Goal: Task Accomplishment & Management: Manage account settings

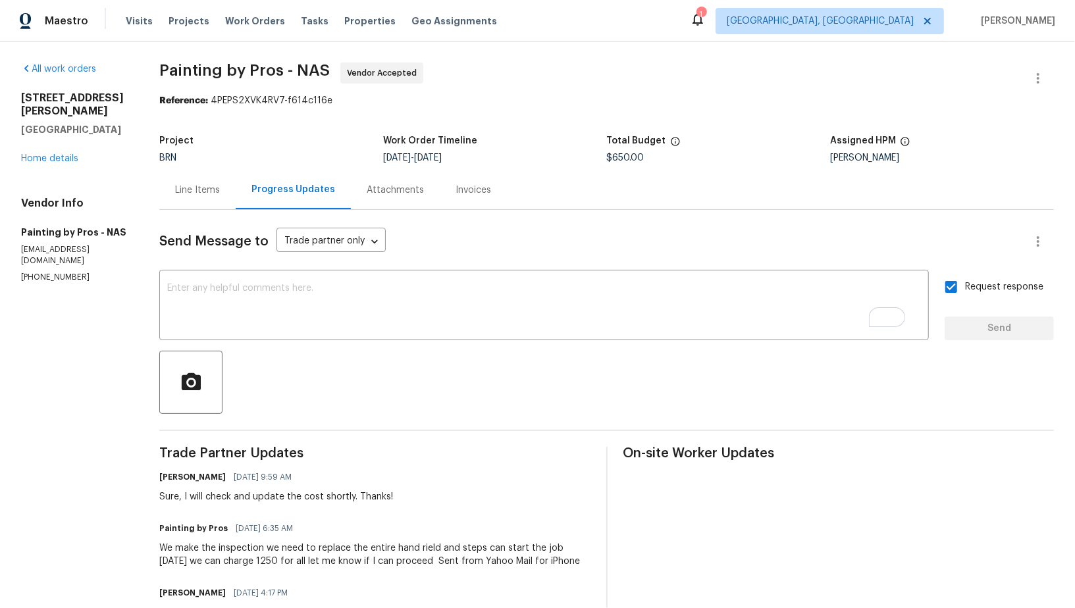
click at [245, 169] on div "Project BRN Work Order Timeline 8/12/2025 - 8/14/2025 Total Budget $650.00 Assi…" at bounding box center [606, 149] width 895 height 42
click at [230, 182] on div "Line Items" at bounding box center [197, 190] width 76 height 39
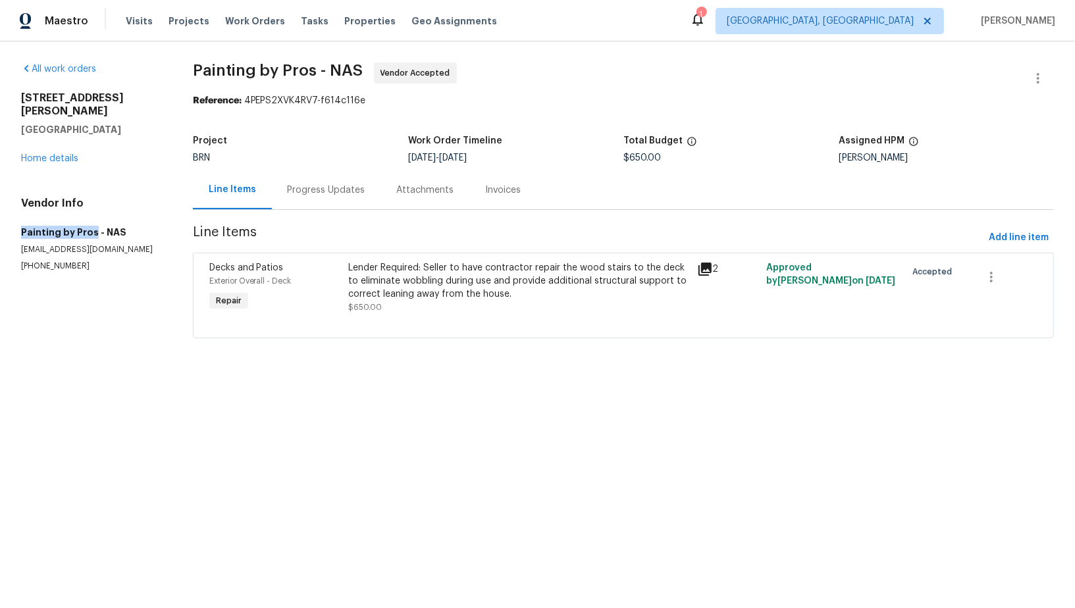
drag, startPoint x: 22, startPoint y: 215, endPoint x: 93, endPoint y: 216, distance: 71.1
click at [93, 226] on h5 "Painting by Pros - NAS" at bounding box center [91, 232] width 140 height 13
copy h5 "Painting by Pros"
click at [399, 307] on div "Lender Required: Seller to have contractor repair the wood stairs to the deck t…" at bounding box center [518, 287] width 340 height 53
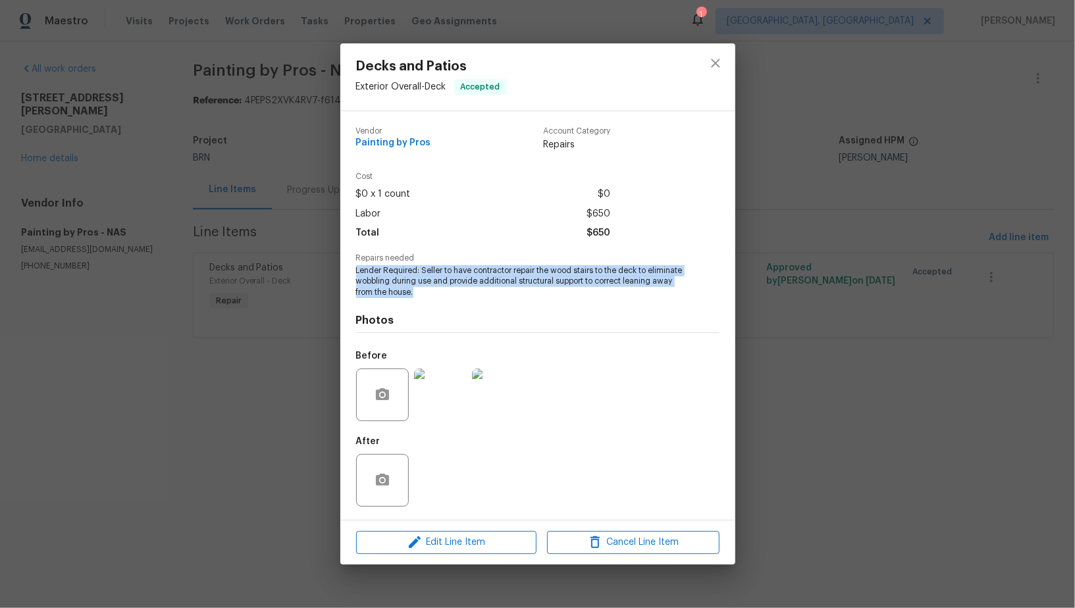
drag, startPoint x: 348, startPoint y: 265, endPoint x: 508, endPoint y: 293, distance: 161.7
click at [508, 293] on div "Vendor Painting by Pros Account Category Repairs Cost $0 x 1 count $0 Labor $65…" at bounding box center [537, 315] width 395 height 409
copy span "Lender Required: Seller to have contractor repair the wood stairs to the deck t…"
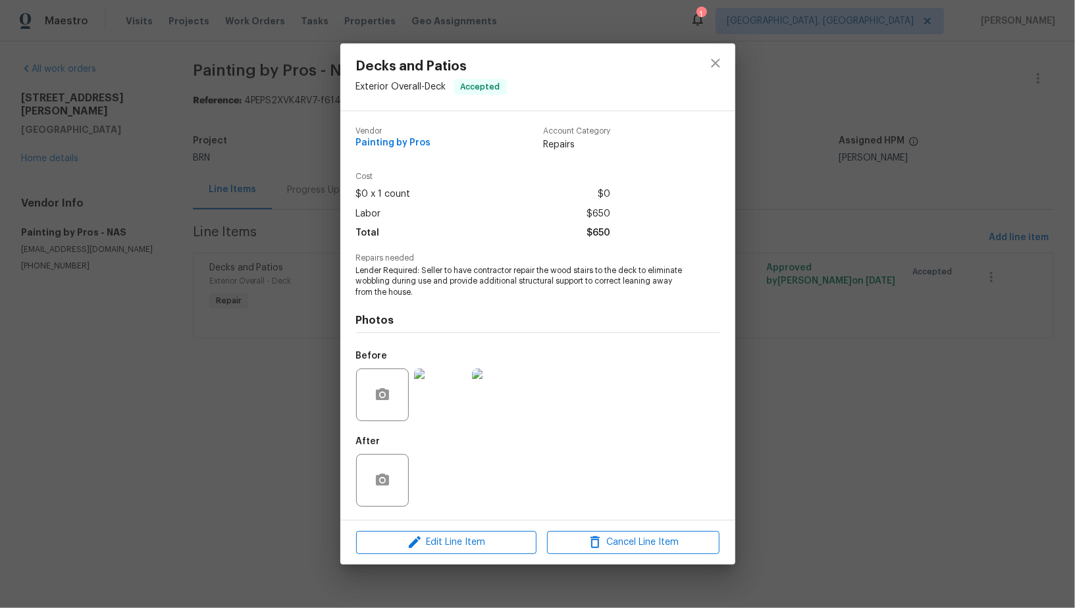
click at [303, 186] on div "Decks and Patios Exterior Overall - Deck Accepted Vendor Painting by Pros Accou…" at bounding box center [537, 304] width 1075 height 608
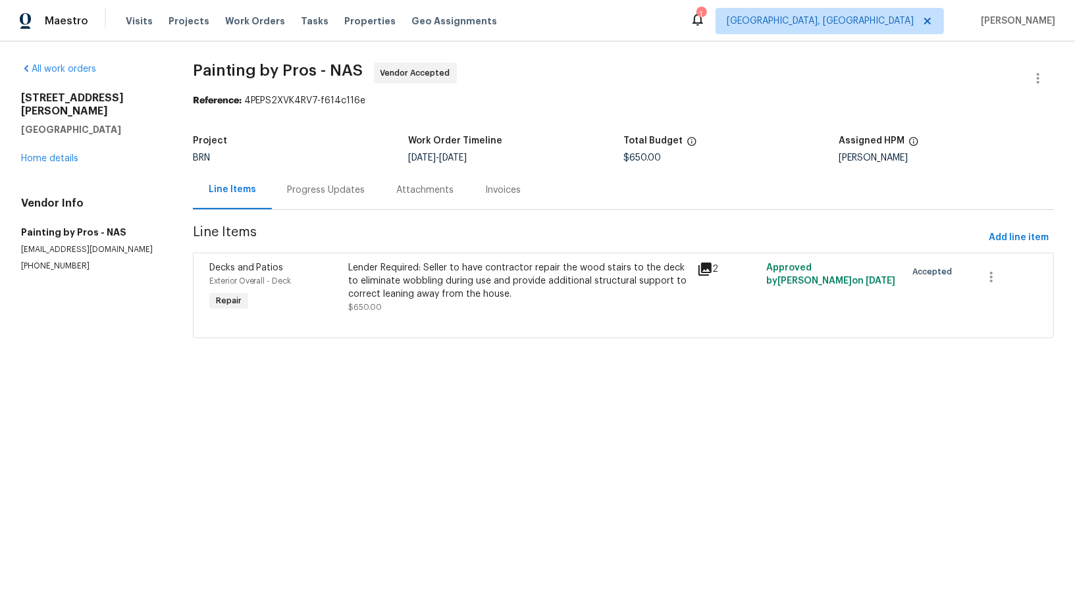
click at [325, 188] on div "Progress Updates" at bounding box center [327, 190] width 78 height 13
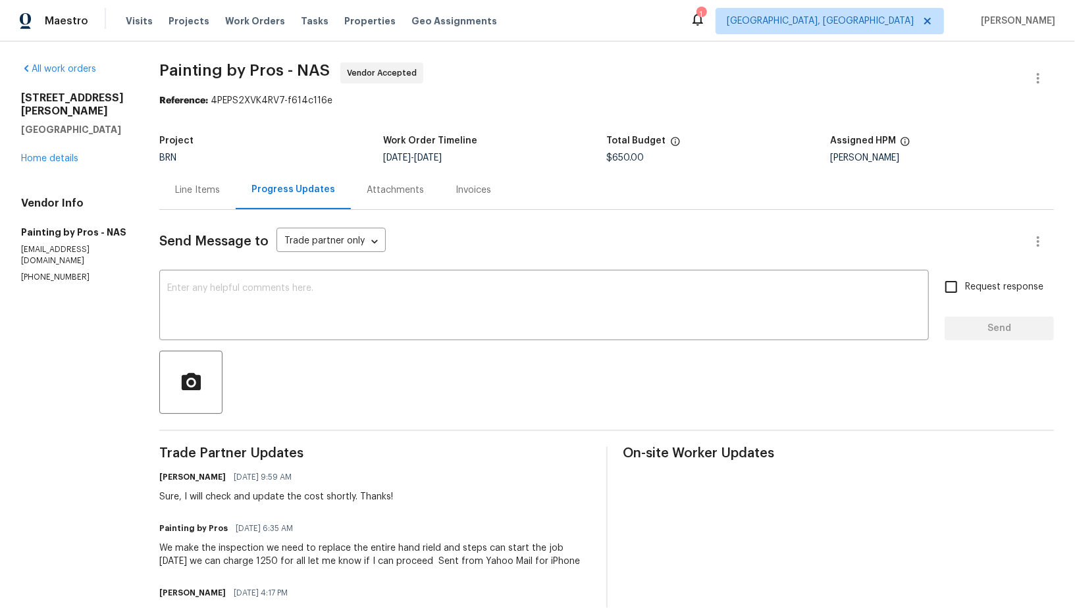
scroll to position [145, 0]
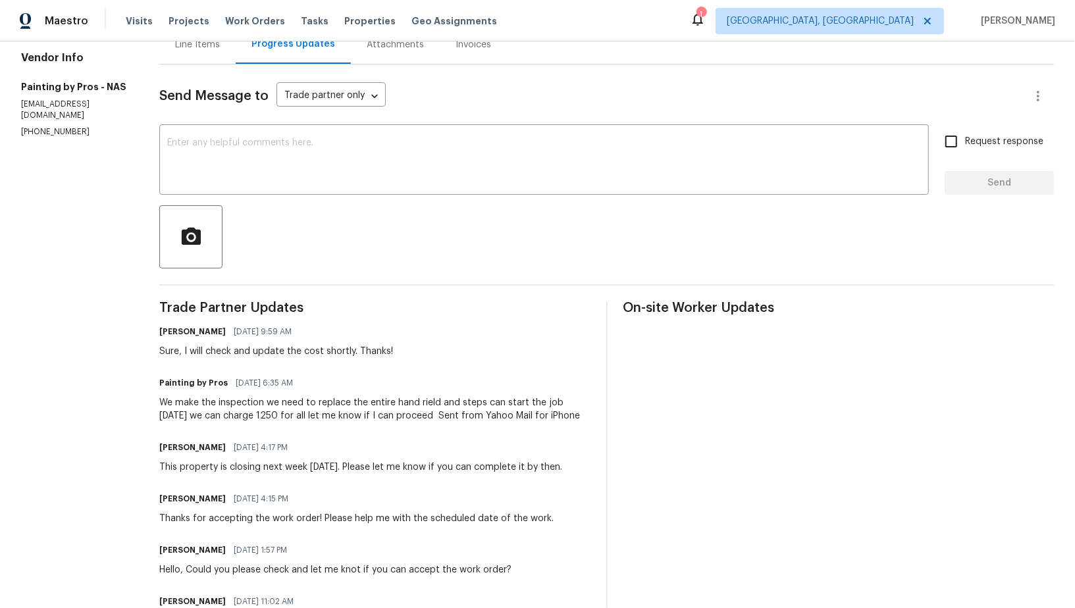
drag, startPoint x: 173, startPoint y: 400, endPoint x: 230, endPoint y: 437, distance: 68.1
click at [230, 437] on div "All work orders 1001 Gill Rd Ashland City, TN 37015 Home details Vendor Info Pa…" at bounding box center [537, 300] width 1075 height 808
copy div "We make the inspection we need to replace the entire hand rield and steps can s…"
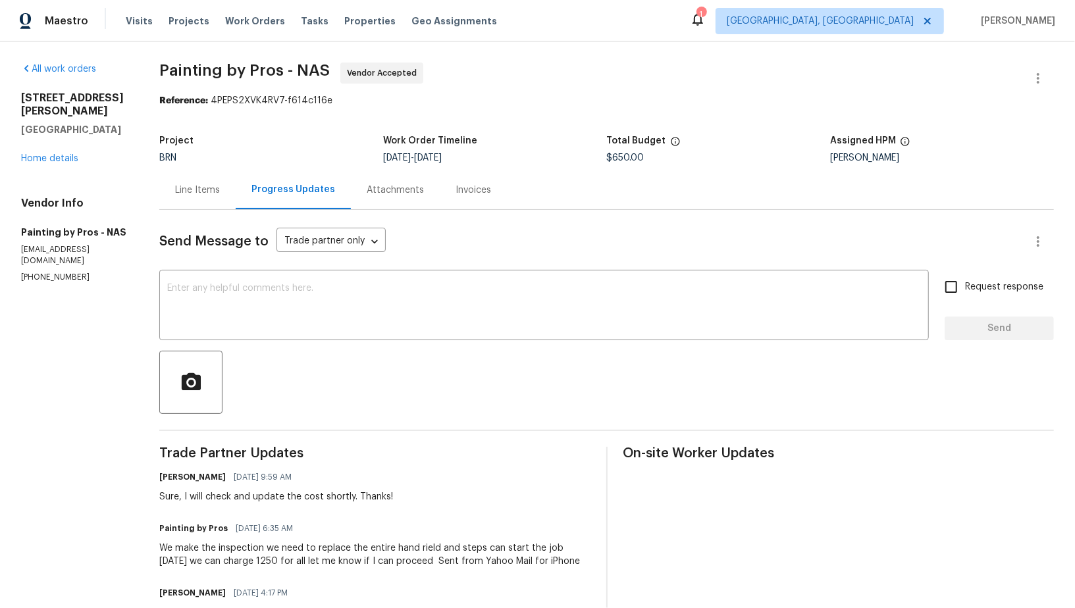
click at [218, 184] on div "Line Items" at bounding box center [197, 190] width 45 height 13
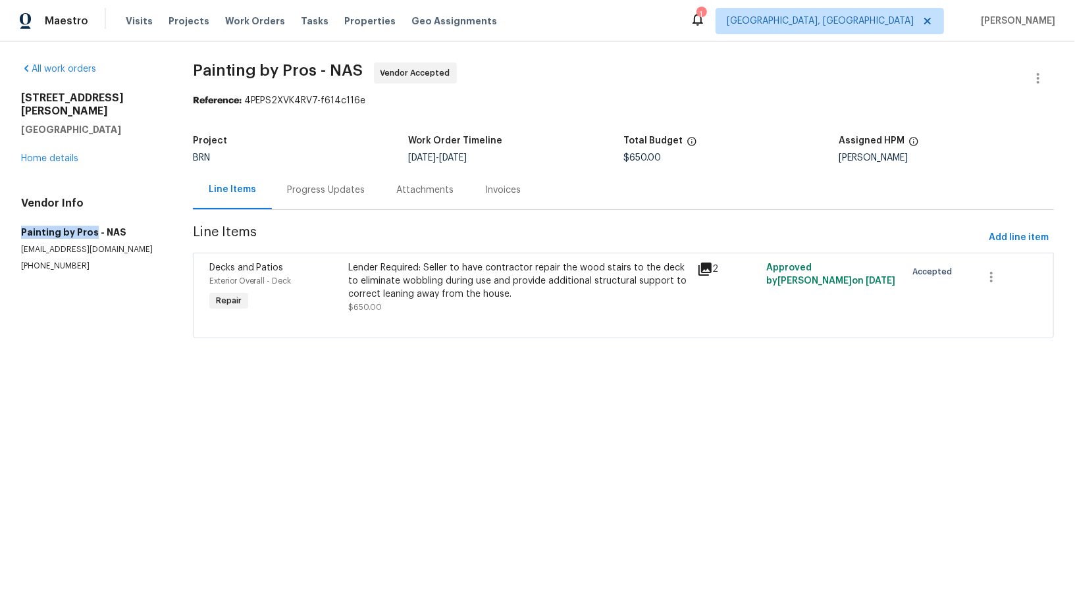
drag, startPoint x: 13, startPoint y: 214, endPoint x: 93, endPoint y: 216, distance: 80.3
click at [93, 216] on div "All work orders 1001 Gill Rd Ashland City, TN 37015 Home details Vendor Info Pa…" at bounding box center [537, 208] width 1075 height 334
copy h5 "Painting by Pros"
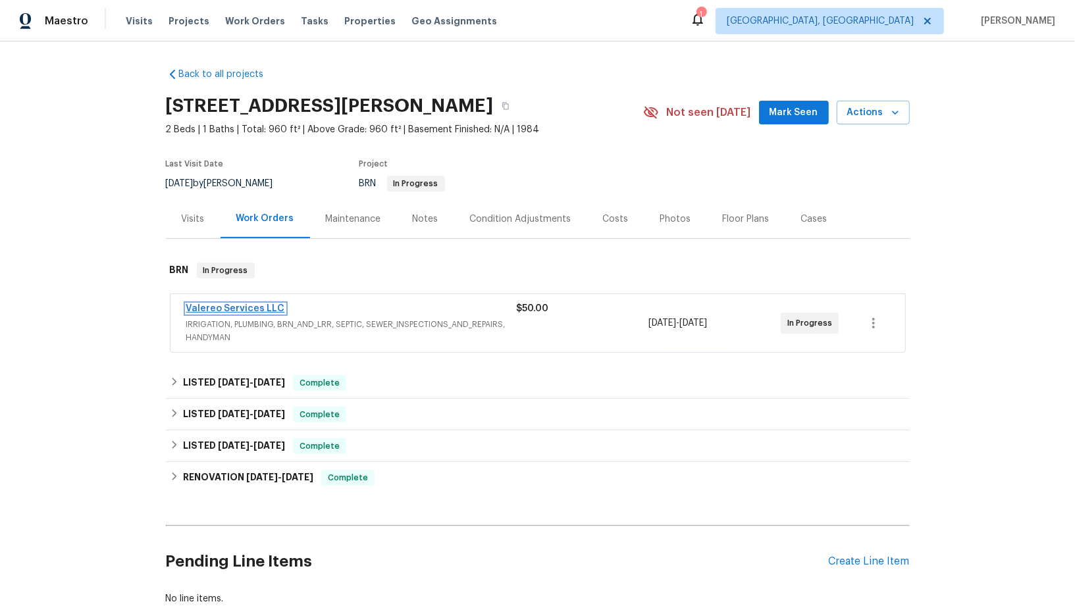
click at [232, 307] on link "Valereo Services LLC" at bounding box center [235, 308] width 99 height 9
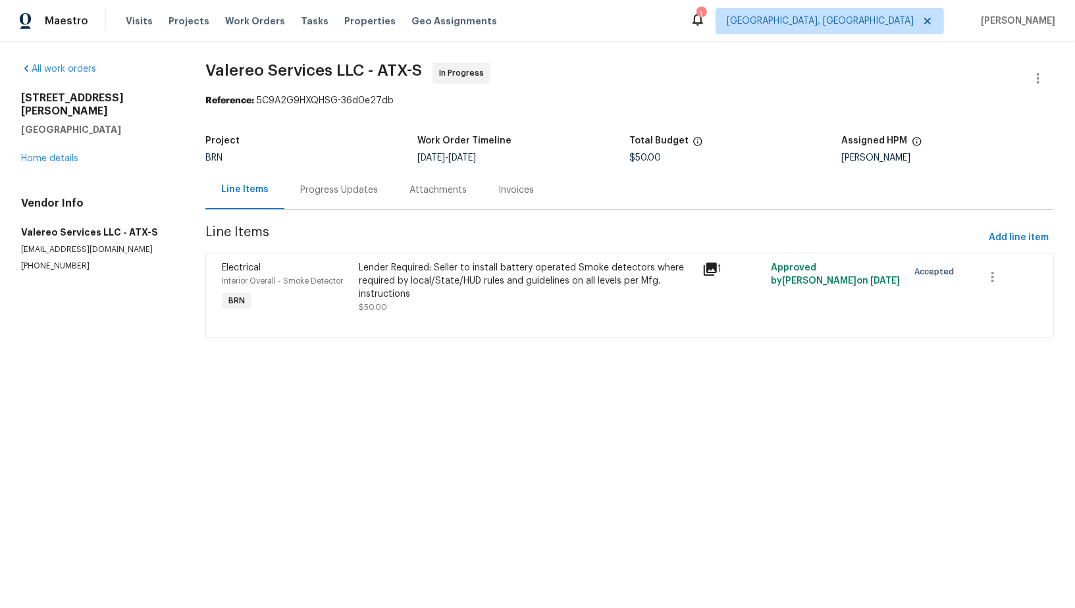
click at [353, 180] on div "Progress Updates" at bounding box center [338, 190] width 109 height 39
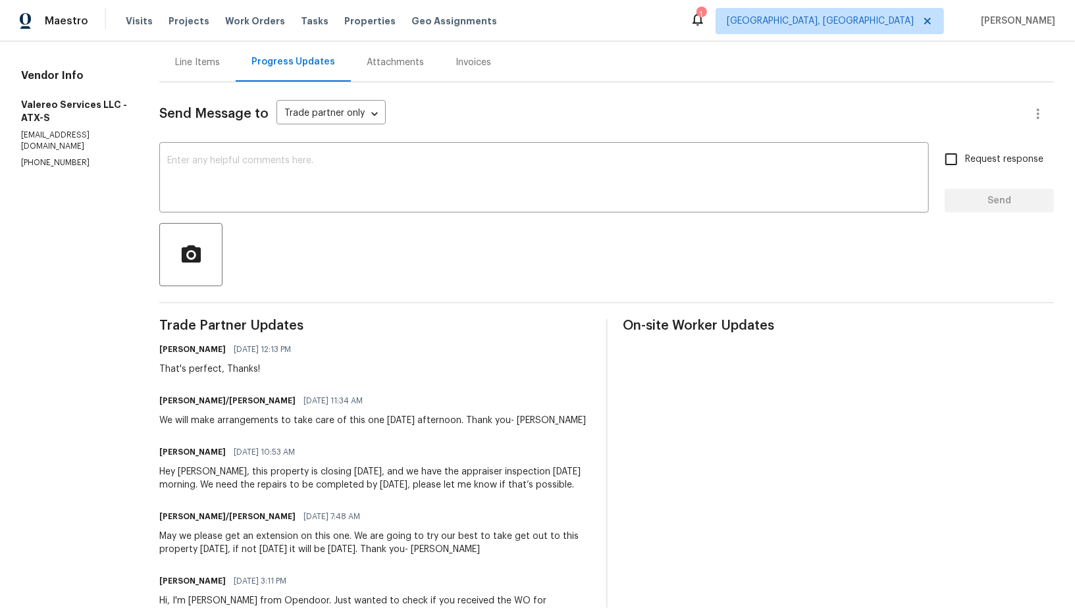
scroll to position [133, 0]
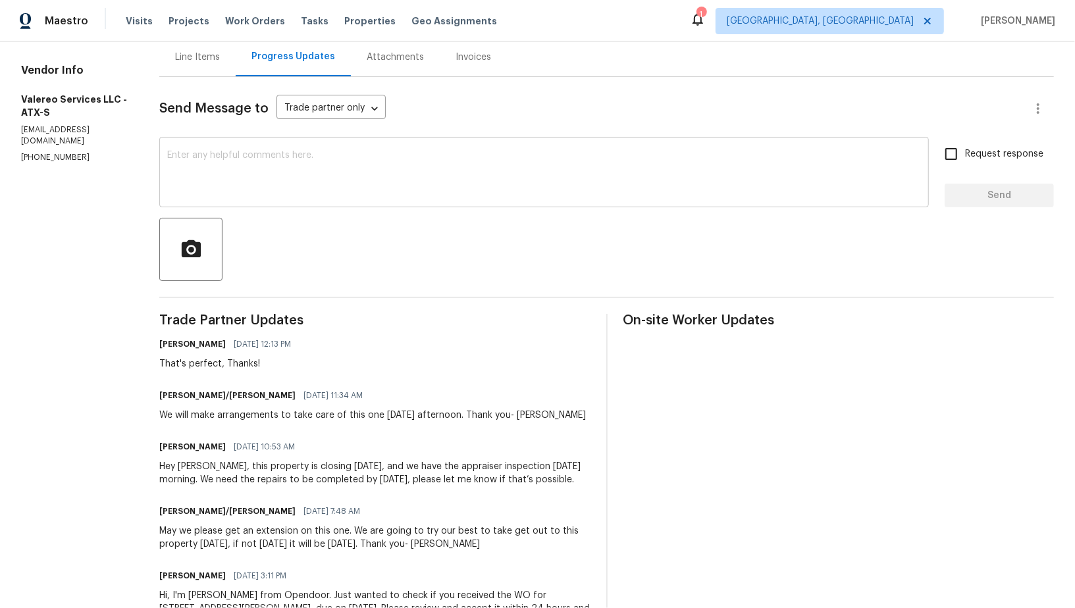
click at [304, 199] on div "x ​" at bounding box center [544, 173] width 770 height 67
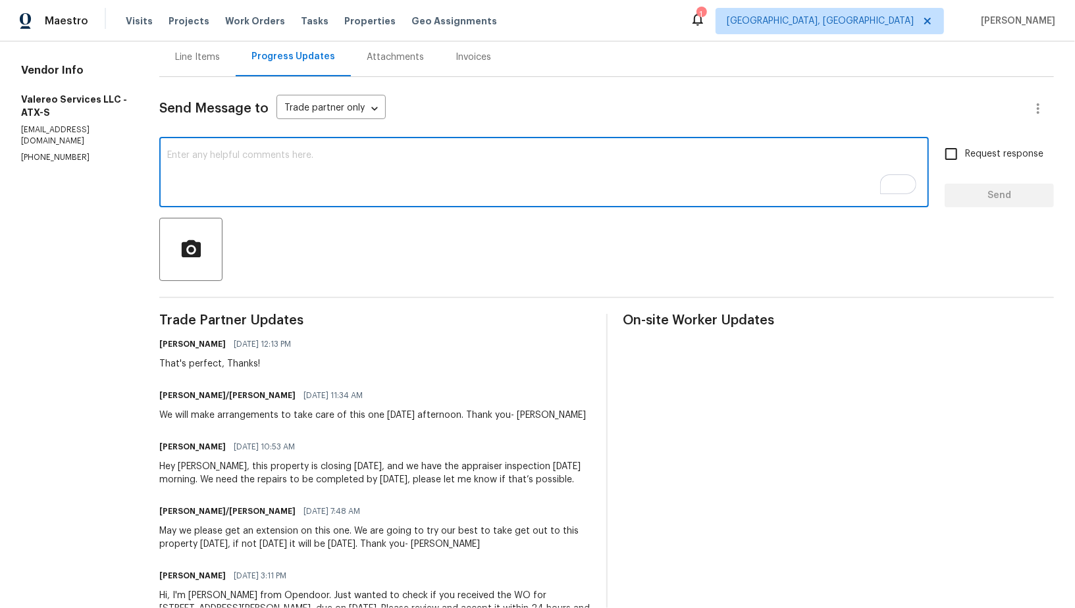
click at [269, 176] on textarea "To enrich screen reader interactions, please activate Accessibility in Grammarl…" at bounding box center [544, 174] width 754 height 46
type textarea "Hello Kelly, Please let me know once the work is finished. Thanks!"
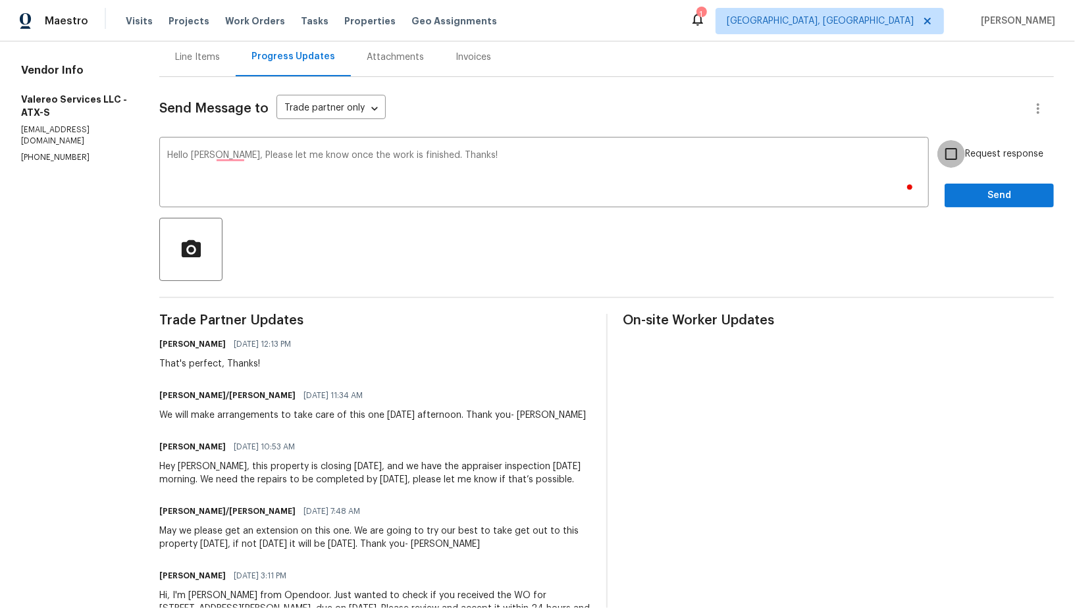
click at [959, 153] on input "Request response" at bounding box center [951, 154] width 28 height 28
checkbox input "true"
click at [977, 195] on span "Send" at bounding box center [999, 196] width 88 height 16
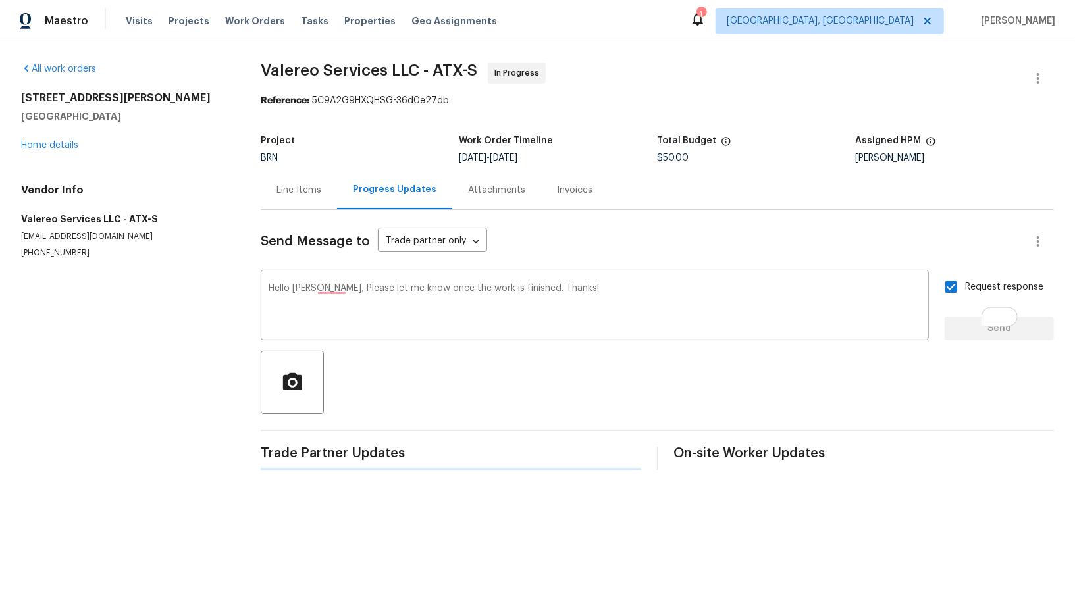
scroll to position [0, 0]
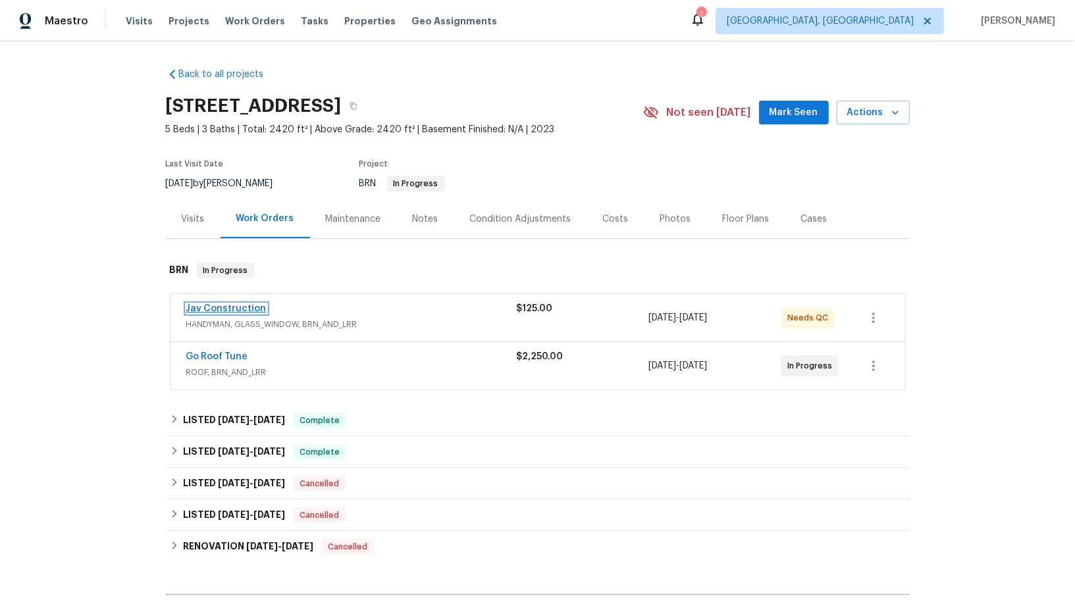
click at [242, 308] on link "Jav Construction" at bounding box center [226, 308] width 80 height 9
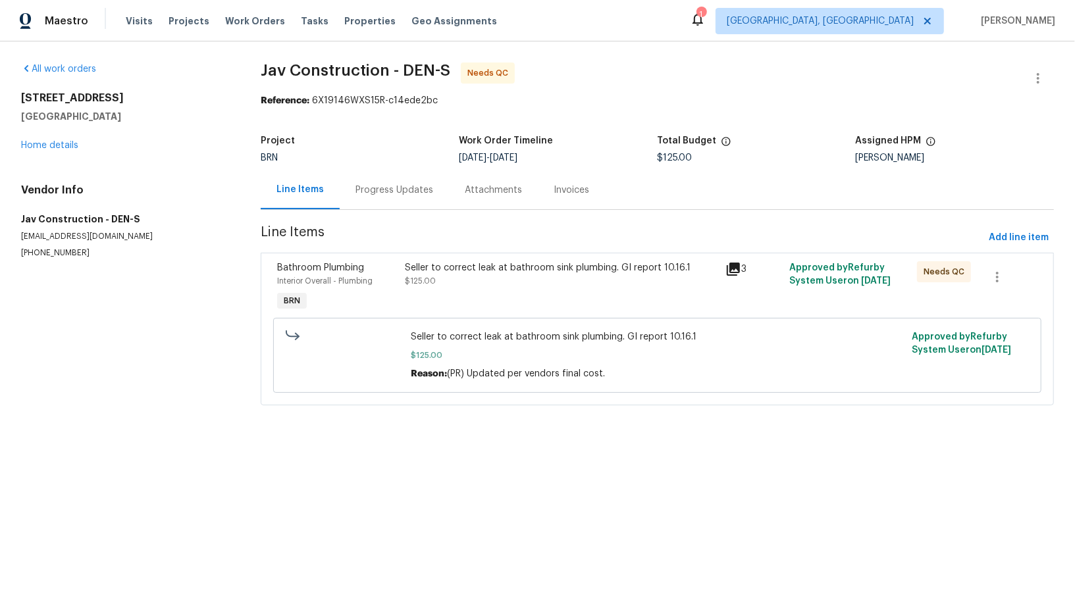
click at [438, 298] on div "Seller to correct leak at bathroom sink plumbing. GI report 10.16.1 $125.00" at bounding box center [562, 287] width 320 height 61
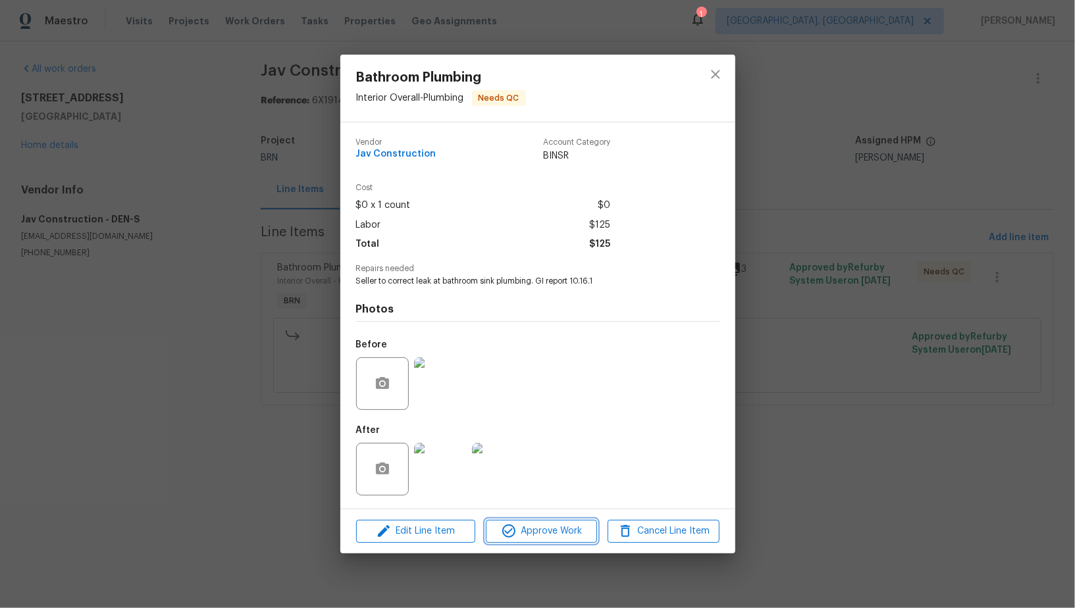
click at [515, 537] on icon "button" at bounding box center [509, 531] width 16 height 16
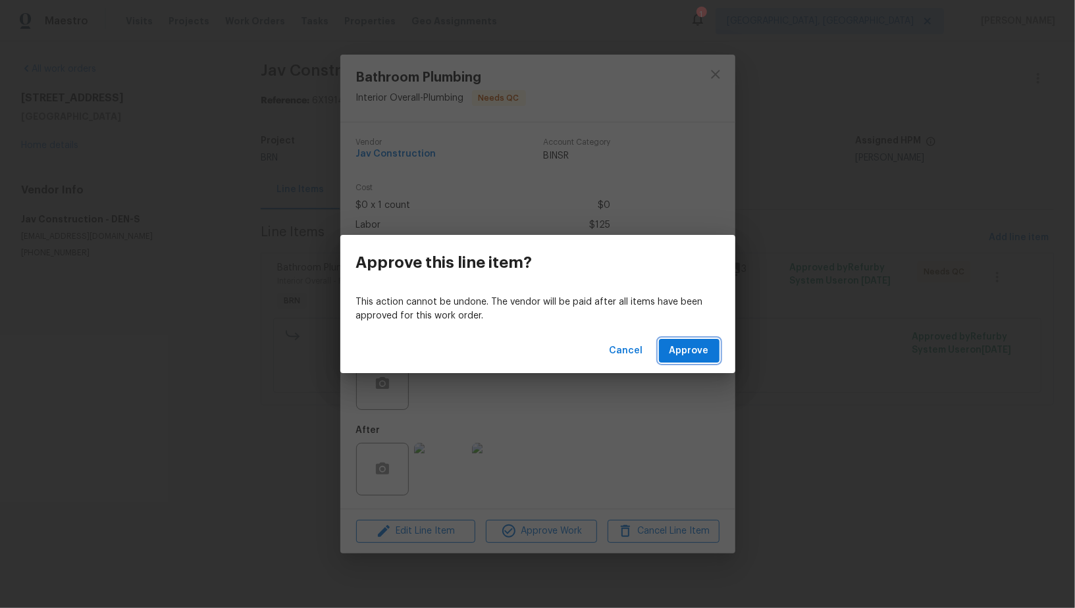
click at [681, 341] on button "Approve" at bounding box center [689, 351] width 61 height 24
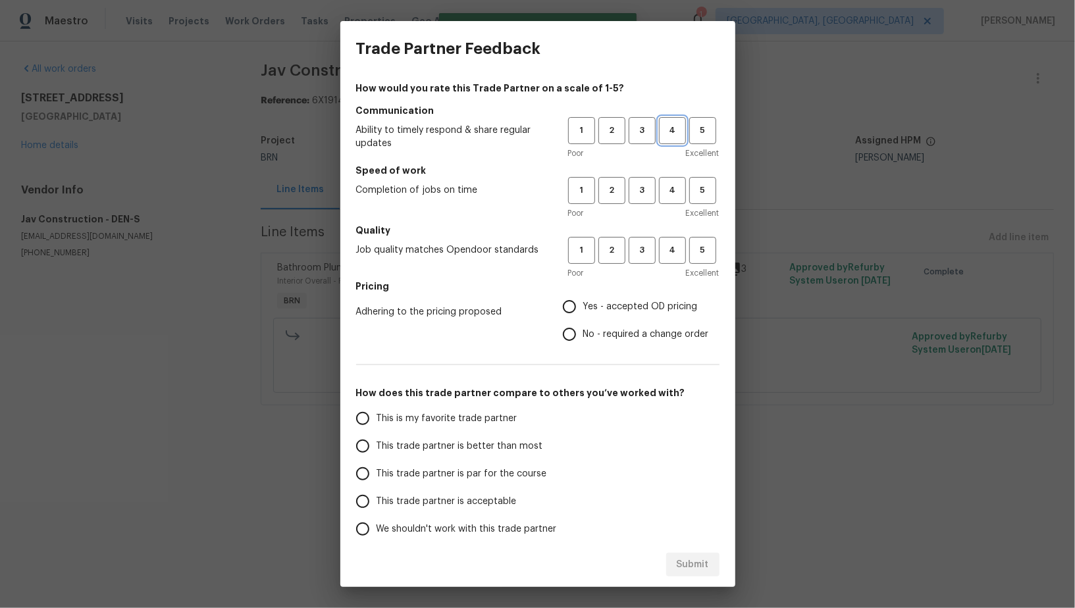
click at [667, 126] on span "4" at bounding box center [672, 130] width 24 height 15
click at [668, 195] on span "4" at bounding box center [672, 190] width 24 height 15
click at [669, 257] on span "4" at bounding box center [672, 250] width 24 height 15
click at [560, 340] on input "No - required a change order" at bounding box center [570, 335] width 28 height 28
radio input "true"
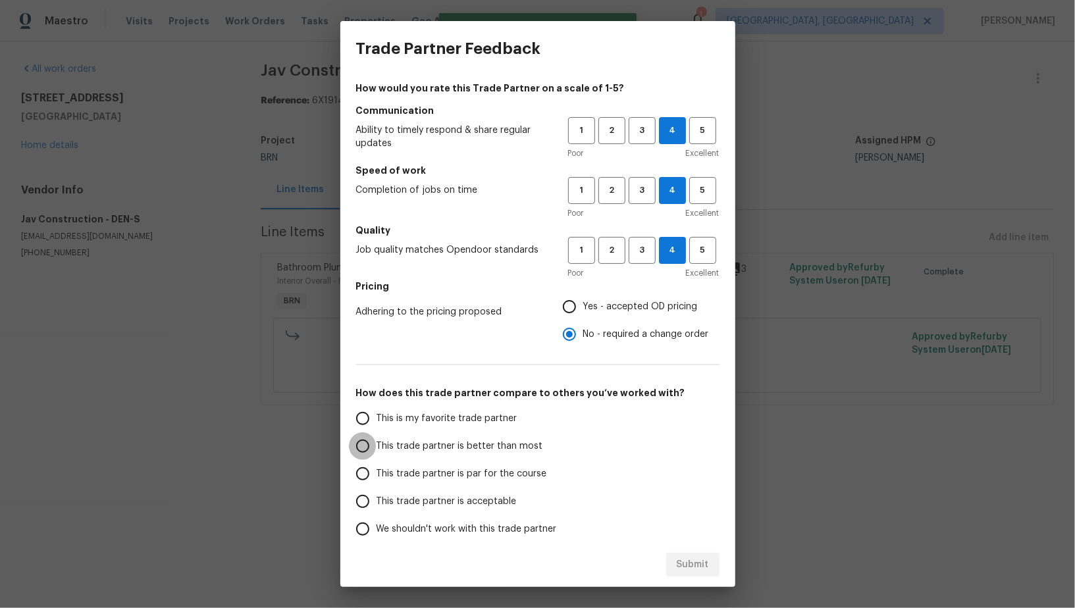
click at [373, 454] on input "This trade partner is better than most" at bounding box center [363, 447] width 28 height 28
click at [716, 546] on div "Submit" at bounding box center [537, 564] width 395 height 45
click at [707, 555] on button "Submit" at bounding box center [692, 565] width 53 height 24
radio input "true"
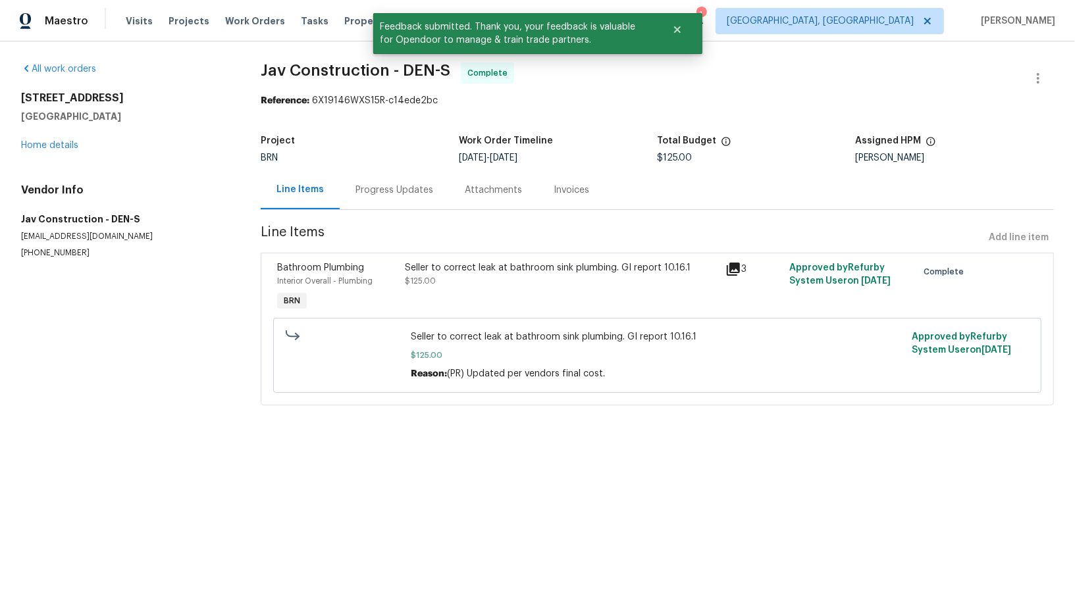
click at [394, 197] on div "Progress Updates" at bounding box center [394, 190] width 109 height 39
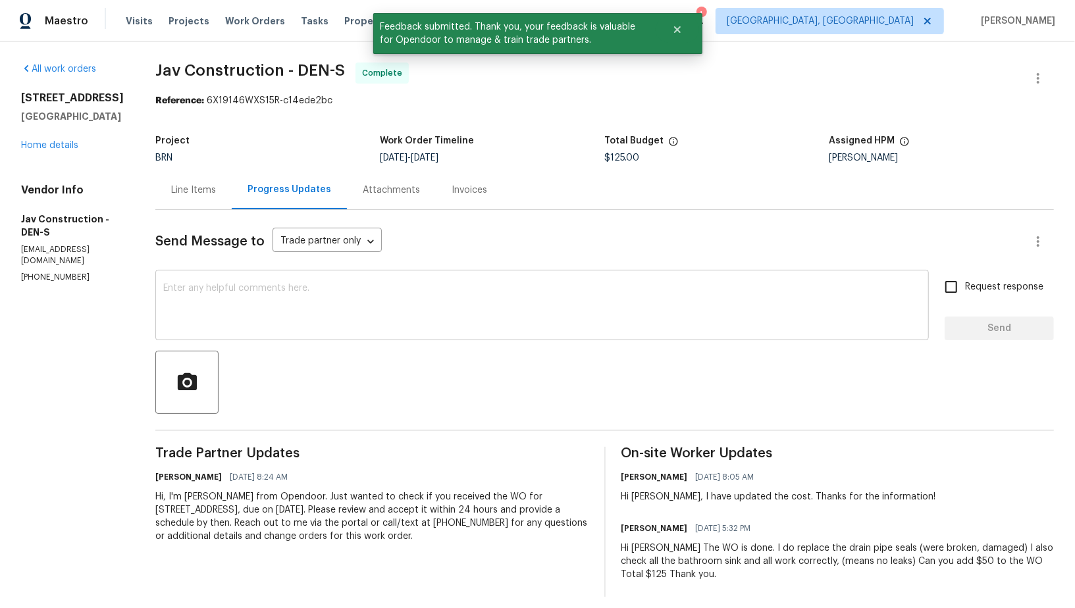
click at [358, 318] on textarea at bounding box center [542, 307] width 758 height 46
paste textarea "WO is approved, Please upload the invoice under invoice section. Thanks!"
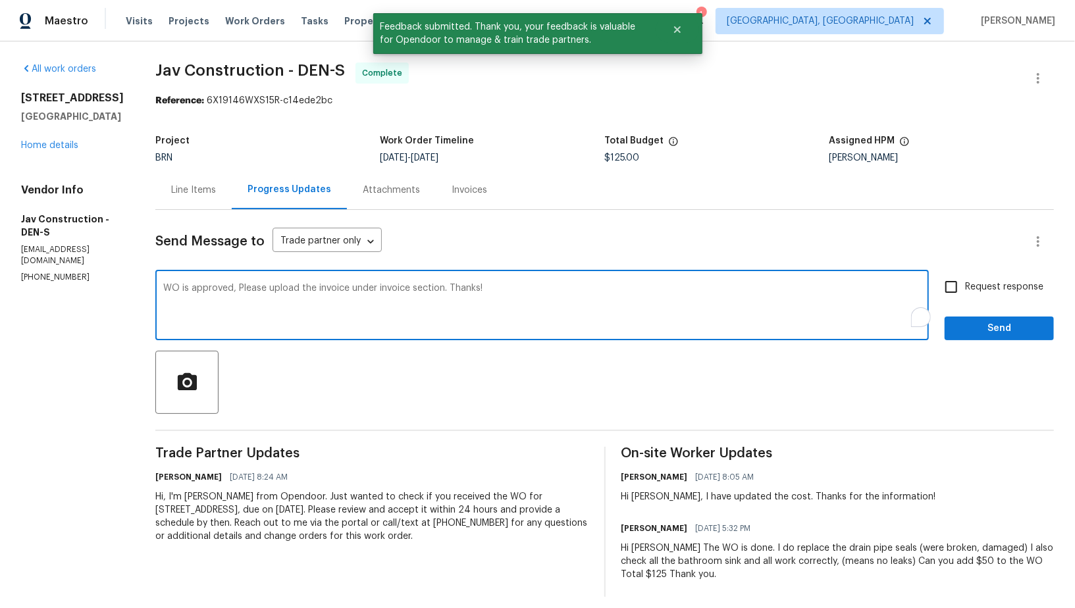
type textarea "WO is approved, Please upload the invoice under invoice section. Thanks!"
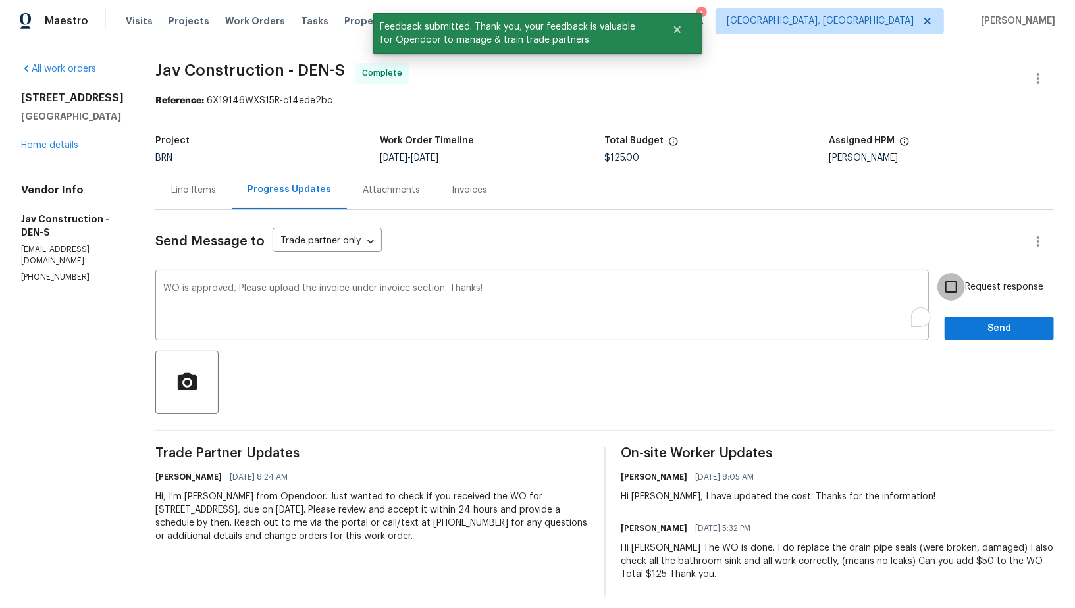
click at [965, 279] on input "Request response" at bounding box center [951, 287] width 28 height 28
checkbox input "true"
click at [972, 317] on button "Send" at bounding box center [999, 329] width 109 height 24
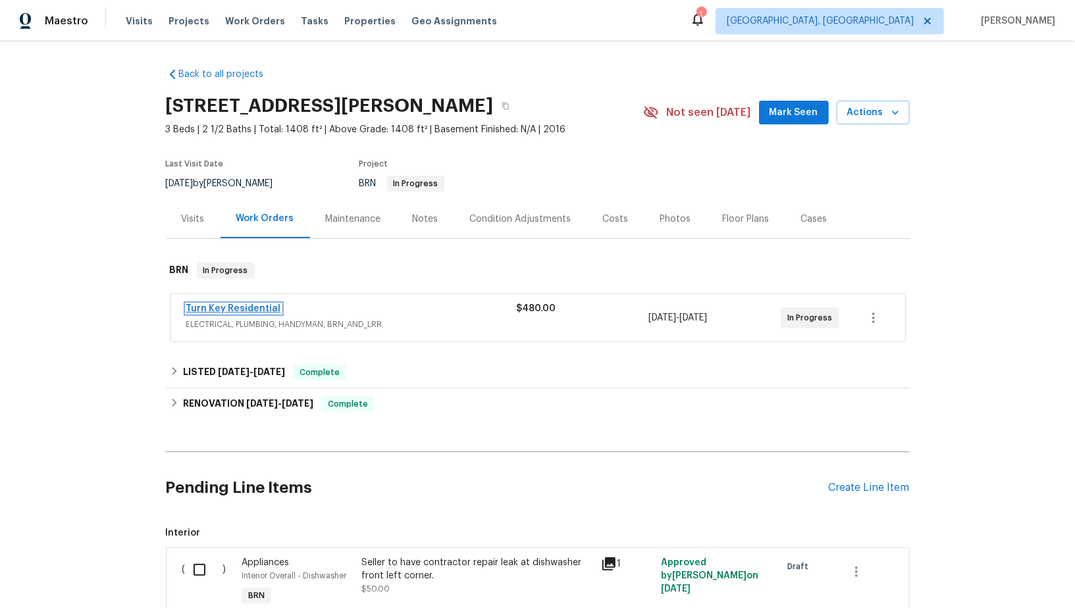
click at [228, 310] on link "Turn Key Residential" at bounding box center [233, 308] width 95 height 9
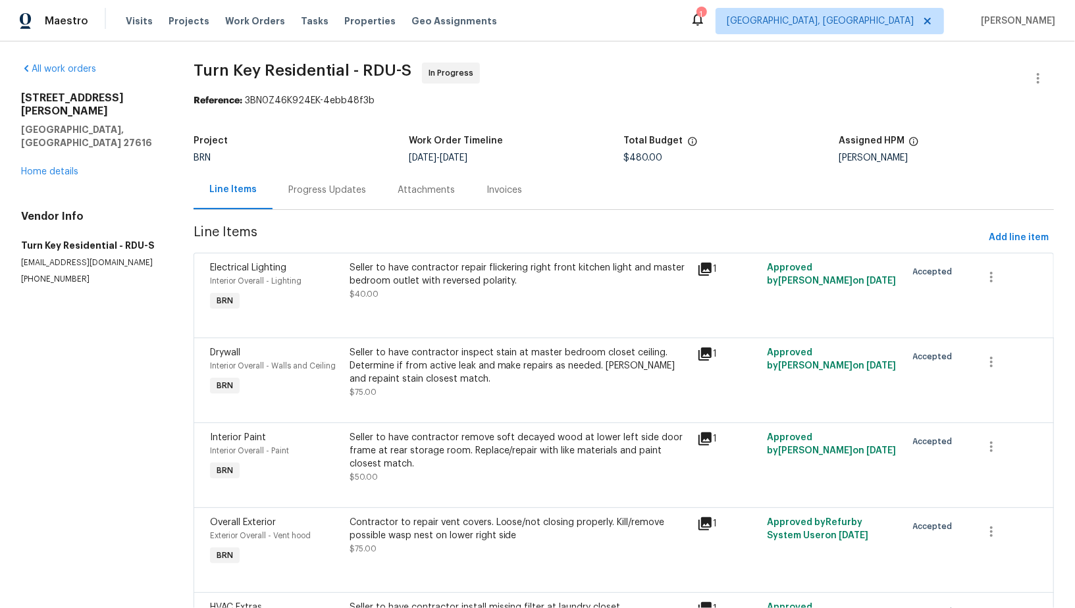
click at [332, 190] on div "Progress Updates" at bounding box center [327, 190] width 78 height 13
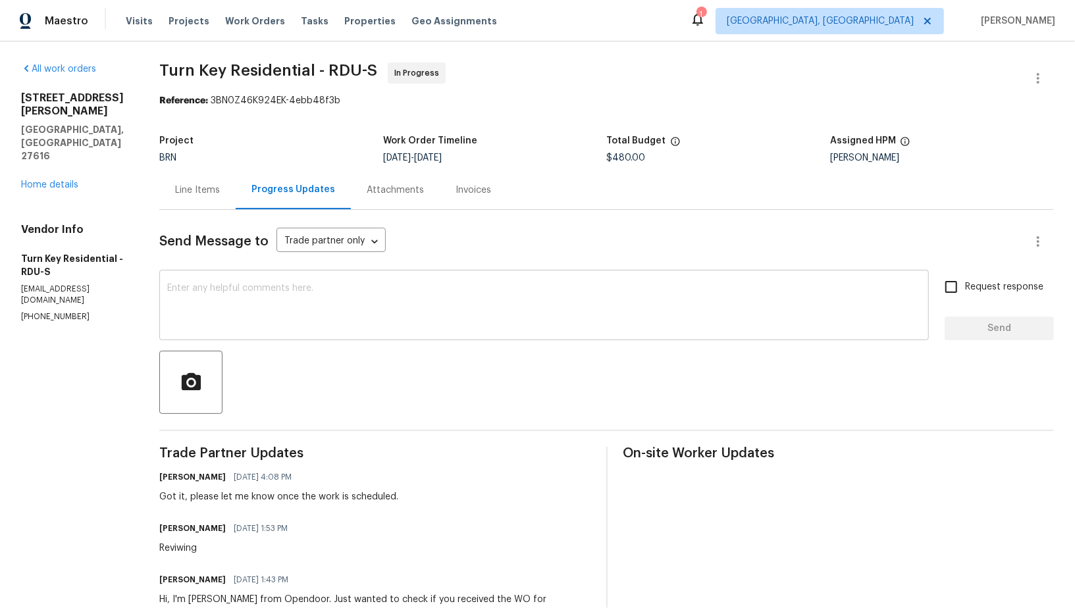
click at [336, 308] on textarea at bounding box center [544, 307] width 754 height 46
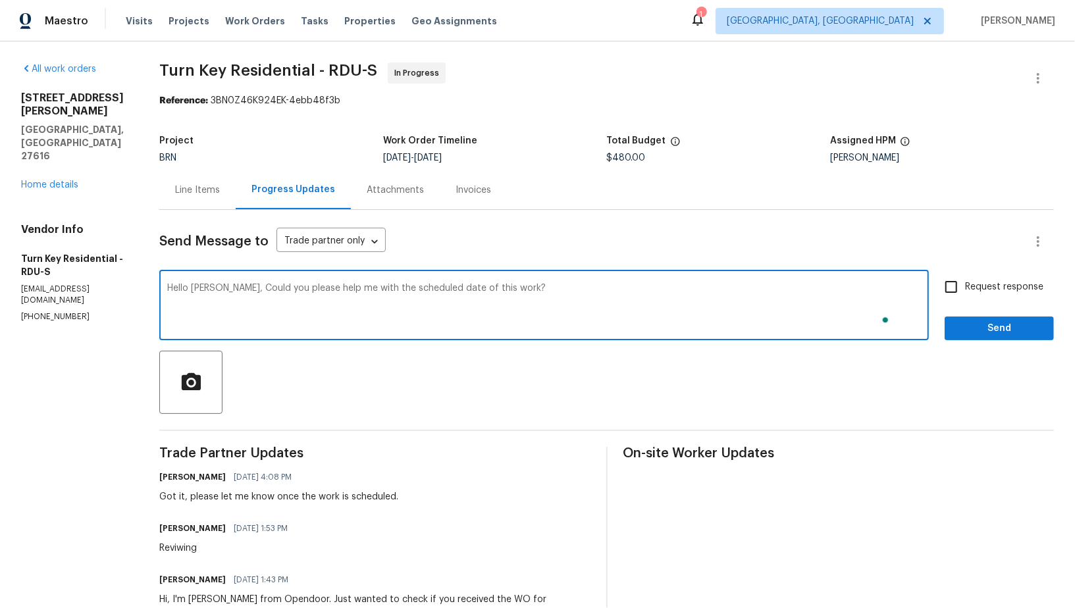
type textarea "Hello Maria, Could you please help me with the scheduled date of this work?"
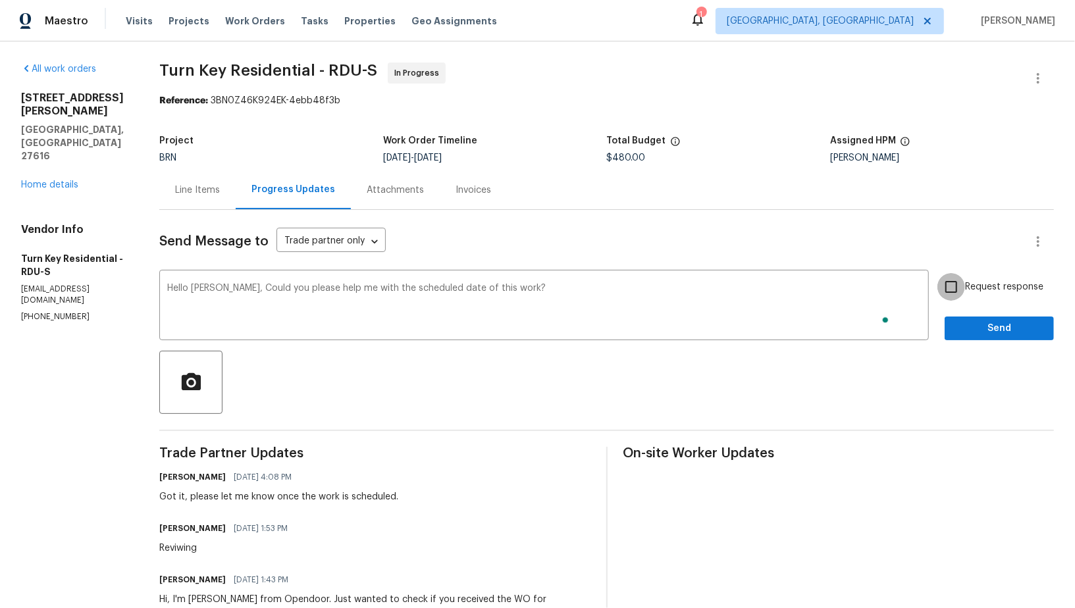
click at [945, 289] on input "Request response" at bounding box center [951, 287] width 28 height 28
checkbox input "true"
click at [974, 321] on span "Send" at bounding box center [999, 329] width 88 height 16
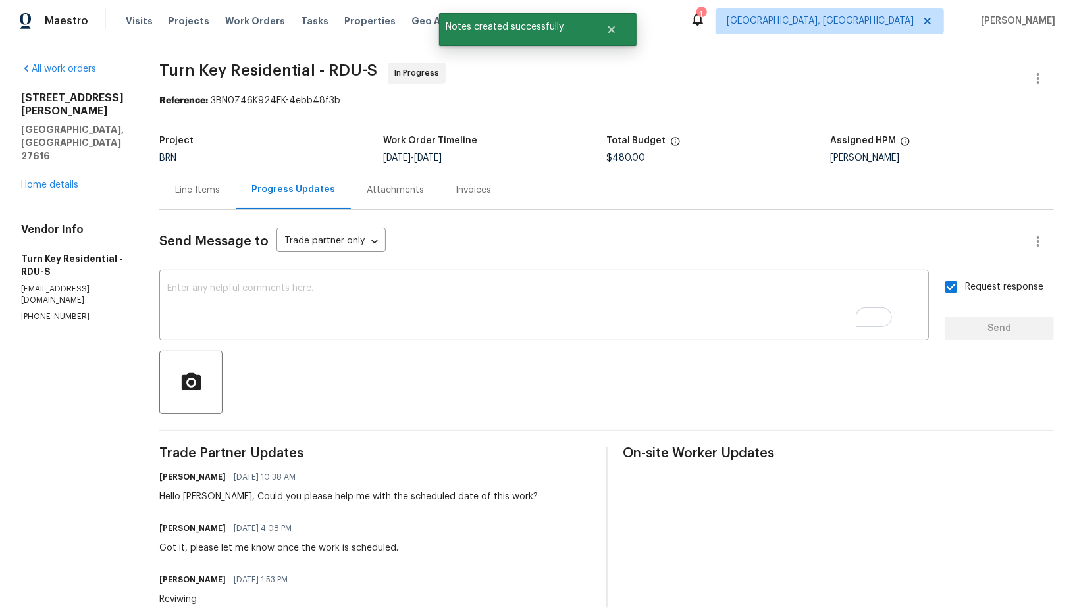
drag, startPoint x: 0, startPoint y: 228, endPoint x: 107, endPoint y: 228, distance: 107.3
click at [107, 228] on div "All work orders 8891 Commons Townes Dr Raleigh, NC 27616 Home details Vendor In…" at bounding box center [537, 387] width 1075 height 693
drag, startPoint x: 111, startPoint y: 219, endPoint x: 6, endPoint y: 217, distance: 104.7
click at [6, 217] on div "All work orders 8891 Commons Townes Dr Raleigh, NC 27616 Home details Vendor In…" at bounding box center [537, 387] width 1075 height 693
copy h5 "Turn Key Residential"
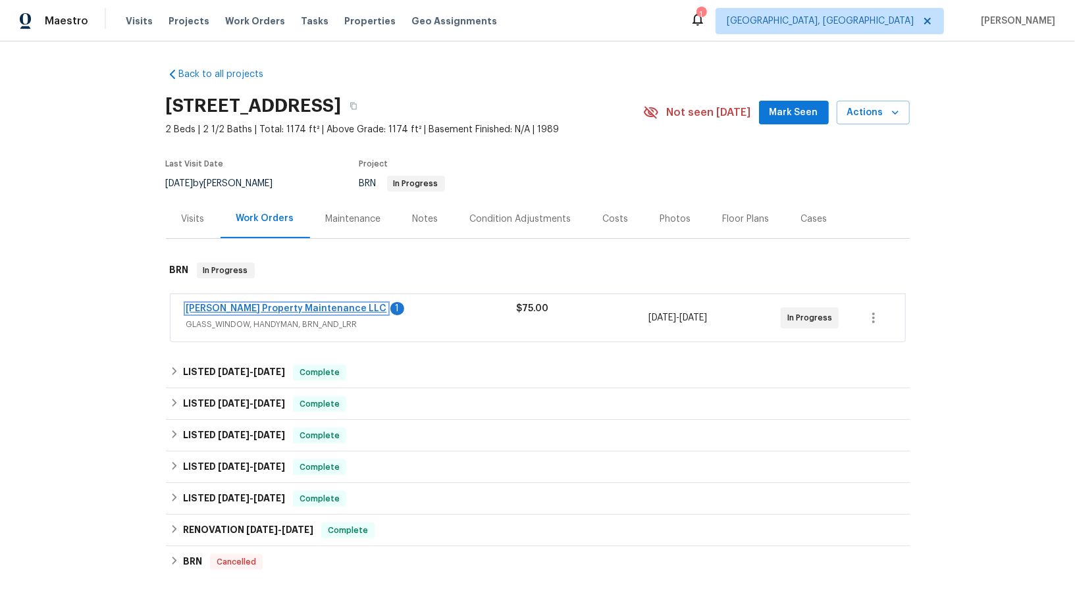
click at [230, 309] on link "[PERSON_NAME] Property Maintenance LLC" at bounding box center [286, 308] width 201 height 9
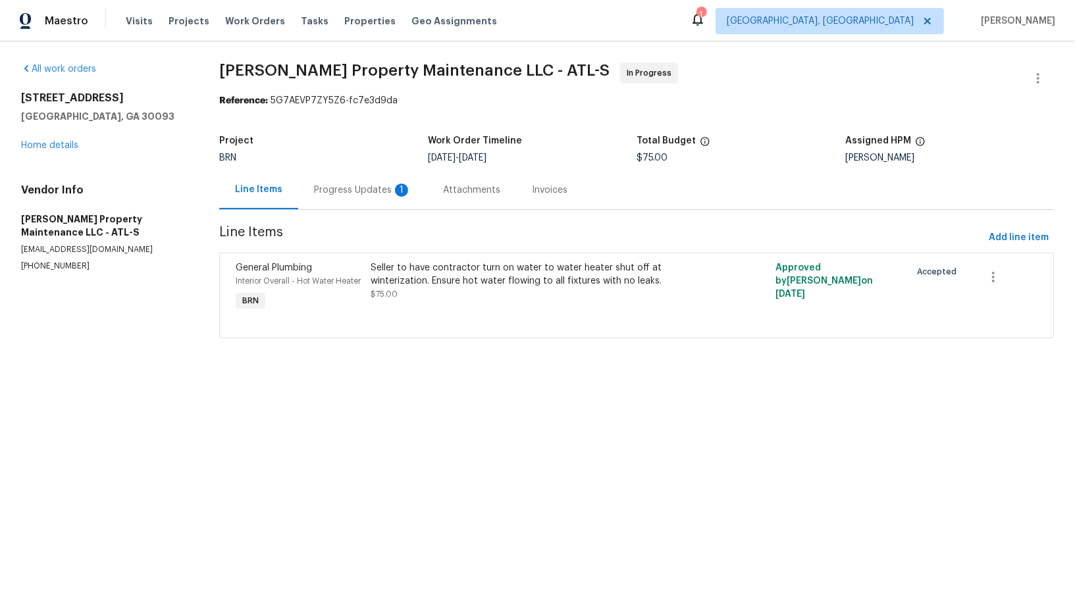
click at [353, 188] on div "Progress Updates 1" at bounding box center [362, 190] width 97 height 13
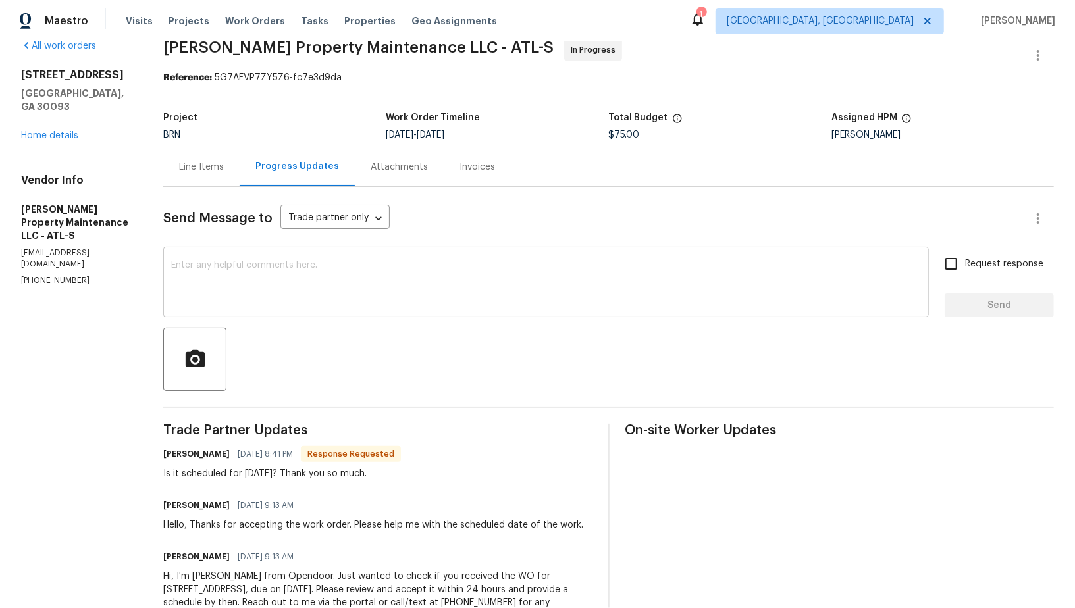
scroll to position [34, 0]
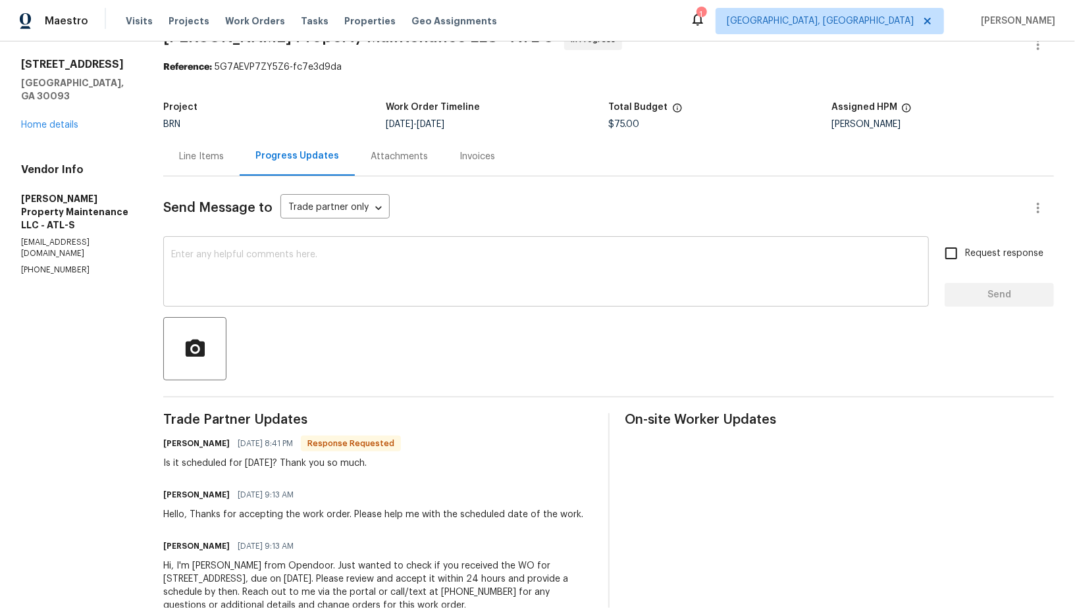
click at [313, 286] on textarea at bounding box center [546, 273] width 750 height 46
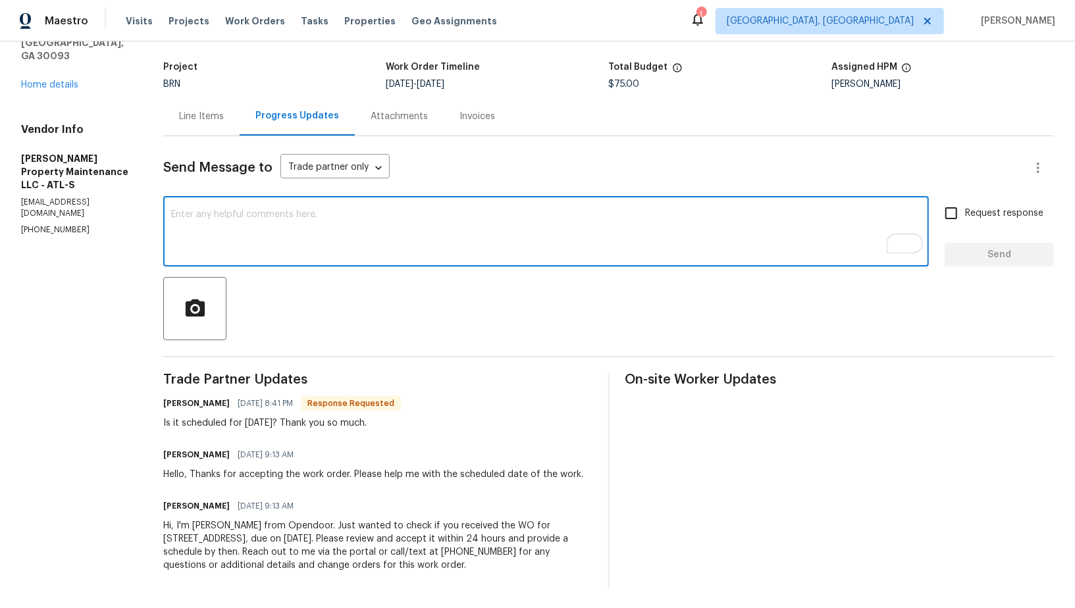
scroll to position [74, 0]
click at [338, 251] on textarea "To enrich screen reader interactions, please activate Accessibility in Grammarl…" at bounding box center [546, 233] width 750 height 46
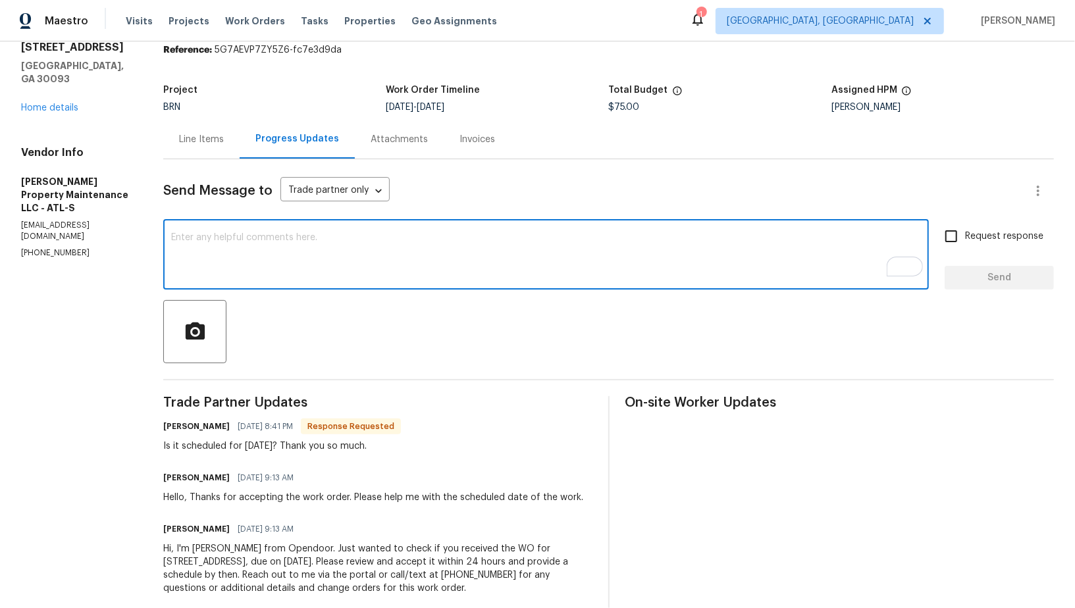
scroll to position [0, 0]
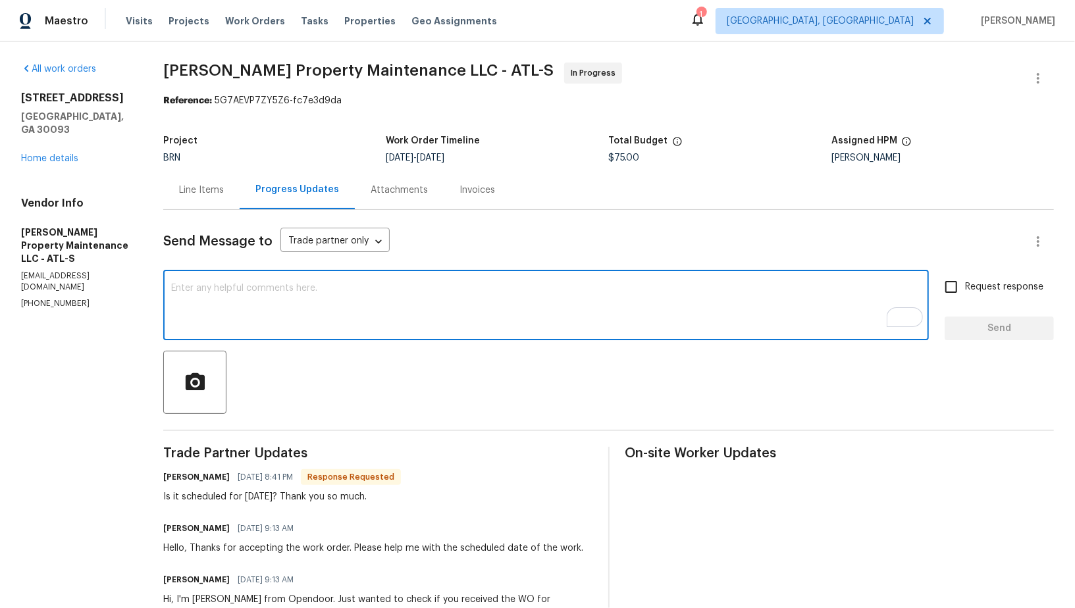
click at [236, 319] on textarea "To enrich screen reader interactions, please activate Accessibility in Grammarl…" at bounding box center [546, 307] width 750 height 46
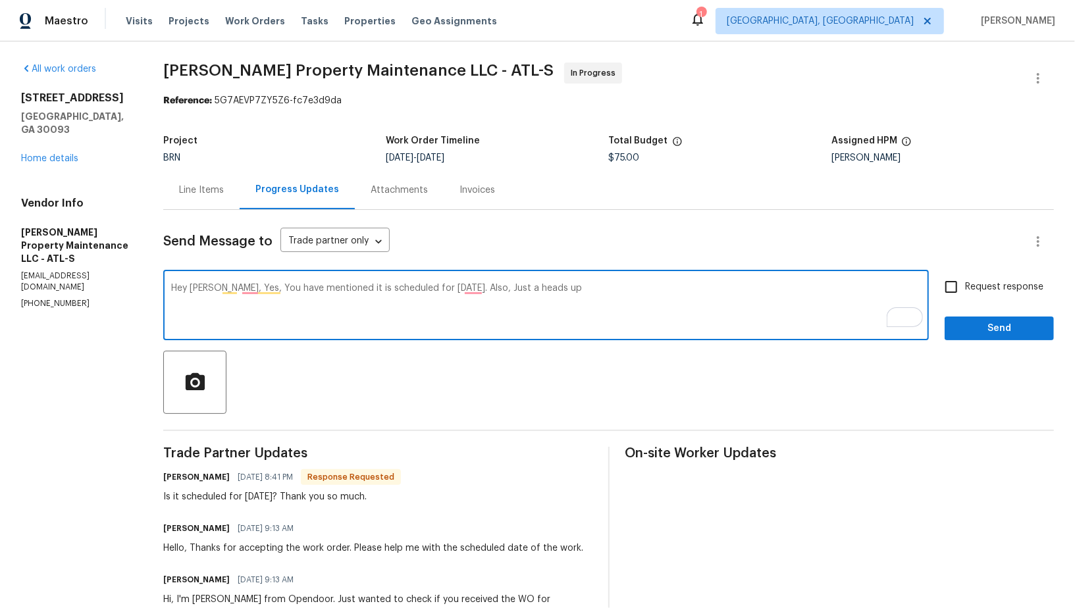
paste textarea "I need photos showing that the pilot light is on, as well as temperature readin…"
click at [527, 292] on textarea "Hey [PERSON_NAME], Yes, You have mentioned it is scheduled for [DATE]. Also, Ju…" at bounding box center [546, 307] width 750 height 46
click at [468, 290] on textarea "Hey Daniel, Yes, You have mentioned it is scheduled for Today. Also, Just a hea…" at bounding box center [546, 307] width 750 height 46
click at [249, 288] on textarea "Hey Daniel, Yes, You have mentioned it is scheduled for Today. Also, just a hea…" at bounding box center [546, 307] width 750 height 46
type textarea "Hey Daniel, Yes, you have mentioned it is scheduled for Today. Also, just a hea…"
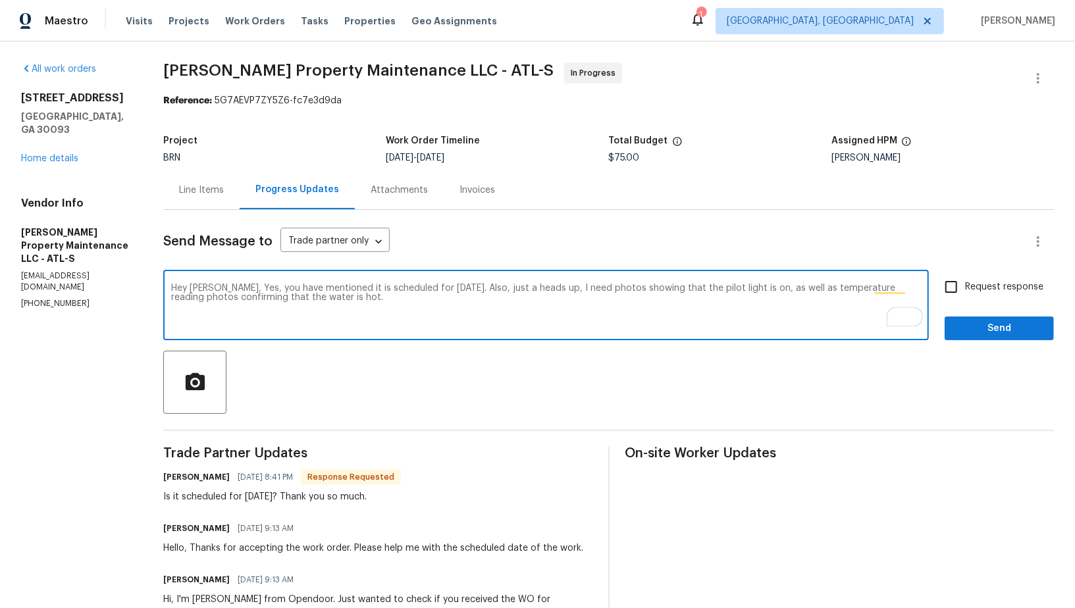
click at [947, 278] on input "Request response" at bounding box center [951, 287] width 28 height 28
checkbox input "true"
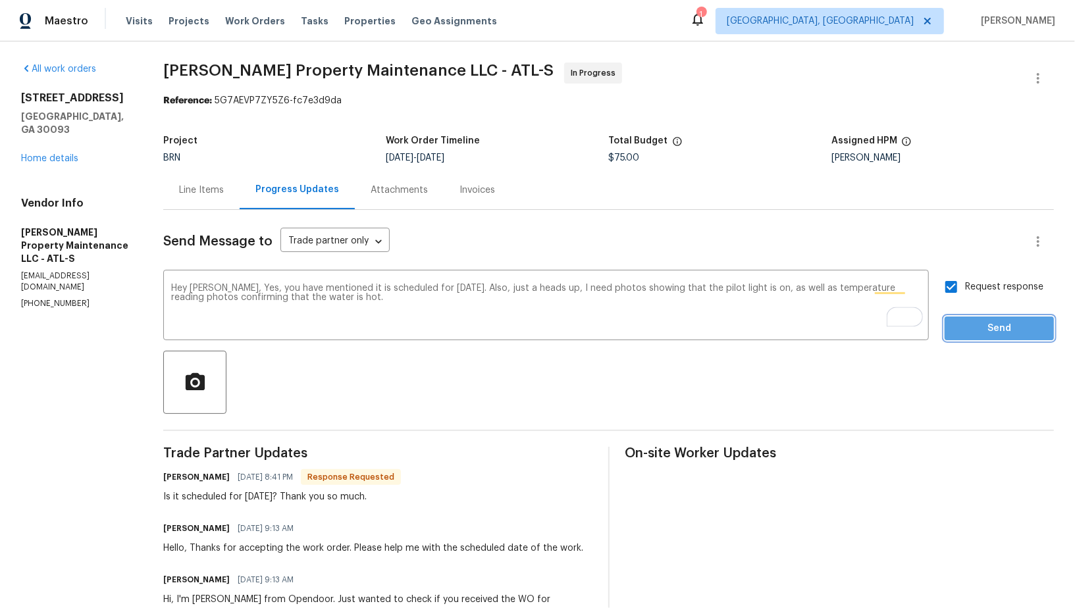
click at [978, 319] on button "Send" at bounding box center [999, 329] width 109 height 24
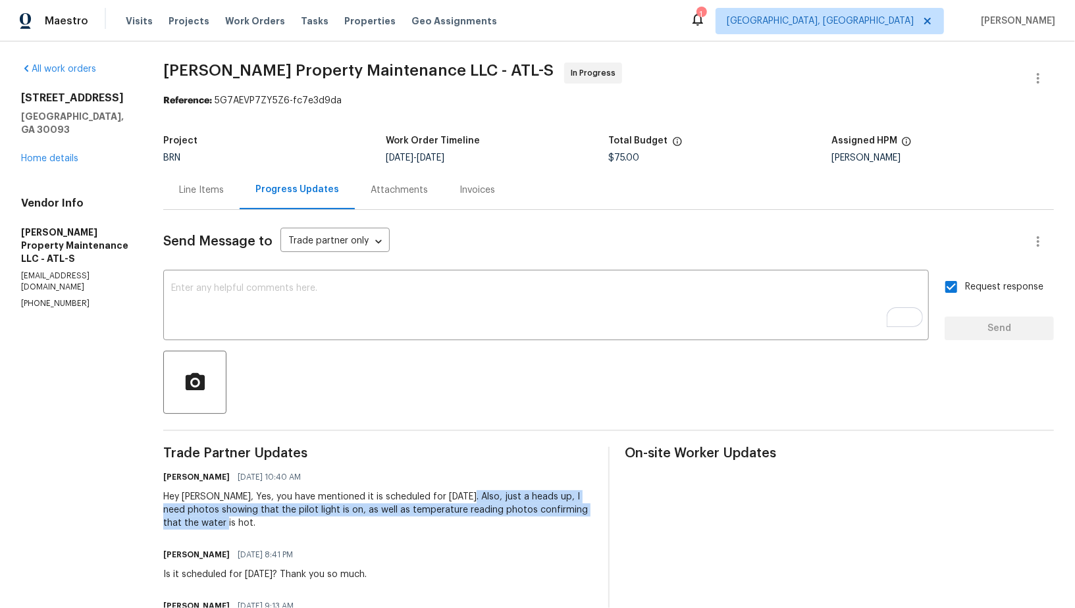
drag, startPoint x: 454, startPoint y: 496, endPoint x: 492, endPoint y: 528, distance: 49.1
click at [492, 529] on div "Hey Daniel, Yes, you have mentioned it is scheduled for Today. Also, just a hea…" at bounding box center [377, 510] width 429 height 40
copy div "just a heads up, I need photos showing that the pilot light is on, as well as t…"
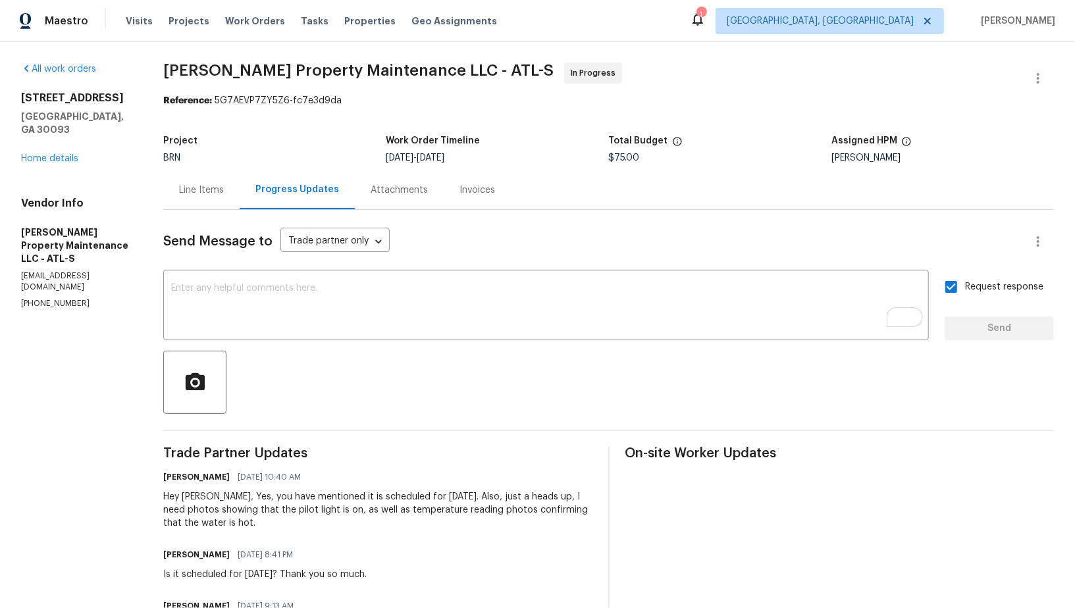
click at [191, 180] on div "Line Items" at bounding box center [201, 190] width 76 height 39
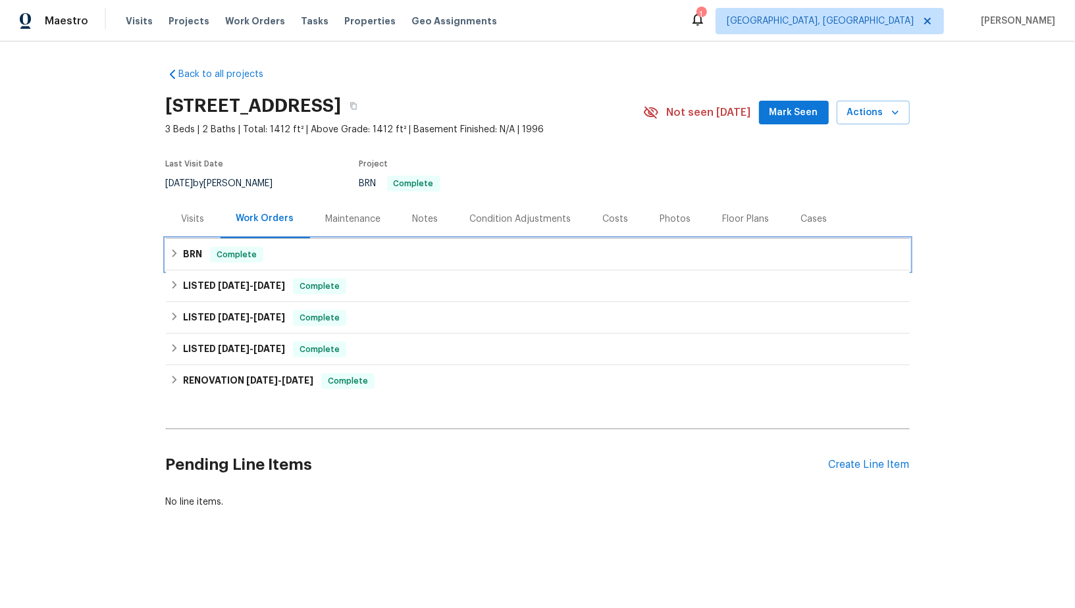
click at [209, 257] on div "BRN Complete" at bounding box center [538, 255] width 736 height 16
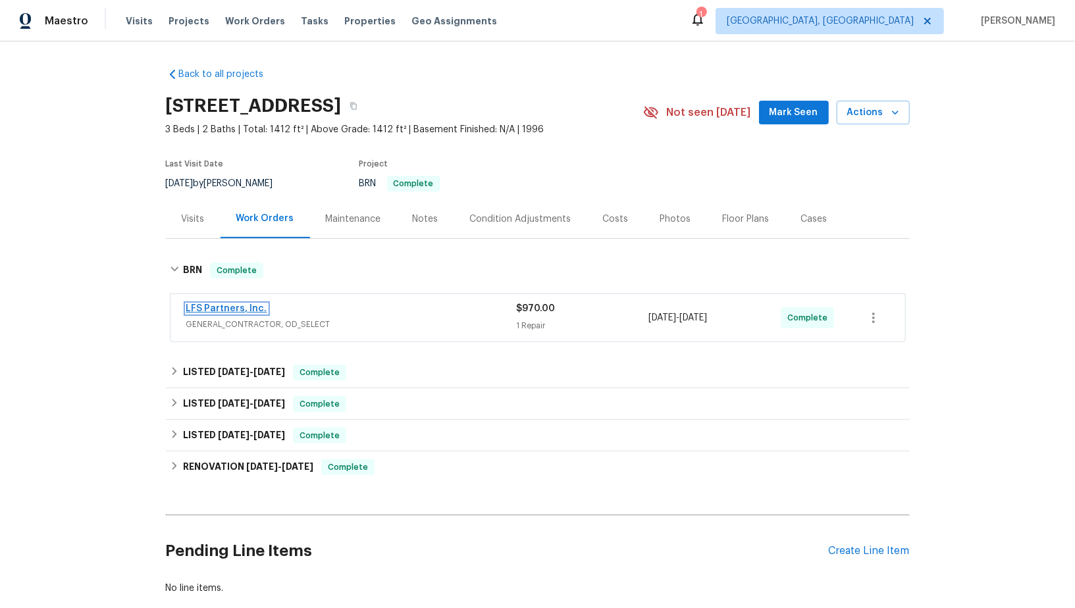
click at [215, 309] on link "LFS Partners, Inc." at bounding box center [226, 308] width 81 height 9
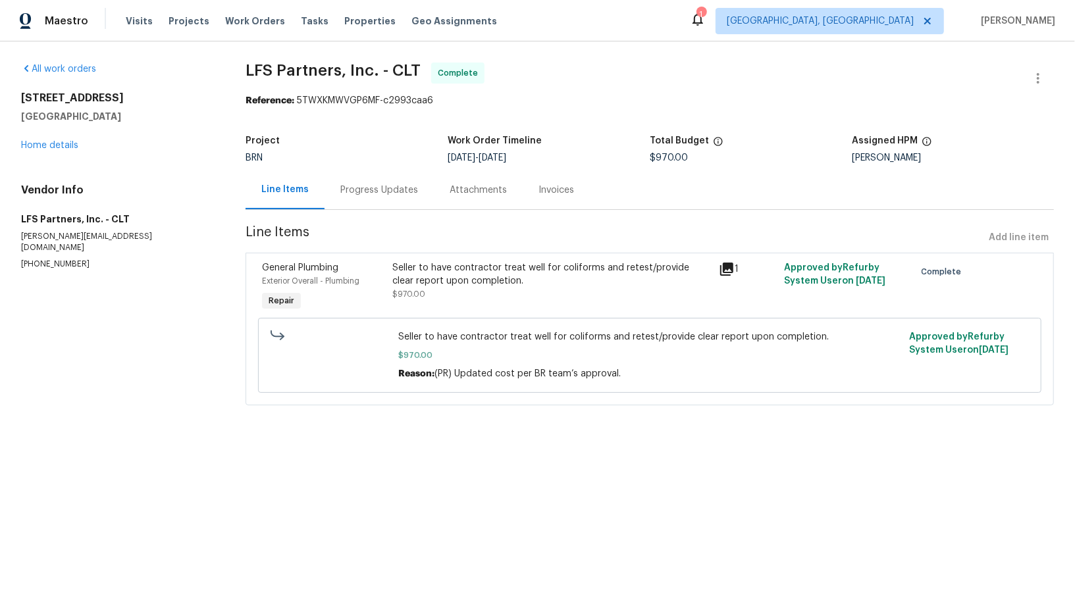
click at [532, 194] on div "Invoices" at bounding box center [556, 190] width 67 height 39
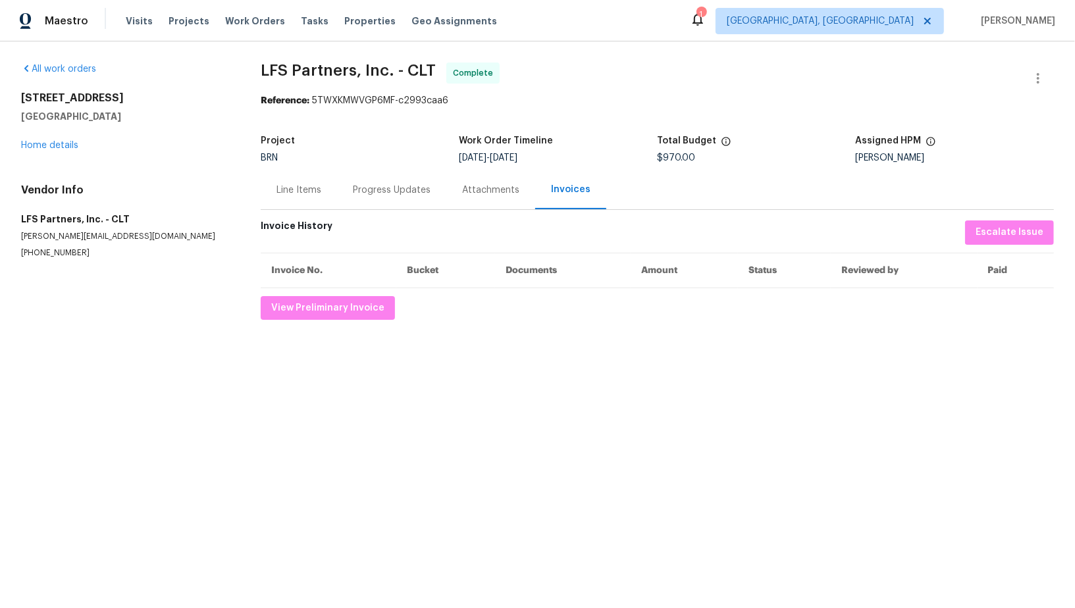
click at [296, 190] on div "Line Items" at bounding box center [299, 190] width 45 height 13
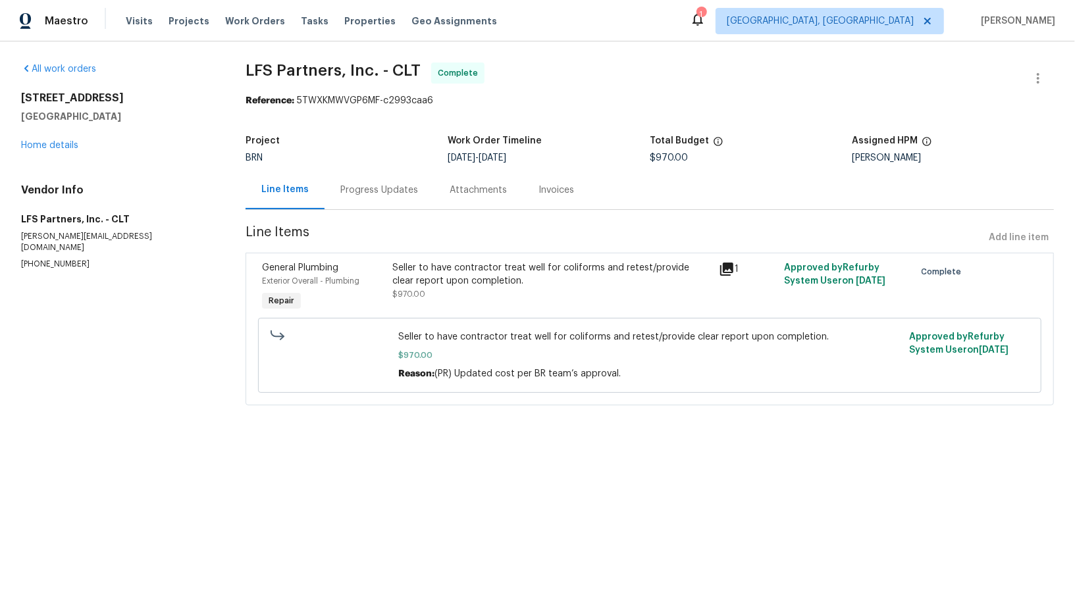
click at [381, 190] on div "Progress Updates" at bounding box center [379, 190] width 78 height 13
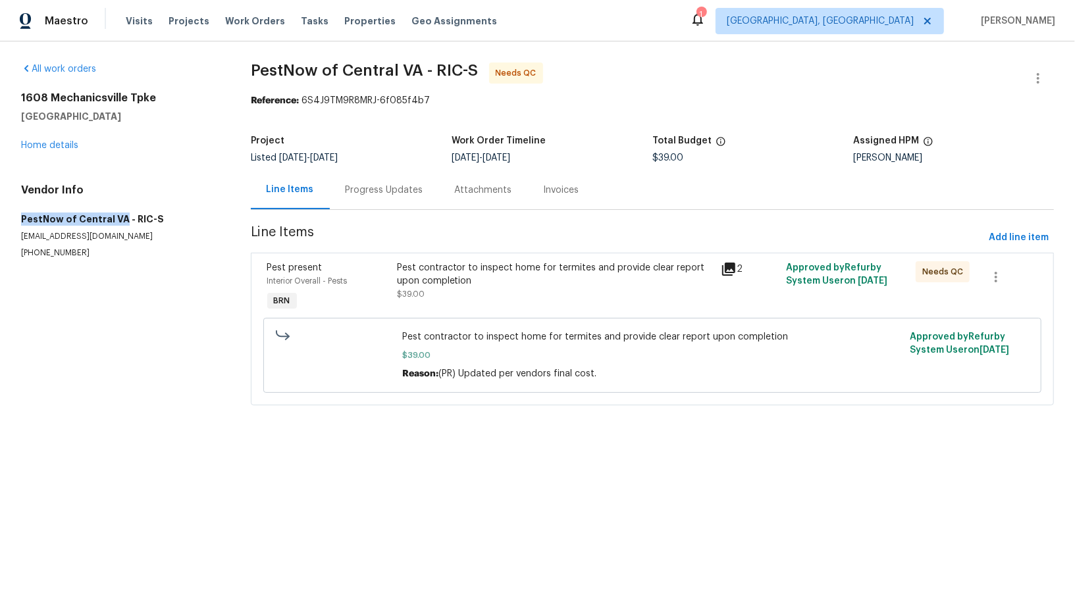
drag, startPoint x: 11, startPoint y: 219, endPoint x: 119, endPoint y: 217, distance: 107.3
click at [119, 217] on div "All work orders [STREET_ADDRESS] Home details Vendor Info PestNow of [GEOGRAPHI…" at bounding box center [537, 241] width 1075 height 401
copy h5 "PestNow of [GEOGRAPHIC_DATA]"
drag, startPoint x: 114, startPoint y: 237, endPoint x: 18, endPoint y: 235, distance: 96.1
click at [17, 235] on div "All work orders 1608 Mechanicsville Tpke Richmond, VA 23223 Home details Vendor…" at bounding box center [537, 241] width 1075 height 401
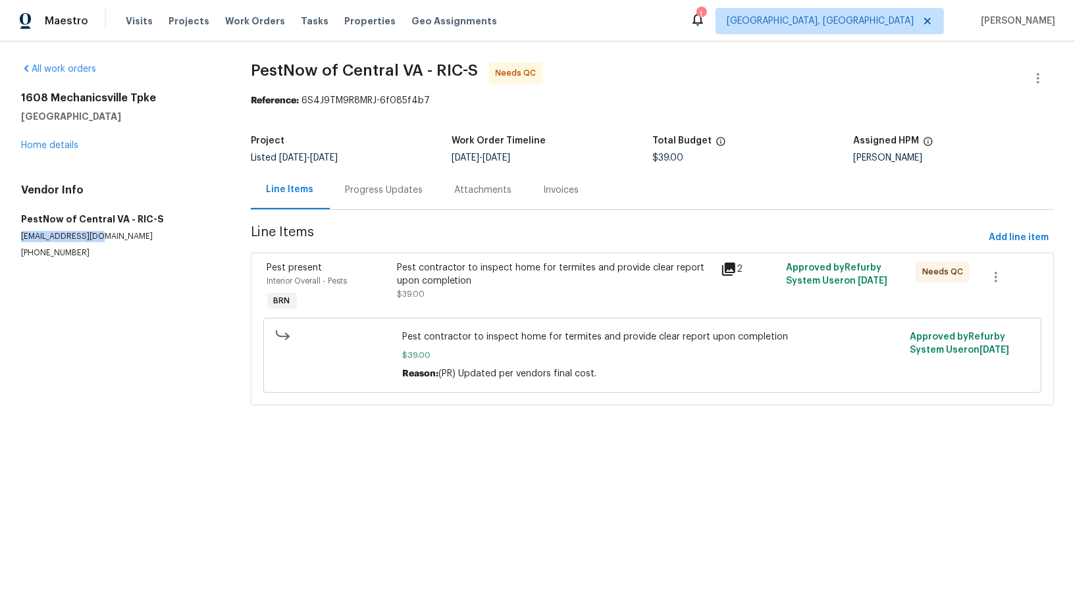
copy p "khuber@pestnow.com"
drag, startPoint x: 93, startPoint y: 248, endPoint x: 10, endPoint y: 250, distance: 83.0
click at [10, 250] on div "All work orders 1608 Mechanicsville Tpke Richmond, VA 23223 Home details Vendor…" at bounding box center [537, 241] width 1075 height 401
copy p "(804) 589-1009"
click at [423, 312] on div "Pest contractor to inspect home for termites and provide clear report upon comp…" at bounding box center [555, 287] width 325 height 61
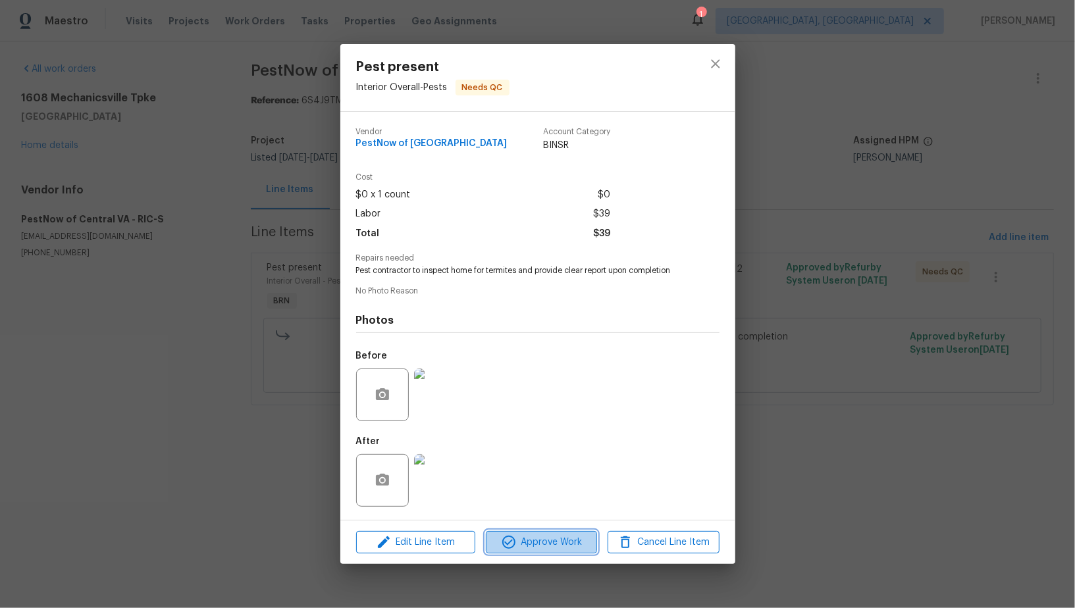
click at [517, 544] on span "Approve Work" at bounding box center [541, 543] width 103 height 16
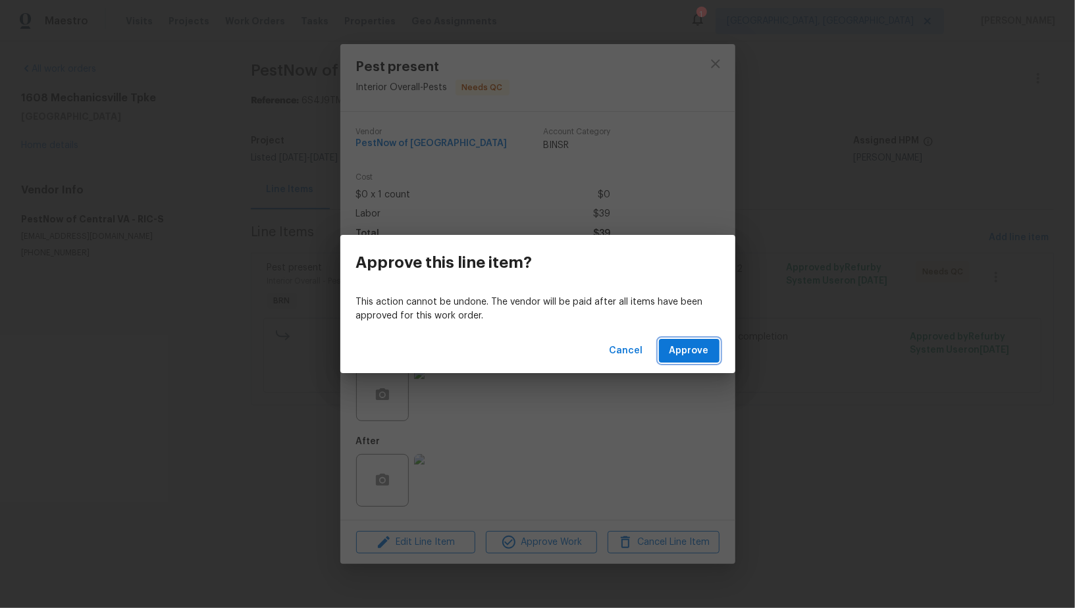
click at [679, 359] on button "Approve" at bounding box center [689, 351] width 61 height 24
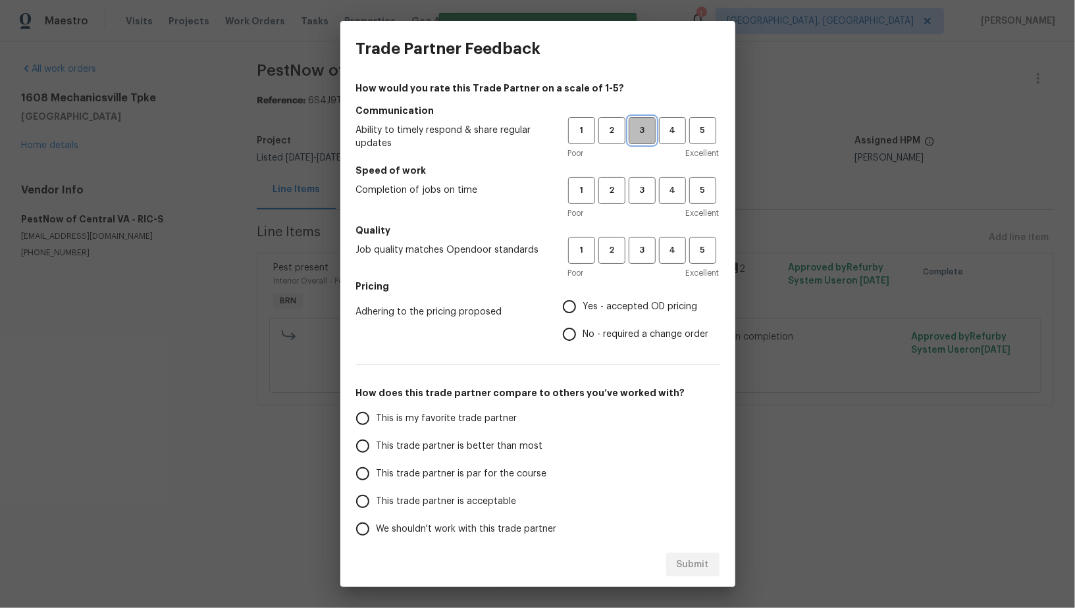
click at [648, 138] on span "3" at bounding box center [642, 130] width 24 height 15
click at [647, 183] on span "3" at bounding box center [642, 190] width 24 height 15
click at [648, 255] on span "3" at bounding box center [642, 250] width 24 height 15
click at [579, 317] on input "Yes - accepted OD pricing" at bounding box center [570, 307] width 28 height 28
radio input "true"
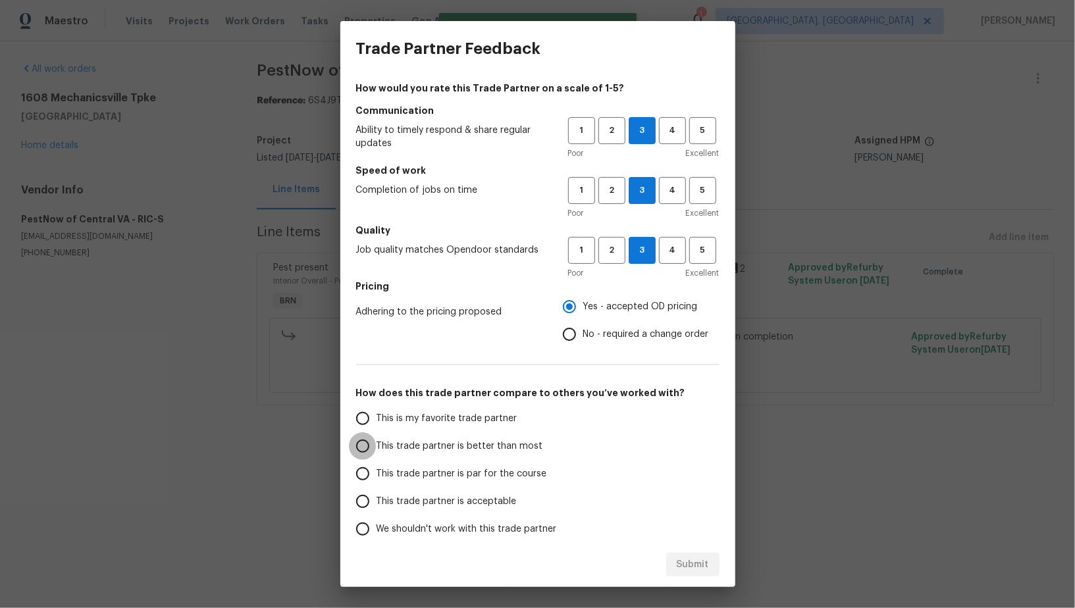
click at [367, 454] on input "This trade partner is better than most" at bounding box center [363, 447] width 28 height 28
click at [682, 554] on button "Submit" at bounding box center [692, 565] width 53 height 24
radio input "true"
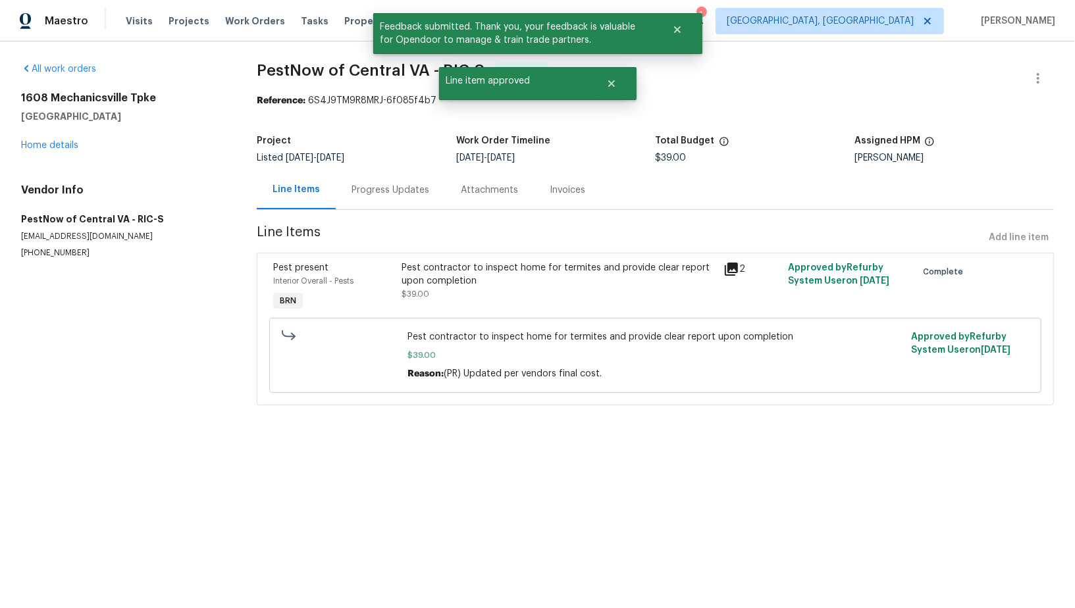
click at [386, 191] on div "Progress Updates" at bounding box center [391, 190] width 78 height 13
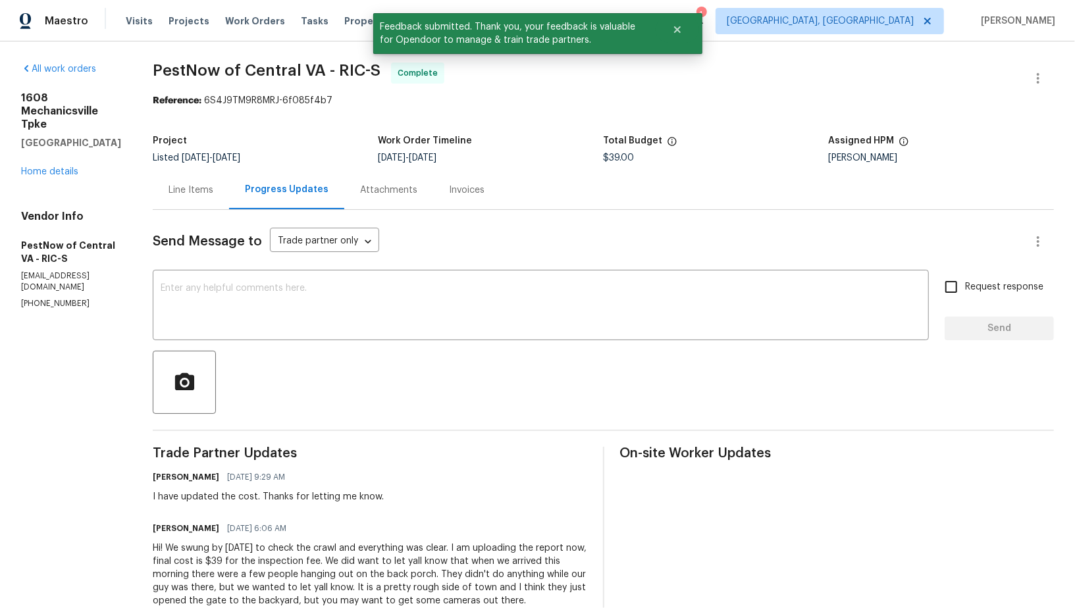
click at [195, 190] on div "Line Items" at bounding box center [191, 190] width 45 height 13
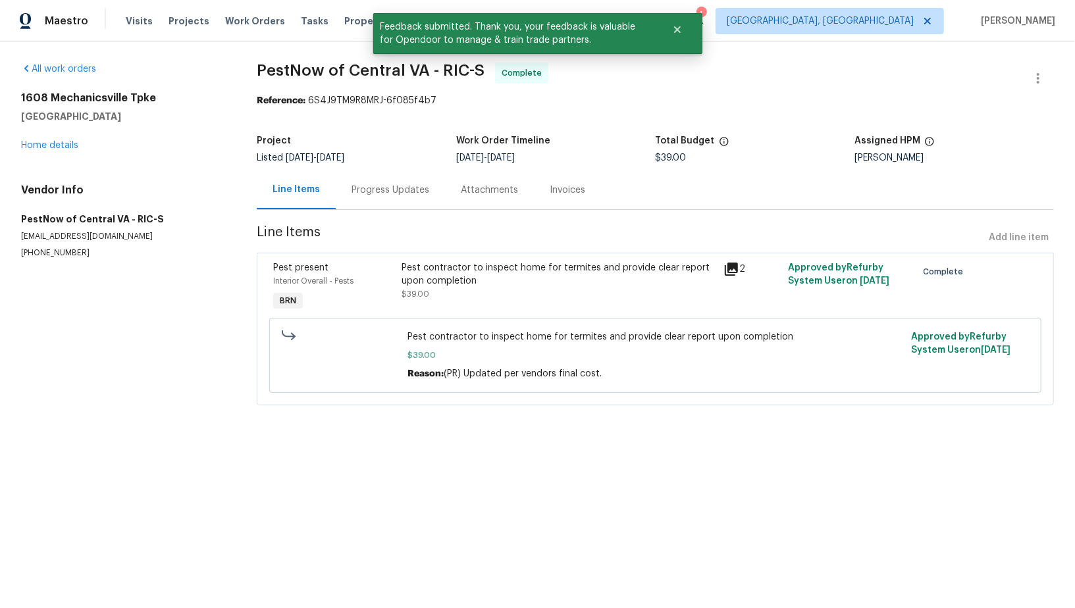
click at [361, 199] on div "Progress Updates" at bounding box center [390, 190] width 109 height 39
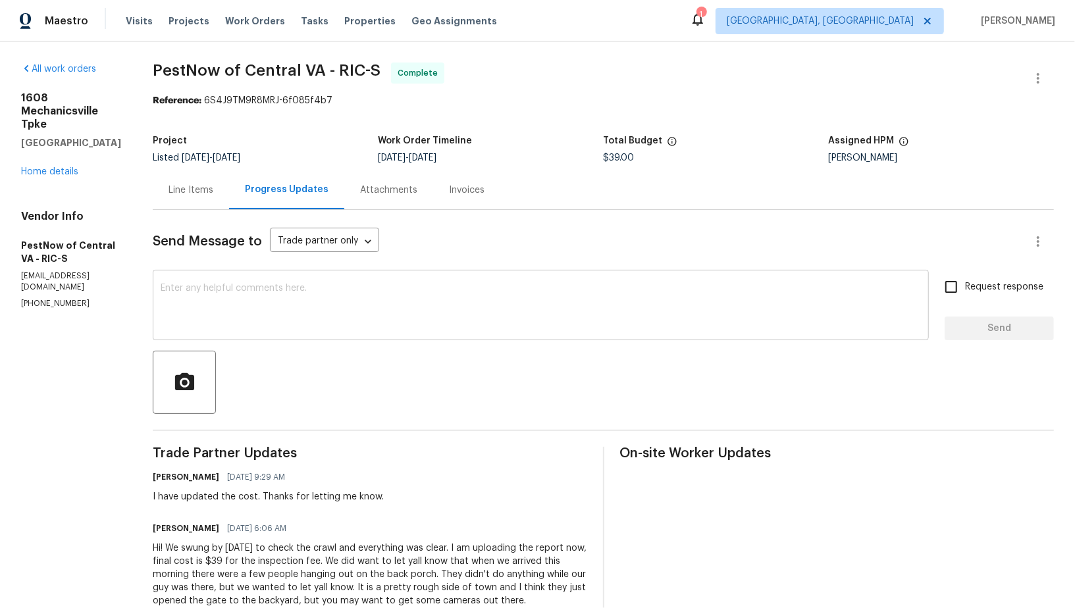
click at [315, 325] on textarea at bounding box center [541, 307] width 760 height 46
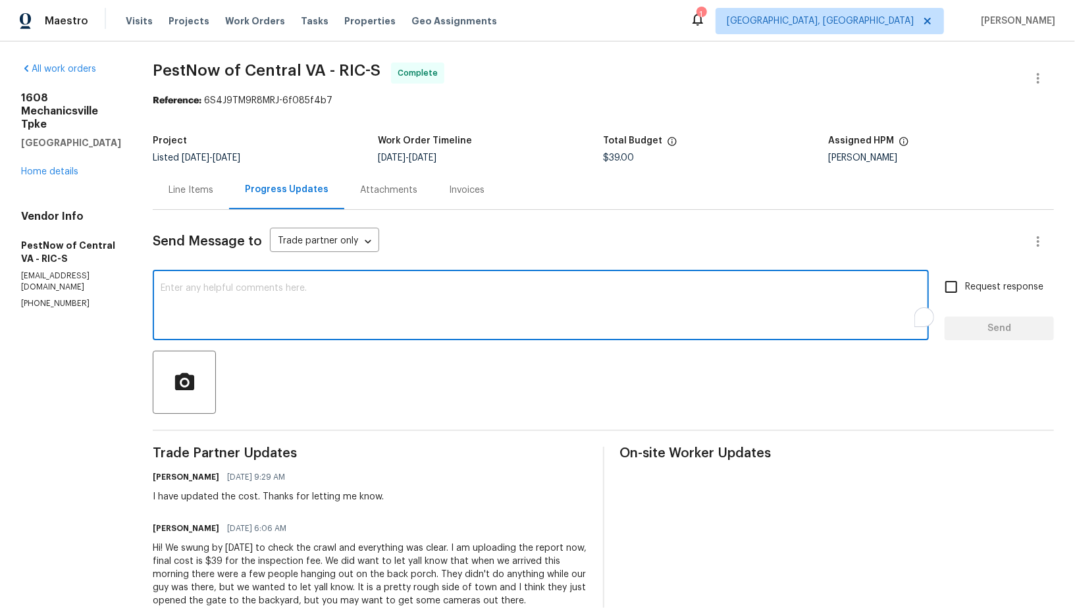
paste textarea "WO is approved, Please upload the invoice under invoice section. Thanks!"
type textarea "WO is approved, Please upload the invoice under invoice section. Thanks!"
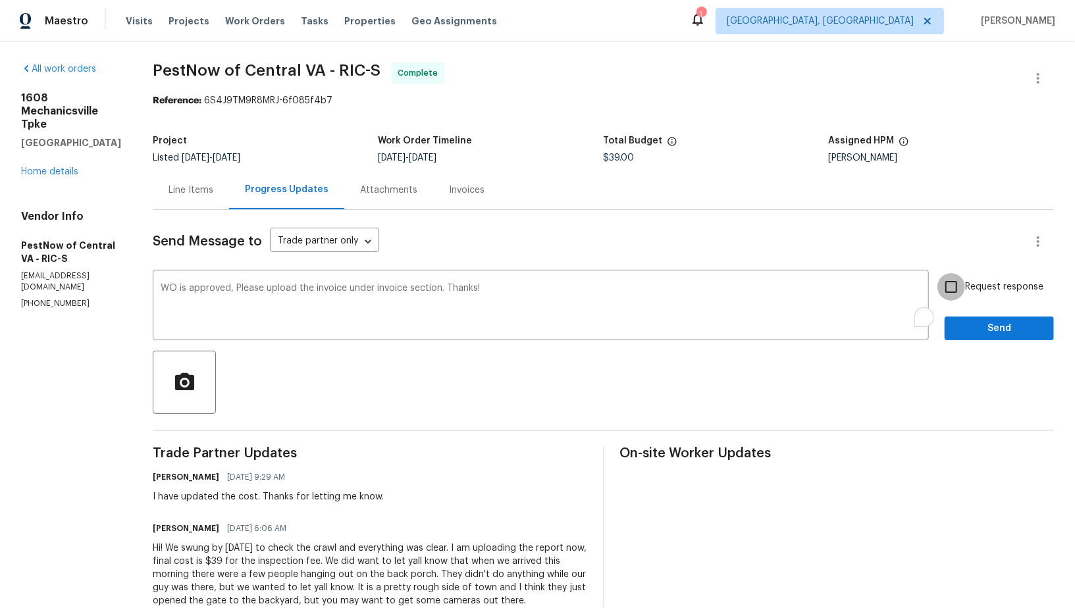
click at [960, 292] on input "Request response" at bounding box center [951, 287] width 28 height 28
checkbox input "true"
click at [973, 324] on span "Send" at bounding box center [999, 329] width 88 height 16
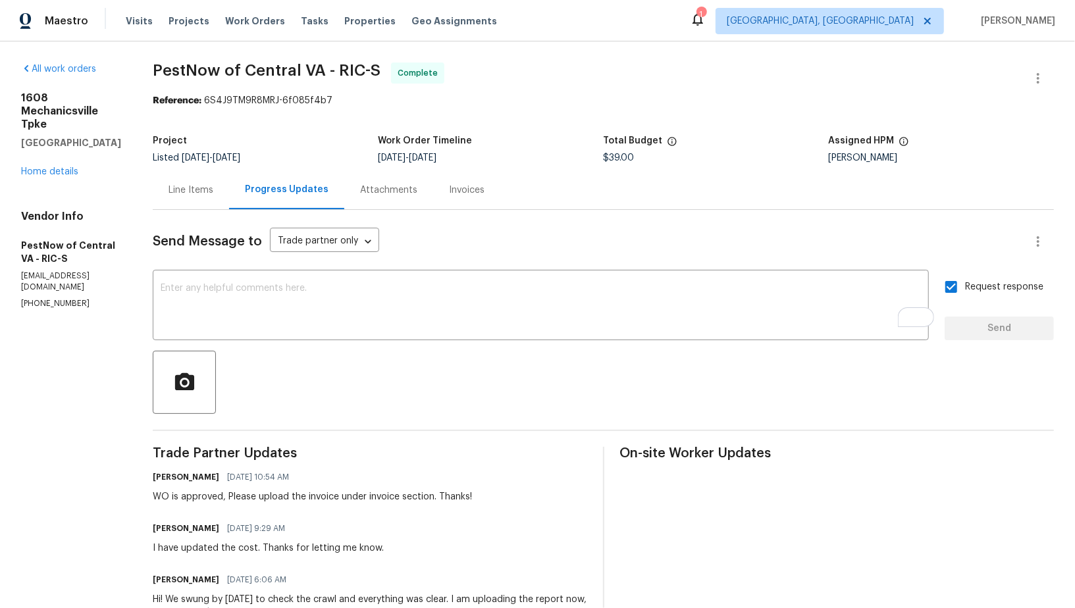
click at [188, 190] on div "Line Items" at bounding box center [191, 190] width 45 height 13
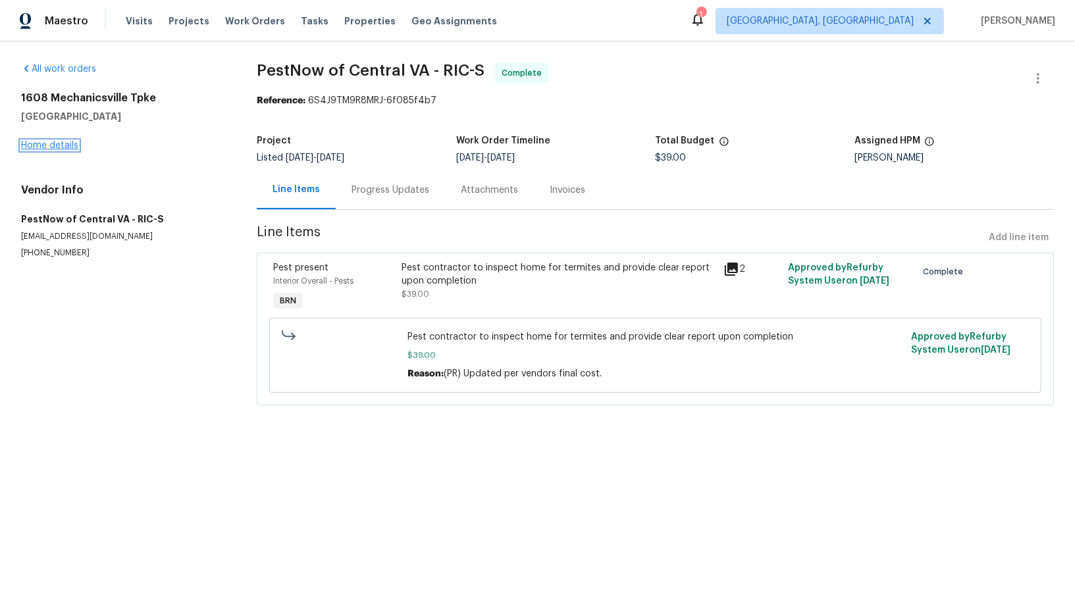
click at [58, 142] on link "Home details" at bounding box center [49, 145] width 57 height 9
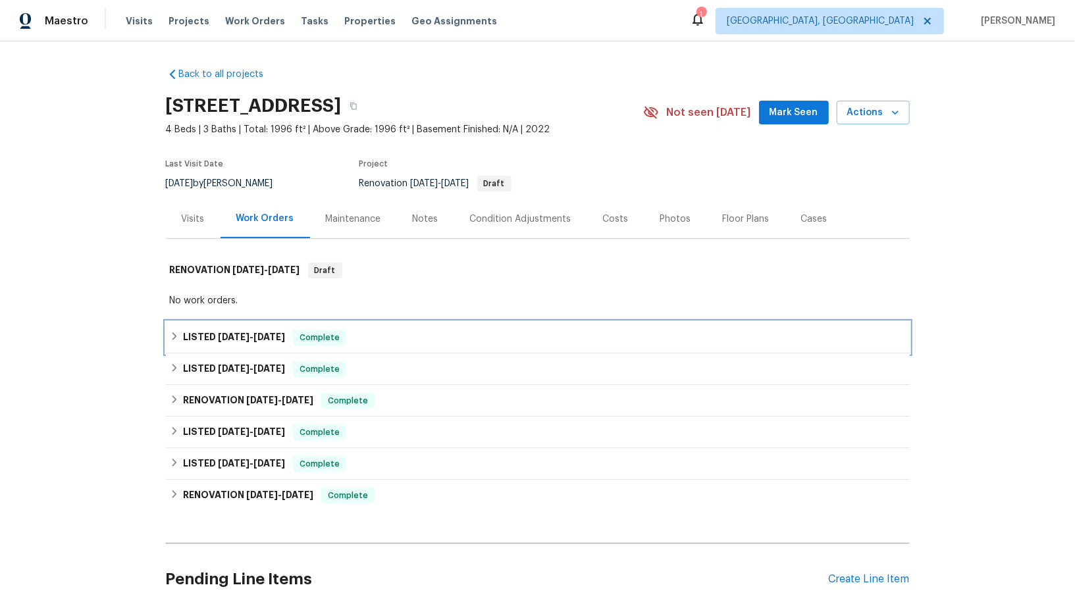
click at [188, 324] on div "LISTED [DATE] - [DATE] Complete" at bounding box center [538, 338] width 744 height 32
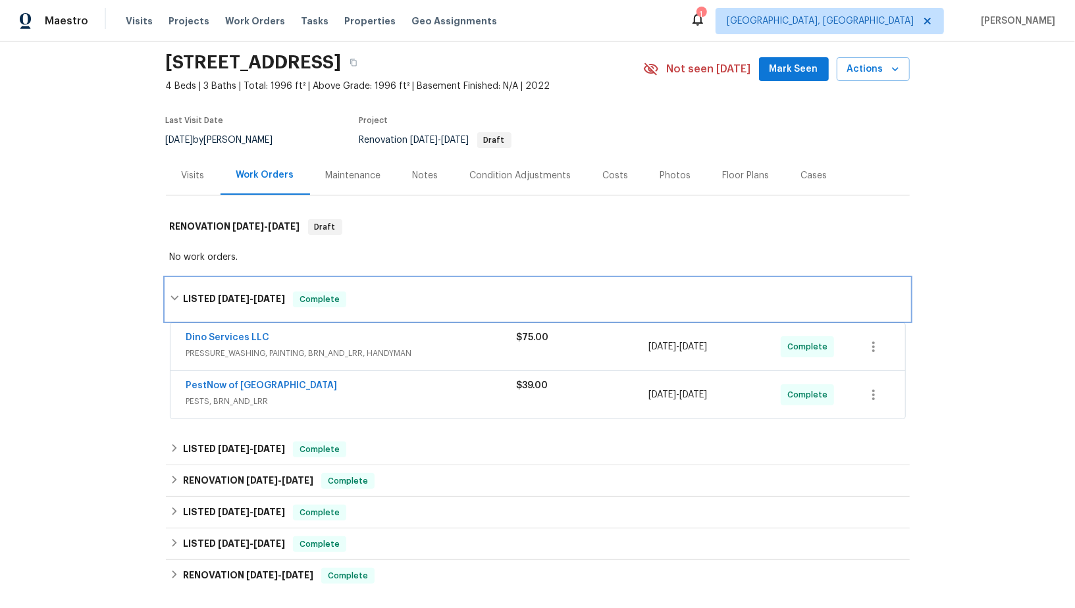
scroll to position [59, 0]
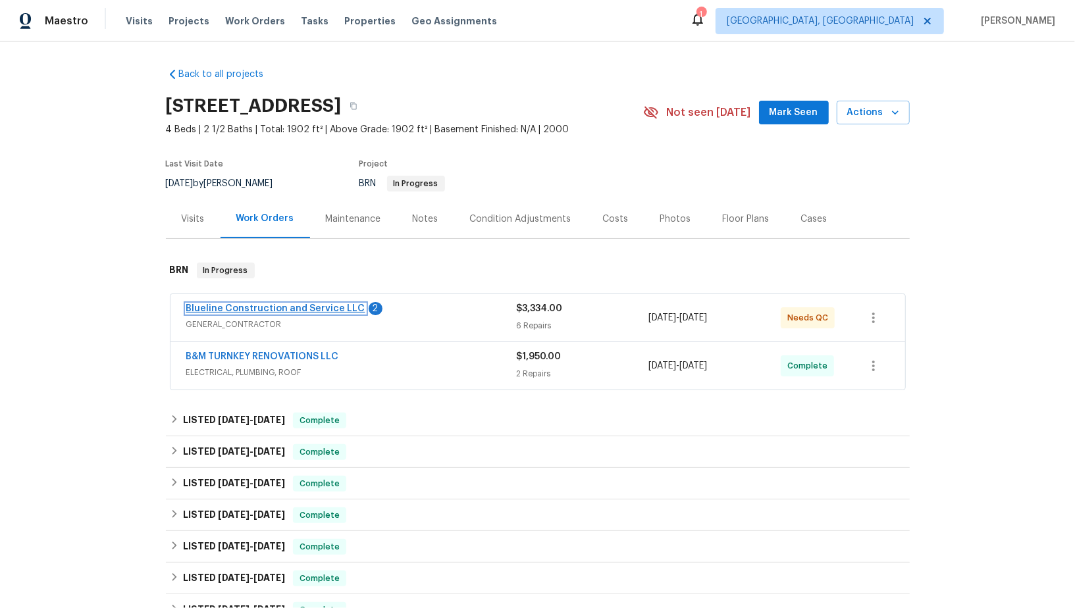
click at [286, 310] on link "Blueline Construction and Service LLC" at bounding box center [275, 308] width 179 height 9
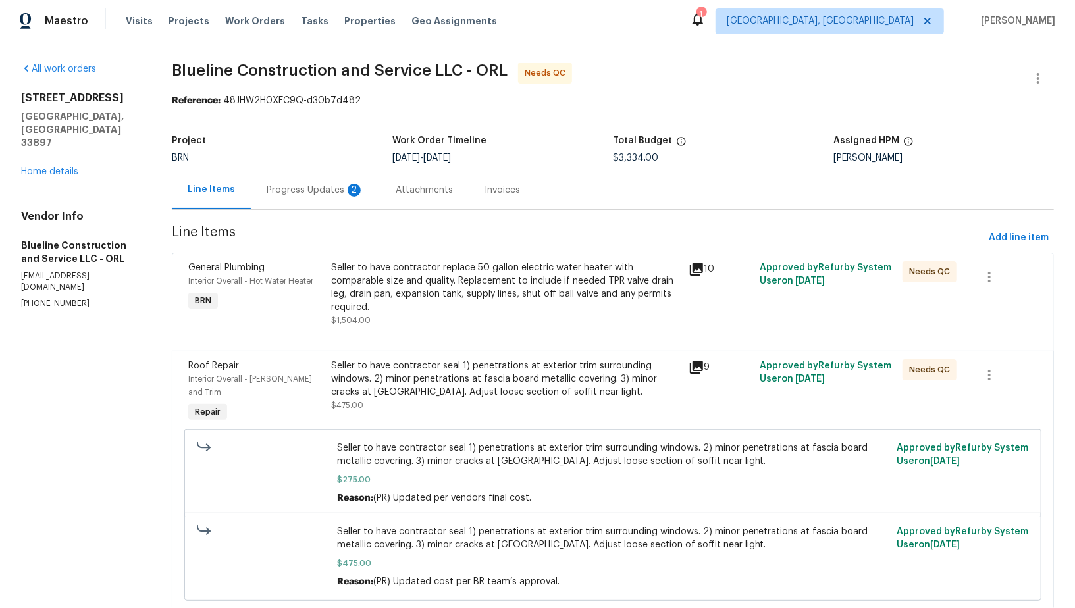
click at [336, 184] on div "Progress Updates 2" at bounding box center [315, 190] width 97 height 13
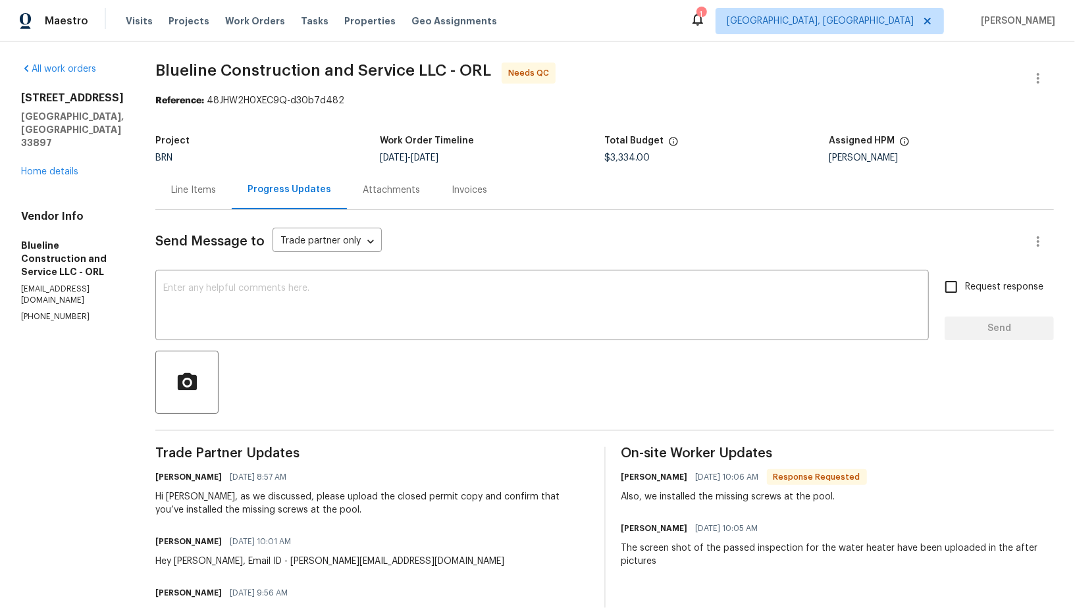
click at [216, 186] on div "Line Items" at bounding box center [193, 190] width 45 height 13
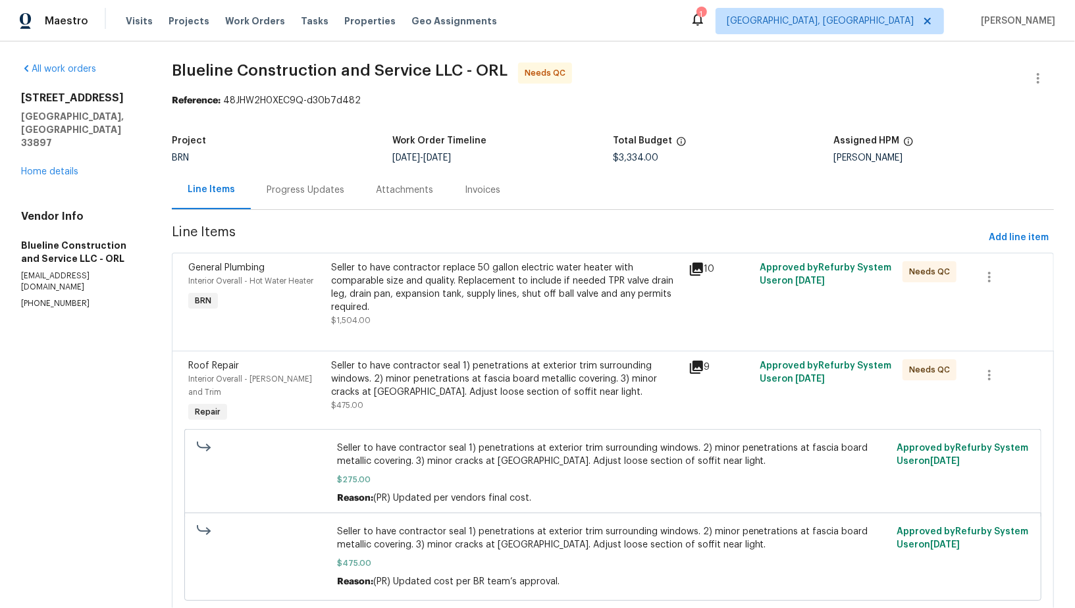
click at [447, 306] on div "Seller to have contractor replace 50 gallon electric water heater with comparab…" at bounding box center [505, 287] width 349 height 53
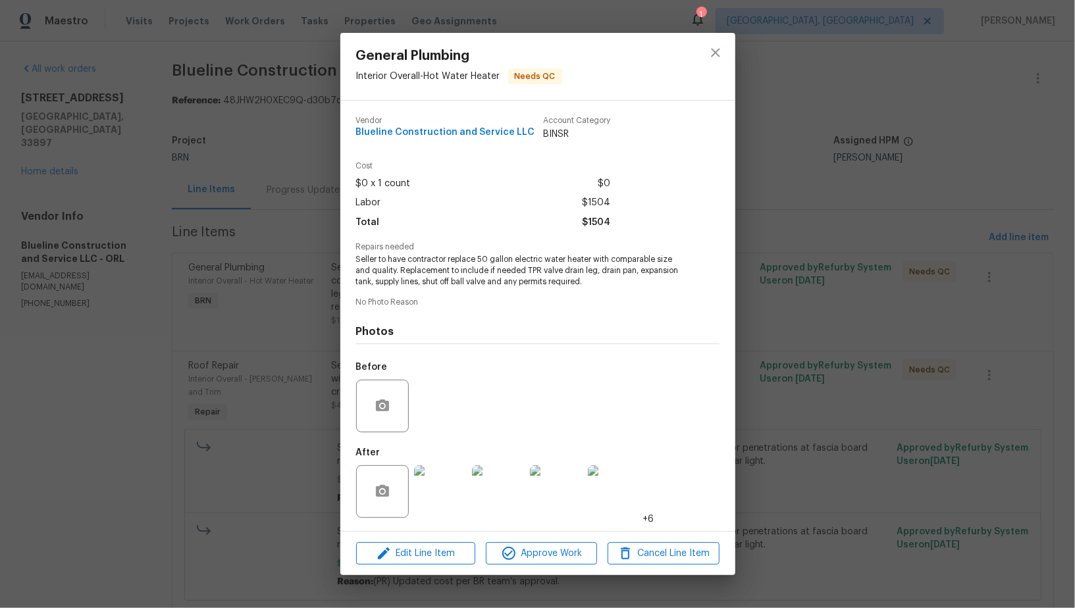
click at [433, 499] on img at bounding box center [440, 491] width 53 height 53
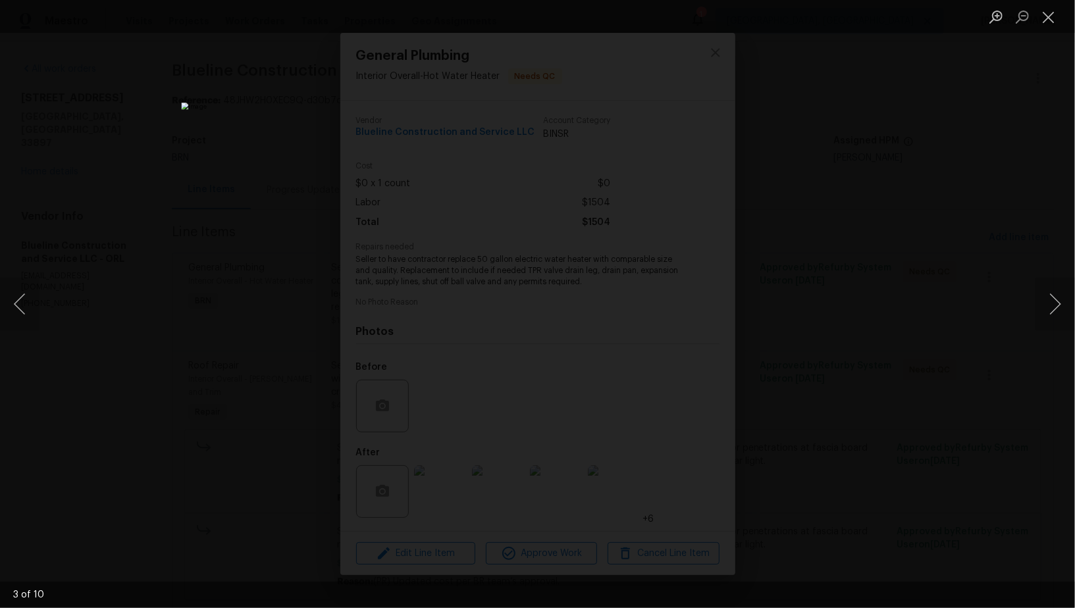
click at [909, 348] on div "Lightbox" at bounding box center [537, 304] width 1075 height 608
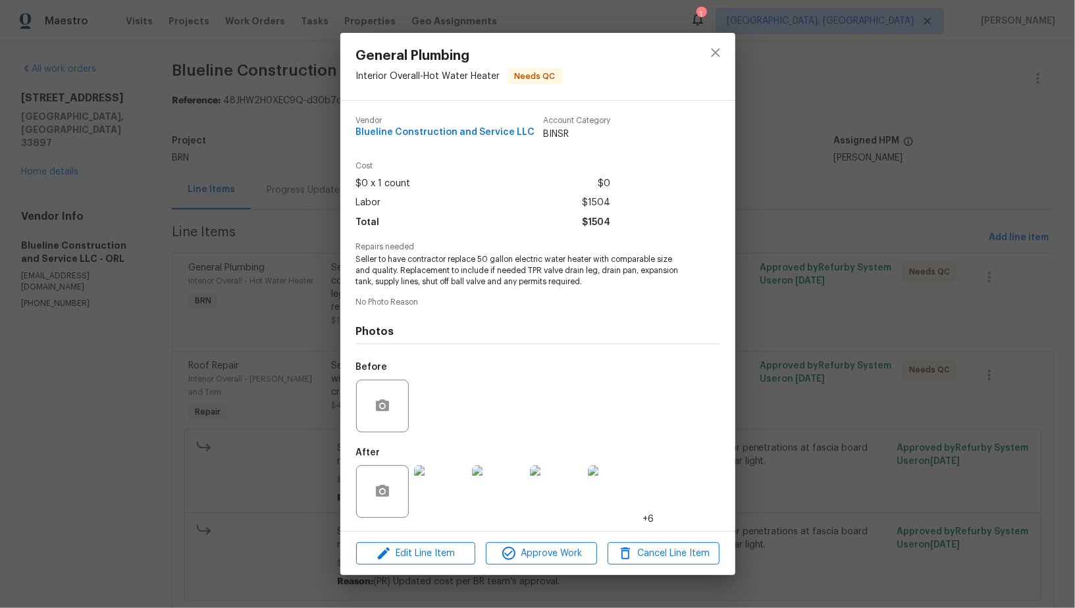
click at [909, 348] on div "General Plumbing Interior Overall - Hot Water Heater Needs QC Vendor Blueline C…" at bounding box center [537, 304] width 1075 height 608
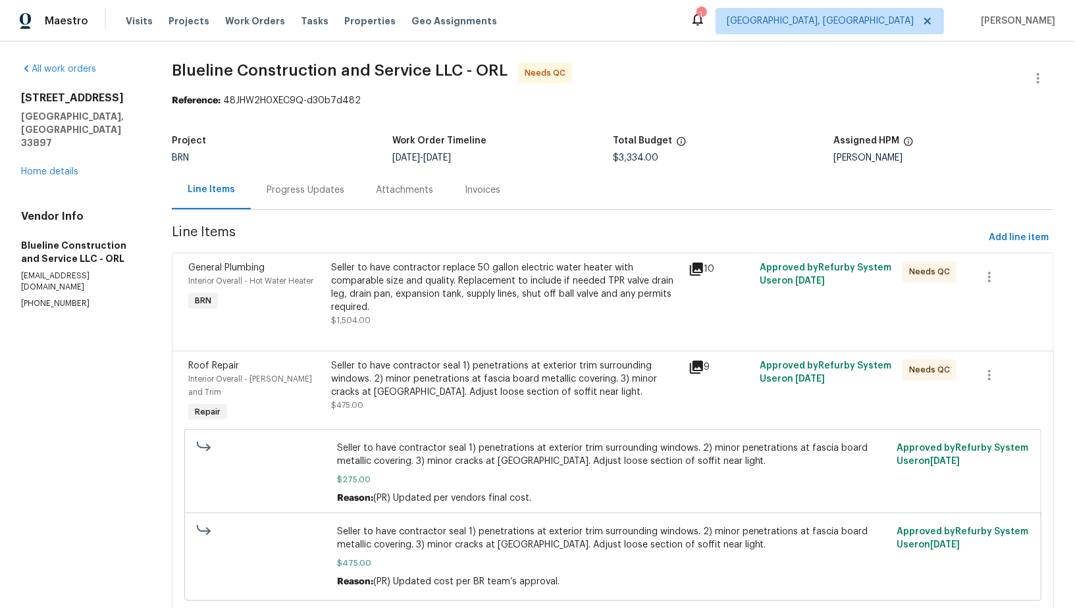
click at [316, 184] on div "Progress Updates" at bounding box center [306, 190] width 78 height 13
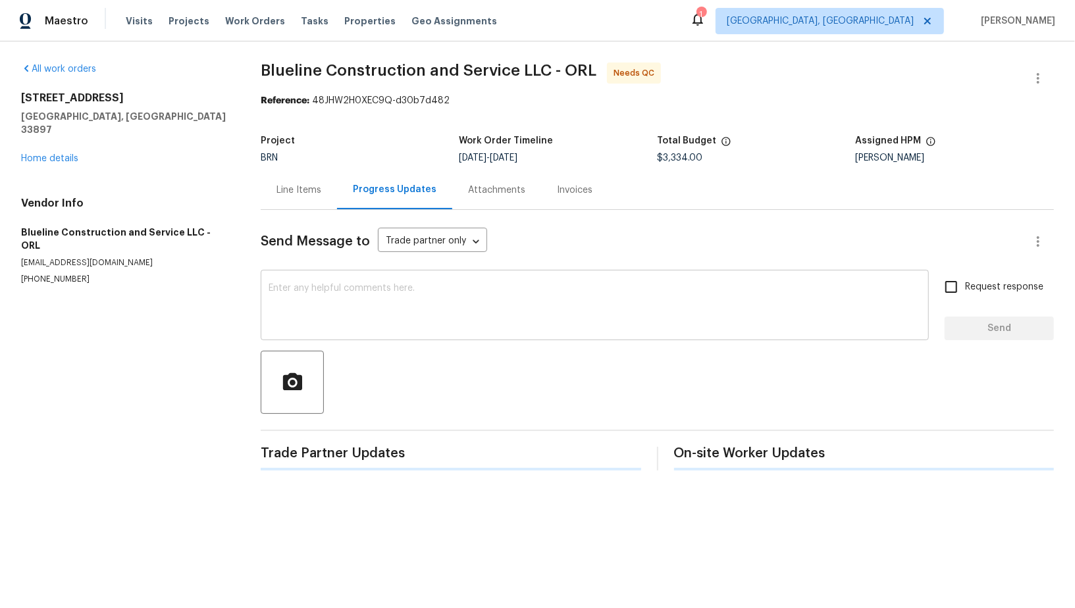
click at [340, 313] on textarea at bounding box center [595, 307] width 652 height 46
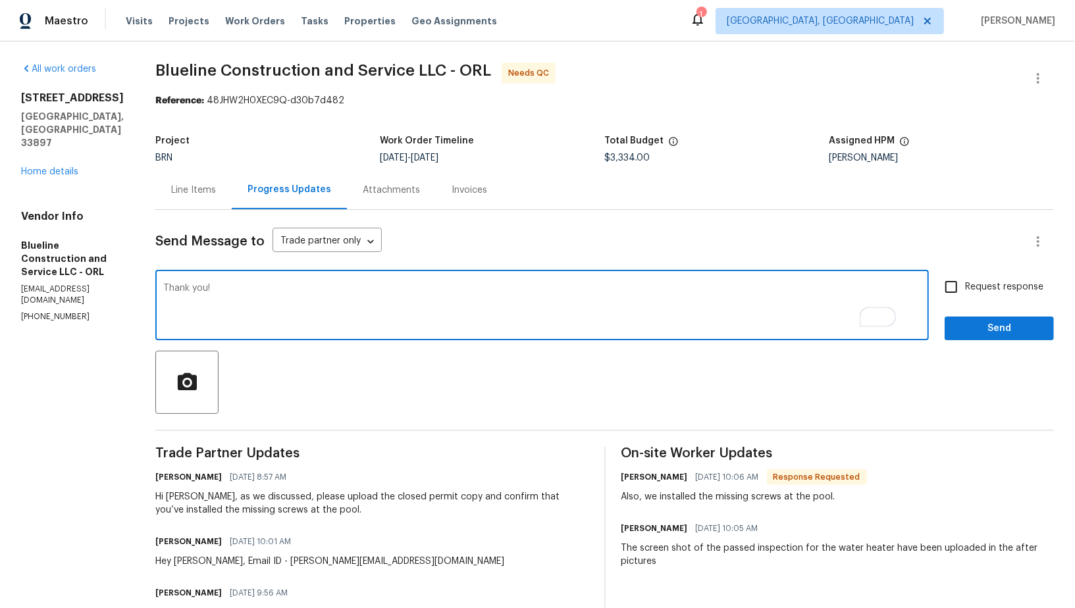
type textarea "Thank you!"
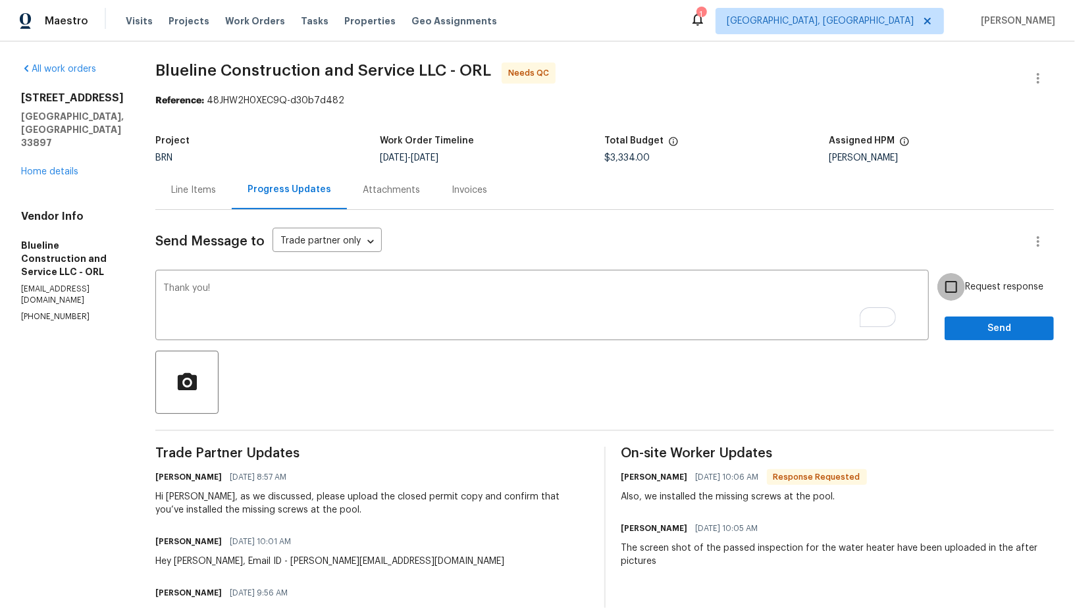
click at [945, 292] on input "Request response" at bounding box center [951, 287] width 28 height 28
checkbox input "true"
click at [367, 238] on body "Maestro Visits Projects Work Orders Tasks Properties Geo Assignments 1 [GEOGRAP…" at bounding box center [537, 304] width 1075 height 608
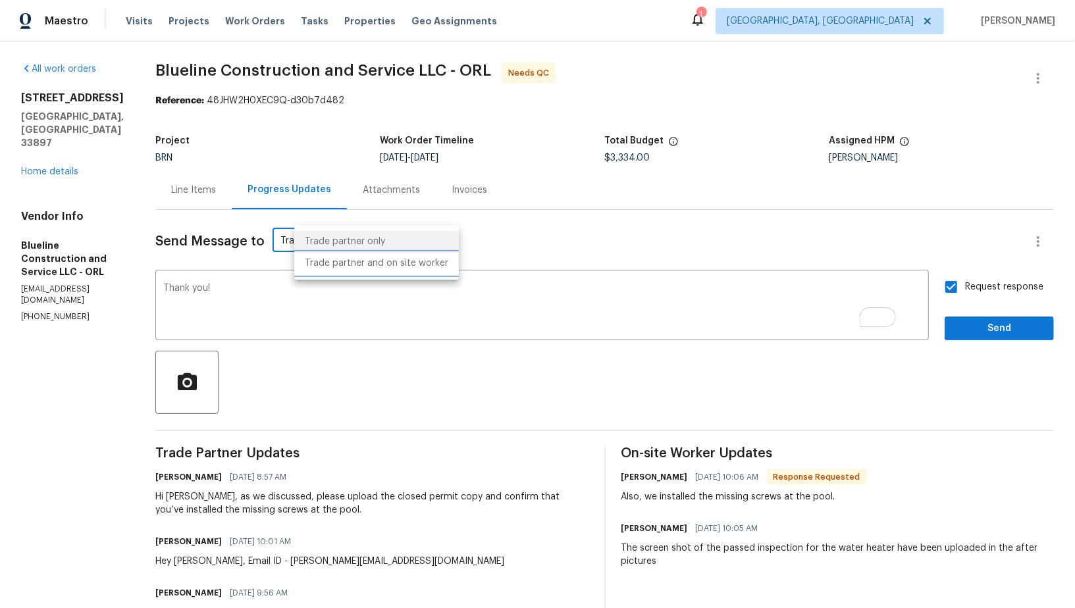
click at [375, 268] on li "Trade partner and on site worker" at bounding box center [376, 264] width 165 height 22
type input "Trade Partner and On-Site Worker"
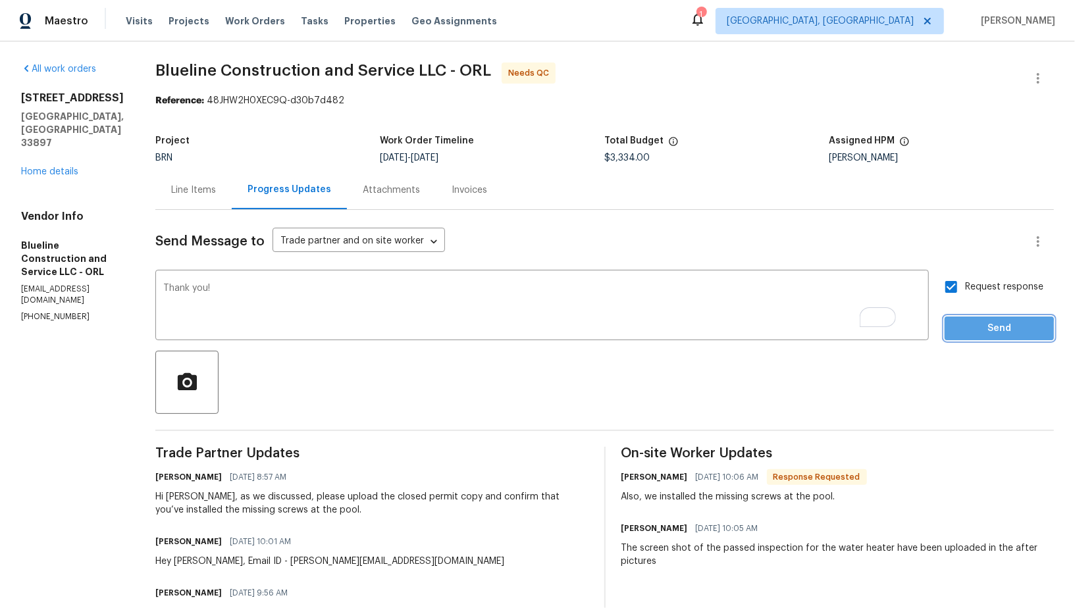
click at [986, 331] on span "Send" at bounding box center [999, 329] width 88 height 16
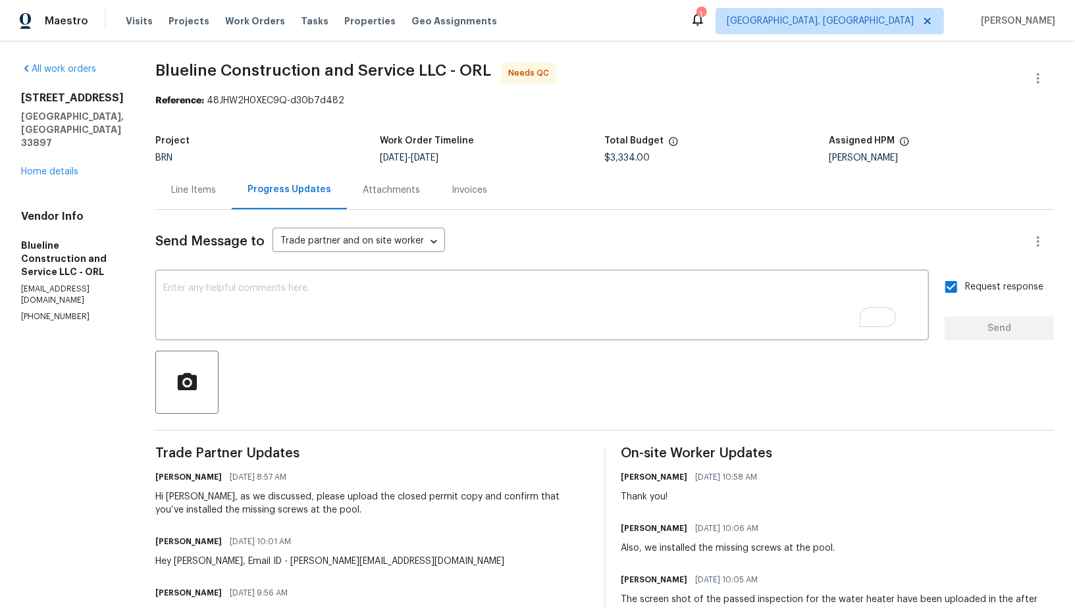
click at [223, 197] on div "Line Items" at bounding box center [193, 190] width 76 height 39
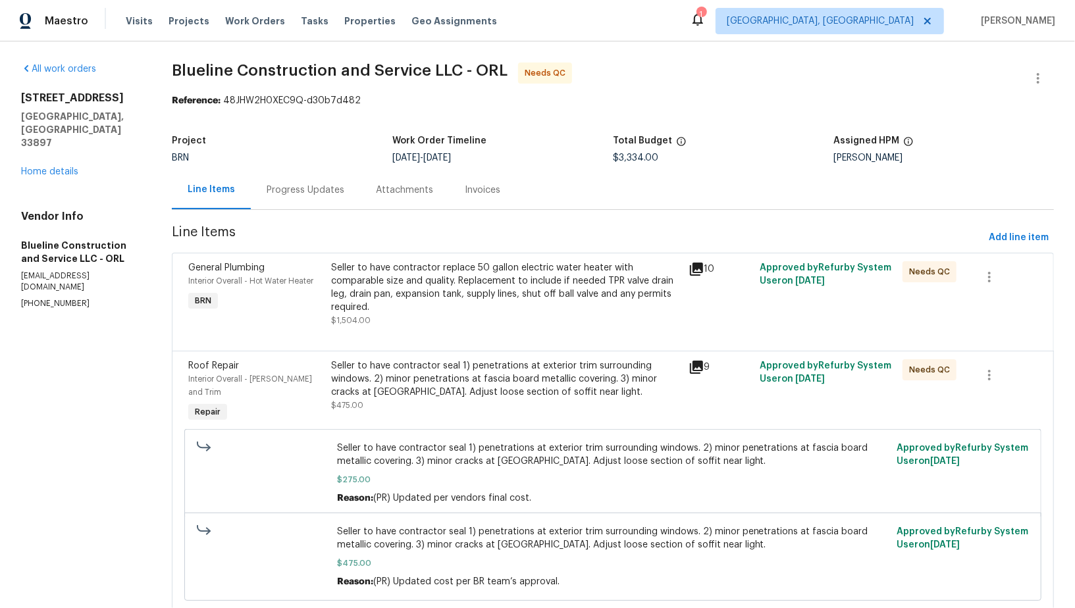
click at [412, 277] on div "Seller to have contractor replace 50 gallon electric water heater with comparab…" at bounding box center [505, 287] width 349 height 53
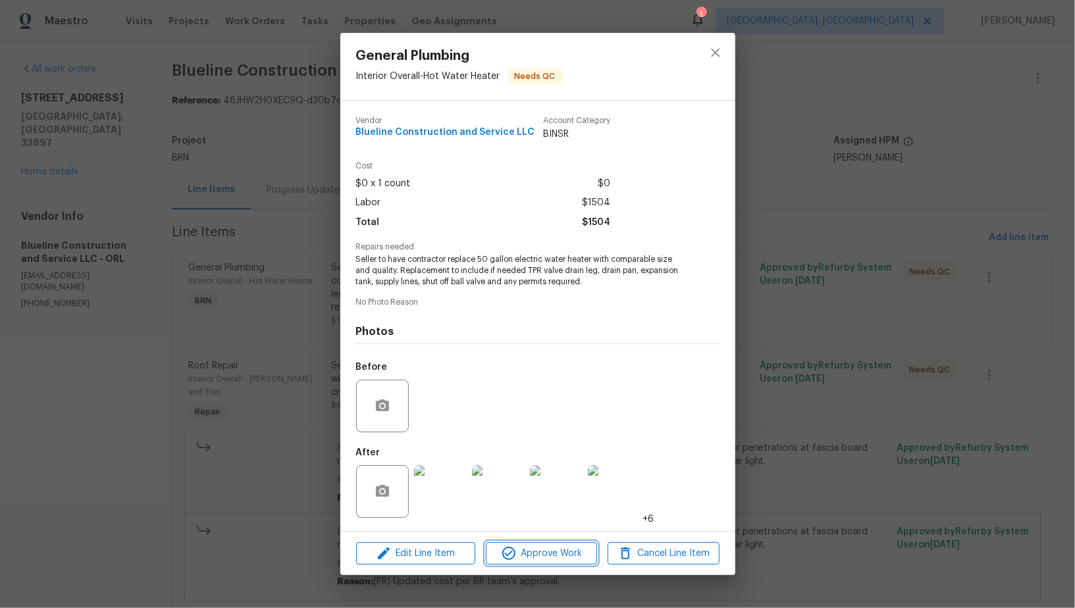
click at [555, 558] on span "Approve Work" at bounding box center [541, 554] width 103 height 16
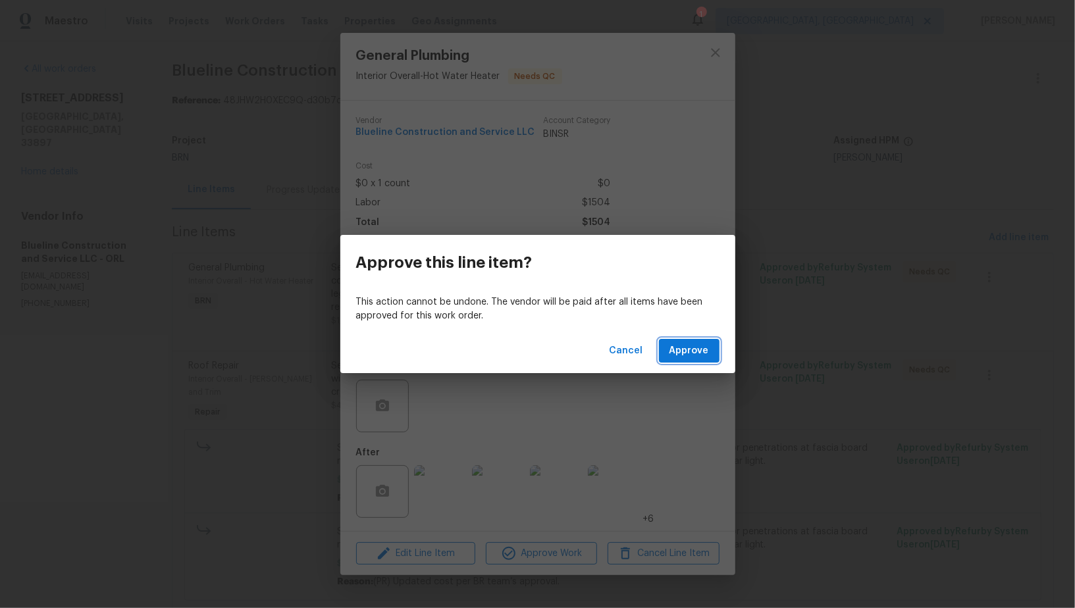
click at [702, 350] on span "Approve" at bounding box center [690, 351] width 40 height 16
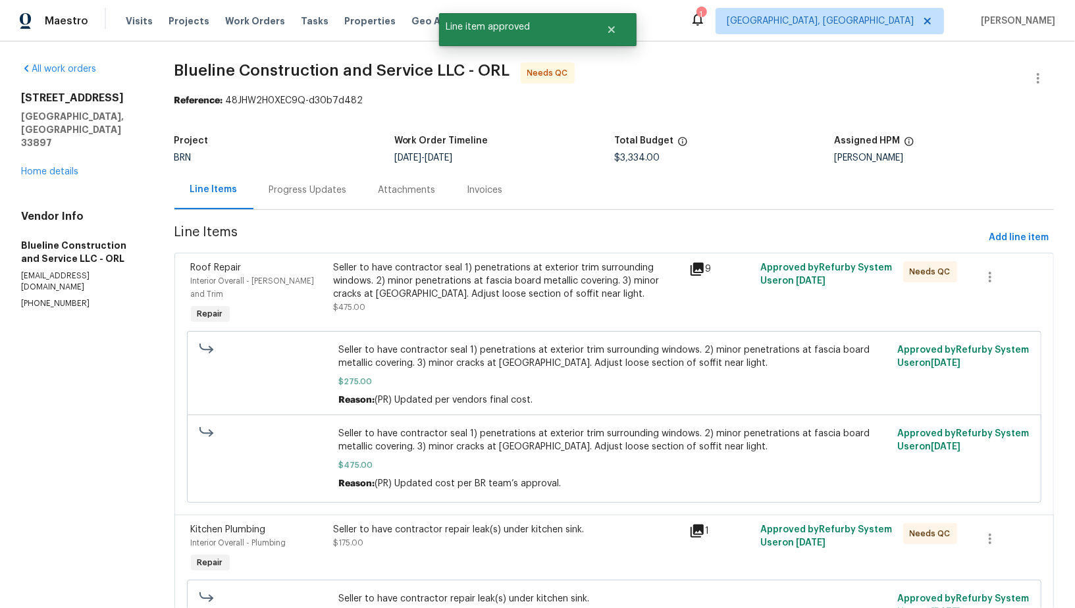
click at [392, 331] on div "Seller to have contractor seal 1) penetrations at exterior trim surrounding win…" at bounding box center [614, 375] width 855 height 88
click at [404, 282] on div "Seller to have contractor seal 1) penetrations at exterior trim surrounding win…" at bounding box center [507, 281] width 348 height 40
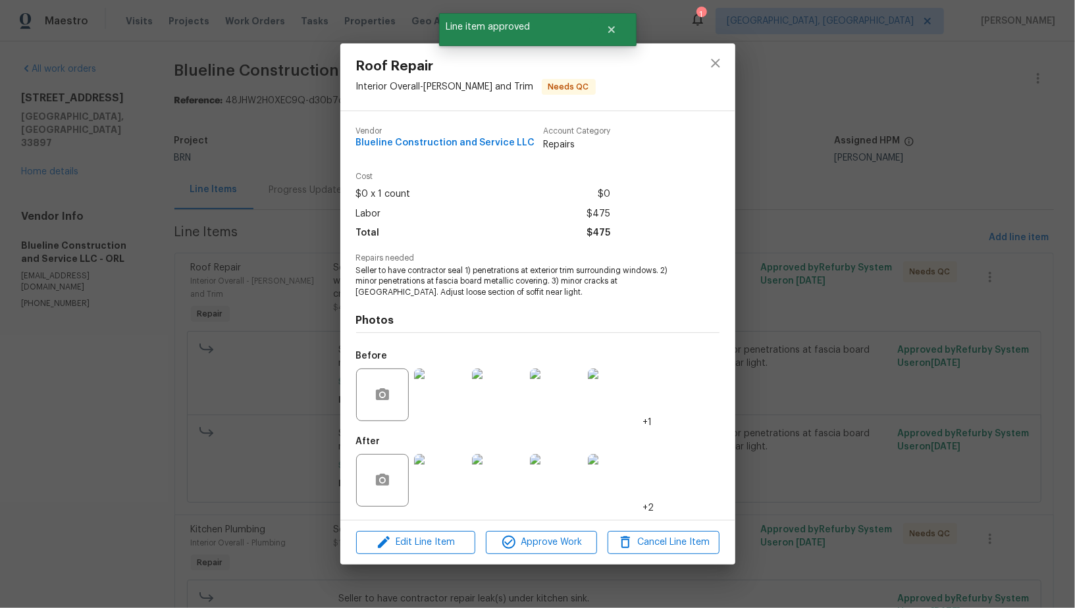
click at [539, 554] on div "Edit Line Item Approve Work Cancel Line Item" at bounding box center [537, 543] width 395 height 44
click at [542, 551] on span "Approve Work" at bounding box center [541, 543] width 103 height 16
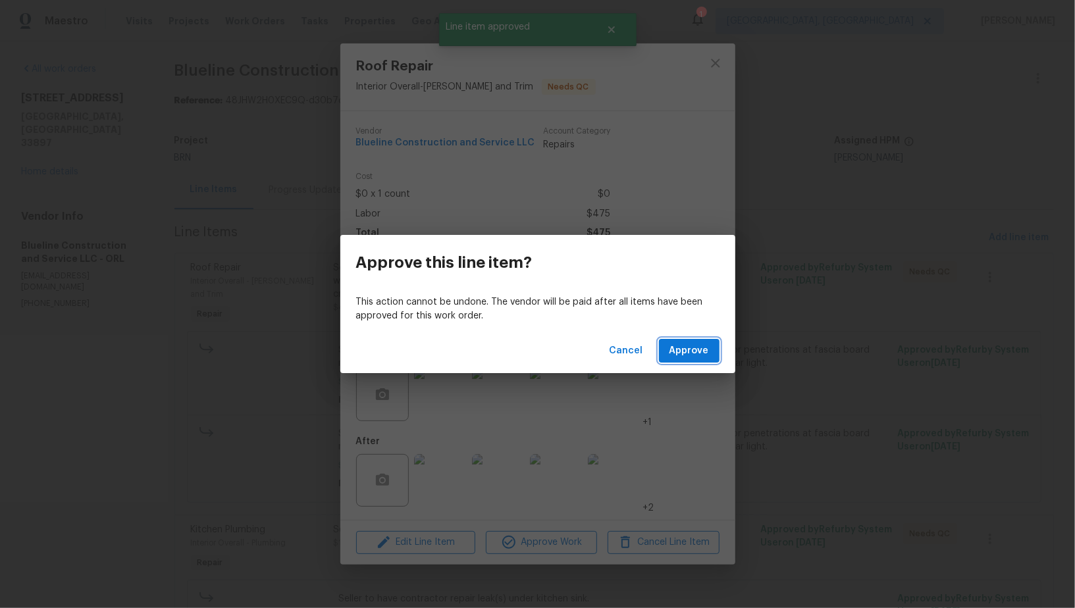
click at [694, 357] on span "Approve" at bounding box center [690, 351] width 40 height 16
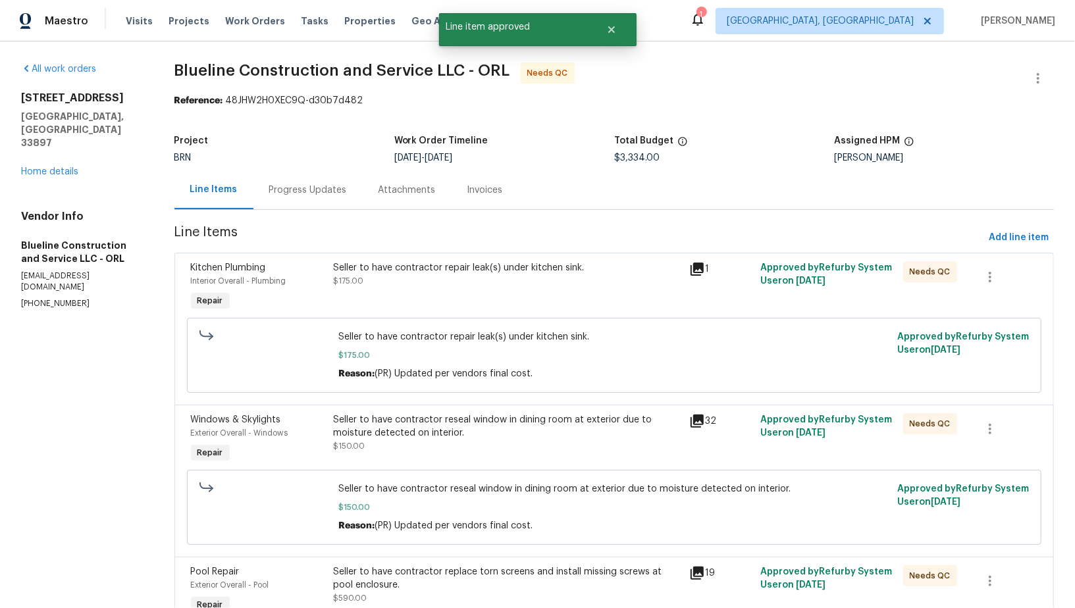
click at [406, 274] on div "Seller to have contractor repair leak(s) under kitchen sink. $175.00" at bounding box center [507, 274] width 348 height 26
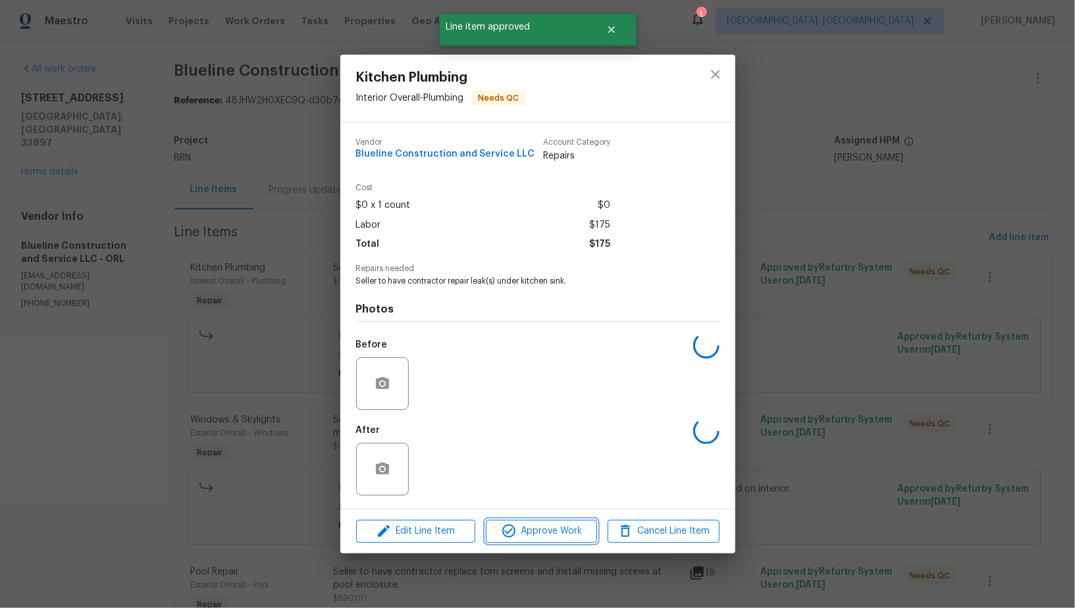
click at [542, 530] on span "Approve Work" at bounding box center [541, 531] width 103 height 16
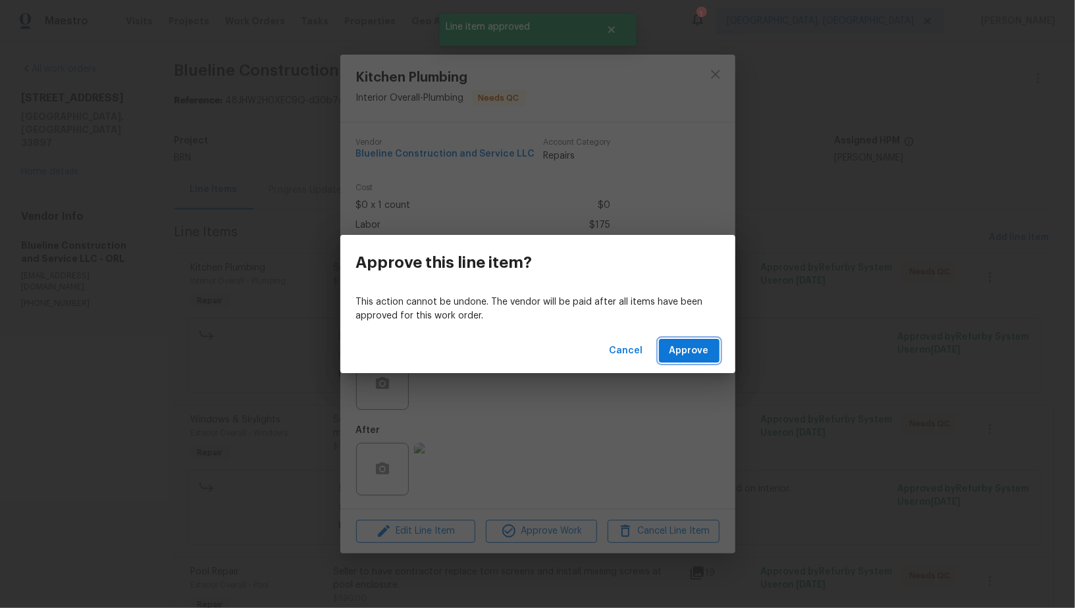
click at [693, 352] on span "Approve" at bounding box center [690, 351] width 40 height 16
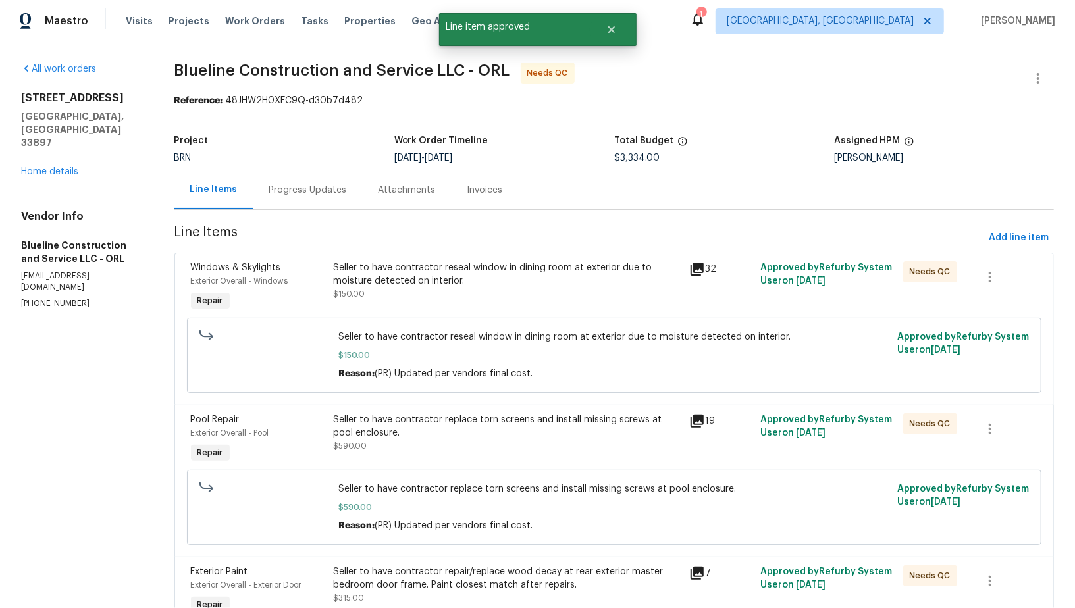
drag, startPoint x: 435, startPoint y: 284, endPoint x: 429, endPoint y: 273, distance: 13.0
click at [429, 273] on div "Seller to have contractor reseal window in dining room at exterior due to moist…" at bounding box center [507, 274] width 348 height 26
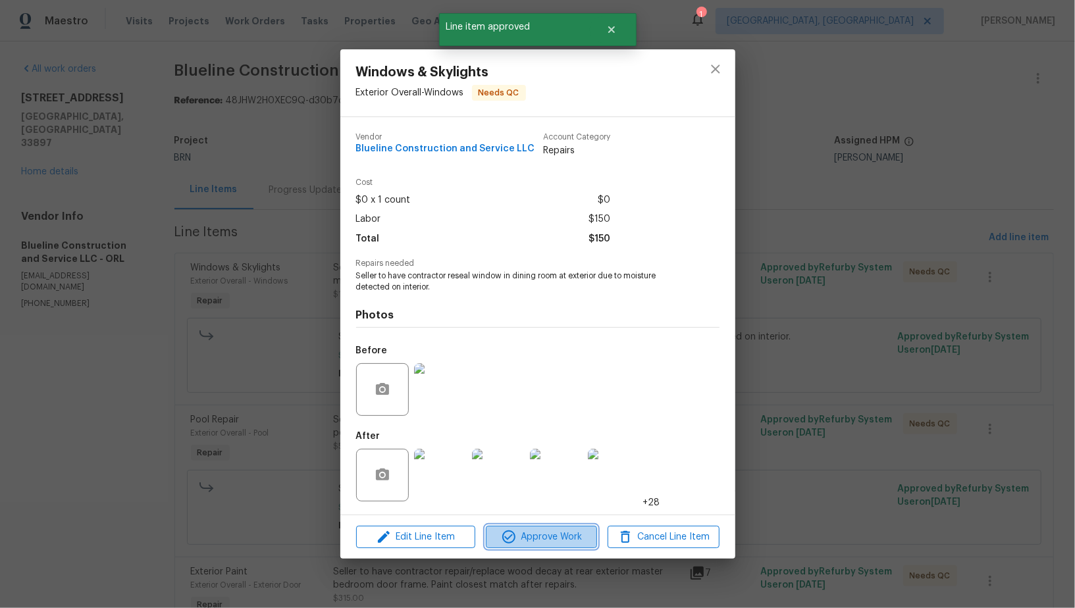
click at [520, 542] on span "Approve Work" at bounding box center [541, 537] width 103 height 16
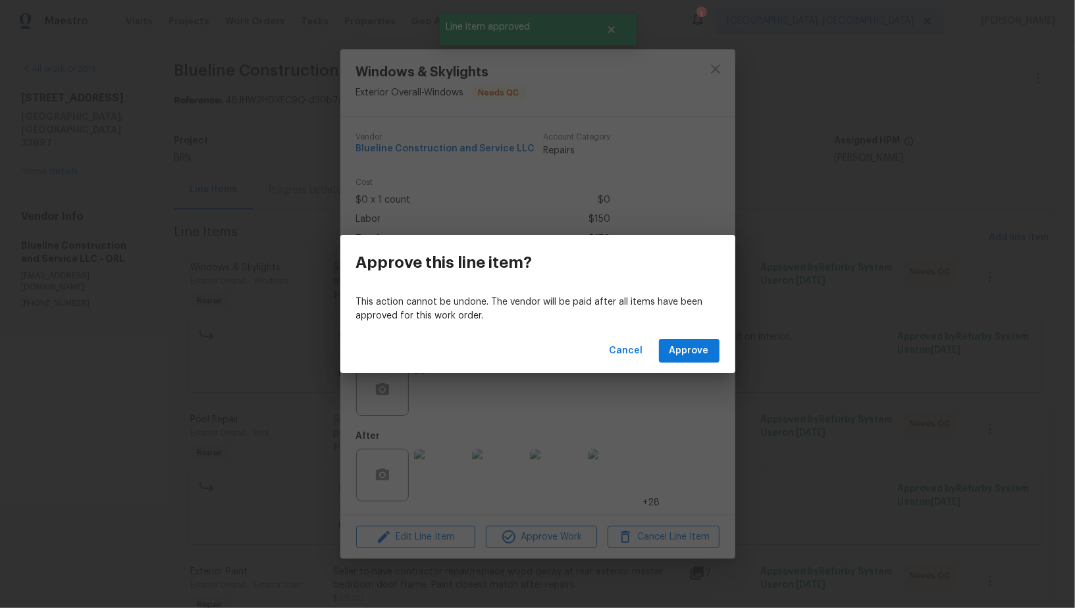
click at [680, 364] on div "Cancel Approve" at bounding box center [537, 351] width 395 height 45
click at [677, 357] on span "Approve" at bounding box center [690, 351] width 40 height 16
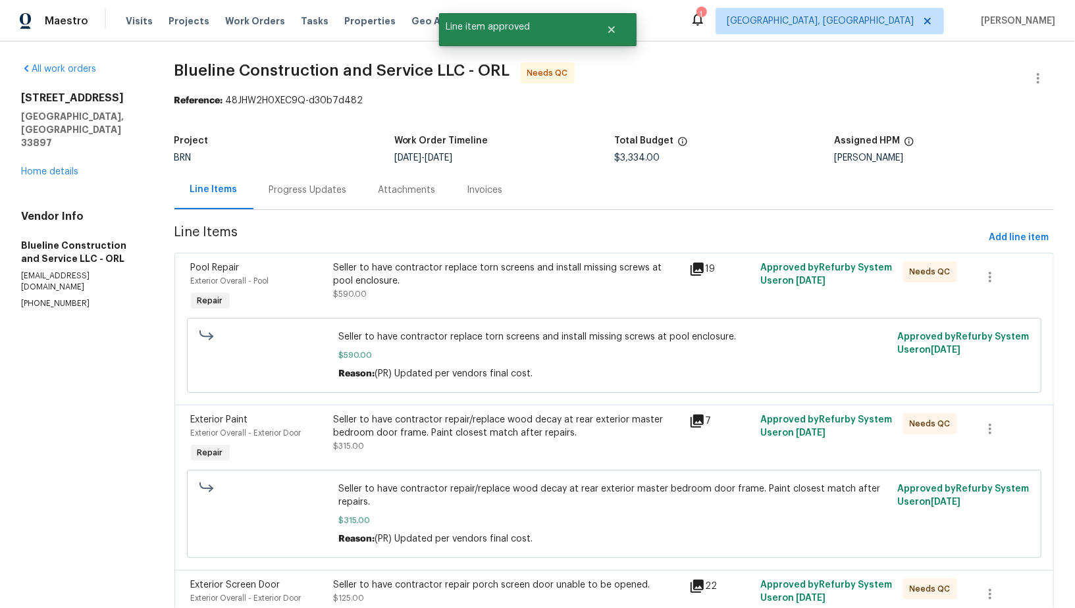
click at [456, 300] on div "Seller to have contractor replace torn screens and install missing screws at po…" at bounding box center [507, 281] width 348 height 40
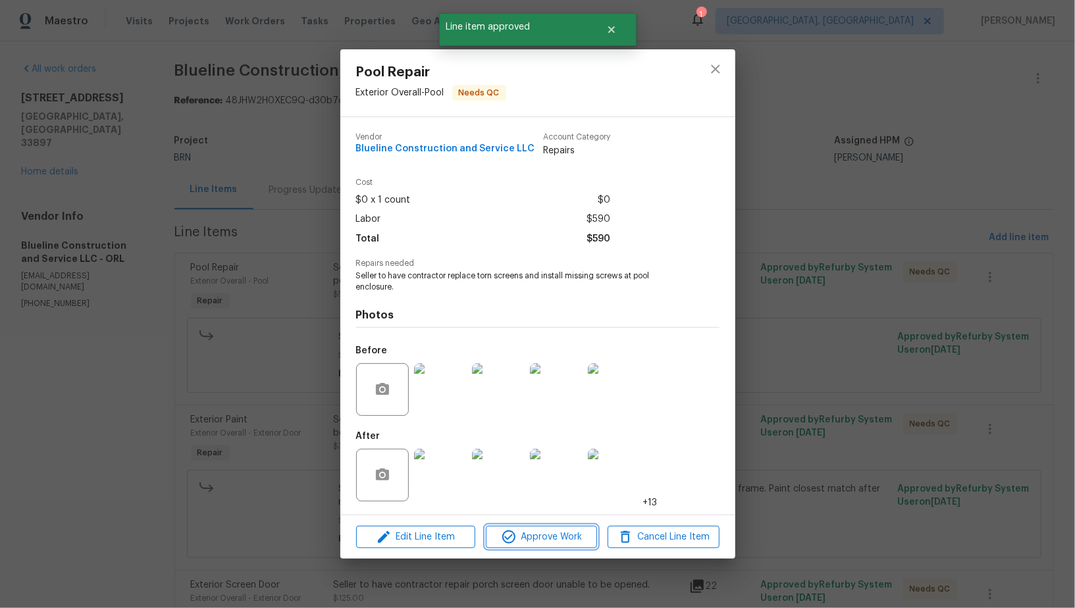
click at [540, 544] on span "Approve Work" at bounding box center [541, 537] width 103 height 16
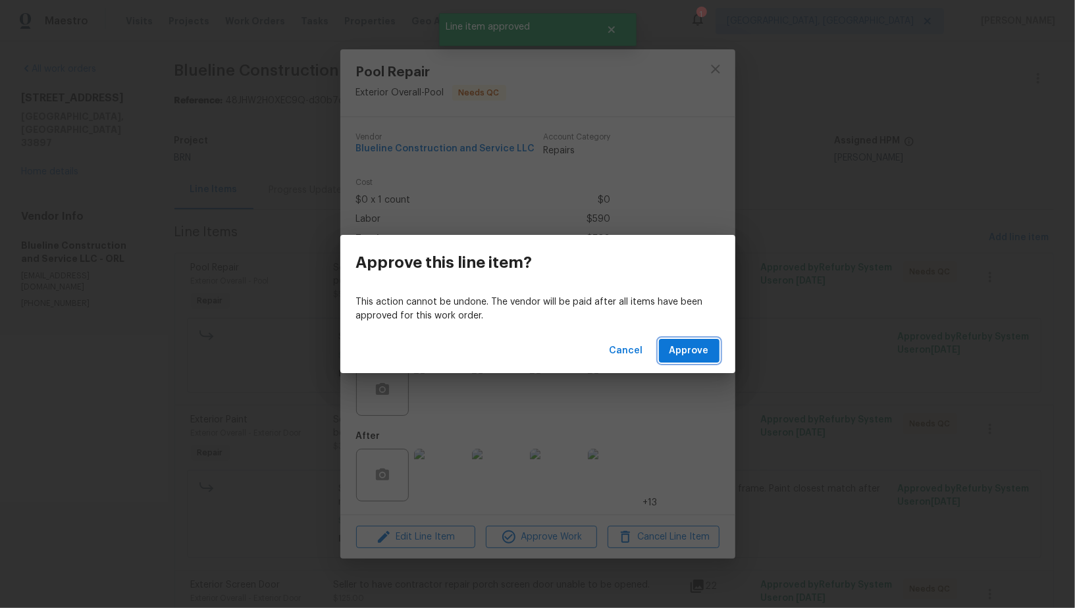
click at [682, 355] on span "Approve" at bounding box center [690, 351] width 40 height 16
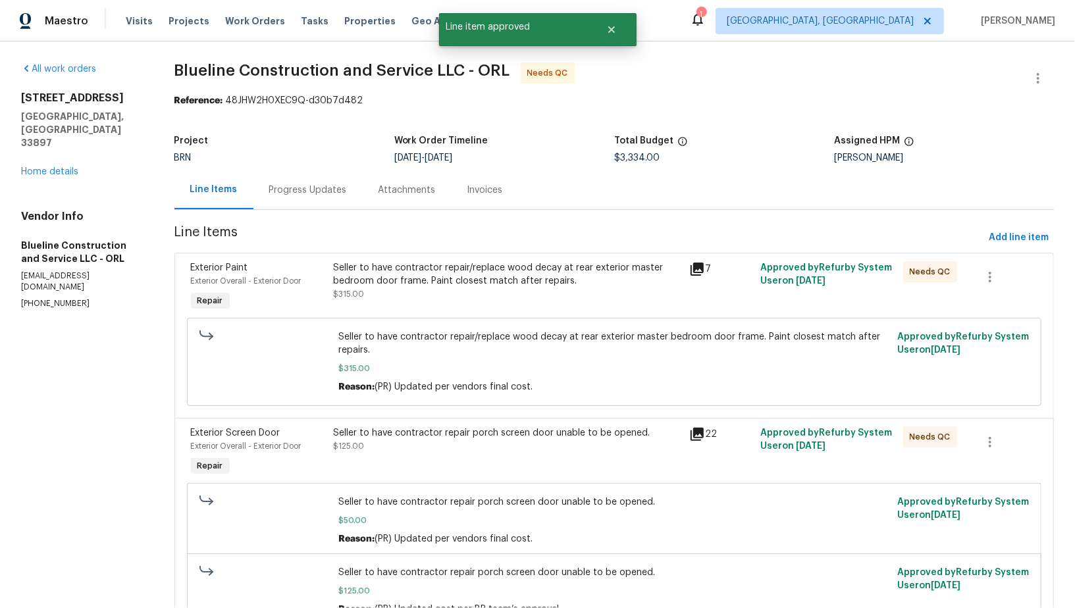
click at [454, 274] on div "Seller to have contractor repair/replace wood decay at rear exterior master bed…" at bounding box center [507, 274] width 348 height 26
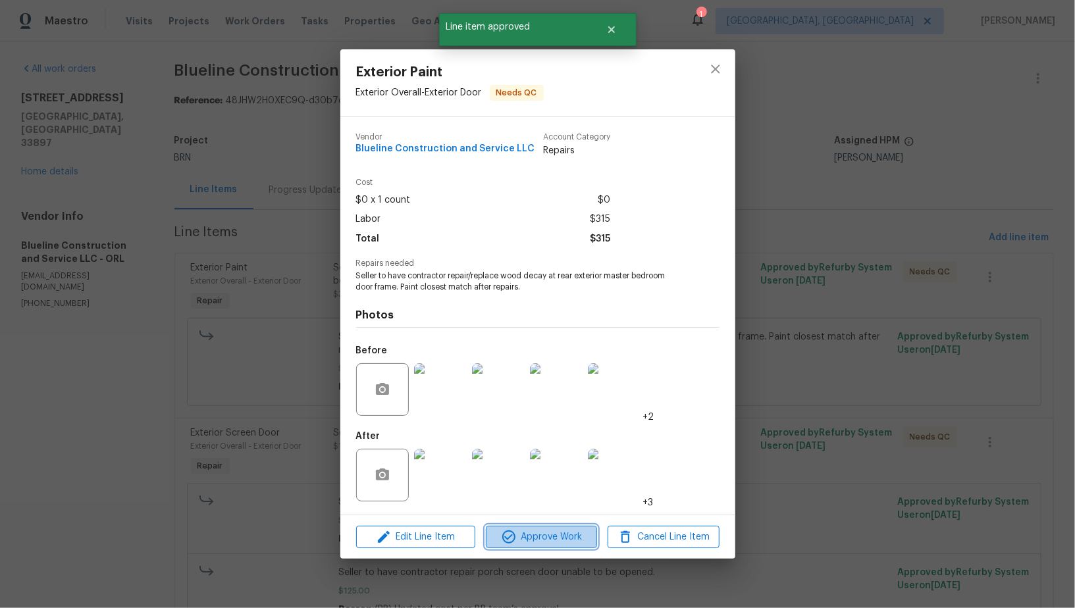
click at [556, 530] on span "Approve Work" at bounding box center [541, 537] width 103 height 16
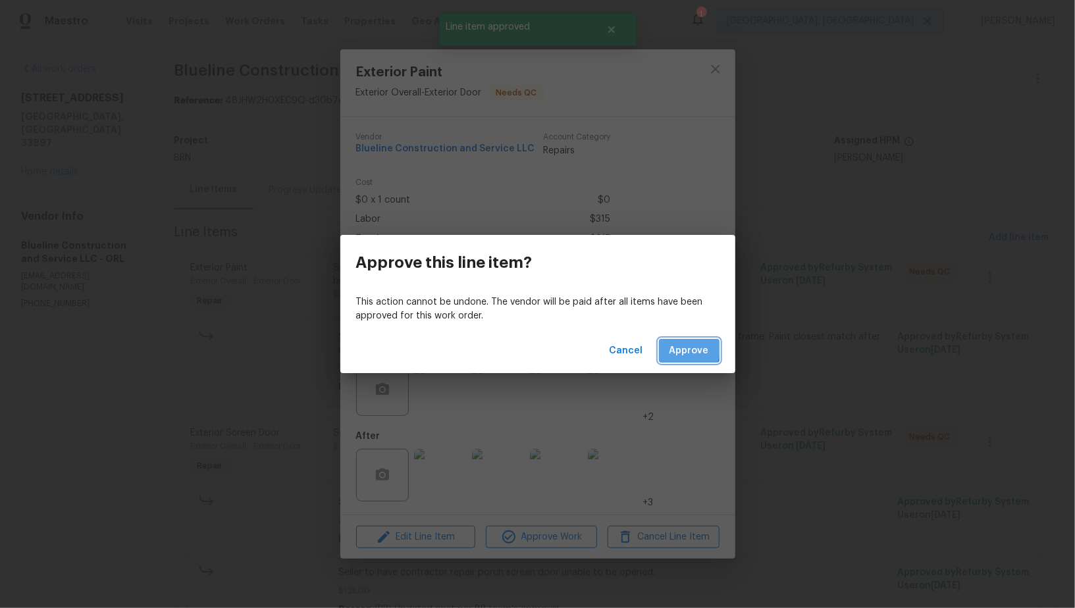
click at [681, 350] on span "Approve" at bounding box center [690, 351] width 40 height 16
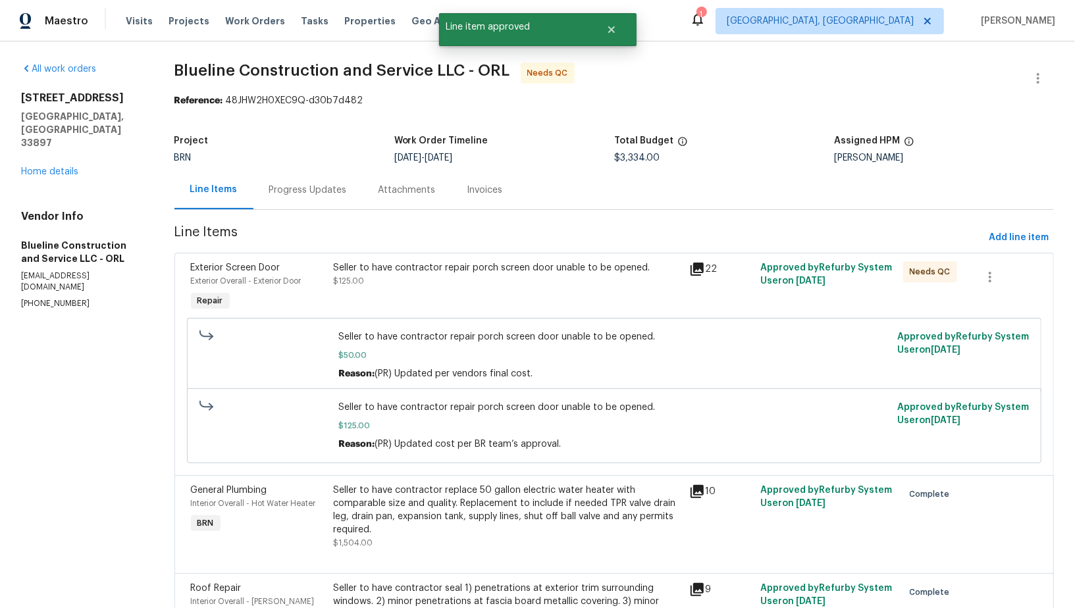
click at [459, 271] on div "Seller to have contractor repair porch screen door unable to be opened." at bounding box center [507, 267] width 348 height 13
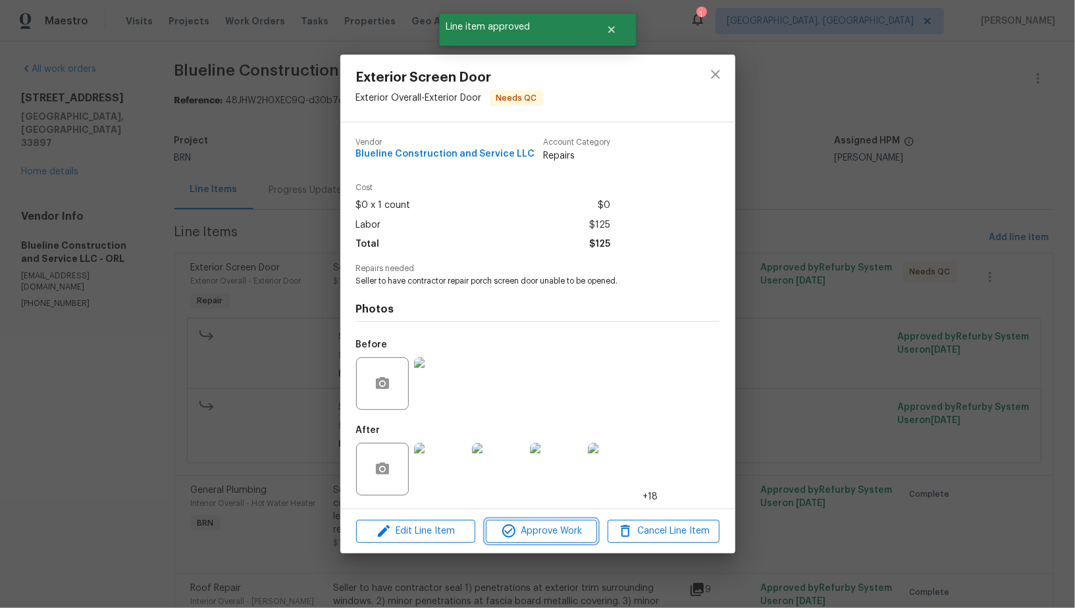
click at [555, 533] on span "Approve Work" at bounding box center [541, 531] width 103 height 16
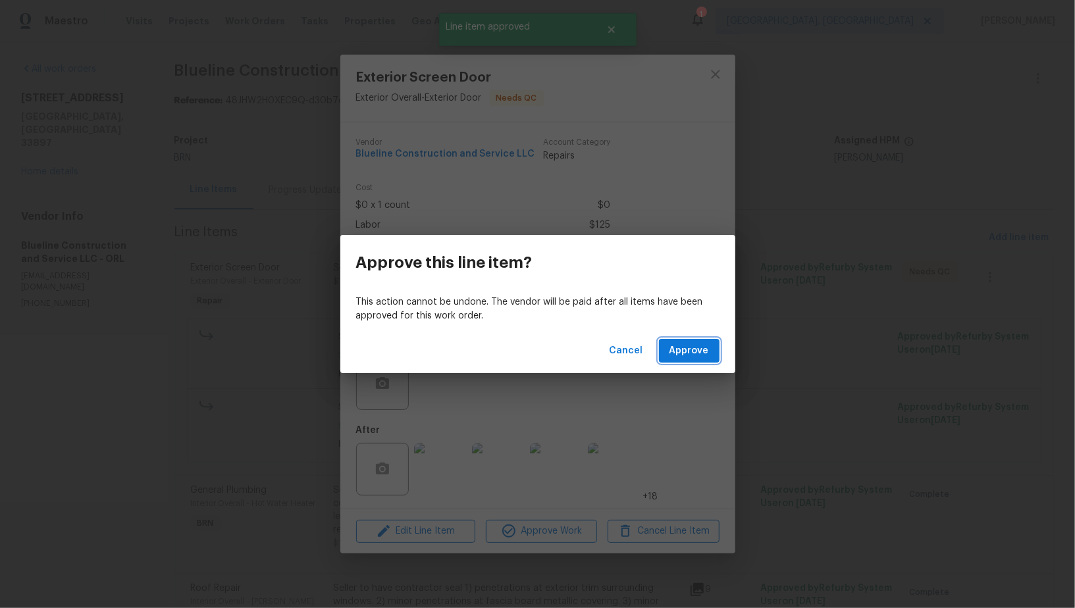
click at [696, 356] on span "Approve" at bounding box center [690, 351] width 40 height 16
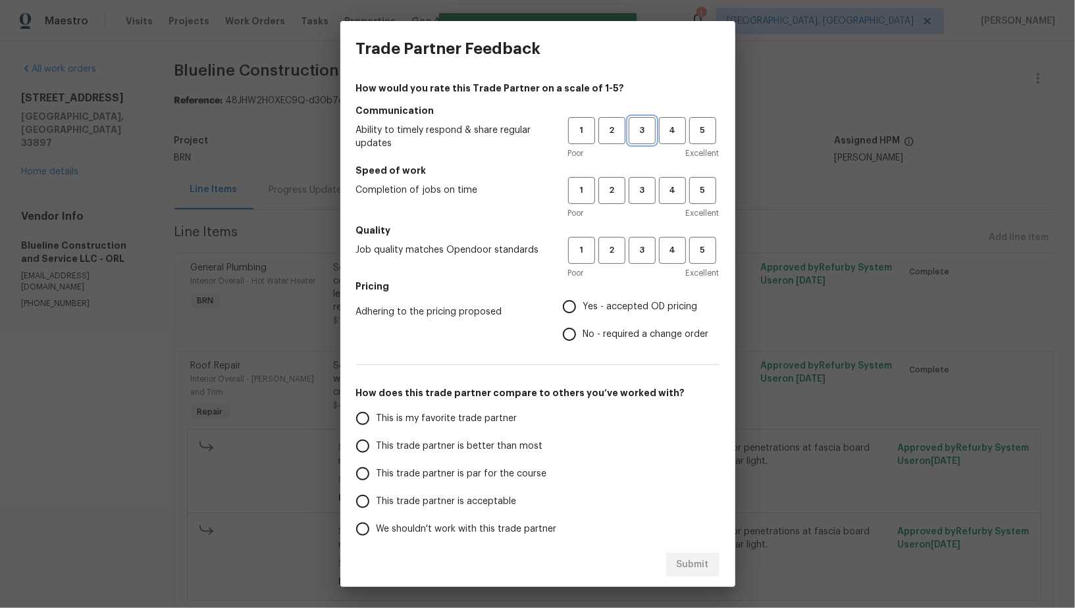
click at [647, 134] on span "3" at bounding box center [642, 130] width 24 height 15
click at [645, 195] on span "3" at bounding box center [642, 190] width 24 height 15
click at [643, 251] on span "3" at bounding box center [642, 250] width 24 height 15
click at [579, 329] on input "No - required a change order" at bounding box center [570, 335] width 28 height 28
radio input "true"
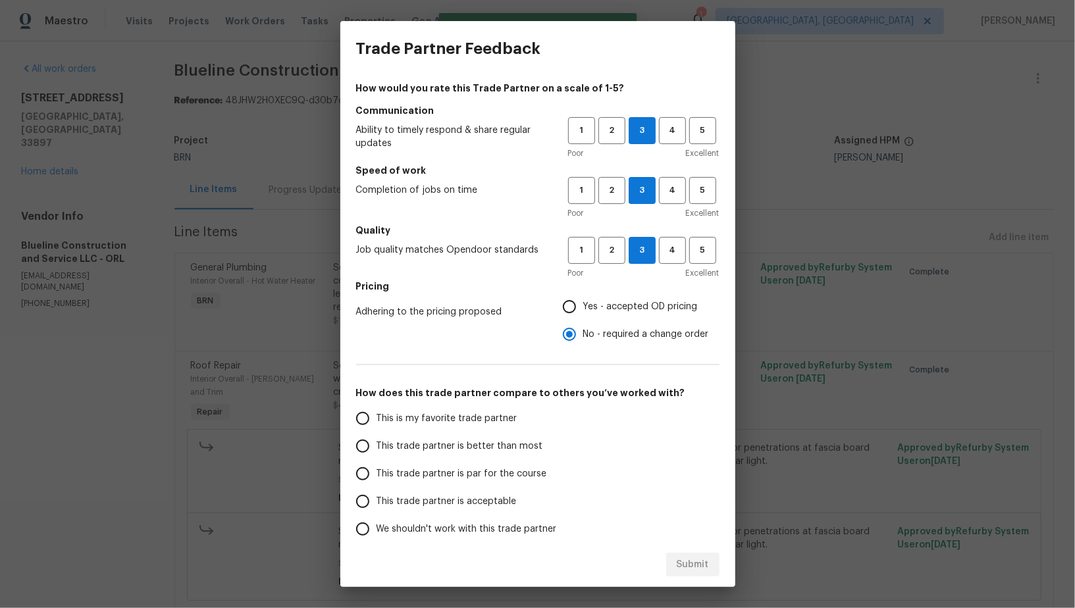
scroll to position [60, 0]
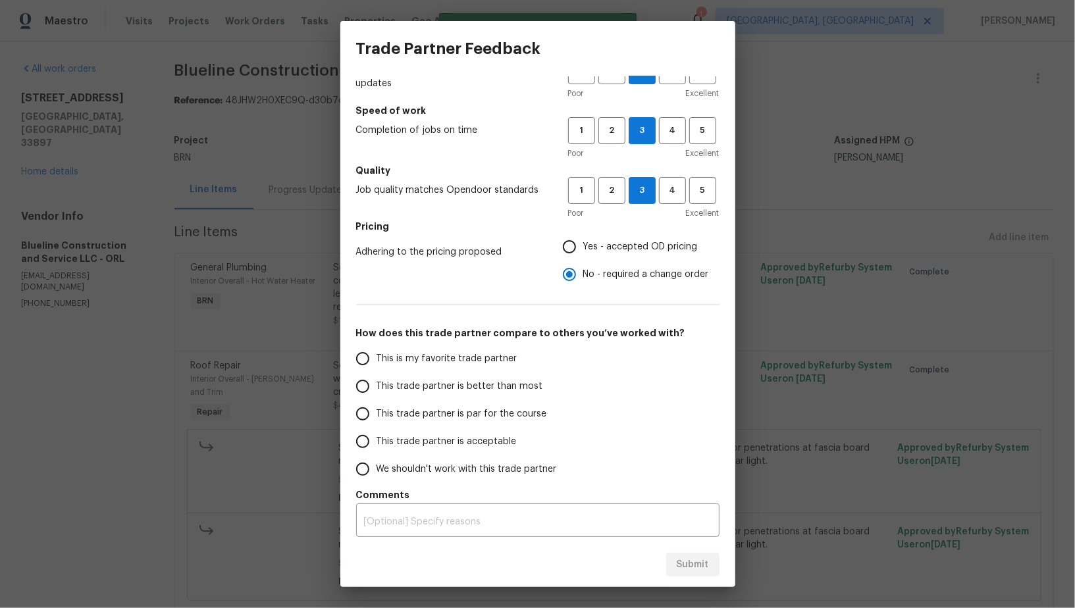
click at [369, 411] on input "This trade partner is par for the course" at bounding box center [363, 414] width 28 height 28
click at [685, 552] on div "Submit" at bounding box center [537, 564] width 395 height 45
click at [692, 565] on span "Submit" at bounding box center [693, 565] width 32 height 16
radio input "true"
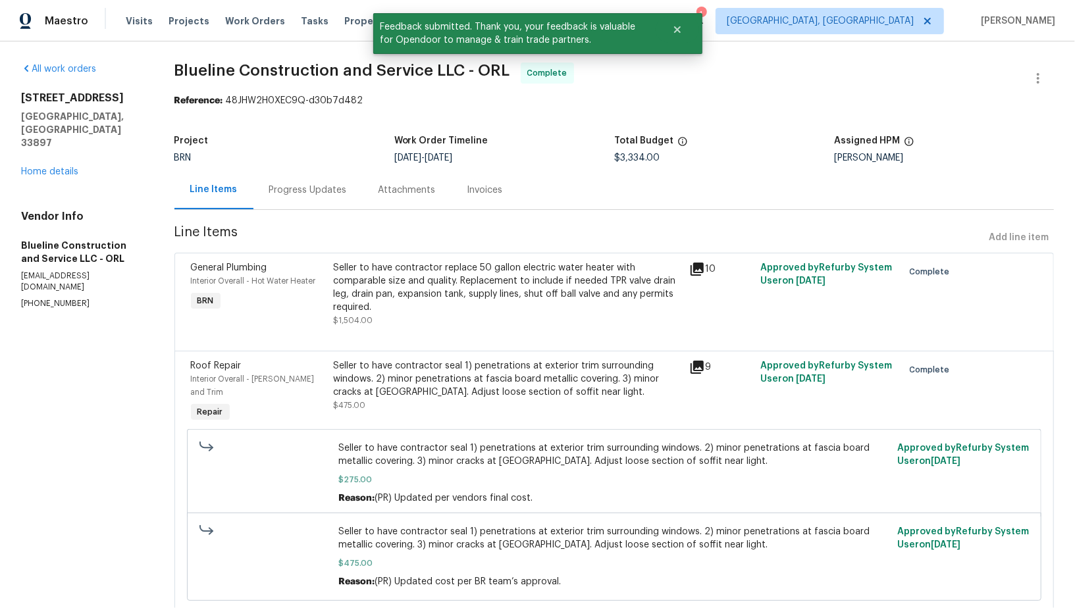
click at [322, 184] on div "Progress Updates" at bounding box center [308, 190] width 78 height 13
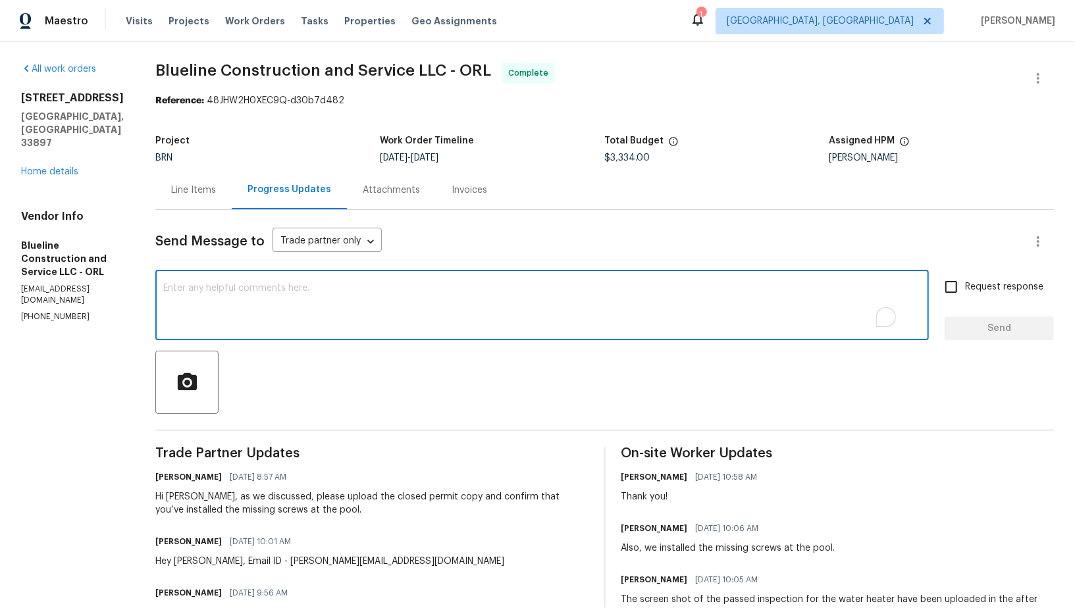
click at [290, 298] on textarea "To enrich screen reader interactions, please activate Accessibility in Grammarl…" at bounding box center [542, 307] width 758 height 46
paste textarea "WO is approved, Please upload the invoice under invoice section. Thanks!"
type textarea "WO is approved, Please upload the invoice under invoice section. Thanks!"
click at [953, 282] on input "Request response" at bounding box center [951, 287] width 28 height 28
checkbox input "true"
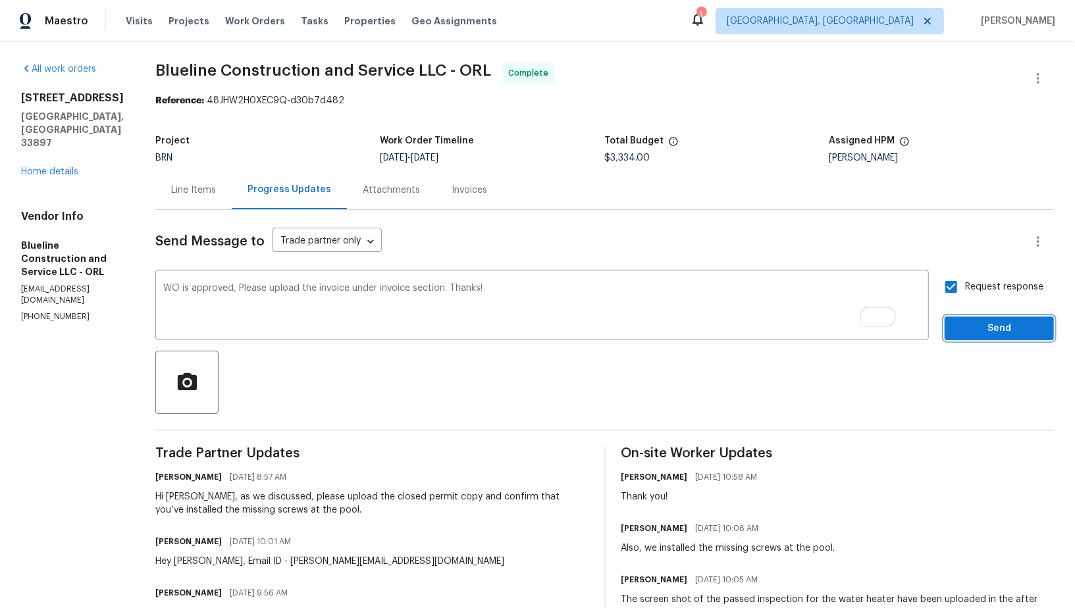
click at [979, 334] on span "Send" at bounding box center [999, 329] width 88 height 16
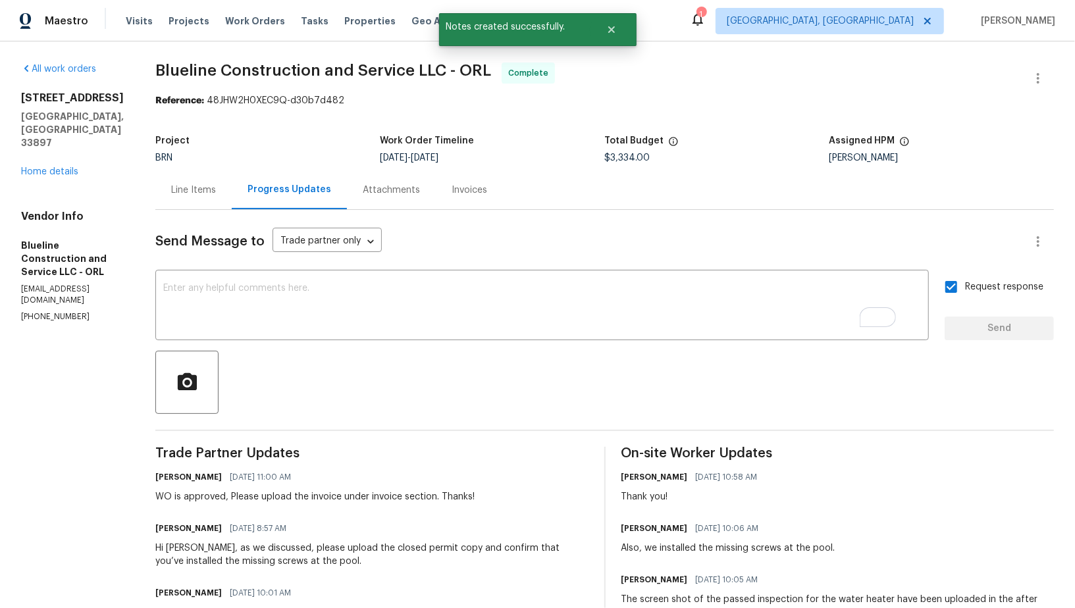
click at [477, 182] on div "Invoices" at bounding box center [469, 190] width 67 height 39
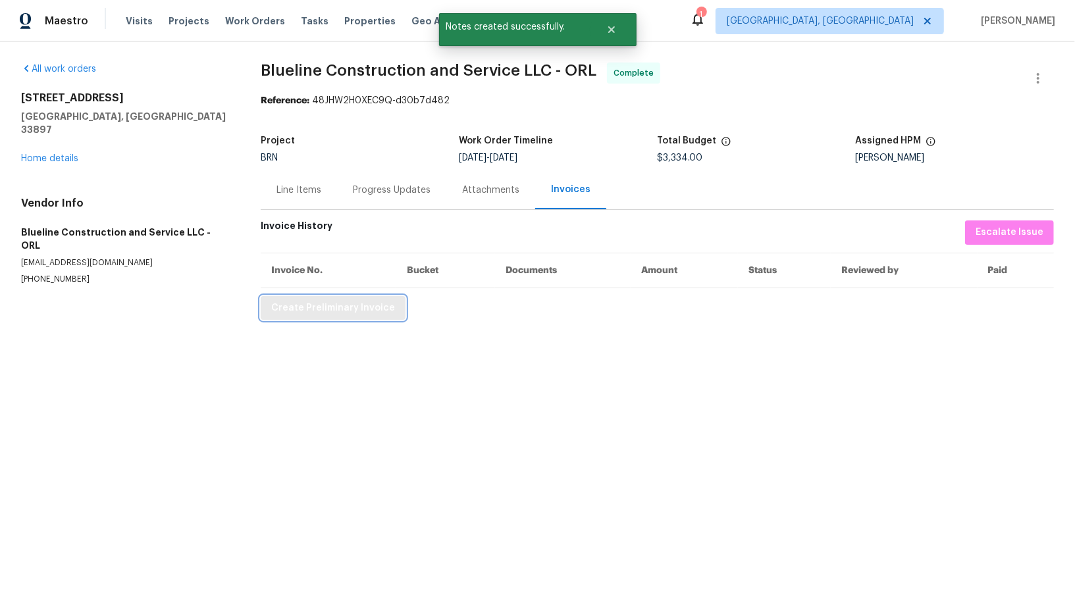
click at [321, 303] on span "Create Preliminary Invoice" at bounding box center [333, 308] width 124 height 16
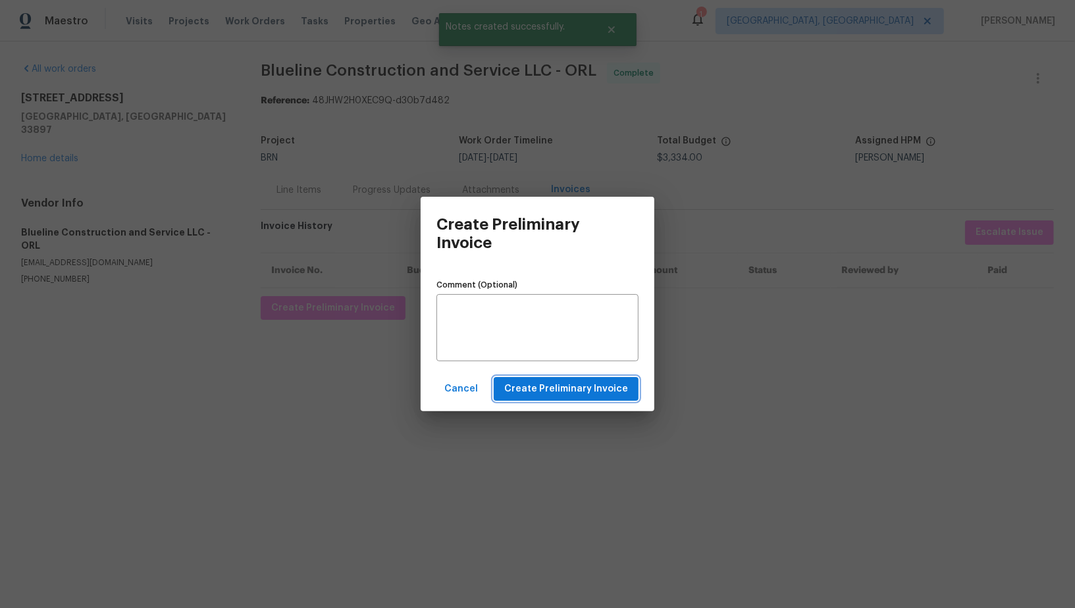
click at [546, 386] on span "Create Preliminary Invoice" at bounding box center [566, 389] width 124 height 16
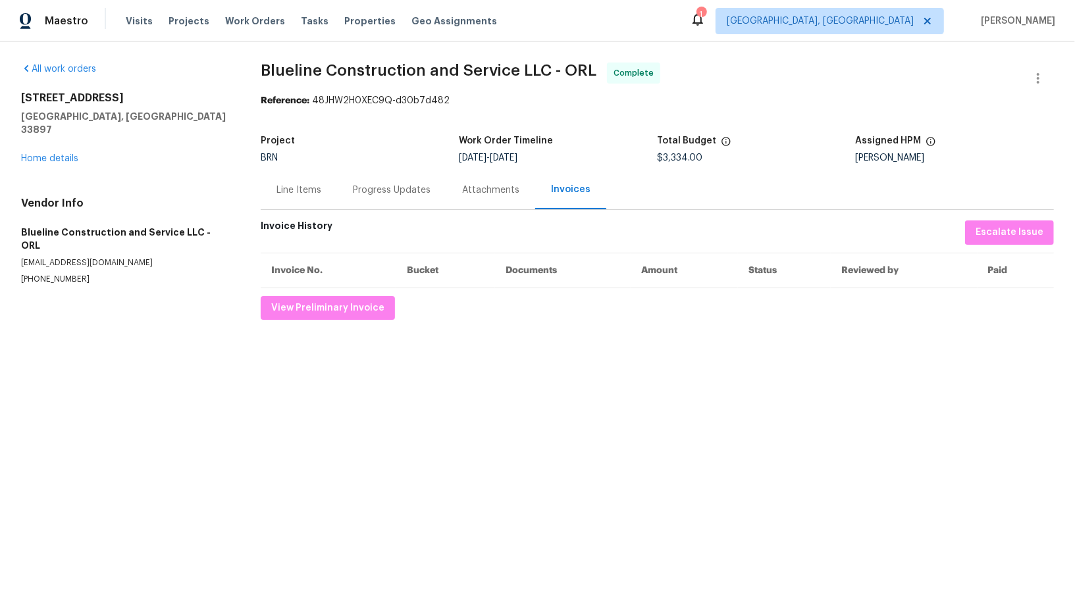
click at [58, 150] on div "340 Troon Cir Davenport, FL 33897 Home details" at bounding box center [125, 129] width 208 height 74
click at [58, 154] on link "Home details" at bounding box center [49, 158] width 57 height 9
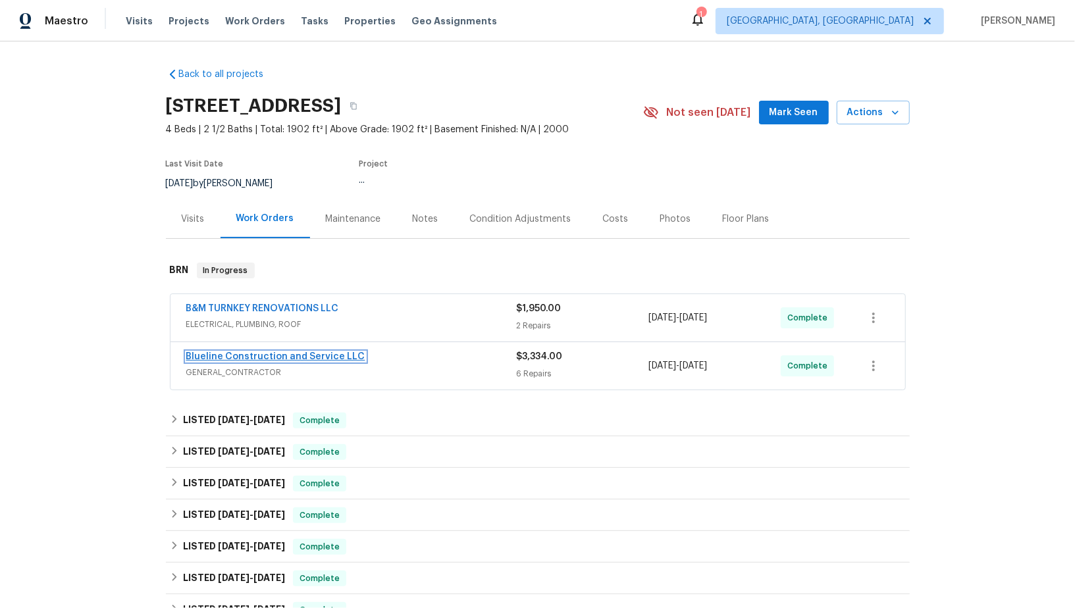
click at [257, 357] on link "Blueline Construction and Service LLC" at bounding box center [275, 356] width 179 height 9
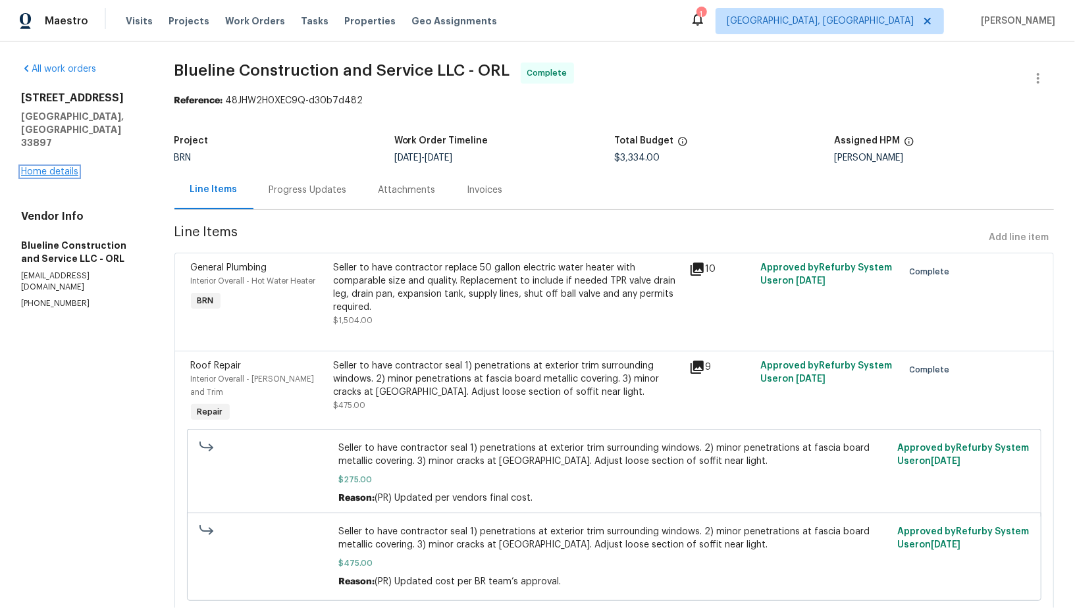
click at [49, 167] on link "Home details" at bounding box center [49, 171] width 57 height 9
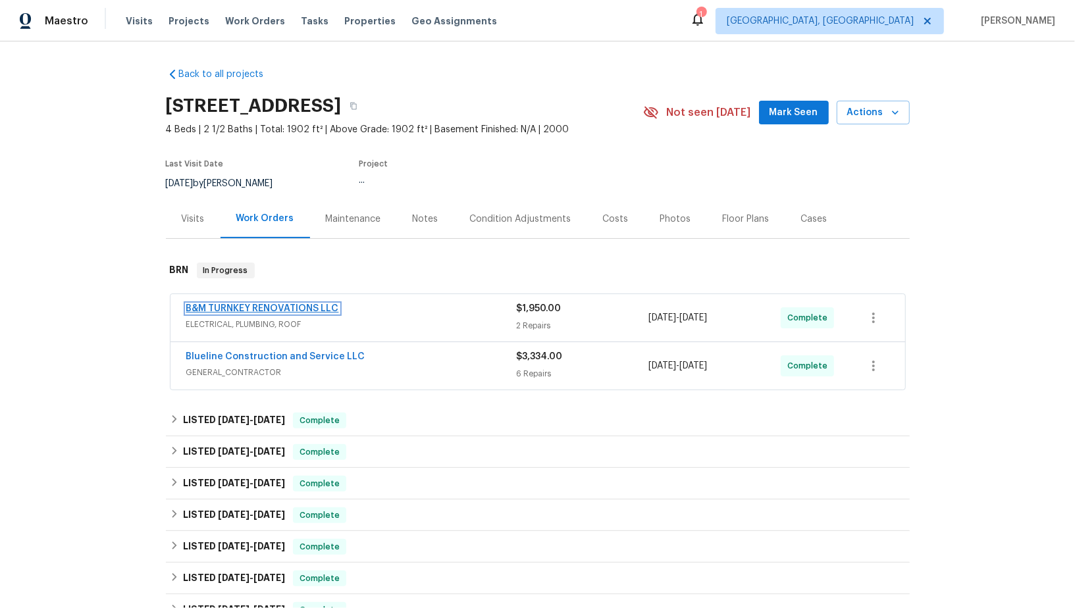
click at [234, 309] on link "B&M TURNKEY RENOVATIONS LLC" at bounding box center [262, 308] width 153 height 9
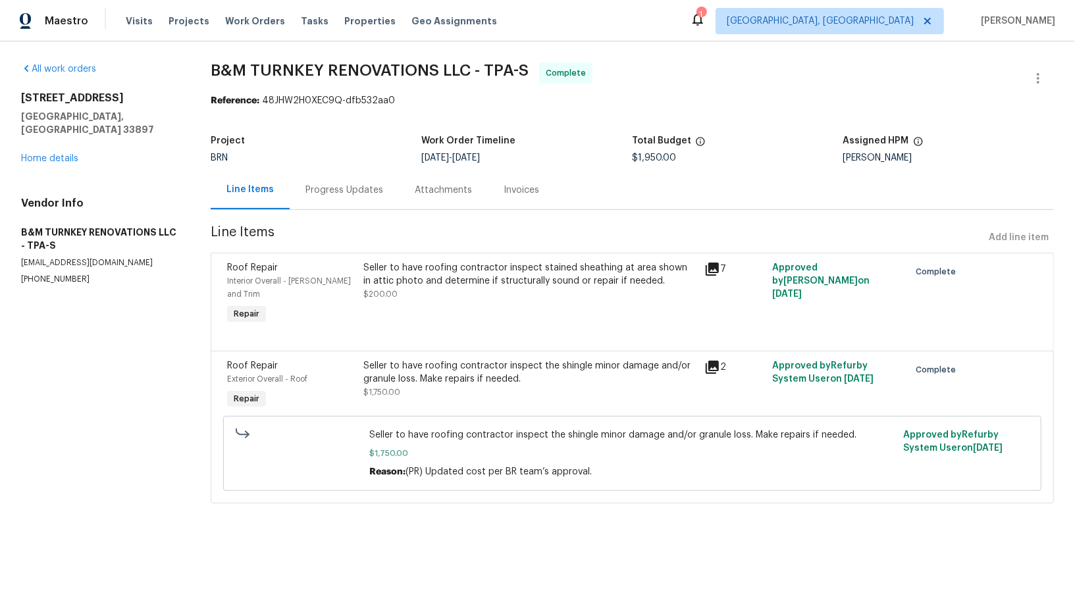
click at [562, 196] on div "Line Items Progress Updates Attachments Invoices" at bounding box center [632, 191] width 843 height 40
click at [511, 198] on div "Invoices" at bounding box center [521, 190] width 67 height 39
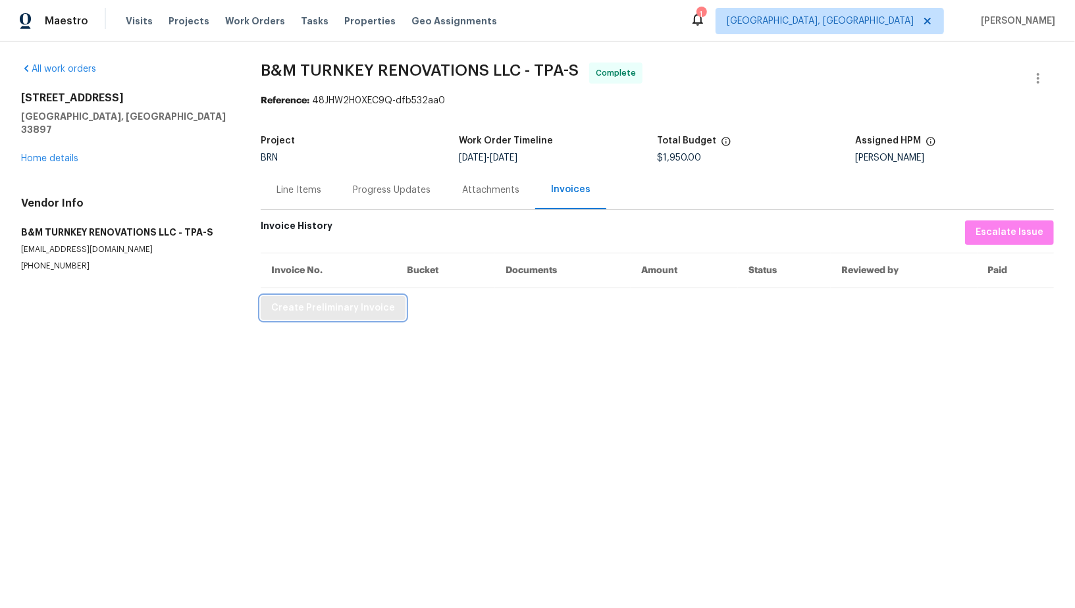
click at [356, 316] on button "Create Preliminary Invoice" at bounding box center [333, 308] width 145 height 24
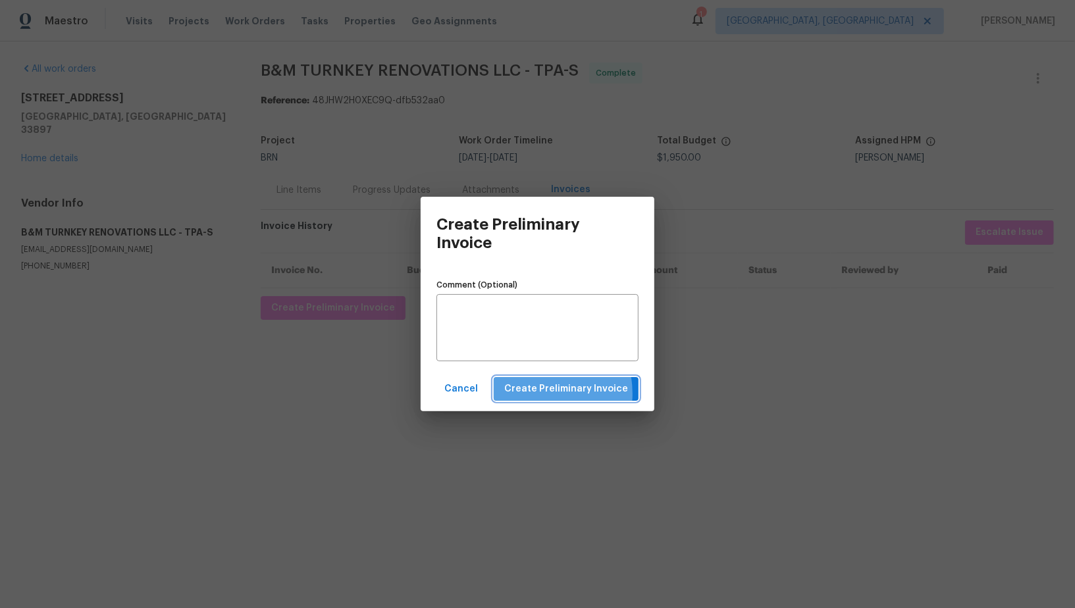
click at [537, 394] on span "Create Preliminary Invoice" at bounding box center [566, 389] width 124 height 16
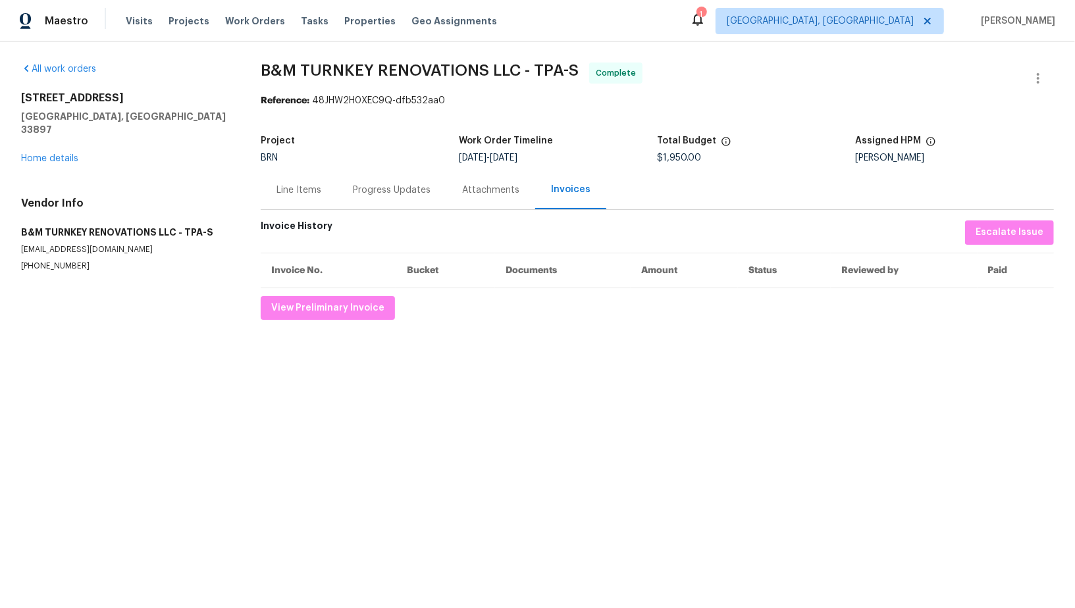
click at [305, 184] on div "Line Items" at bounding box center [299, 190] width 45 height 13
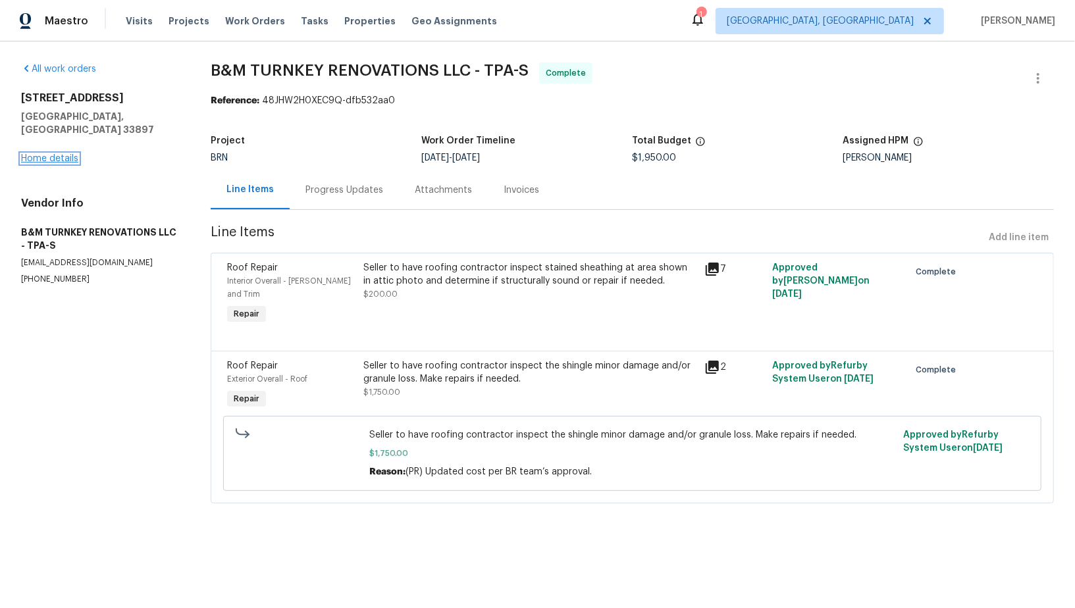
click at [46, 154] on link "Home details" at bounding box center [49, 158] width 57 height 9
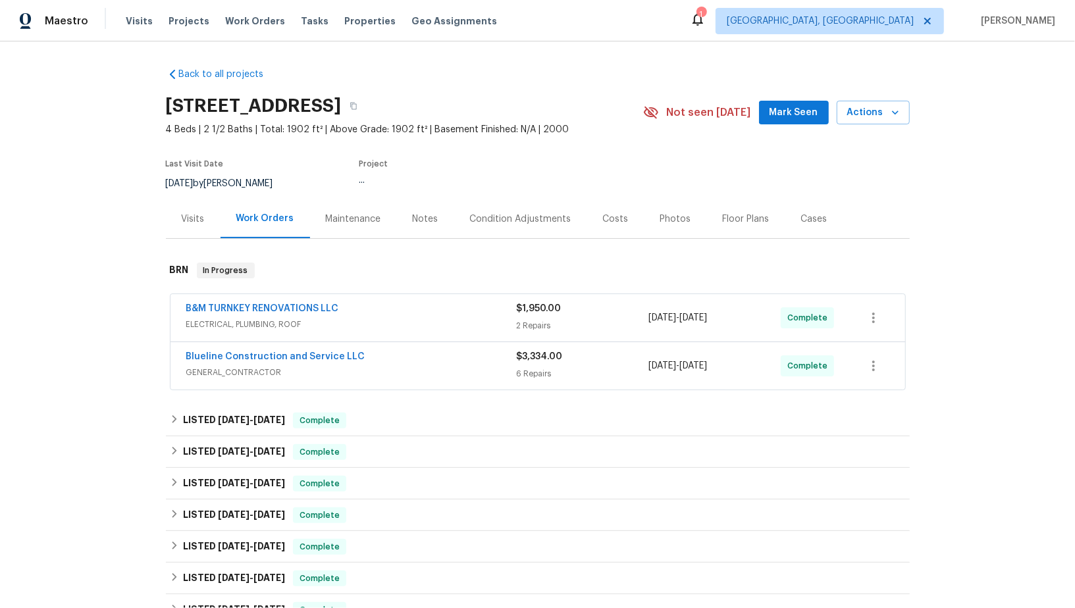
click at [251, 362] on div "Blueline Construction and Service LLC" at bounding box center [351, 358] width 330 height 16
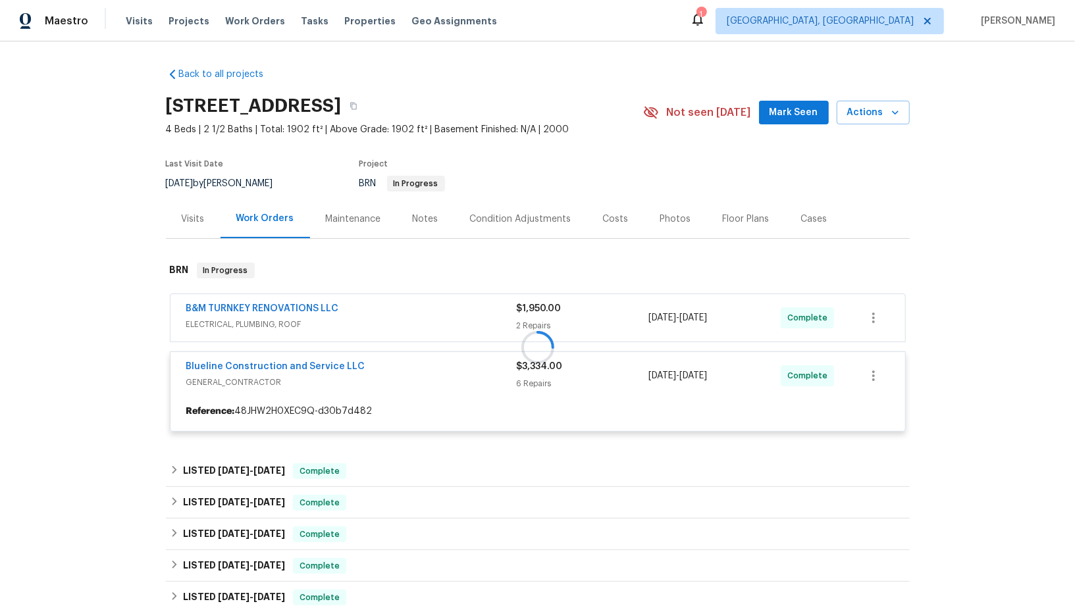
click at [244, 363] on div at bounding box center [538, 348] width 744 height 196
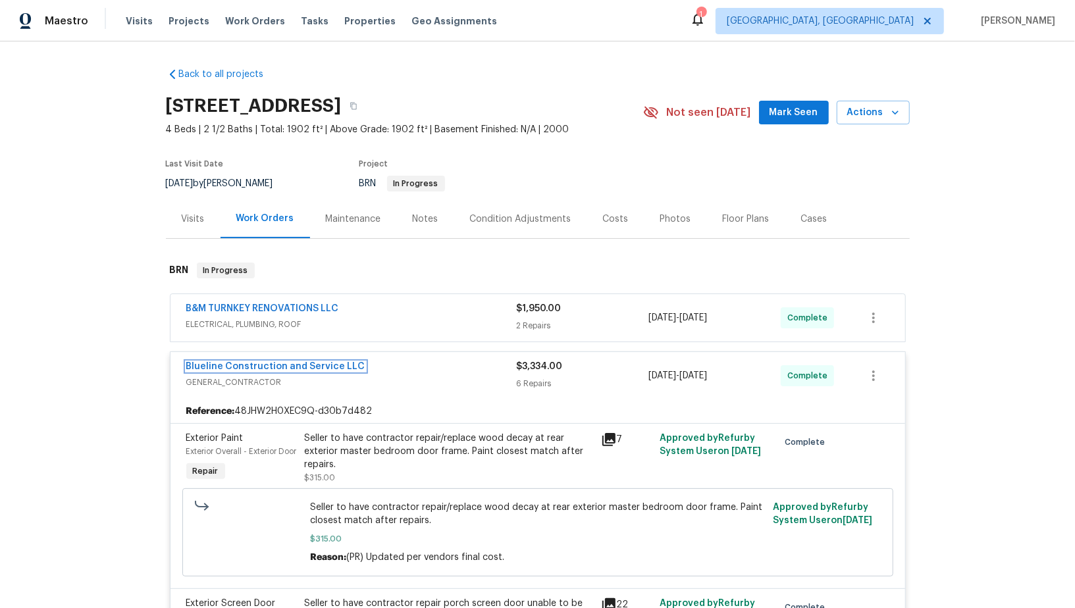
click at [244, 363] on link "Blueline Construction and Service LLC" at bounding box center [275, 366] width 179 height 9
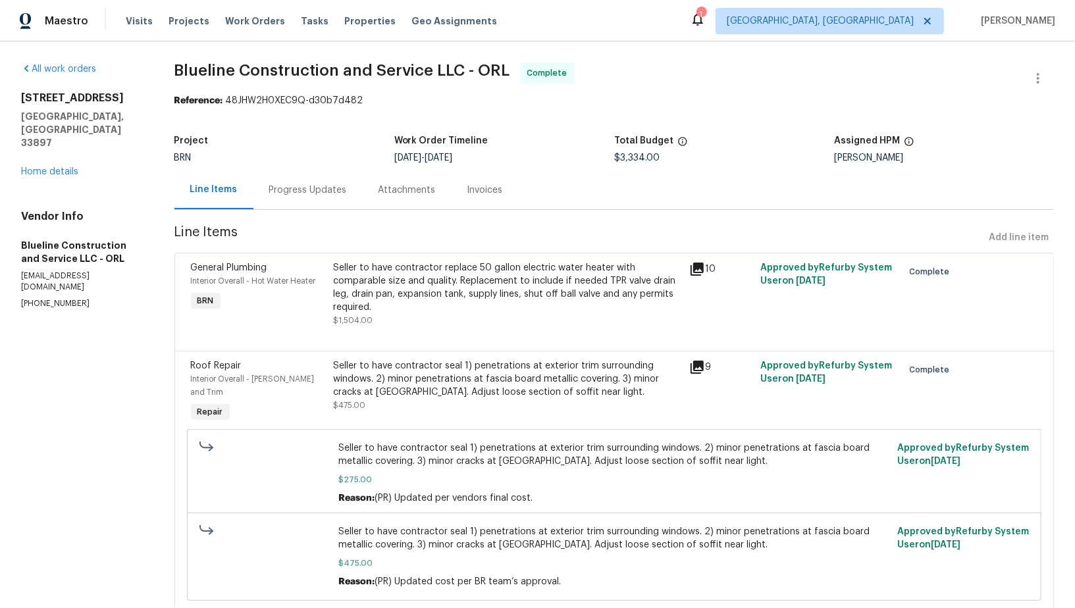
click at [421, 275] on div "Seller to have contractor replace 50 gallon electric water heater with comparab…" at bounding box center [507, 287] width 348 height 53
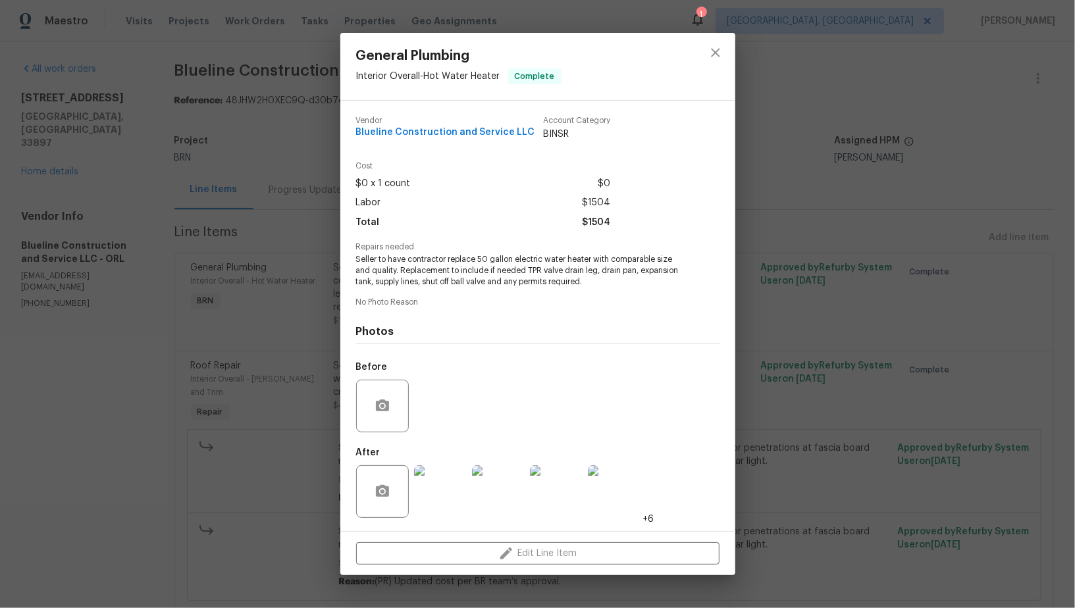
click at [458, 512] on img at bounding box center [440, 491] width 53 height 53
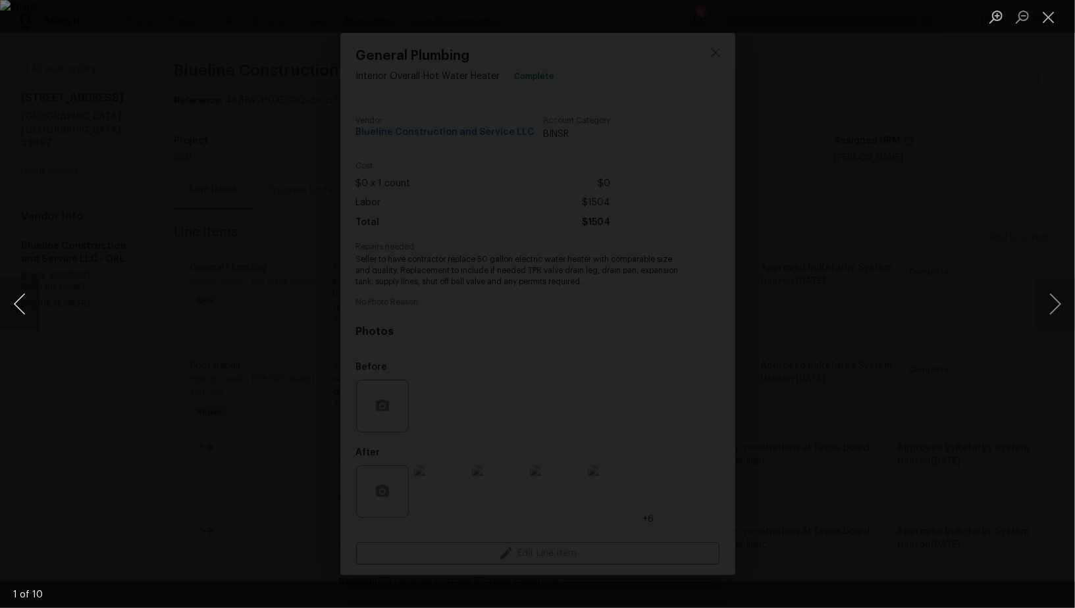
click at [15, 301] on button "Previous image" at bounding box center [20, 304] width 40 height 53
click at [286, 251] on img "Lightbox" at bounding box center [537, 304] width 1075 height 608
click at [13, 309] on button "Previous image" at bounding box center [20, 304] width 40 height 53
click at [11, 314] on button "Previous image" at bounding box center [20, 304] width 40 height 53
click at [819, 533] on img "Lightbox" at bounding box center [537, 304] width 1075 height 608
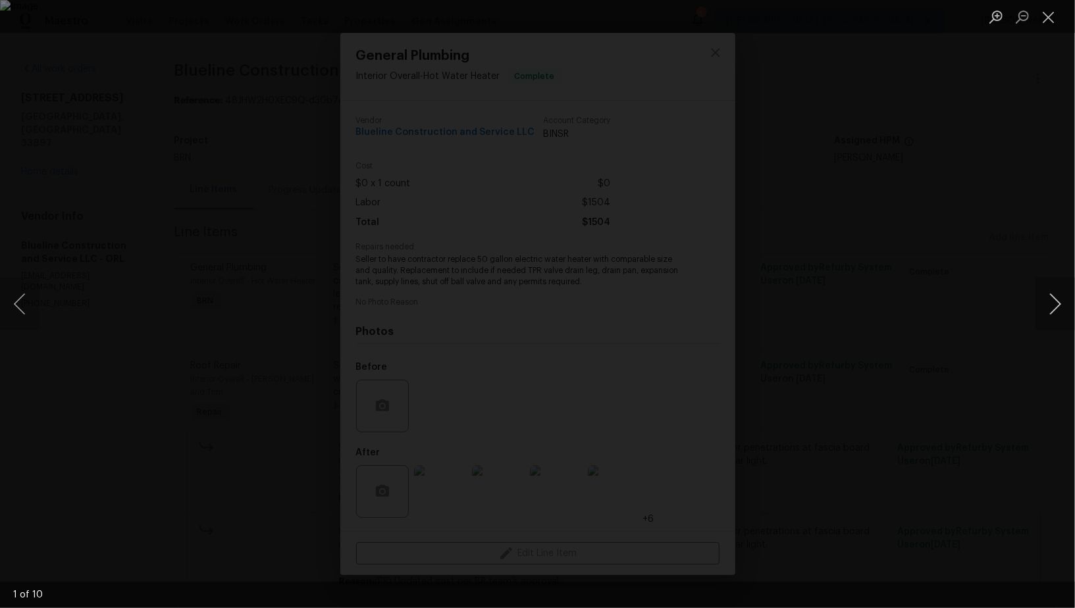
click at [1050, 315] on button "Next image" at bounding box center [1056, 304] width 40 height 53
click at [156, 280] on div "Lightbox" at bounding box center [537, 304] width 1075 height 608
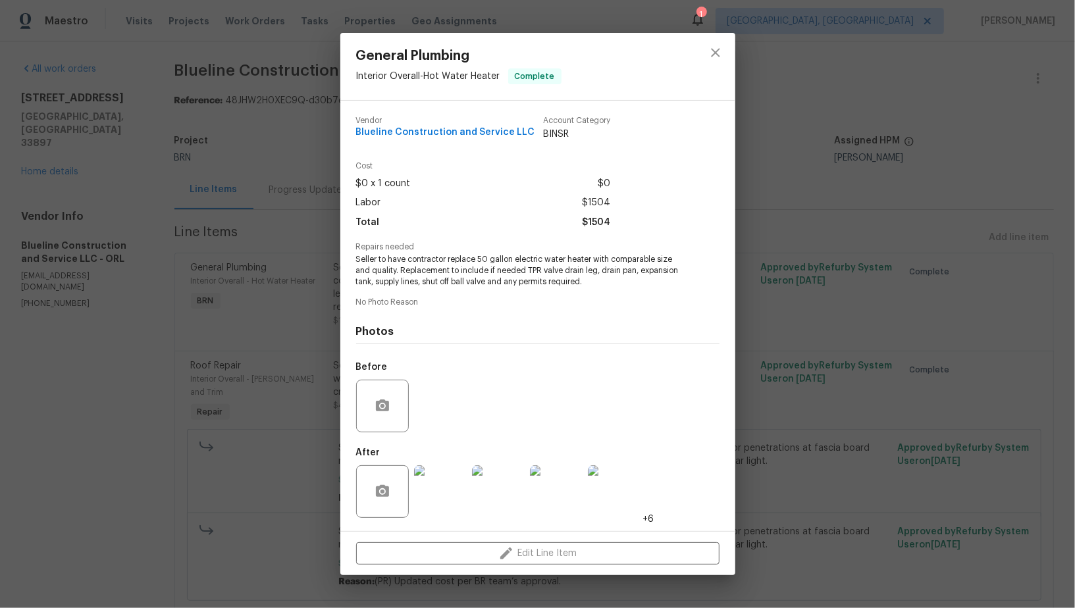
click at [156, 280] on div "General Plumbing Interior Overall - Hot Water Heater Complete Vendor Blueline C…" at bounding box center [537, 304] width 1075 height 608
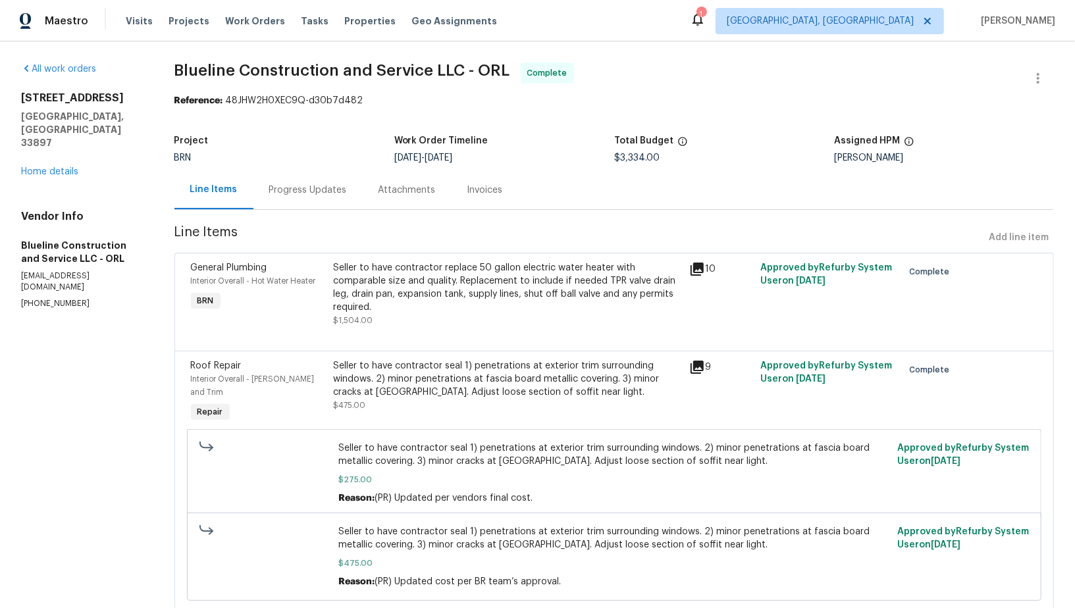
click at [322, 194] on div "Progress Updates" at bounding box center [308, 190] width 78 height 13
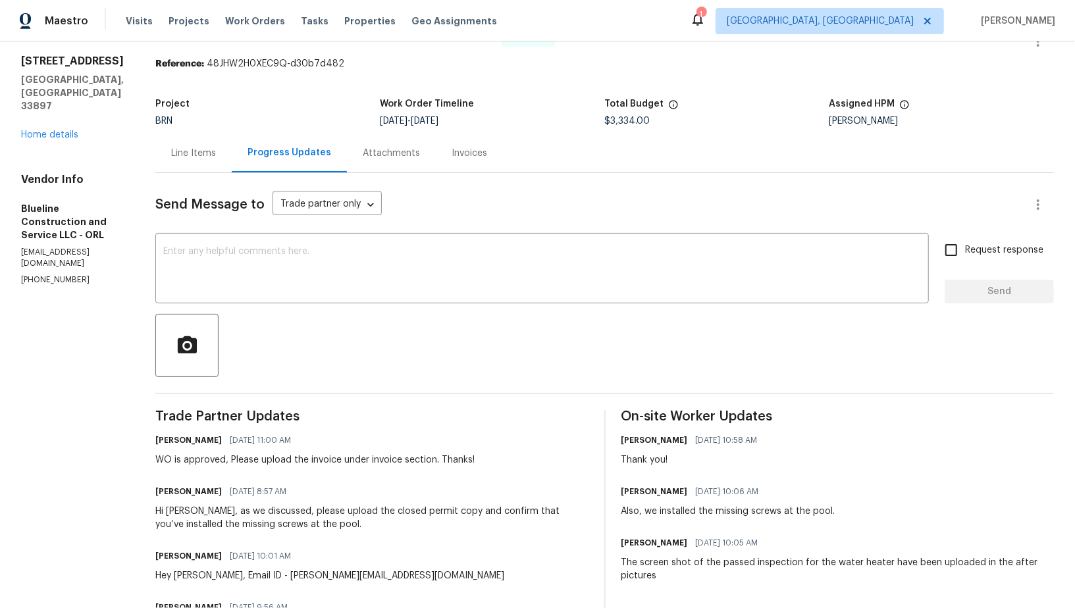
scroll to position [41, 0]
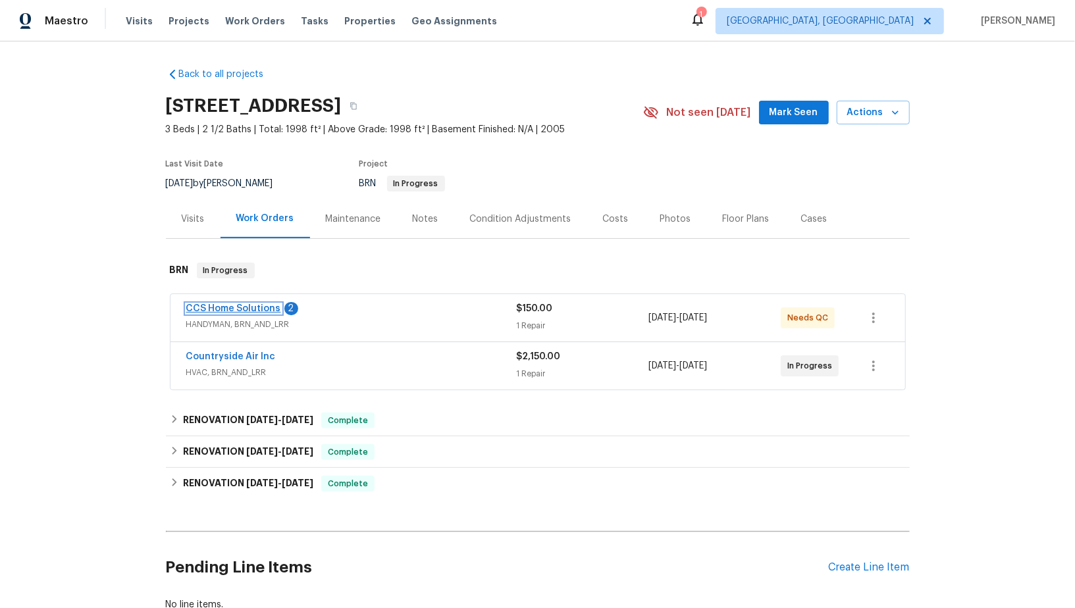
click at [259, 309] on link "CCS Home Solutions" at bounding box center [233, 308] width 95 height 9
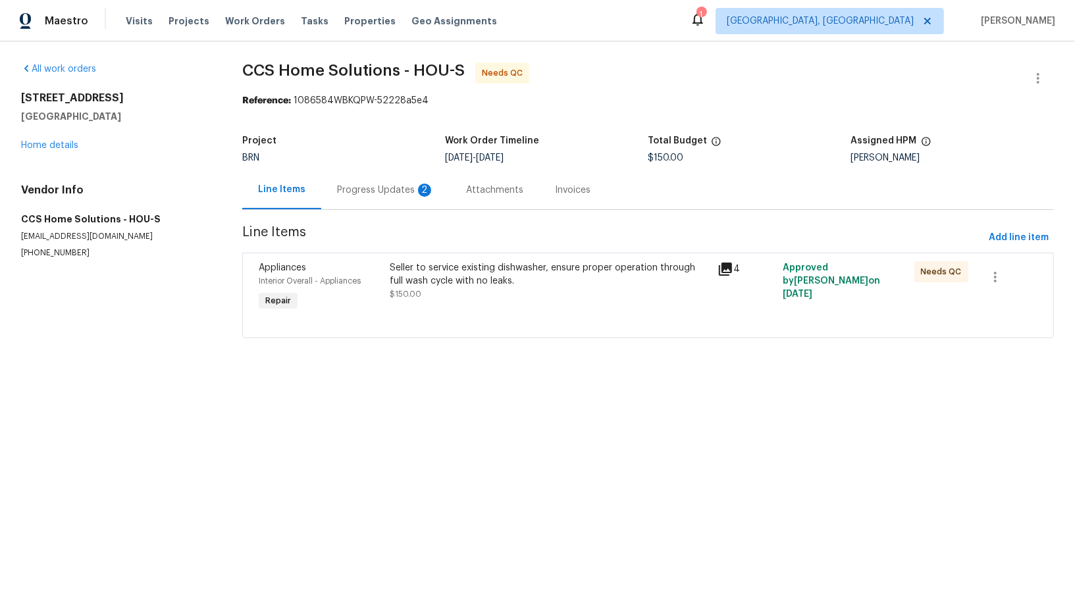
click at [379, 211] on section "CCS Home Solutions - HOU-S Needs QC Reference: 1086584WBKQPW-52228a5e4 Project …" at bounding box center [648, 209] width 812 height 292
click at [366, 189] on div "Progress Updates 2" at bounding box center [385, 190] width 97 height 13
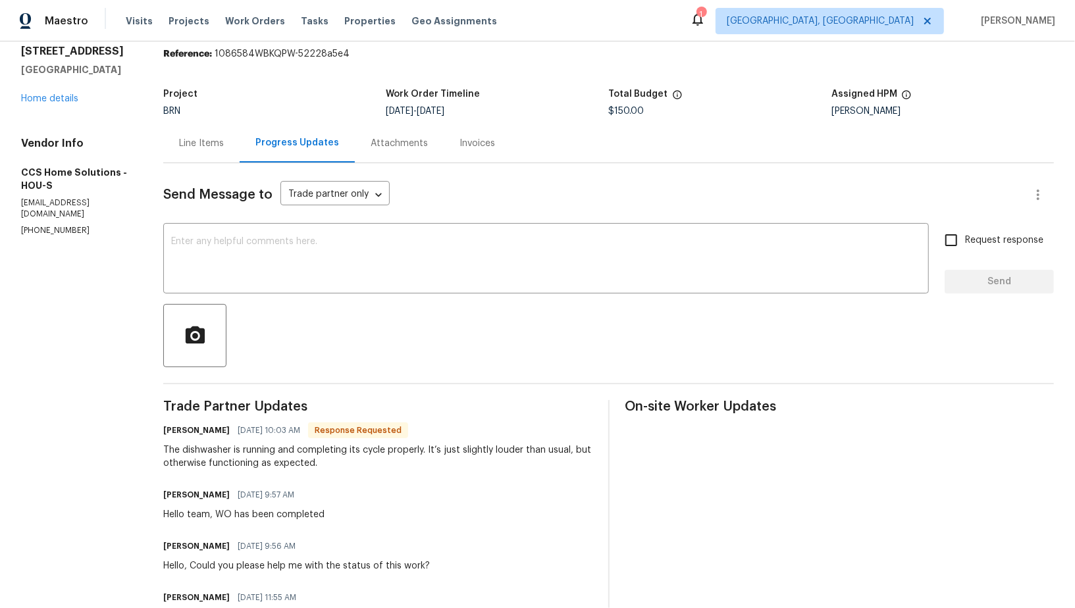
scroll to position [58, 0]
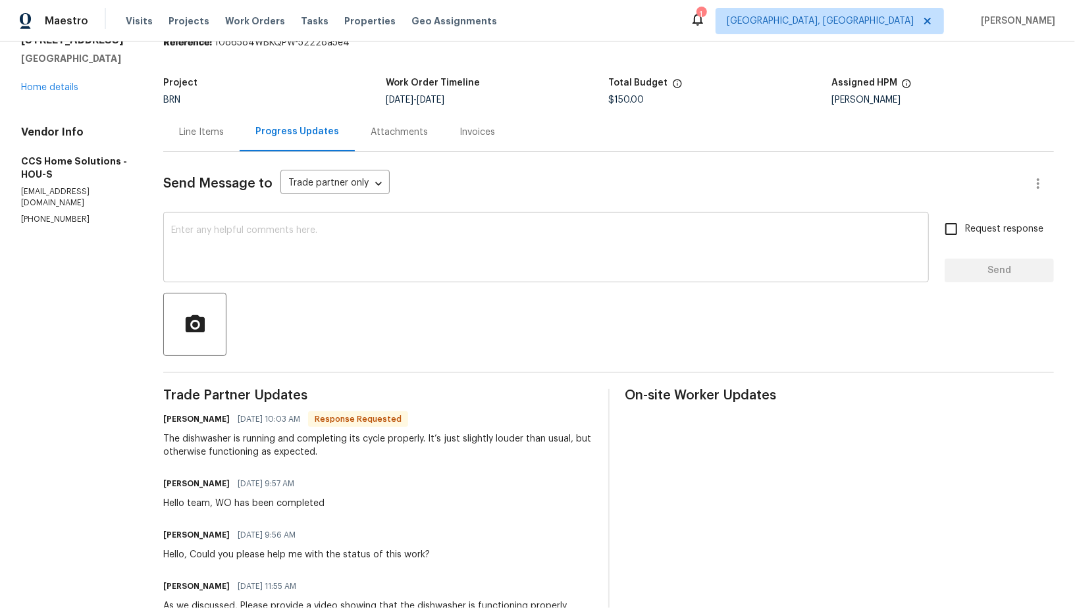
click at [280, 269] on textarea at bounding box center [546, 249] width 750 height 46
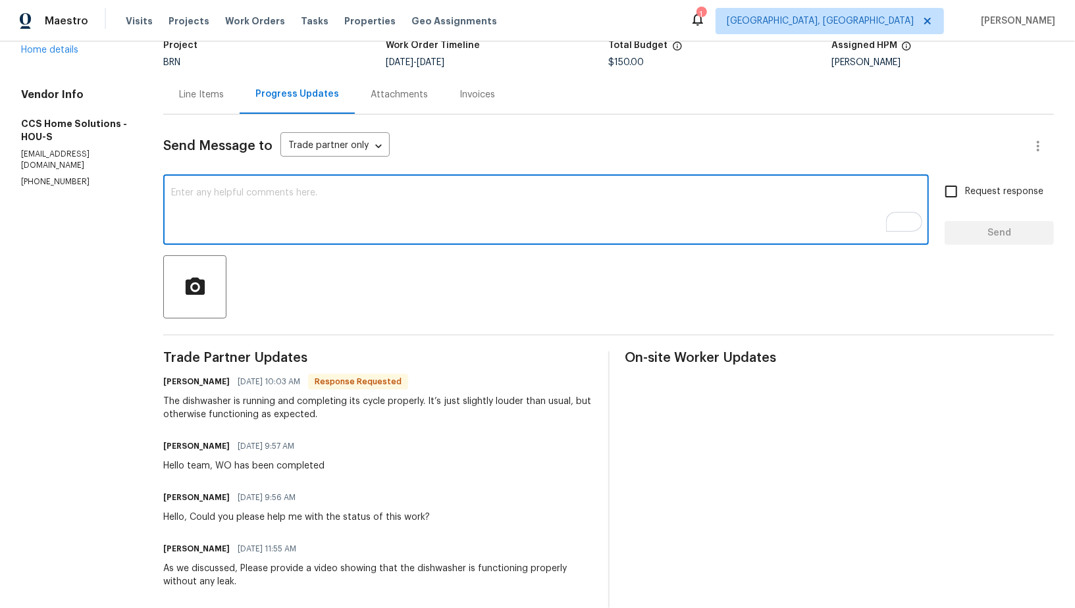
scroll to position [100, 0]
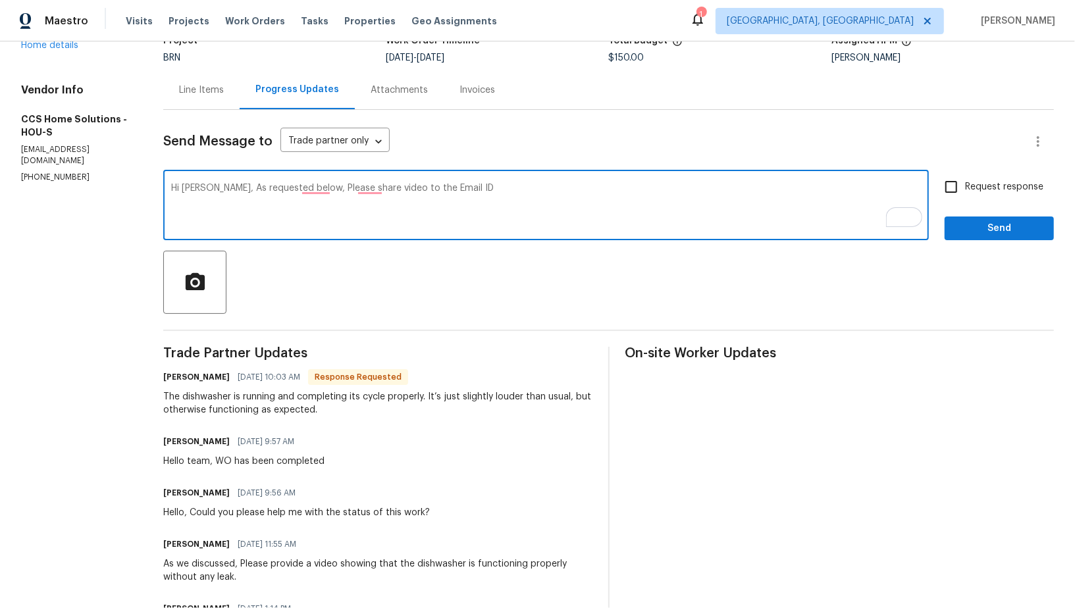
paste textarea "[PERSON_NAME][EMAIL_ADDRESS][DOMAIN_NAME]"
click at [317, 188] on textarea "Hi [PERSON_NAME], As requested below, Please share video to the Email ID [PERSO…" at bounding box center [546, 207] width 750 height 46
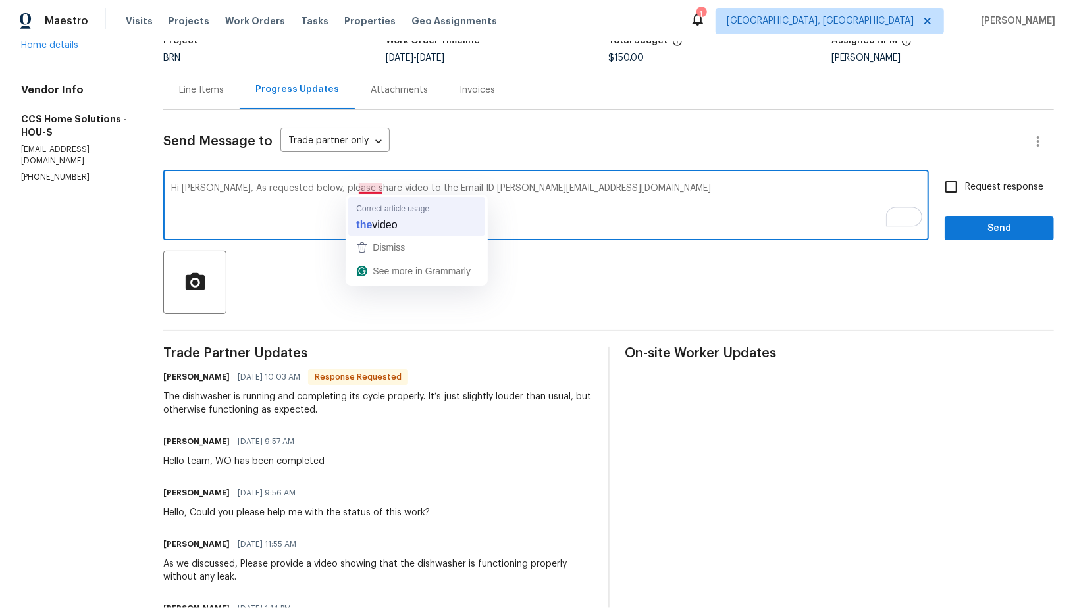
drag, startPoint x: 372, startPoint y: 188, endPoint x: 377, endPoint y: 228, distance: 41.2
click at [372, 188] on textarea "Hi [PERSON_NAME], As requested below, please share video to the Email ID [PERSO…" at bounding box center [546, 207] width 750 height 46
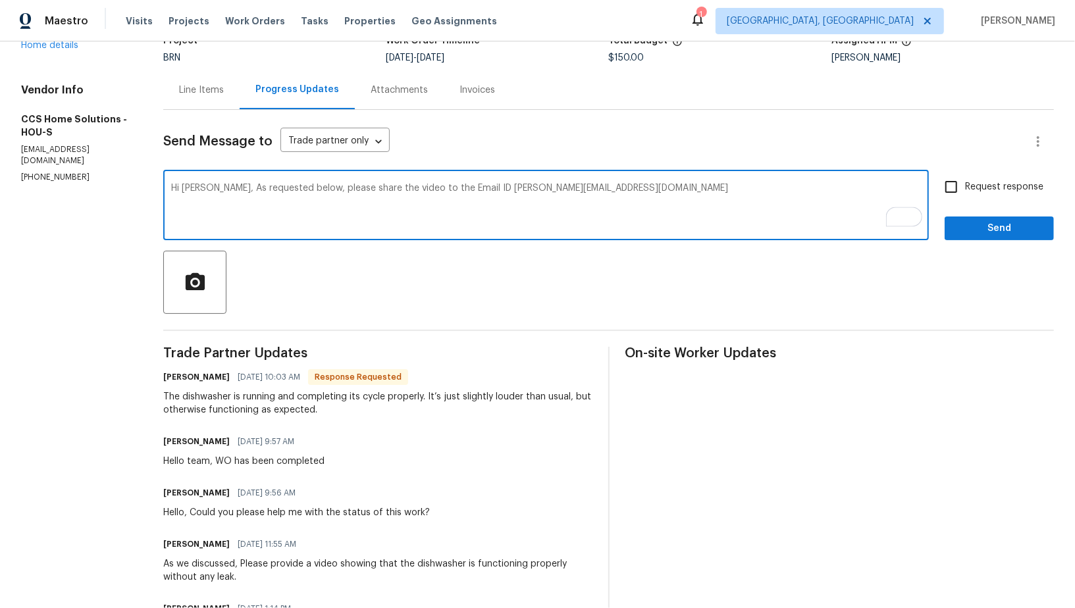
click at [398, 192] on textarea "Hi [PERSON_NAME], As requested below, please share the video to the Email ID [P…" at bounding box center [546, 207] width 750 height 46
click at [684, 203] on textarea "Hi [PERSON_NAME], As requested below, please share the video of the dishwaser t…" at bounding box center [546, 207] width 750 height 46
type textarea "Hi [PERSON_NAME], As requested below, please share the video of the dishwaser t…"
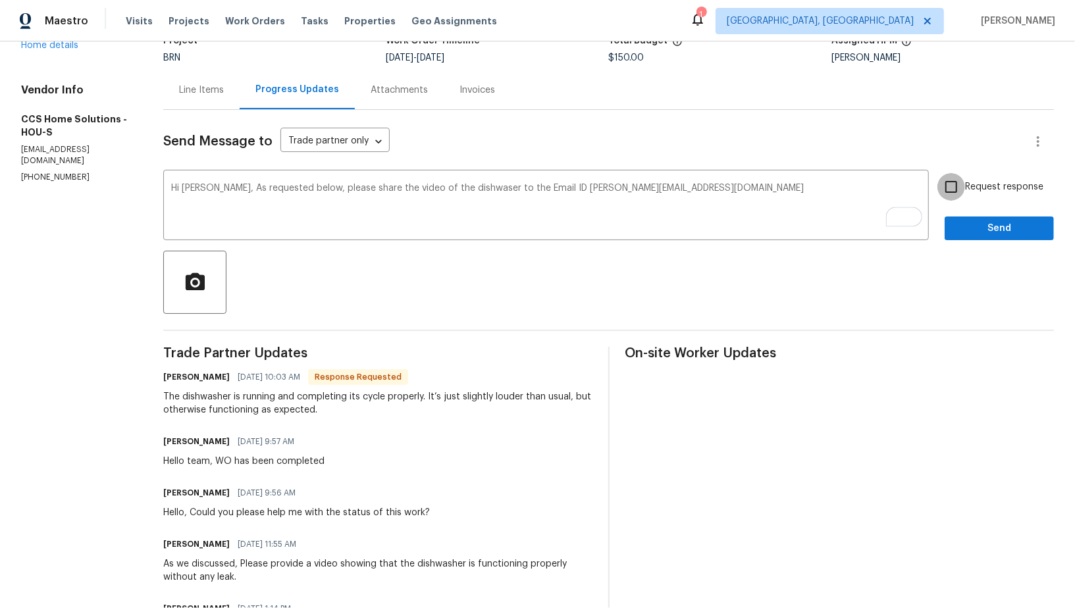
click at [943, 185] on input "Request response" at bounding box center [951, 187] width 28 height 28
checkbox input "true"
click at [981, 232] on span "Send" at bounding box center [999, 229] width 88 height 16
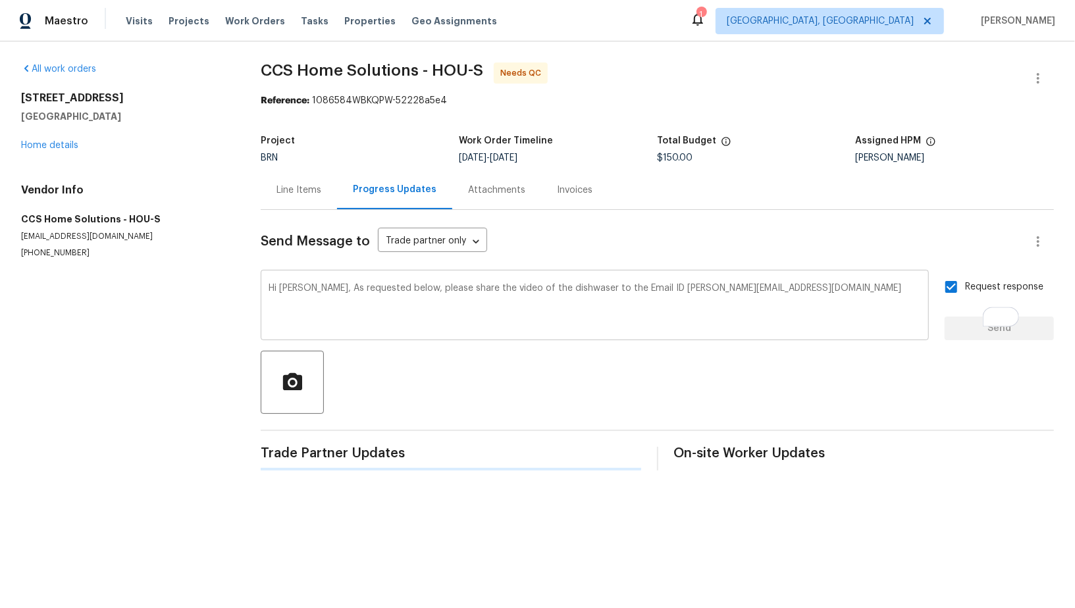
scroll to position [0, 0]
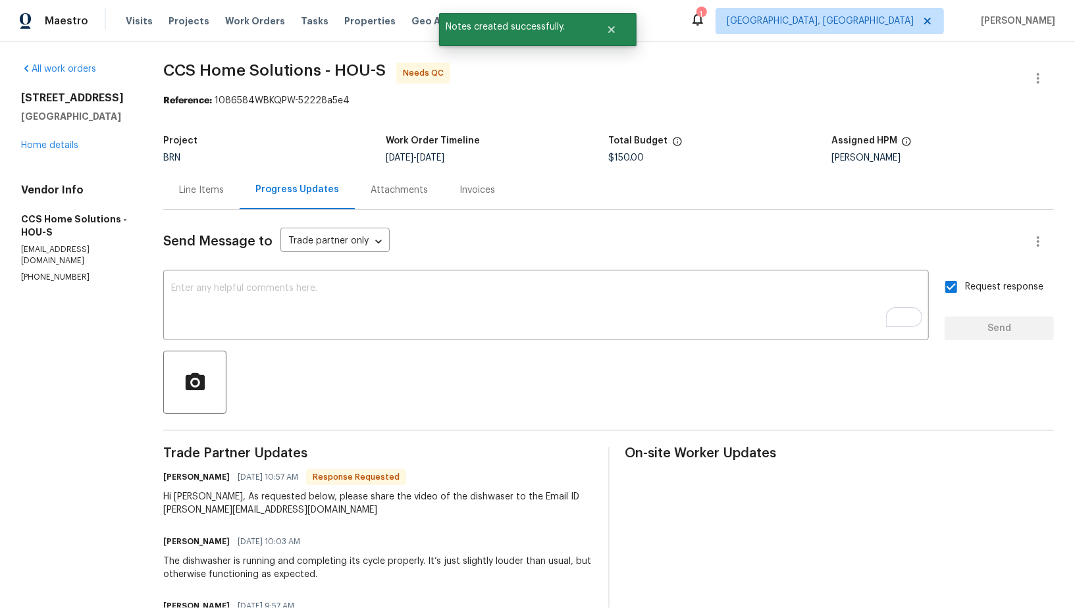
click at [194, 186] on div "Line Items" at bounding box center [201, 190] width 45 height 13
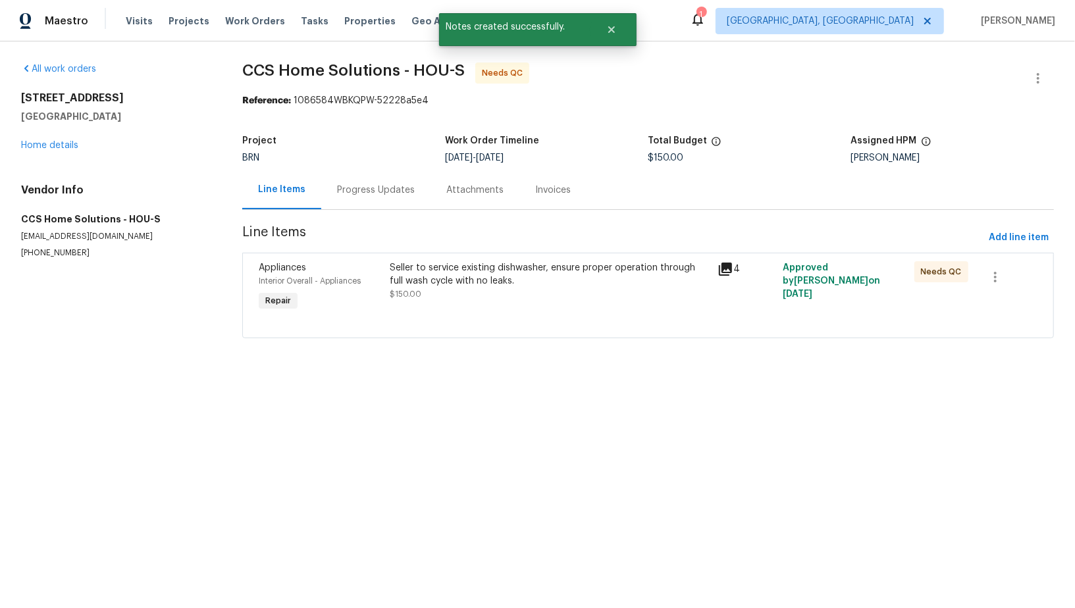
click at [473, 277] on div "Seller to service existing dishwasher, ensure proper operation through full was…" at bounding box center [550, 274] width 320 height 26
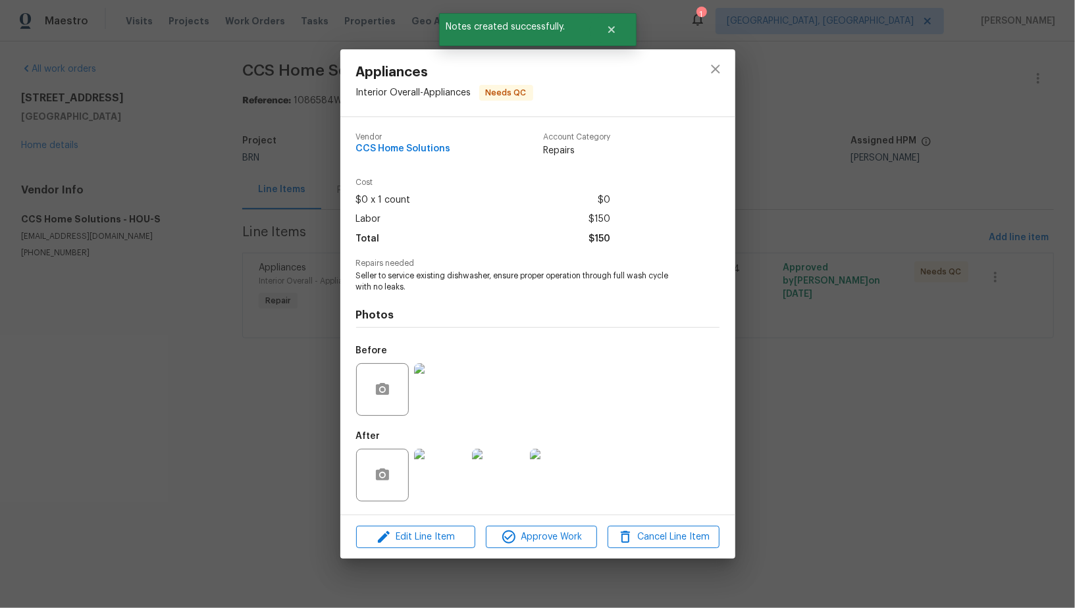
click at [454, 394] on img at bounding box center [440, 389] width 53 height 53
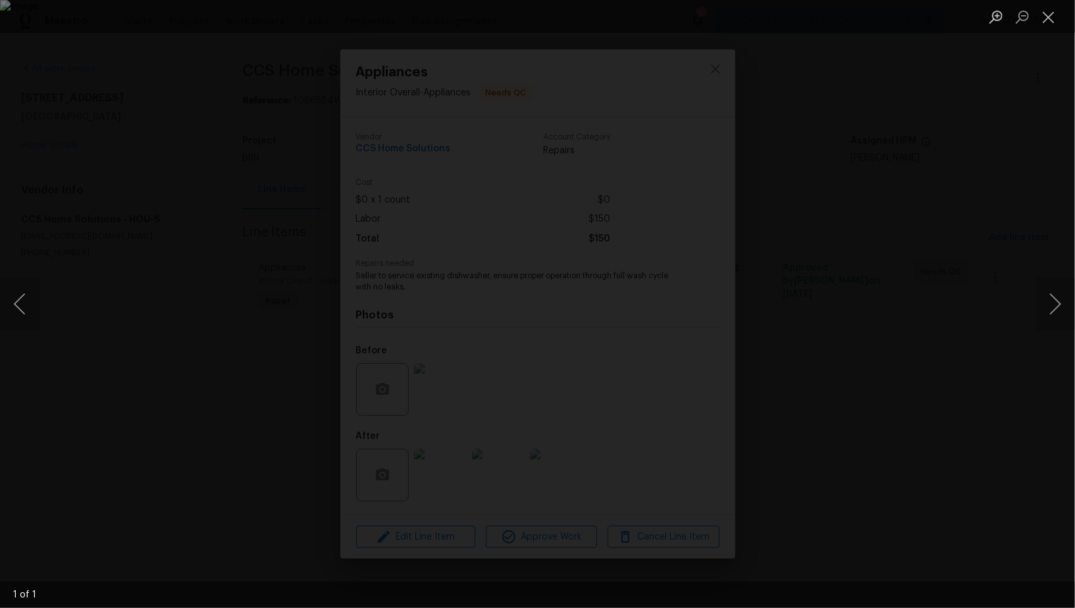
click at [951, 349] on div "Lightbox" at bounding box center [537, 304] width 1075 height 608
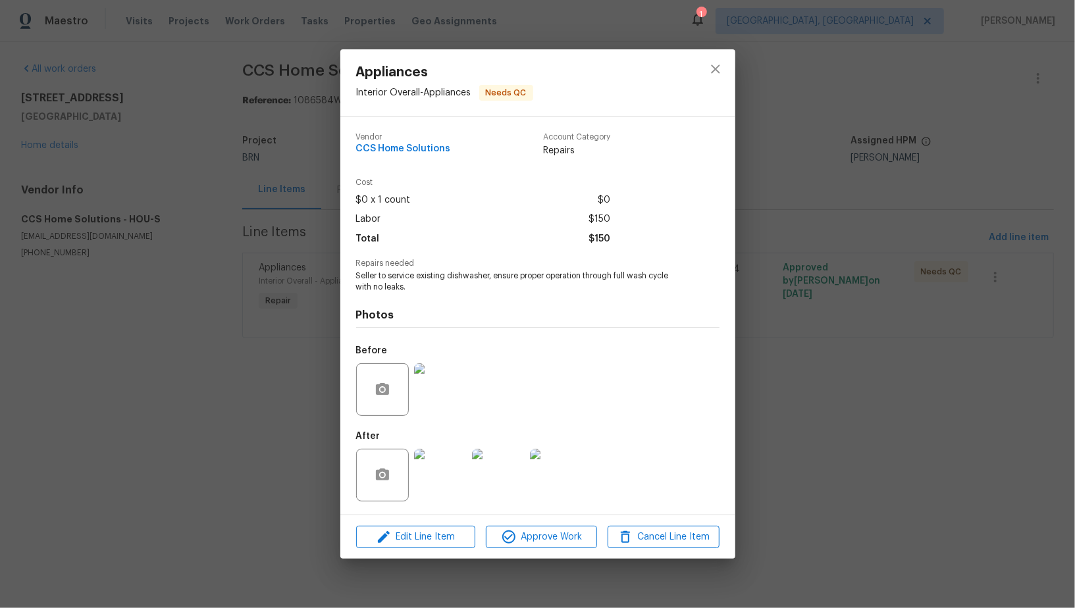
click at [420, 483] on img at bounding box center [440, 475] width 53 height 53
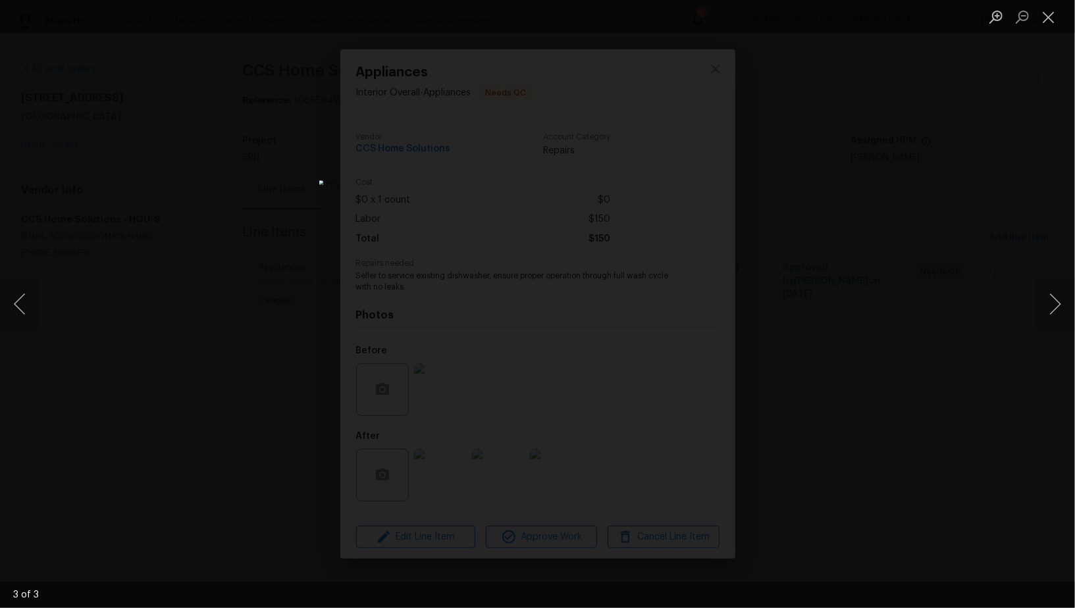
click at [794, 402] on div "Lightbox" at bounding box center [537, 304] width 1075 height 608
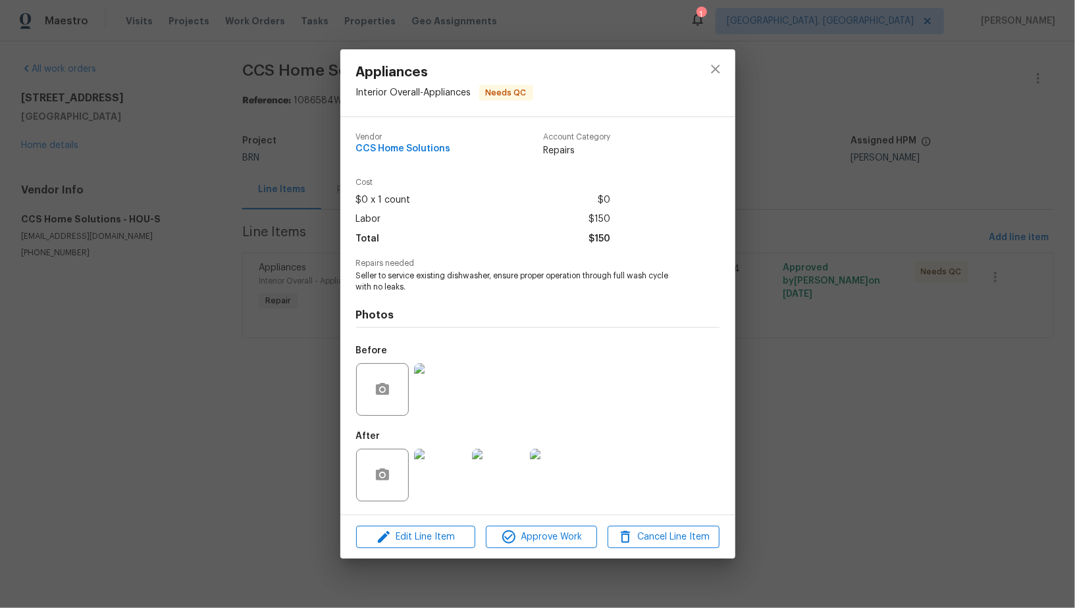
click at [794, 402] on div "Appliances Interior Overall - Appliances Needs QC Vendor CCS Home Solutions Acc…" at bounding box center [537, 304] width 1075 height 608
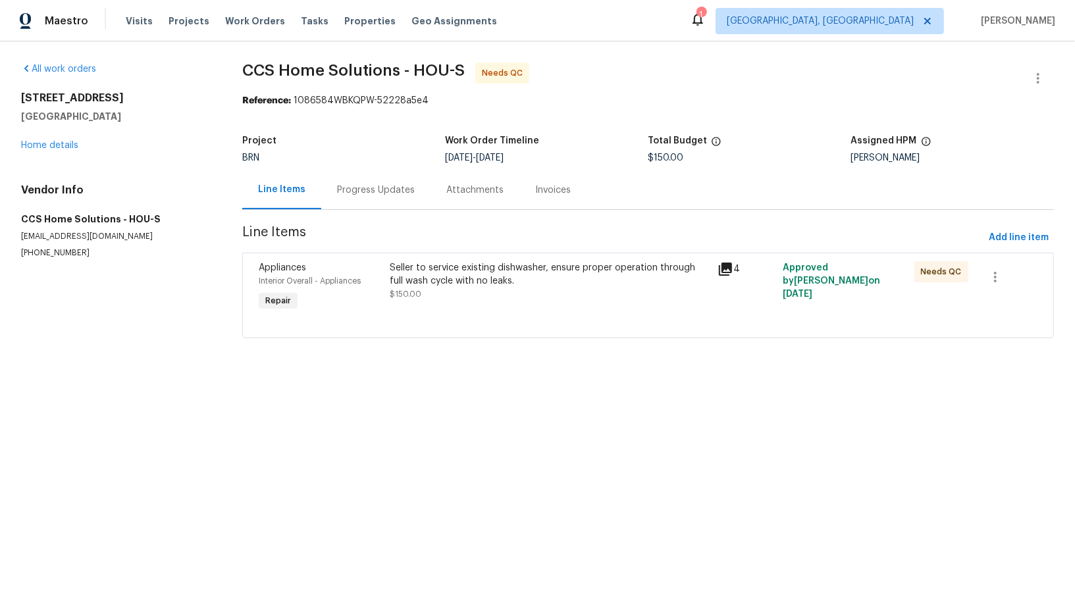
click at [363, 194] on div "Progress Updates" at bounding box center [376, 190] width 78 height 13
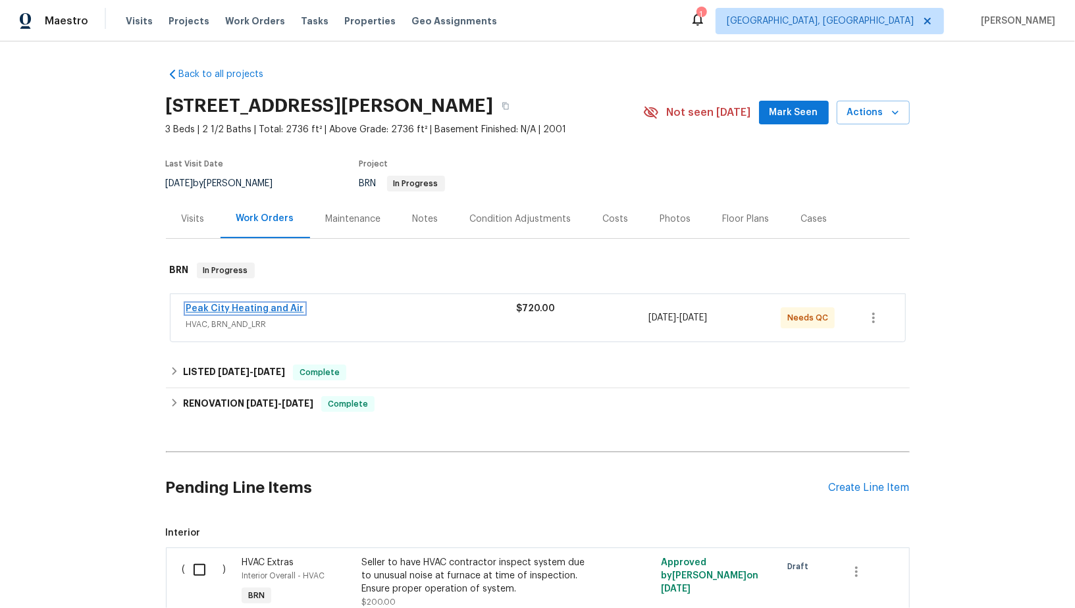
click at [255, 305] on link "Peak City Heating and Air" at bounding box center [245, 308] width 118 height 9
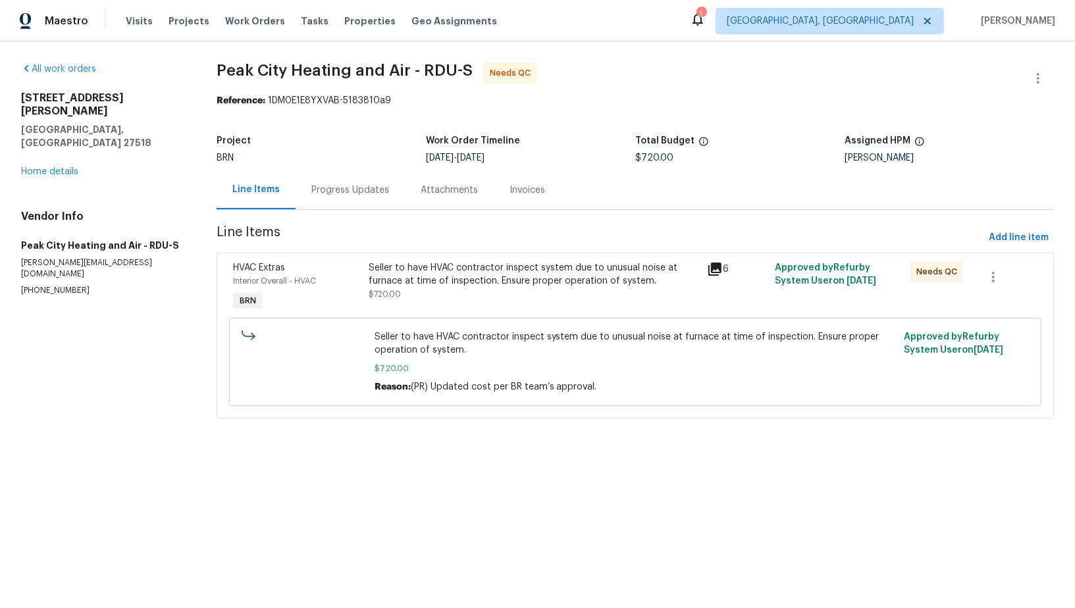
click at [447, 270] on div "Seller to have HVAC contractor inspect system due to unusual noise at furnace a…" at bounding box center [534, 274] width 330 height 26
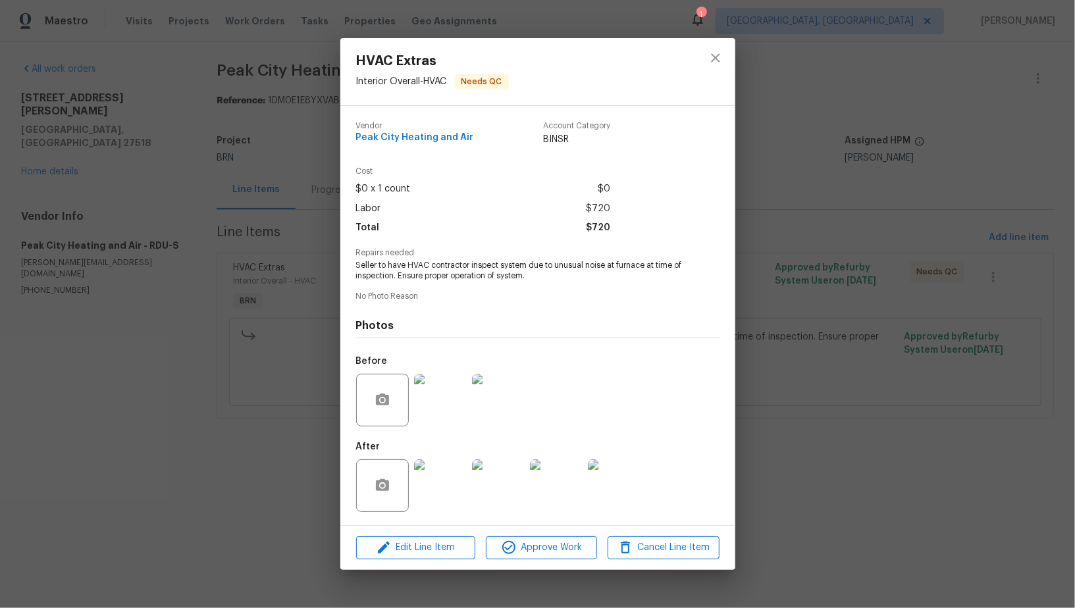
click at [454, 383] on img at bounding box center [440, 400] width 53 height 53
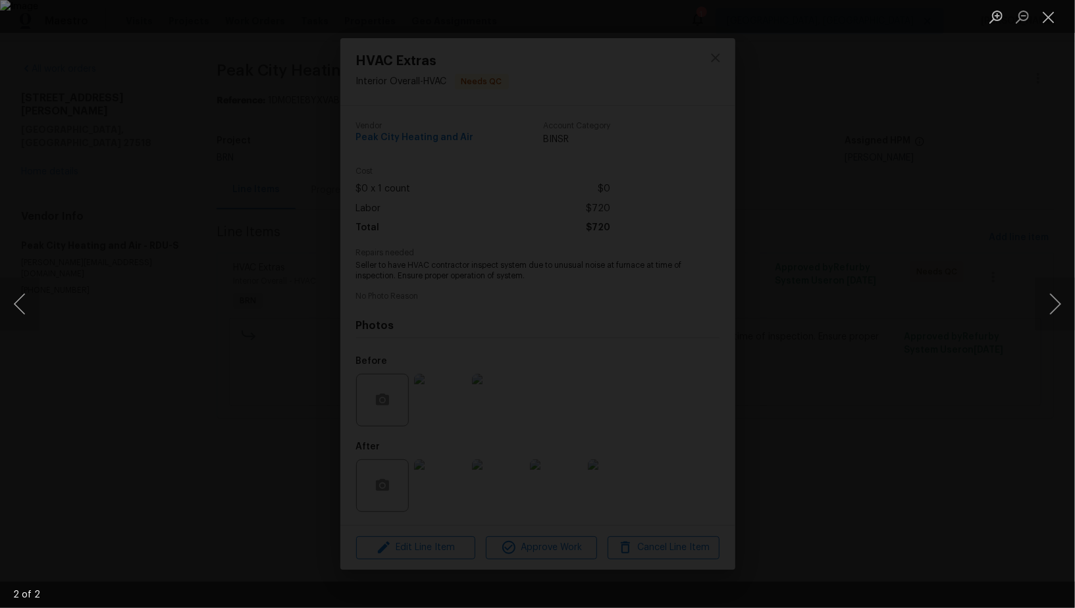
click at [928, 433] on div "Lightbox" at bounding box center [537, 304] width 1075 height 608
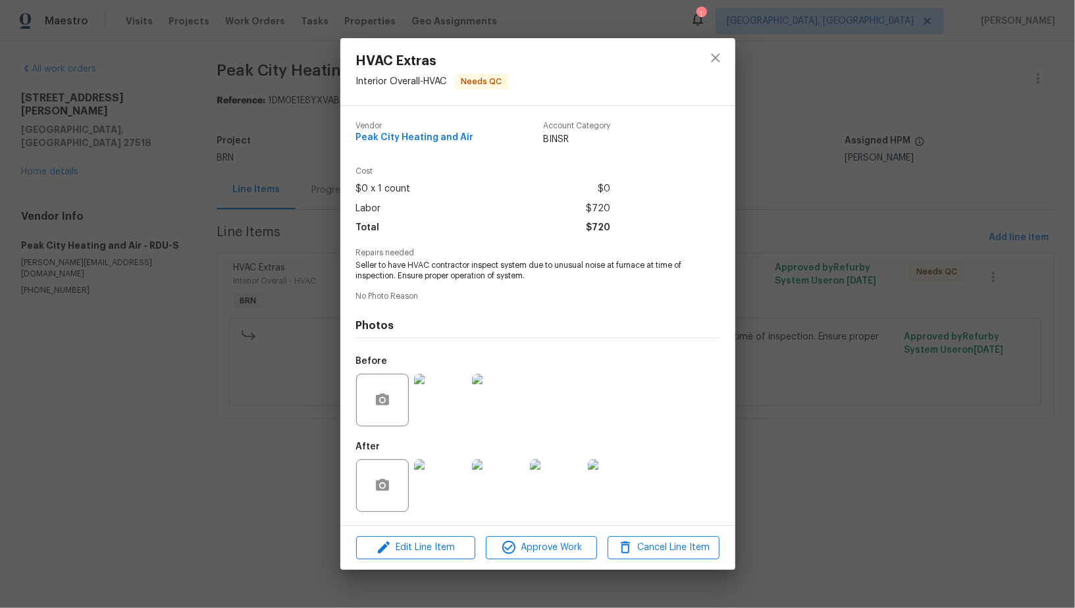
click at [456, 480] on img at bounding box center [440, 486] width 53 height 53
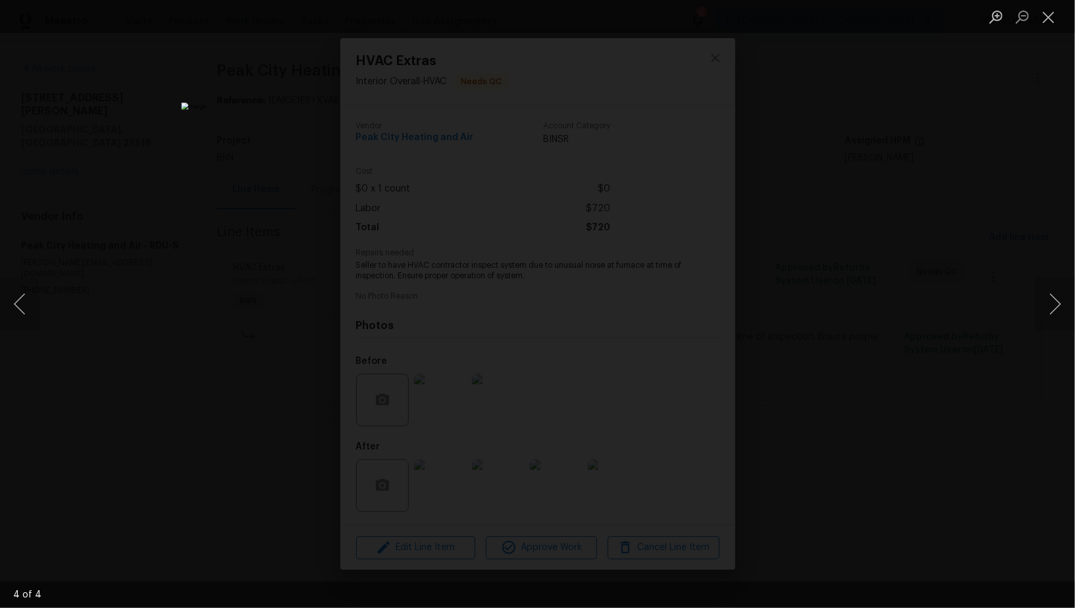
click at [818, 395] on div "Lightbox" at bounding box center [537, 304] width 1075 height 608
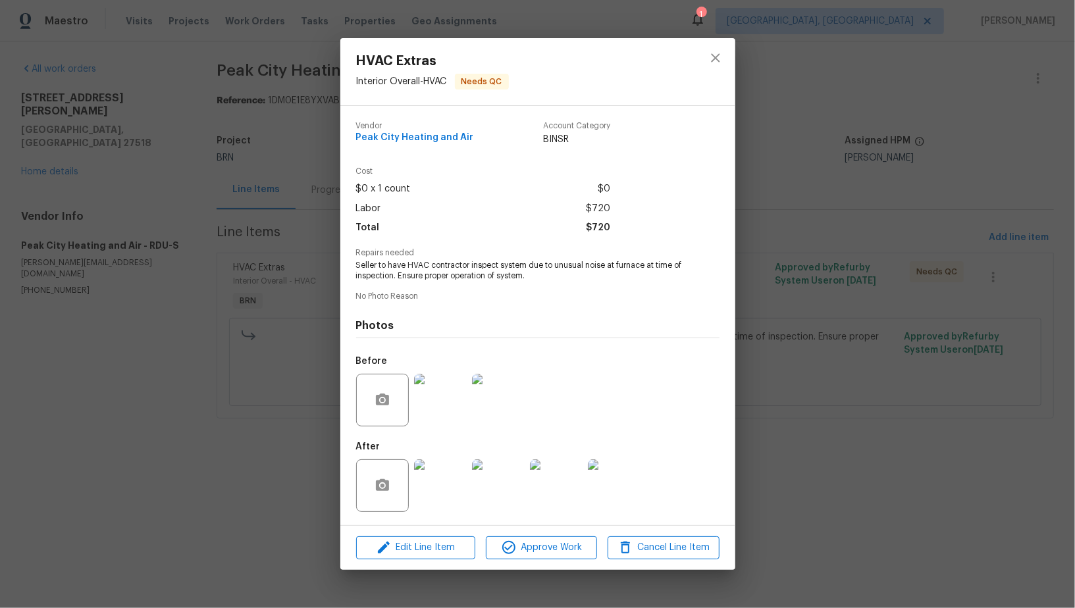
click at [818, 395] on div "HVAC Extras Interior Overall - HVAC Needs QC Vendor Peak City Heating and Air A…" at bounding box center [537, 304] width 1075 height 608
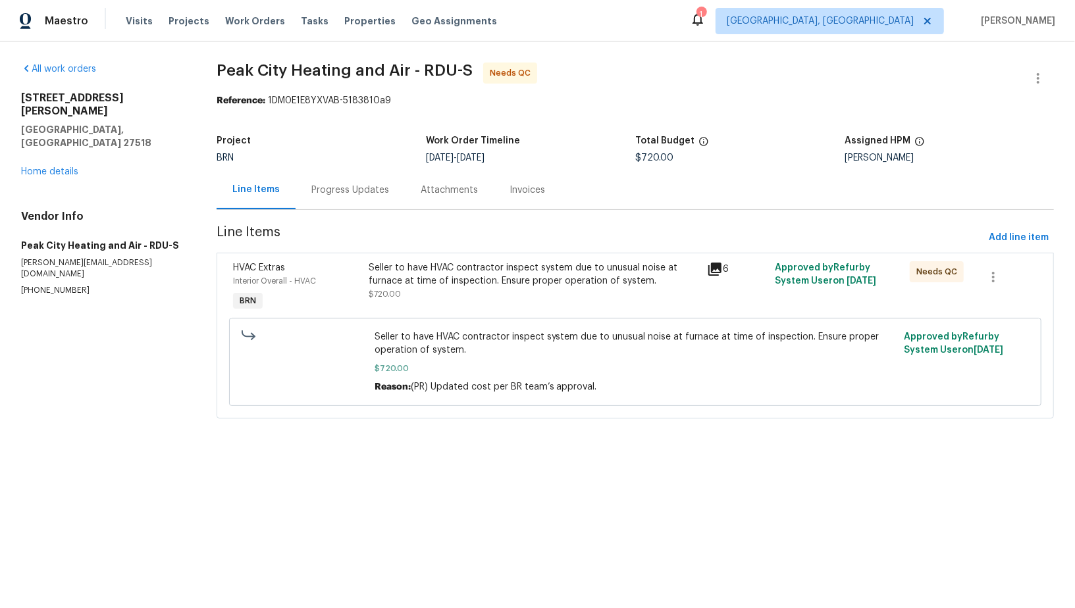
click at [375, 300] on div "Seller to have HVAC contractor inspect system due to unusual noise at furnace a…" at bounding box center [534, 281] width 330 height 40
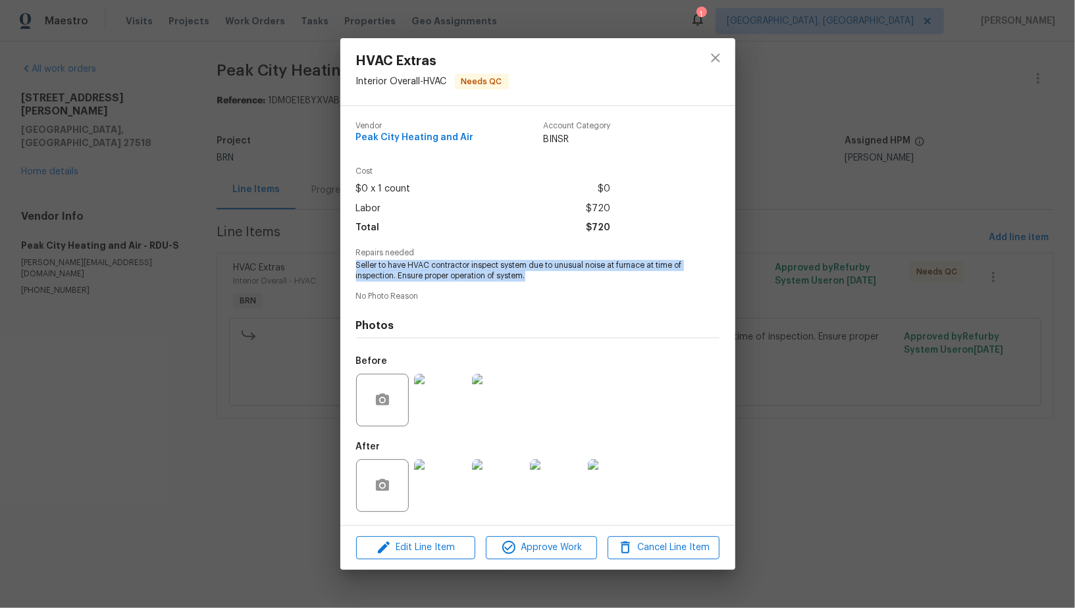
drag, startPoint x: 347, startPoint y: 265, endPoint x: 617, endPoint y: 280, distance: 270.3
click at [617, 280] on div "Vendor Peak City Heating and Air Account Category BINSR Cost $0 x 1 count $0 La…" at bounding box center [537, 315] width 395 height 419
copy span "Seller to have HVAC contractor inspect system due to unusual noise at furnace a…"
click at [443, 506] on img at bounding box center [440, 486] width 53 height 53
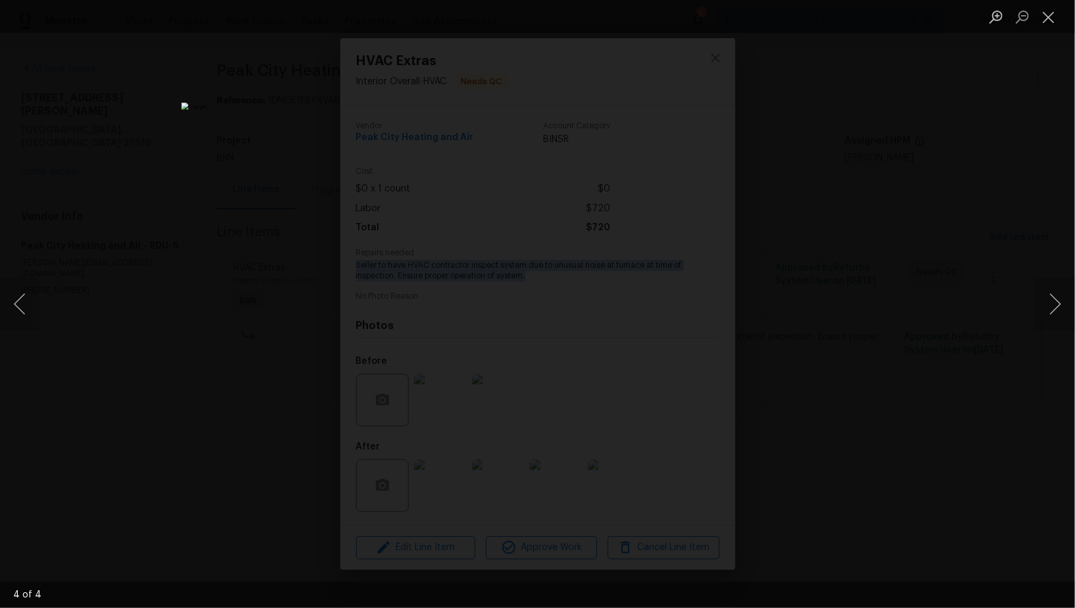
click at [909, 302] on div "Lightbox" at bounding box center [537, 304] width 1075 height 608
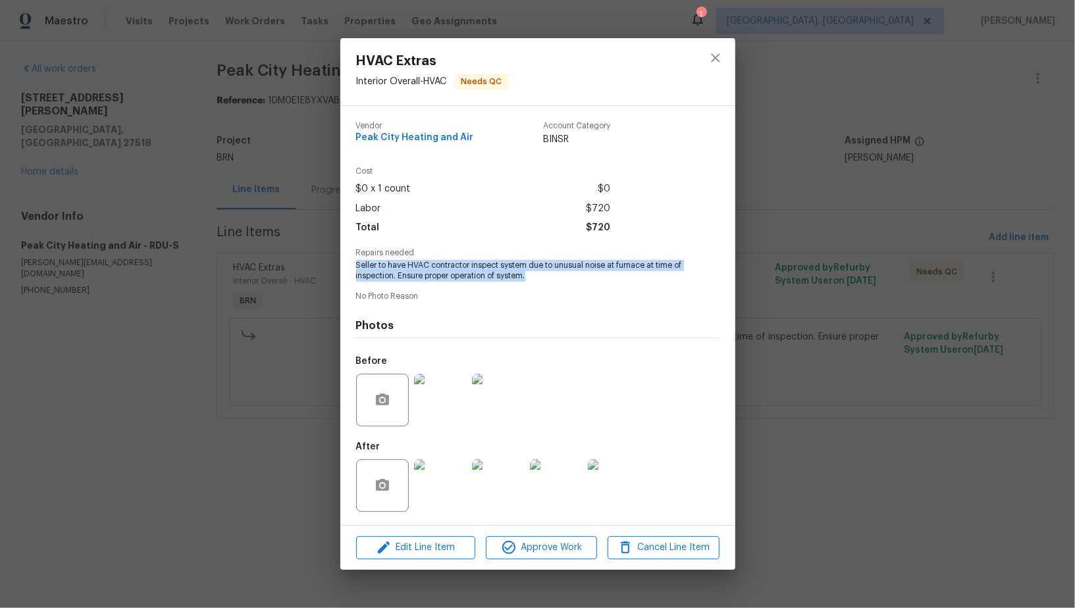
click at [514, 406] on img at bounding box center [498, 400] width 53 height 53
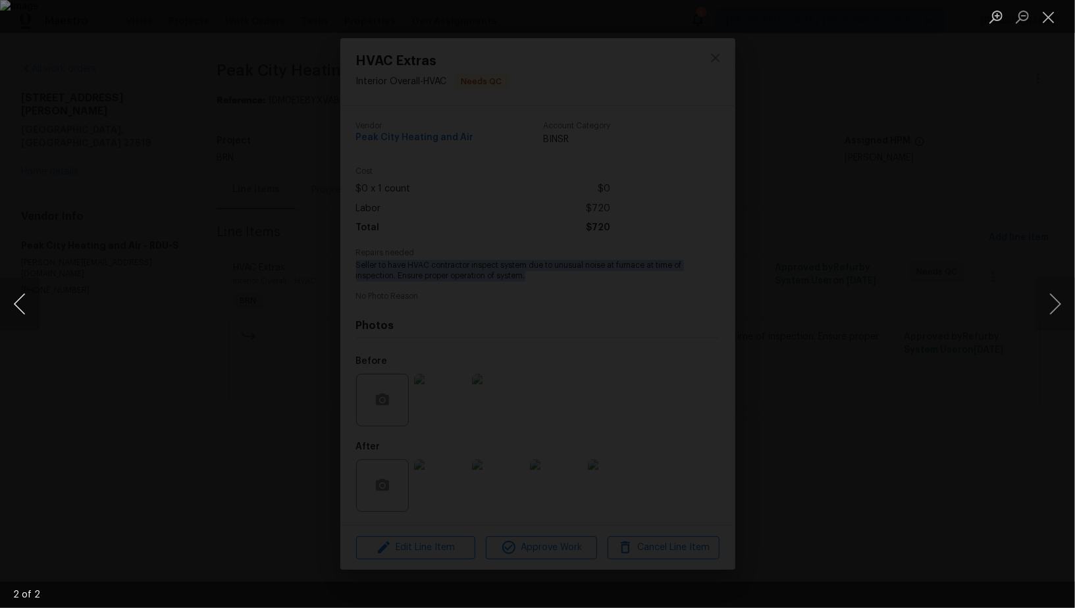
click at [17, 306] on button "Previous image" at bounding box center [20, 304] width 40 height 53
click at [76, 308] on div "Lightbox" at bounding box center [537, 304] width 1075 height 608
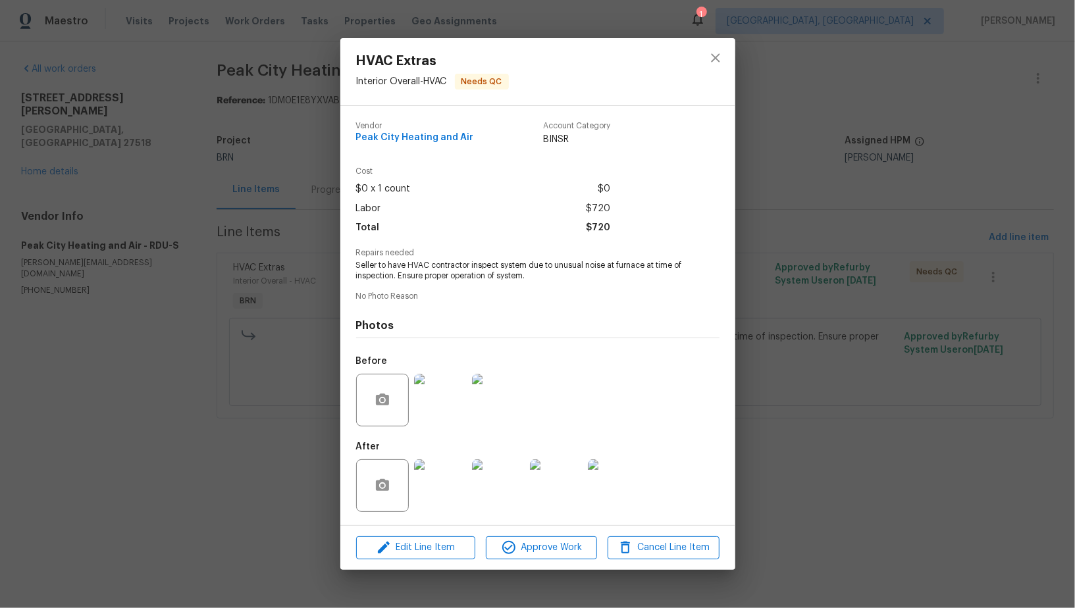
click at [135, 228] on div "HVAC Extras Interior Overall - HVAC Needs QC Vendor Peak City Heating and Air A…" at bounding box center [537, 304] width 1075 height 608
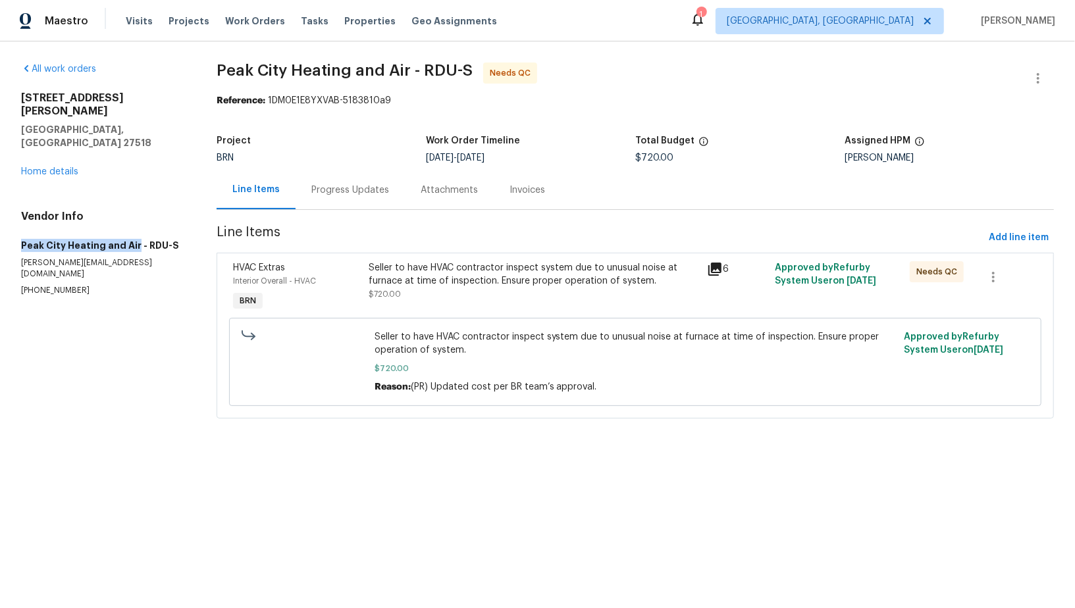
drag, startPoint x: 15, startPoint y: 217, endPoint x: 133, endPoint y: 218, distance: 117.9
click at [133, 218] on div "All work orders 1005 Augustine Trl Cary, NC 27518 Home details Vendor Info Peak…" at bounding box center [537, 248] width 1075 height 414
copy h5 "Peak City Heating and Air"
click at [344, 169] on div "Project BRN Work Order Timeline 8/7/2025 - 8/11/2025 Total Budget $720.00 Assig…" at bounding box center [635, 149] width 837 height 42
click at [344, 186] on div "Progress Updates" at bounding box center [350, 190] width 78 height 13
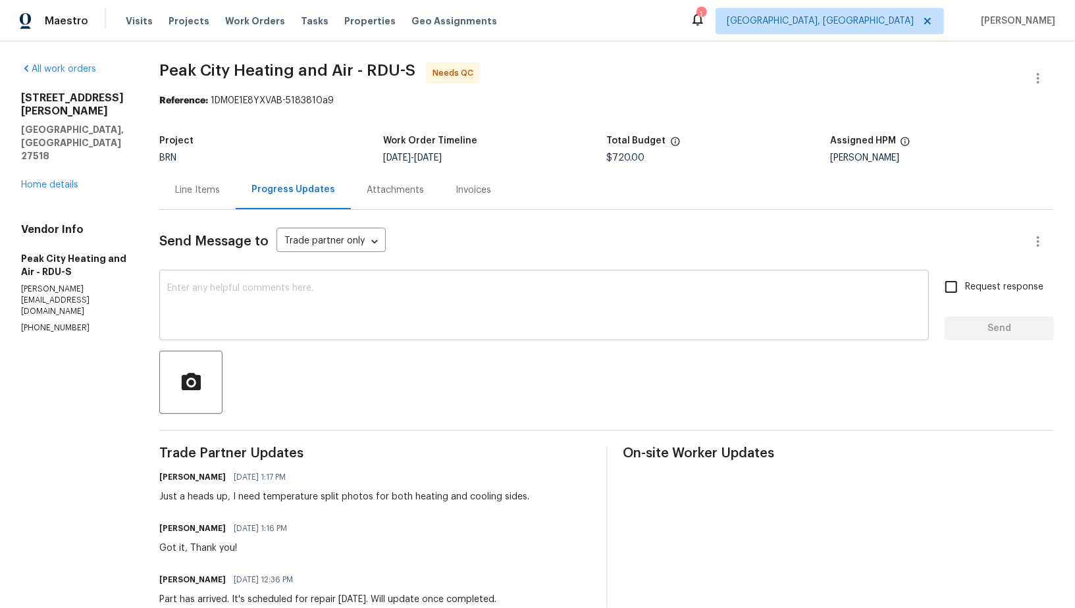
click at [400, 305] on textarea at bounding box center [544, 307] width 754 height 46
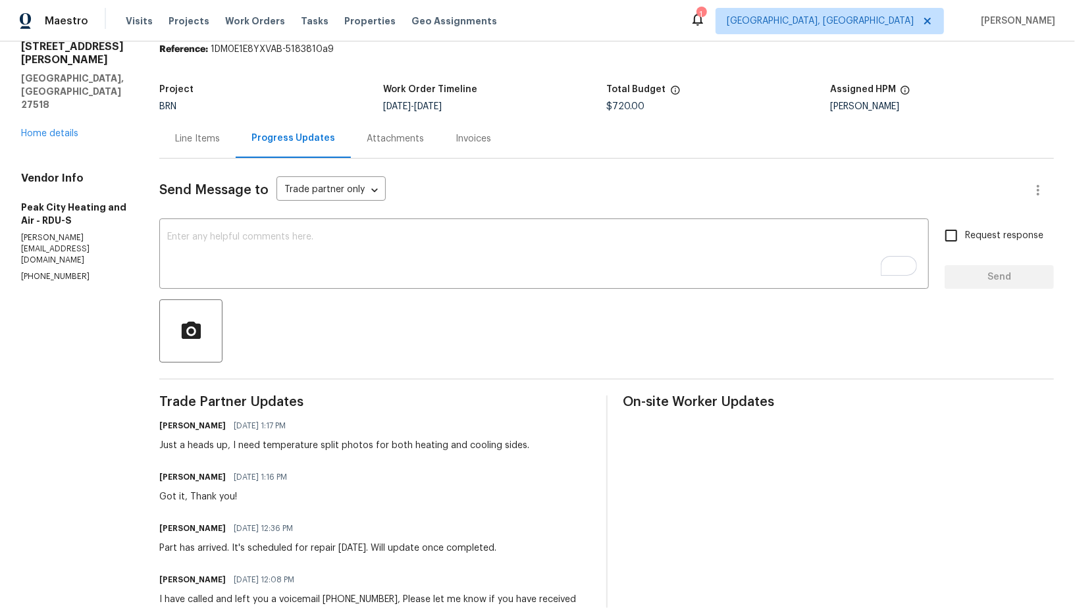
scroll to position [51, 0]
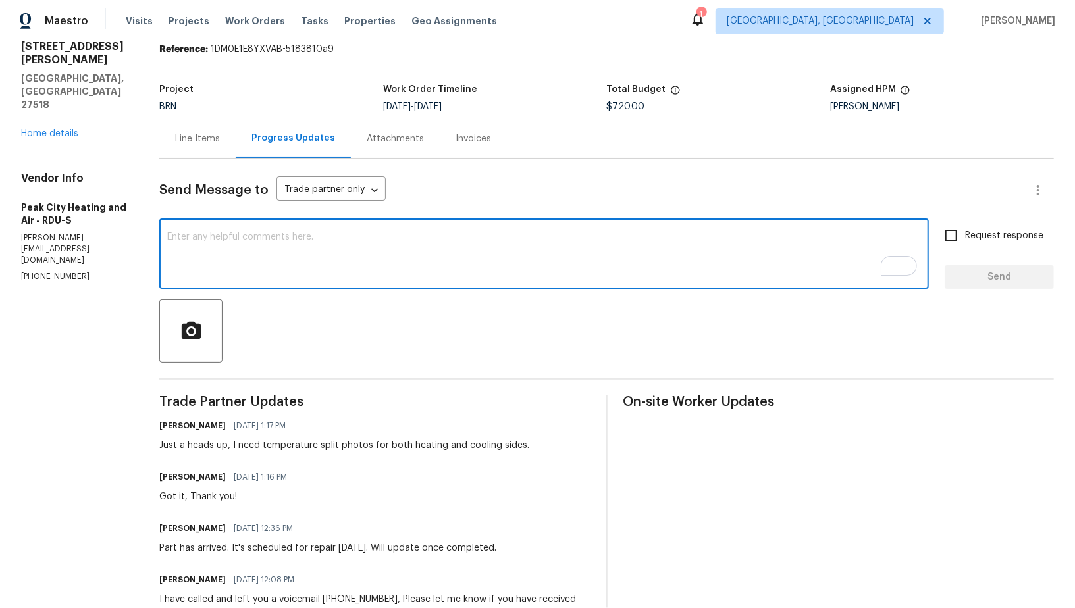
drag, startPoint x: 398, startPoint y: 270, endPoint x: 516, endPoint y: 273, distance: 118.5
click at [398, 270] on textarea "To enrich screen reader interactions, please activate Accessibility in Grammarl…" at bounding box center [544, 255] width 754 height 46
paste textarea "WO is approved, Please upload the invoice under invoice section. Thanks!"
type textarea "WO is approved, Please upload the invoice under invoice section. Thanks!"
click at [948, 240] on input "Request response" at bounding box center [951, 236] width 28 height 28
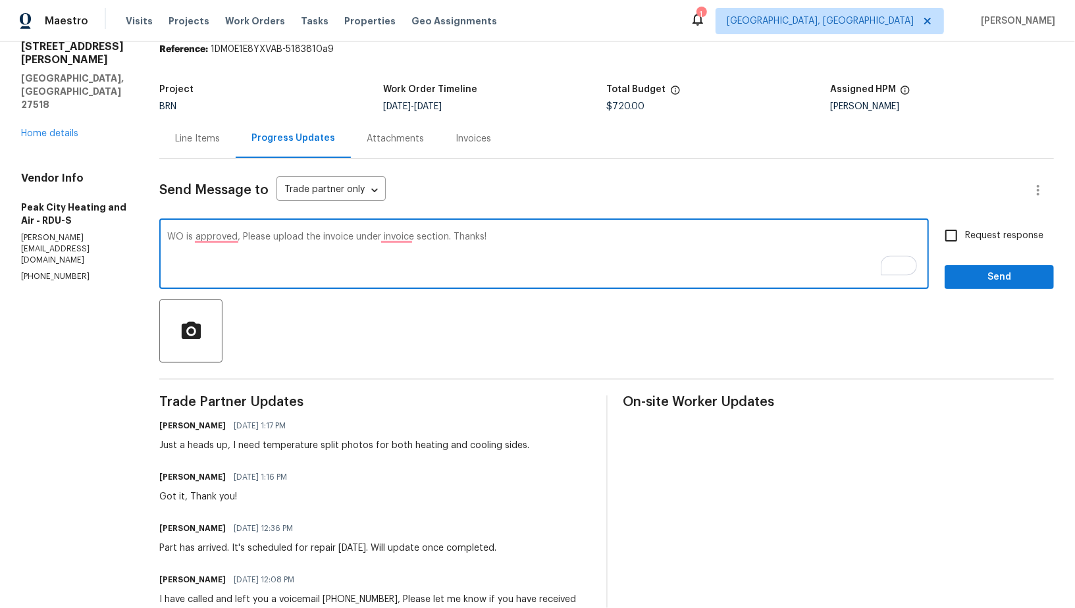
checkbox input "true"
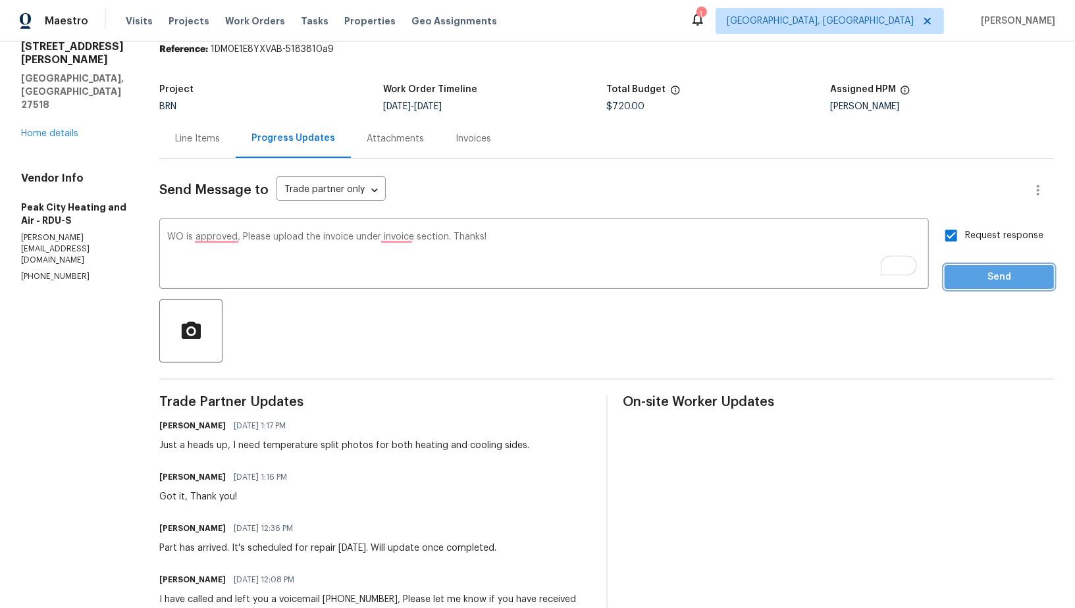
click at [966, 274] on span "Send" at bounding box center [999, 277] width 88 height 16
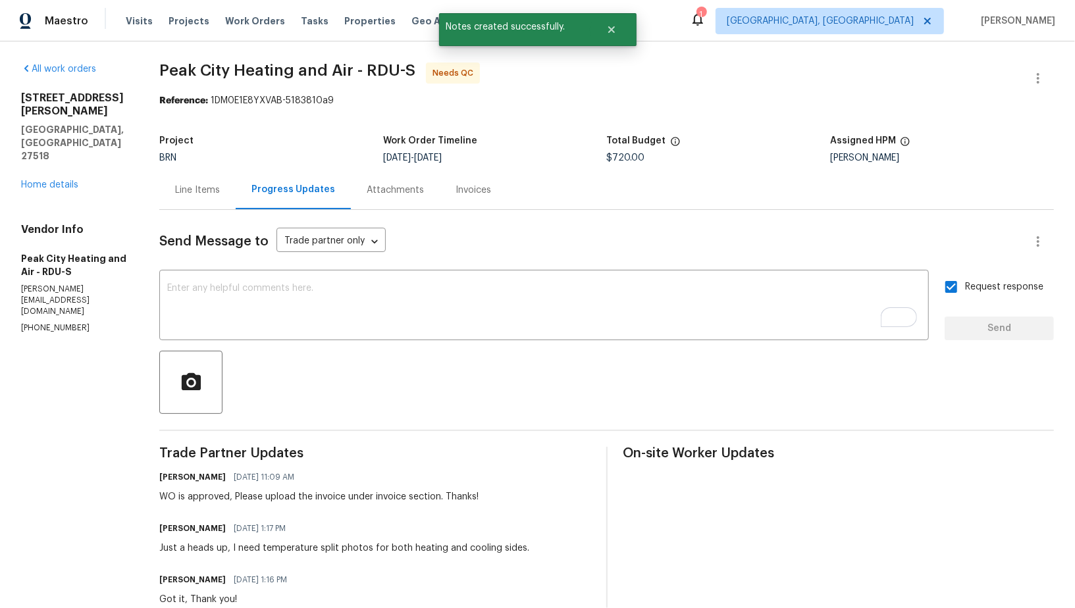
click at [199, 206] on div "Line Items" at bounding box center [197, 190] width 76 height 39
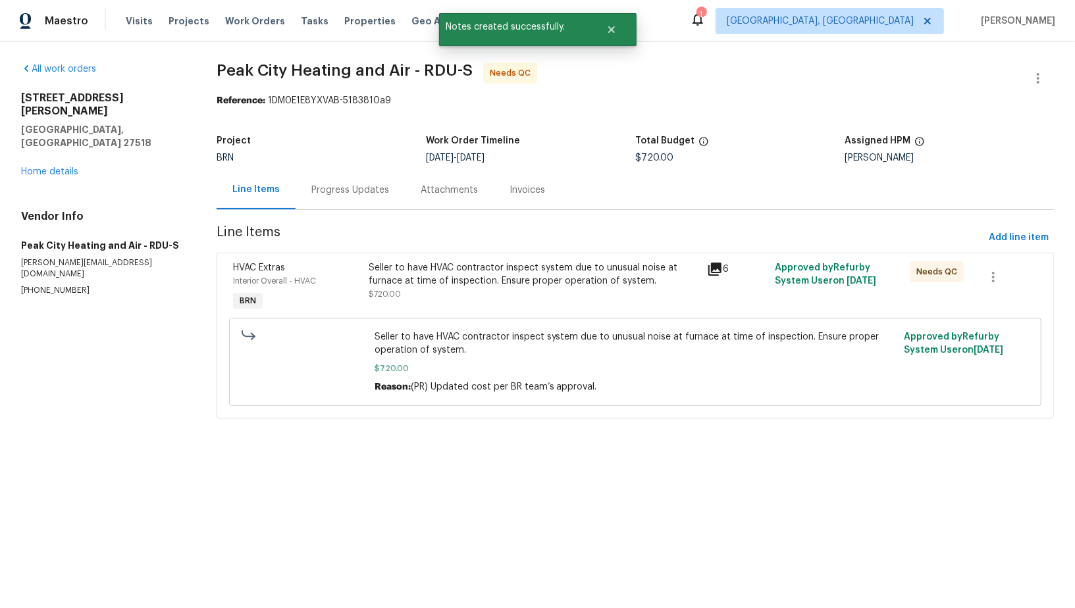
click at [440, 290] on div "Seller to have HVAC contractor inspect system due to unusual noise at furnace a…" at bounding box center [534, 281] width 330 height 40
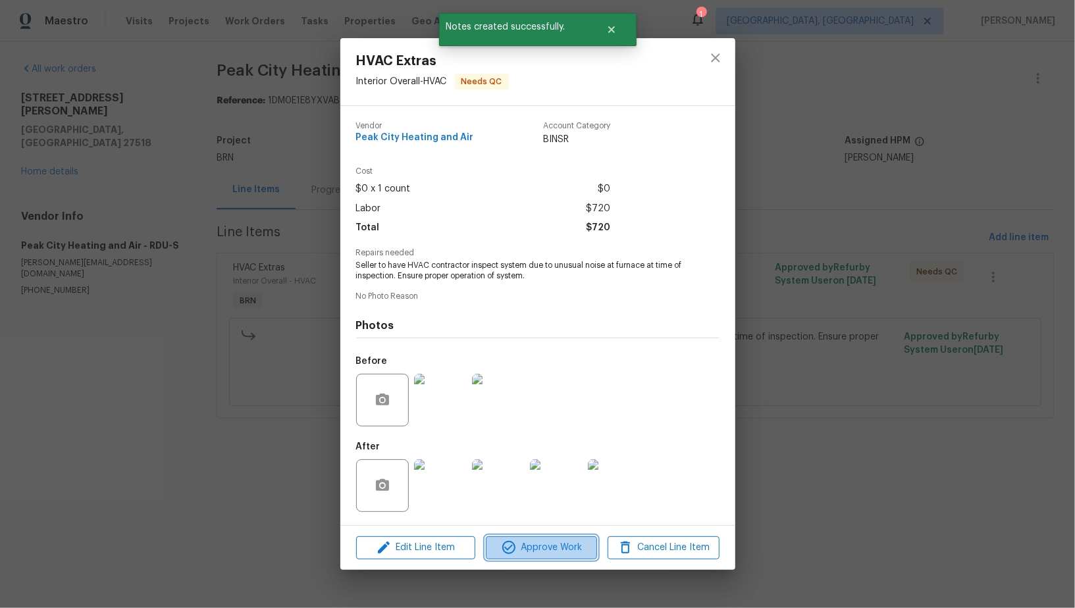
click at [514, 558] on button "Approve Work" at bounding box center [541, 548] width 111 height 23
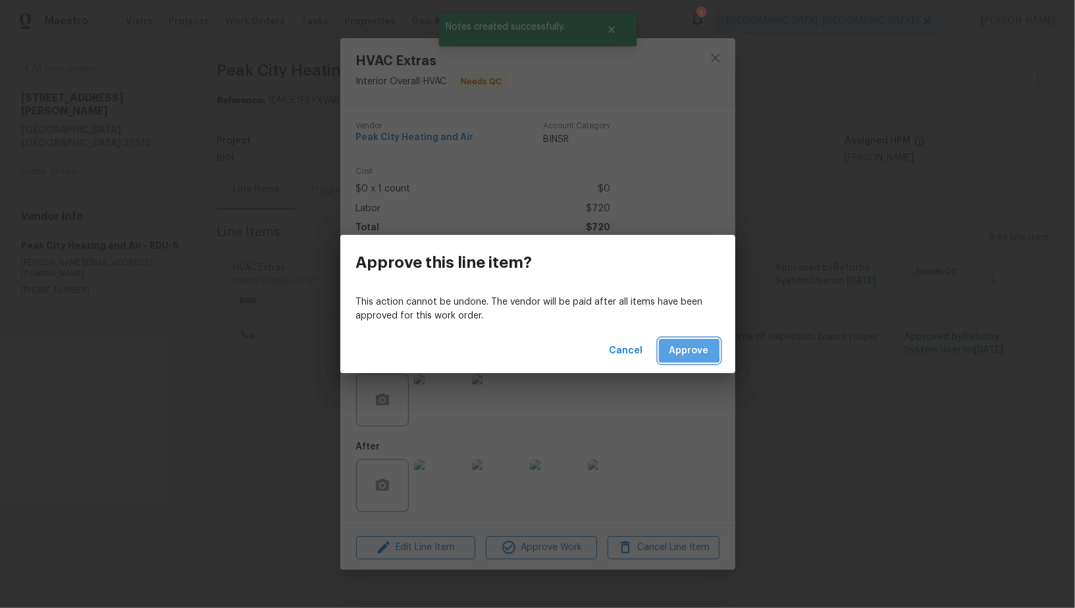
click at [676, 347] on span "Approve" at bounding box center [690, 351] width 40 height 16
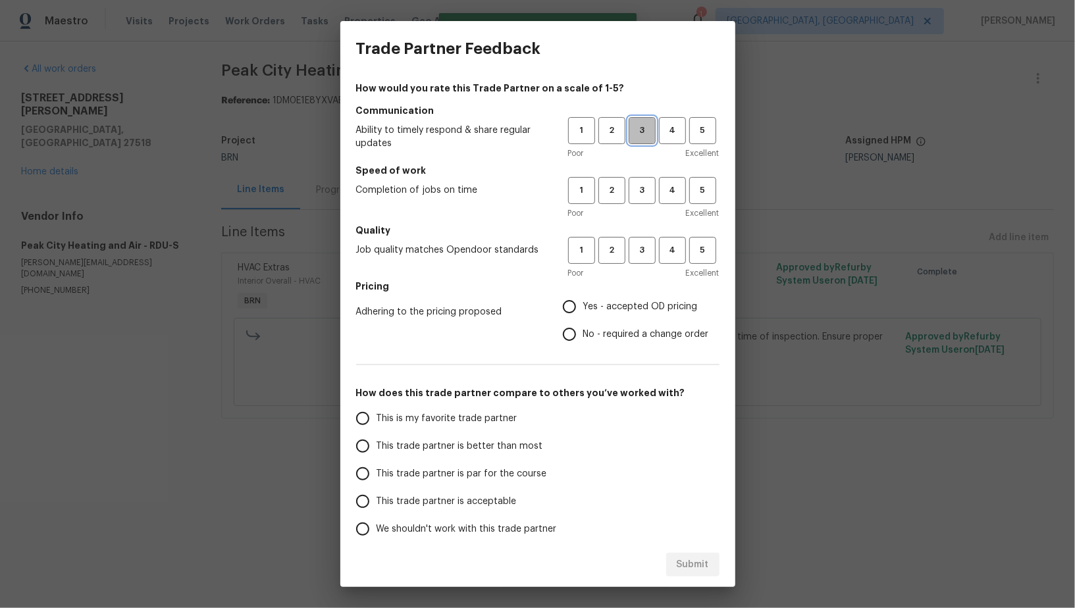
click at [648, 134] on span "3" at bounding box center [642, 130] width 24 height 15
click at [648, 207] on div "Poor Excellent" at bounding box center [643, 213] width 151 height 13
click at [677, 134] on span "4" at bounding box center [672, 130] width 24 height 15
click at [675, 193] on span "4" at bounding box center [672, 190] width 24 height 15
click at [675, 252] on span "4" at bounding box center [672, 250] width 24 height 15
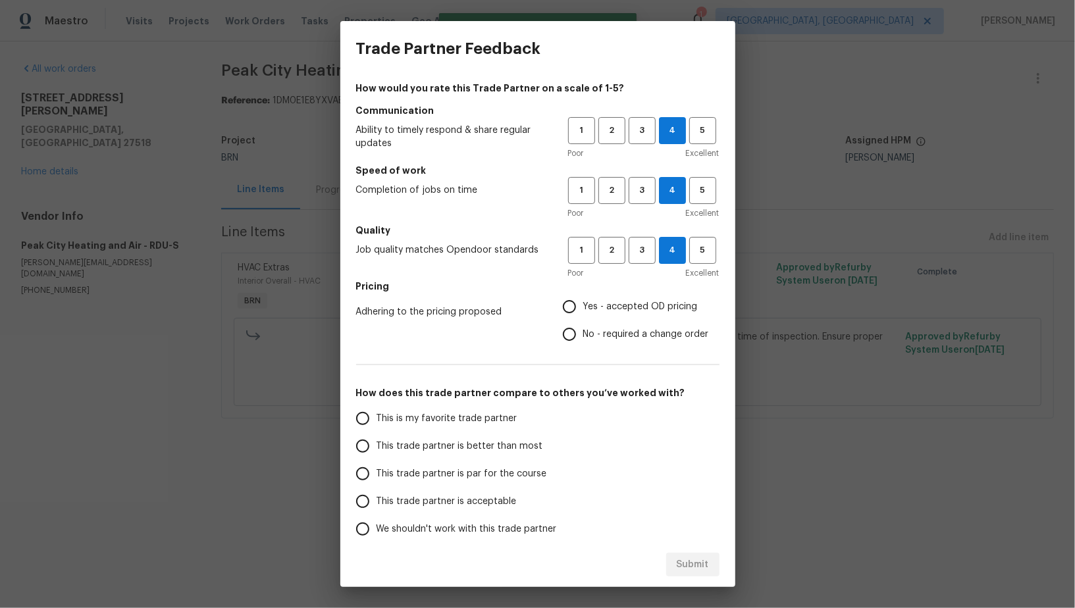
click at [577, 323] on input "No - required a change order" at bounding box center [570, 335] width 28 height 28
radio input "true"
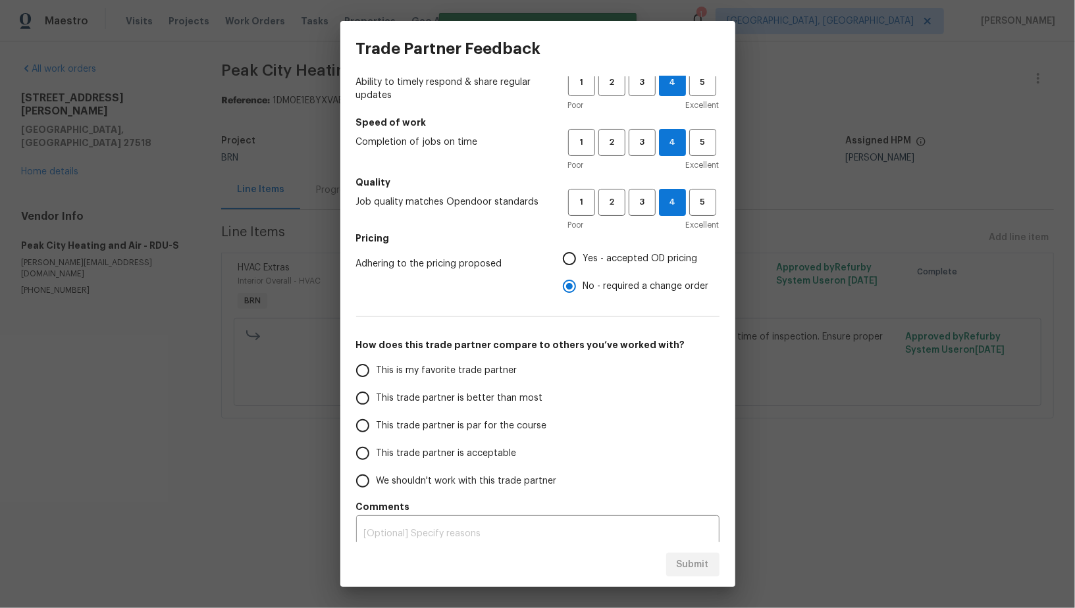
scroll to position [60, 0]
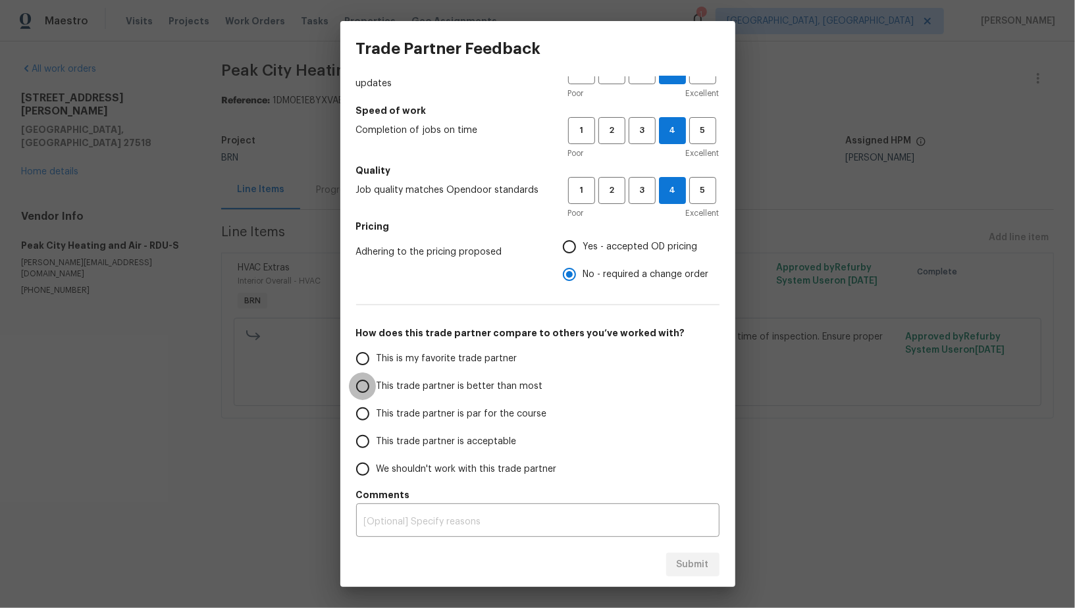
click at [369, 394] on input "This trade partner is better than most" at bounding box center [363, 387] width 28 height 28
click at [667, 564] on button "Submit" at bounding box center [692, 565] width 53 height 24
radio input "true"
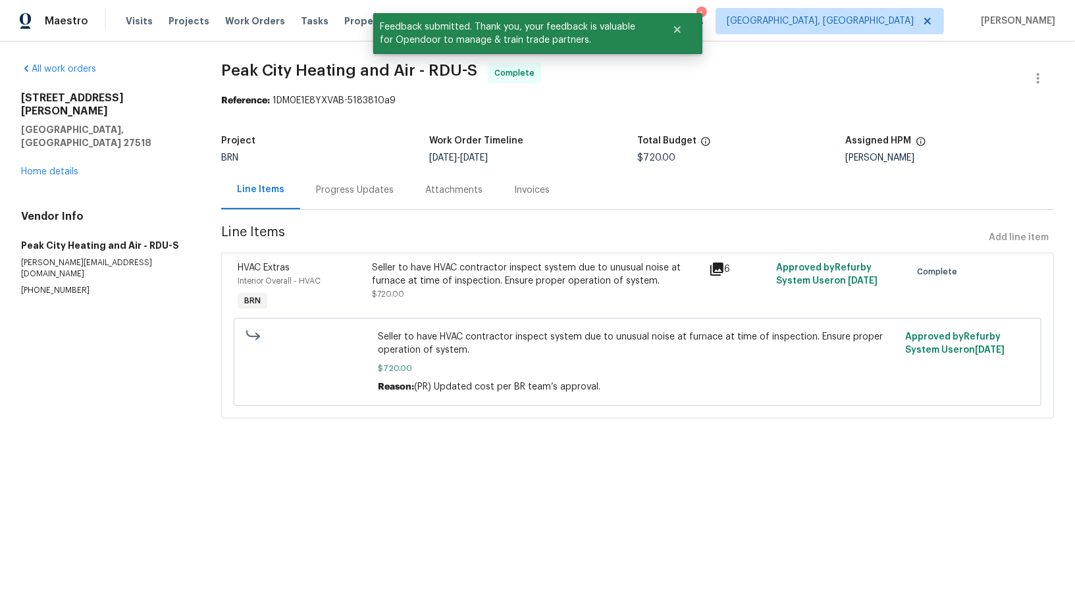
click at [522, 188] on div "Invoices" at bounding box center [532, 190] width 36 height 13
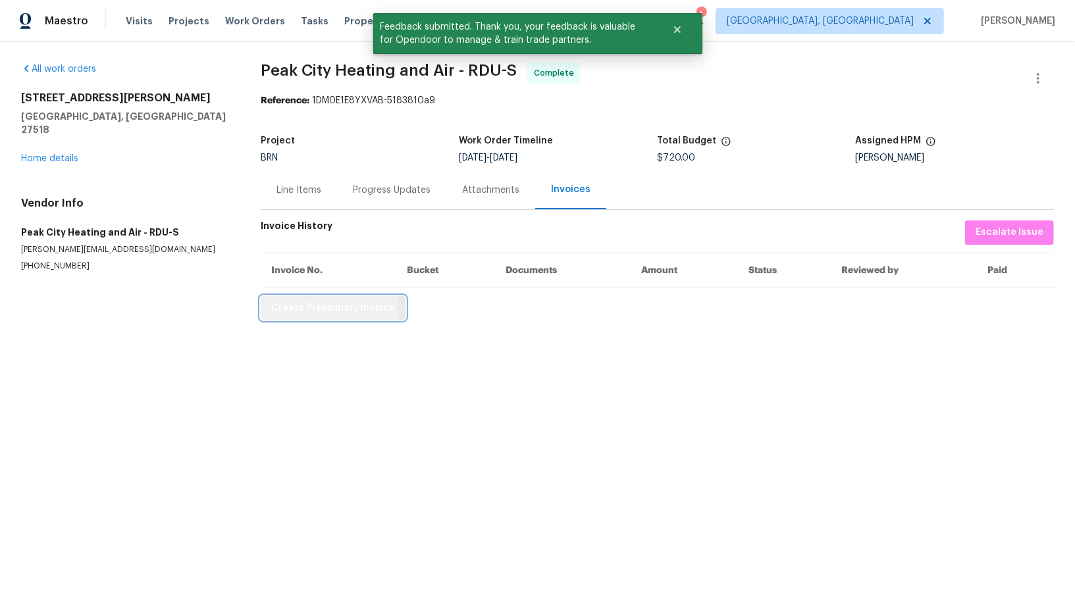
click at [316, 309] on span "Create Preliminary Invoice" at bounding box center [333, 308] width 124 height 16
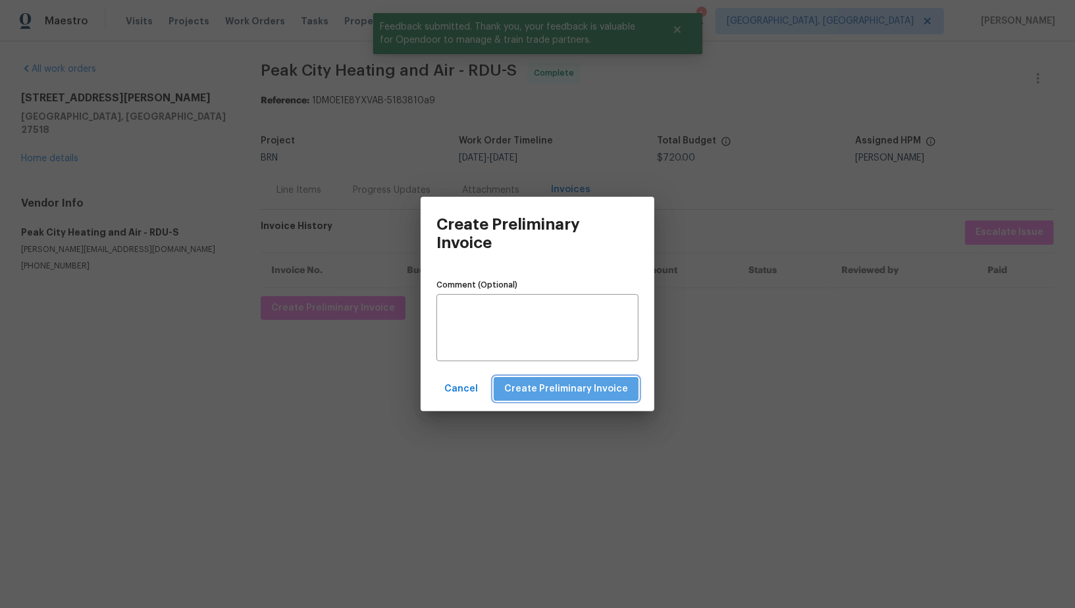
click at [604, 391] on span "Create Preliminary Invoice" at bounding box center [566, 389] width 124 height 16
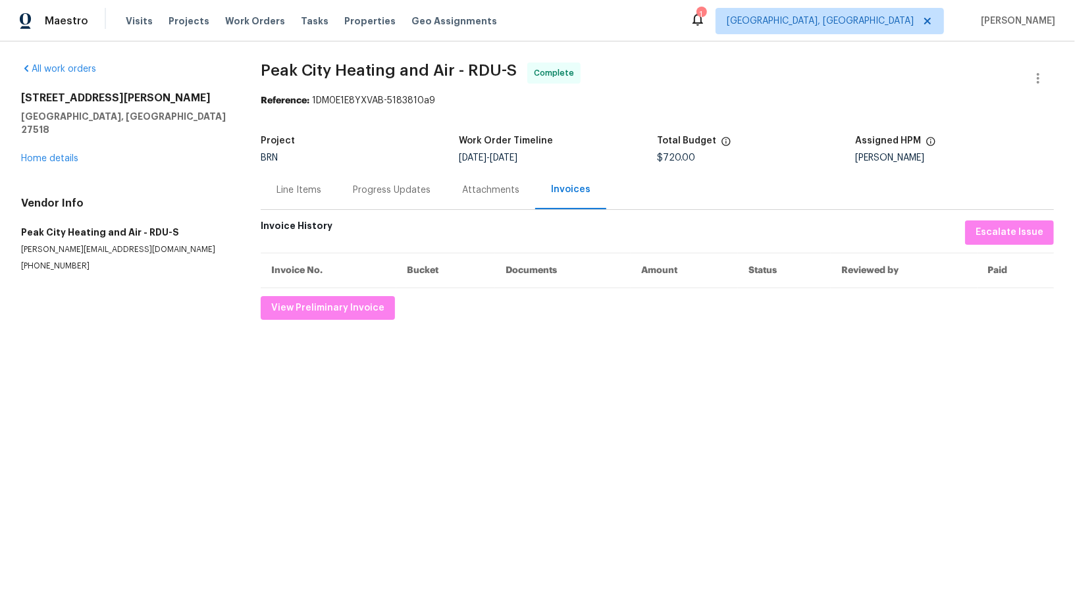
click at [367, 193] on div "Progress Updates" at bounding box center [392, 190] width 78 height 13
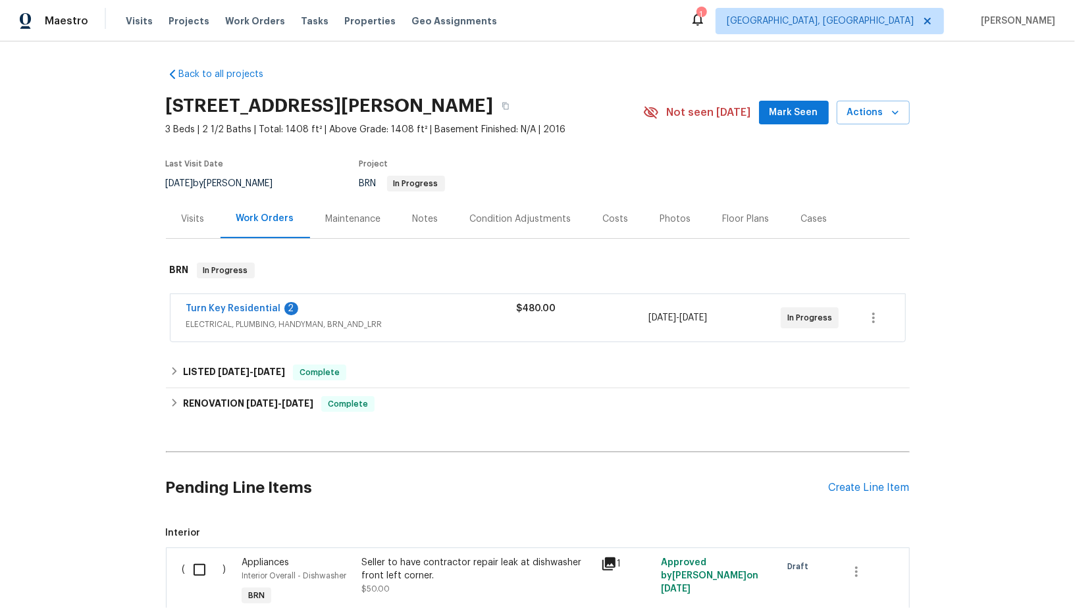
click at [242, 300] on div "Turn Key Residential 2 ELECTRICAL, PLUMBING, HANDYMAN, BRN_AND_LRR $480.00 [DAT…" at bounding box center [538, 317] width 735 height 47
click at [243, 304] on link "Turn Key Residential" at bounding box center [233, 308] width 95 height 9
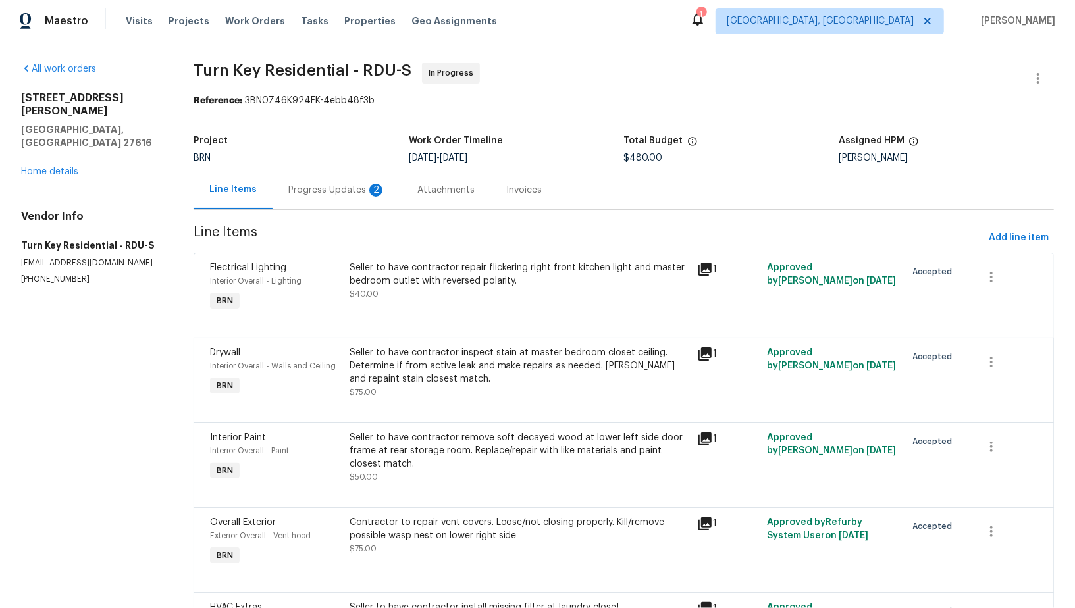
click at [361, 193] on div "Progress Updates 2" at bounding box center [336, 190] width 97 height 13
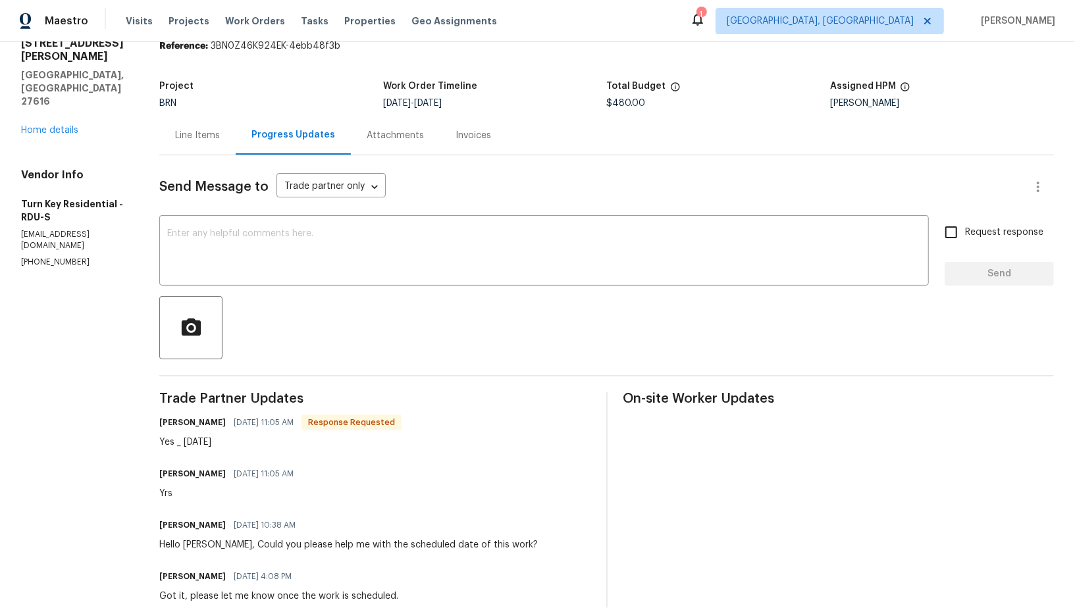
scroll to position [23, 0]
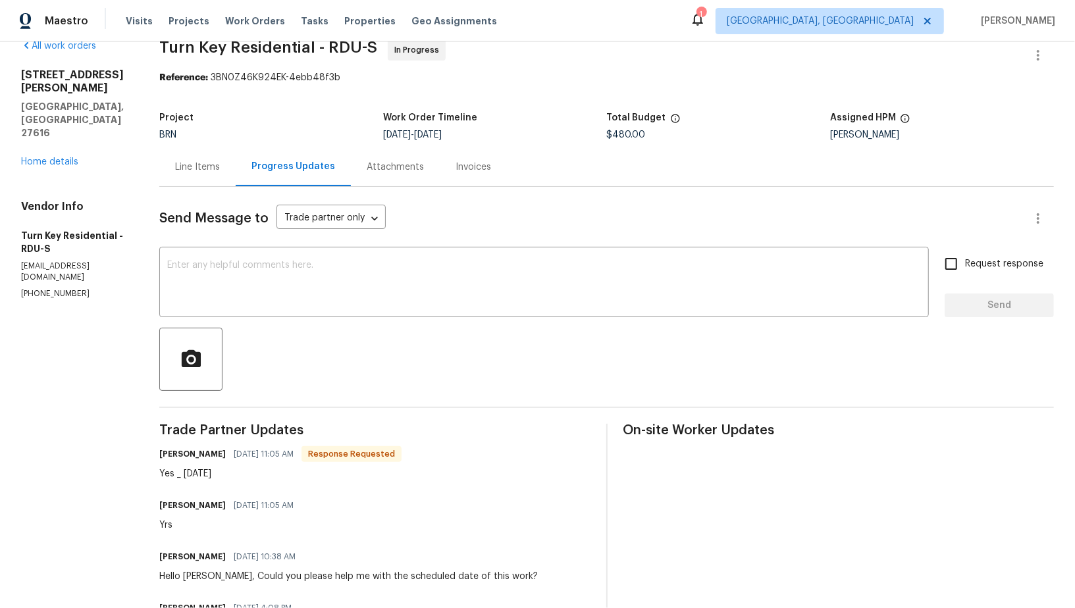
click at [234, 159] on div "Line Items" at bounding box center [197, 166] width 76 height 39
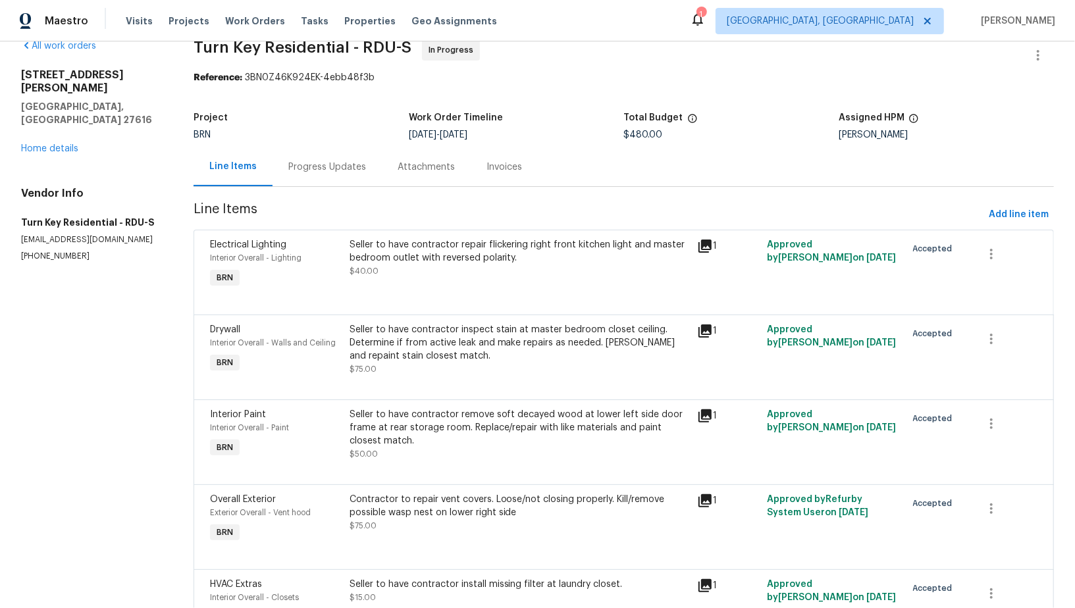
scroll to position [44, 0]
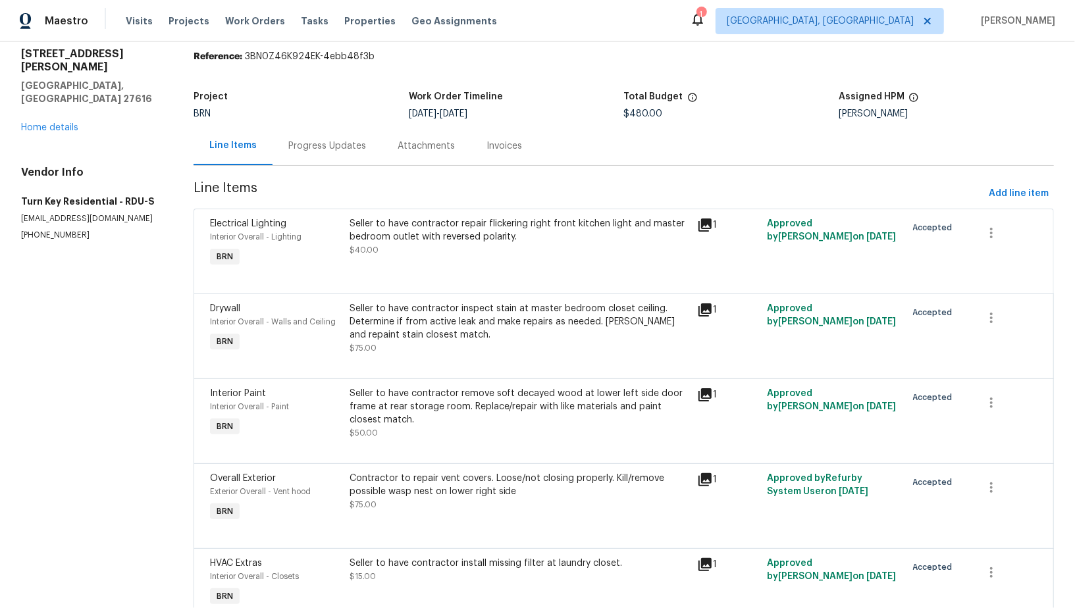
click at [473, 234] on div "Seller to have contractor repair flickering right front kitchen light and maste…" at bounding box center [520, 230] width 340 height 26
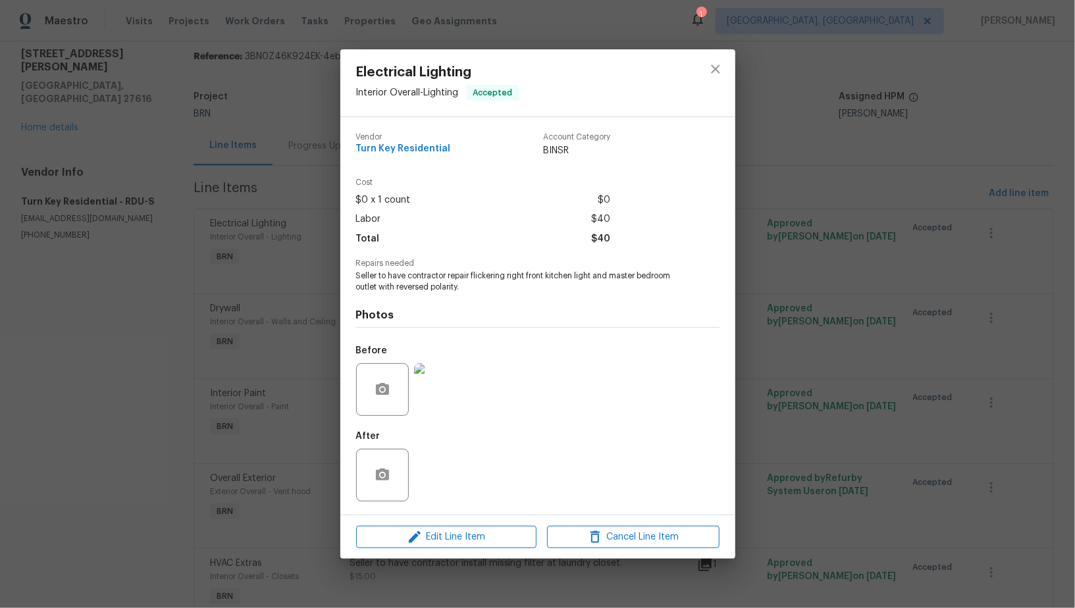
click at [454, 401] on img at bounding box center [440, 389] width 53 height 53
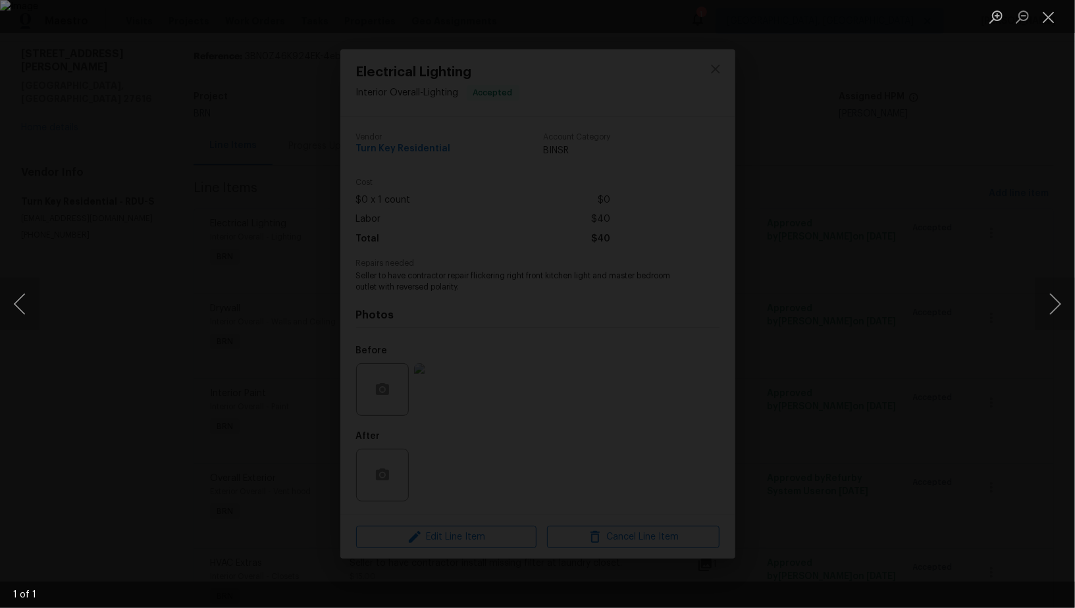
click at [910, 456] on div "Lightbox" at bounding box center [537, 304] width 1075 height 608
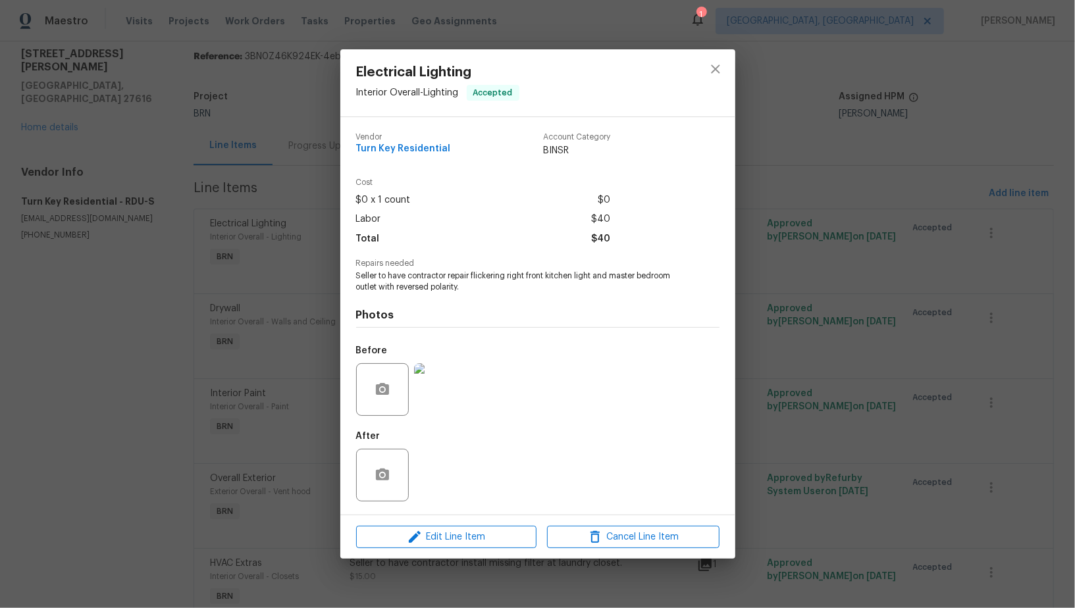
click at [910, 456] on div "Electrical Lighting Interior Overall - Lighting Accepted Vendor Turn Key Reside…" at bounding box center [537, 304] width 1075 height 608
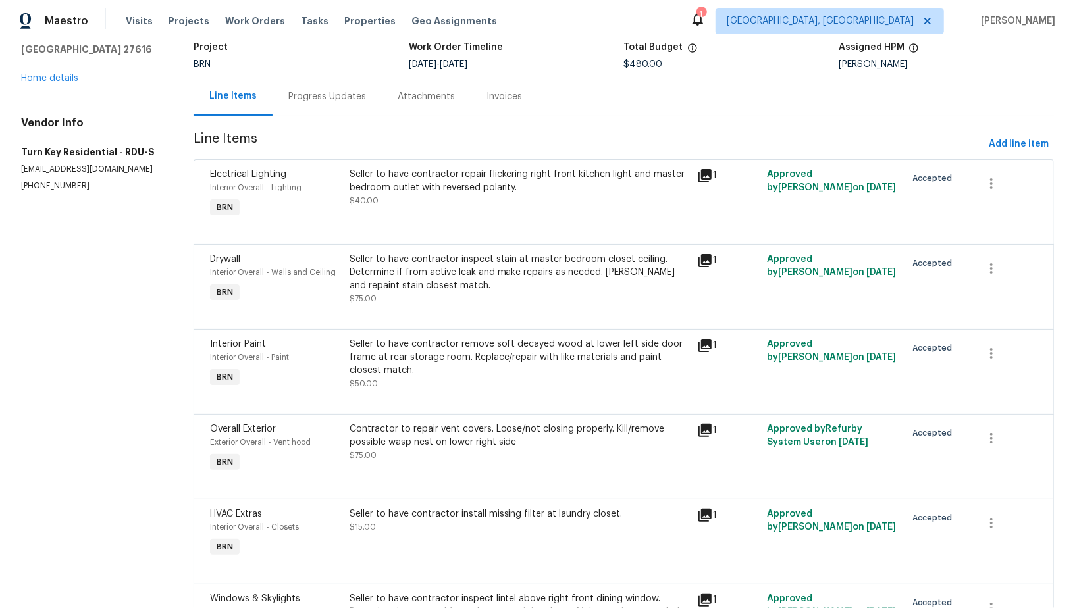
scroll to position [171, 0]
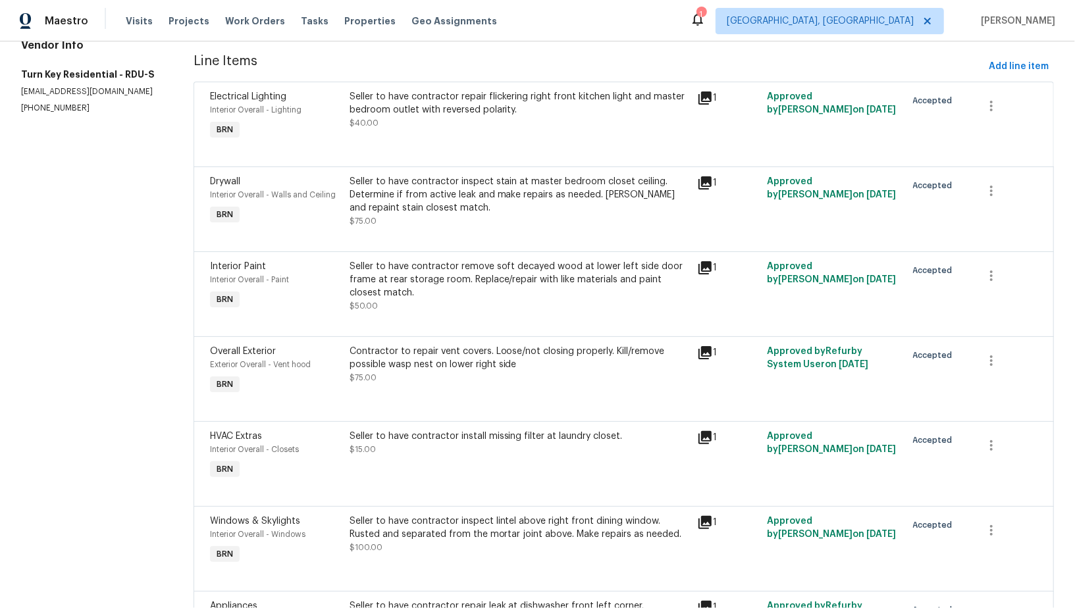
click at [448, 209] on div "Seller to have contractor inspect stain at master bedroom closet ceiling. Deter…" at bounding box center [520, 195] width 340 height 40
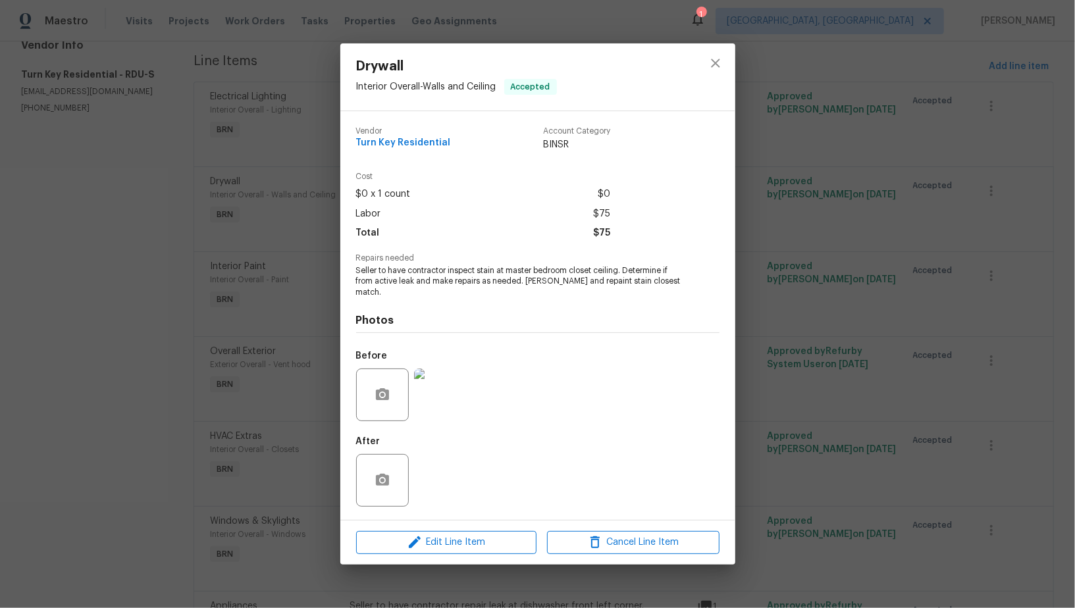
click at [451, 401] on img at bounding box center [440, 395] width 53 height 53
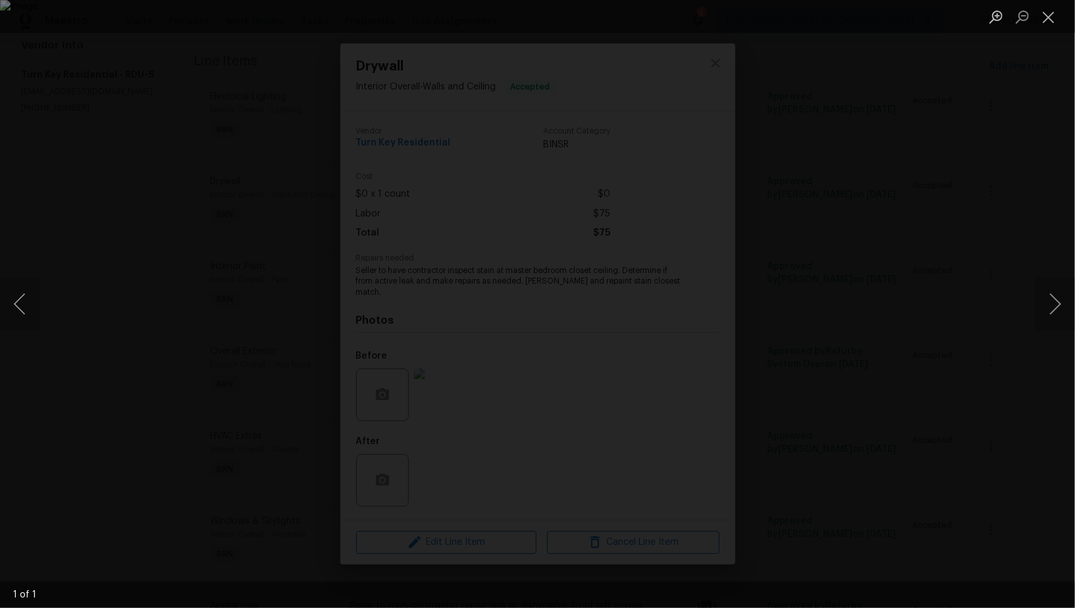
click at [832, 498] on div "Lightbox" at bounding box center [537, 304] width 1075 height 608
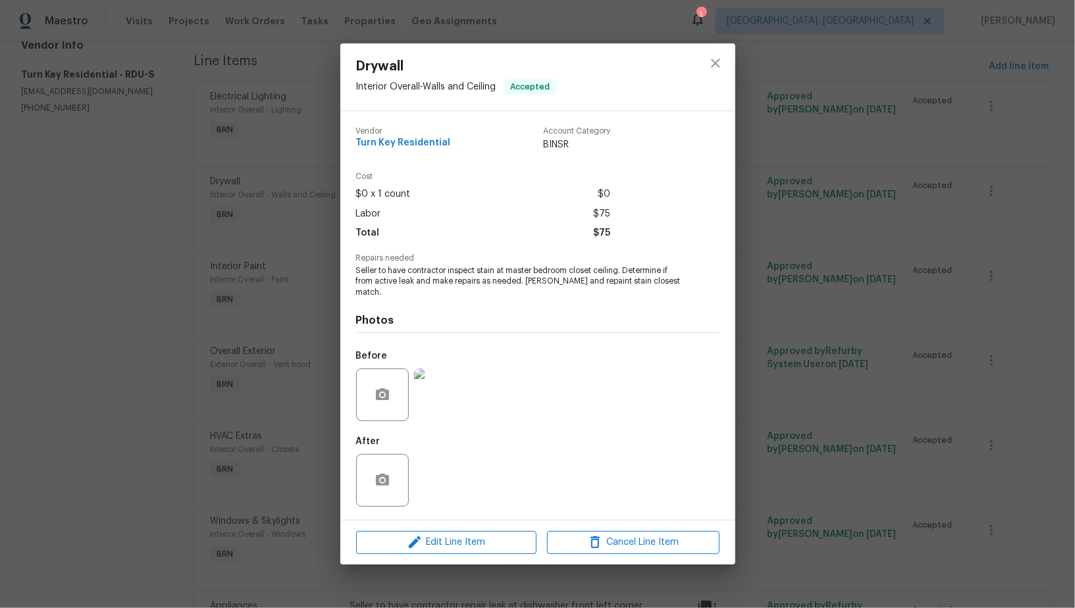
click at [817, 487] on div "Drywall Interior Overall - Walls and Ceiling Accepted Vendor Turn Key Residenti…" at bounding box center [537, 304] width 1075 height 608
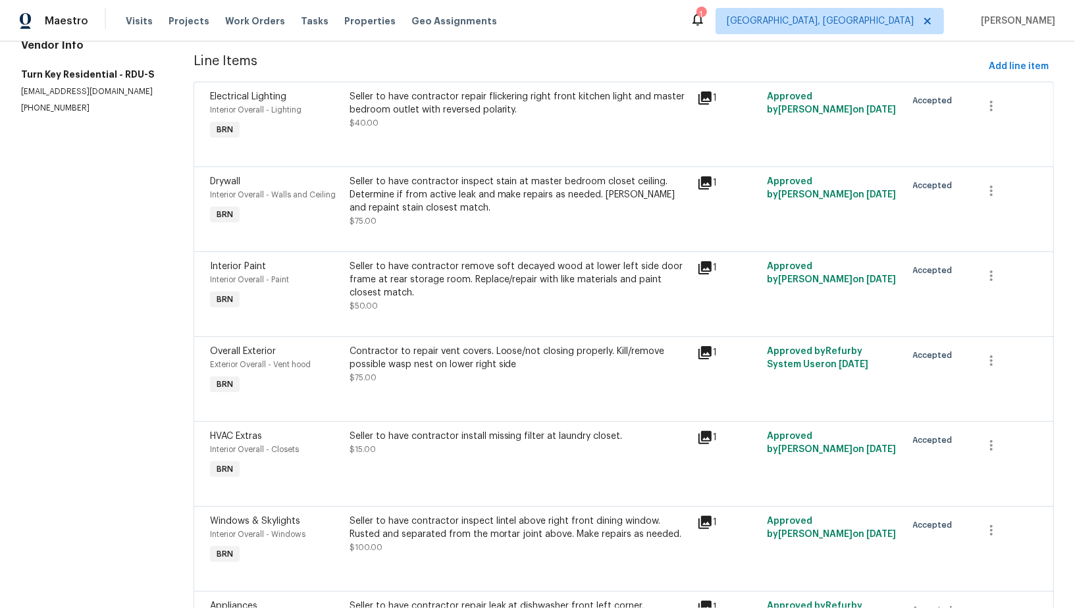
scroll to position [284, 0]
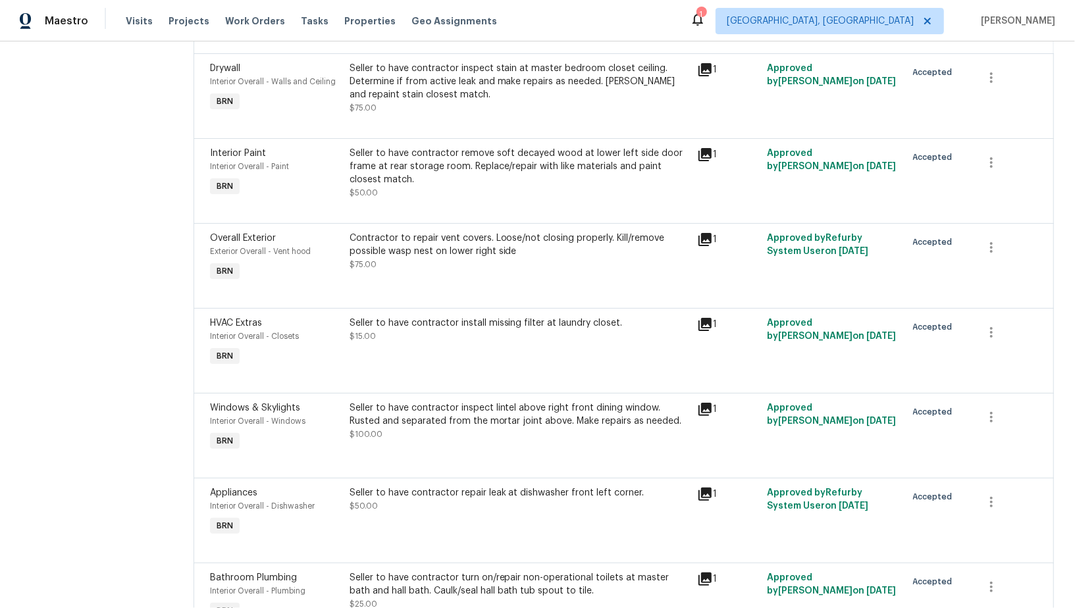
click at [449, 170] on div "Seller to have contractor remove soft decayed wood at lower left side door fram…" at bounding box center [520, 167] width 340 height 40
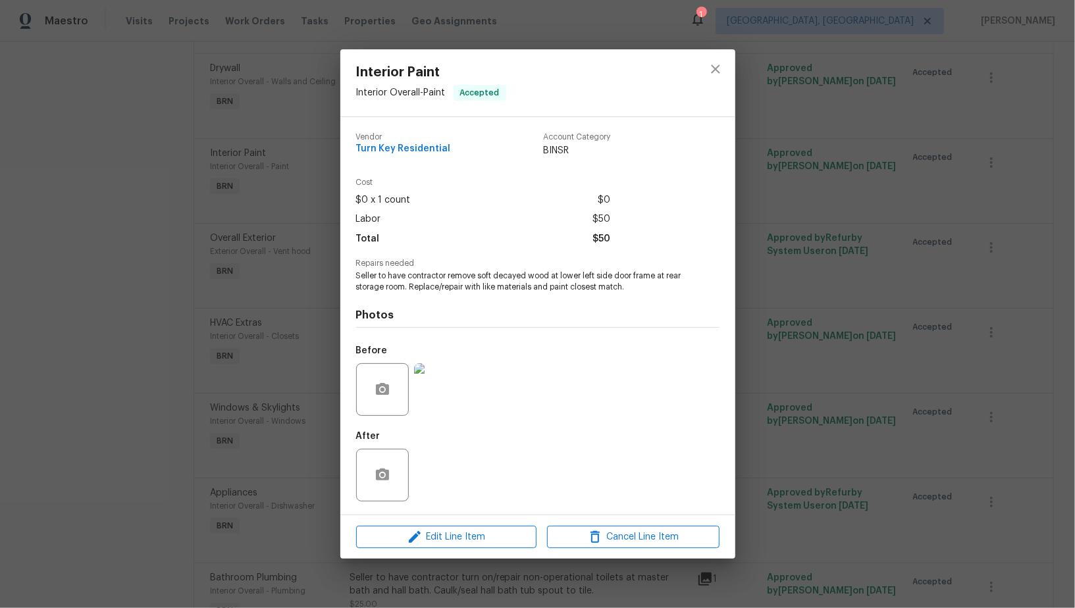
click at [443, 380] on img at bounding box center [440, 389] width 53 height 53
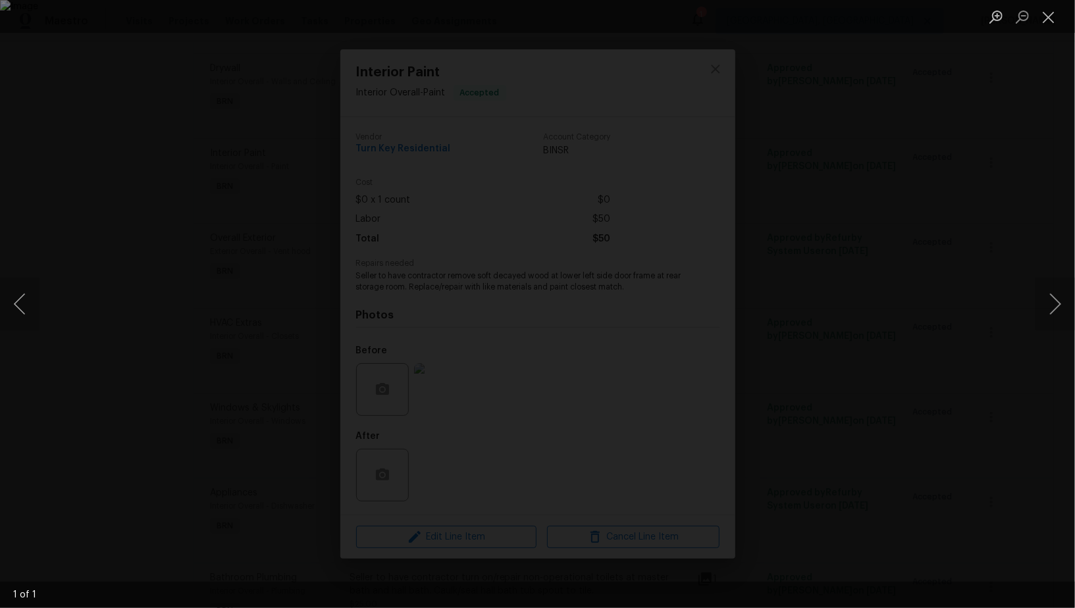
click at [857, 454] on div "Lightbox" at bounding box center [537, 304] width 1075 height 608
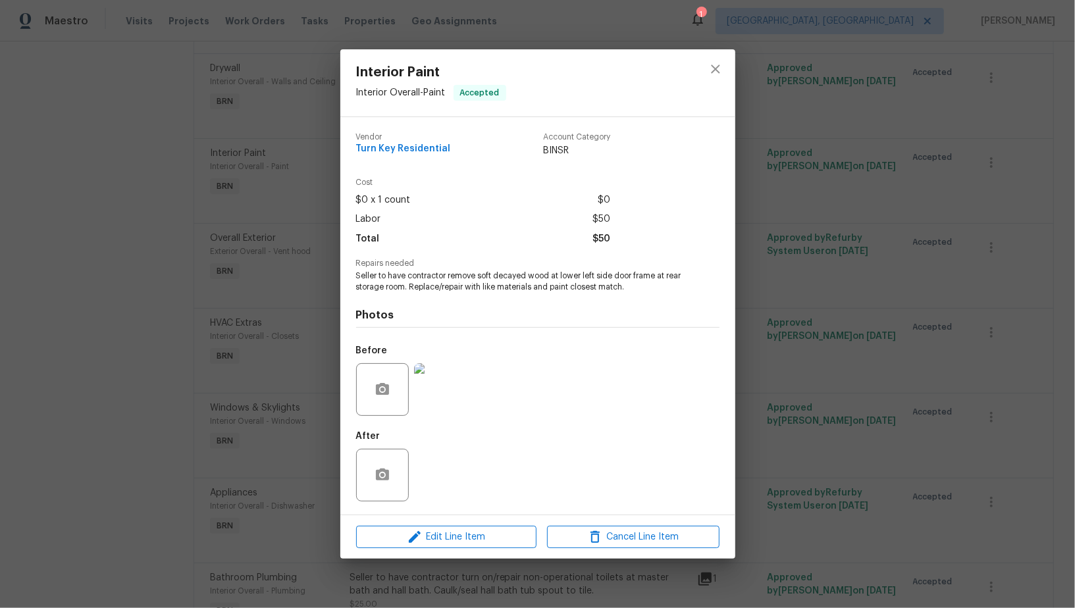
click at [857, 454] on div "Interior Paint Interior Overall - Paint Accepted Vendor Turn Key Residential Ac…" at bounding box center [537, 304] width 1075 height 608
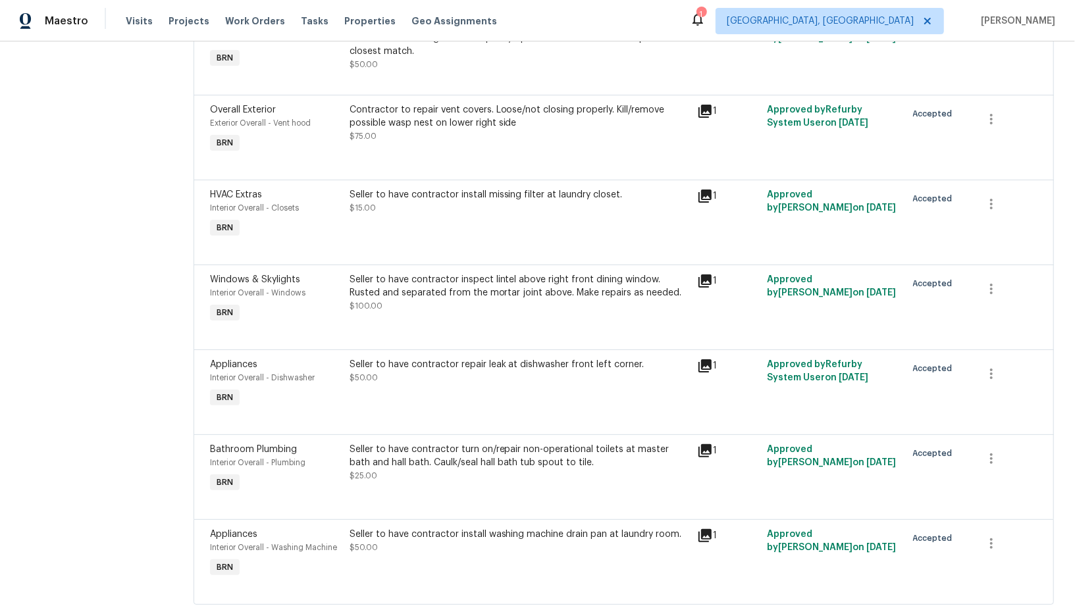
scroll to position [446, 0]
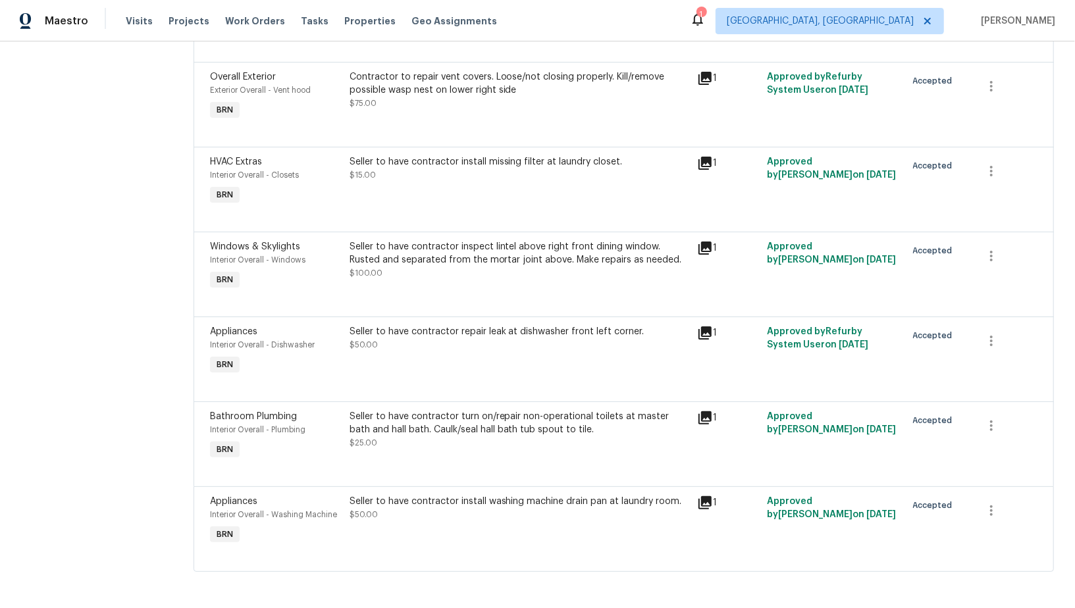
click at [473, 194] on div "Seller to have contractor install missing filter at laundry closet. $15.00" at bounding box center [520, 181] width 348 height 61
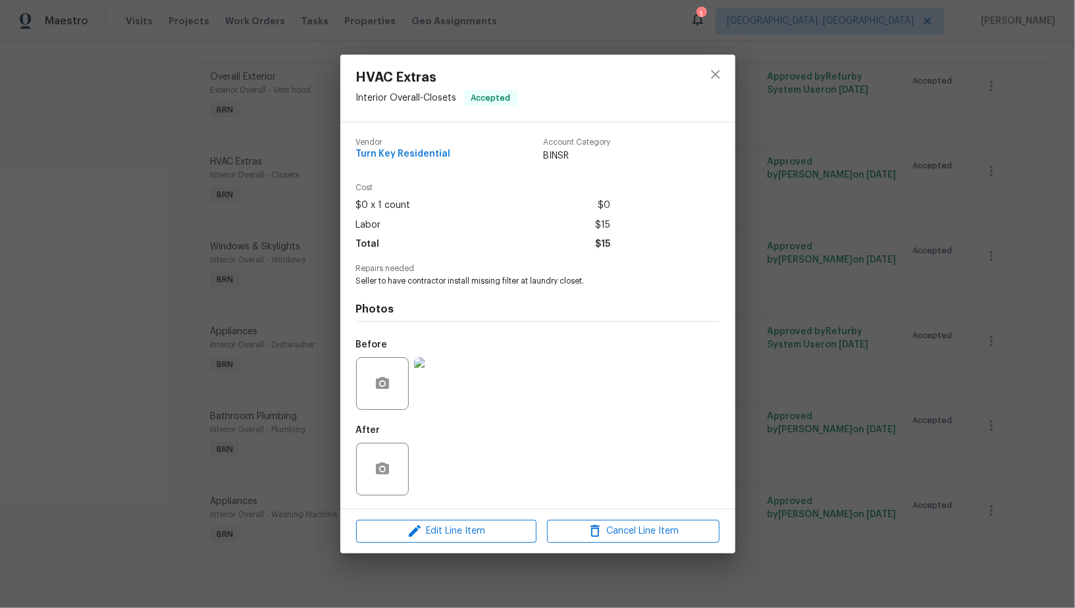
click at [302, 350] on div "HVAC Extras Interior Overall - Closets Accepted Vendor Turn Key Residential Acc…" at bounding box center [537, 304] width 1075 height 608
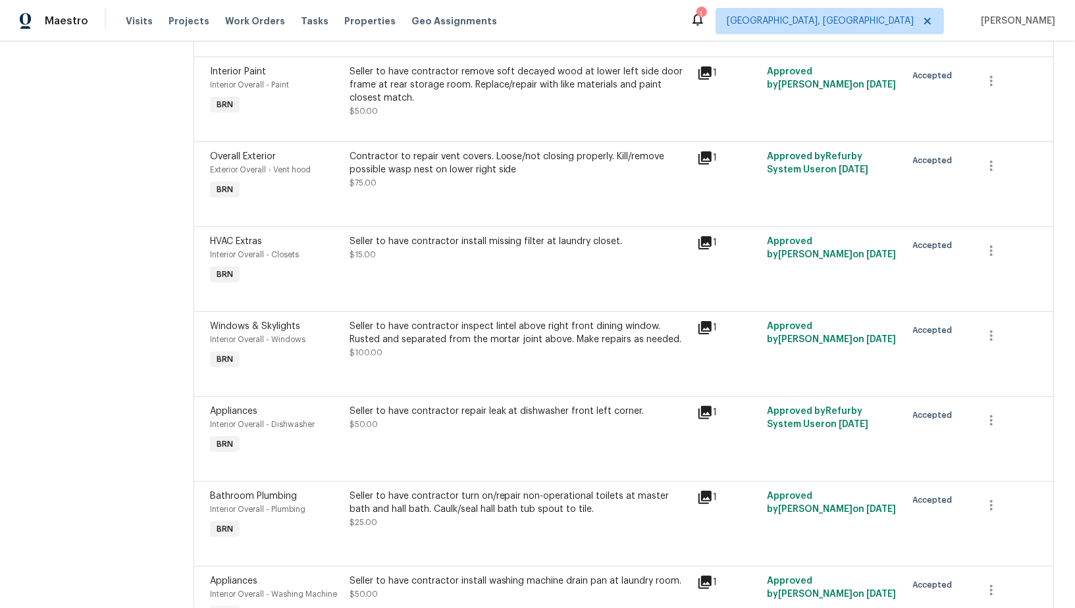
scroll to position [381, 0]
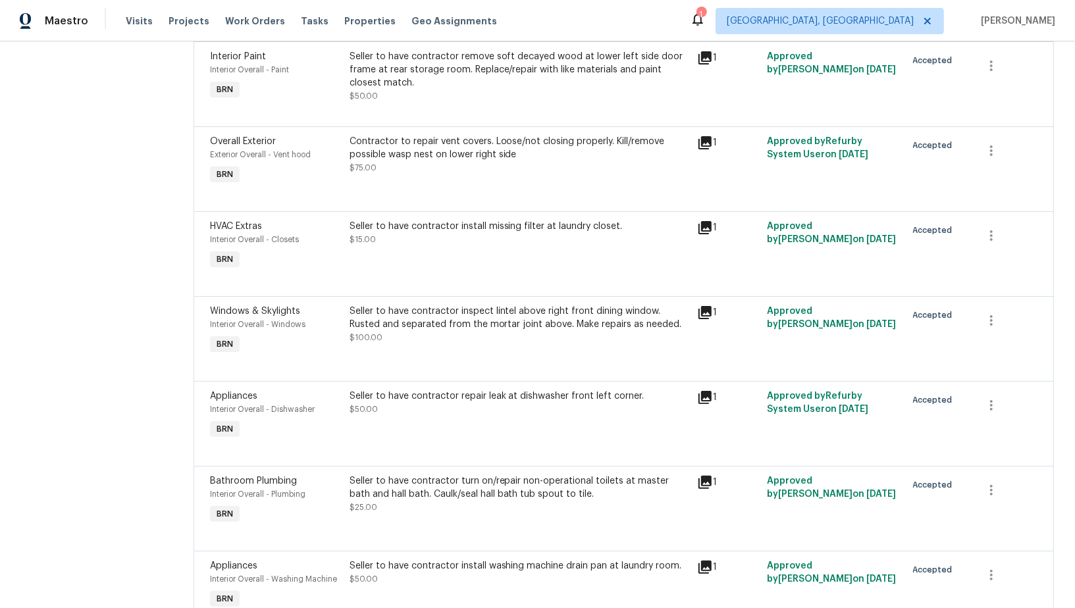
click at [440, 152] on div "Contractor to repair vent covers. Loose/not closing properly. Kill/remove possi…" at bounding box center [520, 148] width 340 height 26
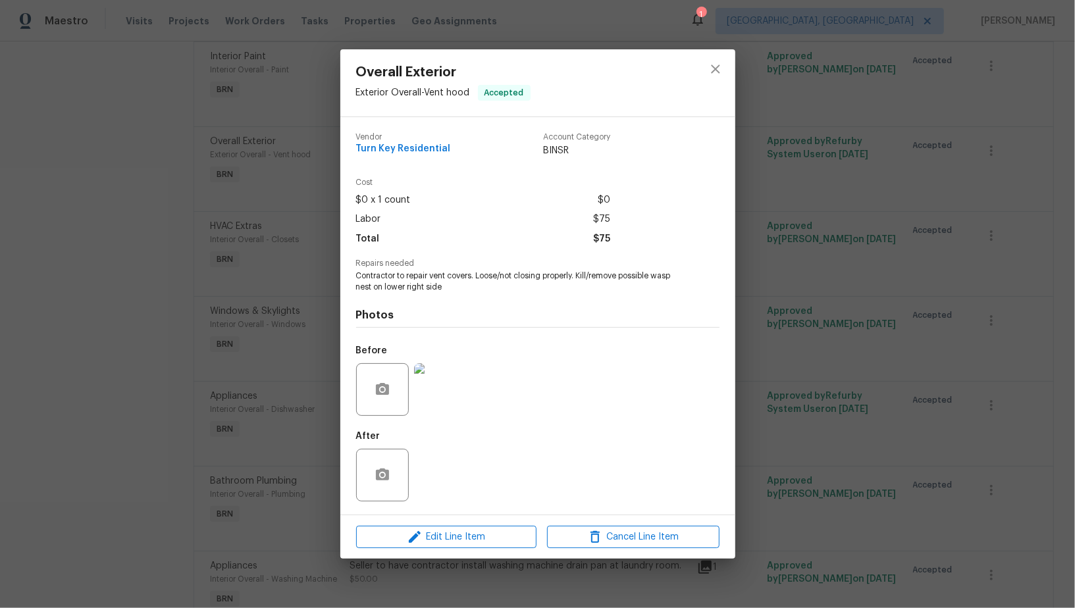
click at [327, 352] on div "Overall Exterior Exterior Overall - Vent hood Accepted Vendor Turn Key Resident…" at bounding box center [537, 304] width 1075 height 608
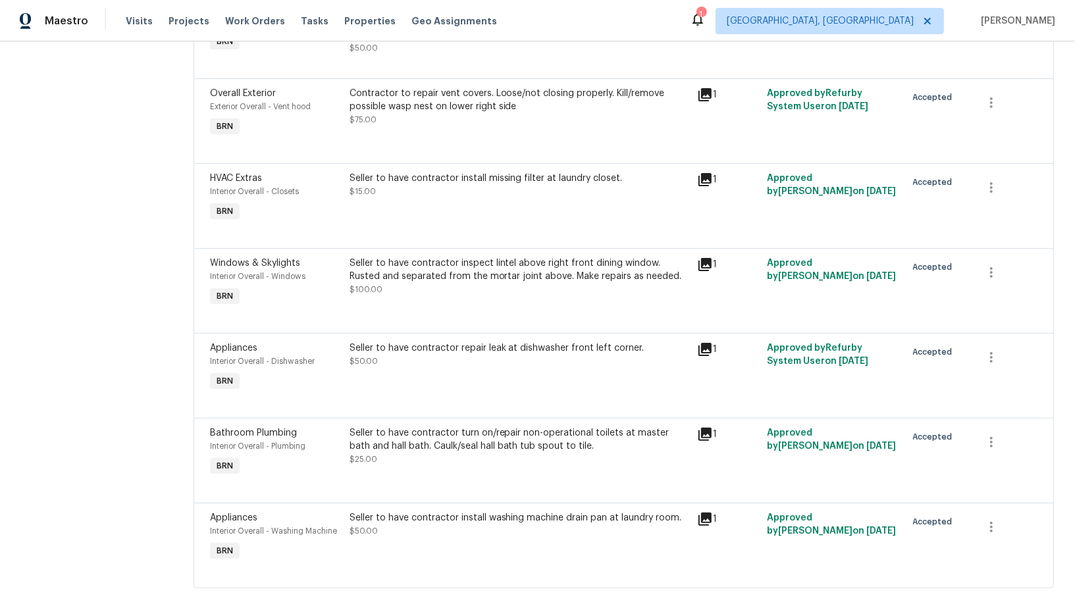
scroll to position [446, 0]
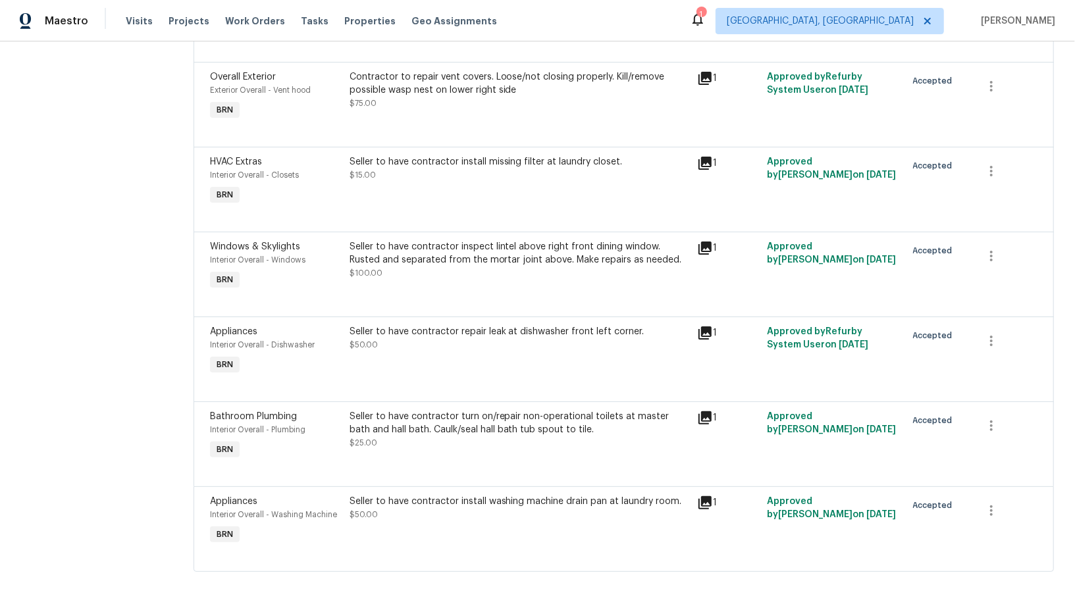
click at [483, 263] on div "Seller to have contractor inspect lintel above right front dining window. Ruste…" at bounding box center [520, 253] width 340 height 26
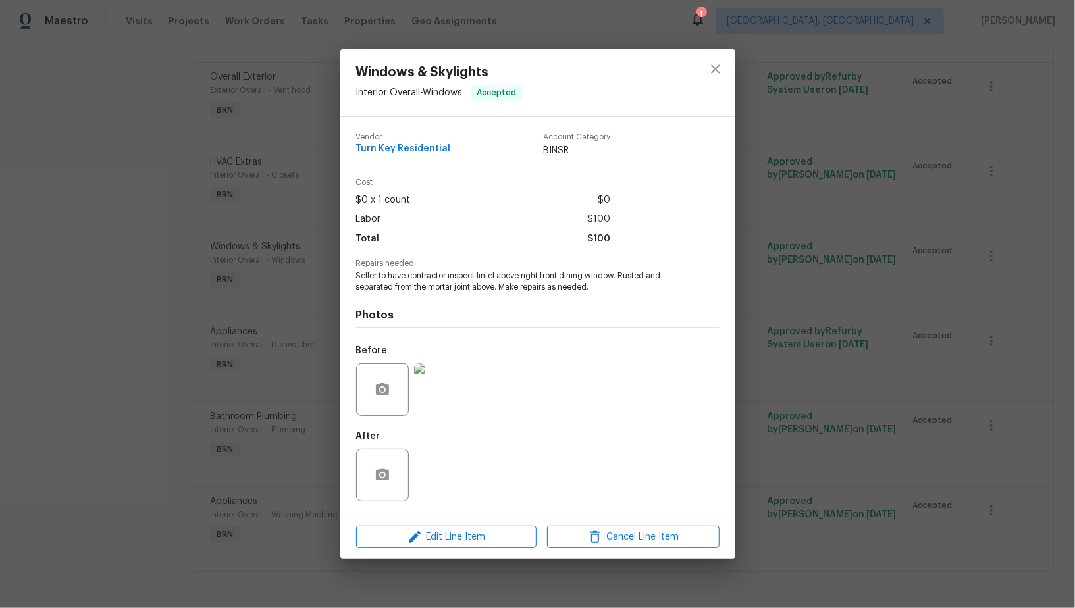
click at [460, 357] on div at bounding box center [440, 390] width 58 height 68
click at [459, 413] on img at bounding box center [440, 389] width 53 height 53
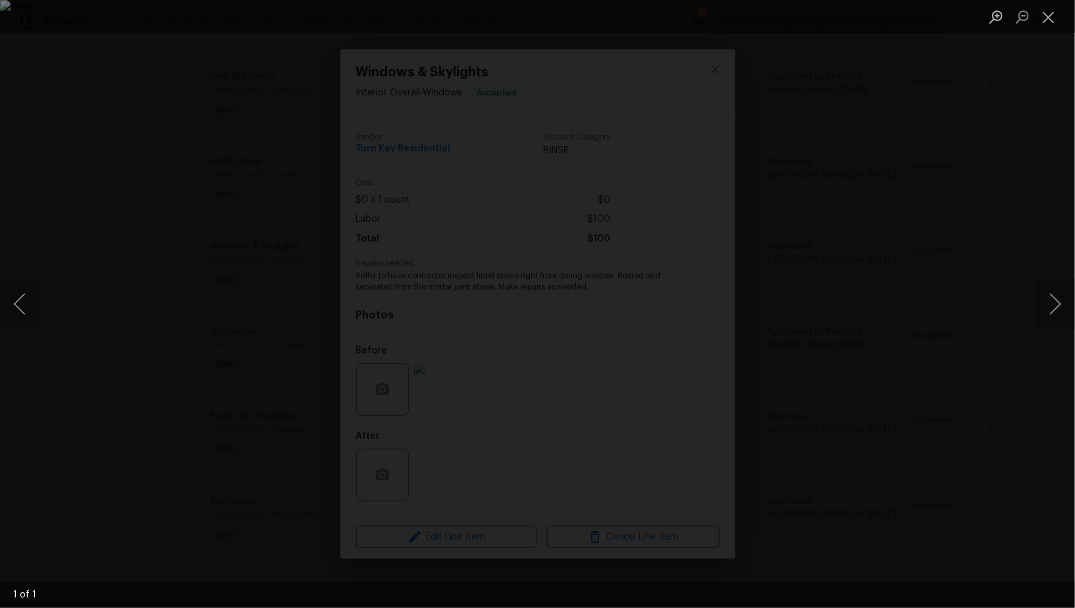
click at [828, 507] on div "Lightbox" at bounding box center [537, 304] width 1075 height 608
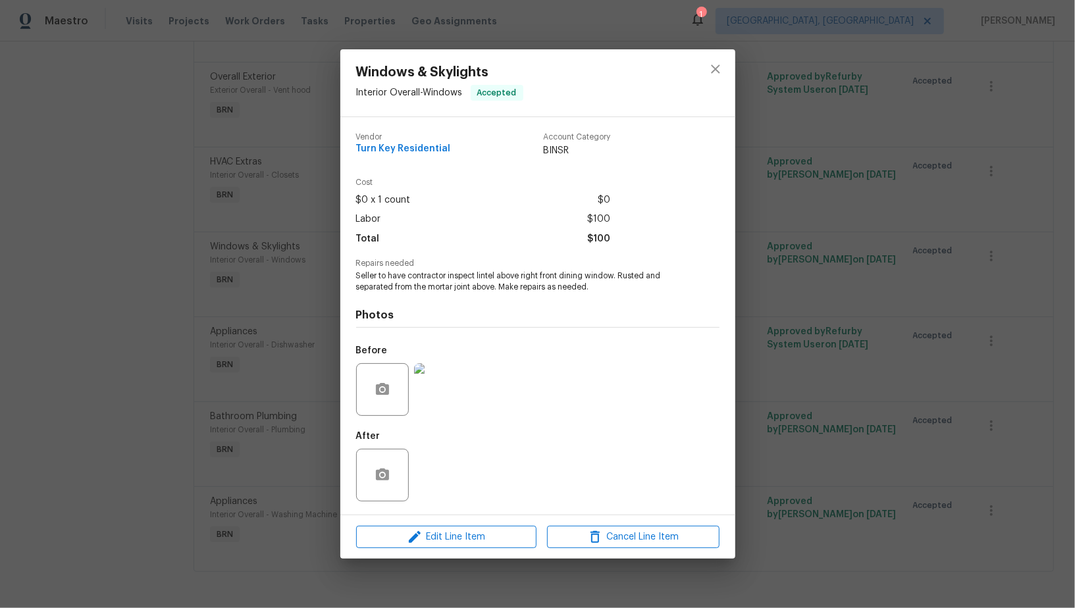
click at [828, 507] on div "Windows & Skylights Interior Overall - Windows Accepted Vendor Turn Key Residen…" at bounding box center [537, 304] width 1075 height 608
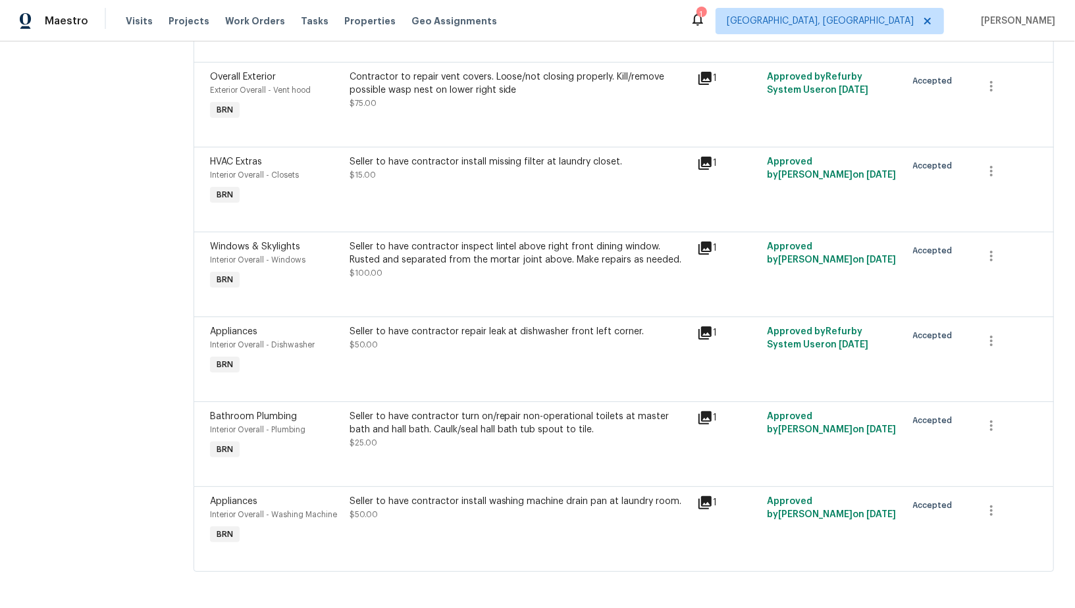
click at [485, 357] on div "Seller to have contractor repair leak at dishwasher front left corner. $50.00" at bounding box center [520, 351] width 348 height 61
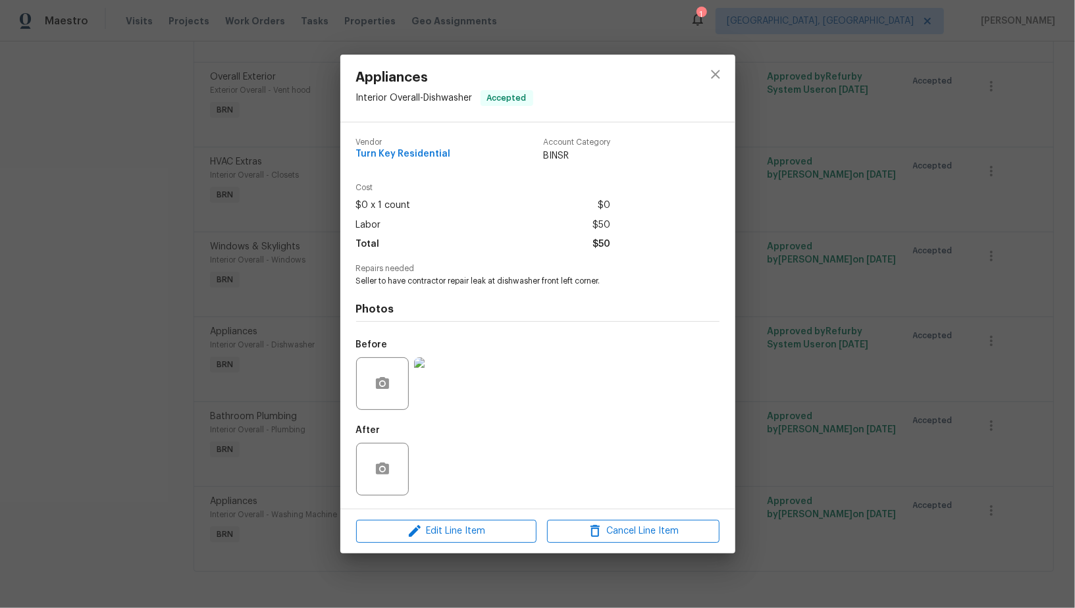
click at [303, 430] on div "Appliances Interior Overall - Dishwasher Accepted Vendor Turn Key Residential A…" at bounding box center [537, 304] width 1075 height 608
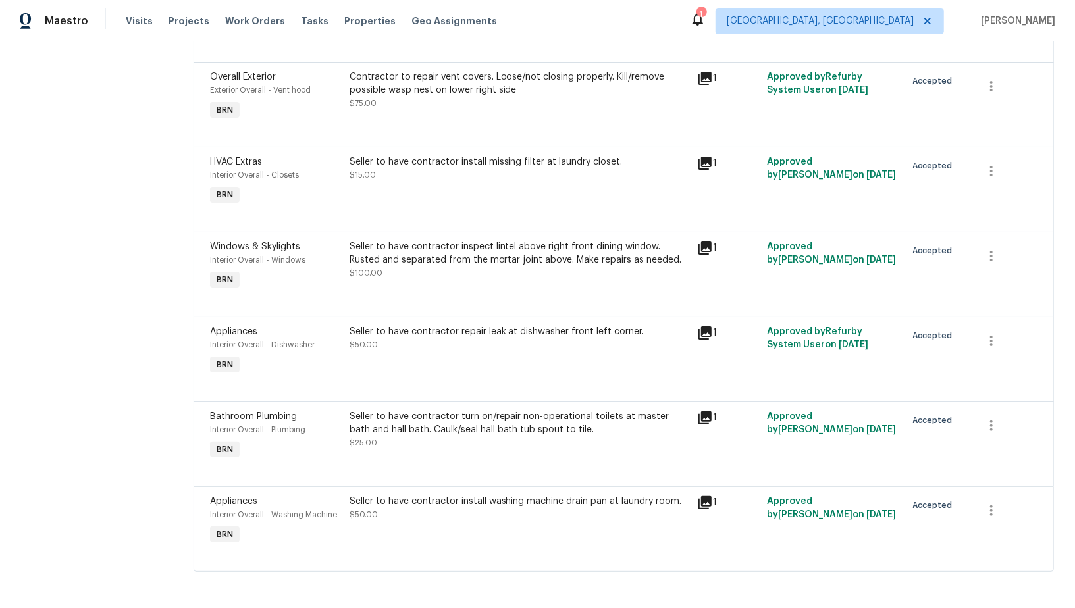
scroll to position [0, 0]
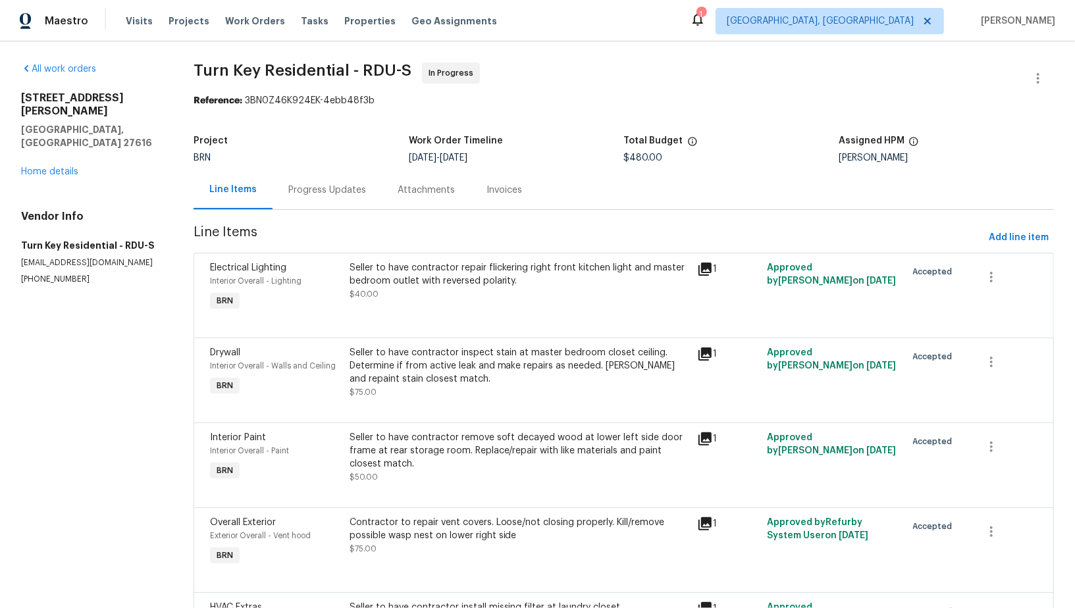
click at [329, 181] on div "Progress Updates" at bounding box center [327, 190] width 109 height 39
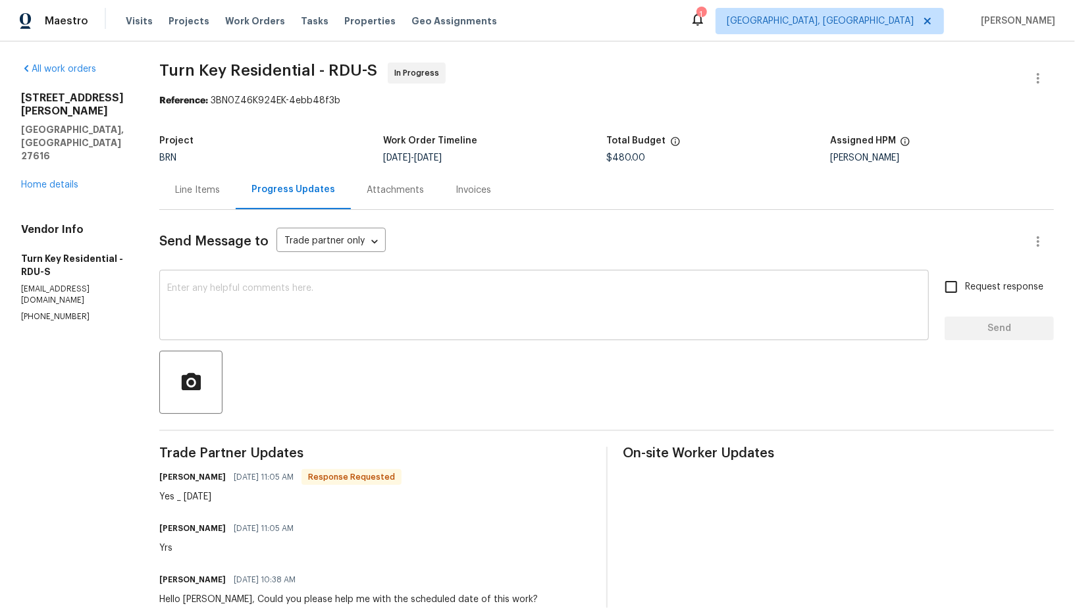
click at [326, 280] on div "x ​" at bounding box center [544, 306] width 770 height 67
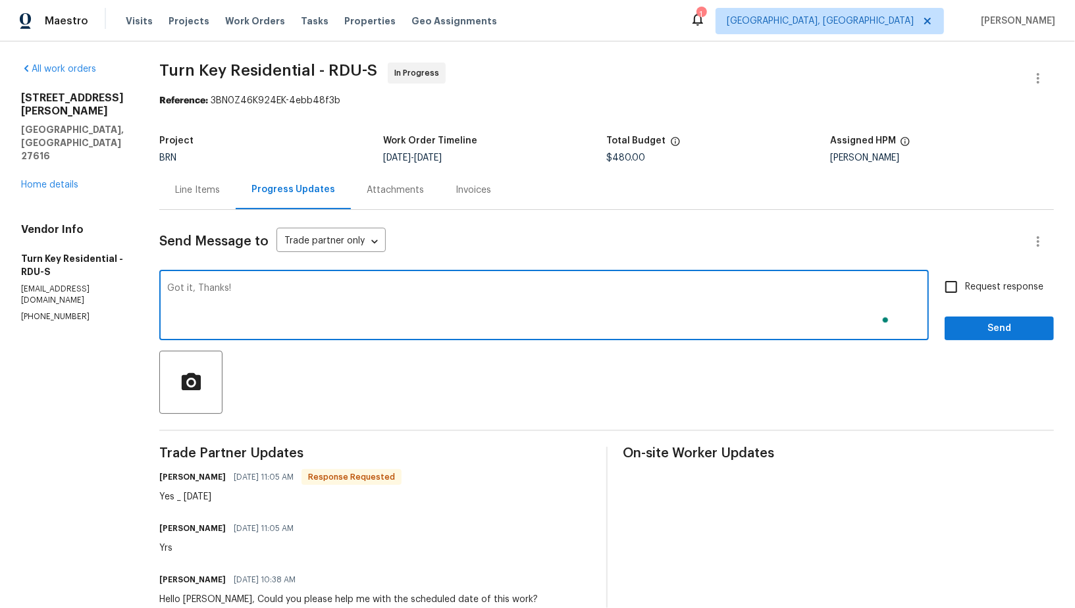
type textarea "Got it, Thanks!"
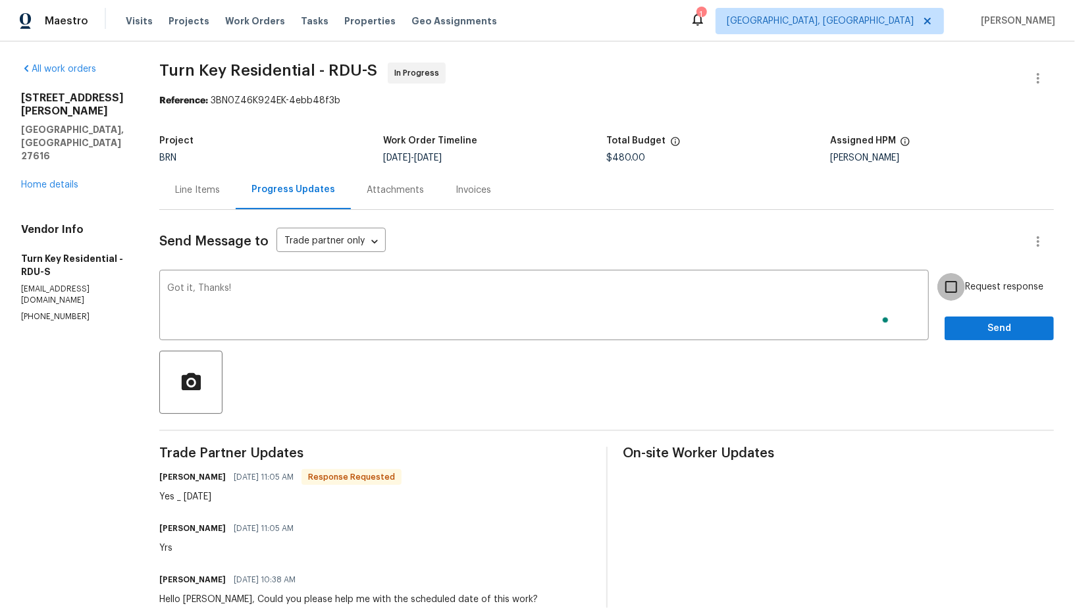
click at [957, 284] on input "Request response" at bounding box center [951, 287] width 28 height 28
checkbox input "true"
click at [980, 324] on span "Send" at bounding box center [999, 329] width 88 height 16
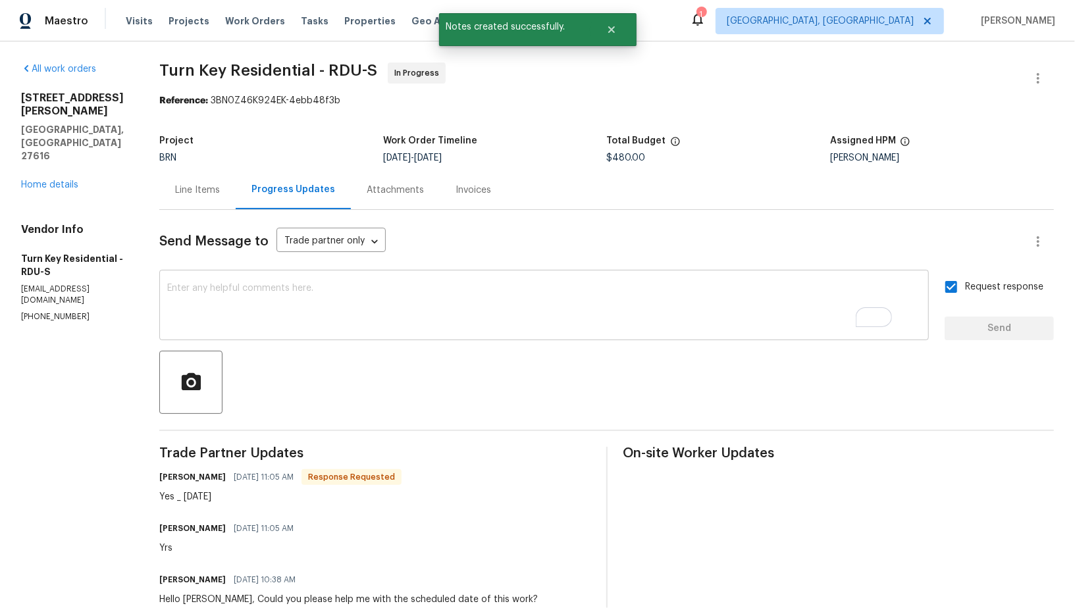
click at [324, 324] on textarea "To enrich screen reader interactions, please activate Accessibility in Grammarl…" at bounding box center [544, 307] width 754 height 46
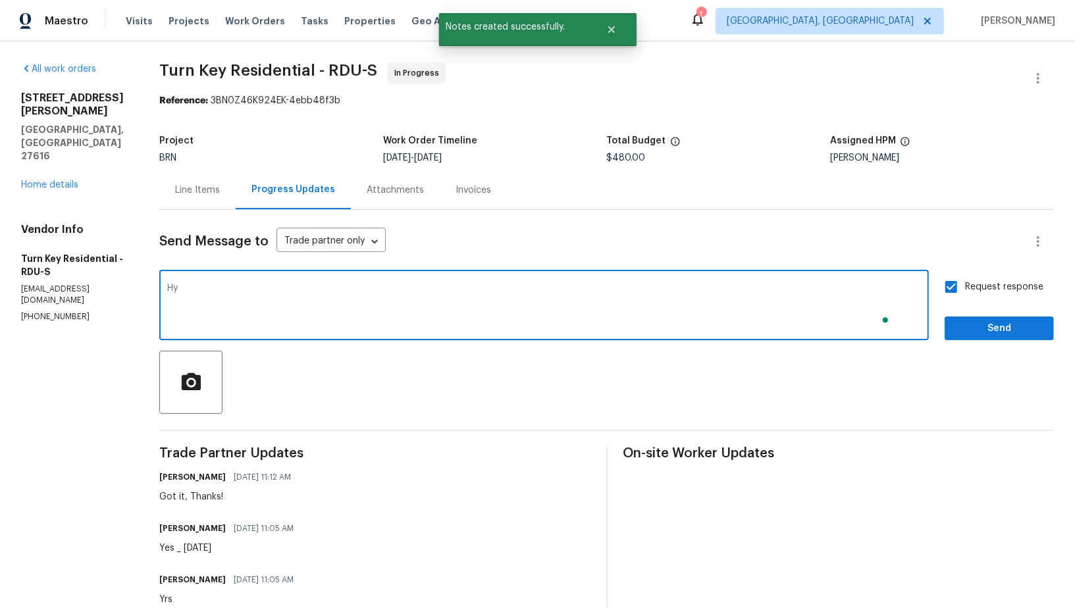
type textarea "H"
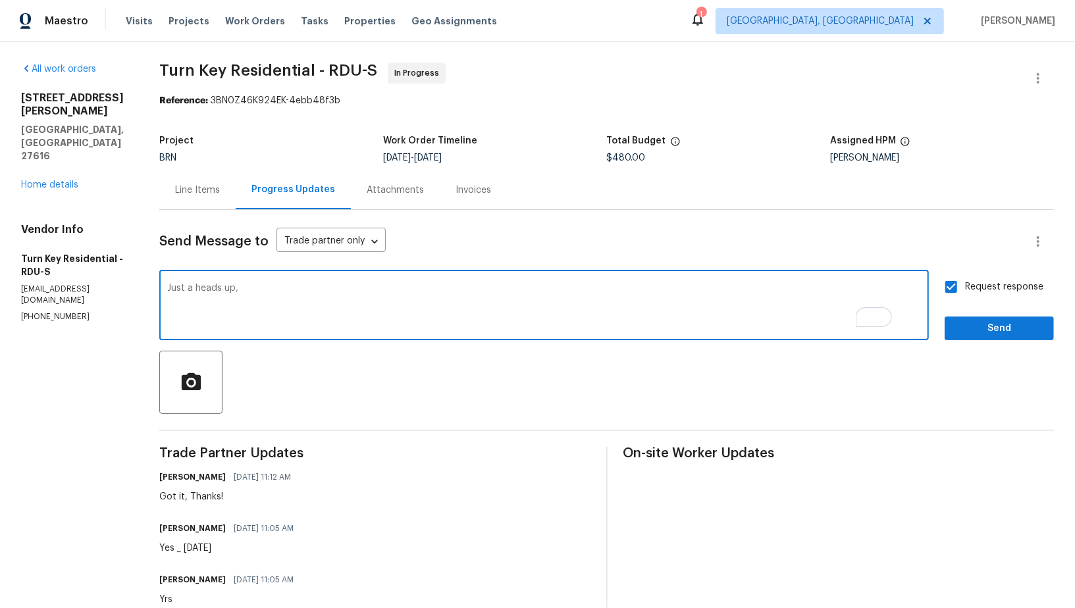
paste textarea "Please use a tester on the outlets and take photos of that as well."
click at [268, 290] on textarea "Just a heads up, Please use a tester on the outlets and take photos of that as …" at bounding box center [544, 307] width 754 height 46
click at [272, 291] on textarea "Just a heads up, Once the outlets are repaired. Please use a tester on the outl…" at bounding box center [544, 307] width 754 height 46
click at [605, 313] on textarea "Just a heads up, once the outlets are repaired. Please use a tester on the outl…" at bounding box center [544, 307] width 754 height 46
click at [718, 307] on textarea "Just a heads up, once the outlets are repaired. Please use a tester on the outl…" at bounding box center [544, 307] width 754 height 46
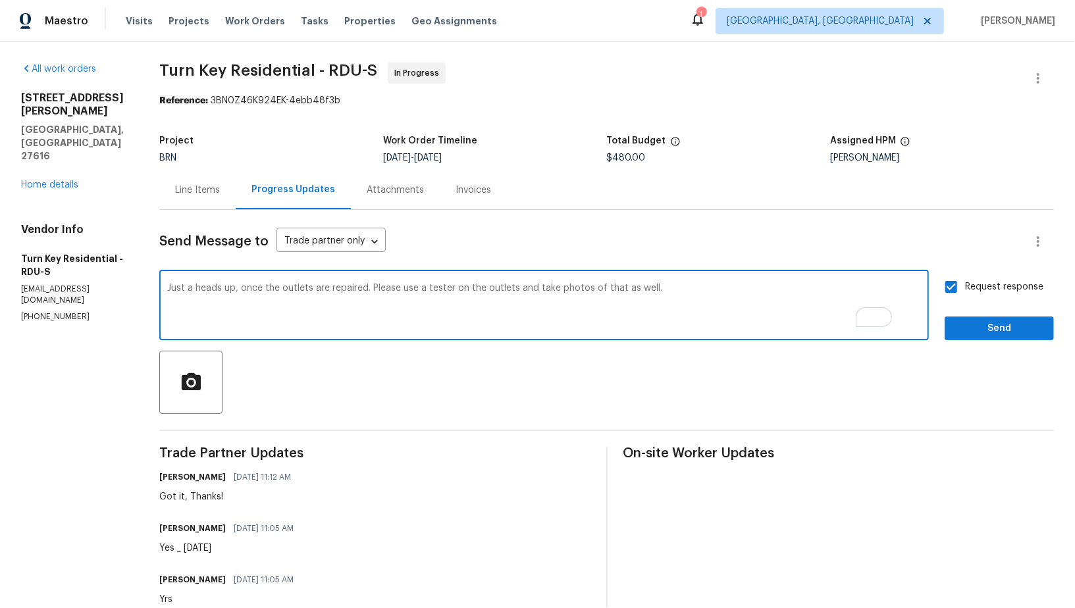
click at [712, 298] on textarea "Just a heads up, once the outlets are repaired. Please use a tester on the outl…" at bounding box center [544, 307] width 754 height 46
paste textarea "Please provide after photos taken from the same angle as the before photos for …"
click at [384, 296] on textarea "Just a heads up, once the outlets are repaired. Please use a tester on the outl…" at bounding box center [544, 307] width 754 height 46
click at [716, 298] on textarea "Just a heads up, once the outlets are repaired. Please use a tester on the outl…" at bounding box center [544, 307] width 754 height 46
type textarea "Just a heads up, once the outlets are repaired. Please use a tester on the outl…"
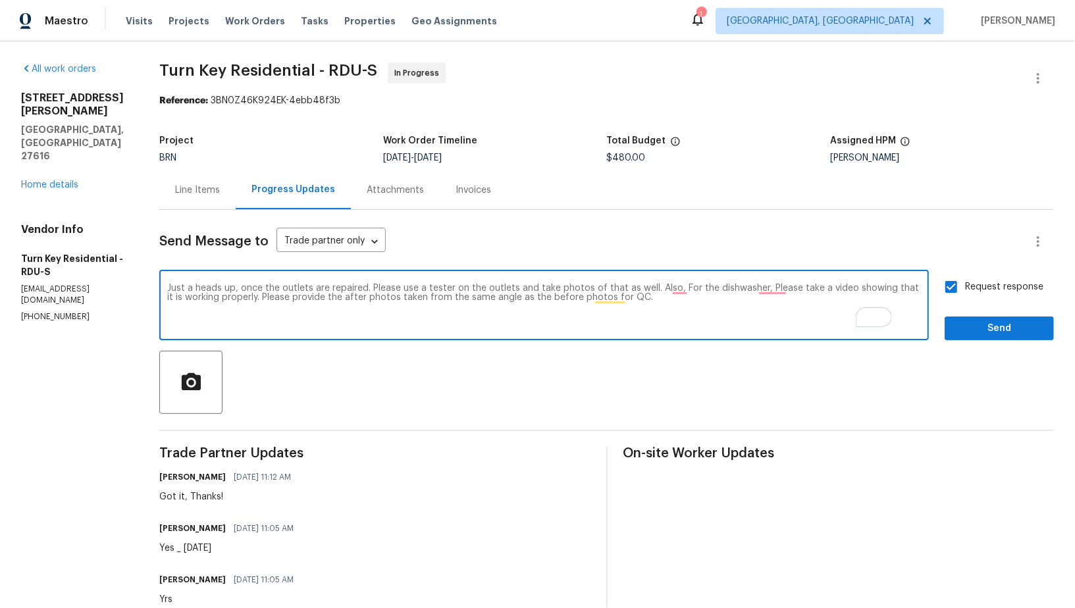
click at [962, 286] on input "Request response" at bounding box center [951, 287] width 28 height 28
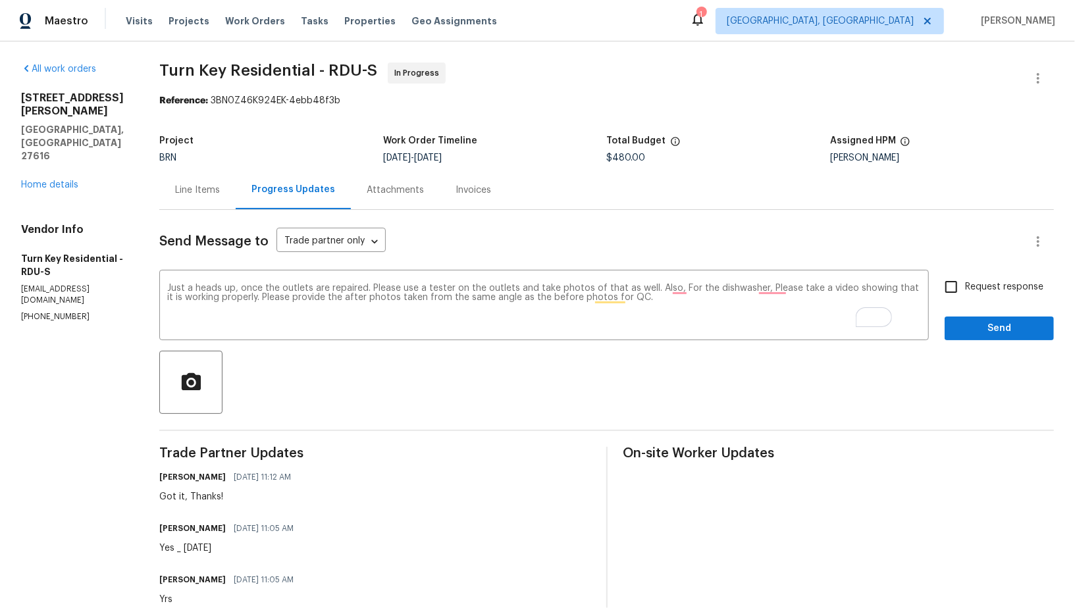
click at [962, 286] on input "Request response" at bounding box center [951, 287] width 28 height 28
checkbox input "true"
click at [803, 287] on textarea "Just a heads up, once the outlets are repaired. Please use a tester on the outl…" at bounding box center [544, 307] width 754 height 46
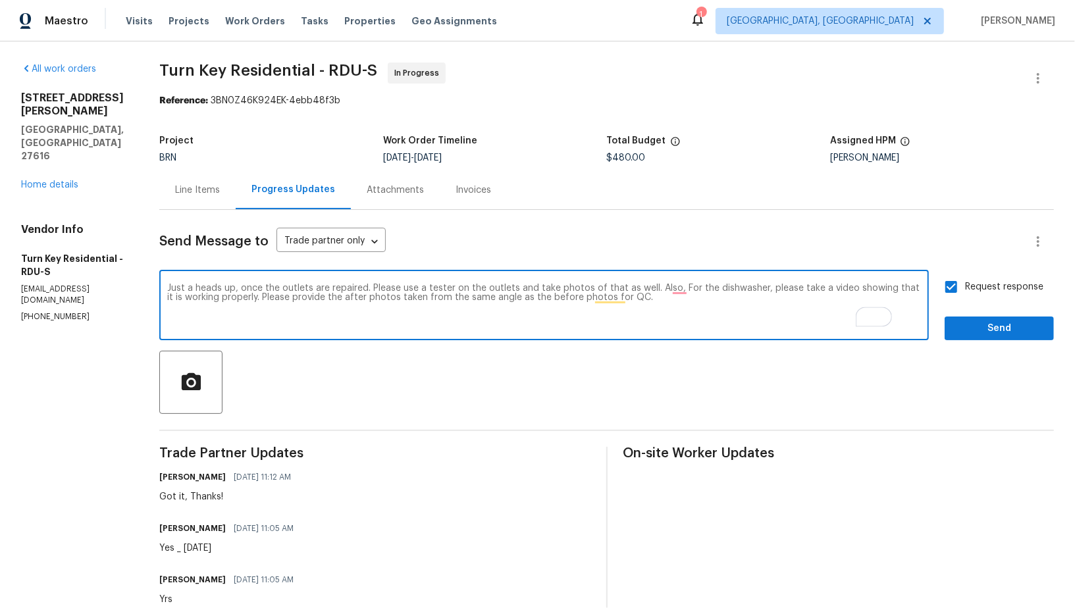
click at [698, 288] on textarea "Just a heads up, once the outlets are repaired. Please use a tester on the outl…" at bounding box center [544, 307] width 754 height 46
click at [711, 290] on textarea "Just a heads up, once the outlets are repaired. Please use a tester on the outl…" at bounding box center [544, 307] width 754 height 46
click at [762, 313] on textarea "Just a heads up, once the outlets are repaired. Please use a tester on the outl…" at bounding box center [544, 307] width 754 height 46
type textarea "Just a heads up, once the outlets are repaired. Please use a tester on the outl…"
click at [985, 321] on span "Send" at bounding box center [999, 329] width 88 height 16
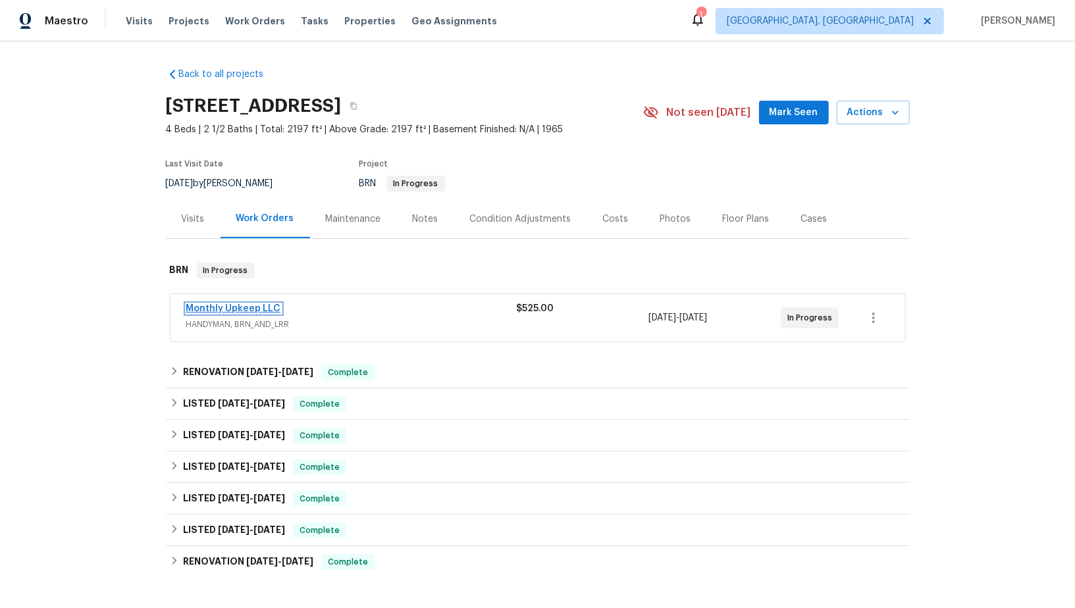
click at [254, 306] on link "Monthly Upkeep LLC" at bounding box center [233, 308] width 95 height 9
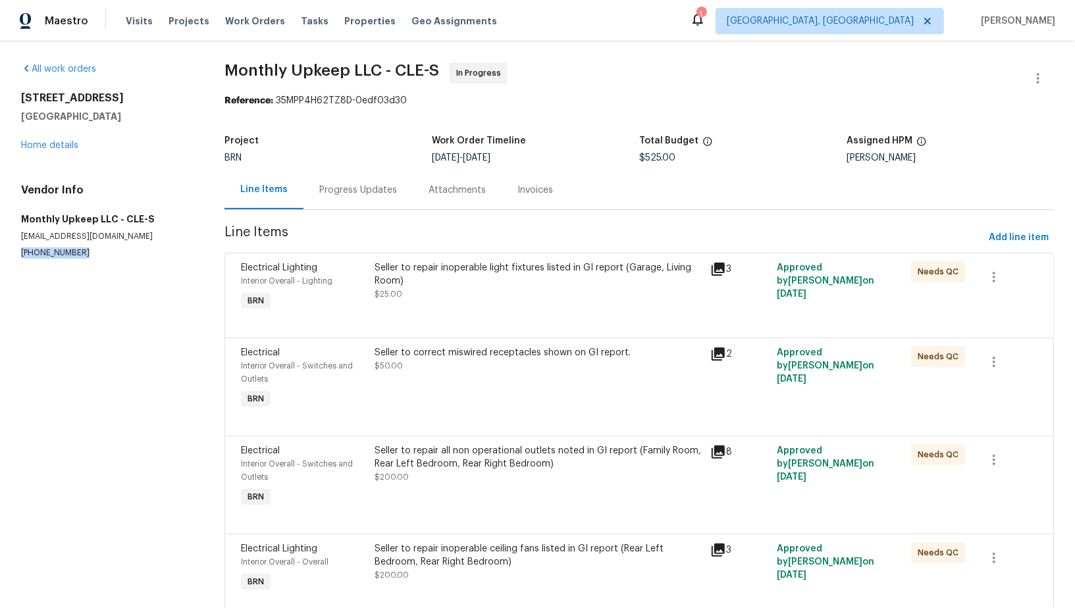
drag, startPoint x: 89, startPoint y: 255, endPoint x: 11, endPoint y: 254, distance: 78.3
click at [11, 254] on div "All work orders [STREET_ADDRESS] Home details Vendor Info Monthly Upkeep LLC - …" at bounding box center [537, 397] width 1075 height 713
copy p "[PHONE_NUMBER]"
click at [352, 207] on div "Progress Updates" at bounding box center [357, 190] width 109 height 39
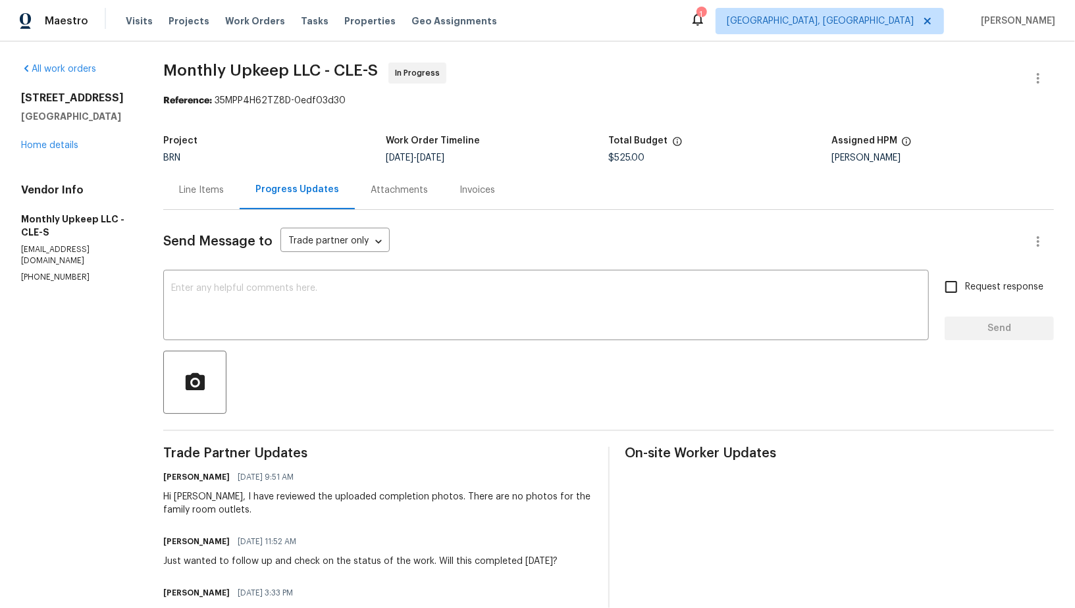
scroll to position [95, 0]
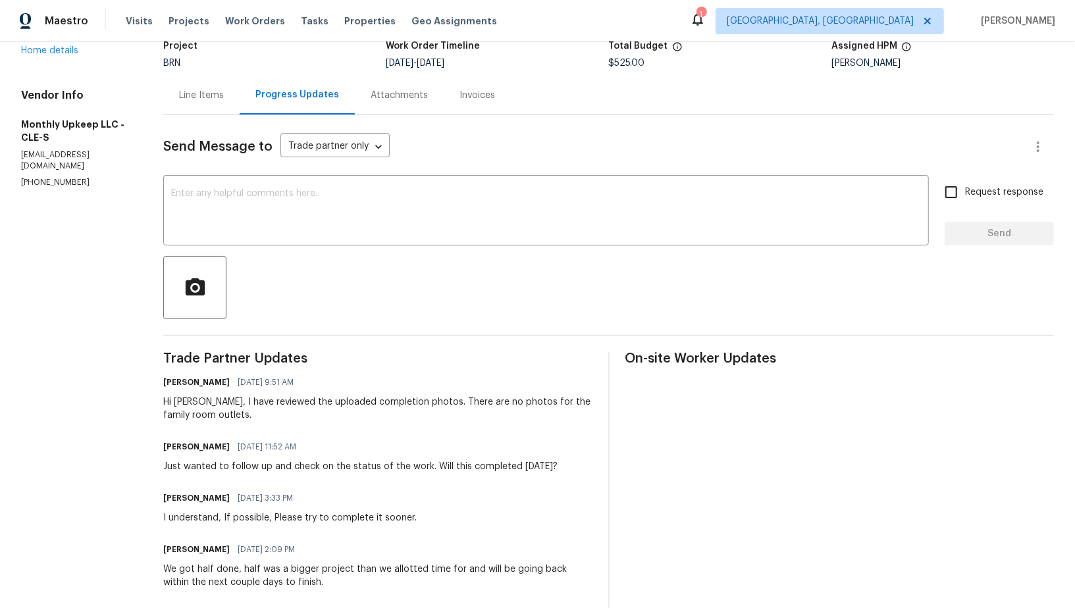
drag, startPoint x: 207, startPoint y: 403, endPoint x: 230, endPoint y: 413, distance: 25.3
click at [209, 403] on div "Hi [PERSON_NAME], I have reviewed the uploaded completion photos. There are no …" at bounding box center [377, 409] width 429 height 26
click at [230, 413] on div "Hi [PERSON_NAME], I have reviewed the uploaded completion photos. There are no …" at bounding box center [377, 409] width 429 height 26
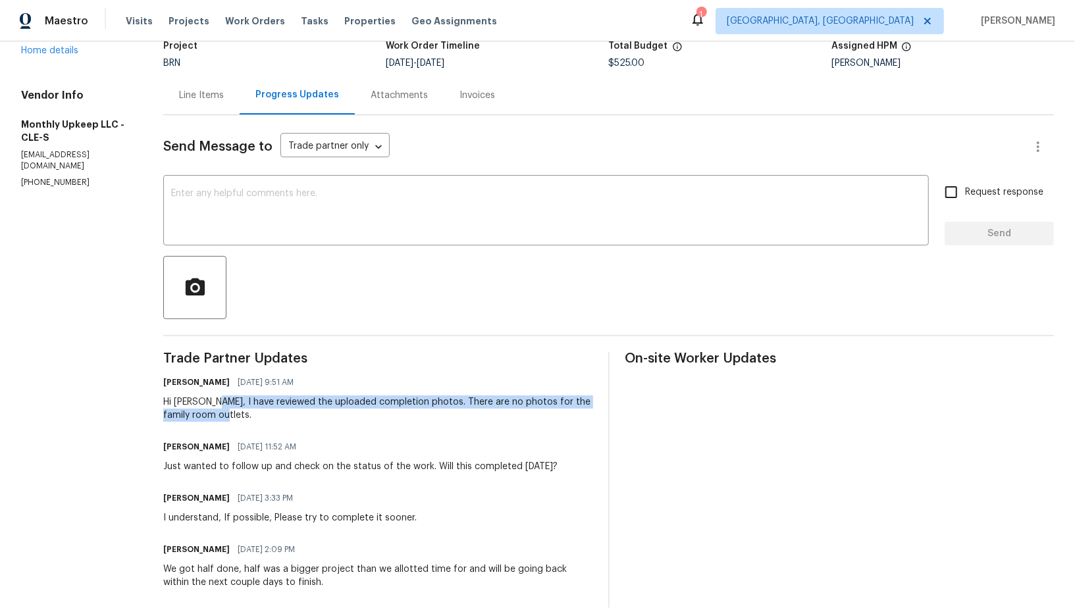
drag, startPoint x: 209, startPoint y: 402, endPoint x: 248, endPoint y: 429, distance: 46.4
copy div "I have reviewed the uploaded completion photos. There are no photos for the fam…"
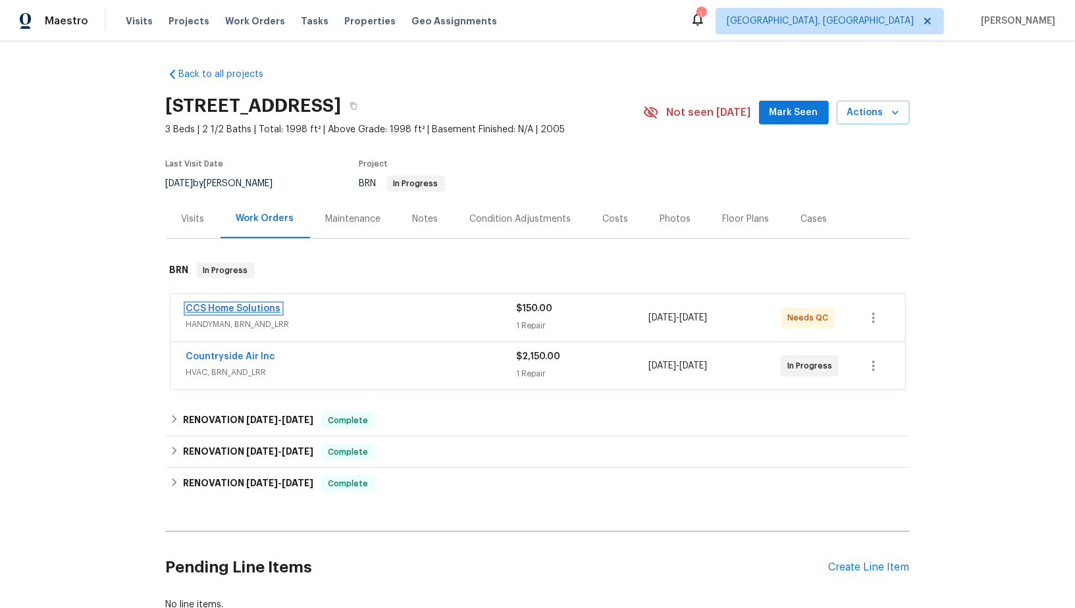
click at [242, 305] on link "CCS Home Solutions" at bounding box center [233, 308] width 95 height 9
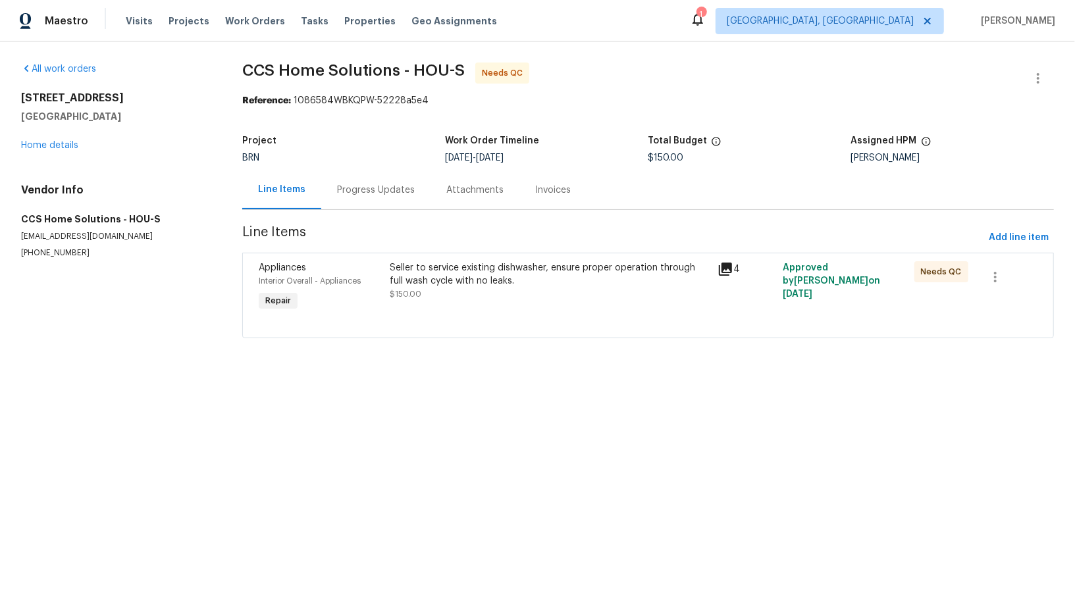
click at [365, 195] on div "Progress Updates" at bounding box center [376, 190] width 78 height 13
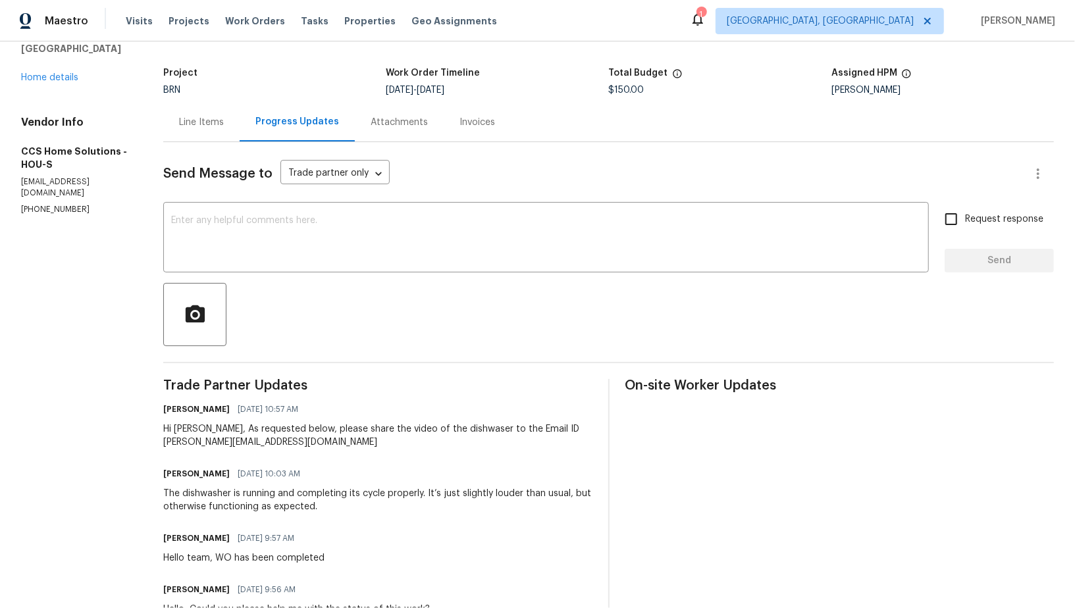
scroll to position [193, 0]
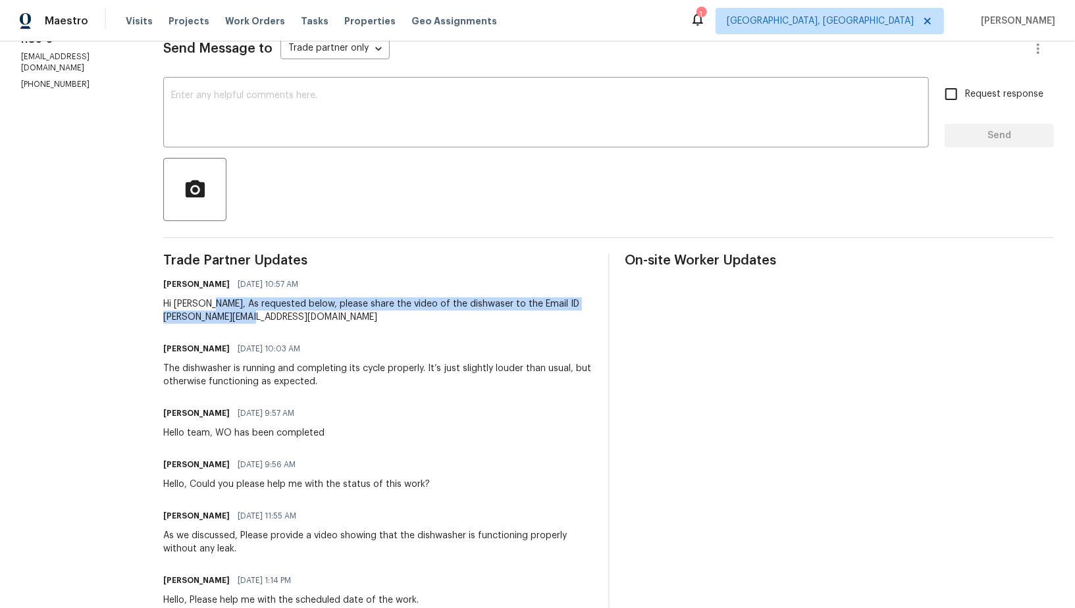
drag, startPoint x: 201, startPoint y: 303, endPoint x: 316, endPoint y: 325, distance: 116.6
click at [316, 325] on div "Trade Partner Updates [PERSON_NAME] R [DATE] 10:57 AM Hi [PERSON_NAME], As requ…" at bounding box center [377, 516] width 429 height 524
copy div "As requested below, please share the video of the dishwaser to the Email ID [PE…"
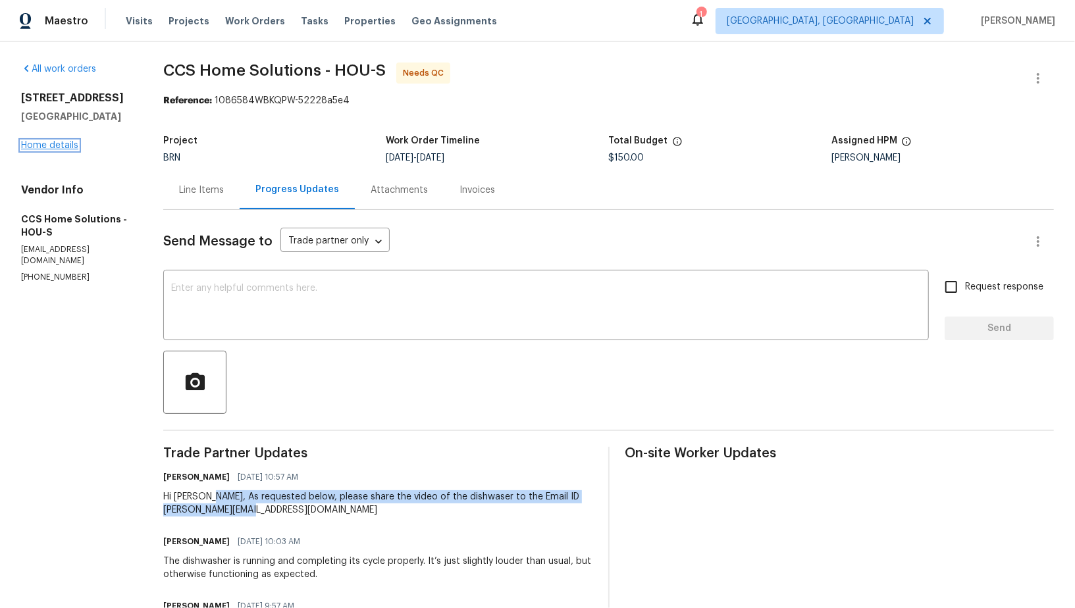
click at [55, 144] on link "Home details" at bounding box center [49, 145] width 57 height 9
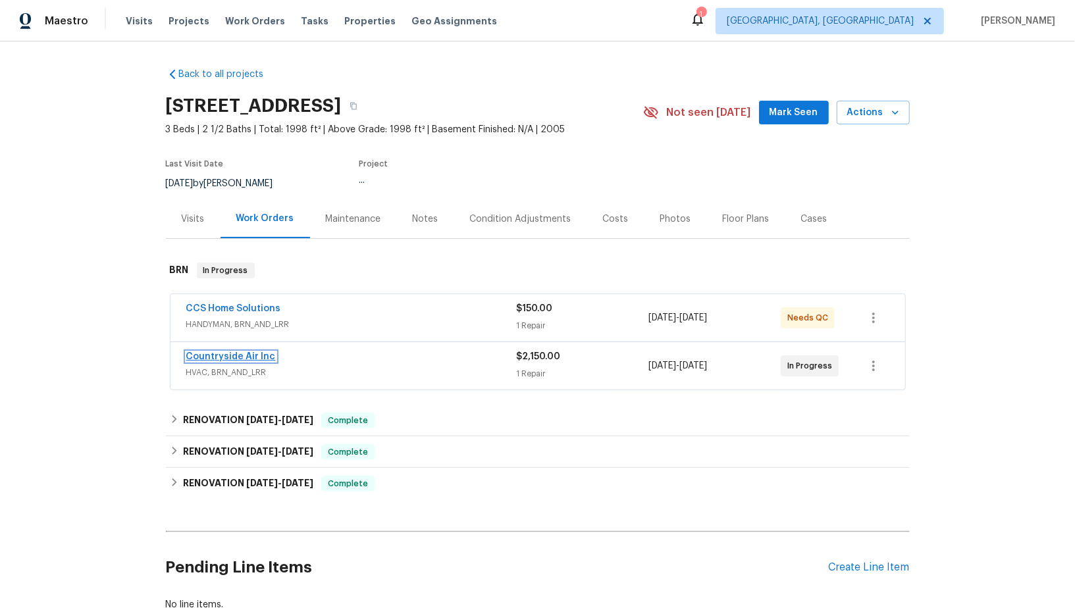
click at [214, 354] on link "Countryside Air Inc" at bounding box center [231, 356] width 90 height 9
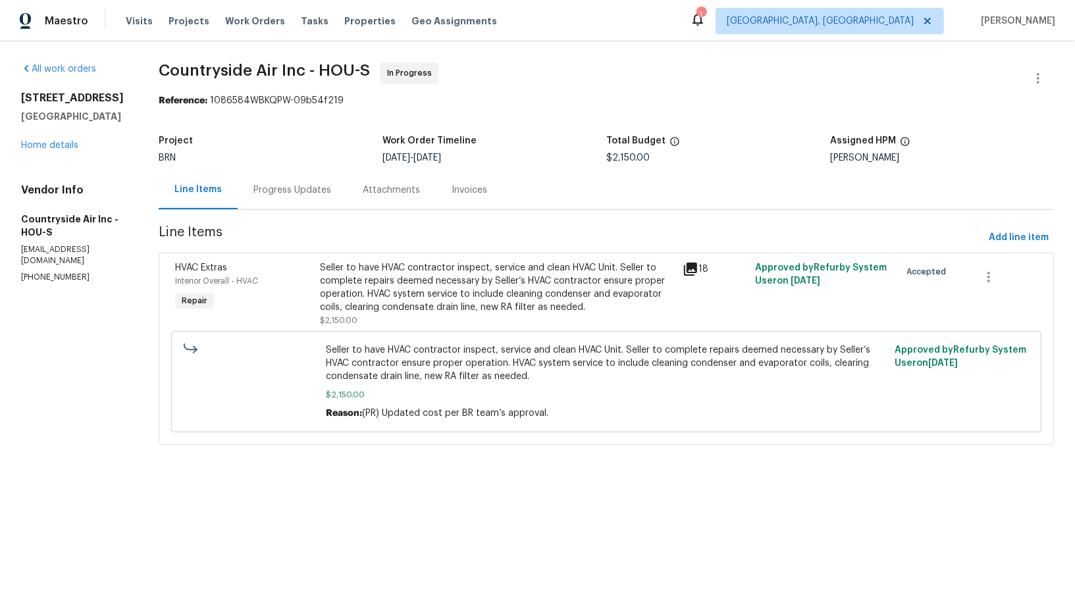
click at [415, 310] on div "Seller to have HVAC contractor inspect, service and clean HVAC Unit. Seller to …" at bounding box center [497, 287] width 355 height 53
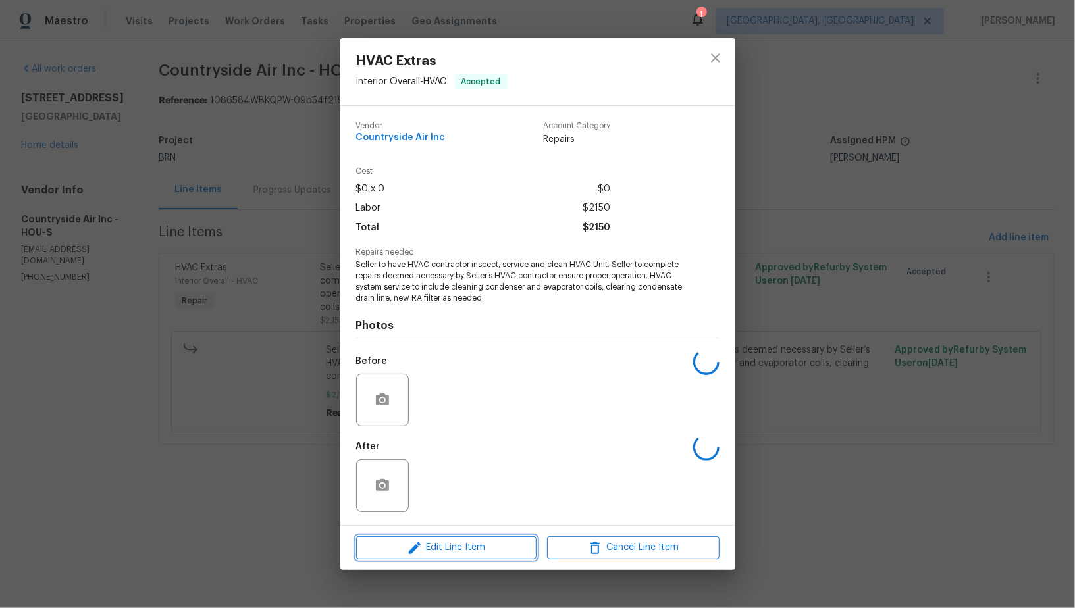
click at [450, 556] on span "Edit Line Item" at bounding box center [446, 548] width 172 height 16
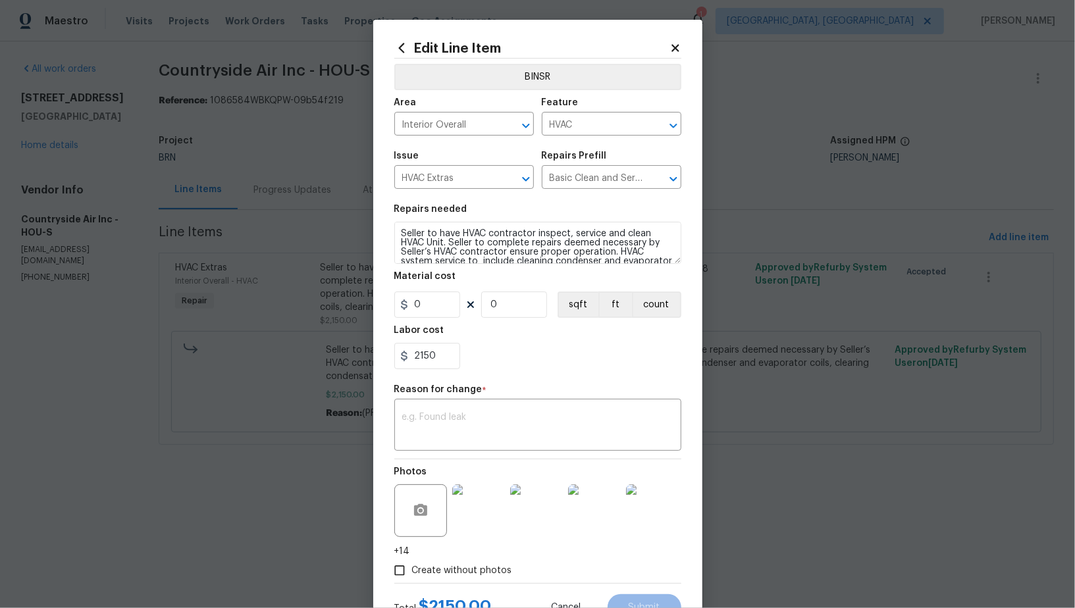
click at [441, 377] on section "Repairs needed Seller to have HVAC contractor inspect, service and clean HVAC U…" at bounding box center [537, 287] width 287 height 180
click at [442, 354] on input "2150" at bounding box center [427, 356] width 66 height 26
paste input "2310"
type input "2310"
click at [455, 437] on textarea at bounding box center [537, 427] width 271 height 28
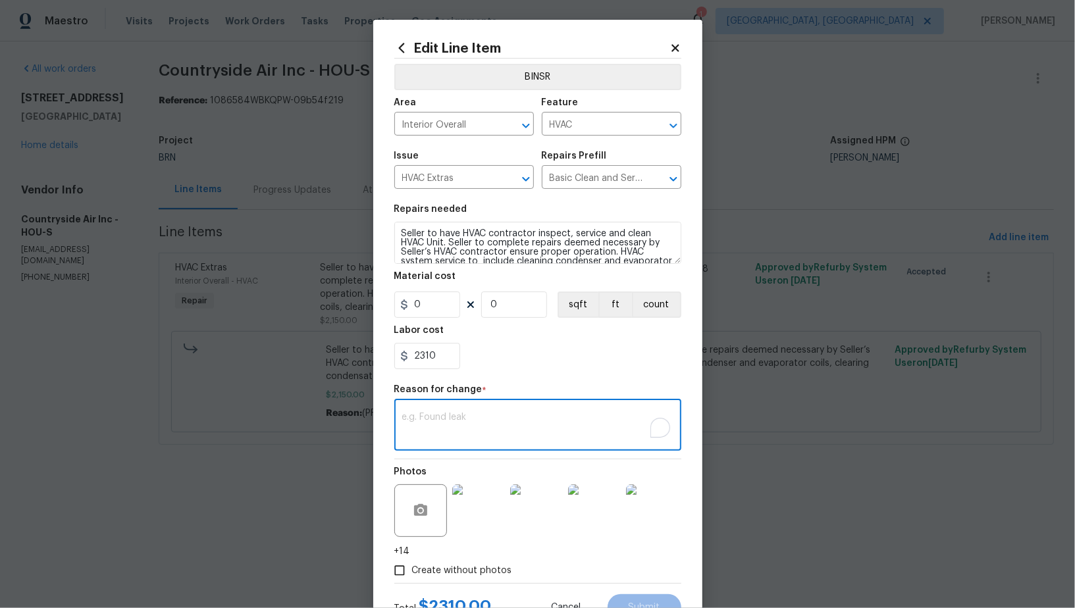
paste textarea "(PR) Updated cost per BR team’s approval."
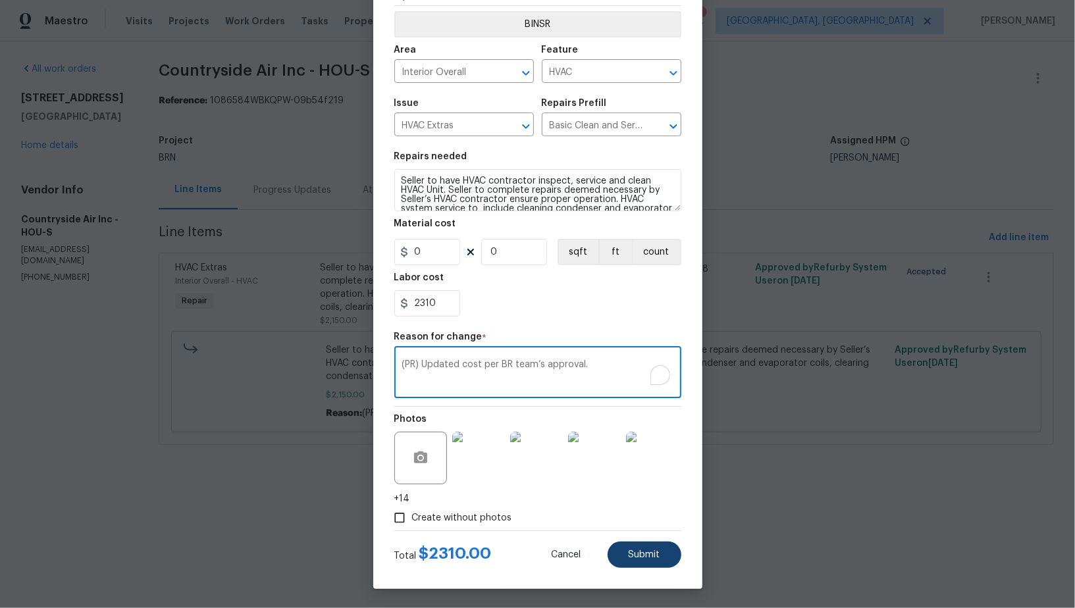
type textarea "(PR) Updated cost per BR team’s approval."
click at [655, 567] on button "Submit" at bounding box center [645, 555] width 74 height 26
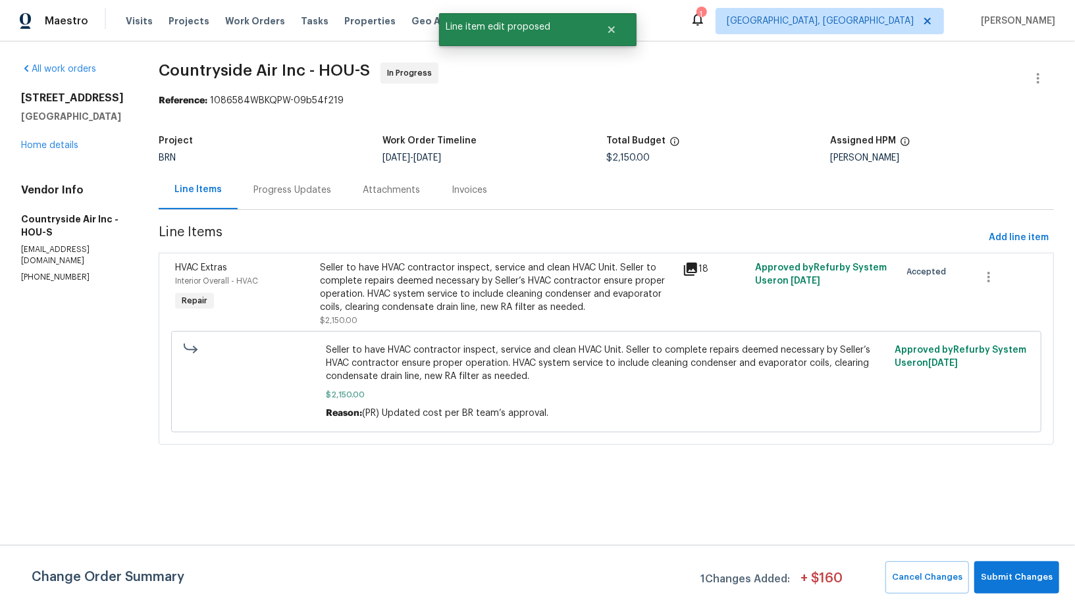
scroll to position [0, 0]
click at [1001, 571] on span "Submit Changes" at bounding box center [1017, 577] width 72 height 15
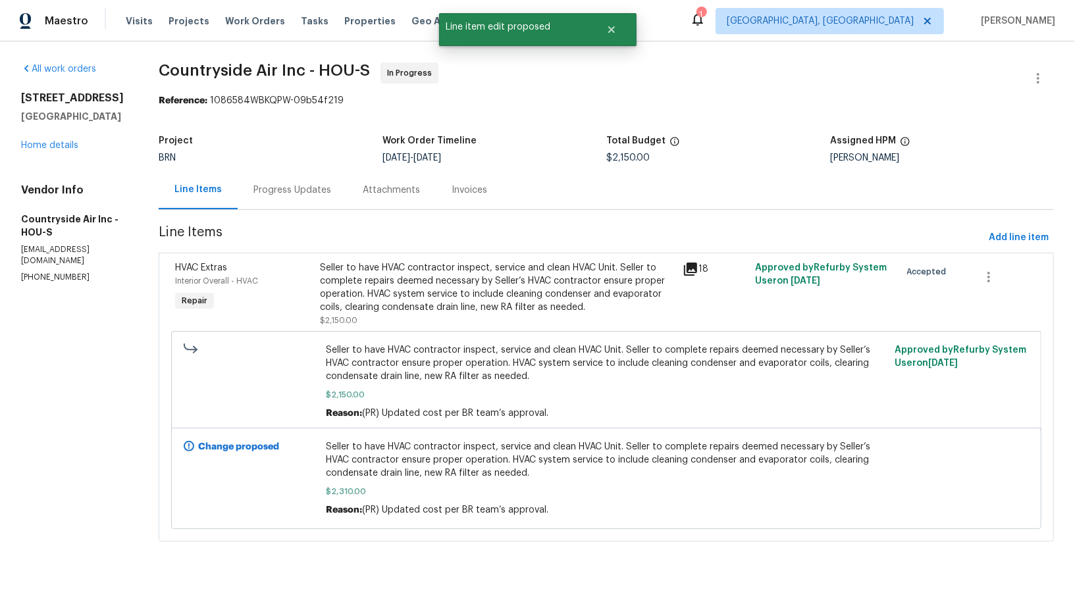
click at [290, 192] on div "Progress Updates" at bounding box center [292, 190] width 78 height 13
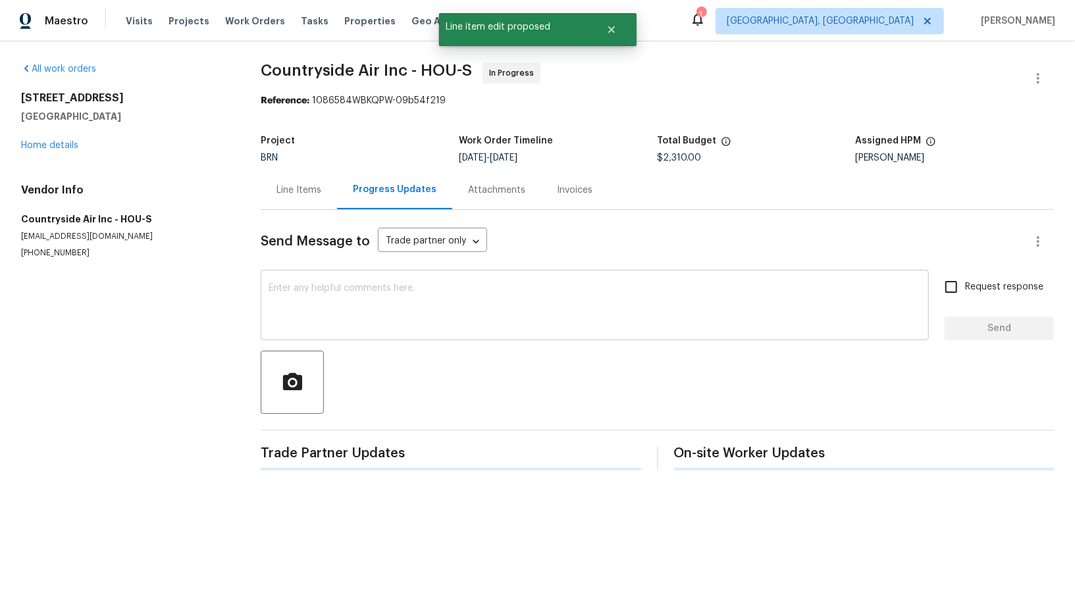
click at [311, 290] on textarea at bounding box center [595, 307] width 652 height 46
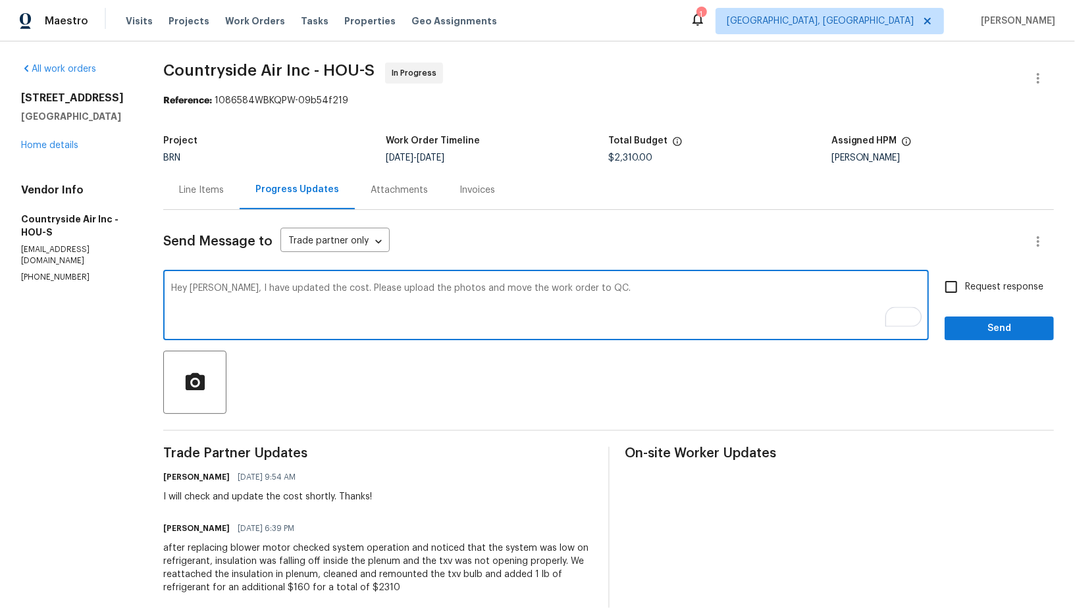
click at [221, 288] on textarea "Hey Michae, I have updated the cost. Please upload the photos and move the work…" at bounding box center [546, 307] width 750 height 46
type textarea "Hey Michael, I have updated the cost. Please upload the photos and move the wor…"
click at [540, 334] on div "Hey Michael, I have updated the cost. Please upload the photos and move the wor…" at bounding box center [546, 306] width 766 height 67
click at [957, 288] on input "Request response" at bounding box center [951, 287] width 28 height 28
checkbox input "true"
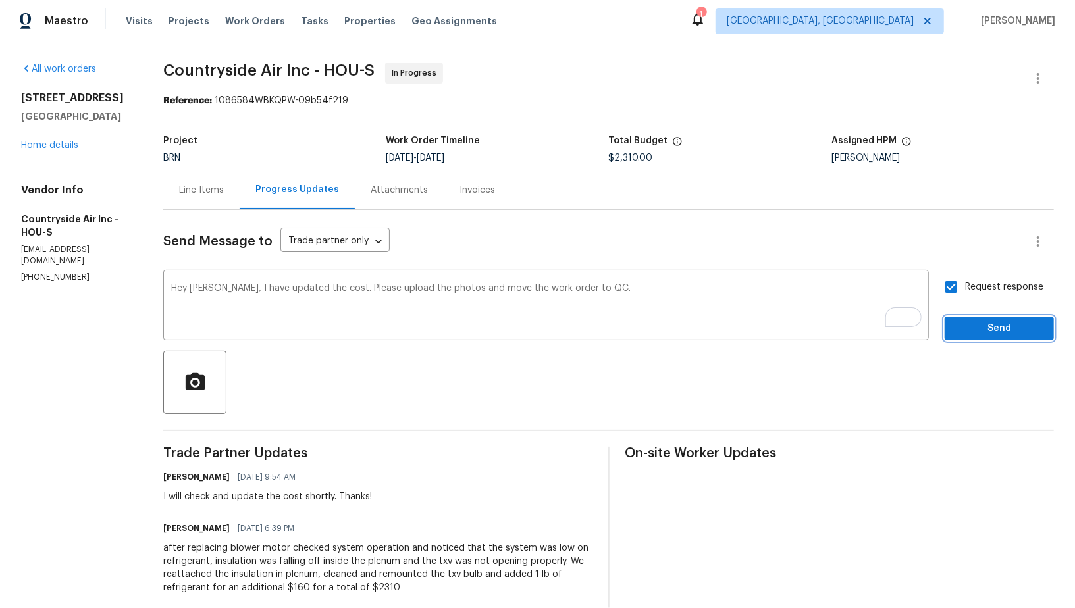
click at [982, 334] on span "Send" at bounding box center [999, 329] width 88 height 16
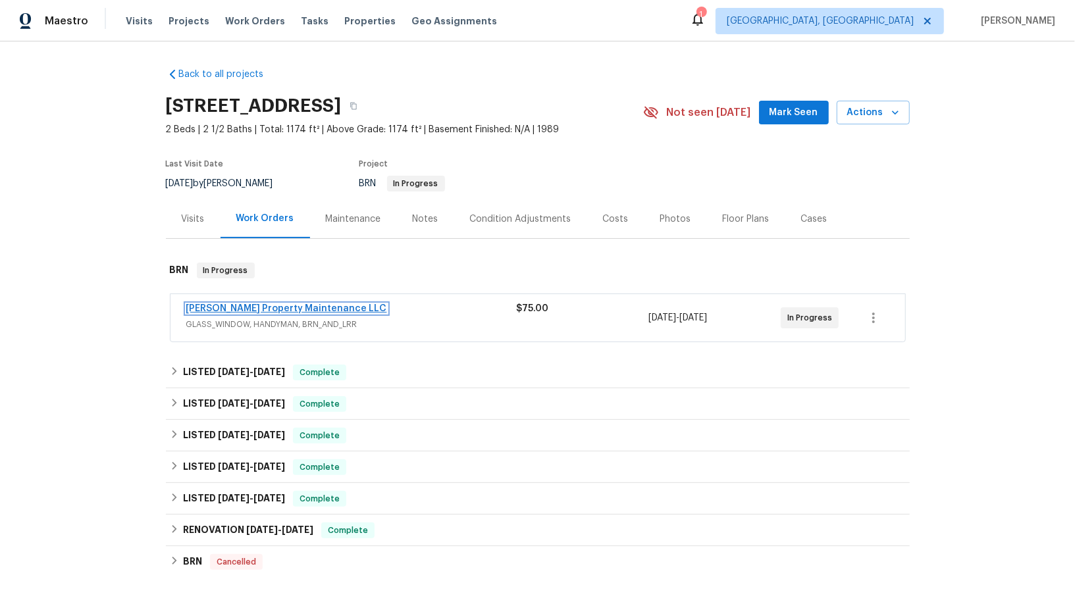
click at [256, 304] on link "[PERSON_NAME] Property Maintenance LLC" at bounding box center [286, 308] width 201 height 9
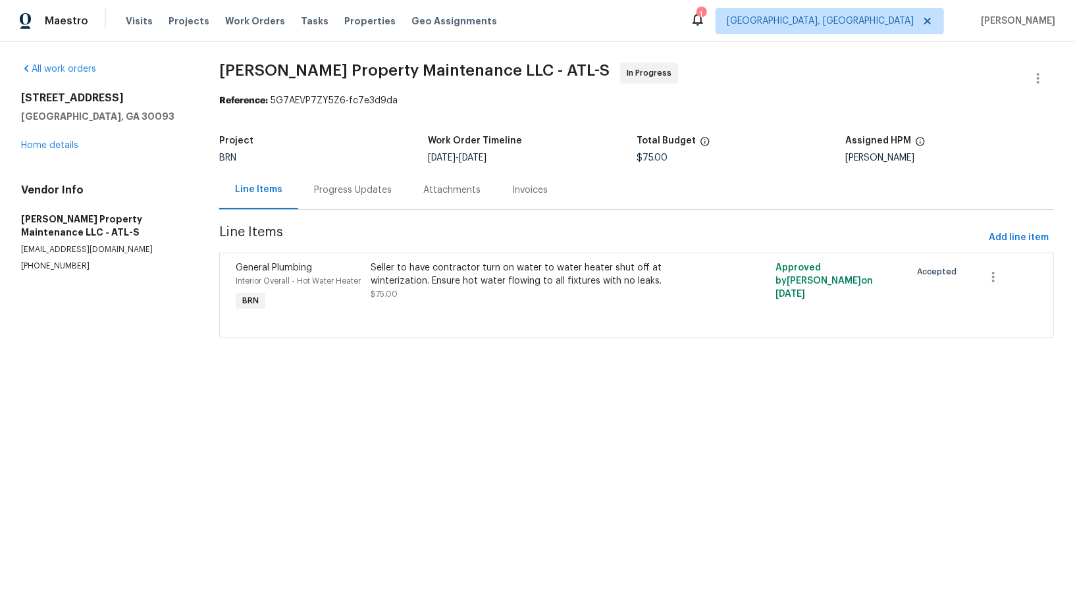
click at [342, 187] on div "Progress Updates" at bounding box center [353, 190] width 78 height 13
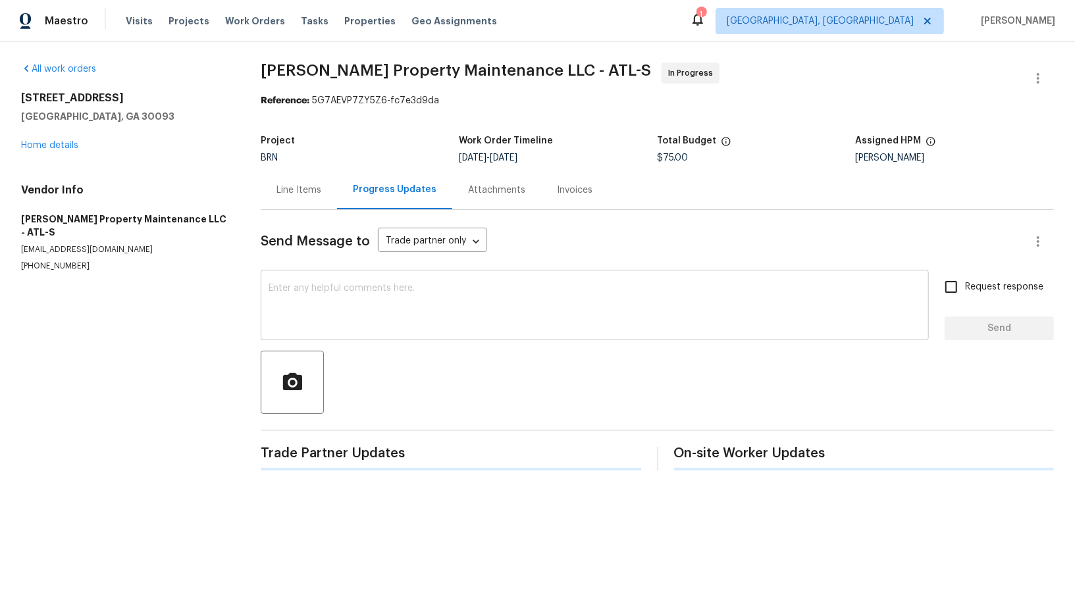
click at [358, 304] on textarea at bounding box center [595, 307] width 652 height 46
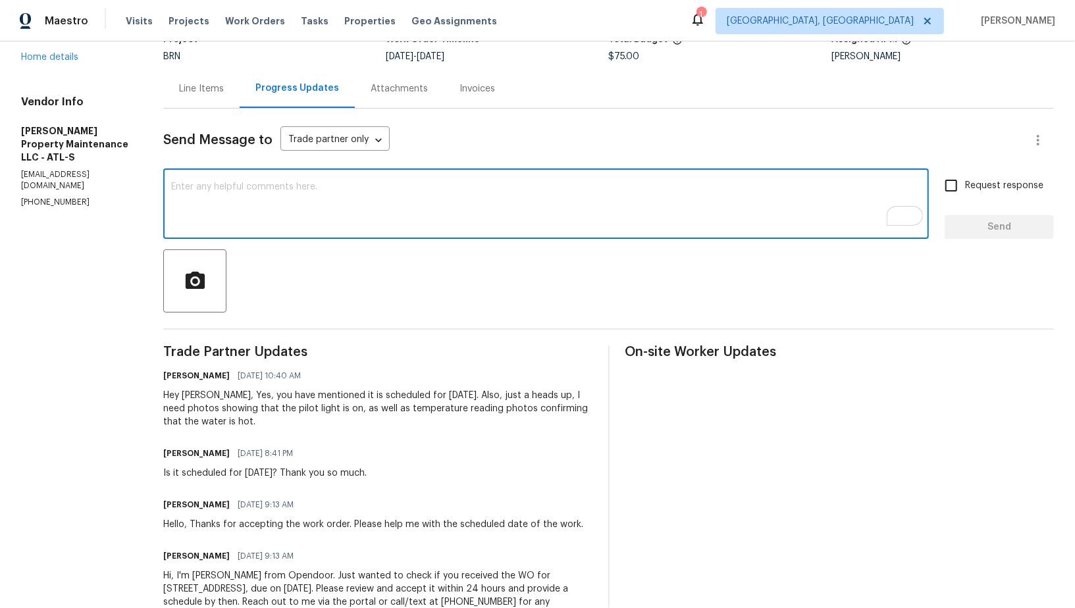
scroll to position [104, 0]
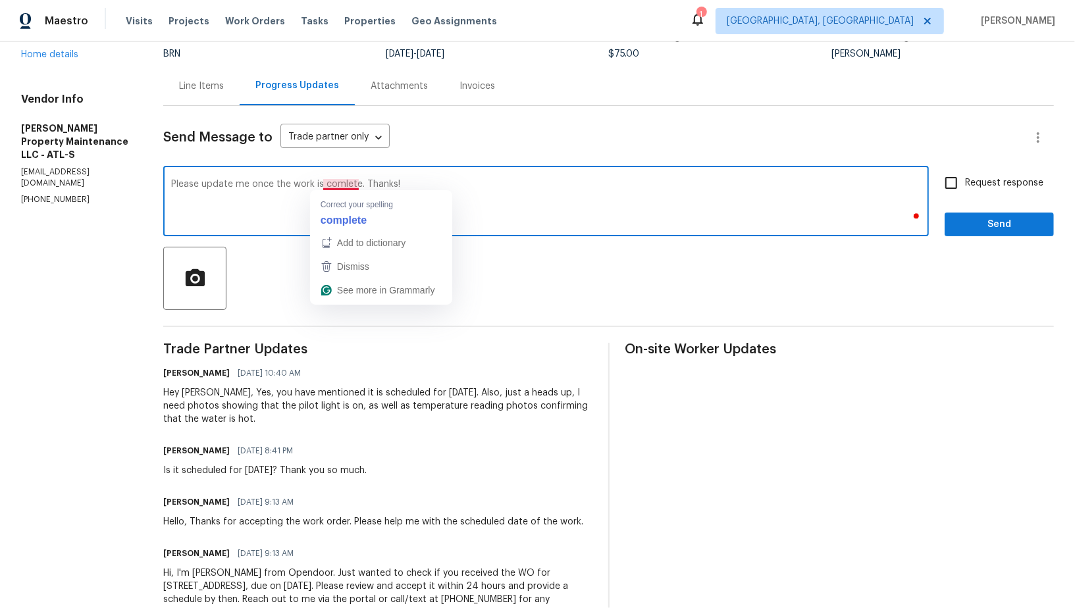
click at [337, 180] on textarea "Please update me once the work is comlete. Thanks!" at bounding box center [546, 203] width 750 height 46
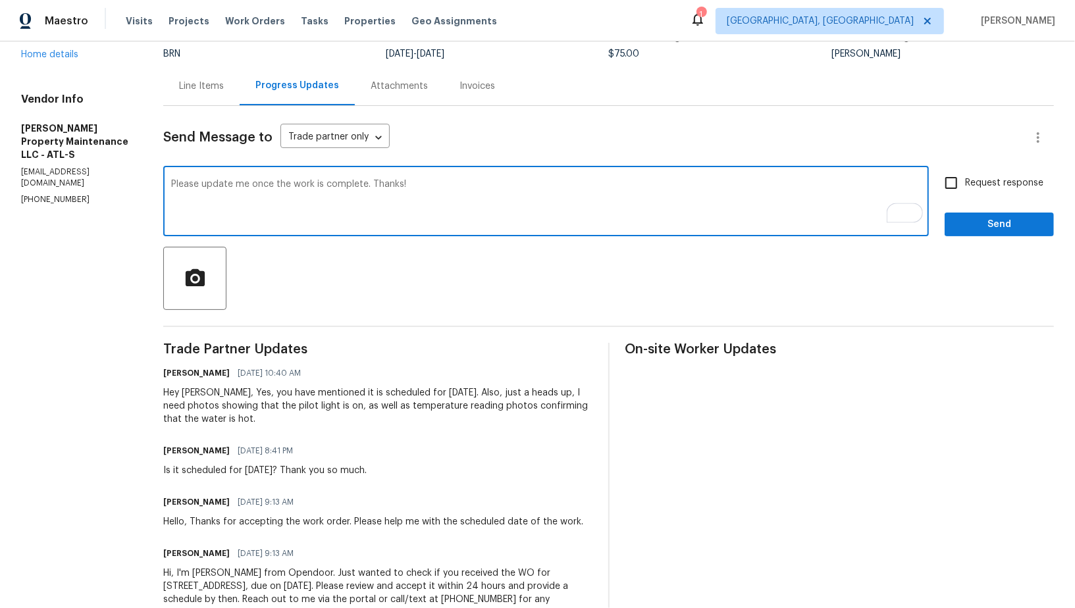
type textarea "Please update me once the work is complete. Thanks!"
click at [959, 185] on input "Request response" at bounding box center [951, 183] width 28 height 28
checkbox input "true"
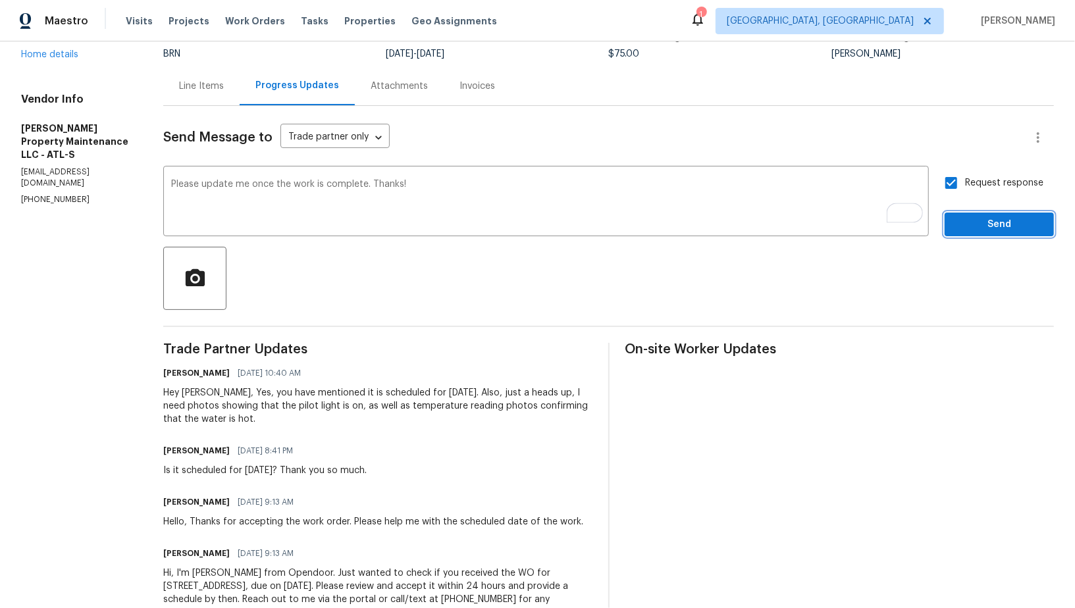
click at [977, 222] on span "Send" at bounding box center [999, 225] width 88 height 16
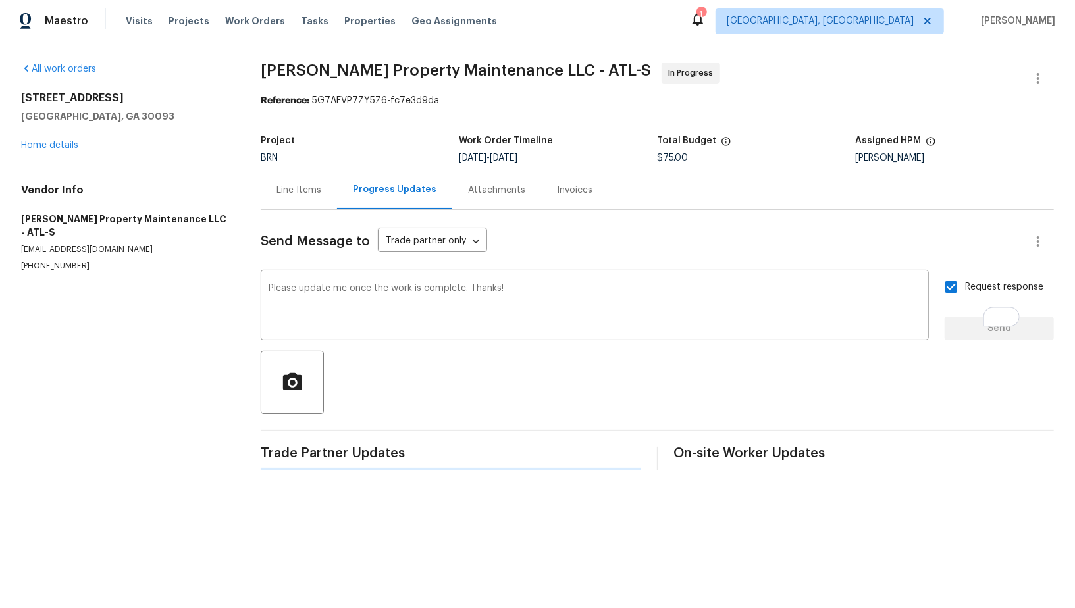
scroll to position [0, 0]
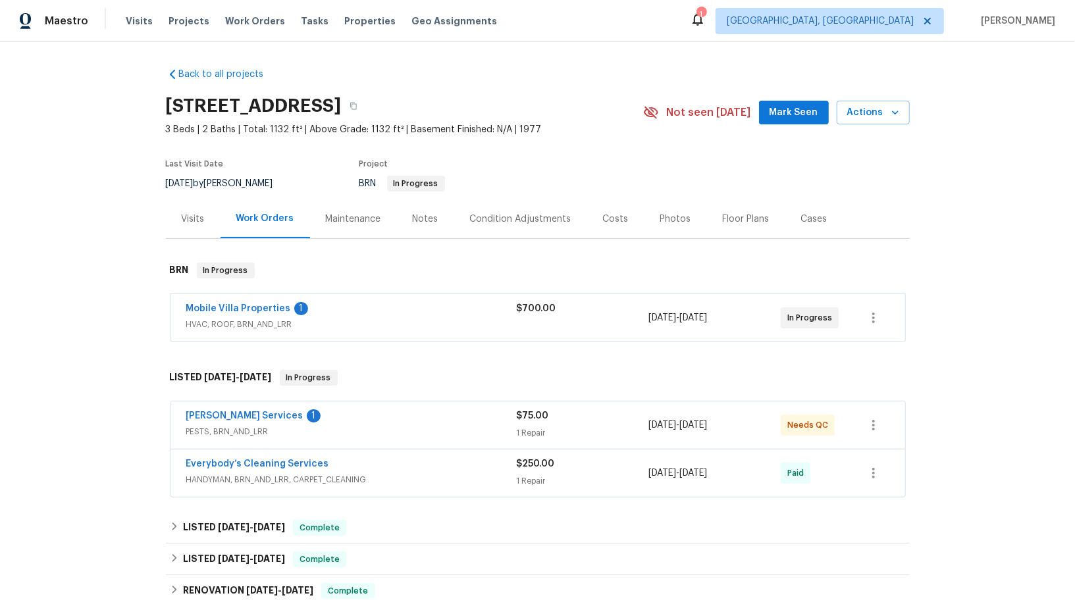
click at [238, 314] on span "Mobile Villa Properties" at bounding box center [238, 308] width 105 height 13
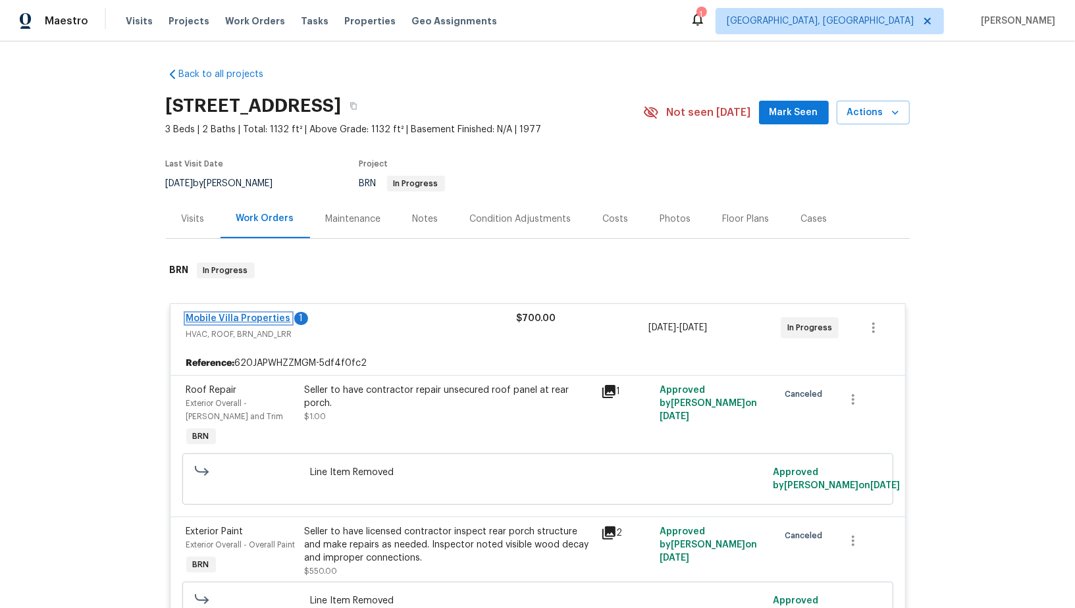
click at [248, 314] on link "Mobile Villa Properties" at bounding box center [238, 318] width 105 height 9
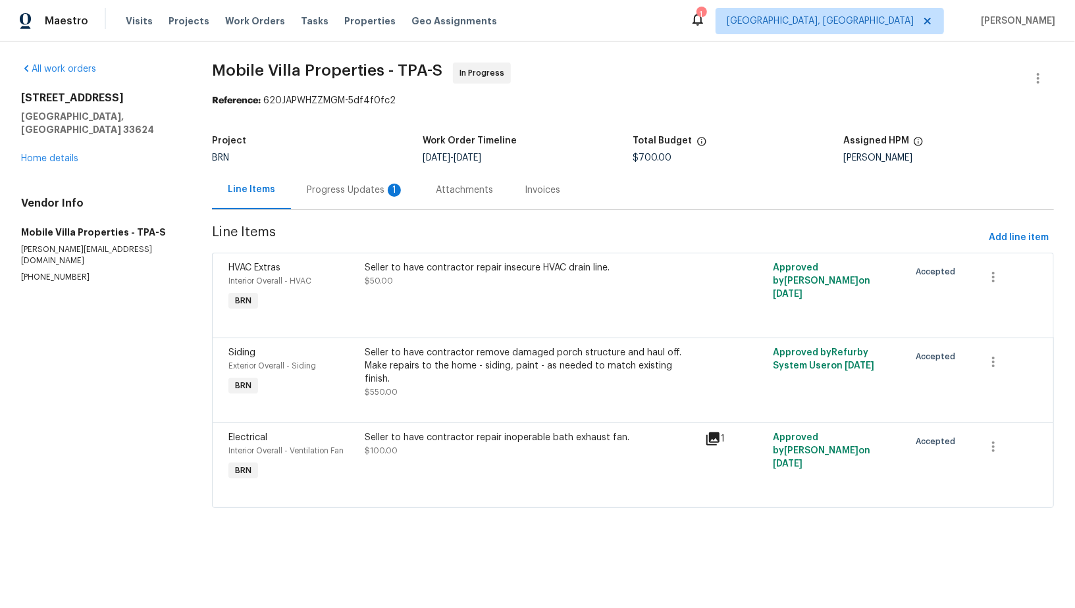
click at [324, 199] on div "Progress Updates 1" at bounding box center [355, 190] width 129 height 39
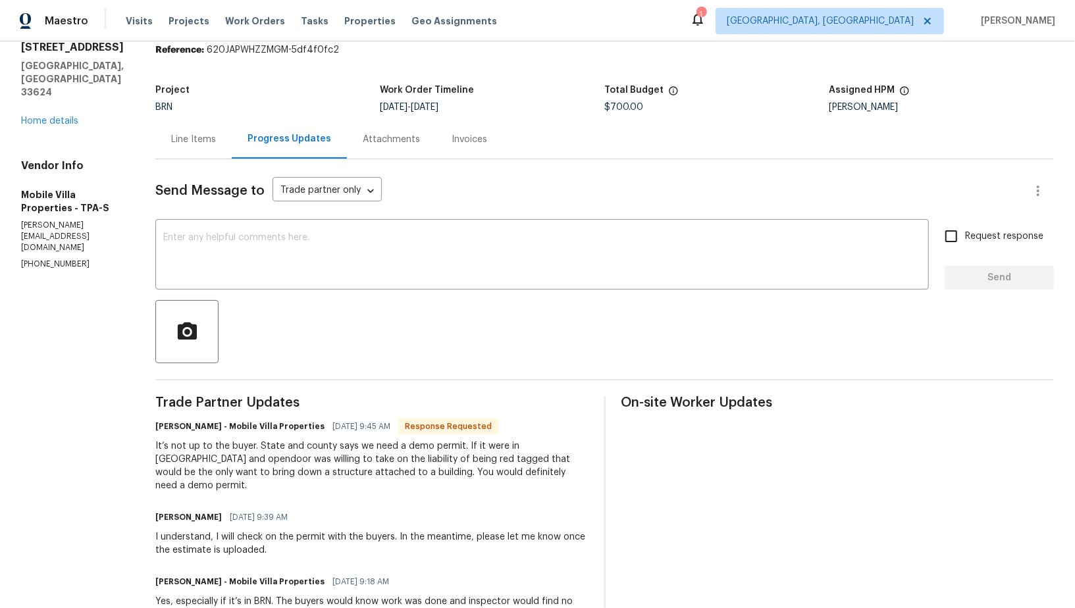
scroll to position [78, 0]
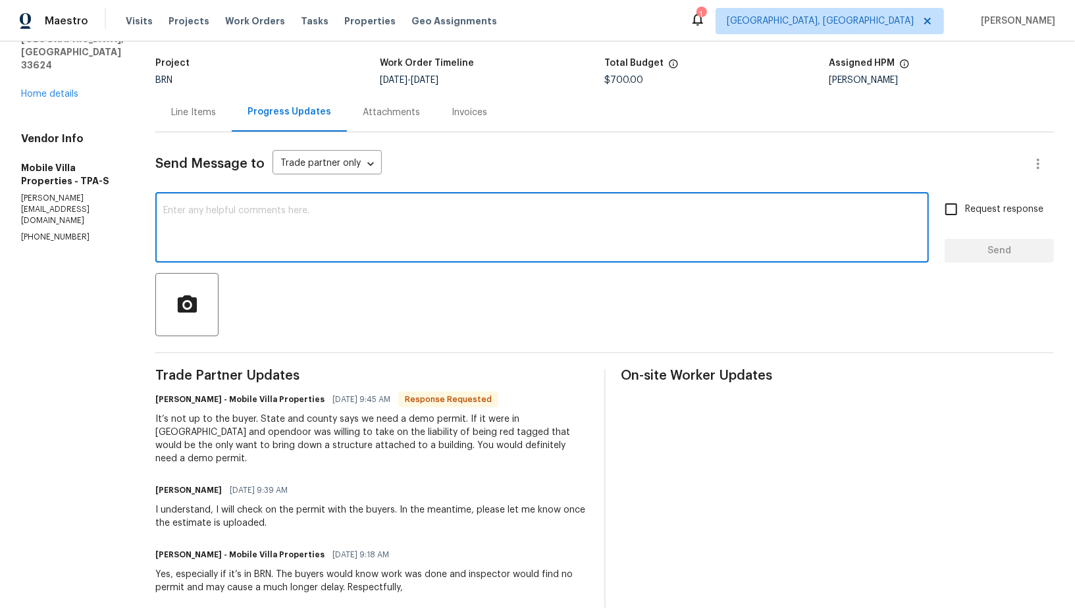
click at [284, 234] on textarea at bounding box center [542, 229] width 758 height 46
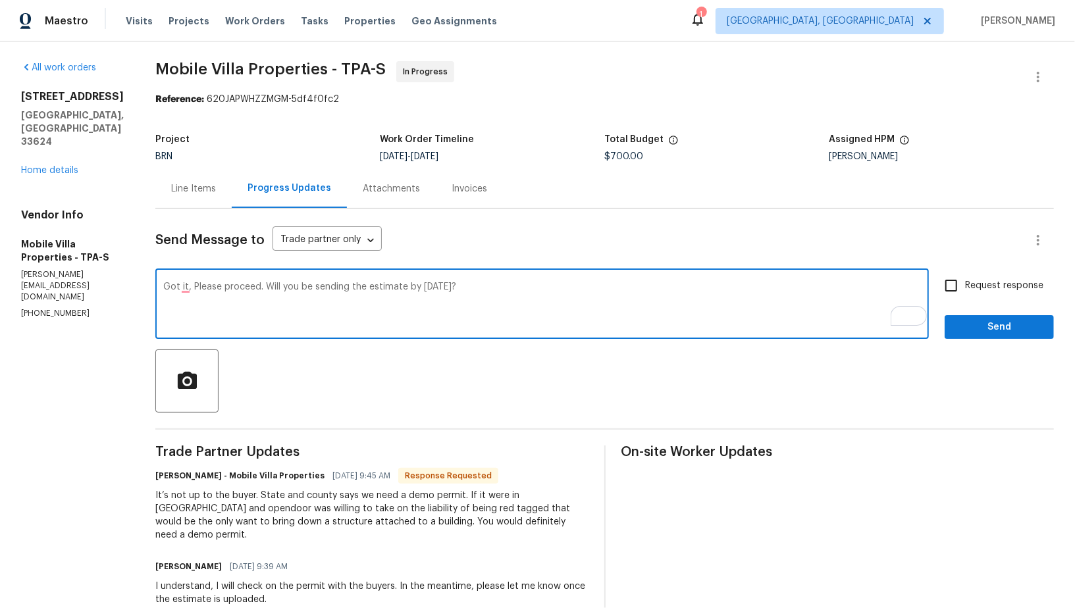
type textarea "Got it, Please proceed. Will you be sending the estimate by [DATE]?"
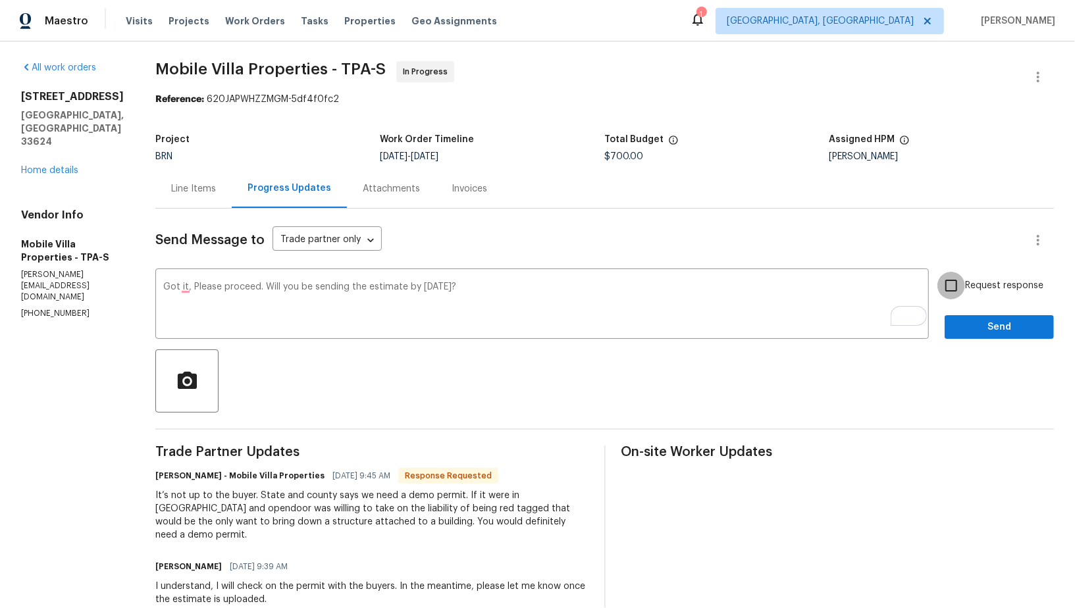
click at [944, 282] on input "Request response" at bounding box center [951, 286] width 28 height 28
checkbox input "true"
click at [993, 336] on button "Send" at bounding box center [999, 327] width 109 height 24
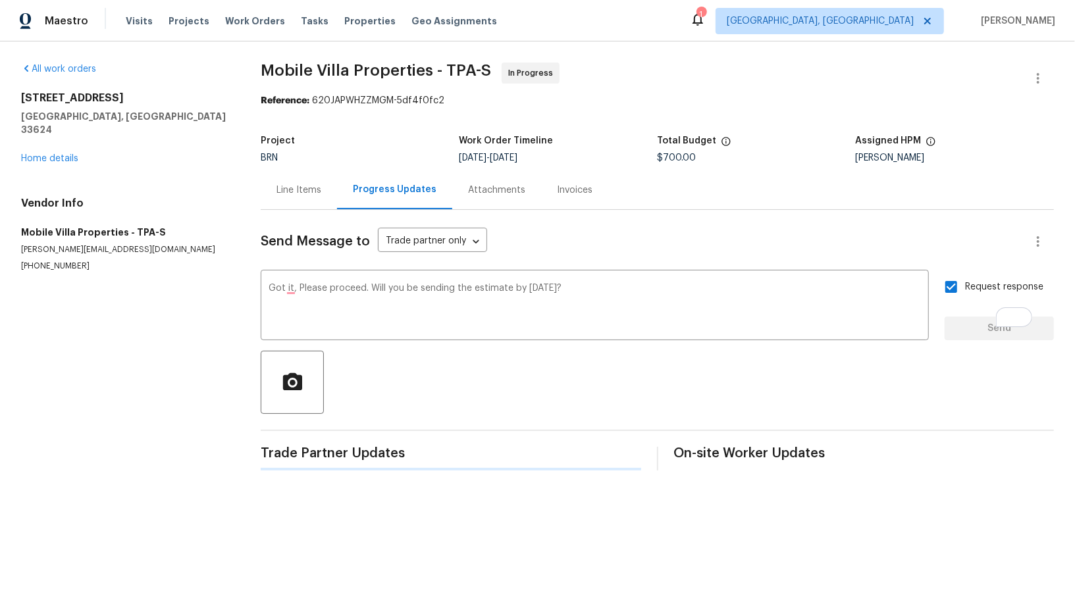
scroll to position [0, 0]
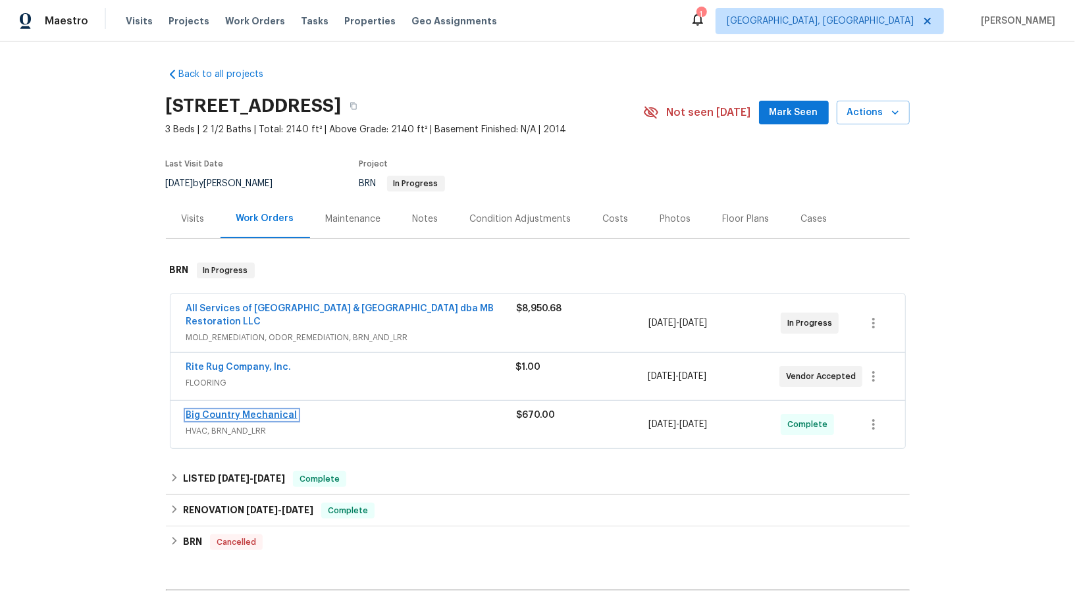
click at [267, 411] on link "Big Country Mechanical" at bounding box center [241, 415] width 111 height 9
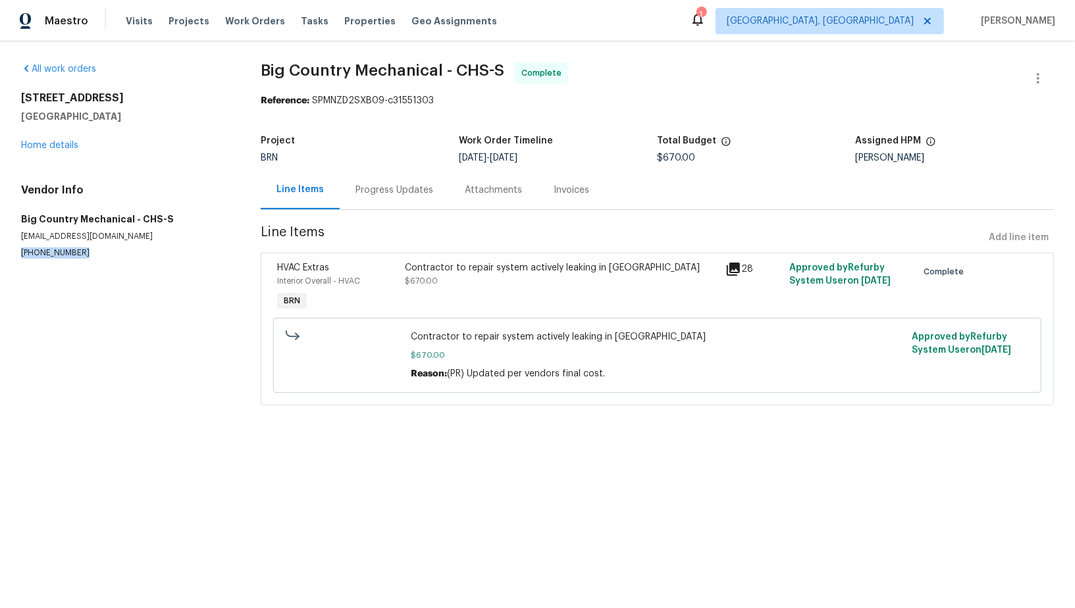
drag, startPoint x: 82, startPoint y: 253, endPoint x: 1, endPoint y: 252, distance: 81.0
click at [1, 252] on div "All work orders 3699 Shutesbury St Mount Pleasant, SC 29466 Home details Vendor…" at bounding box center [537, 241] width 1075 height 401
copy p "(843) 291-0134"
click at [399, 199] on div "Progress Updates" at bounding box center [394, 190] width 109 height 39
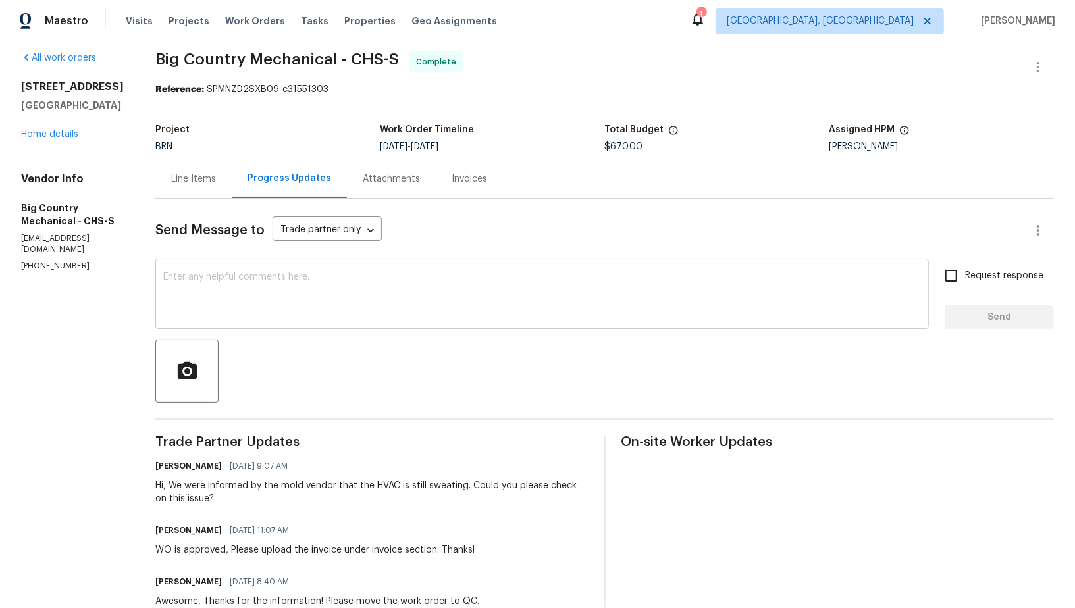
scroll to position [20, 0]
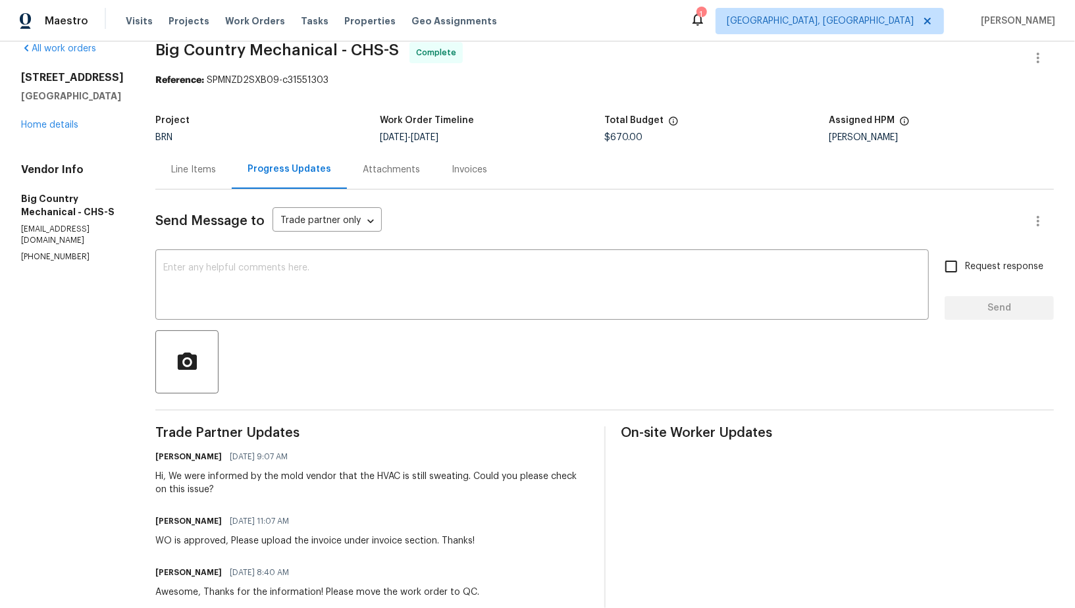
drag, startPoint x: 74, startPoint y: 273, endPoint x: 0, endPoint y: 282, distance: 74.3
click at [92, 263] on div "Vendor Info Big Country Mechanical - CHS-S bigcountrygc@gmail.com (843) 291-0134" at bounding box center [72, 212] width 103 height 99
drag, startPoint x: 82, startPoint y: 273, endPoint x: 0, endPoint y: 273, distance: 82.3
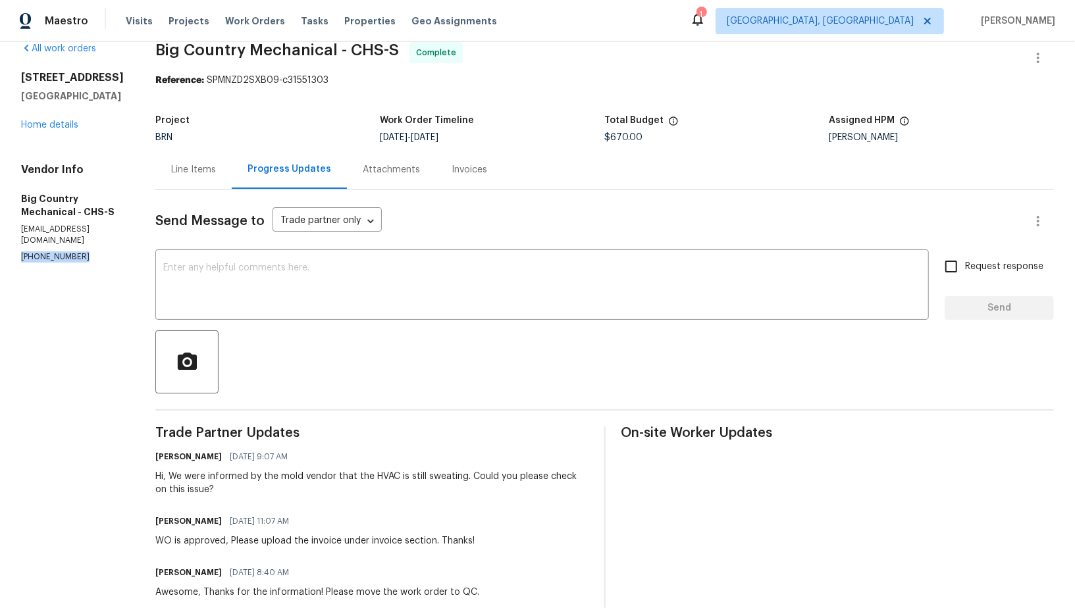
copy p "(843) 291-0134"
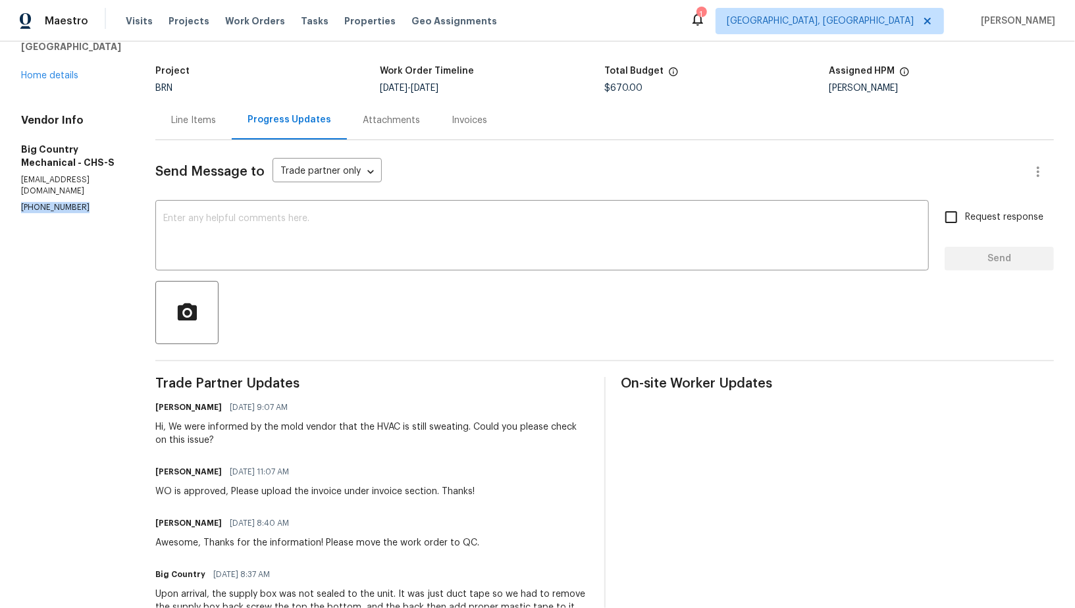
scroll to position [74, 0]
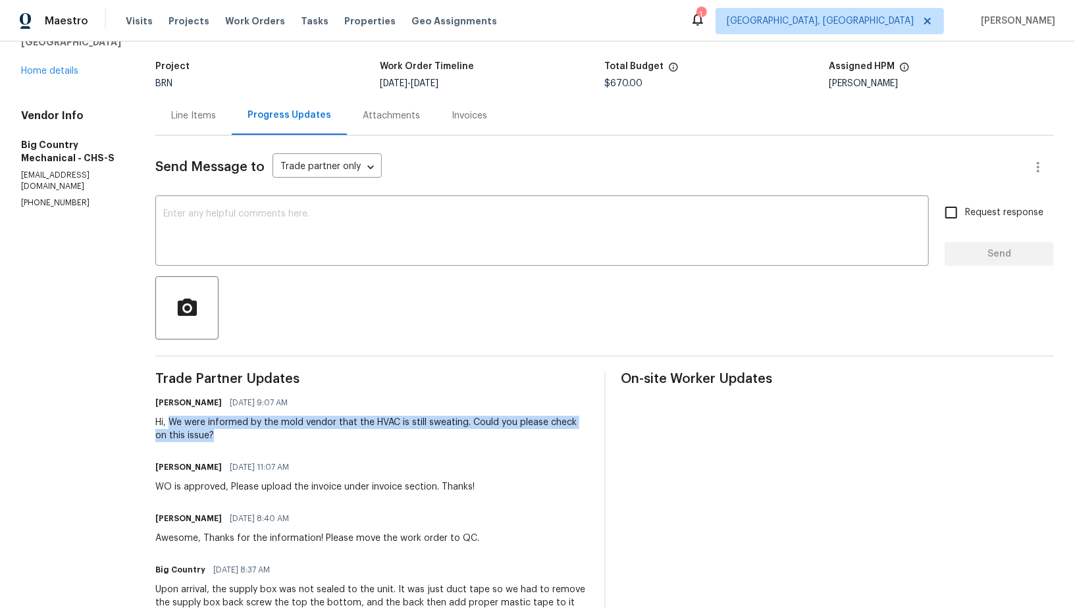
drag, startPoint x: 165, startPoint y: 421, endPoint x: 218, endPoint y: 436, distance: 55.4
click at [219, 437] on div "Hi, We were informed by the mold vendor that the HVAC is still sweating. Could …" at bounding box center [371, 429] width 433 height 26
copy div "We were informed by the mold vendor that the HVAC is still sweating. Could you …"
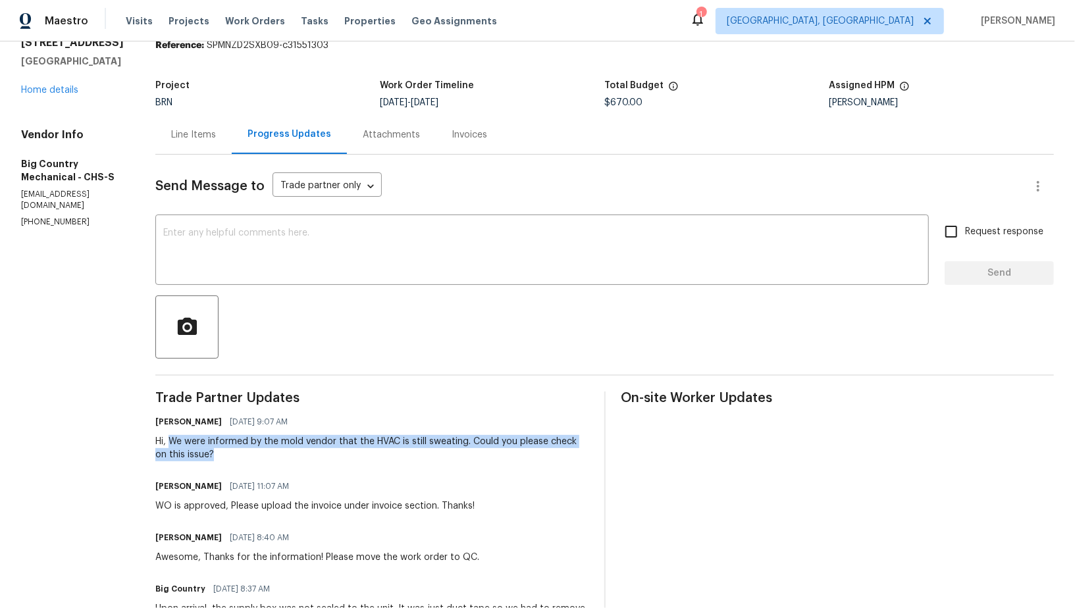
scroll to position [0, 0]
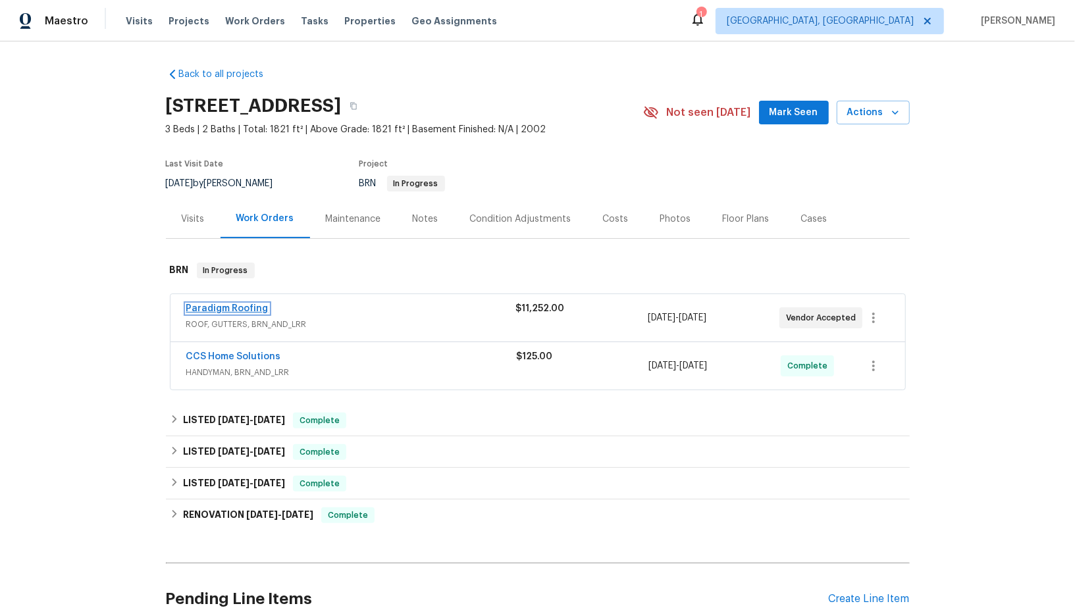
click at [231, 310] on link "Paradigm Roofing" at bounding box center [227, 308] width 82 height 9
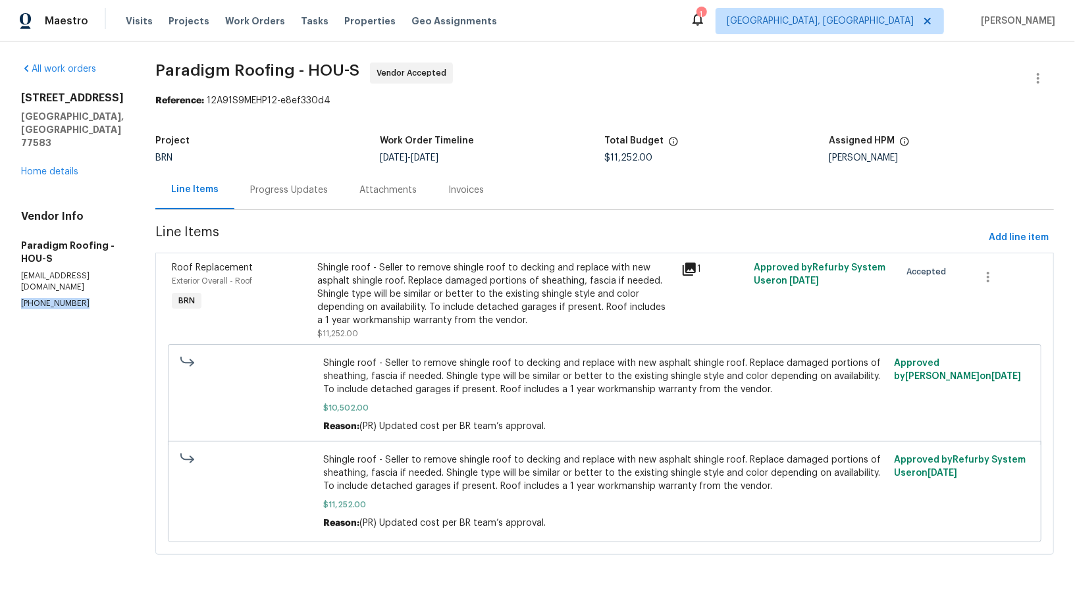
drag, startPoint x: 84, startPoint y: 278, endPoint x: 0, endPoint y: 279, distance: 83.6
click at [0, 279] on div "All work orders 5721 Richfield Park Ct Rosharon, TX 77583 Home details Vendor I…" at bounding box center [537, 316] width 1075 height 550
copy p "(972) 542-7774"
click at [102, 271] on p "service@paradigmroofs.com" at bounding box center [72, 282] width 103 height 22
drag, startPoint x: 78, startPoint y: 279, endPoint x: 0, endPoint y: 280, distance: 78.3
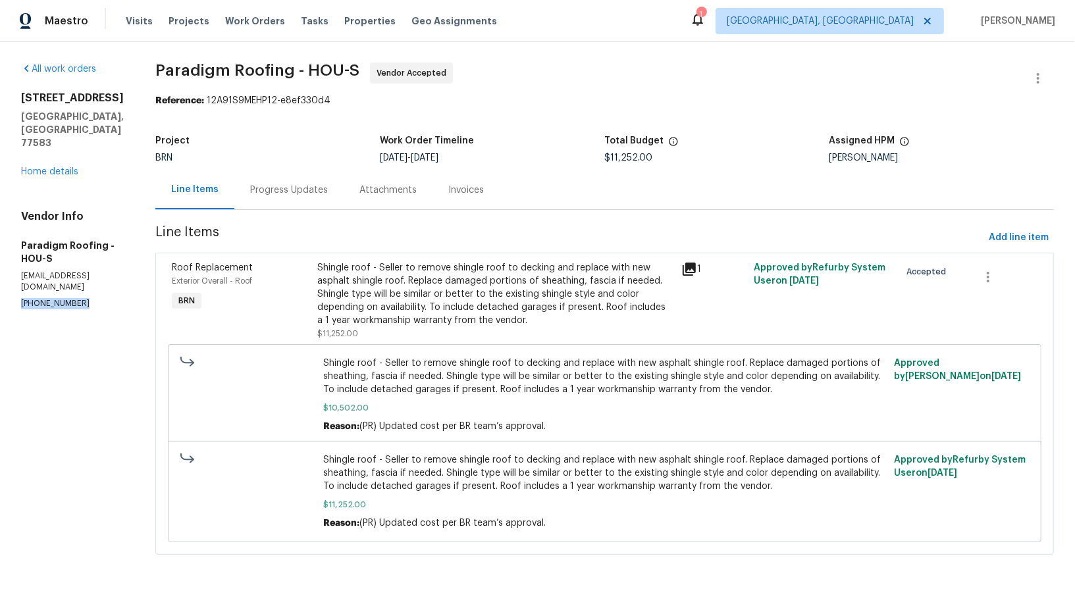
click at [0, 280] on div "All work orders 5721 Richfield Park Ct Rosharon, TX 77583 Home details Vendor I…" at bounding box center [537, 316] width 1075 height 550
copy p "(972) 542-7774"
click at [279, 157] on div "BRN" at bounding box center [267, 157] width 224 height 9
click at [284, 208] on div "Progress Updates" at bounding box center [288, 190] width 109 height 39
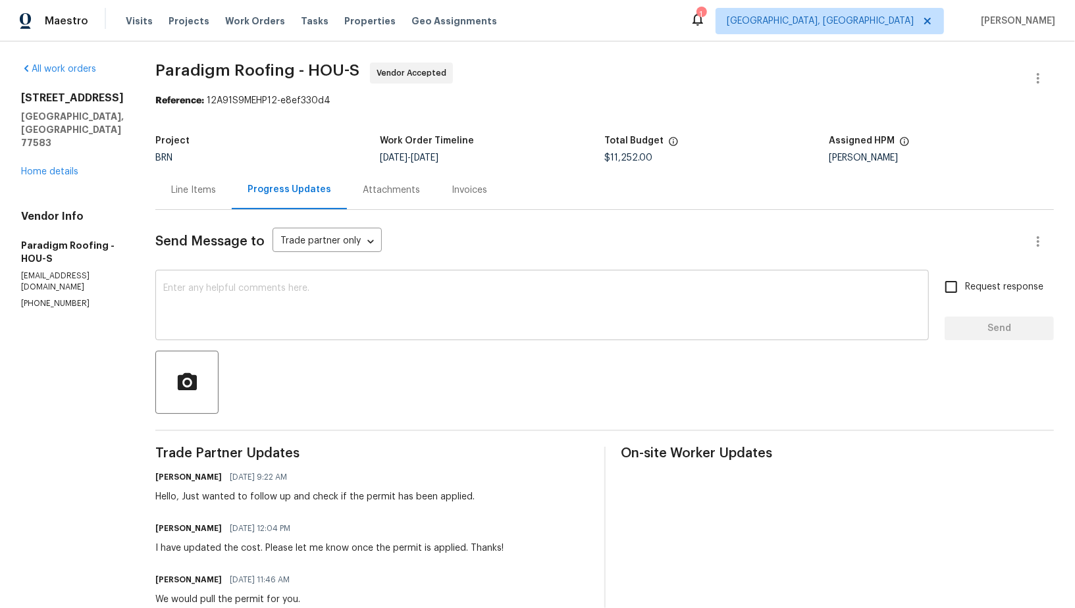
click at [314, 302] on textarea at bounding box center [542, 307] width 758 height 46
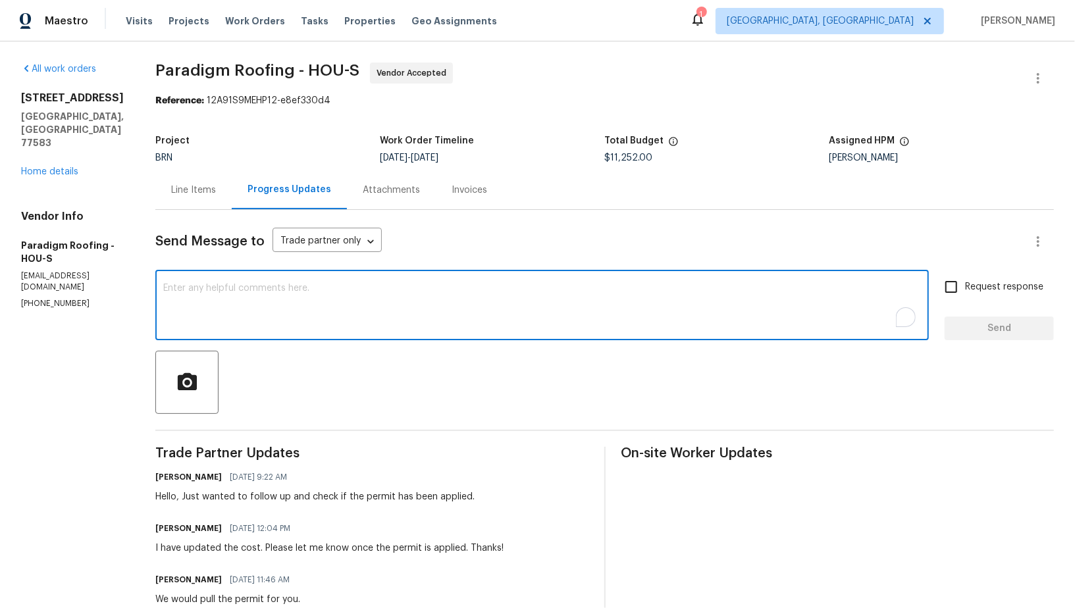
click at [314, 302] on textarea "To enrich screen reader interactions, please activate Accessibility in Grammarl…" at bounding box center [542, 307] width 758 height 46
type textarea "aS WE"
type textarea "As we discussed, Please update us once the work is complete."
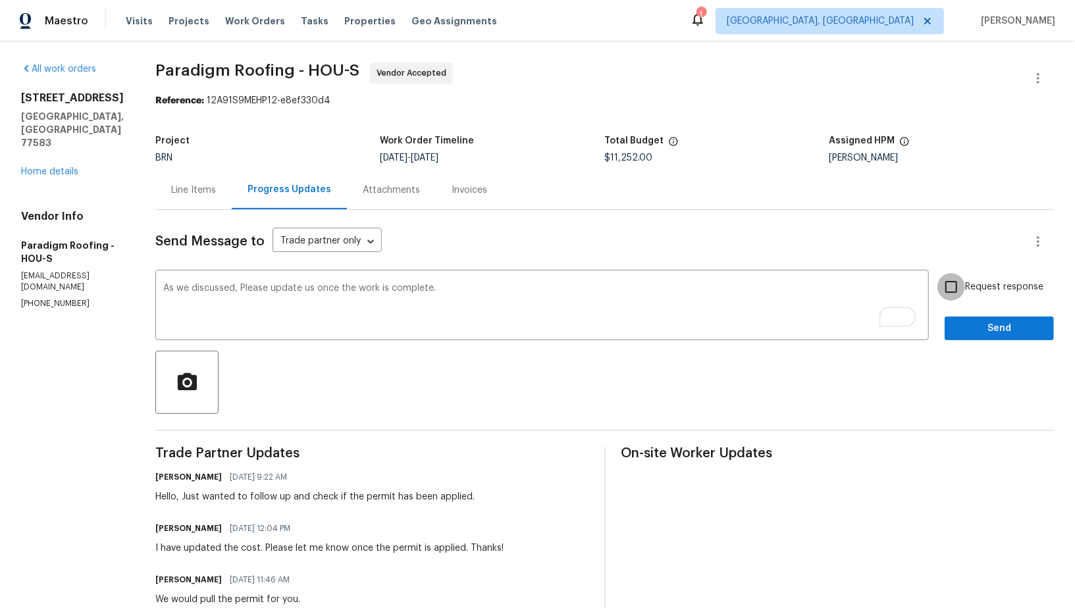
click at [962, 295] on input "Request response" at bounding box center [951, 287] width 28 height 28
checkbox input "true"
drag, startPoint x: 103, startPoint y: 279, endPoint x: 0, endPoint y: 279, distance: 103.4
copy p "(972) 542-7774"
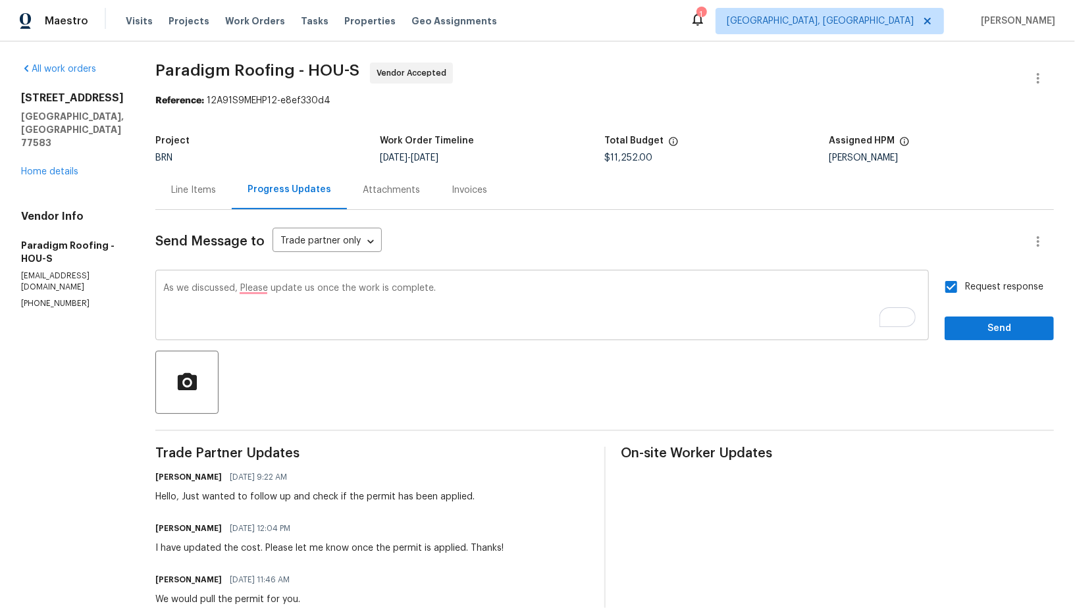
click at [237, 292] on textarea "As we discussed, Please update us once the work is complete." at bounding box center [542, 307] width 758 height 46
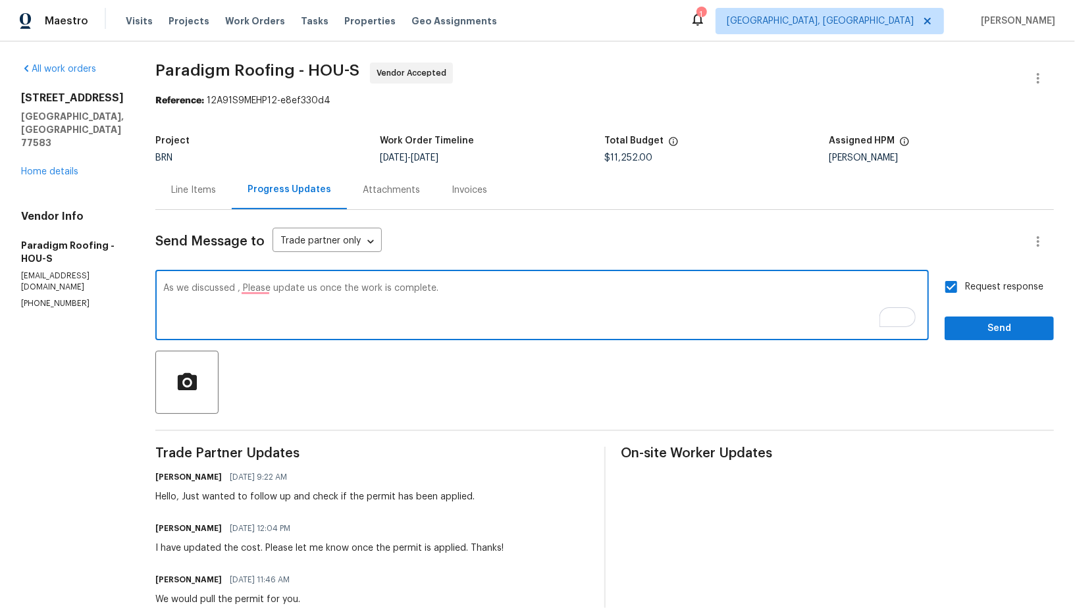
paste textarea "(972) 542-7774"
type textarea "As we discussed (972) 542-7774, Please update us once the work is complete."
click at [974, 336] on span "Send" at bounding box center [999, 329] width 88 height 16
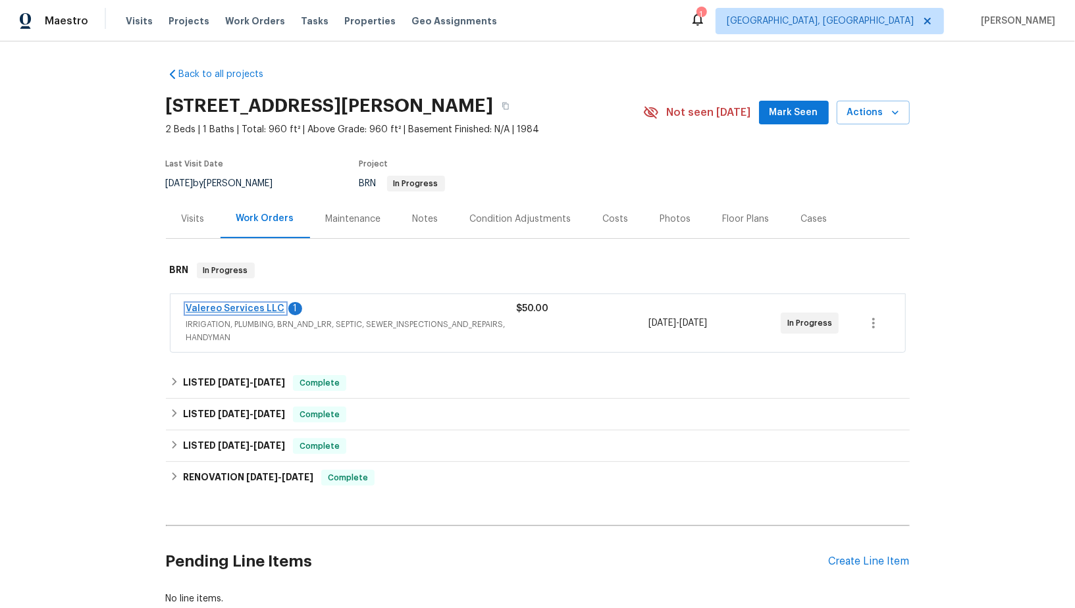
click at [248, 306] on link "Valereo Services LLC" at bounding box center [235, 308] width 99 height 9
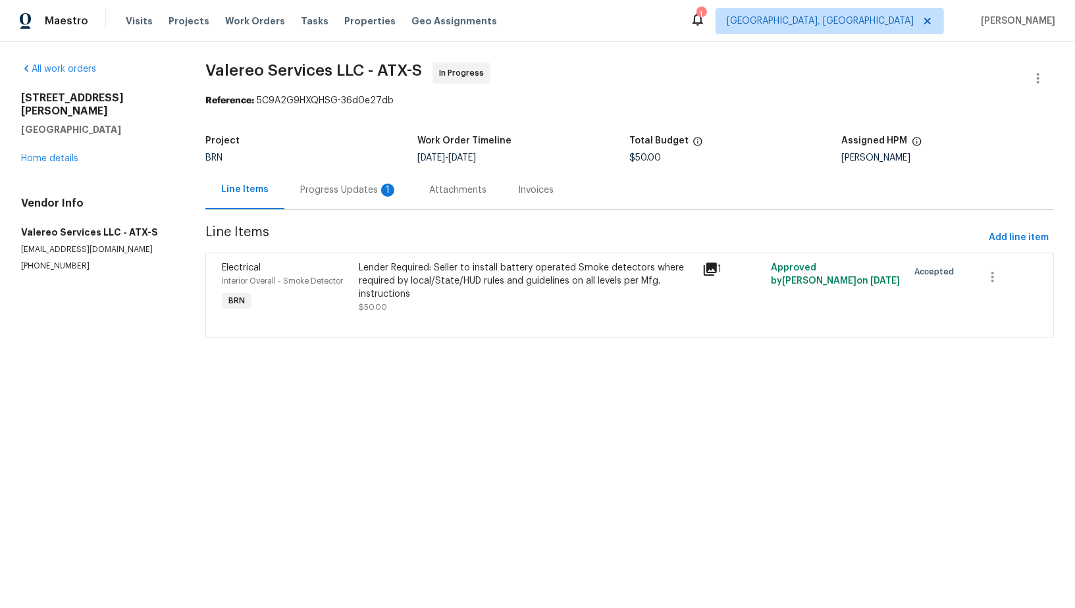
click at [315, 184] on div "Progress Updates 1" at bounding box center [348, 190] width 97 height 13
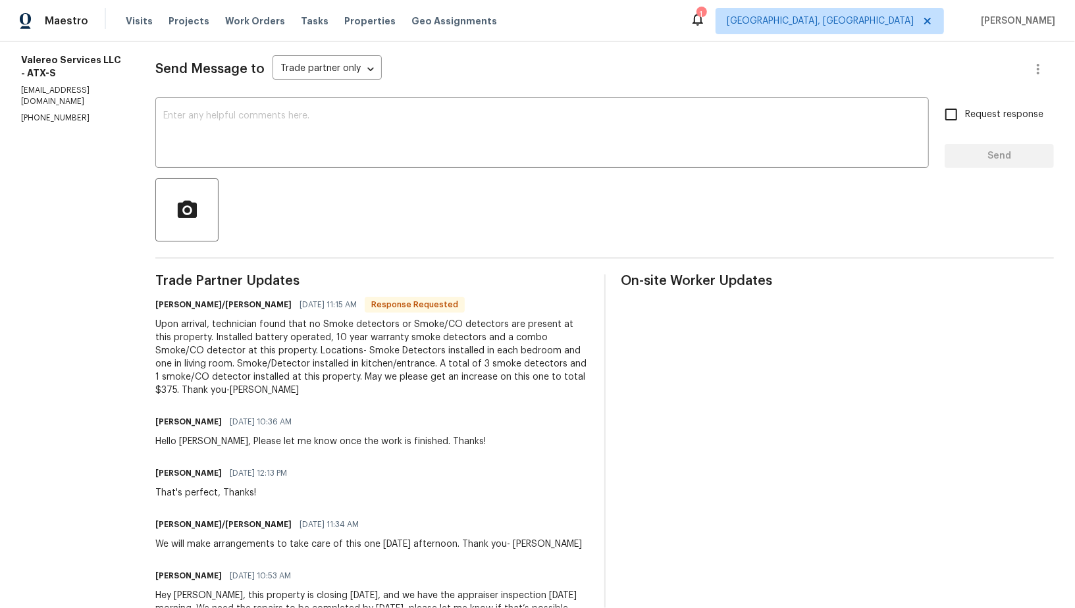
scroll to position [180, 0]
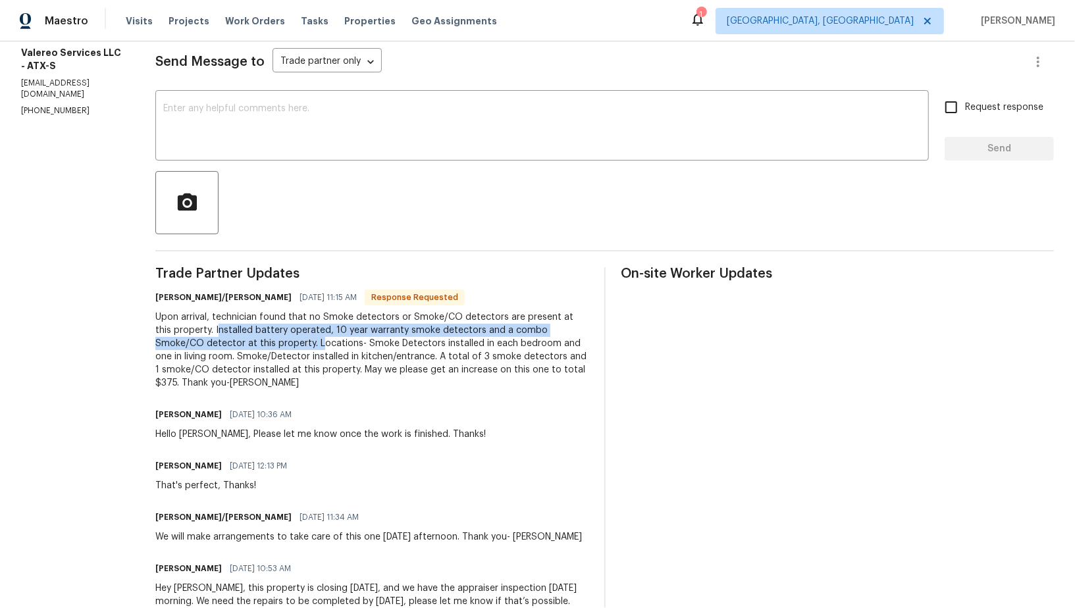
drag, startPoint x: 188, startPoint y: 334, endPoint x: 257, endPoint y: 344, distance: 69.2
click at [257, 344] on div "Upon arrival, technician found that no Smoke detectors or Smoke/CO detectors ar…" at bounding box center [371, 350] width 433 height 79
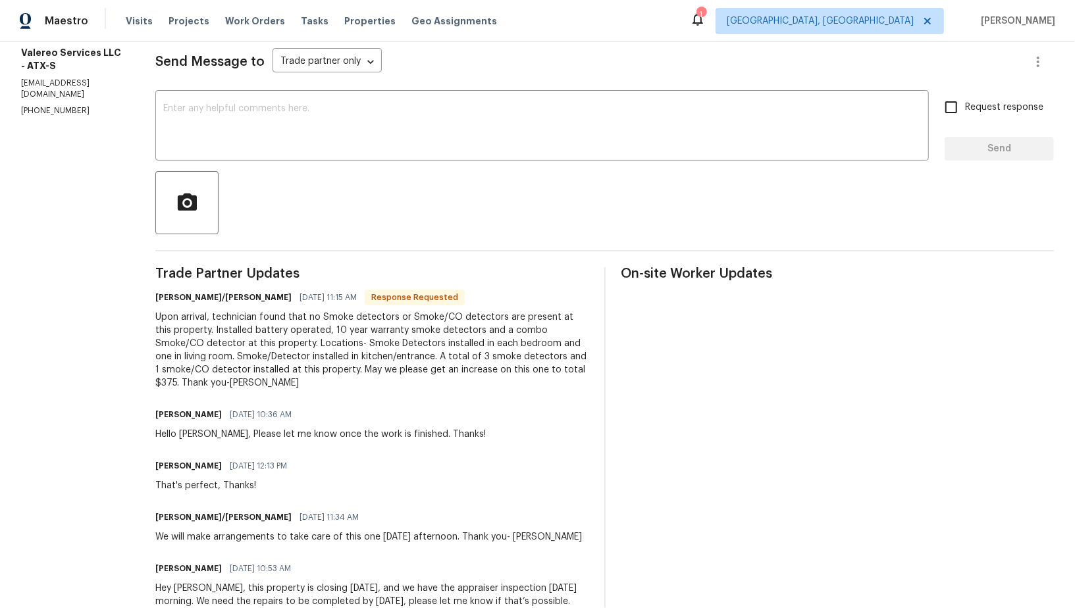
click at [287, 344] on div "Upon arrival, technician found that no Smoke detectors or Smoke/CO detectors ar…" at bounding box center [371, 350] width 433 height 79
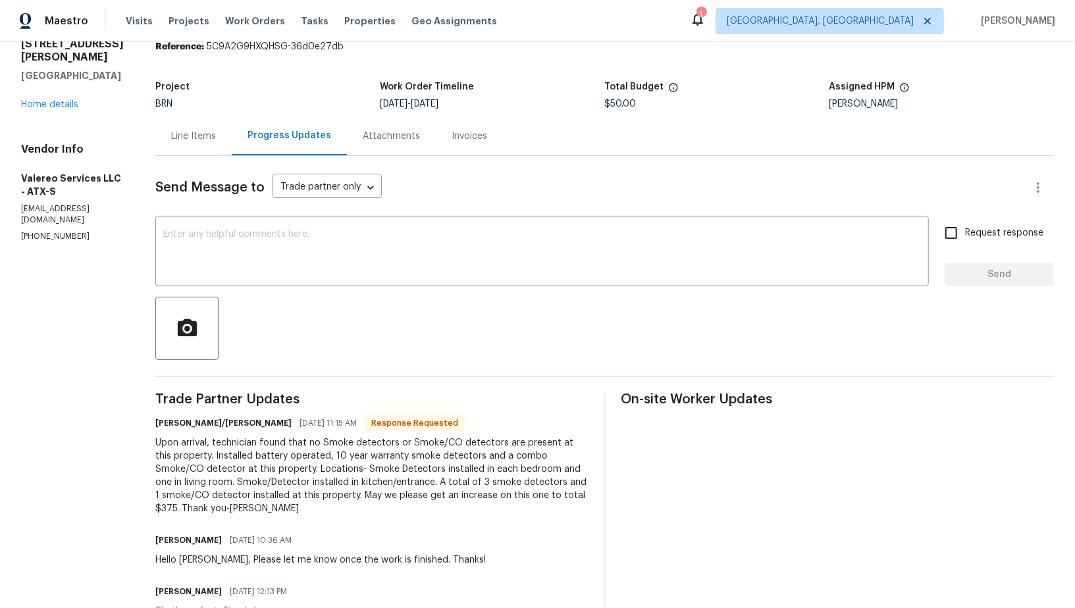
scroll to position [47, 0]
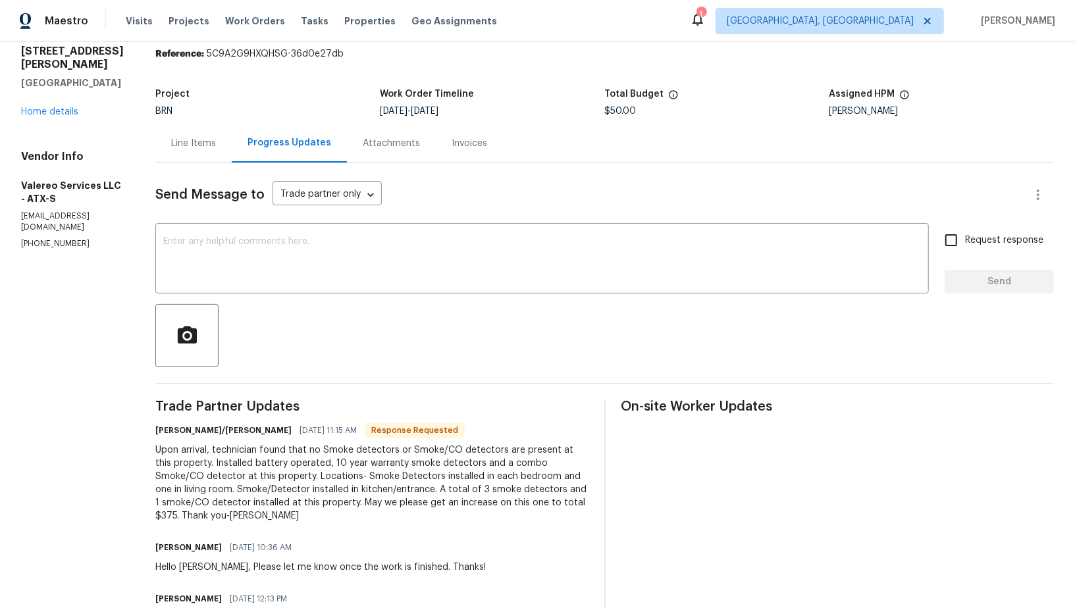
click at [182, 147] on div "Line Items" at bounding box center [193, 143] width 45 height 13
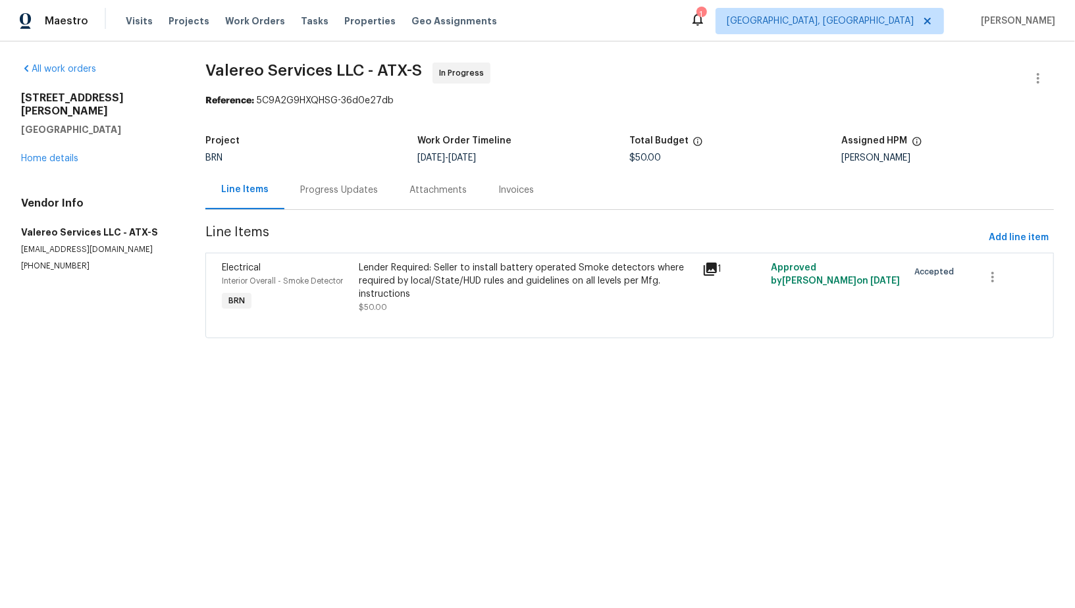
click at [349, 186] on div "Progress Updates" at bounding box center [339, 190] width 78 height 13
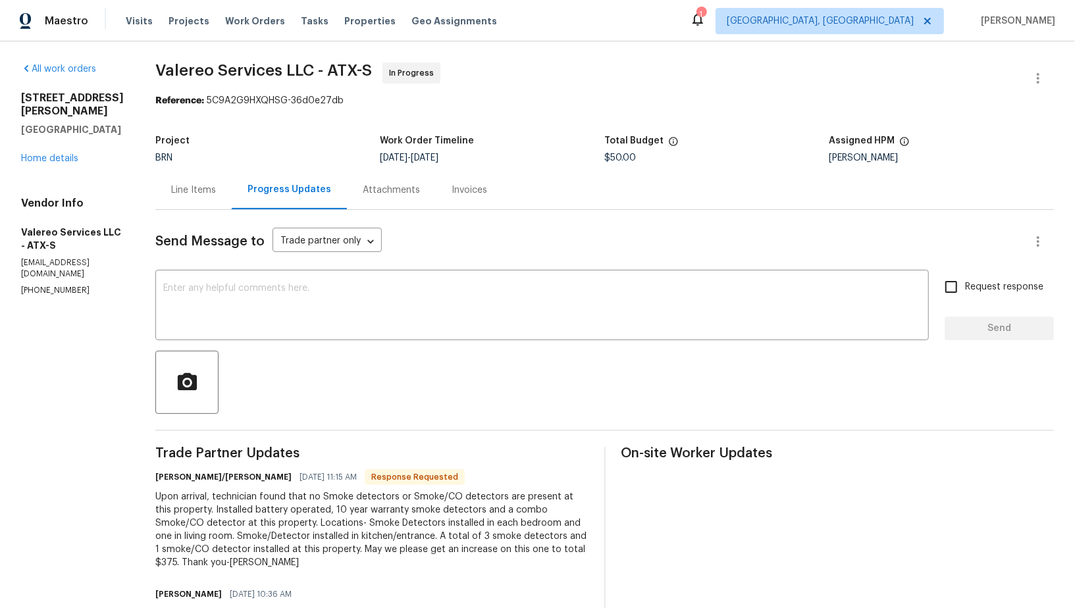
click at [172, 197] on div "Line Items" at bounding box center [193, 190] width 76 height 39
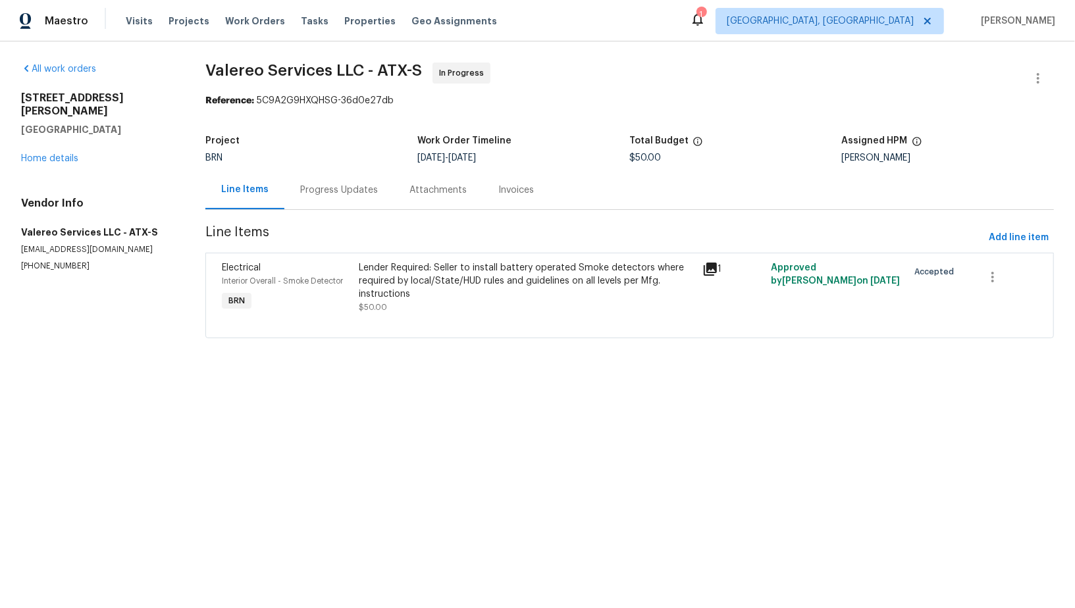
click at [409, 288] on div "Lender Required: Seller to install battery operated Smoke detectors where requi…" at bounding box center [526, 281] width 335 height 40
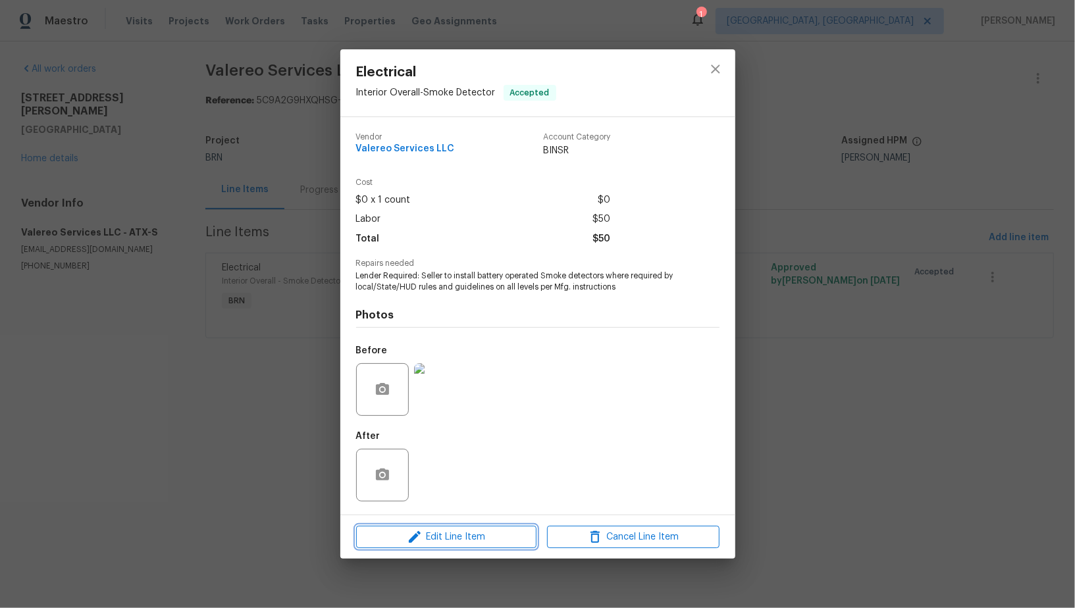
click at [474, 533] on span "Edit Line Item" at bounding box center [446, 537] width 172 height 16
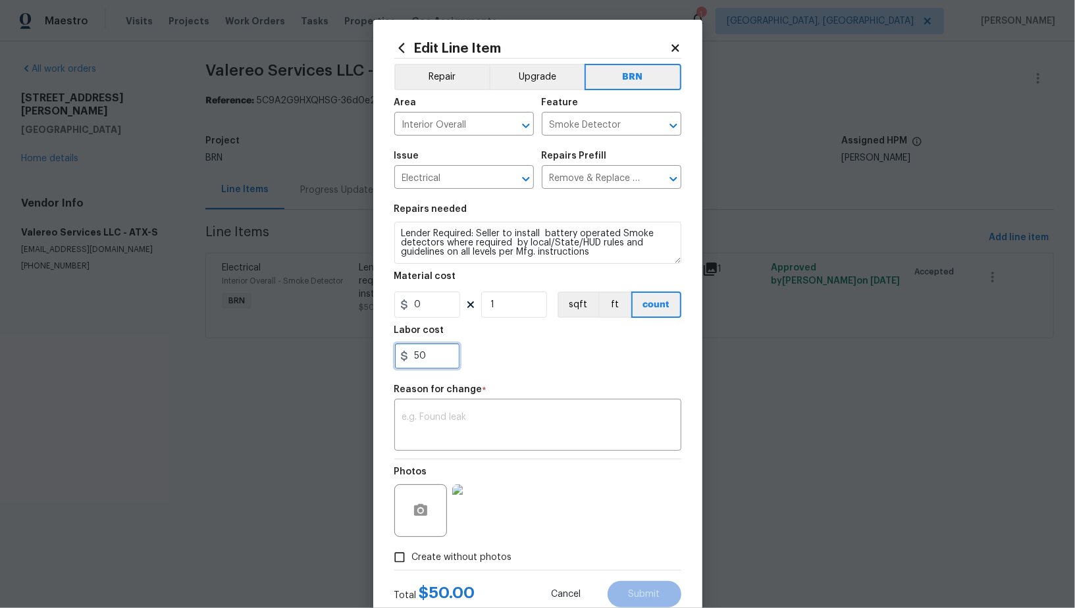
click at [438, 358] on input "50" at bounding box center [427, 356] width 66 height 26
type input "375"
click at [456, 452] on div "Repair Upgrade BRN Area Interior Overall ​ Feature Smoke Detector ​ Issue Elect…" at bounding box center [537, 315] width 287 height 512
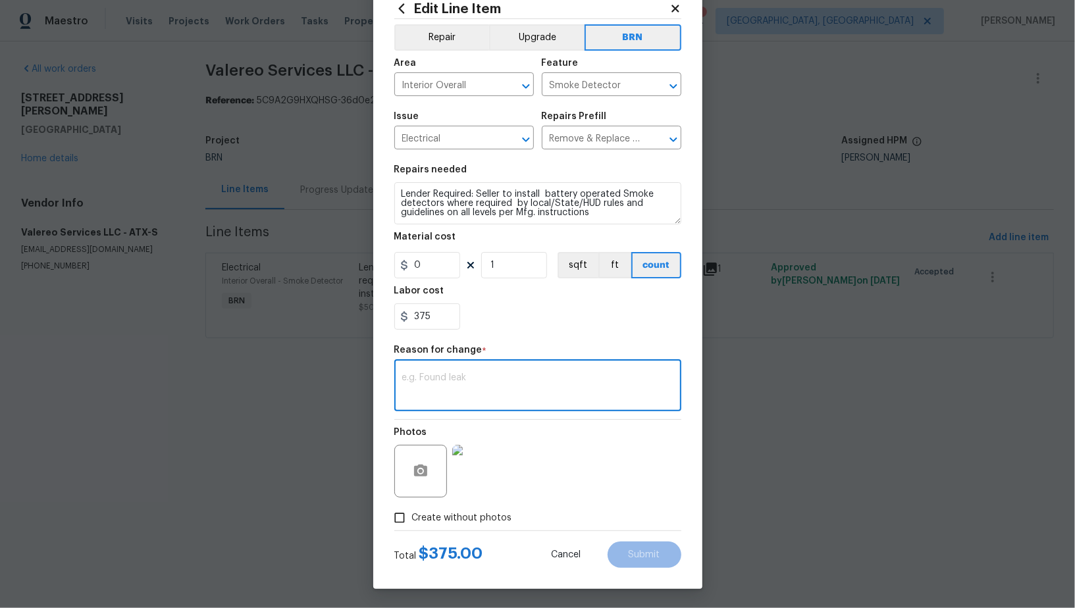
click at [498, 380] on textarea at bounding box center [537, 387] width 271 height 28
paste textarea "(PR) Updated per vendors final cost."
type textarea "(PR) Updated per vendors final cost."
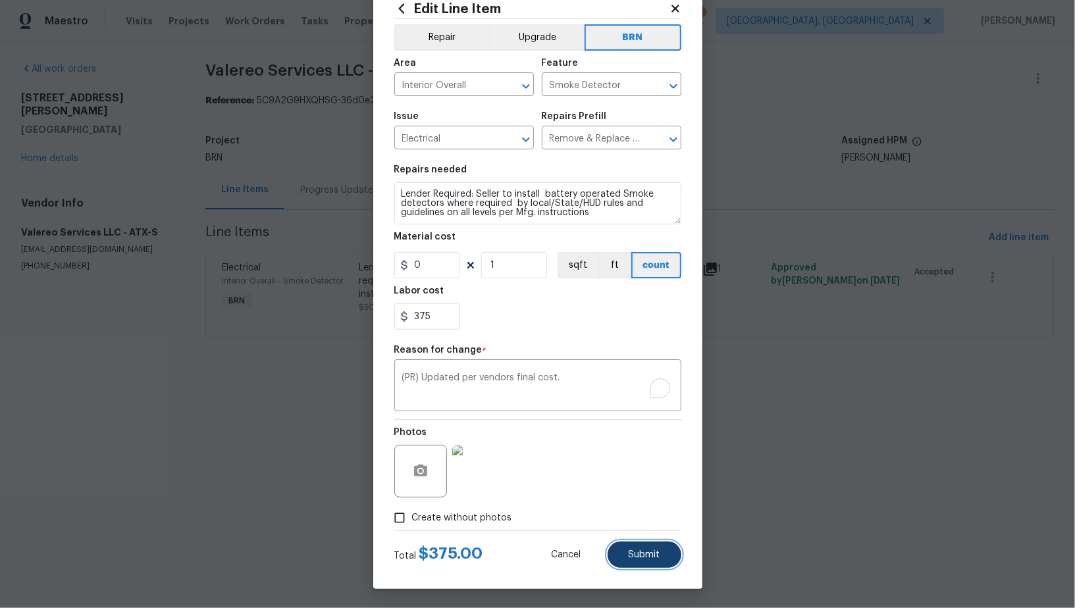
click at [636, 546] on button "Submit" at bounding box center [645, 555] width 74 height 26
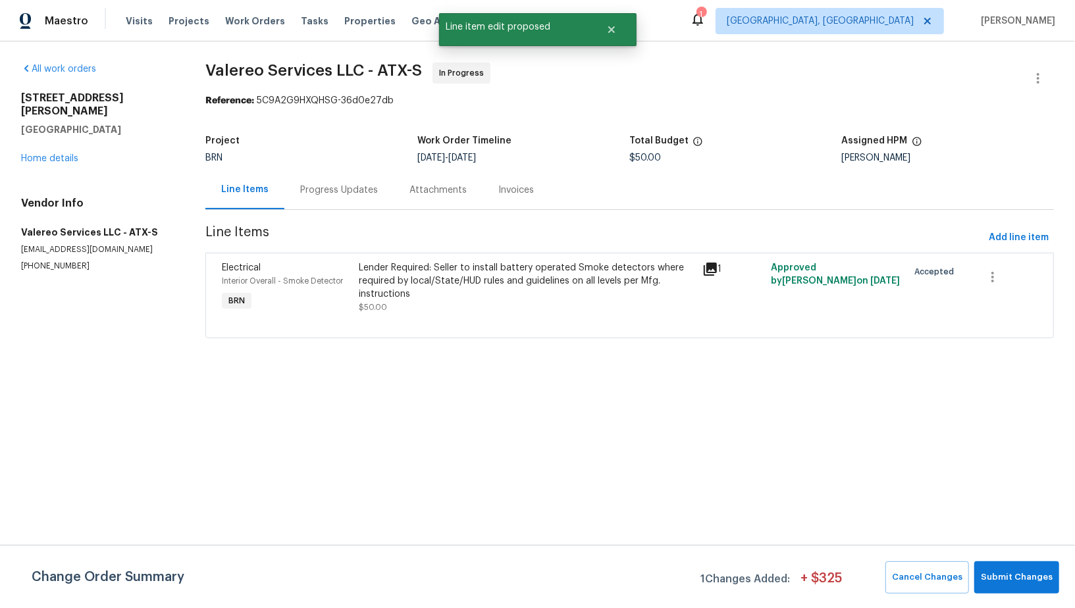
scroll to position [0, 0]
click at [1037, 582] on span "Submit Changes" at bounding box center [1017, 577] width 72 height 15
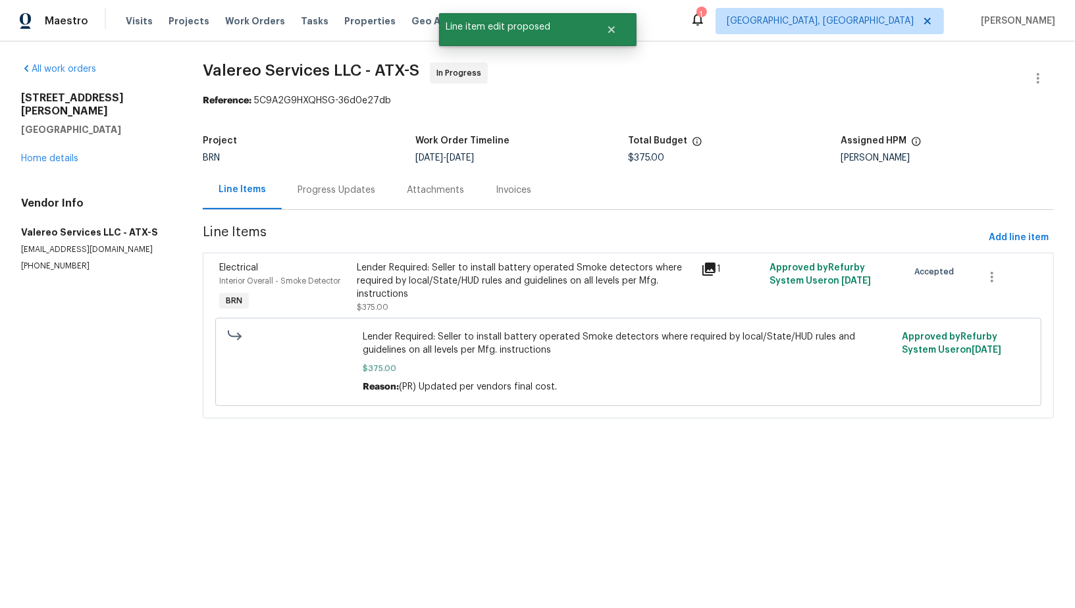
click at [330, 193] on div "Progress Updates" at bounding box center [337, 190] width 78 height 13
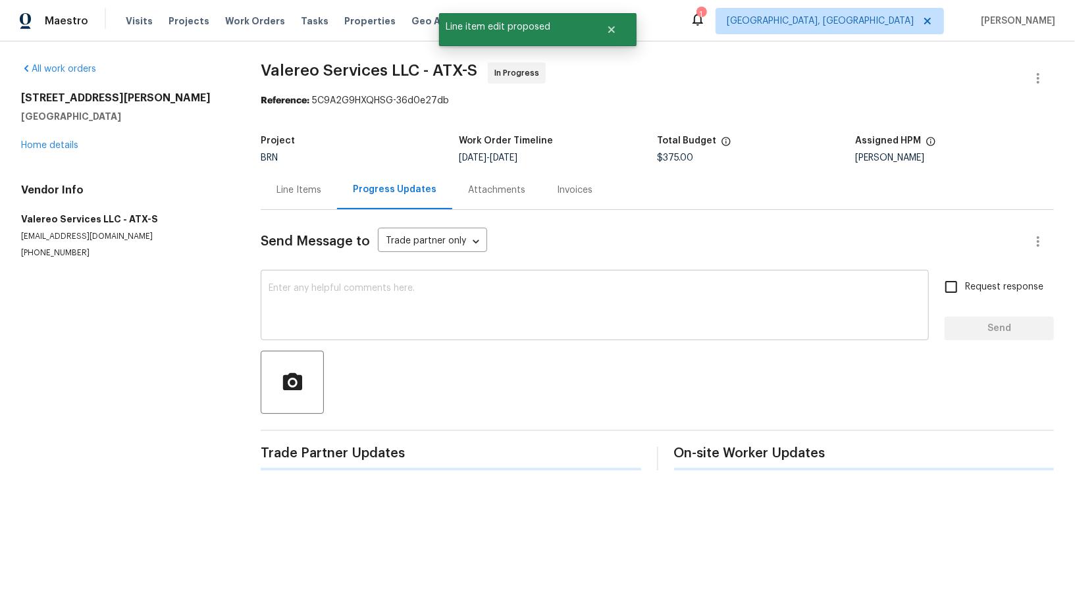
click at [348, 300] on textarea at bounding box center [595, 307] width 652 height 46
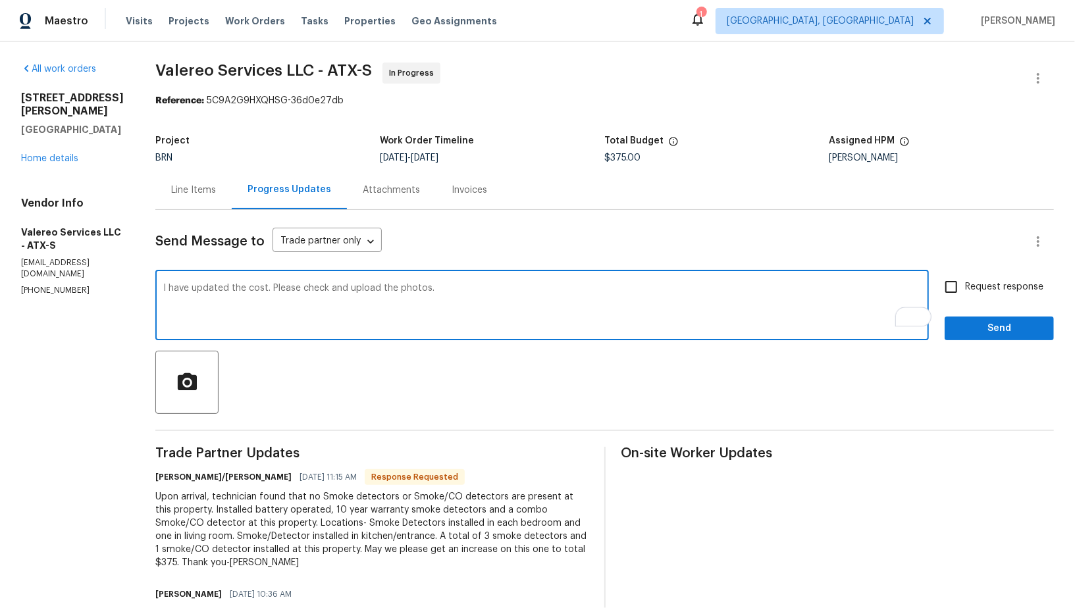
type textarea "I have updated the cost. Please check and upload the photos."
click at [957, 287] on input "Request response" at bounding box center [951, 287] width 28 height 28
checkbox input "true"
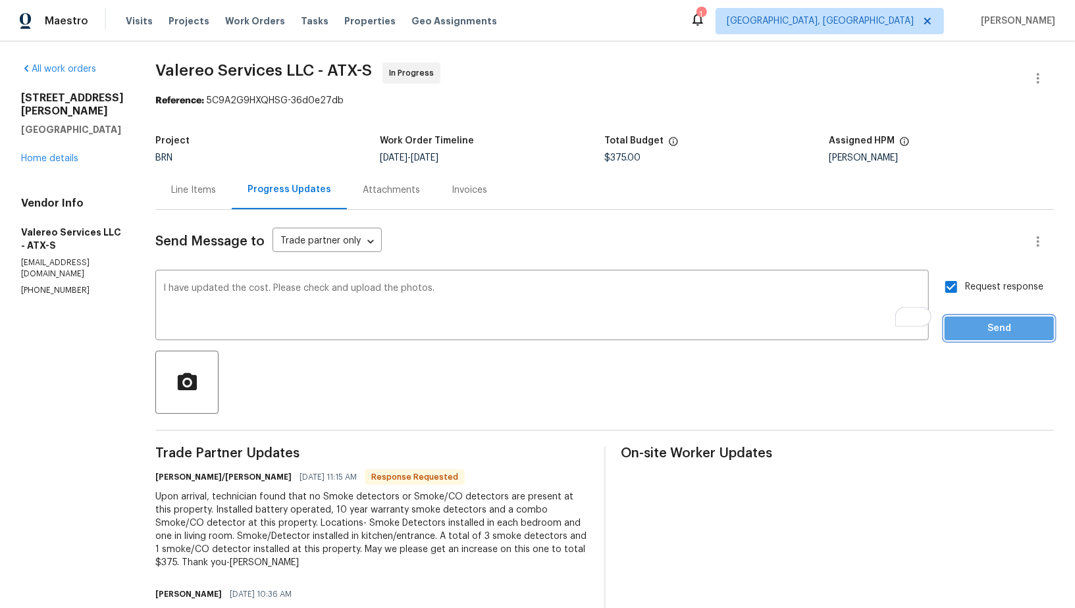
click at [990, 329] on span "Send" at bounding box center [999, 329] width 88 height 16
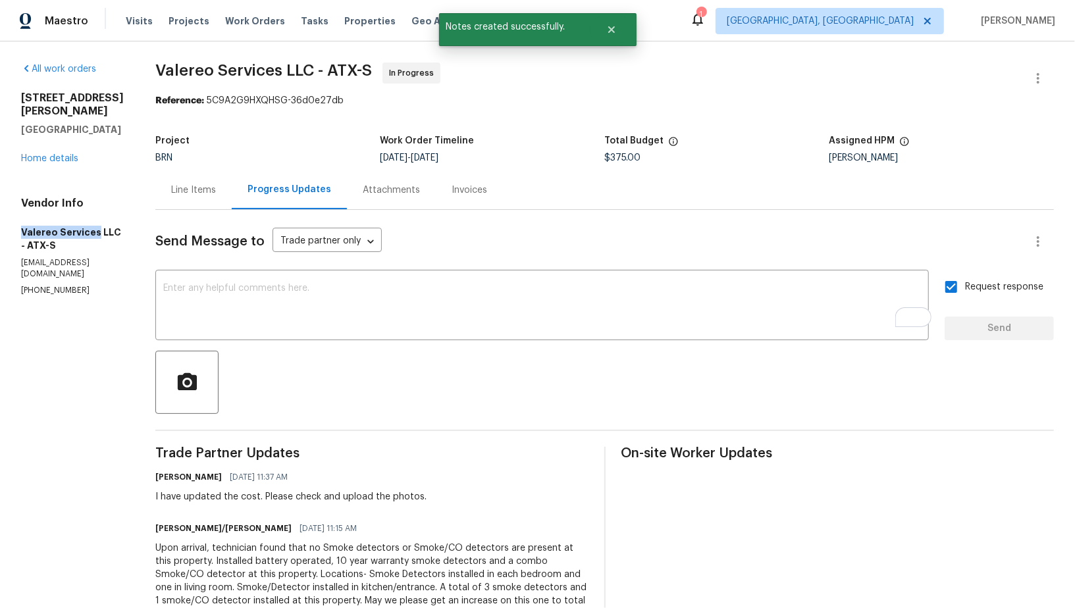
drag, startPoint x: 3, startPoint y: 223, endPoint x: 97, endPoint y: 223, distance: 93.5
click at [97, 223] on div "All work orders 2603 Tracy Trl Austin, TX 78728 Home details Vendor Info Valere…" at bounding box center [537, 536] width 1075 height 990
copy h5 "Valereo Services"
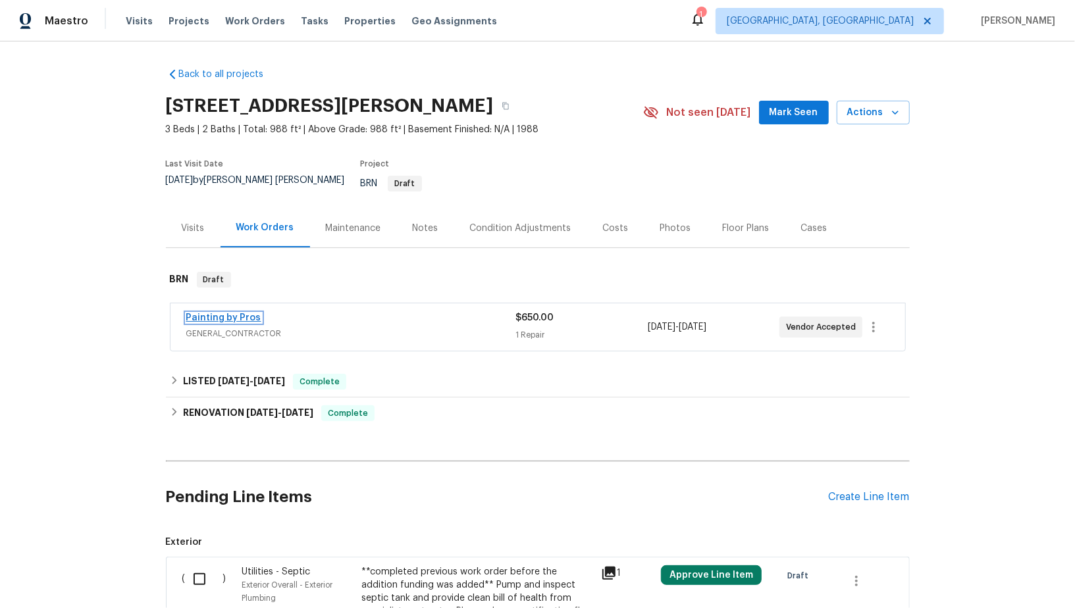
click at [242, 313] on link "Painting by Pros" at bounding box center [223, 317] width 75 height 9
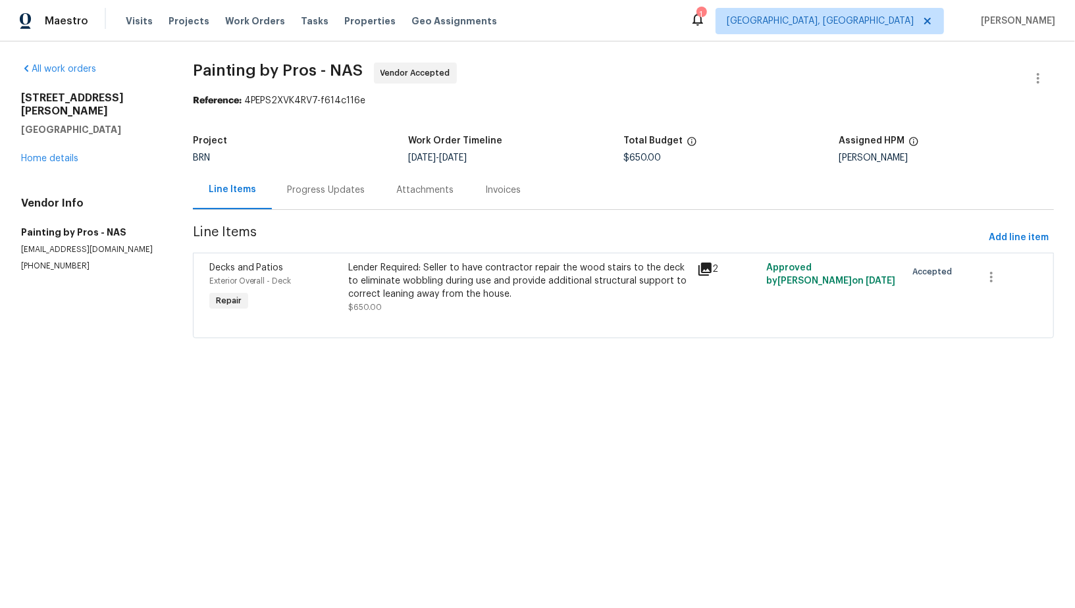
click at [442, 281] on div "Lender Required: Seller to have contractor repair the wood stairs to the deck t…" at bounding box center [518, 281] width 340 height 40
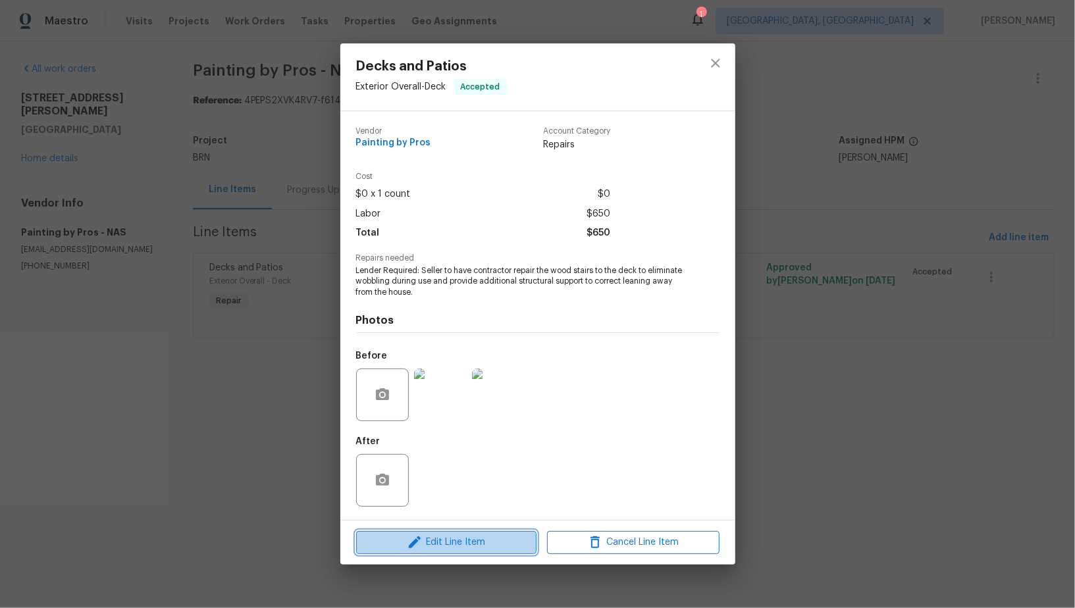
click at [453, 543] on span "Edit Line Item" at bounding box center [446, 543] width 172 height 16
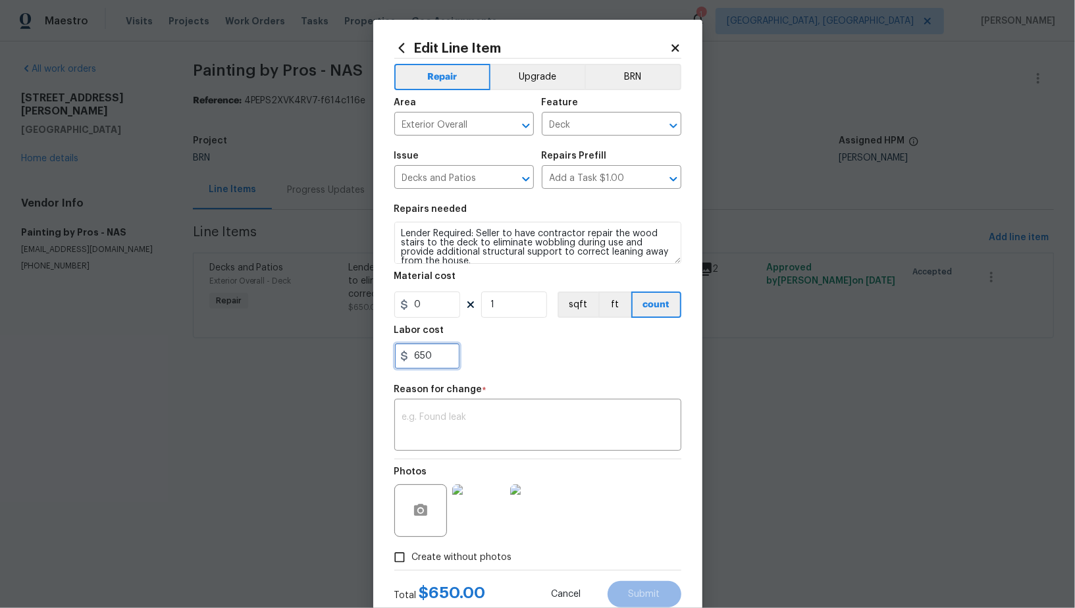
click at [435, 367] on input "650" at bounding box center [427, 356] width 66 height 26
paste input "1250"
type input "1250"
click at [465, 427] on textarea at bounding box center [537, 427] width 271 height 28
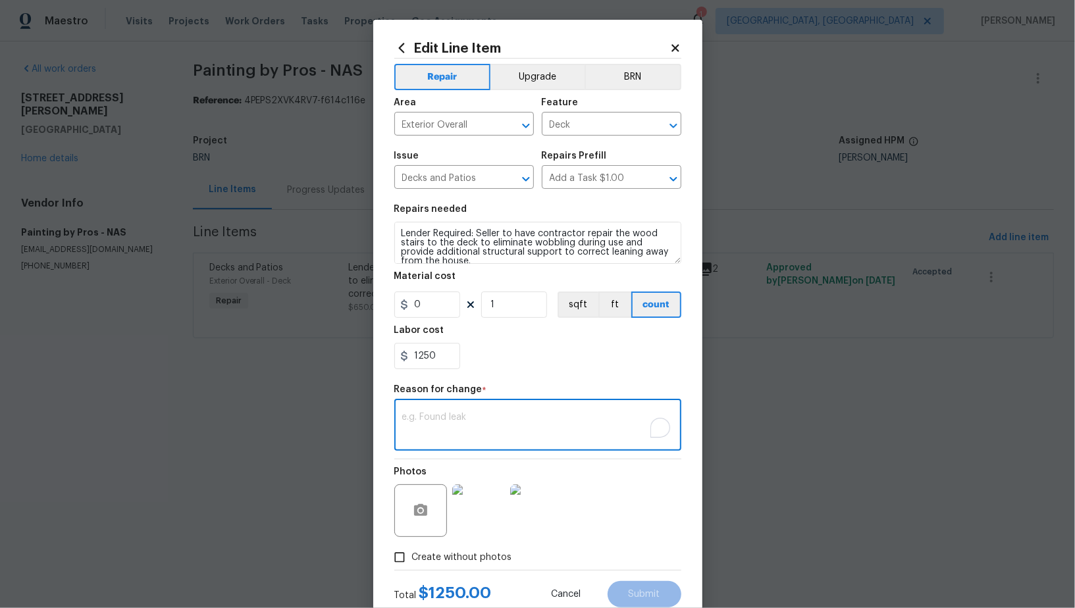
paste textarea "(PR) Updated cost per BR team’s approval."
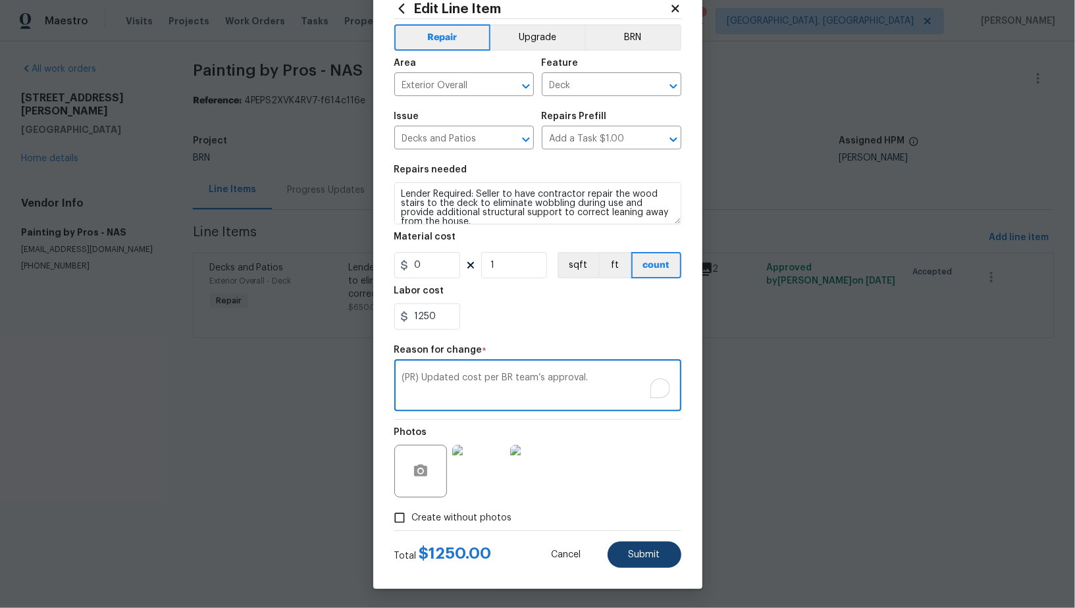
type textarea "(PR) Updated cost per BR team’s approval."
click at [656, 548] on button "Submit" at bounding box center [645, 555] width 74 height 26
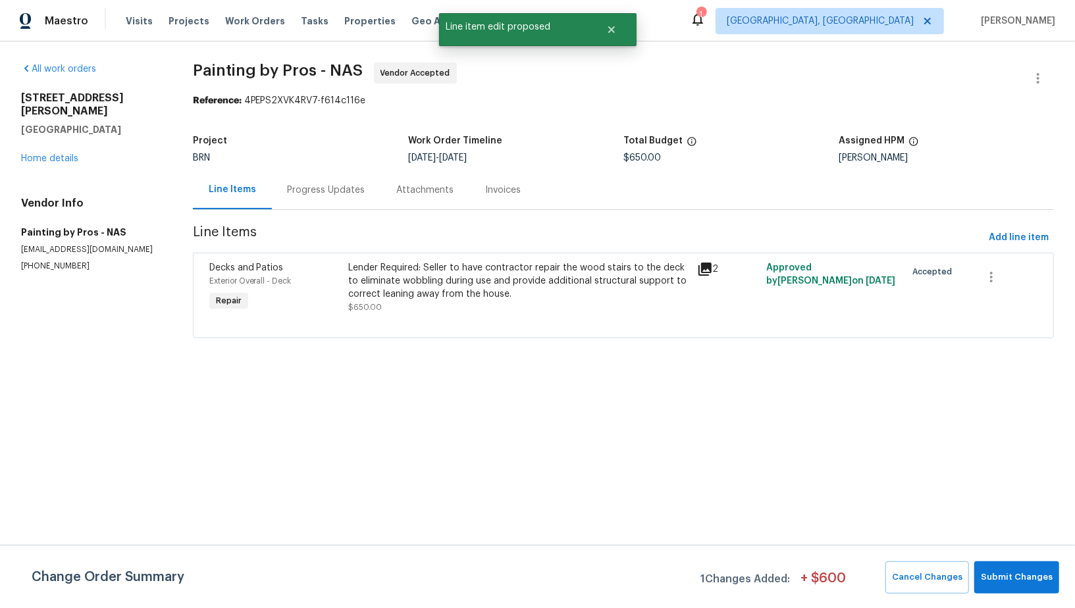
scroll to position [0, 0]
click at [1013, 583] on span "Submit Changes" at bounding box center [1017, 577] width 72 height 15
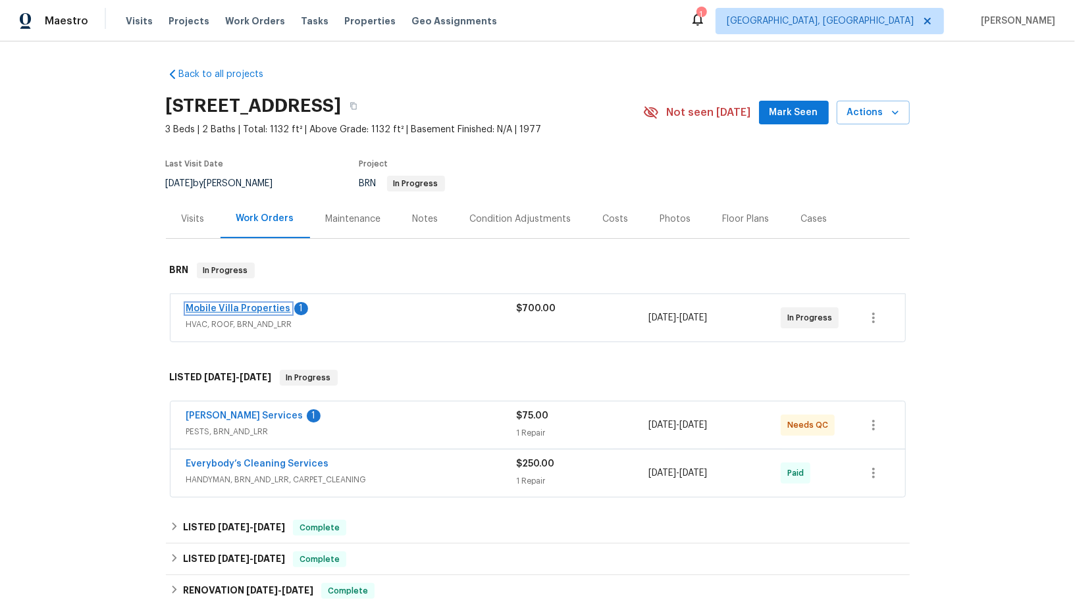
click at [263, 309] on link "Mobile Villa Properties" at bounding box center [238, 308] width 105 height 9
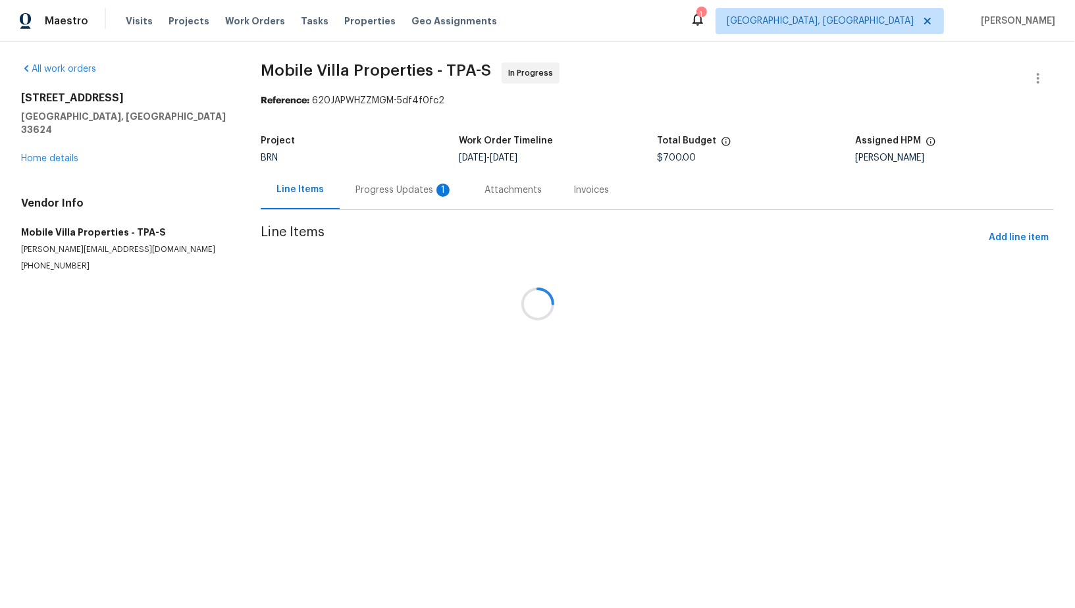
click at [366, 192] on div "Progress Updates 1" at bounding box center [404, 190] width 97 height 13
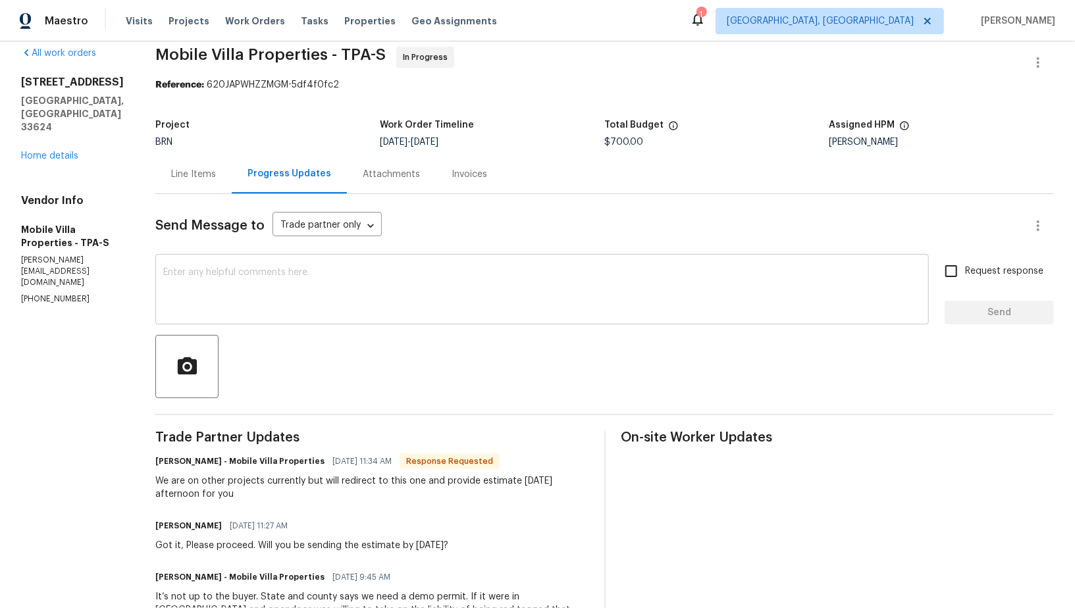
scroll to position [22, 0]
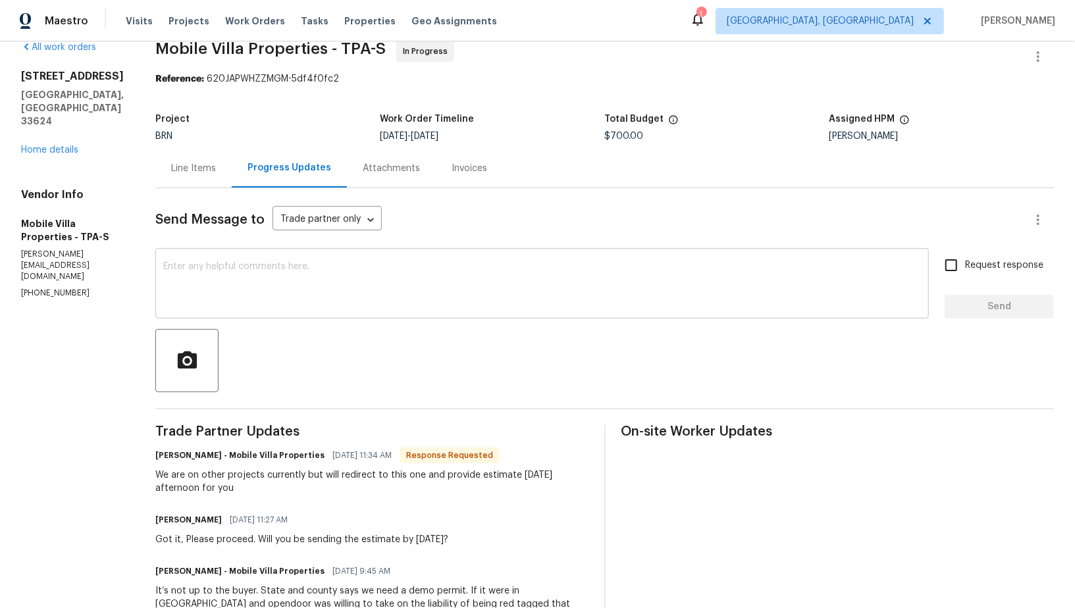
click at [318, 285] on textarea at bounding box center [542, 285] width 758 height 46
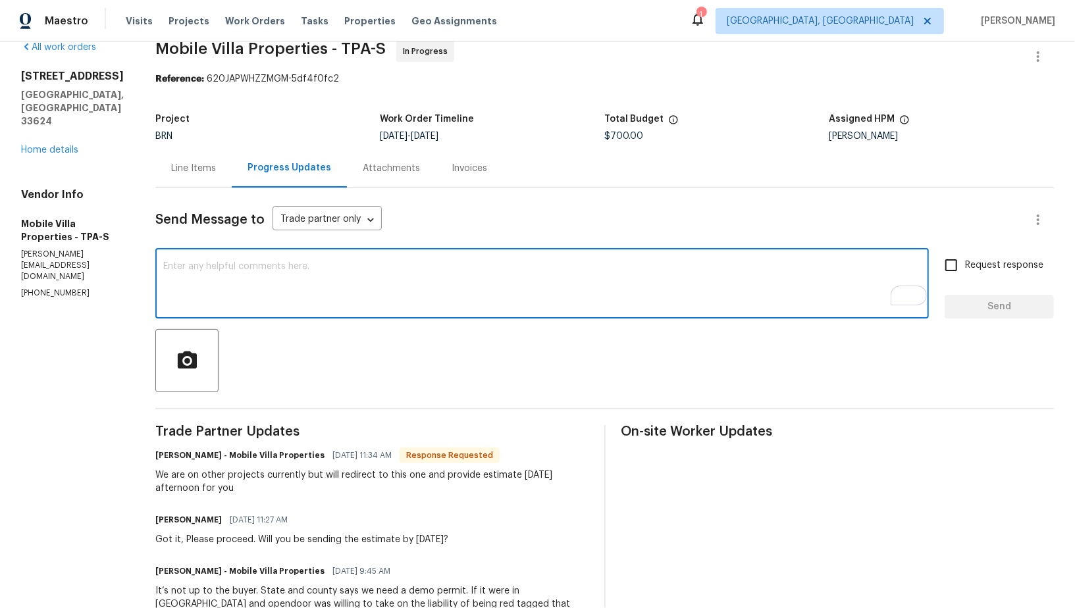
click at [307, 286] on textarea "To enrich screen reader interactions, please activate Accessibility in Grammarl…" at bounding box center [542, 285] width 758 height 46
type textarea "I understand, Thank you!"
click at [966, 273] on label "Request response" at bounding box center [990, 265] width 106 height 28
click at [965, 273] on input "Request response" at bounding box center [951, 265] width 28 height 28
checkbox input "true"
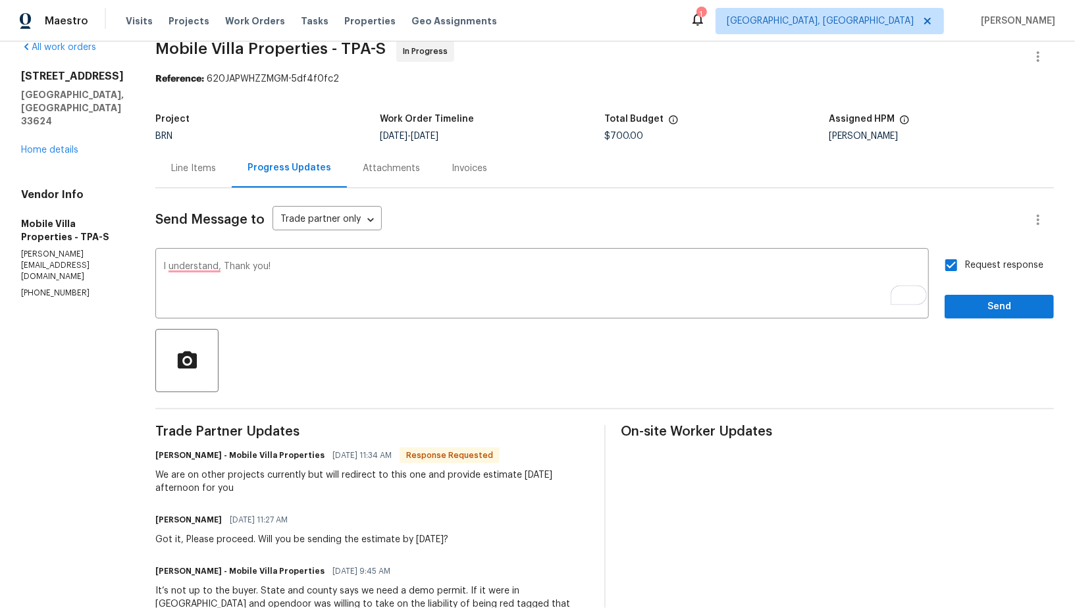
click at [980, 311] on span "Send" at bounding box center [999, 307] width 88 height 16
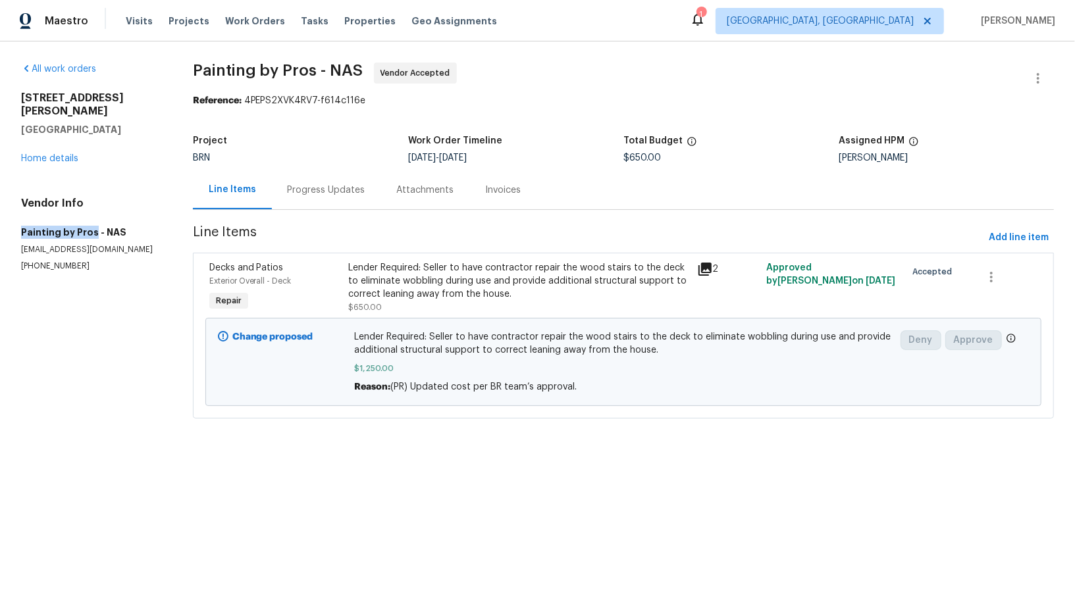
drag, startPoint x: 7, startPoint y: 211, endPoint x: 91, endPoint y: 219, distance: 84.0
click at [92, 219] on div "All work orders [STREET_ADDRESS][PERSON_NAME] Home details Vendor Info Painting…" at bounding box center [537, 248] width 1075 height 414
copy h5 "Painting by Pros"
click at [334, 203] on div "Progress Updates" at bounding box center [326, 190] width 109 height 39
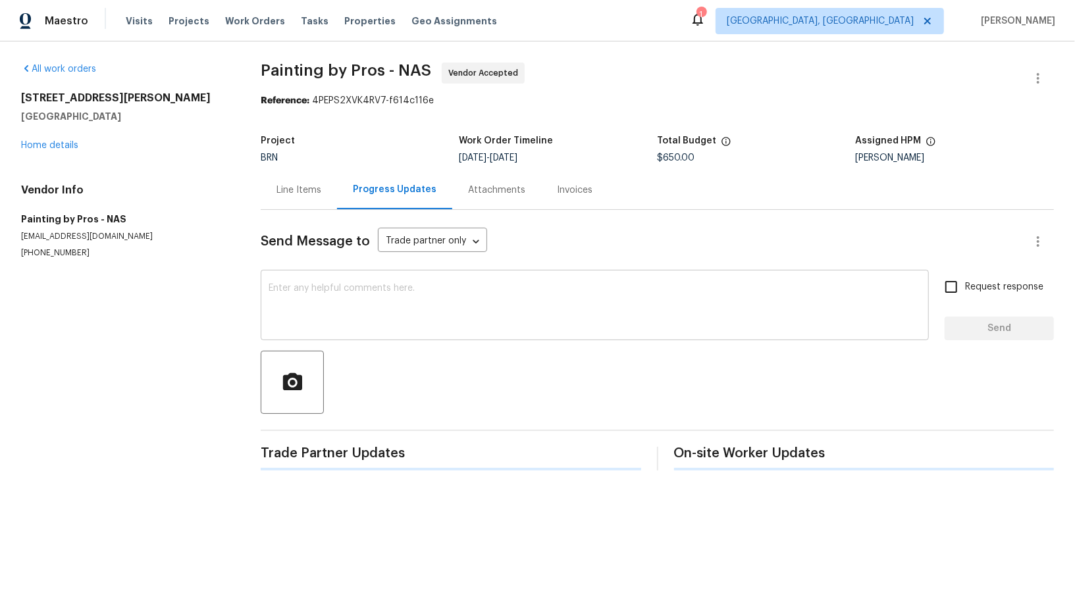
click at [331, 316] on textarea at bounding box center [595, 307] width 652 height 46
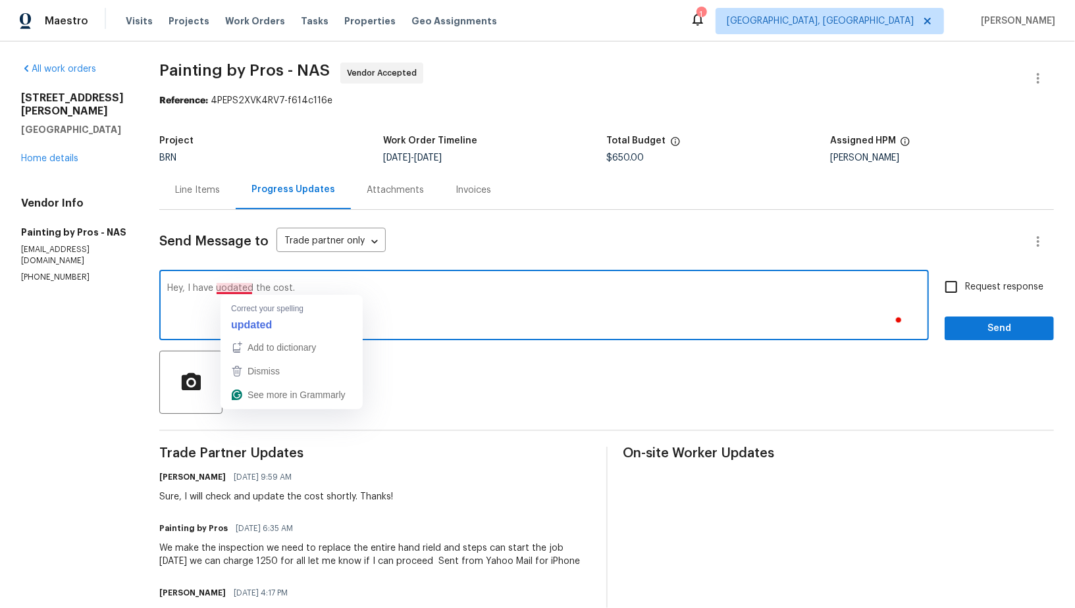
click at [242, 288] on textarea "Hey, I have uodated the cost." at bounding box center [544, 307] width 754 height 46
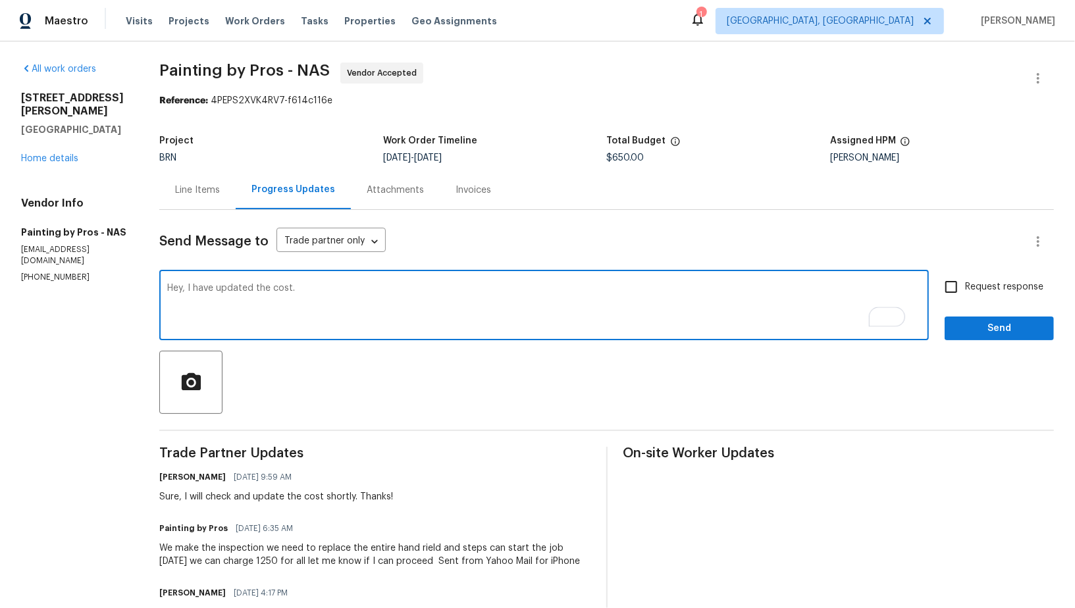
click at [368, 288] on textarea "Hey, I have updated the cost." at bounding box center [544, 307] width 754 height 46
click at [556, 288] on textarea "Hey, I have updated the cost. Please check and let me know if you can start the…" at bounding box center [544, 307] width 754 height 46
type textarea "Hey, I have updated the cost. Please check and let me know if you can start the…"
click at [962, 287] on input "Request response" at bounding box center [951, 287] width 28 height 28
checkbox input "true"
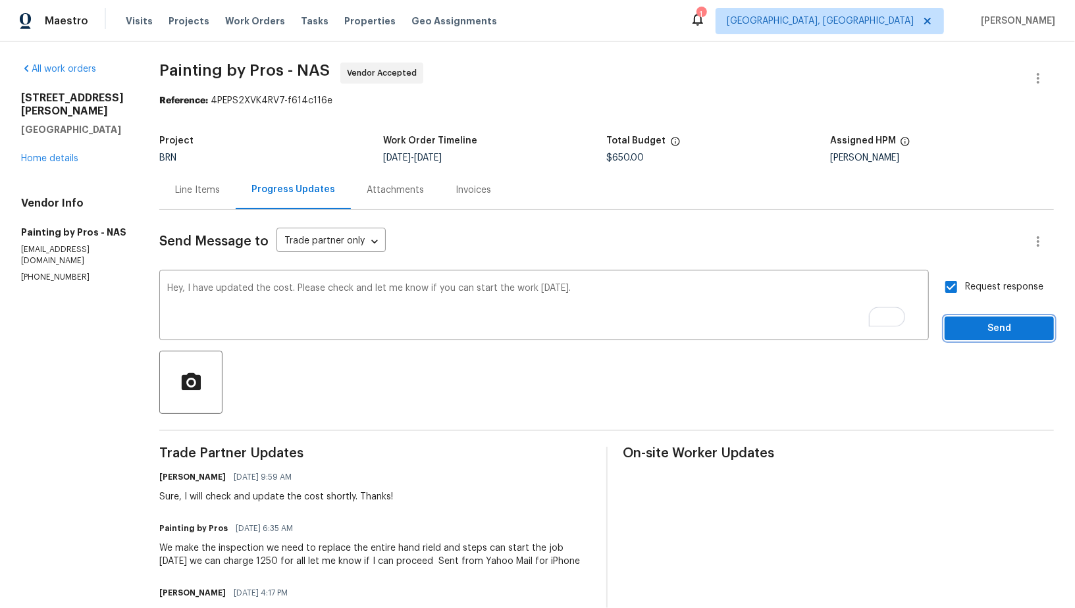
click at [976, 319] on button "Send" at bounding box center [999, 329] width 109 height 24
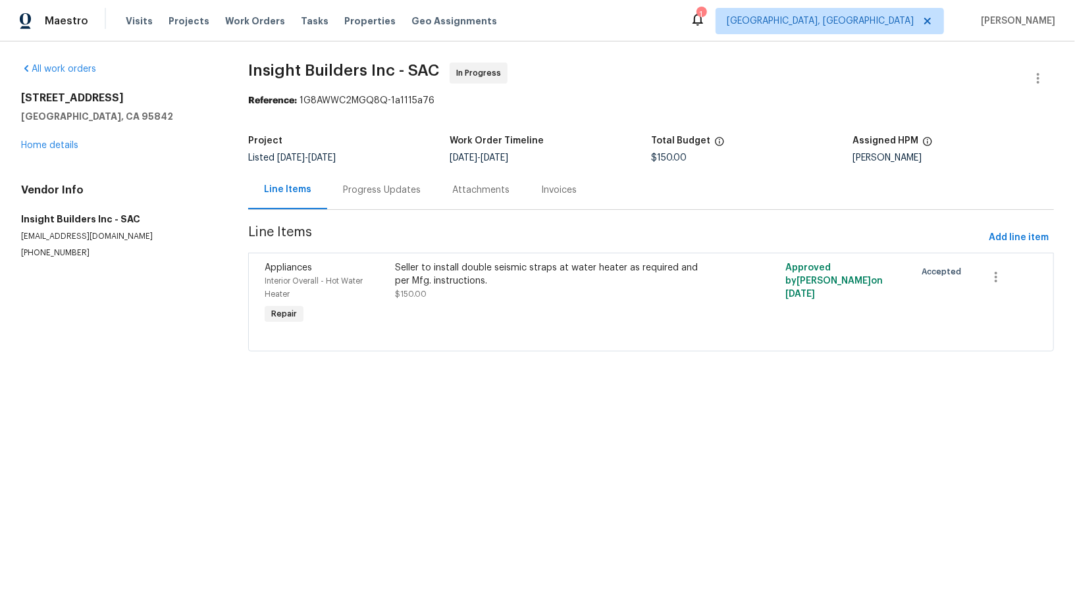
click at [382, 193] on div "Progress Updates" at bounding box center [382, 190] width 78 height 13
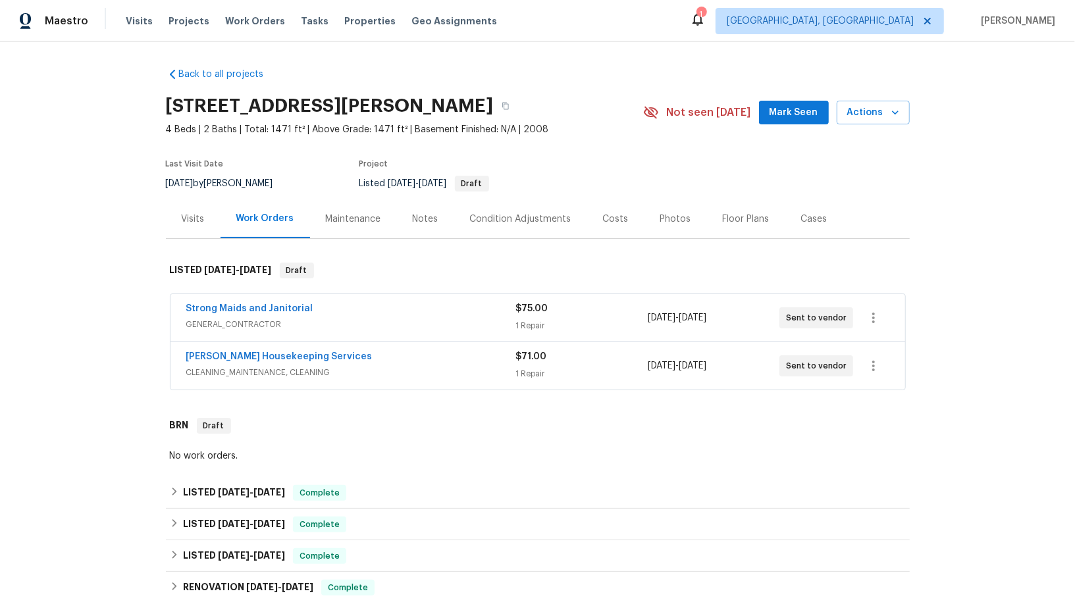
scroll to position [295, 0]
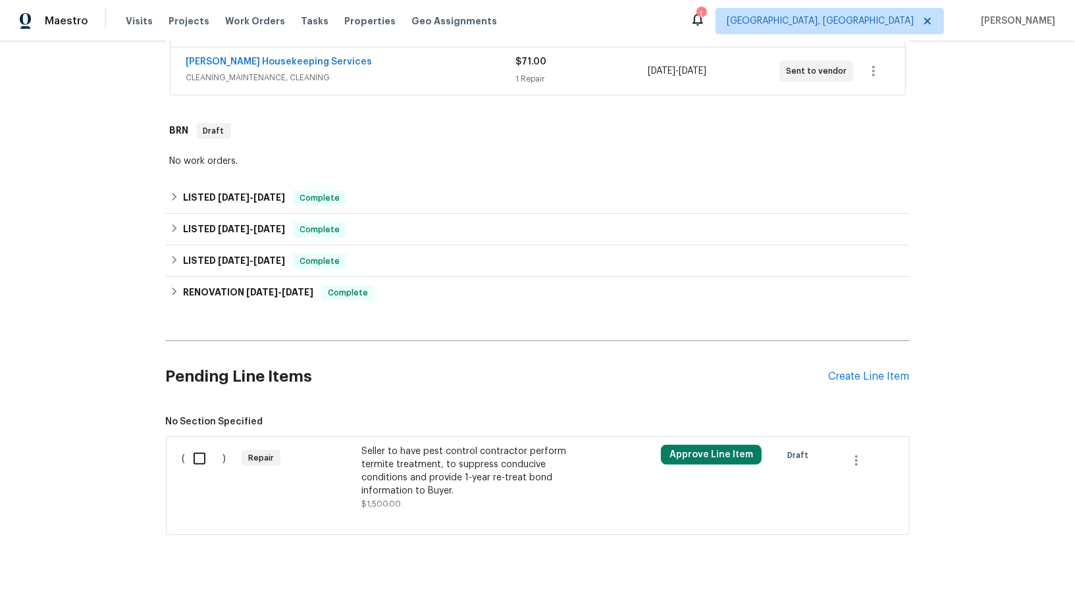
click at [379, 453] on div "Seller to have pest control contractor perform termite treatment, to suppress c…" at bounding box center [477, 471] width 232 height 53
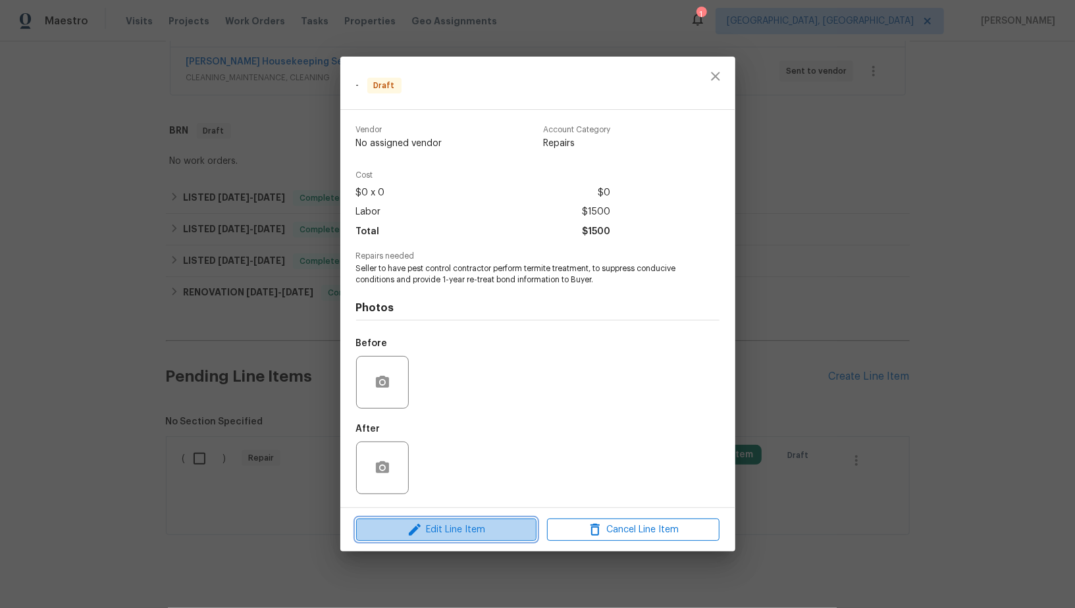
click at [434, 533] on span "Edit Line Item" at bounding box center [446, 530] width 172 height 16
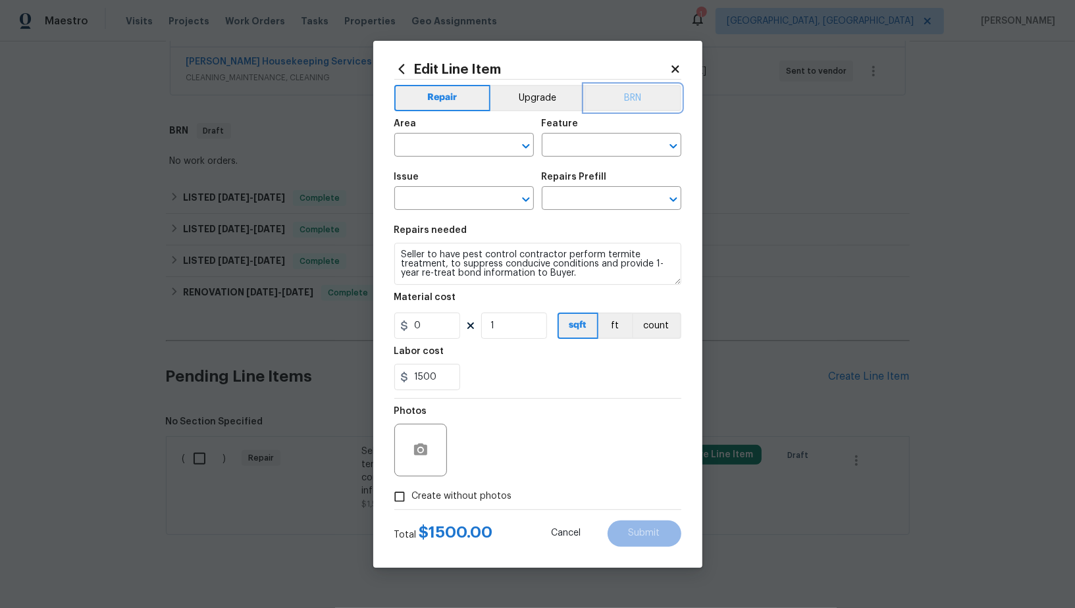
click at [623, 89] on button "BRN" at bounding box center [633, 98] width 97 height 26
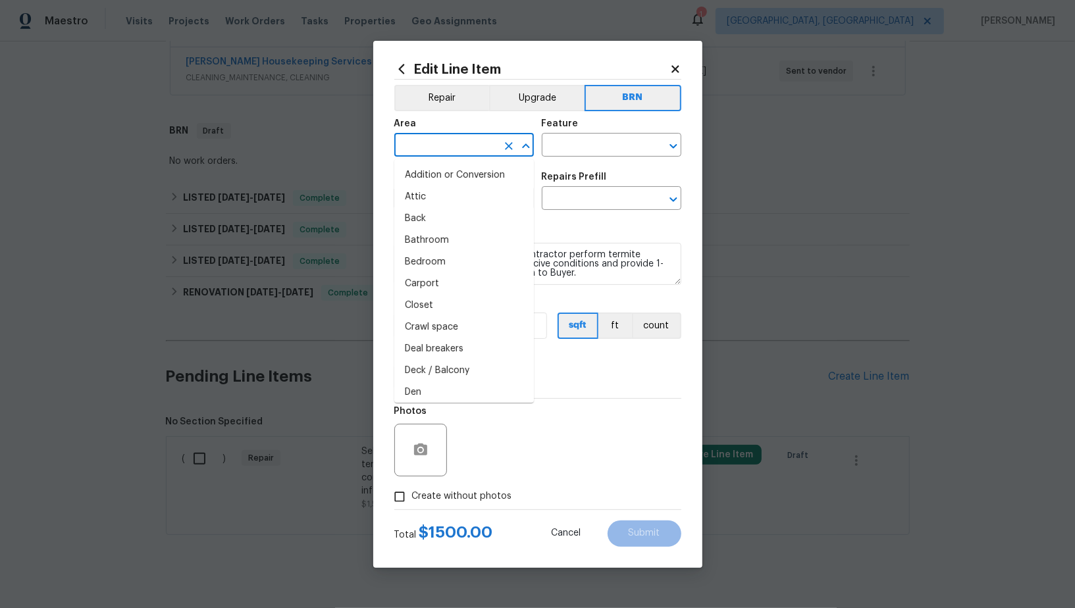
click at [462, 151] on input "text" at bounding box center [445, 146] width 103 height 20
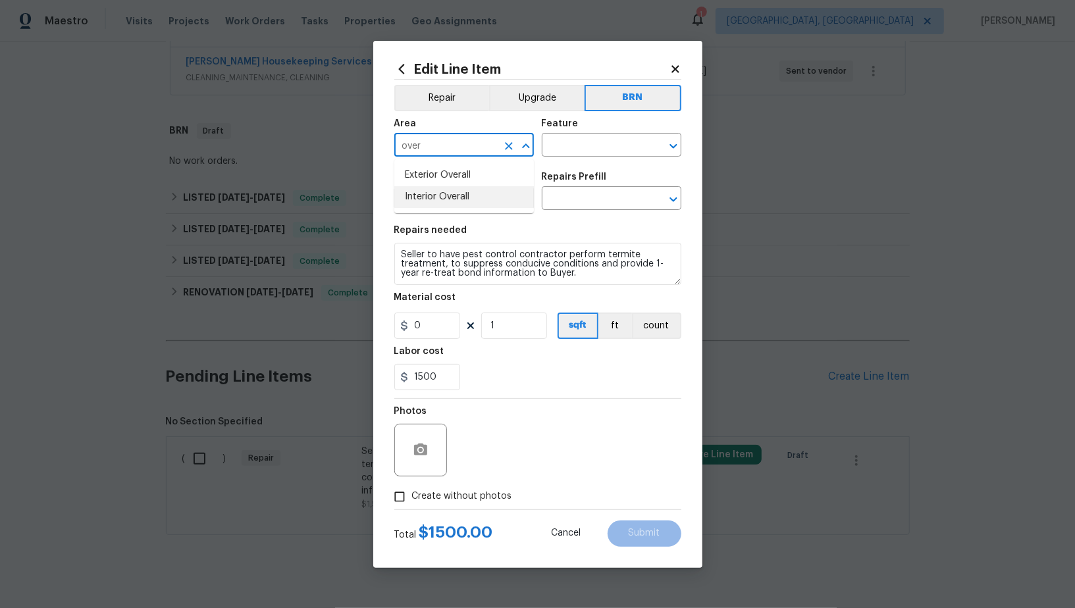
click at [451, 200] on li "Interior Overall" at bounding box center [464, 197] width 140 height 22
type input "Interior Overall"
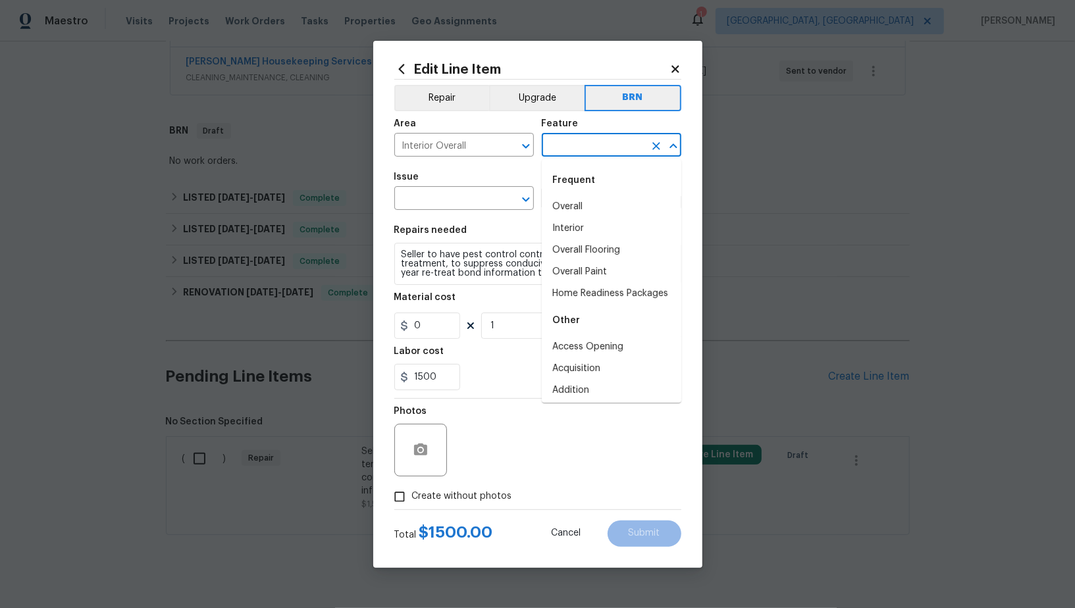
click at [593, 155] on input "text" at bounding box center [593, 146] width 103 height 20
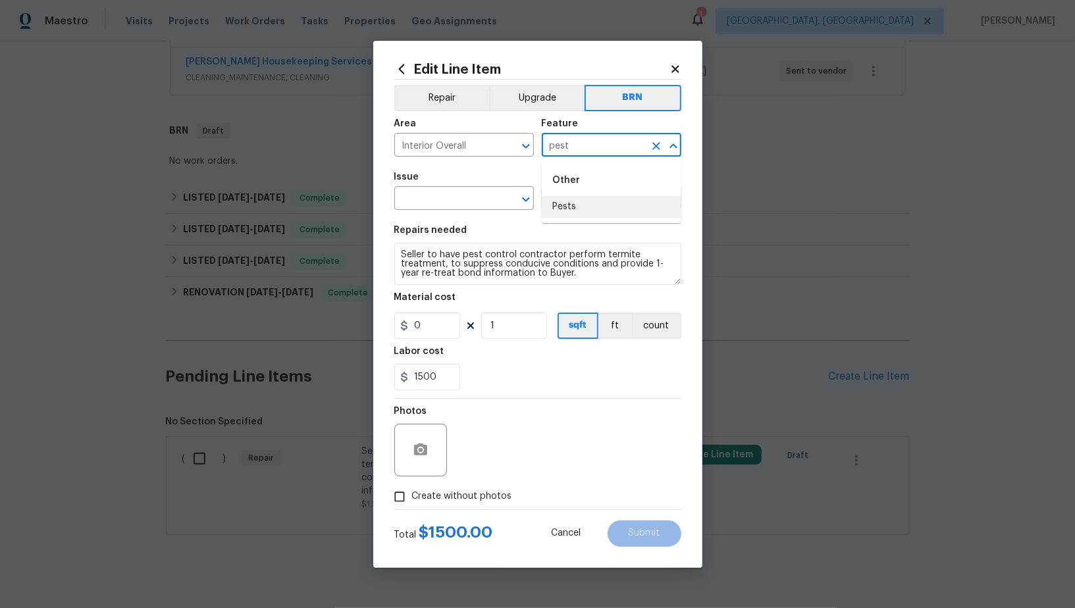
click at [575, 213] on li "Pests" at bounding box center [612, 207] width 140 height 22
type input "Pests"
click at [466, 198] on input "text" at bounding box center [445, 200] width 103 height 20
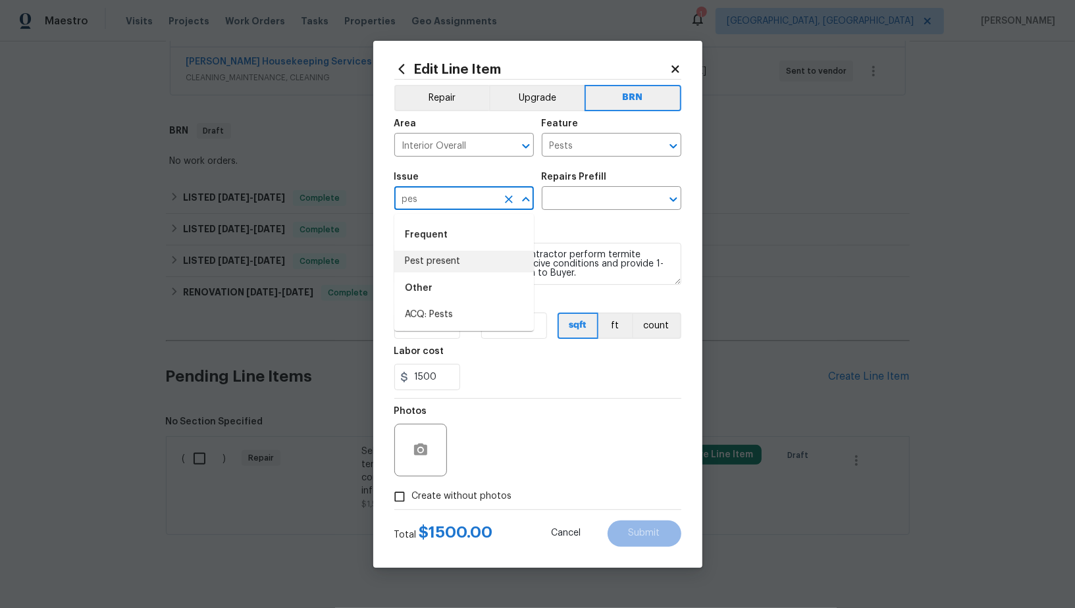
click at [457, 267] on li "Pest present" at bounding box center [464, 262] width 140 height 22
type input "Pest present"
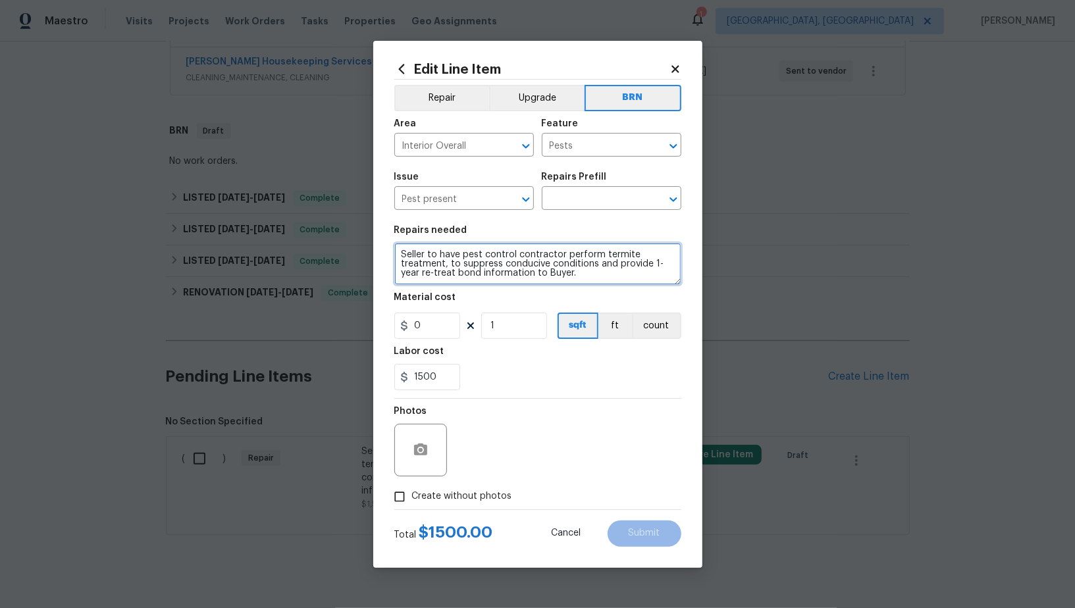
click at [523, 263] on textarea "Seller to have pest control contractor perform termite treatment, to suppress c…" at bounding box center [537, 264] width 287 height 42
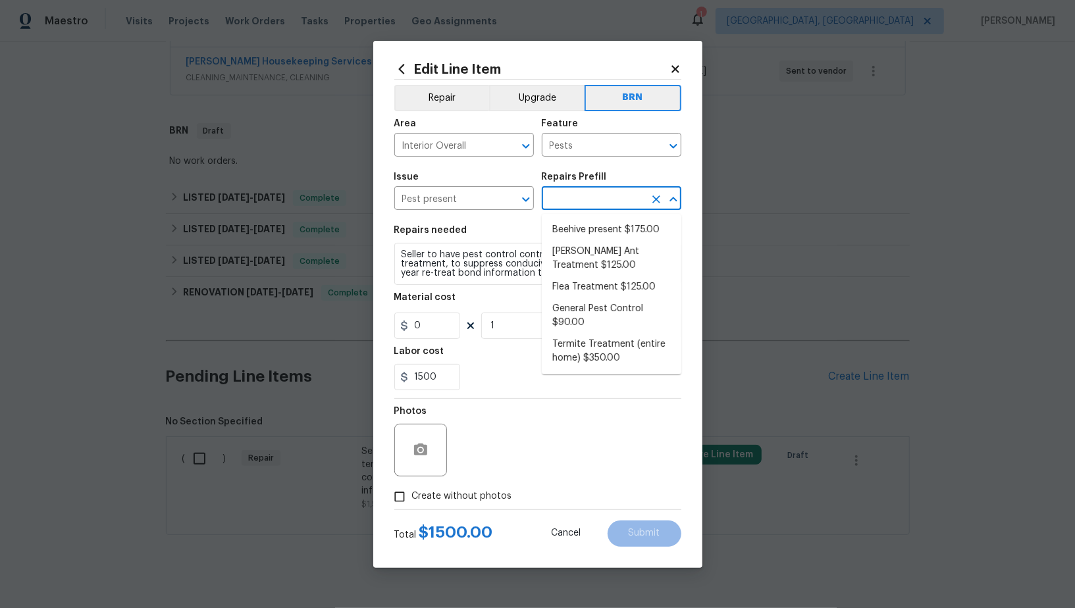
click at [602, 203] on input "text" at bounding box center [593, 200] width 103 height 20
click at [591, 344] on li "Termite Treatment (entire home) $350.00" at bounding box center [612, 352] width 140 height 36
type input "Termite Treatment (entire home) $350.00"
type textarea "Treat for Termites - Perimeter Plus; to include trenching, drilling where neede…"
type input "350"
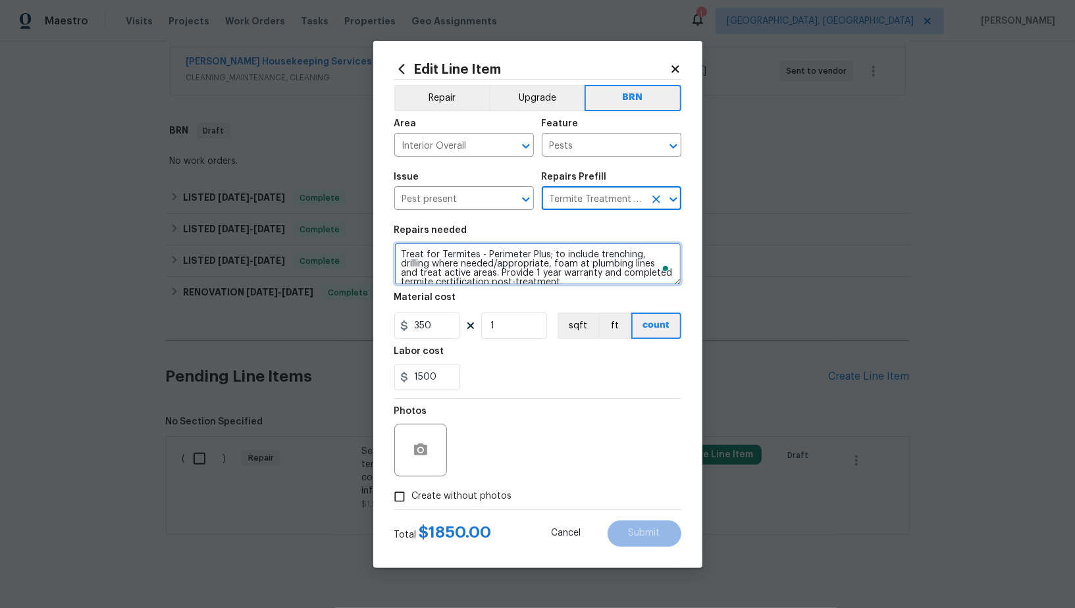
click at [544, 267] on textarea "Treat for Termites - Perimeter Plus; to include trenching, drilling where neede…" at bounding box center [537, 264] width 287 height 42
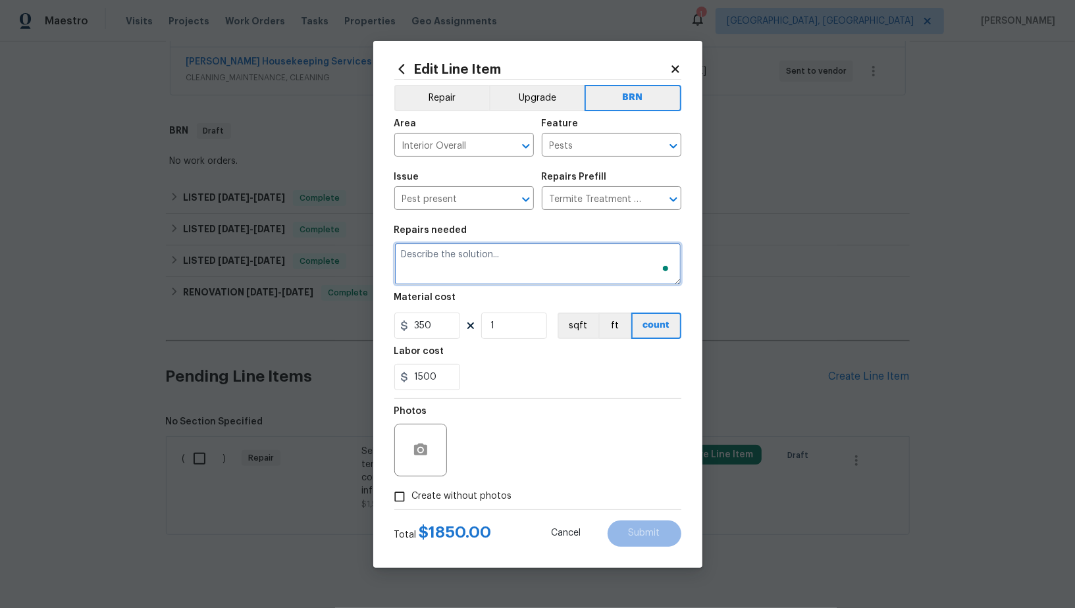
paste textarea "Seller to have pest control contractor perform termite treatment, to suppress c…"
type textarea "Seller to have pest control contractor perform termite treatment, to suppress c…"
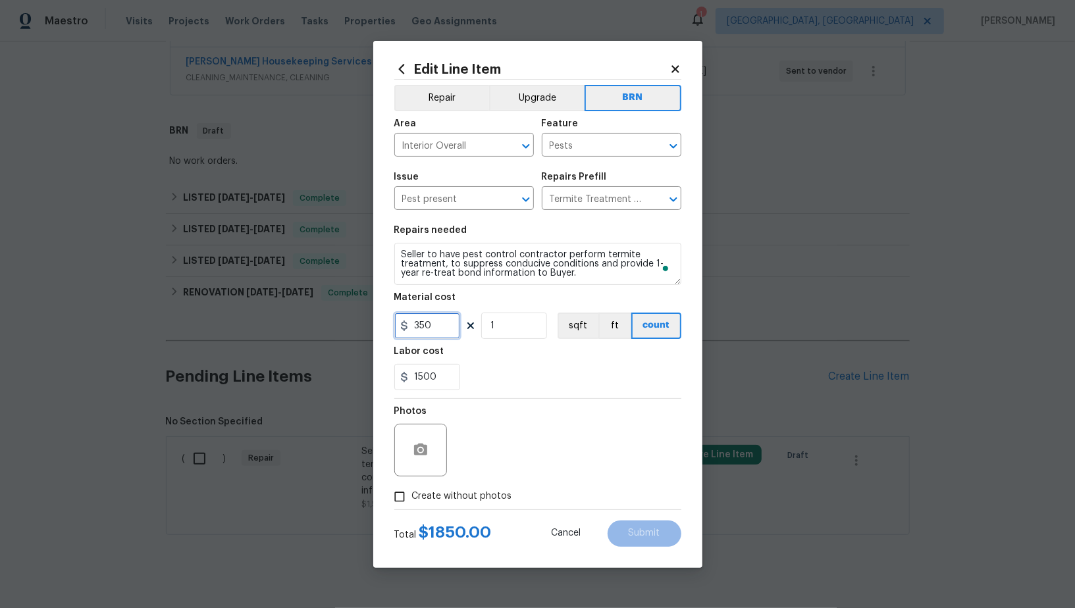
click at [441, 331] on input "350" at bounding box center [427, 326] width 66 height 26
type input "0"
click at [418, 455] on icon "button" at bounding box center [420, 450] width 13 height 12
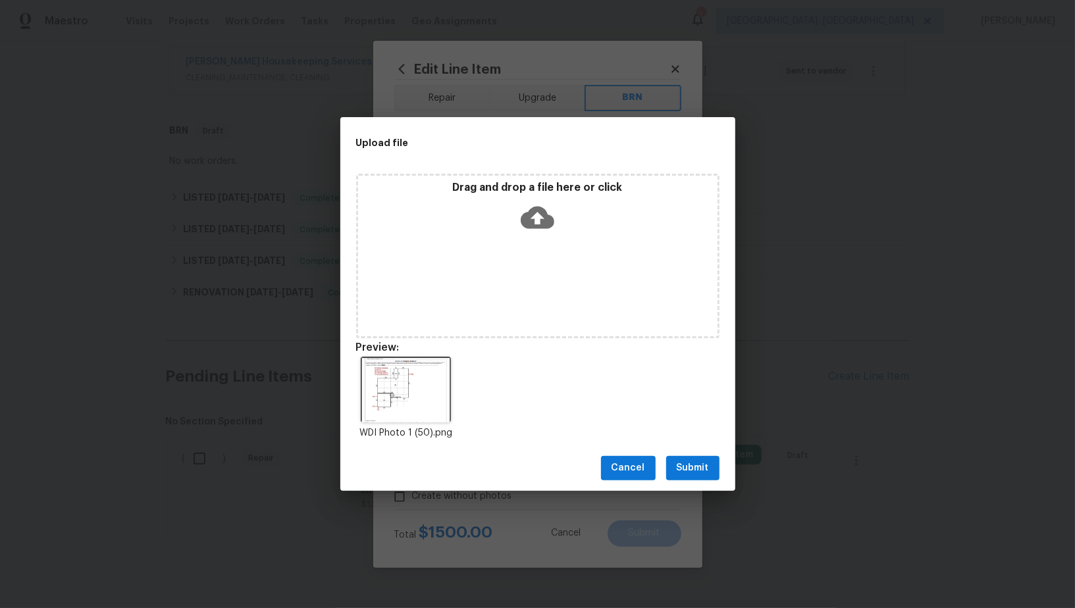
click at [698, 465] on span "Submit" at bounding box center [693, 468] width 32 height 16
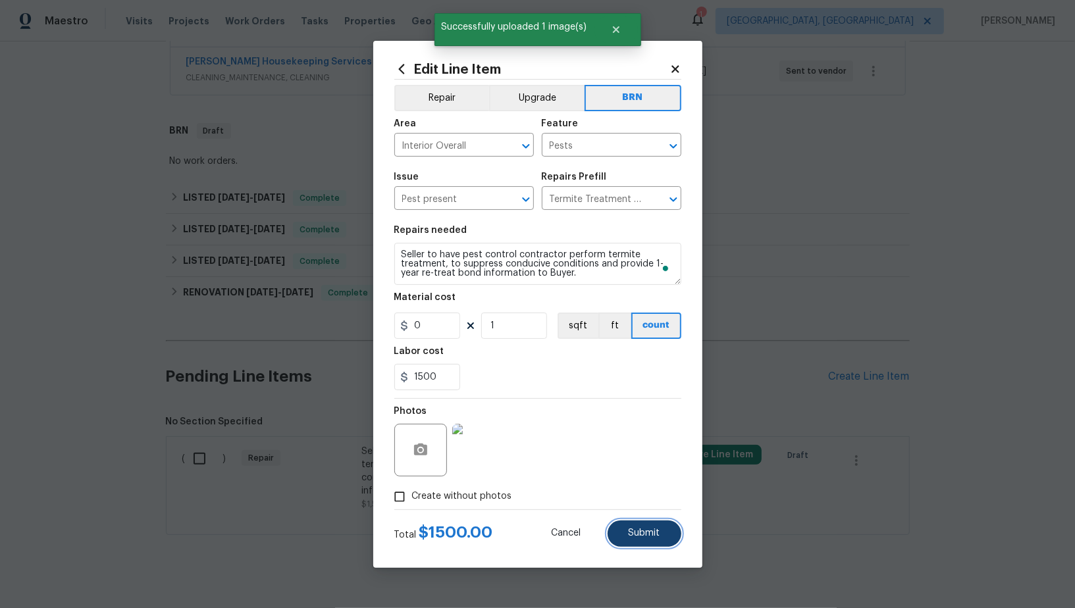
click at [641, 533] on span "Submit" at bounding box center [645, 534] width 32 height 10
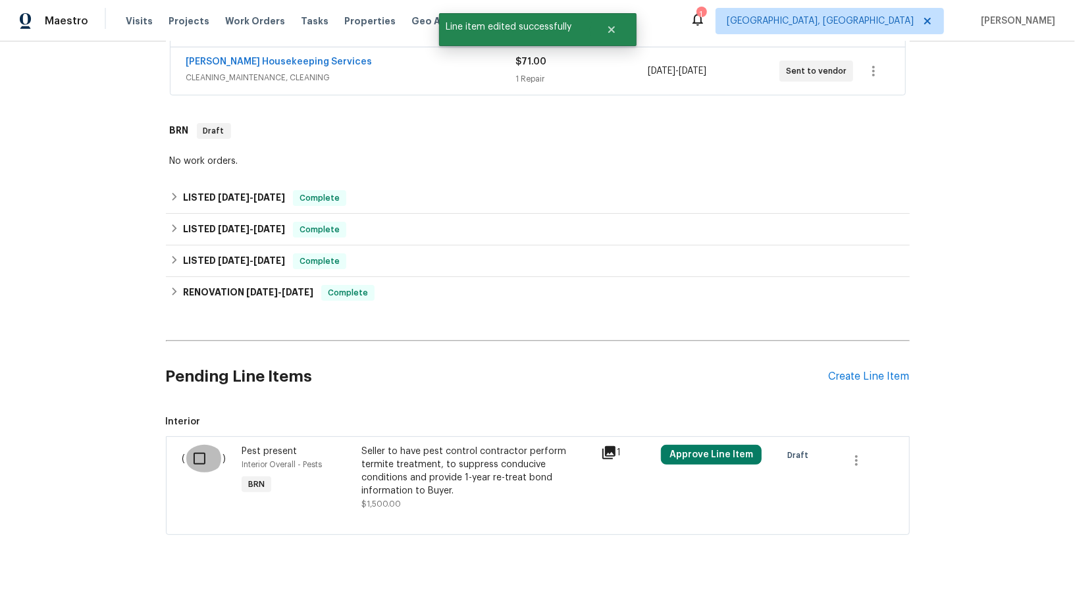
click at [197, 449] on input "checkbox" at bounding box center [205, 459] width 38 height 28
checkbox input "true"
click at [968, 570] on span "Create Work Order" at bounding box center [1000, 575] width 88 height 16
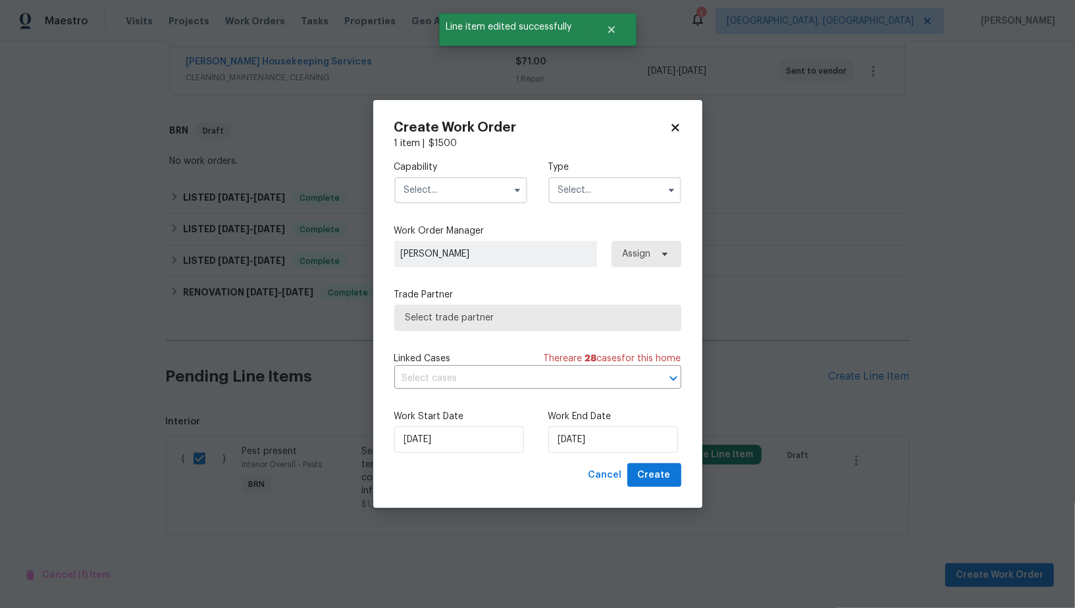
click at [460, 195] on input "text" at bounding box center [460, 190] width 133 height 26
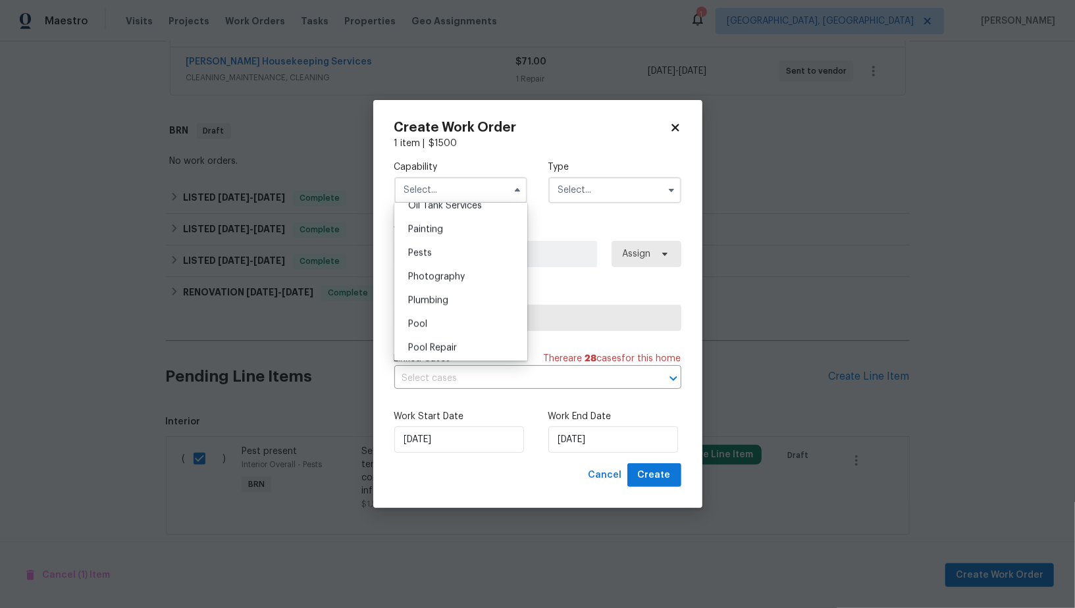
scroll to position [1097, 0]
click at [445, 253] on div "Pests" at bounding box center [461, 250] width 126 height 24
type input "Pests"
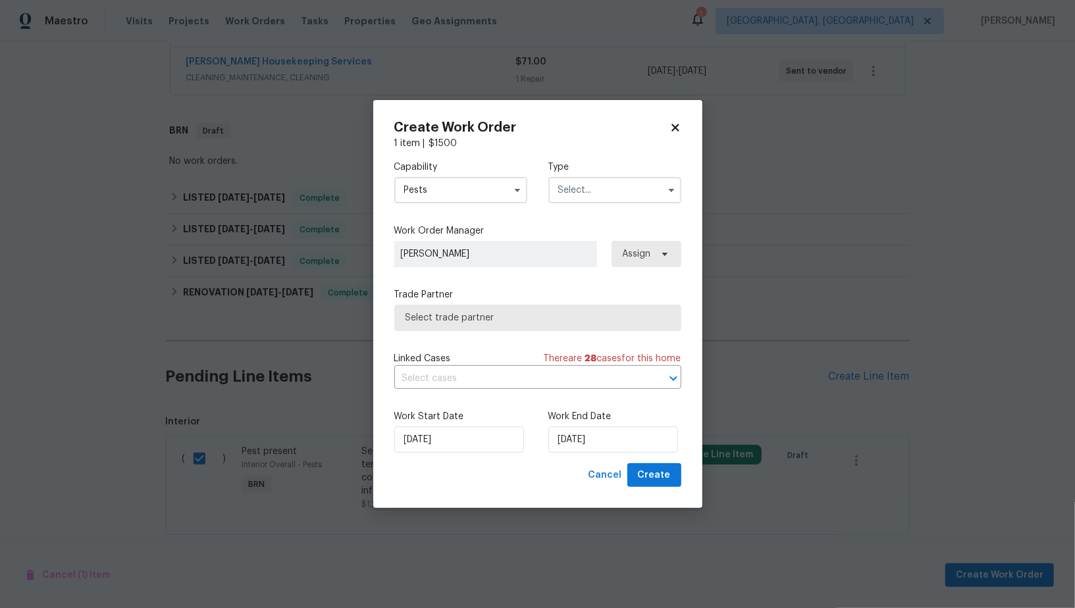
click at [606, 177] on input "text" at bounding box center [614, 190] width 133 height 26
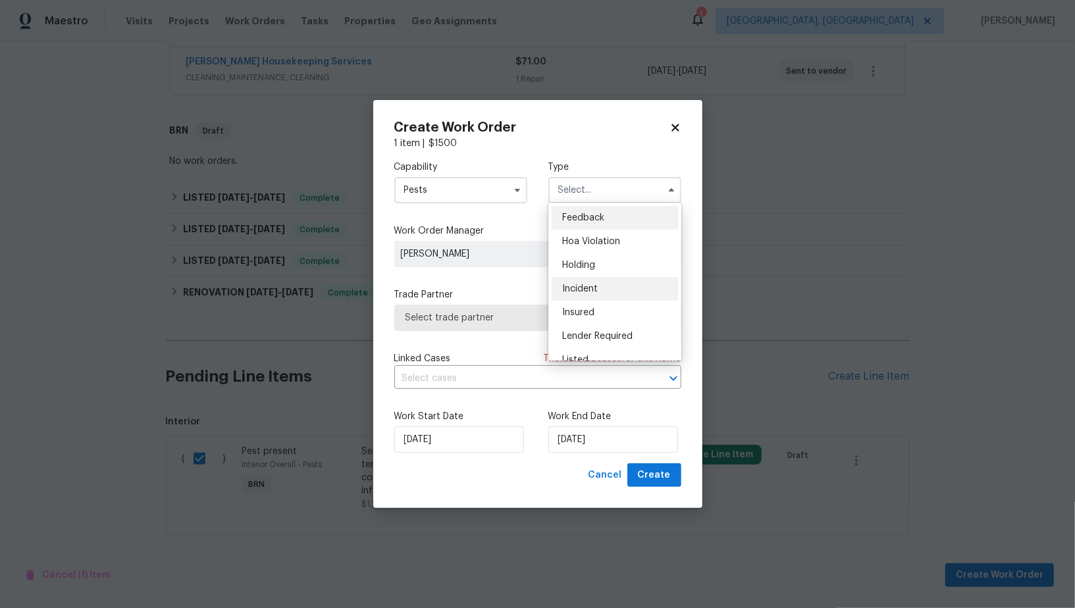
scroll to position [298, 0]
click at [589, 281] on div "Resale" at bounding box center [615, 275] width 126 height 24
type input "Resale"
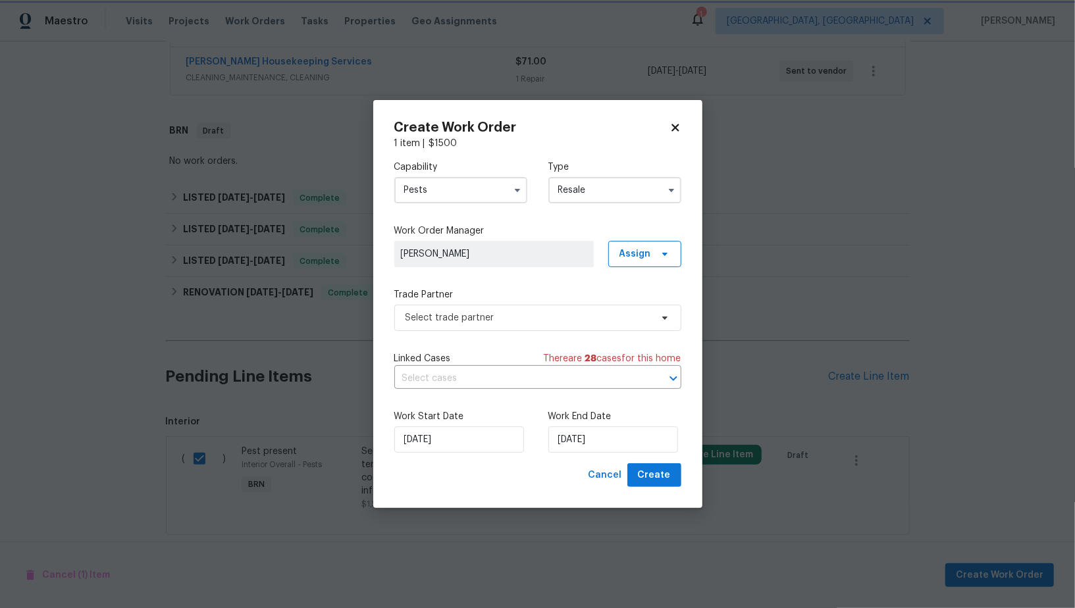
scroll to position [0, 0]
click at [521, 327] on span "Select trade partner" at bounding box center [537, 318] width 287 height 26
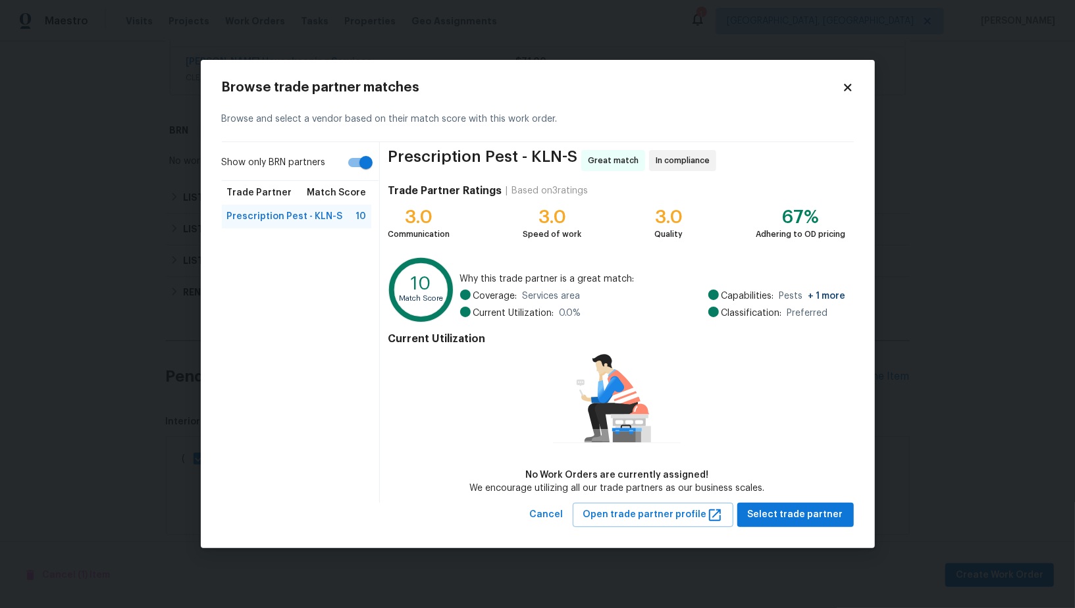
click at [360, 169] on input "Show only BRN partners" at bounding box center [366, 162] width 75 height 25
checkbox input "false"
click at [319, 278] on span "Advent Pest Solutions - KLN-S" at bounding box center [291, 284] width 129 height 26
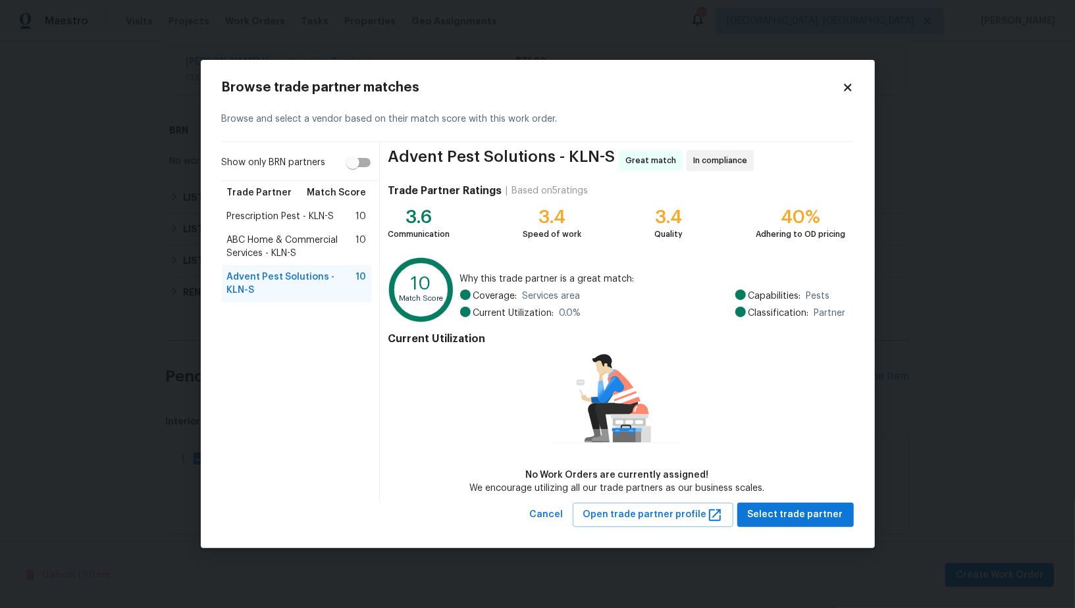
click at [319, 256] on span "ABC Home & Commercial Services - KLN-S" at bounding box center [291, 247] width 129 height 26
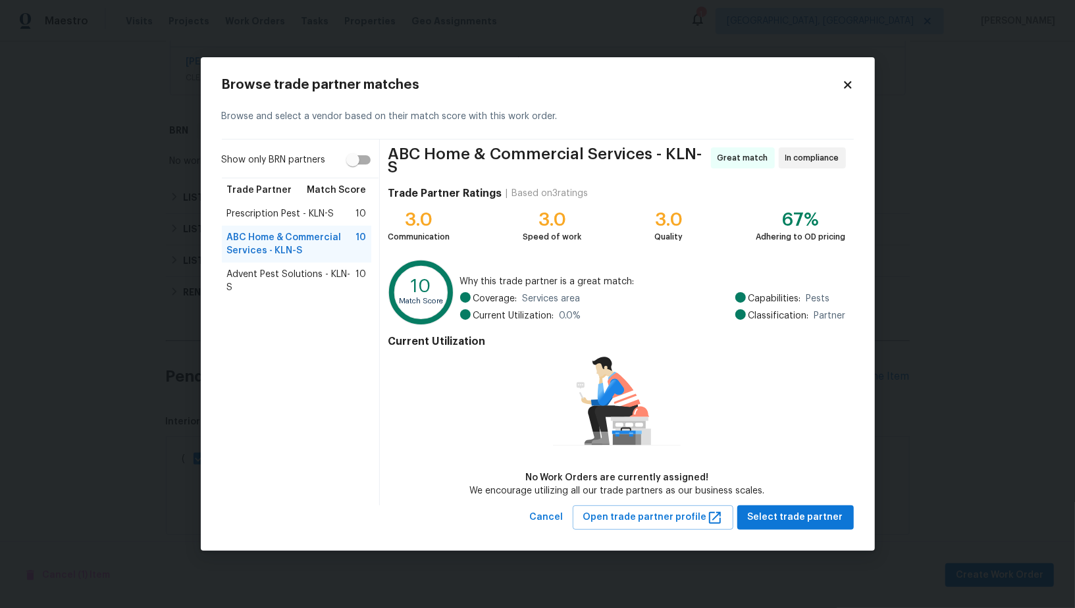
click at [290, 218] on span "Prescription Pest - KLN-S" at bounding box center [280, 213] width 107 height 13
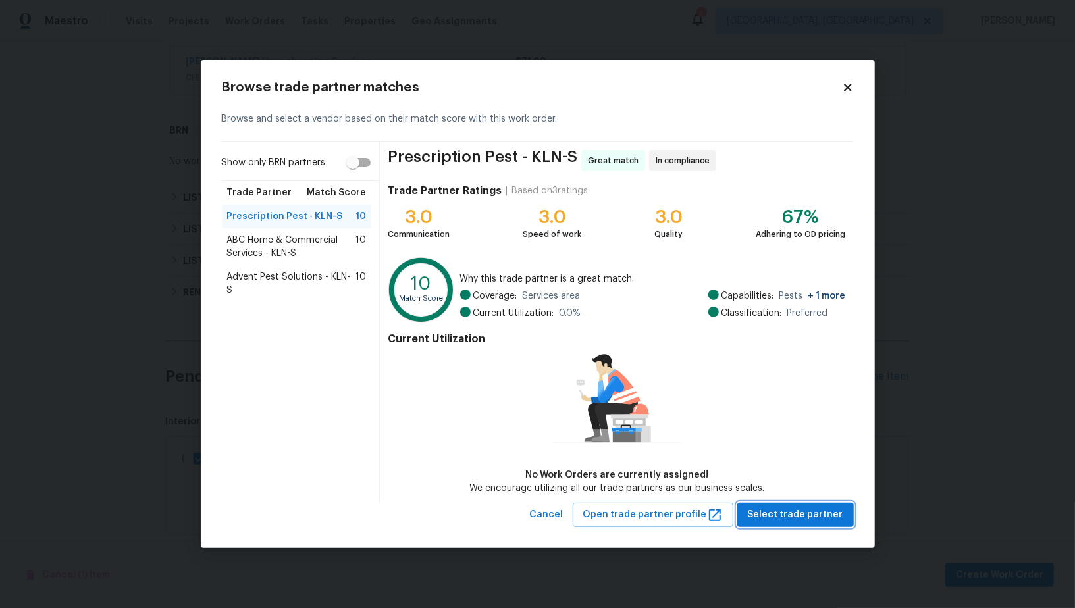
click at [778, 519] on span "Select trade partner" at bounding box center [795, 515] width 95 height 16
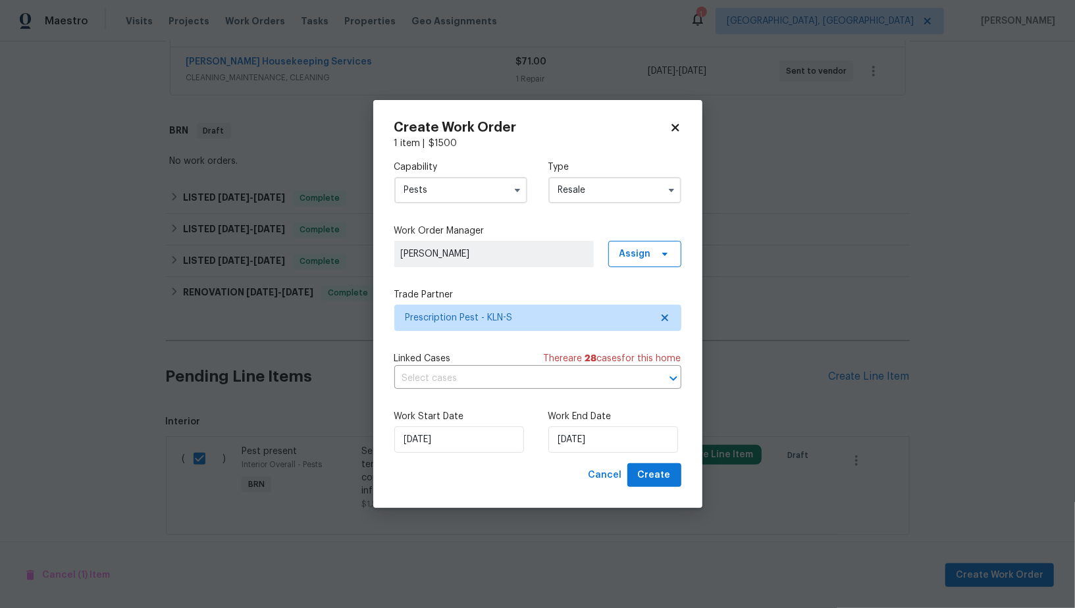
click at [496, 359] on div "Linked Cases There are 28 case s for this home" at bounding box center [537, 358] width 287 height 13
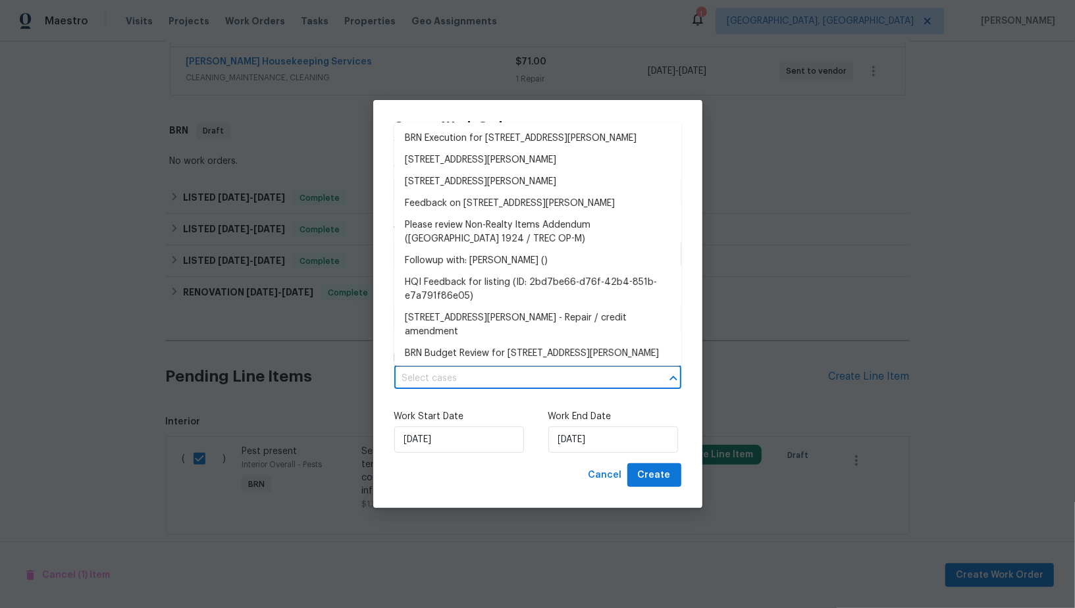
click at [496, 384] on input "text" at bounding box center [519, 379] width 250 height 20
click at [514, 137] on li "BRN Execution for 407 Viola Dr, Killeen, TX 76542" at bounding box center [537, 139] width 287 height 22
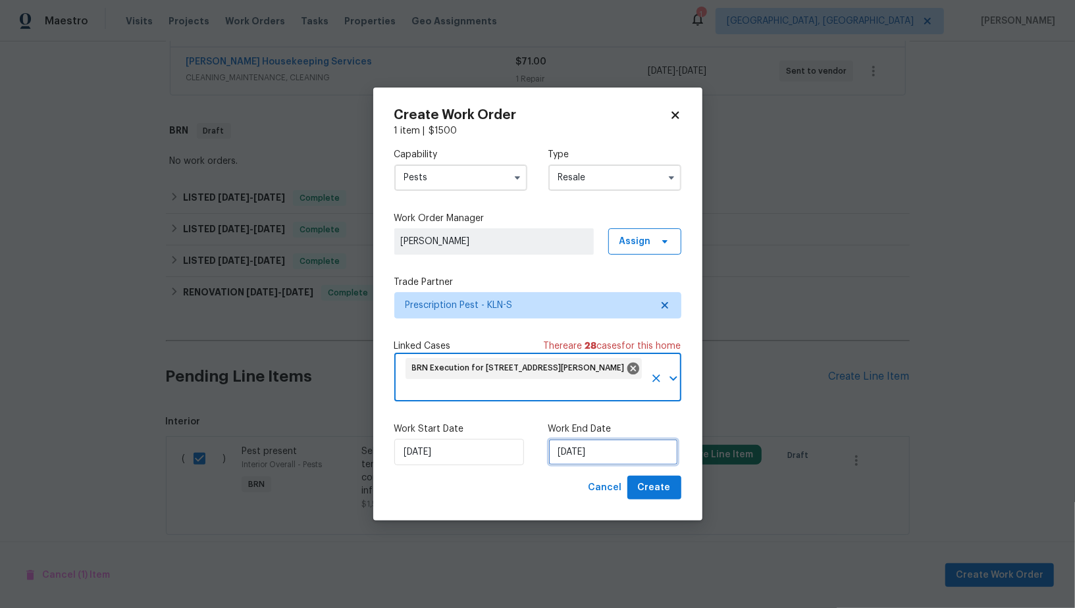
click at [573, 439] on input "13/08/2025" at bounding box center [613, 452] width 130 height 26
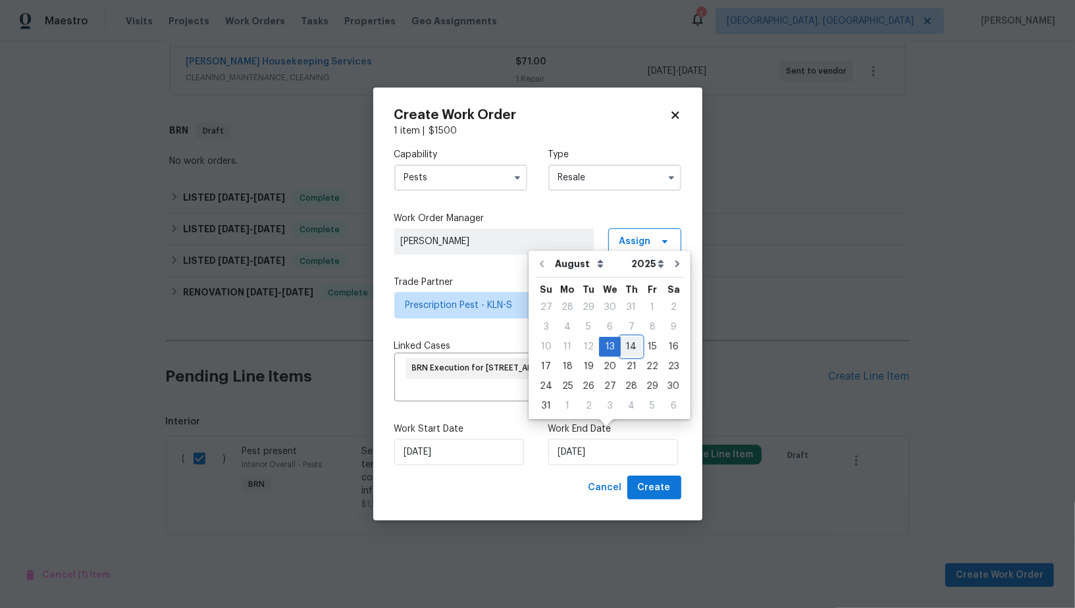
click at [628, 347] on div "14" at bounding box center [631, 347] width 21 height 18
type input "14/08/2025"
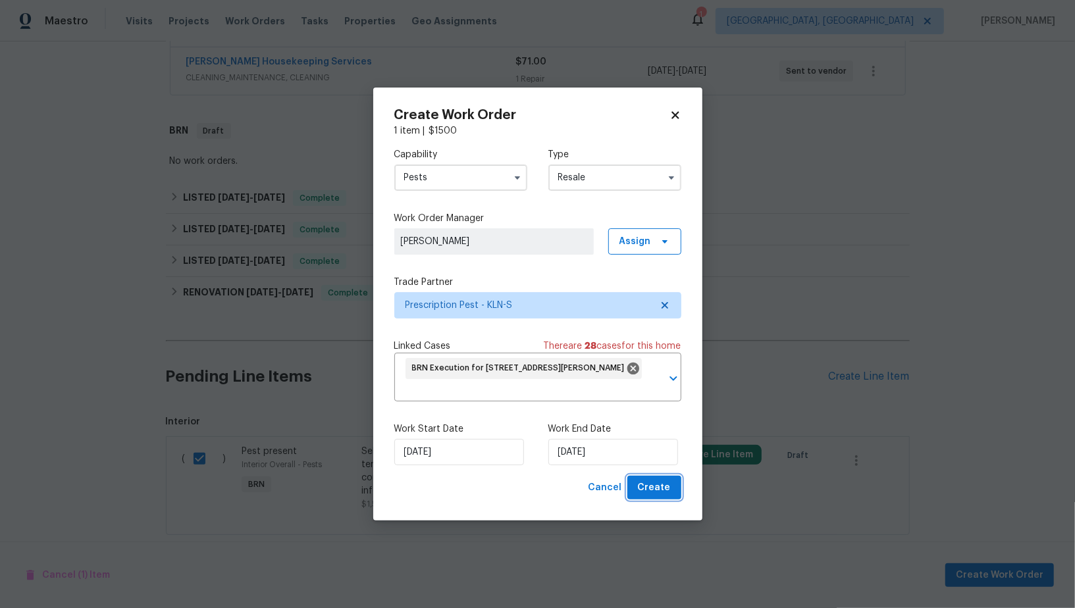
click at [652, 481] on span "Create" at bounding box center [654, 488] width 33 height 16
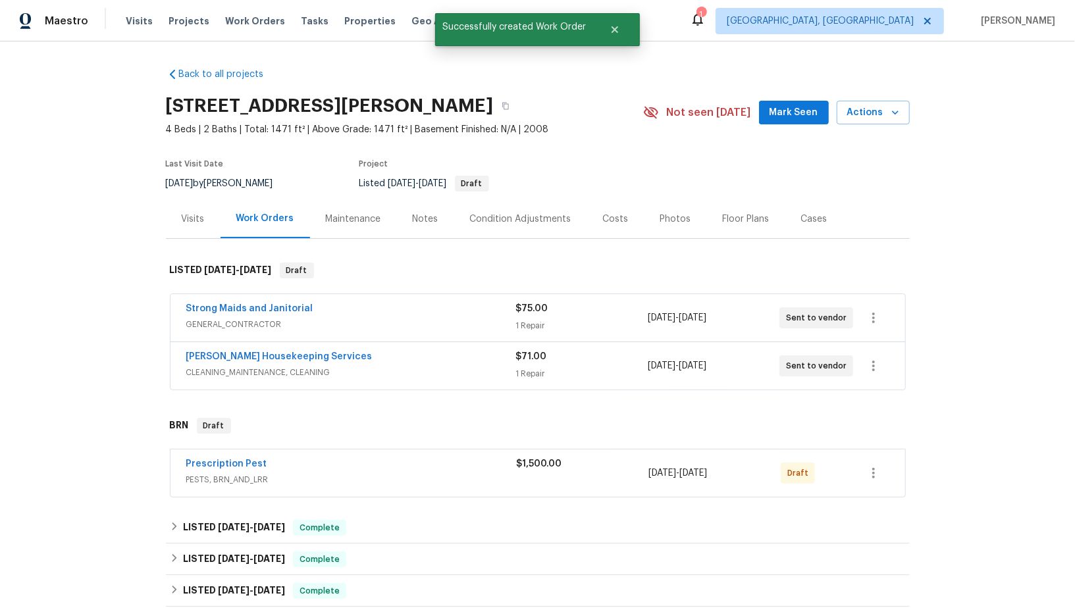
scroll to position [228, 0]
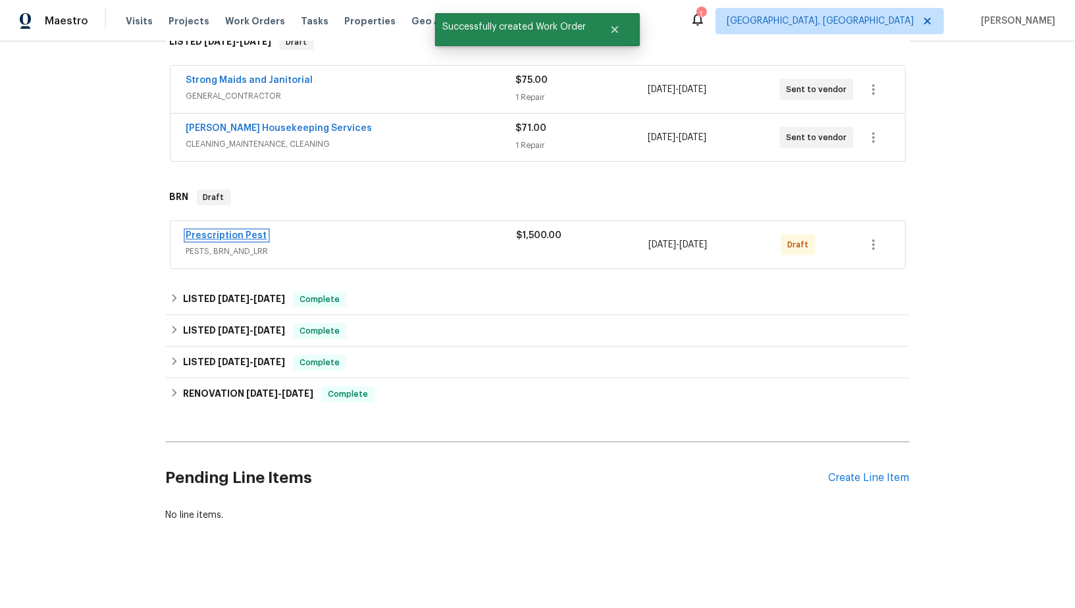
click at [242, 234] on link "Prescription Pest" at bounding box center [226, 235] width 81 height 9
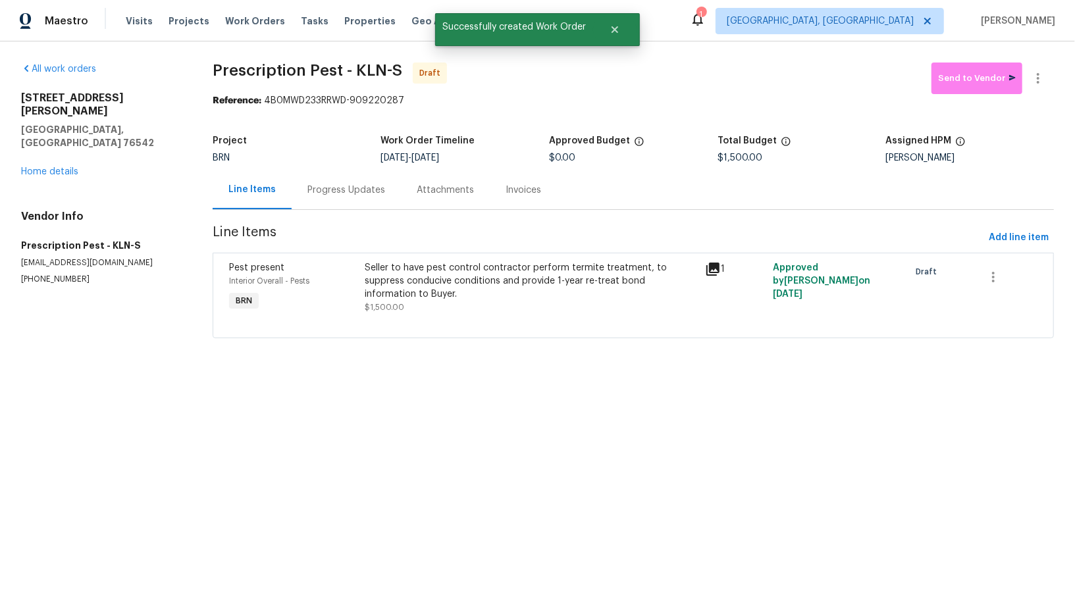
click at [337, 199] on div "Progress Updates" at bounding box center [346, 190] width 109 height 39
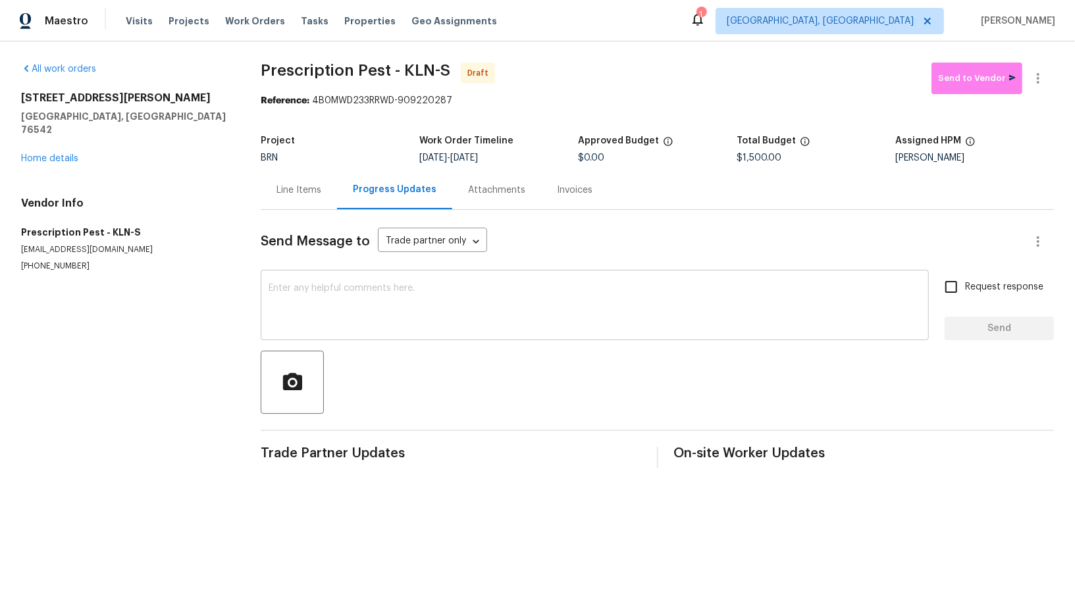
click at [402, 339] on div "x ​" at bounding box center [595, 306] width 668 height 67
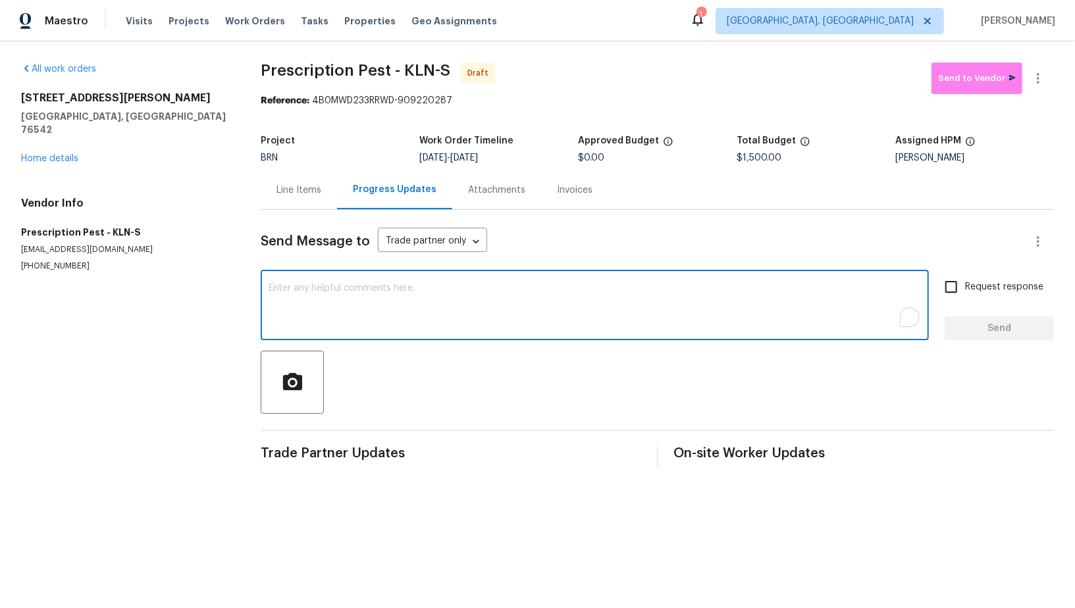
click at [412, 317] on textarea "To enrich screen reader interactions, please activate Accessibility in Grammarl…" at bounding box center [595, 307] width 652 height 46
paste textarea "Hi, I'm Padmapriya from Opendoor. Just wanted to check if you received the WO f…"
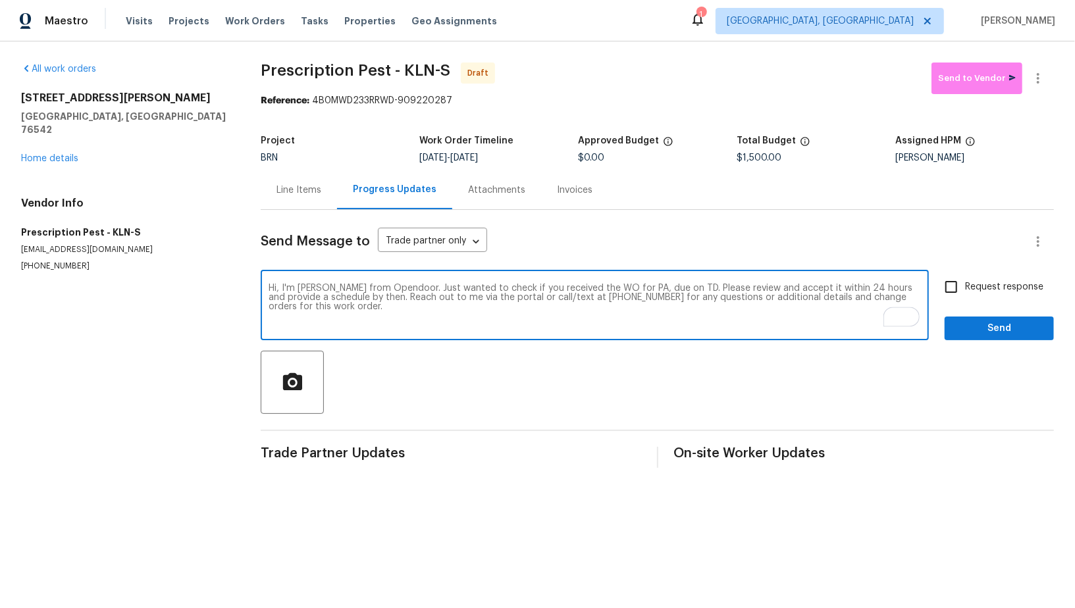
click at [641, 284] on textarea "Hi, I'm Padmapriya from Opendoor. Just wanted to check if you received the WO f…" at bounding box center [595, 307] width 652 height 46
paste textarea "407 Viola Dr, Killeen, TX 76542"
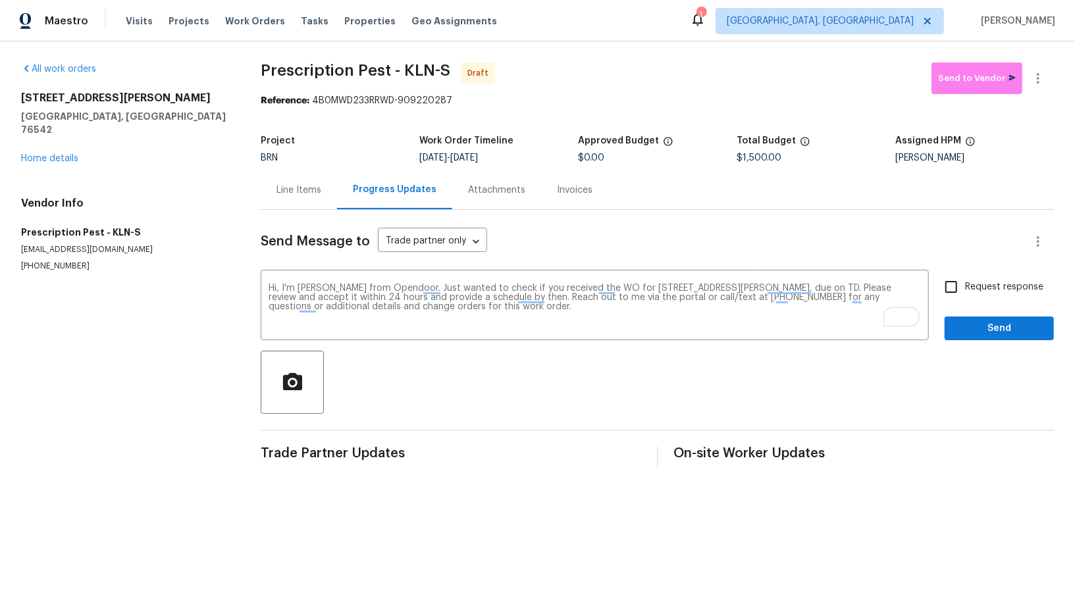
drag, startPoint x: 471, startPoint y: 155, endPoint x: 542, endPoint y: 154, distance: 71.8
click at [544, 155] on div "8/13/2025 - 8/14/2025" at bounding box center [498, 157] width 159 height 9
copy span "8/14/2025"
click at [808, 285] on textarea "Hi, I'm Padmapriya from Opendoor. Just wanted to check if you received the WO f…" at bounding box center [595, 307] width 652 height 46
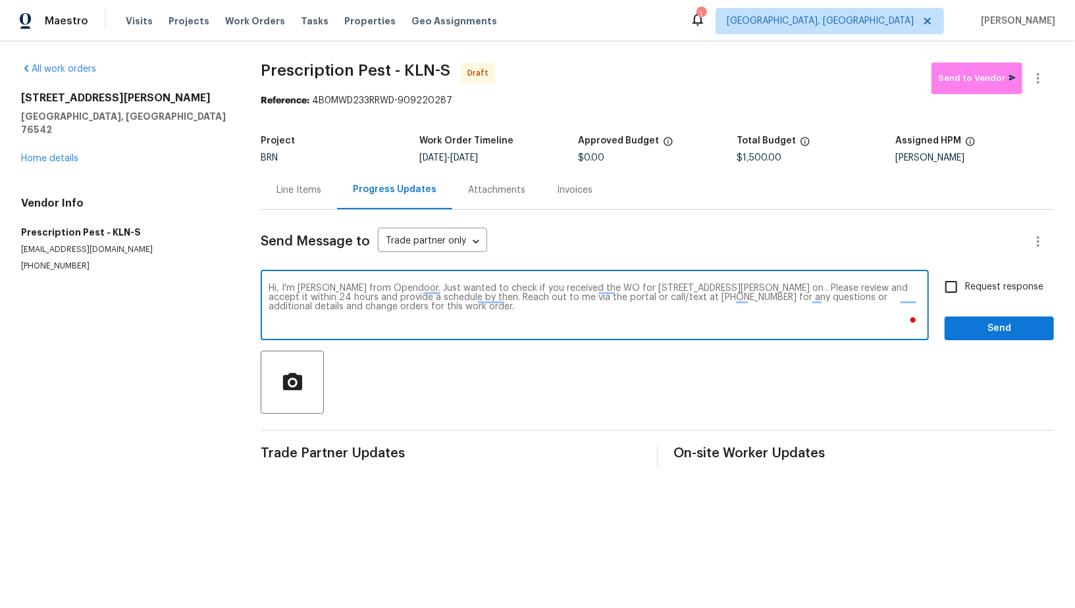
paste textarea "8/14/2025"
type textarea "Hi, I'm Padmapriya from Opendoor. Just wanted to check if you received the WO f…"
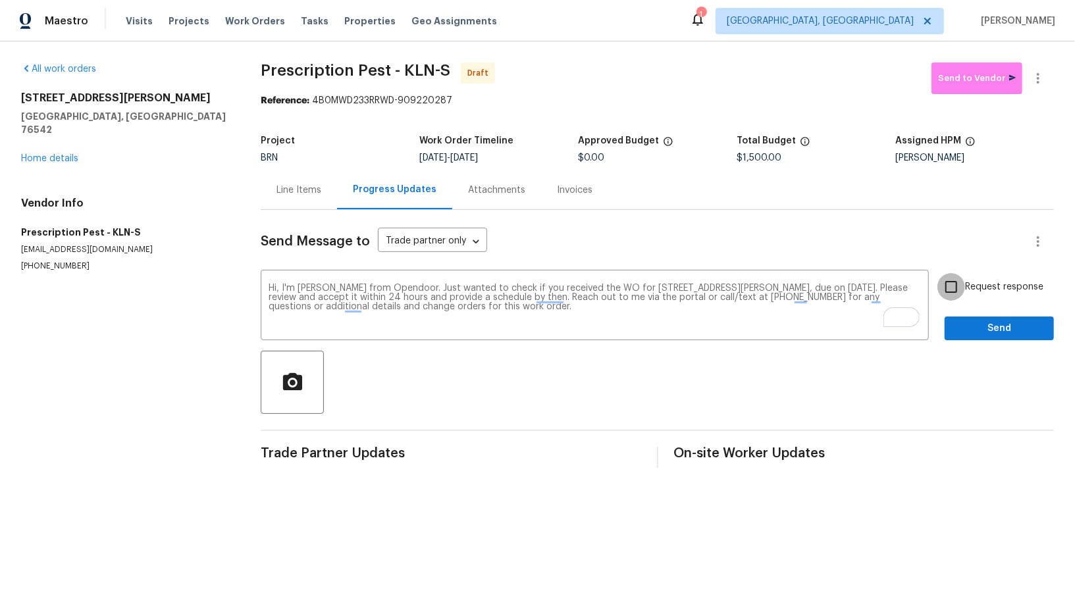
click at [951, 278] on input "Request response" at bounding box center [951, 287] width 28 height 28
checkbox input "true"
click at [968, 327] on span "Send" at bounding box center [999, 329] width 88 height 16
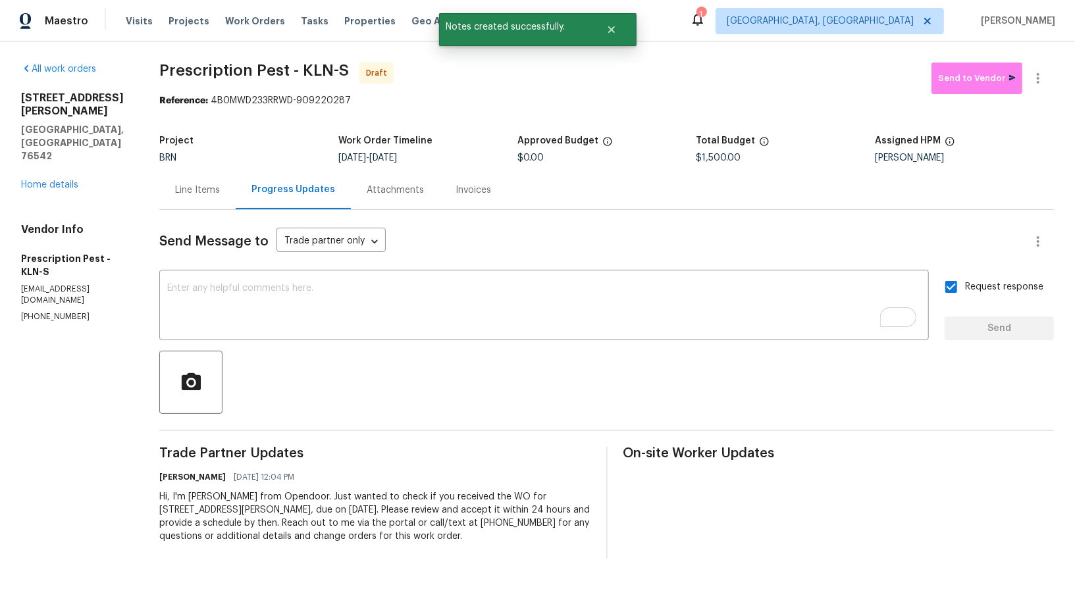
click at [213, 182] on div "Line Items" at bounding box center [197, 190] width 76 height 39
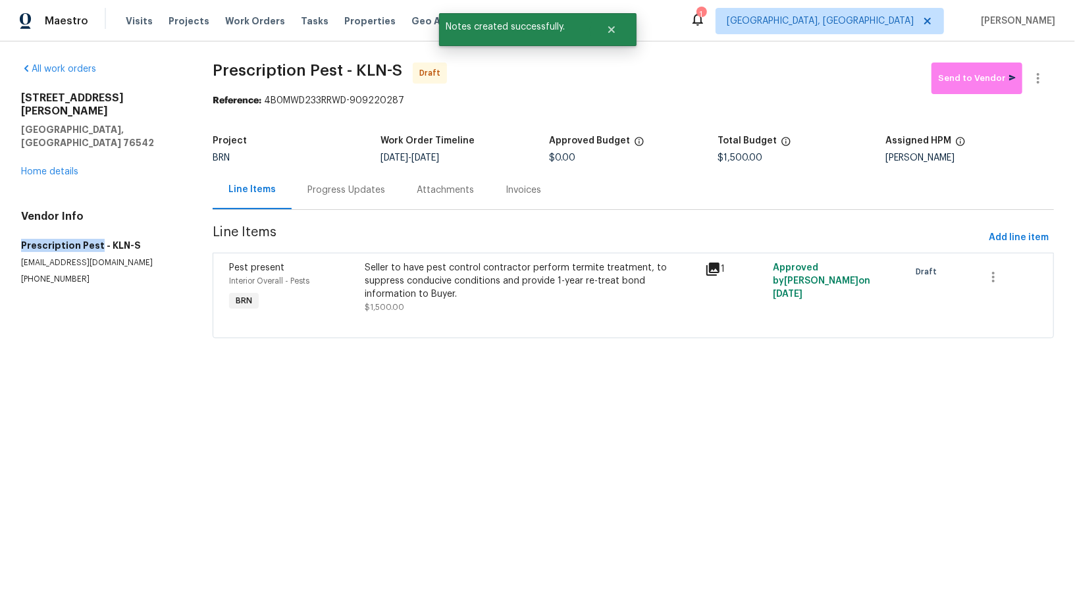
drag, startPoint x: 0, startPoint y: 221, endPoint x: 98, endPoint y: 221, distance: 98.1
click at [97, 221] on div "All work orders 407 Viola Dr Killeen, TX 76542 Home details Vendor Info Prescri…" at bounding box center [537, 208] width 1075 height 334
copy h5 "Prescription Pest"
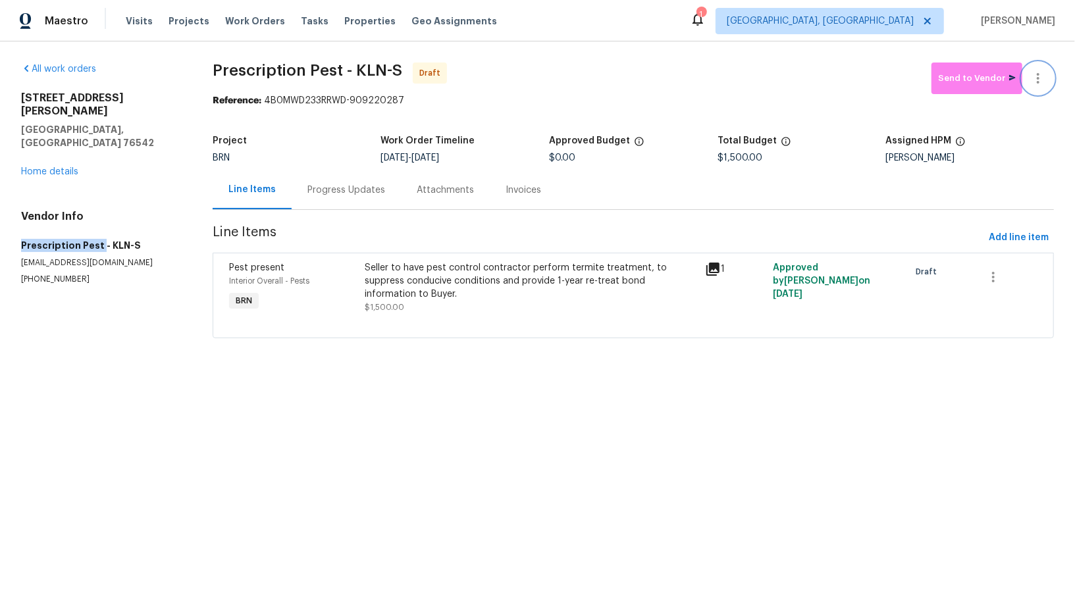
click at [1038, 75] on icon "button" at bounding box center [1038, 78] width 16 height 16
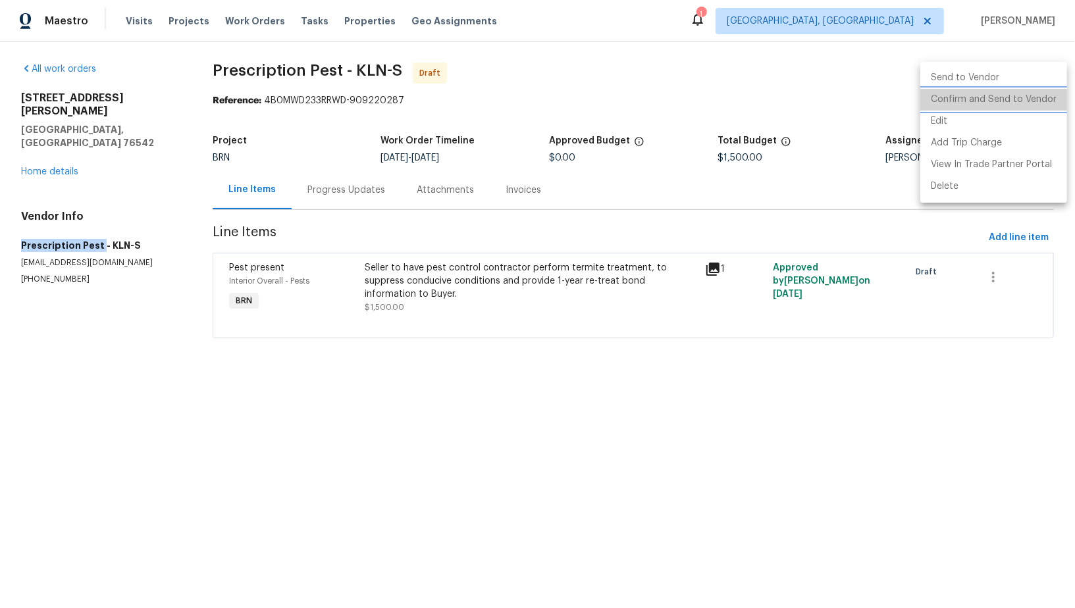
click at [1013, 104] on li "Confirm and Send to Vendor" at bounding box center [993, 100] width 147 height 22
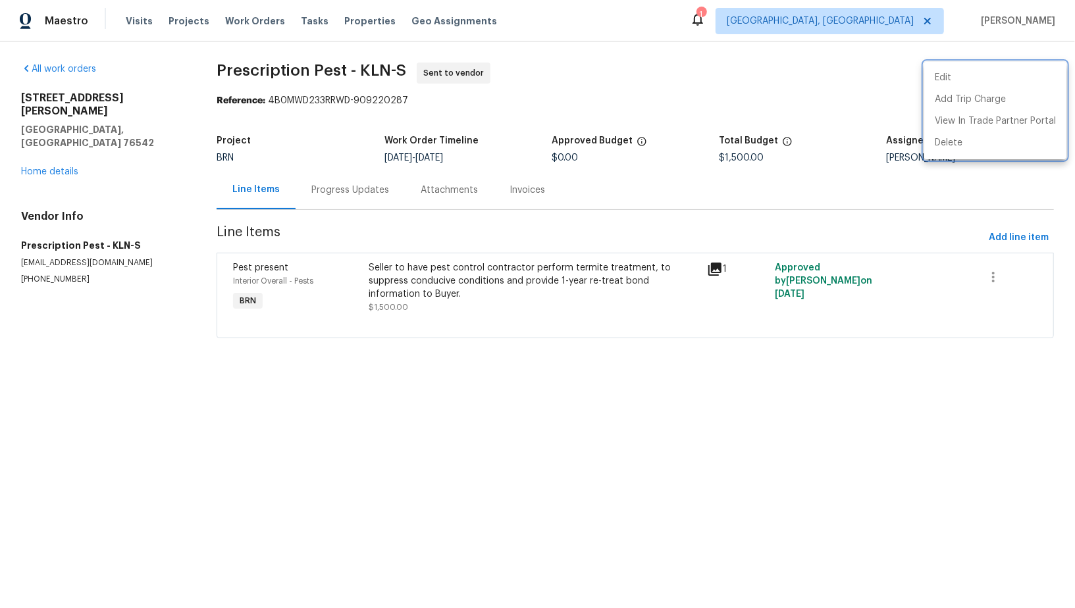
click at [372, 188] on div at bounding box center [537, 304] width 1075 height 608
click at [372, 188] on div "Progress Updates" at bounding box center [350, 190] width 78 height 13
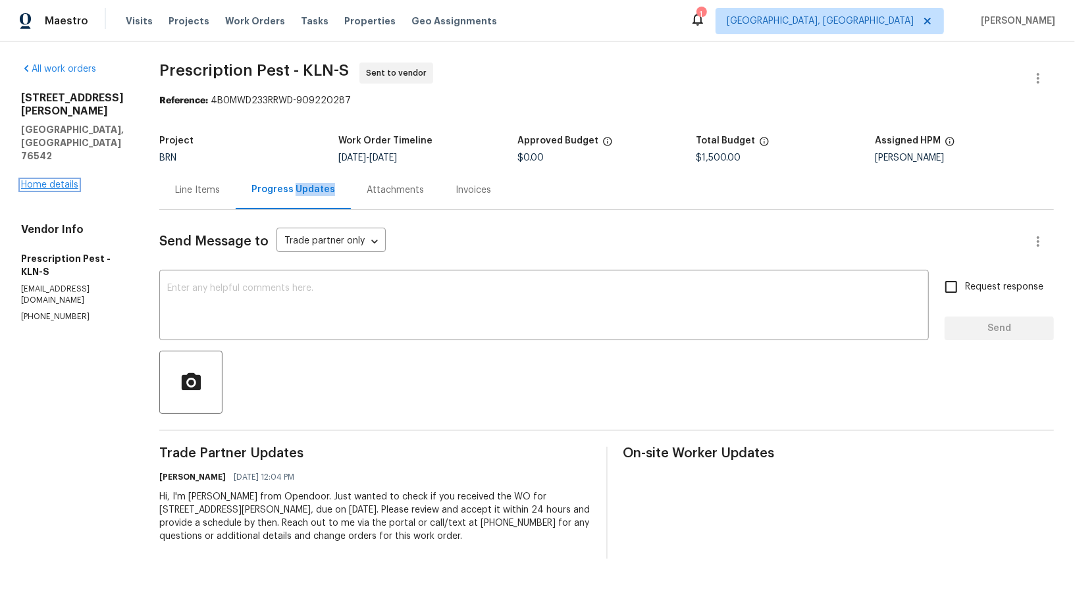
click at [57, 180] on link "Home details" at bounding box center [49, 184] width 57 height 9
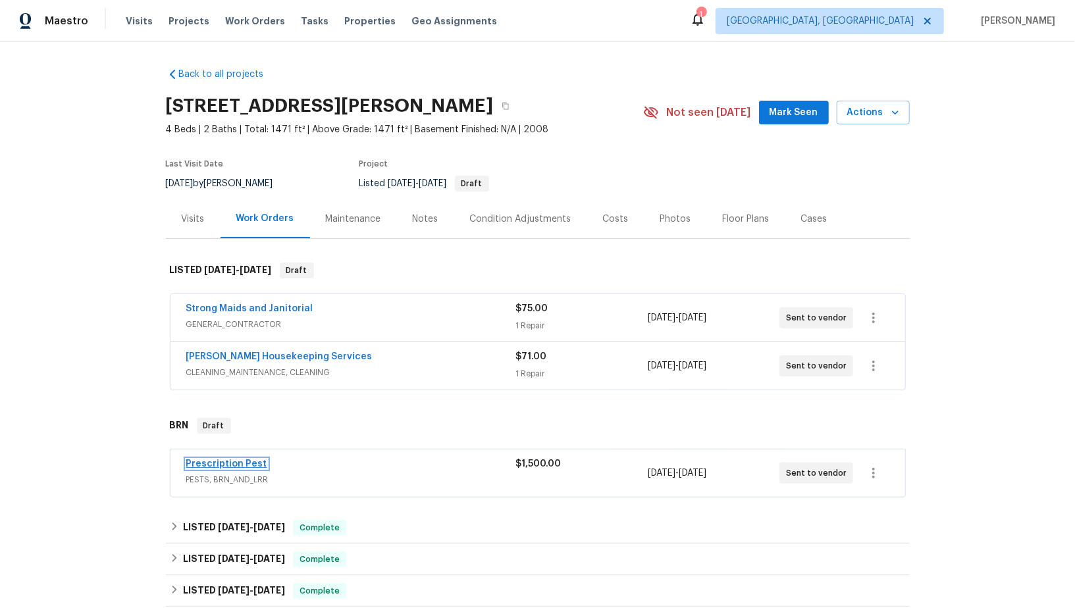
click at [236, 460] on link "Prescription Pest" at bounding box center [226, 464] width 81 height 9
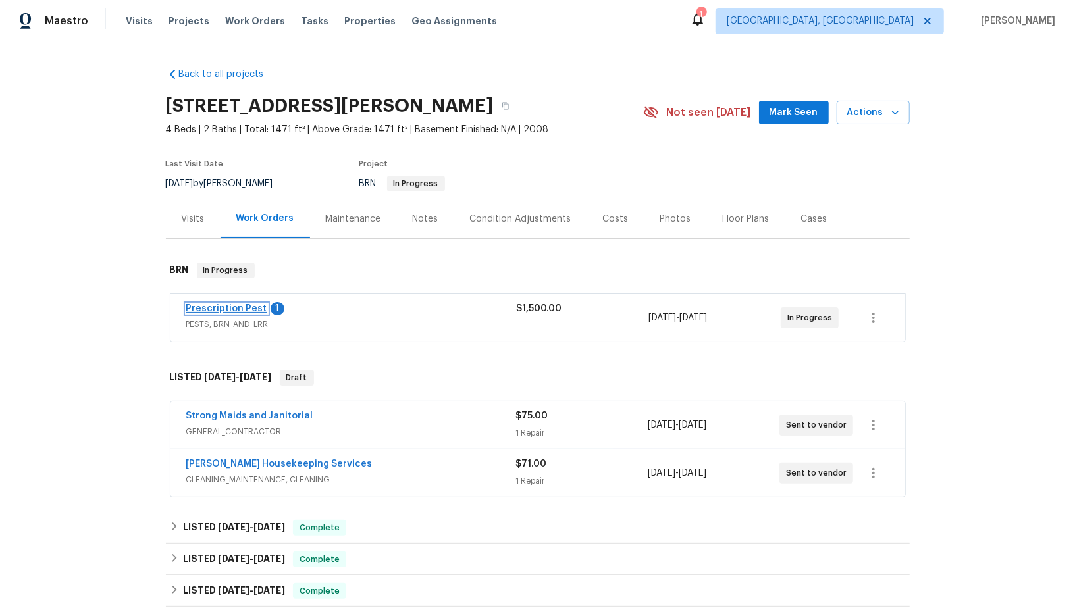
click at [241, 305] on link "Prescription Pest" at bounding box center [226, 308] width 81 height 9
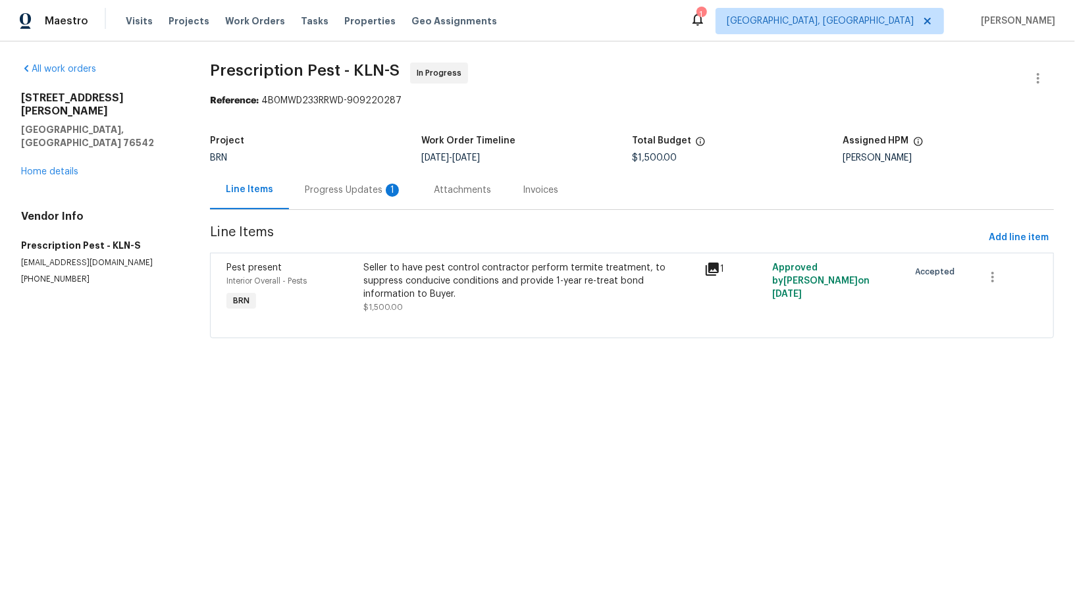
click at [357, 214] on section "Prescription Pest - KLN-S In Progress Reference: 4B0MWD233RRWD-909220287 Projec…" at bounding box center [632, 209] width 844 height 292
click at [357, 205] on div "Progress Updates 1" at bounding box center [353, 190] width 129 height 39
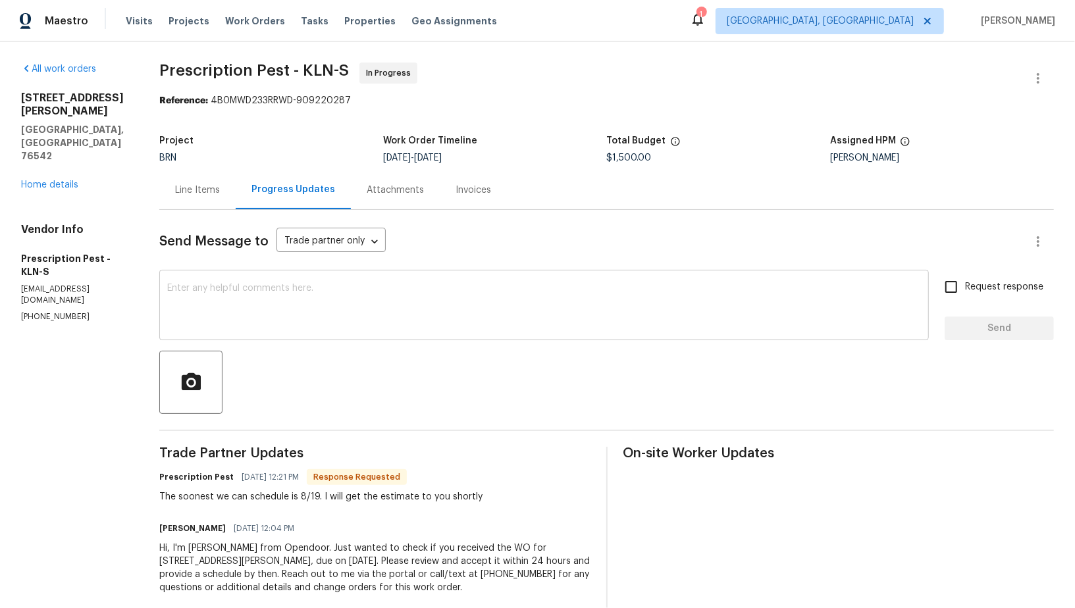
click at [323, 328] on textarea at bounding box center [544, 307] width 754 height 46
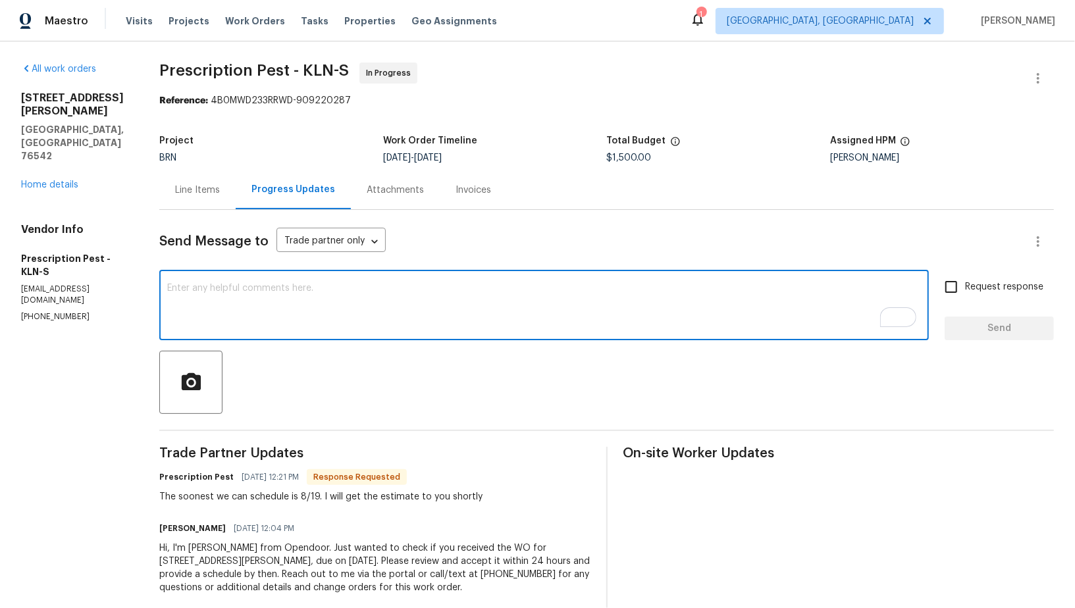
click at [255, 317] on textarea "To enrich screen reader interactions, please activate Accessibility in Grammarl…" at bounding box center [544, 307] width 754 height 46
click at [365, 293] on textarea "I understand, We are closing this property on [DATE]. Is there any possibility …" at bounding box center [544, 307] width 754 height 46
click at [365, 283] on div "I understand, We are closing this property on [DATE]. Is there any possibility …" at bounding box center [544, 306] width 770 height 67
click at [373, 295] on textarea "I understand, We are closing this property on [DATE]. Is there any possibility …" at bounding box center [544, 307] width 754 height 46
click at [373, 286] on textarea "I understand, We are closing this property on [DATE]. Is there any possibility …" at bounding box center [544, 307] width 754 height 46
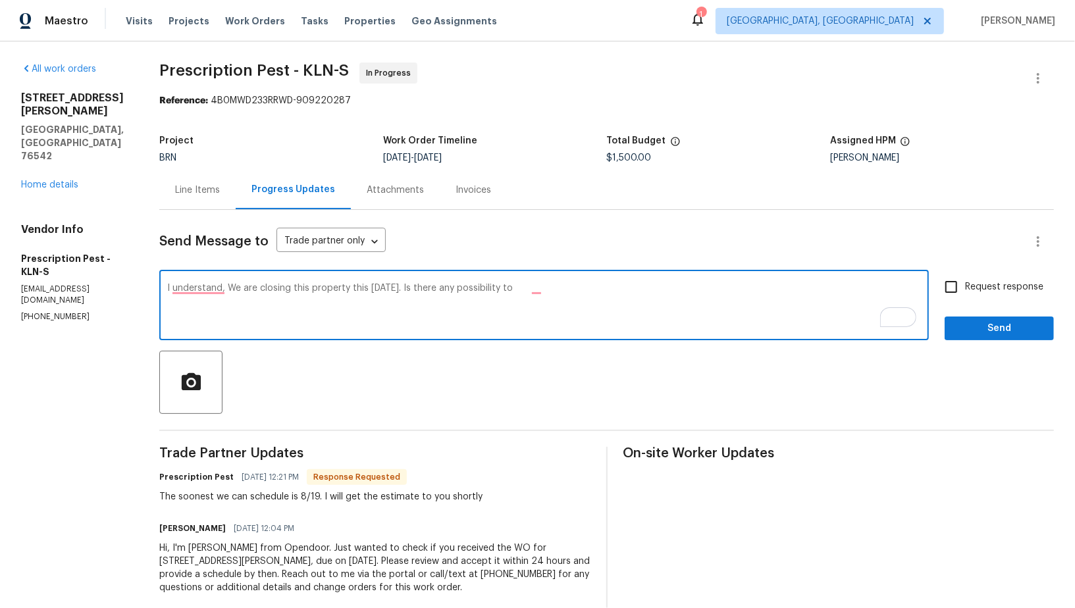
click at [406, 292] on textarea "I understand, We are closing this property this [DATE]. Is there any possibilit…" at bounding box center [544, 307] width 754 height 46
click at [309, 290] on textarea "I understand, We are closing this property [DATE]. Is there any possibility to" at bounding box center [544, 307] width 754 height 46
click at [564, 281] on div "I understand, We are closing the property [DATE]. Is there any possibility to x…" at bounding box center [544, 306] width 770 height 67
click at [556, 285] on textarea "I understand, We are closing the property [DATE]. Is there any possibility to" at bounding box center [544, 307] width 754 height 46
click at [526, 288] on textarea "I understand, We are closing the property [DATE]. Is there any possibility to" at bounding box center [544, 307] width 754 height 46
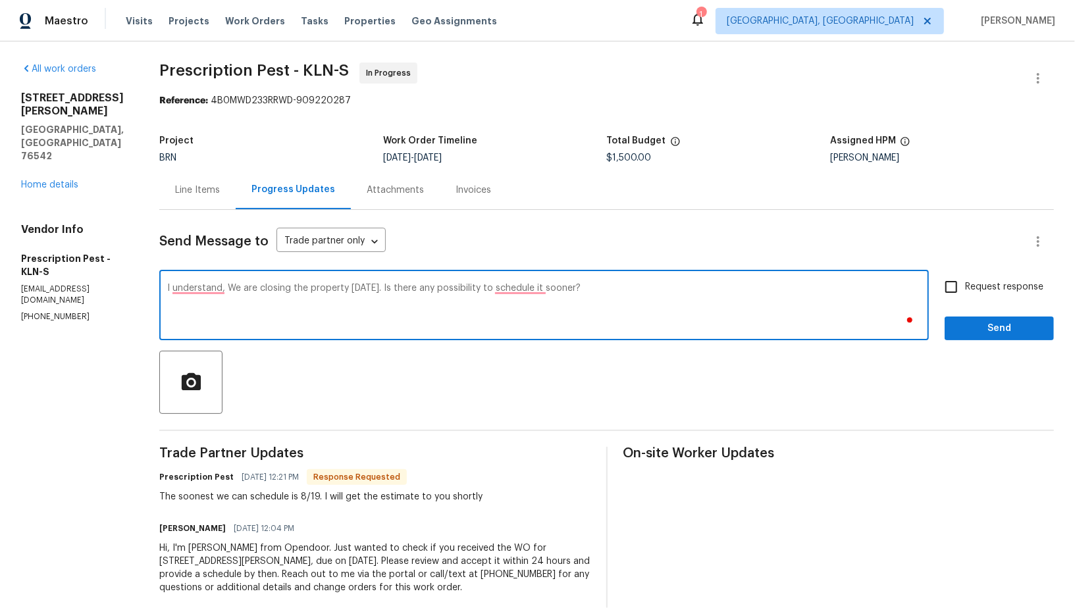
click at [502, 286] on textarea "I understand, We are closing the property [DATE]. Is there any possibility to s…" at bounding box center [544, 307] width 754 height 46
click at [638, 287] on textarea "I understand, We are closing the property [DATE]. Is there any possibility of s…" at bounding box center [544, 307] width 754 height 46
type textarea "I understand, We are closing the property [DATE]. Is there any possibility of s…"
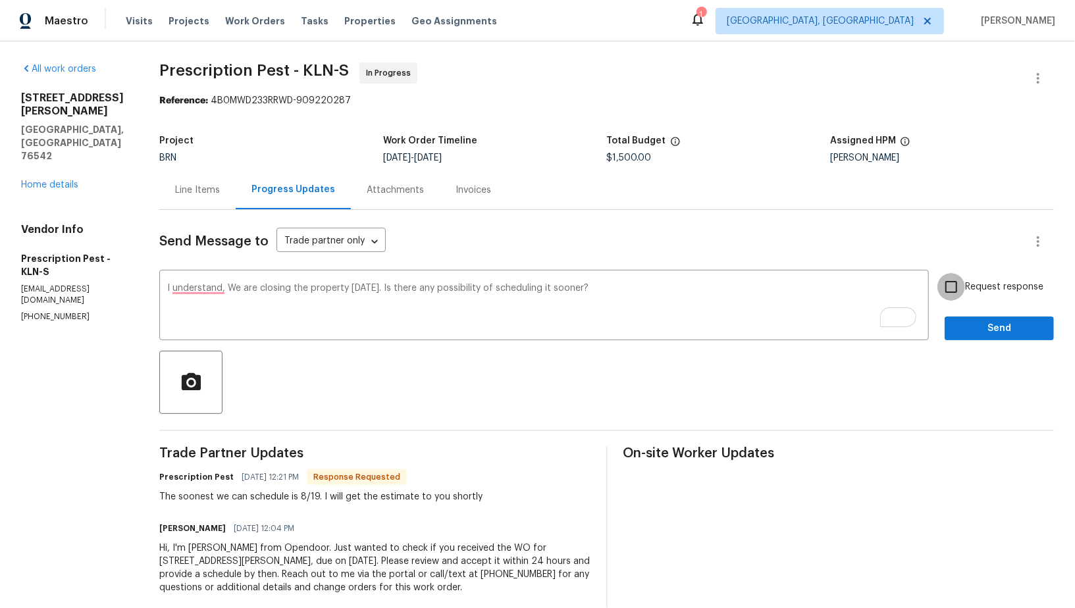
click at [956, 290] on input "Request response" at bounding box center [951, 287] width 28 height 28
checkbox input "true"
click at [964, 336] on span "Send" at bounding box center [999, 329] width 88 height 16
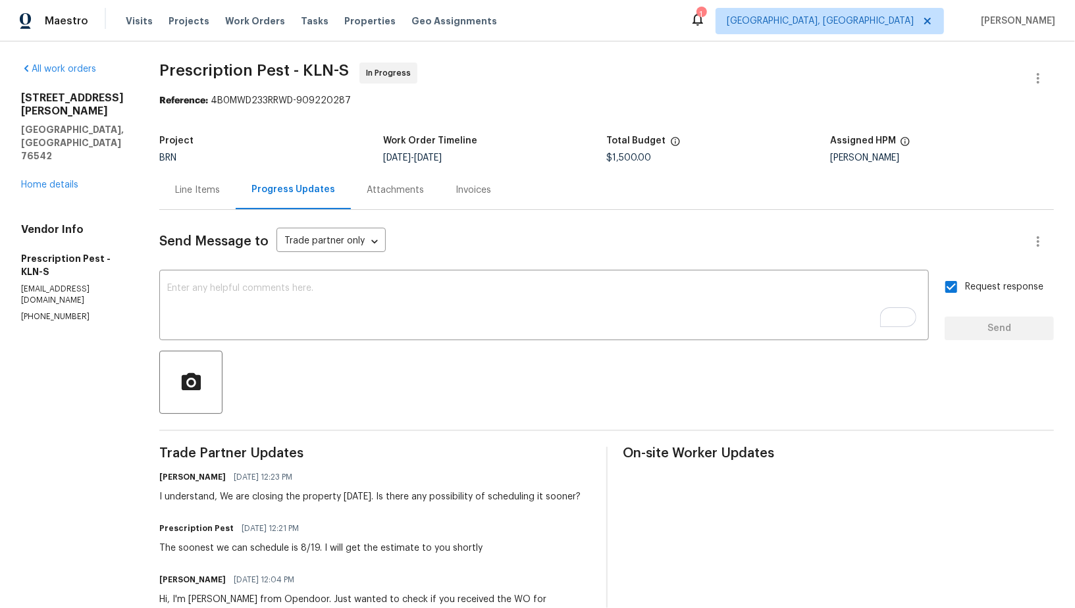
click at [202, 180] on div "Line Items" at bounding box center [197, 190] width 76 height 39
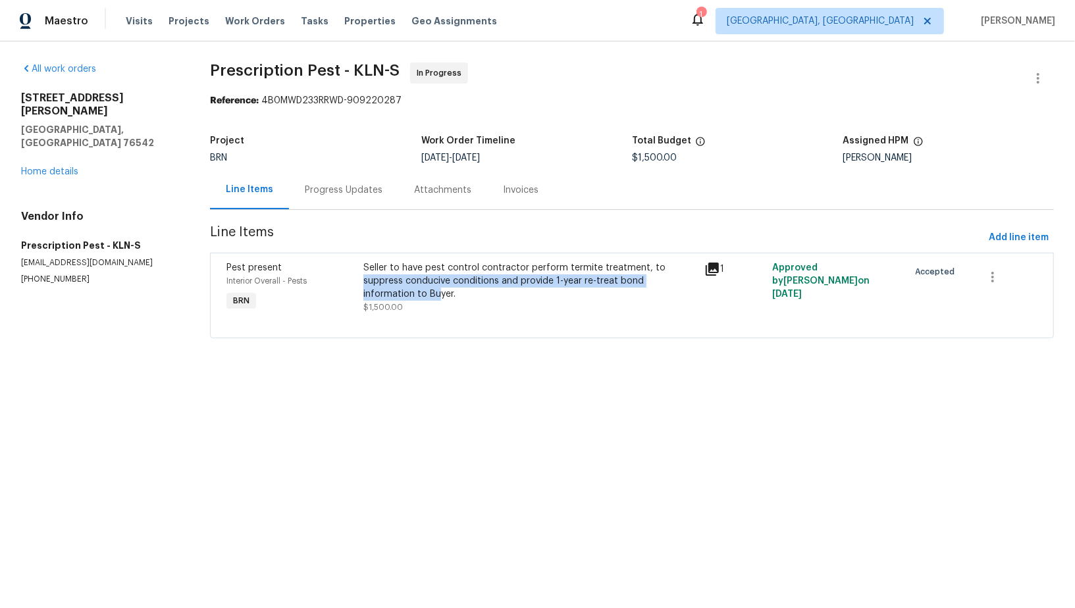
drag, startPoint x: 655, startPoint y: 269, endPoint x: 675, endPoint y: 284, distance: 24.9
click at [675, 284] on div "Seller to have pest control contractor perform termite treatment, to suppress c…" at bounding box center [529, 281] width 333 height 40
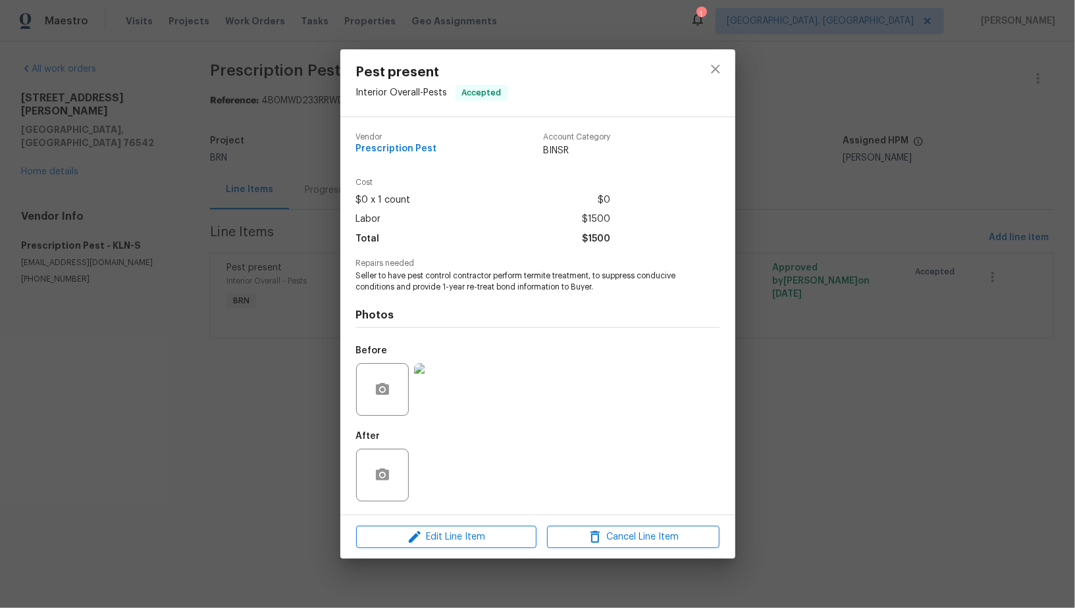
click at [311, 293] on div "Pest present Interior Overall - Pests Accepted Vendor Prescription Pest Account…" at bounding box center [537, 304] width 1075 height 608
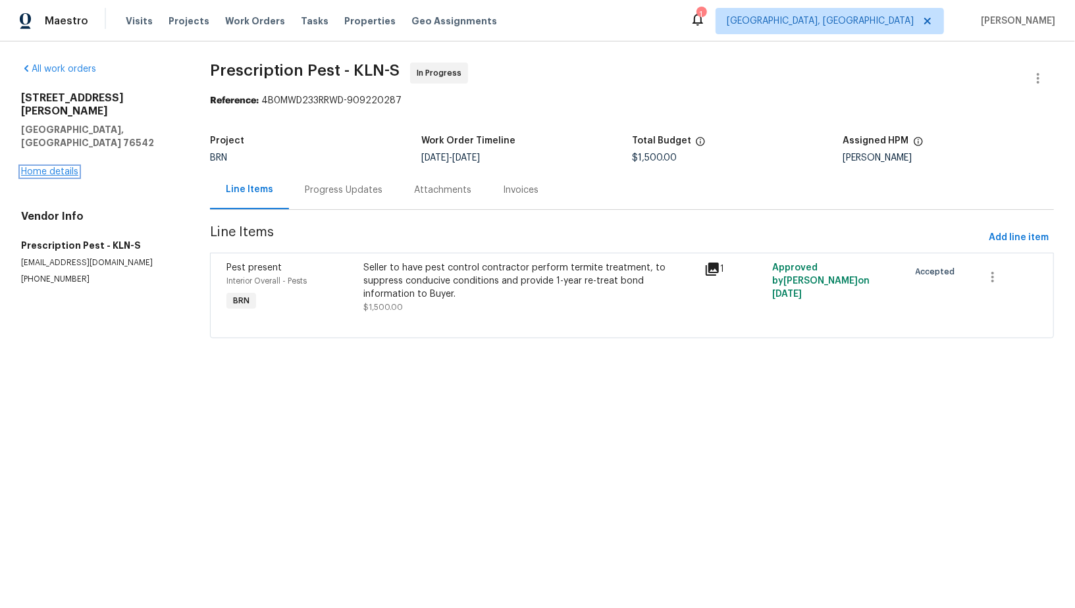
click at [59, 167] on link "Home details" at bounding box center [49, 171] width 57 height 9
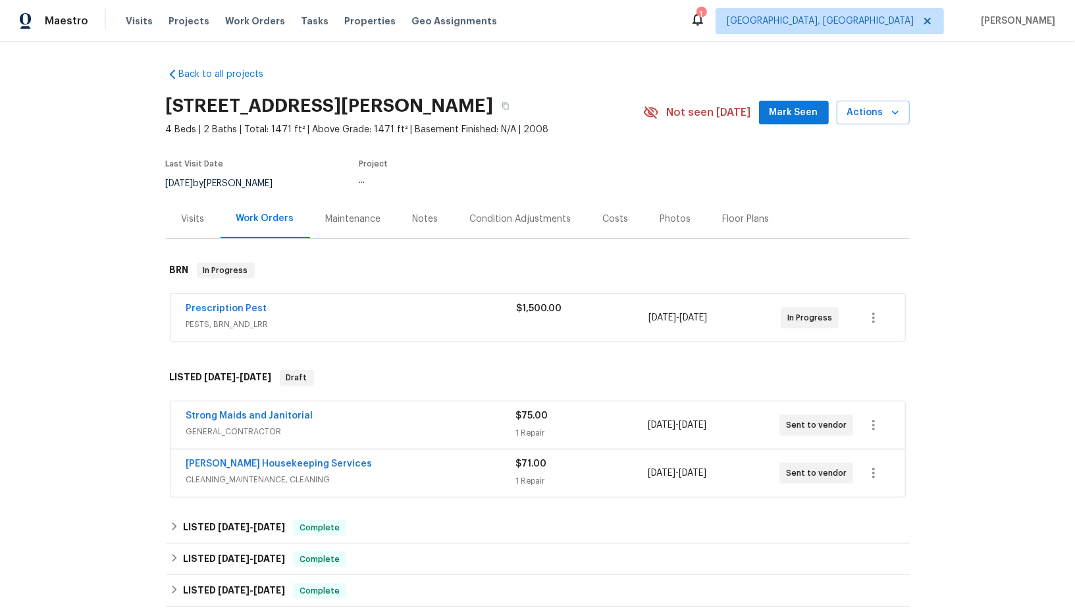
scroll to position [228, 0]
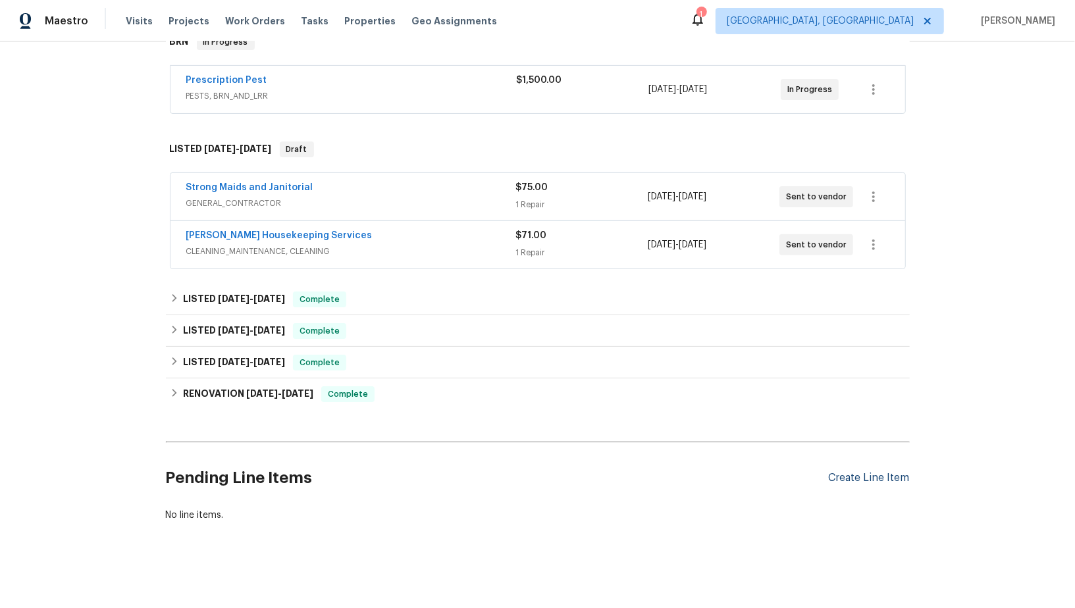
click at [873, 480] on div "Create Line Item" at bounding box center [869, 478] width 81 height 13
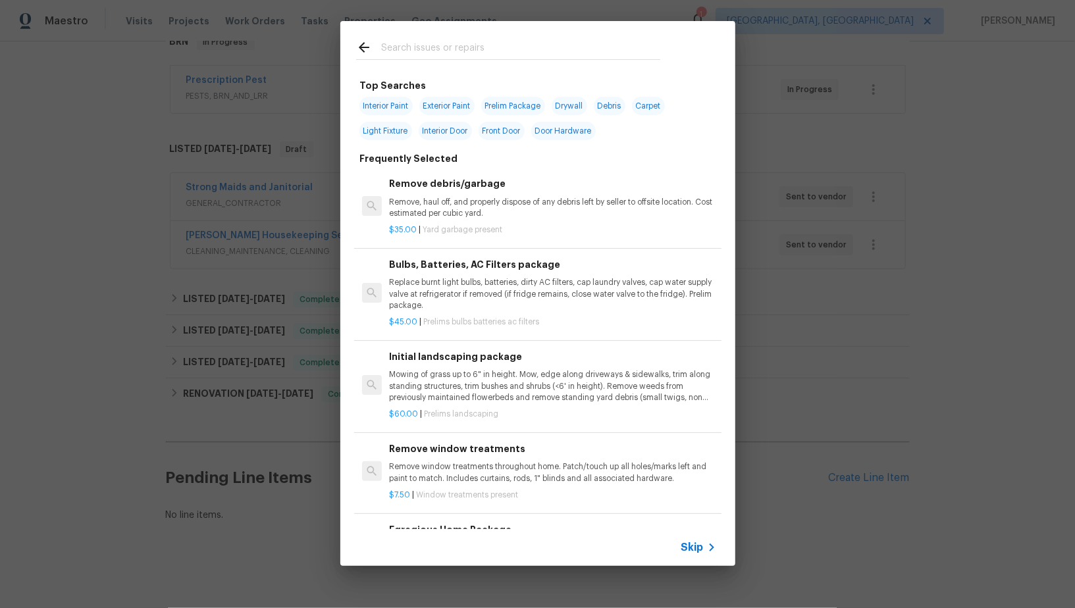
click at [702, 550] on span "Skip" at bounding box center [692, 547] width 22 height 13
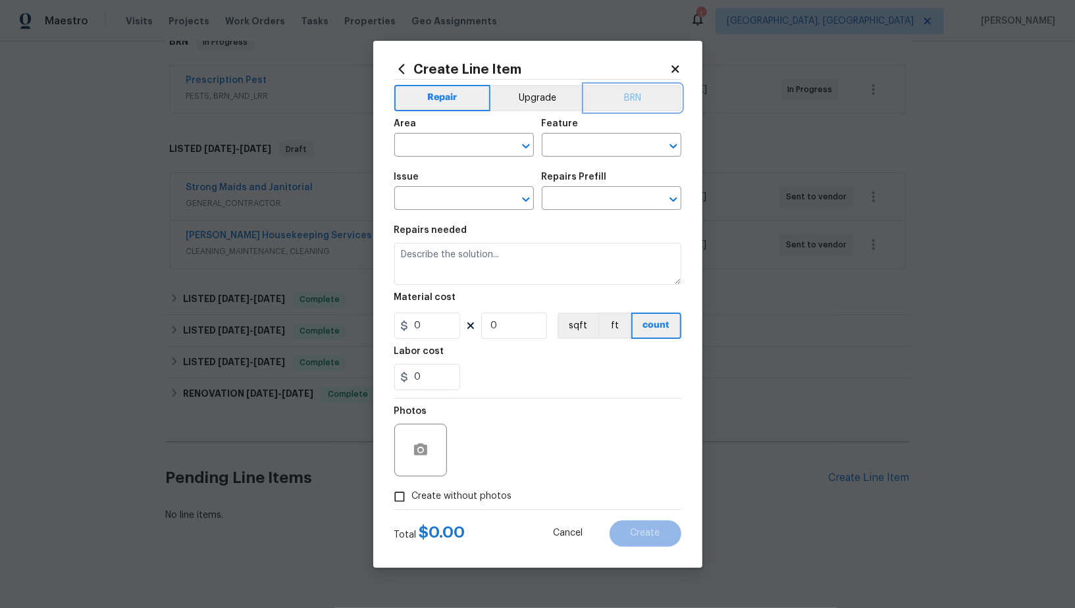
click at [627, 96] on button "BRN" at bounding box center [633, 98] width 97 height 26
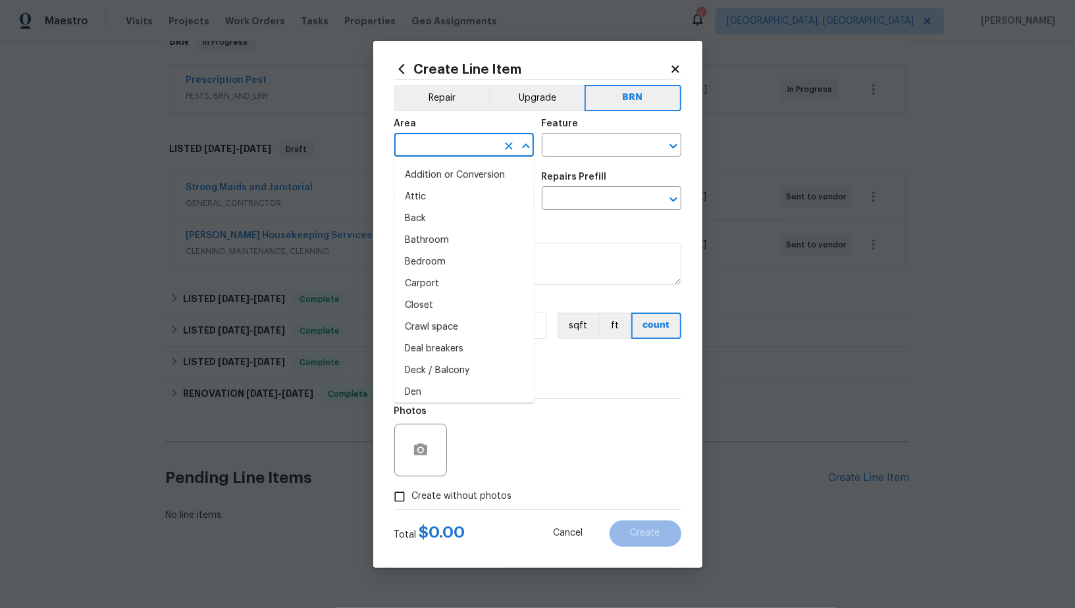
click at [467, 146] on input "text" at bounding box center [445, 146] width 103 height 20
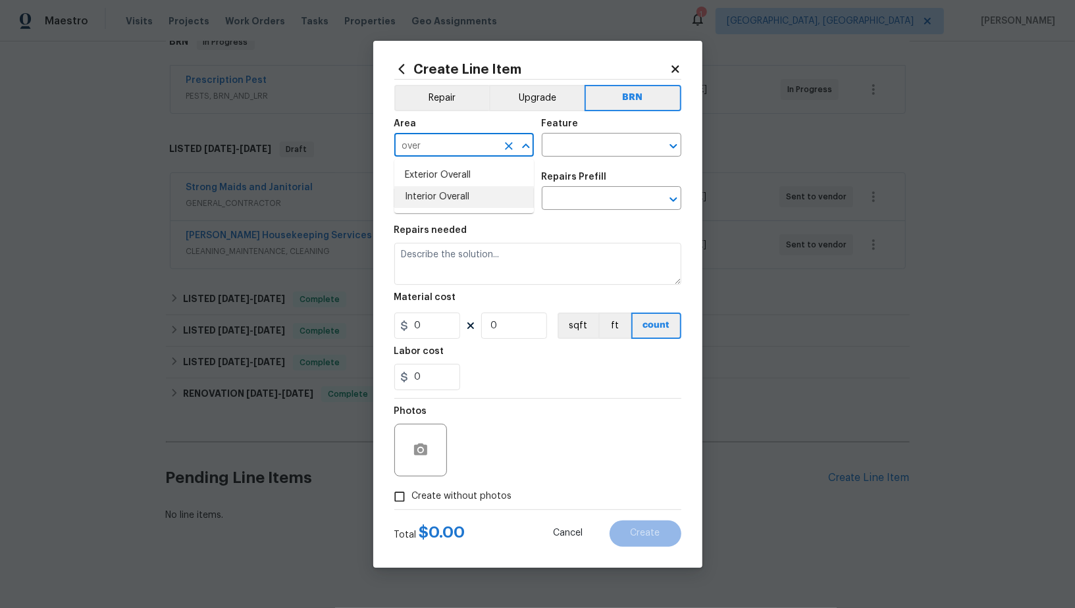
click at [467, 197] on li "Interior Overall" at bounding box center [464, 197] width 140 height 22
type input "Interior Overall"
click at [577, 147] on input "text" at bounding box center [593, 146] width 103 height 20
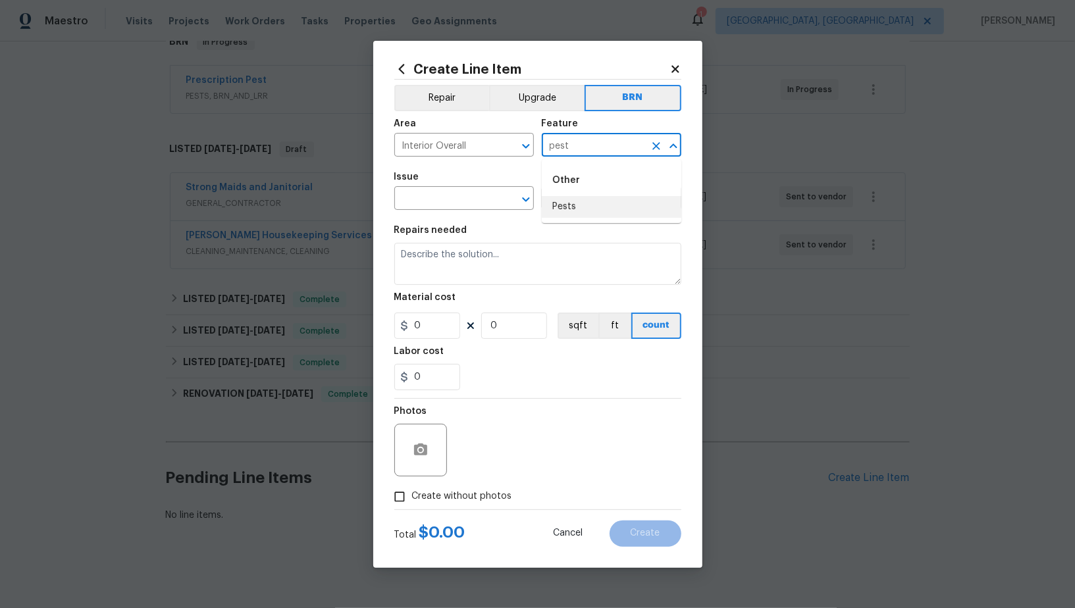
click at [580, 205] on li "Pests" at bounding box center [612, 207] width 140 height 22
type input "Pests"
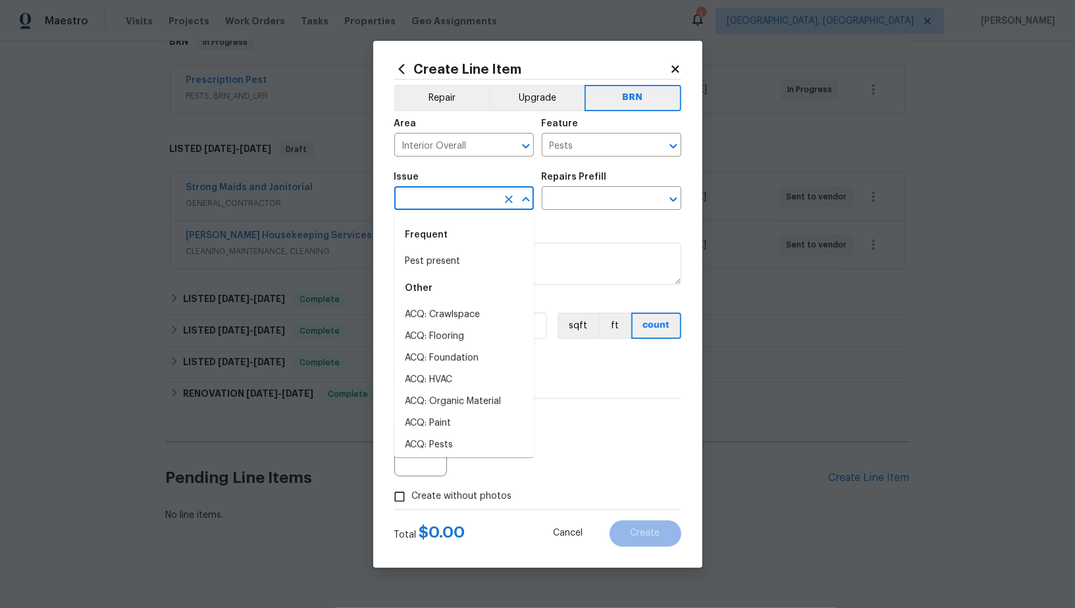
click at [425, 203] on input "text" at bounding box center [445, 200] width 103 height 20
click at [433, 262] on li "Pest present" at bounding box center [464, 262] width 140 height 22
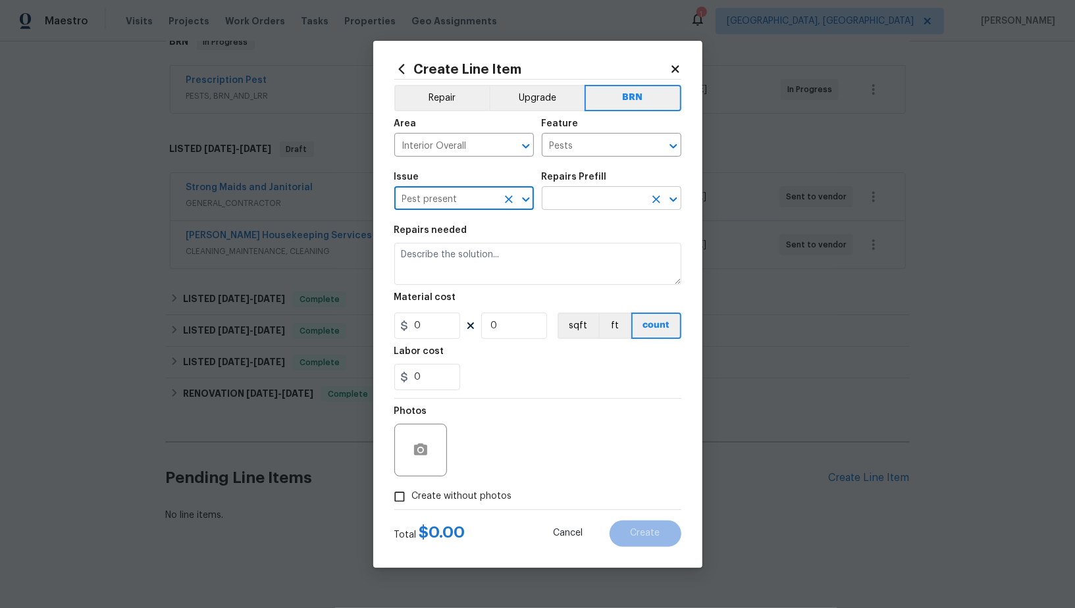
type input "Pest present"
click at [571, 203] on input "text" at bounding box center [593, 200] width 103 height 20
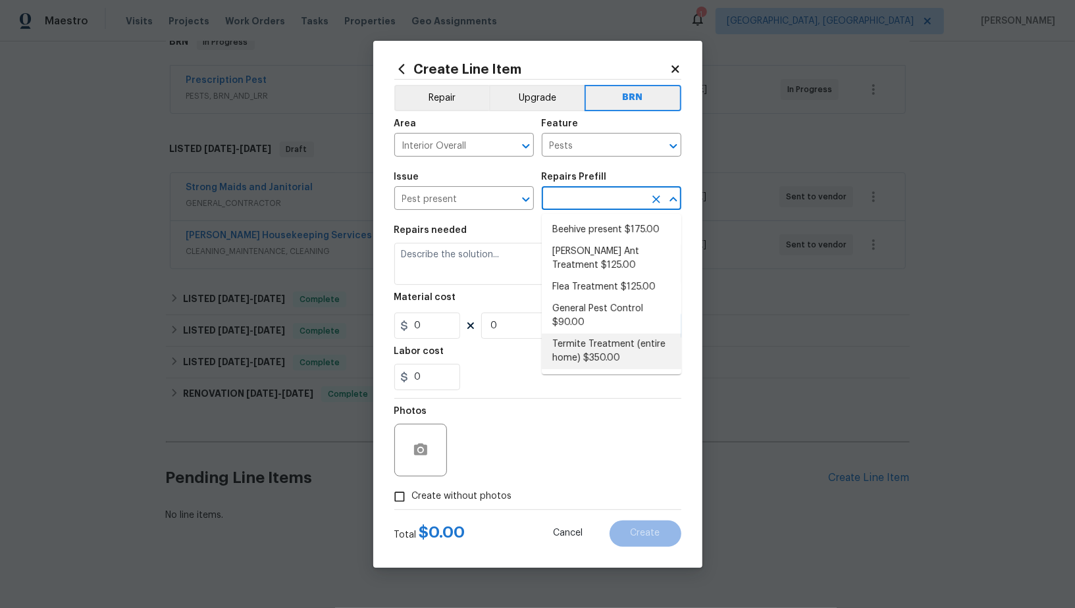
click at [586, 352] on li "Termite Treatment (entire home) $350.00" at bounding box center [612, 352] width 140 height 36
type input "Termite Treatment (entire home) $350.00"
type textarea "Treat for Termites - Perimeter Plus; to include trenching, drilling where neede…"
type input "350"
type input "1"
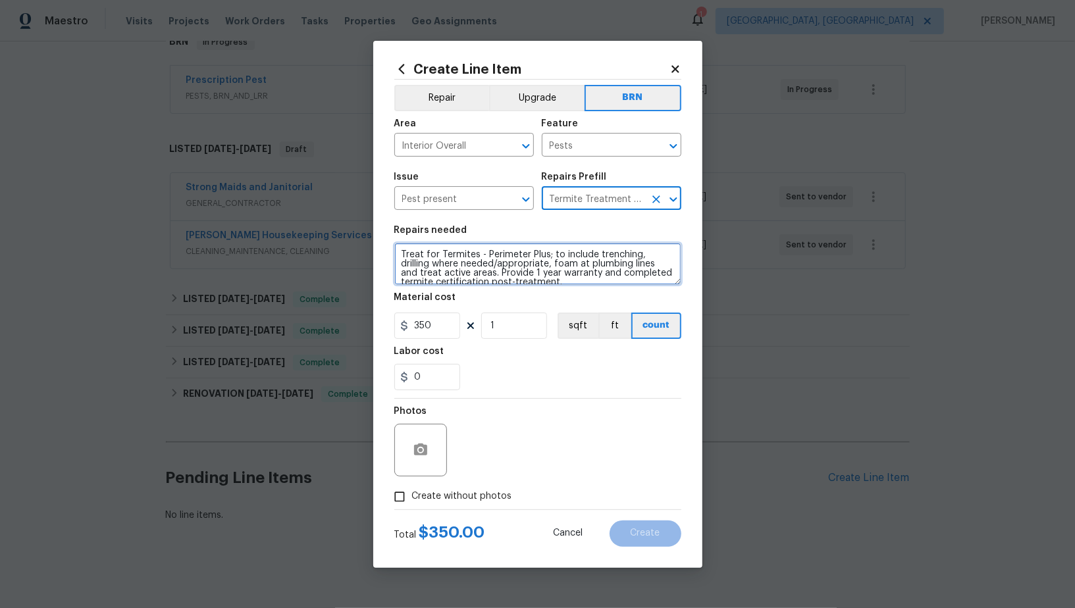
click at [532, 276] on textarea "Treat for Termites - Perimeter Plus; to include trenching, drilling where neede…" at bounding box center [537, 264] width 287 height 42
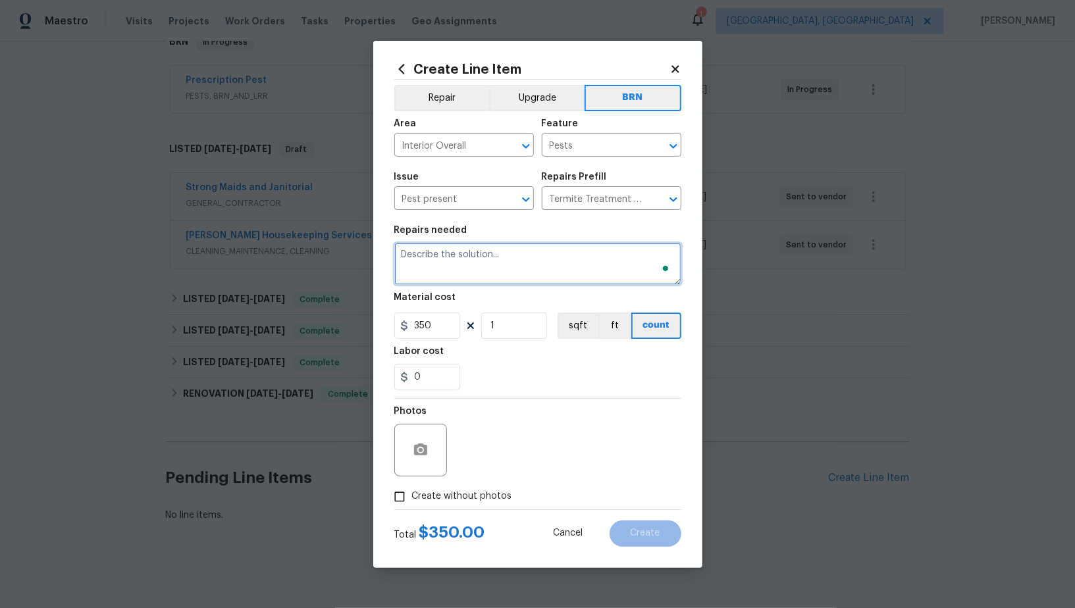
paste textarea "Seller to have pest control contractor perform termite treatment, to suppress c…"
type textarea "Seller to have pest control contractor perform termite treatment, to suppress c…"
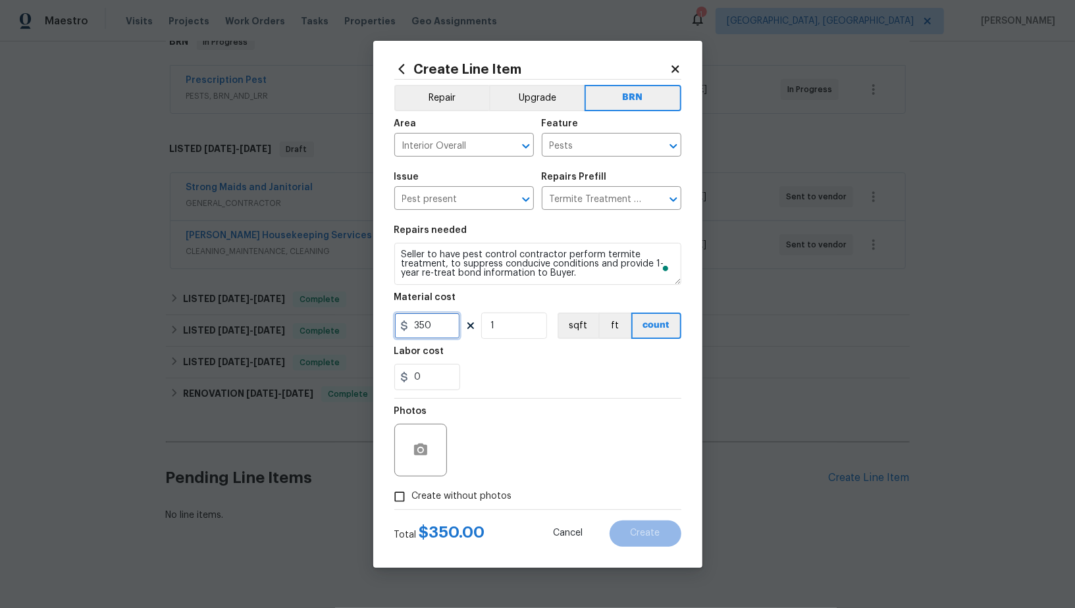
click at [438, 323] on input "350" at bounding box center [427, 326] width 66 height 26
type input "0"
click at [427, 383] on input "0" at bounding box center [427, 377] width 66 height 26
type input "1"
click at [425, 438] on button "button" at bounding box center [421, 451] width 32 height 32
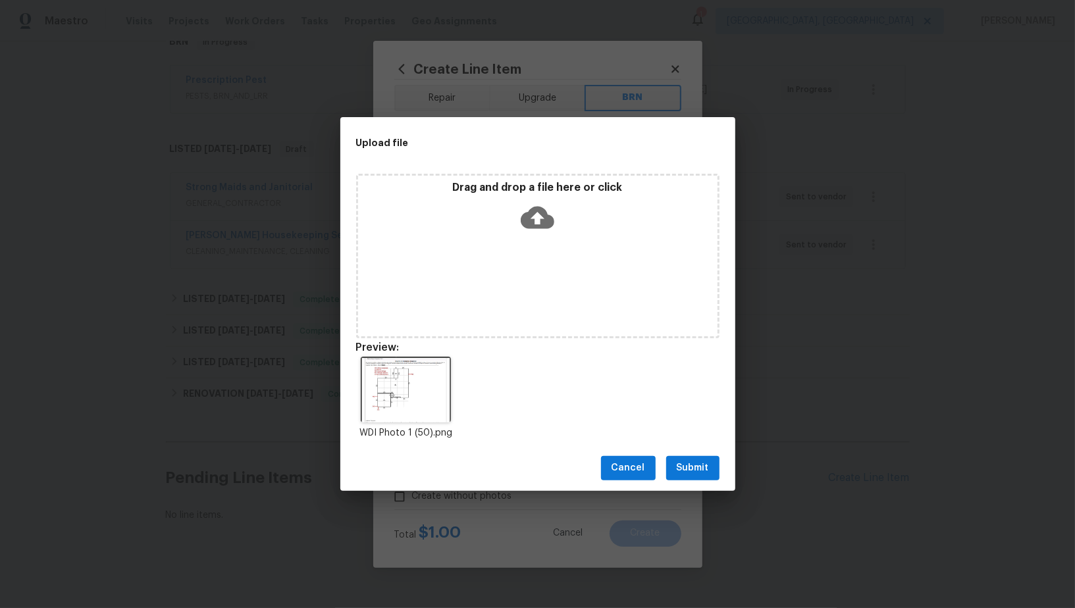
click at [691, 473] on span "Submit" at bounding box center [693, 468] width 32 height 16
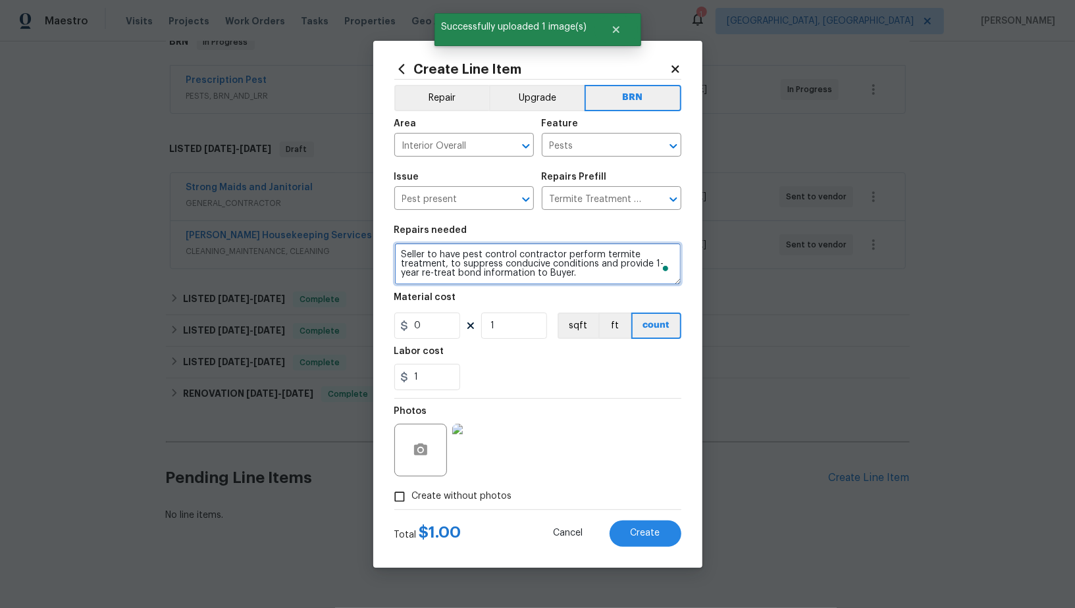
click at [404, 257] on textarea "Seller to have pest control contractor perform termite treatment, to suppress c…" at bounding box center [537, 264] width 287 height 42
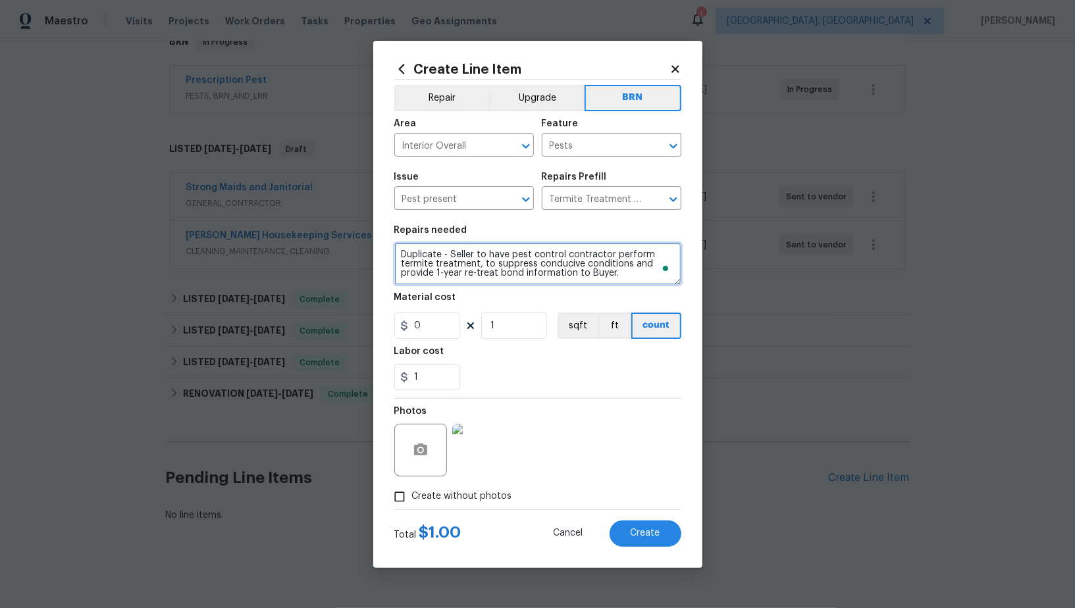
type textarea "Duplicate - Seller to have pest control contractor perform termite treatment, t…"
click at [635, 546] on div "Create Line Item Repair Upgrade BRN Area Interior Overall ​ Feature Pests ​ Iss…" at bounding box center [537, 304] width 329 height 527
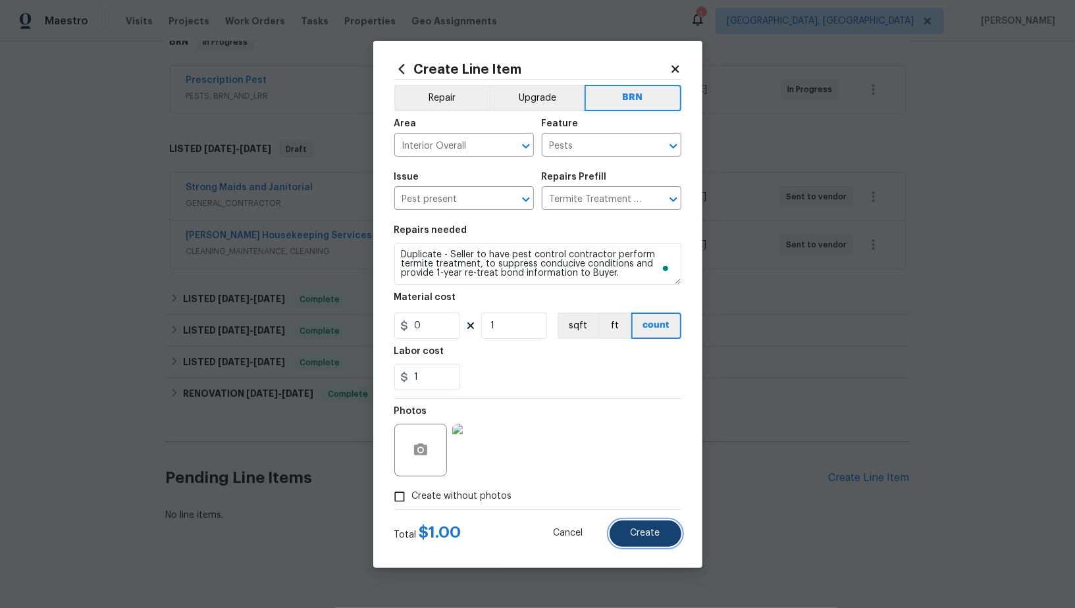
click at [634, 535] on span "Create" at bounding box center [646, 534] width 30 height 10
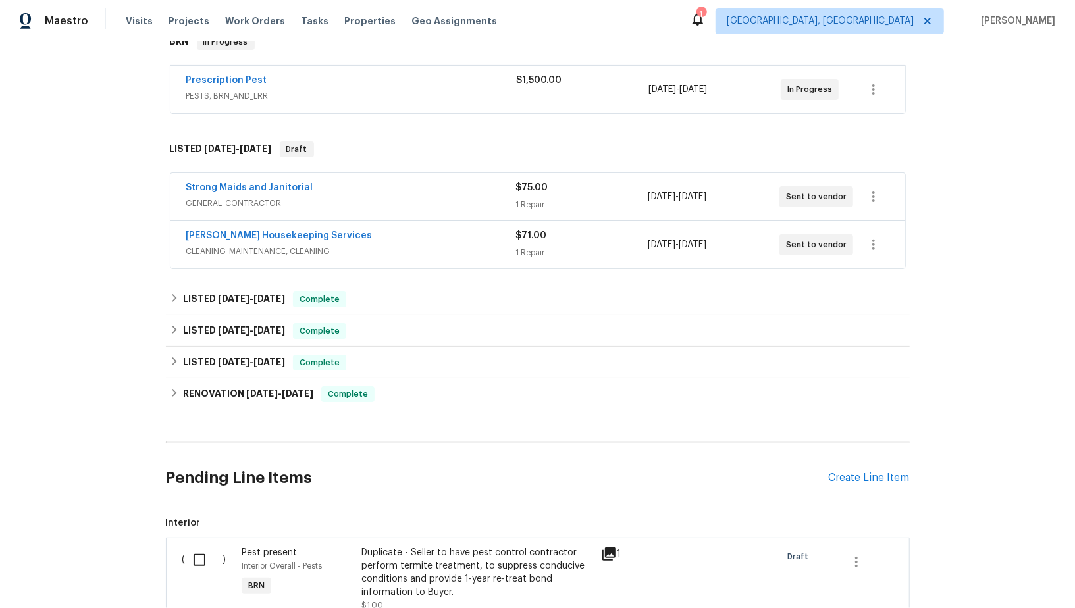
scroll to position [404, 0]
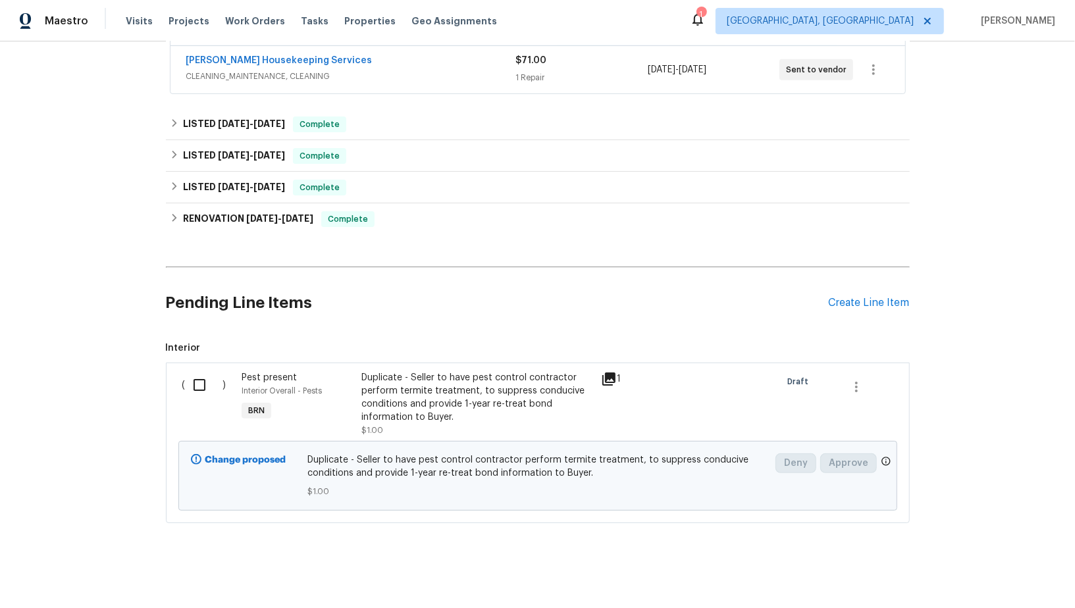
click at [213, 373] on input "checkbox" at bounding box center [205, 385] width 38 height 28
checkbox input "true"
click at [980, 572] on span "Create Work Order" at bounding box center [1000, 575] width 88 height 16
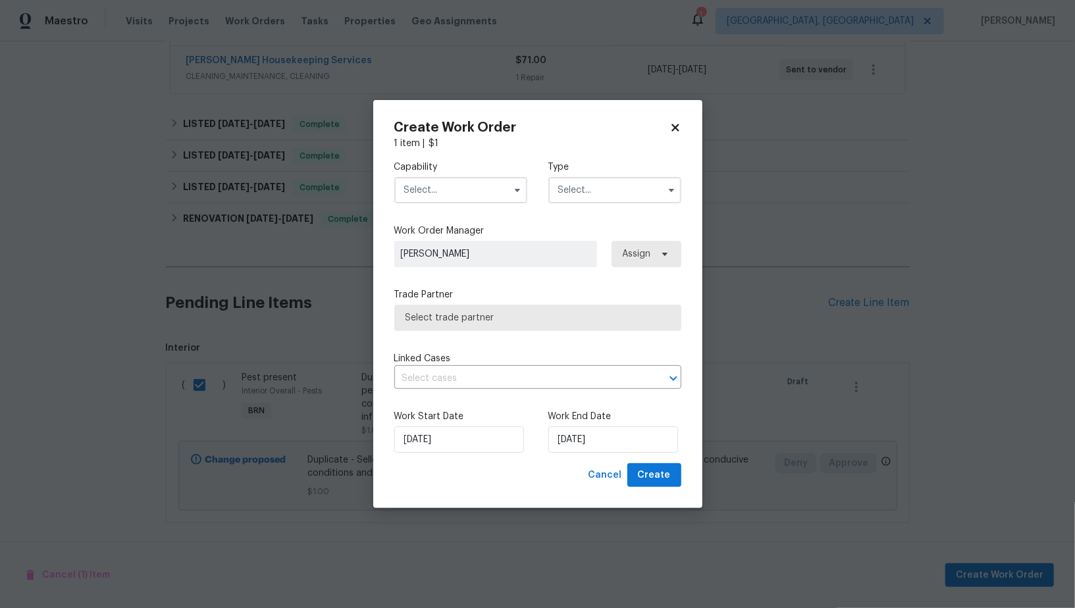
click at [455, 192] on input "text" at bounding box center [460, 190] width 133 height 26
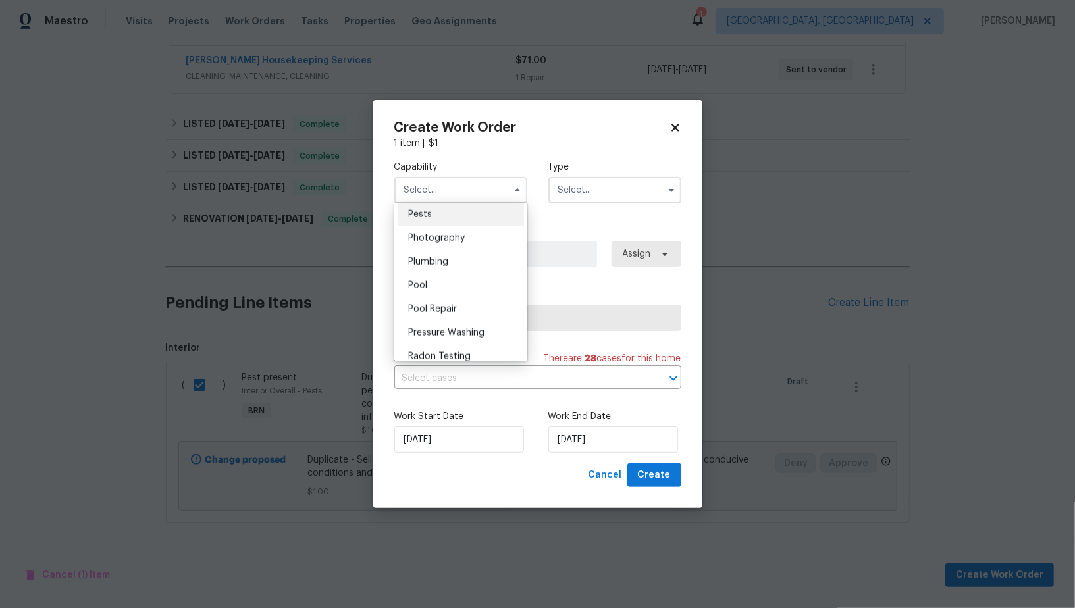
click at [429, 224] on div "Pests" at bounding box center [461, 215] width 126 height 24
type input "Pests"
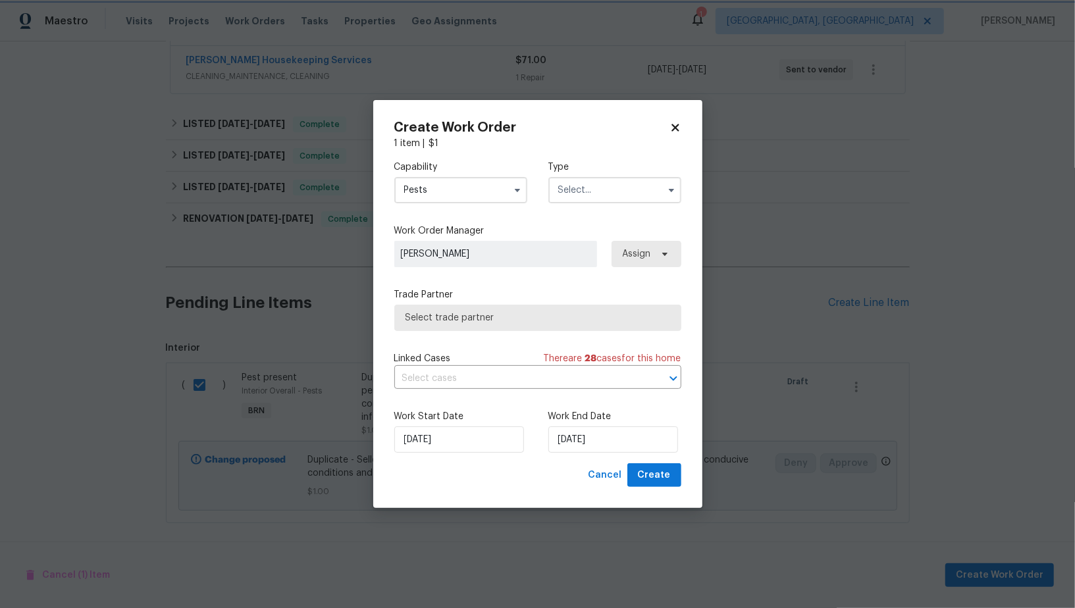
scroll to position [1106, 0]
click at [575, 195] on input "text" at bounding box center [614, 190] width 133 height 26
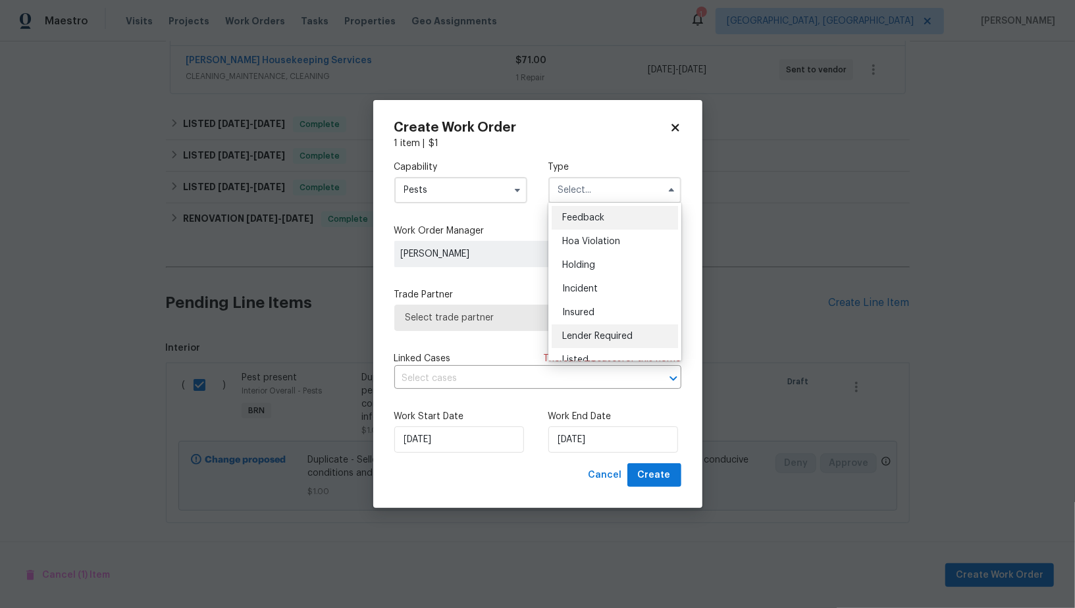
scroll to position [298, 0]
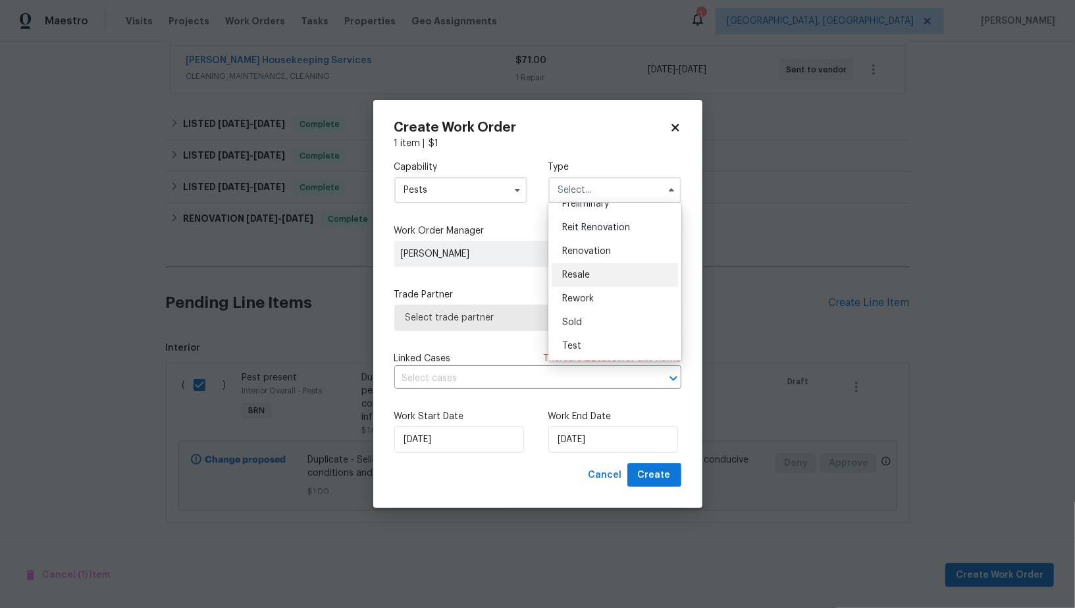
click at [575, 278] on span "Resale" at bounding box center [576, 275] width 28 height 9
type input "Resale"
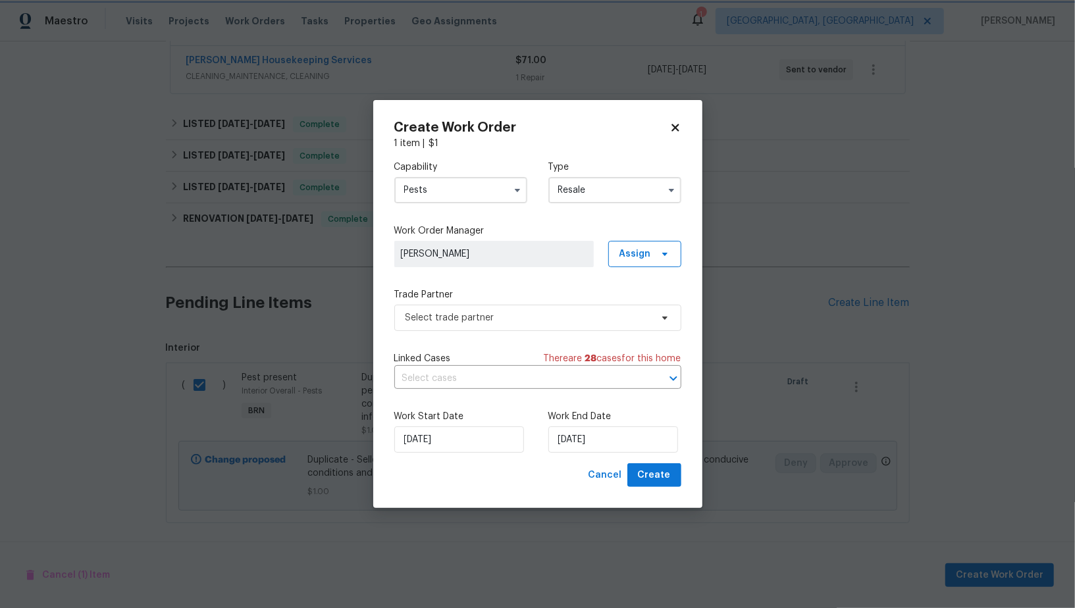
scroll to position [0, 0]
click at [516, 330] on span "Select trade partner" at bounding box center [537, 318] width 287 height 26
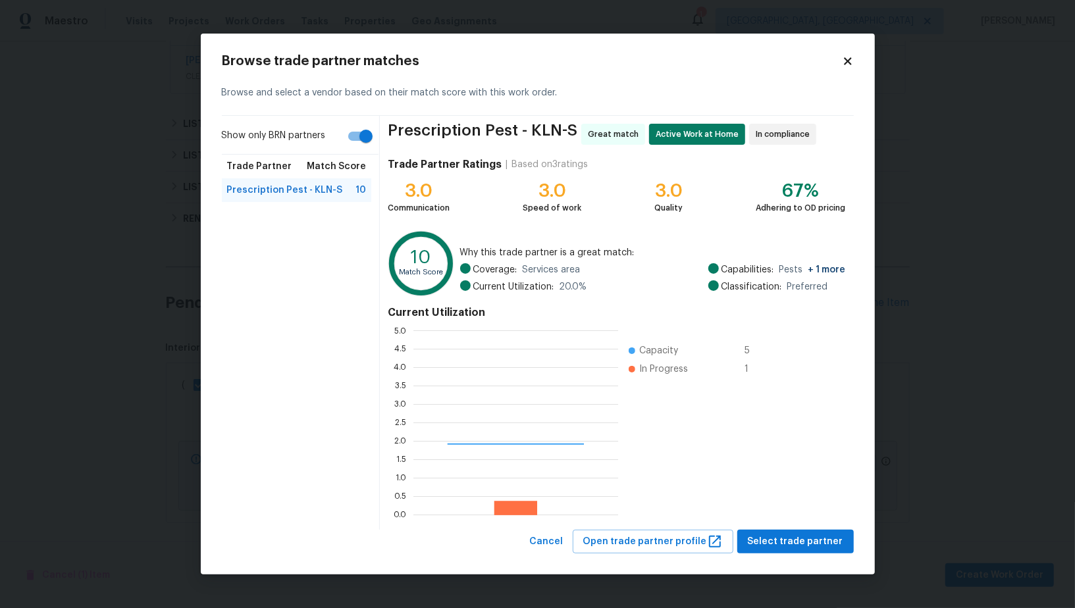
scroll to position [184, 205]
click at [366, 142] on input "Show only BRN partners" at bounding box center [366, 136] width 75 height 25
checkbox input "false"
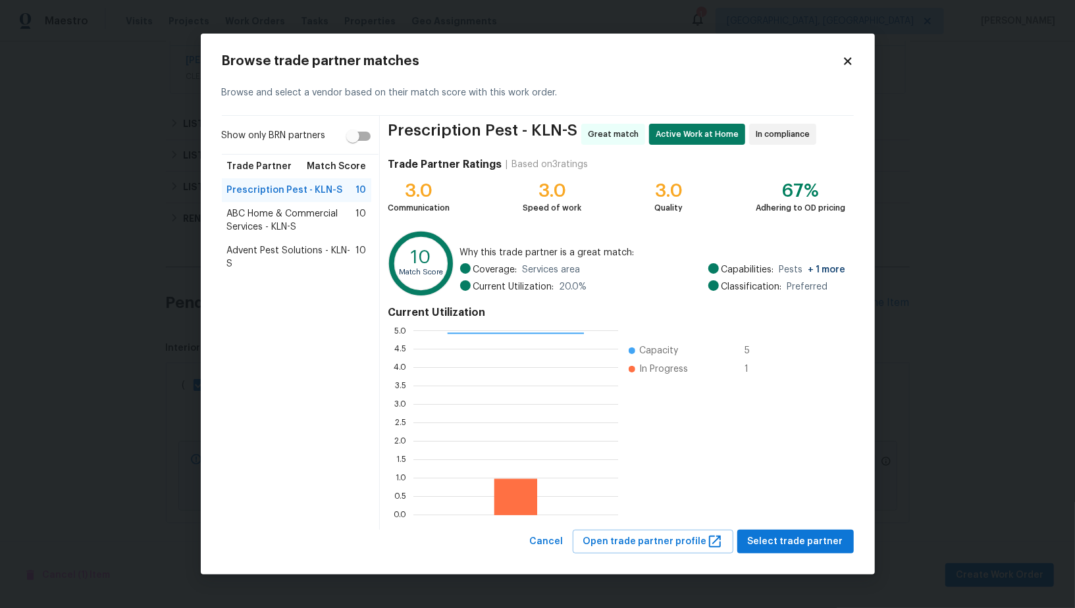
click at [288, 223] on span "ABC Home & Commercial Services - KLN-S" at bounding box center [291, 220] width 129 height 26
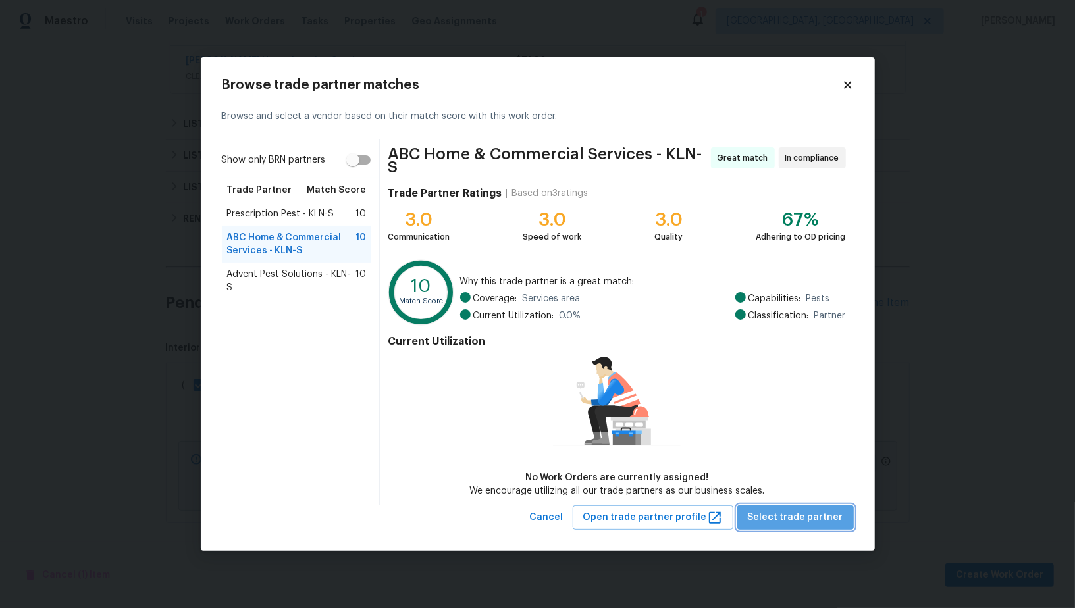
click at [820, 506] on button "Select trade partner" at bounding box center [795, 518] width 117 height 24
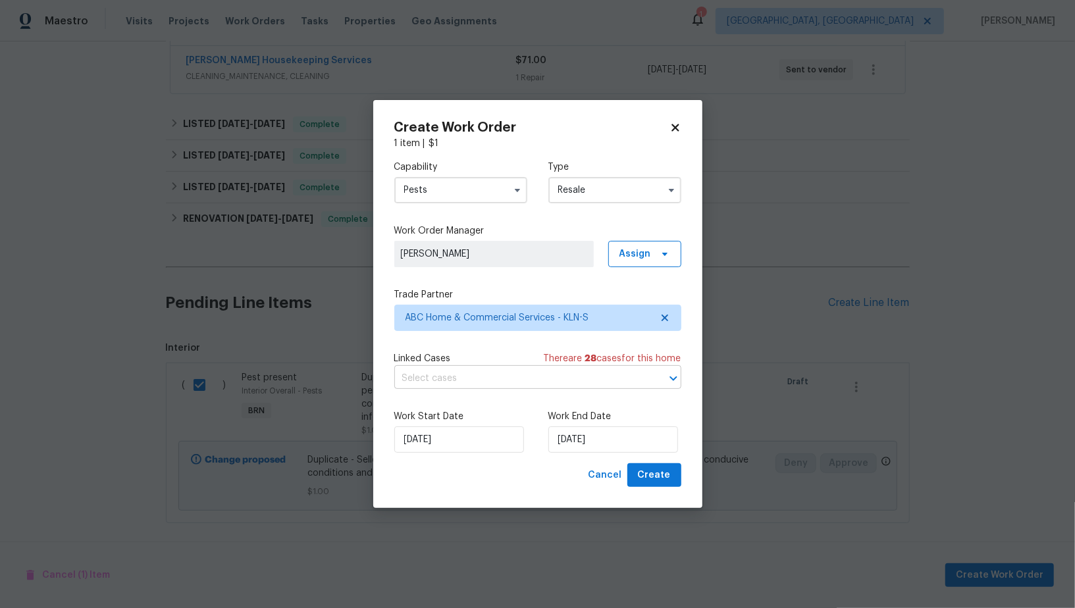
click at [500, 377] on input "text" at bounding box center [519, 379] width 250 height 20
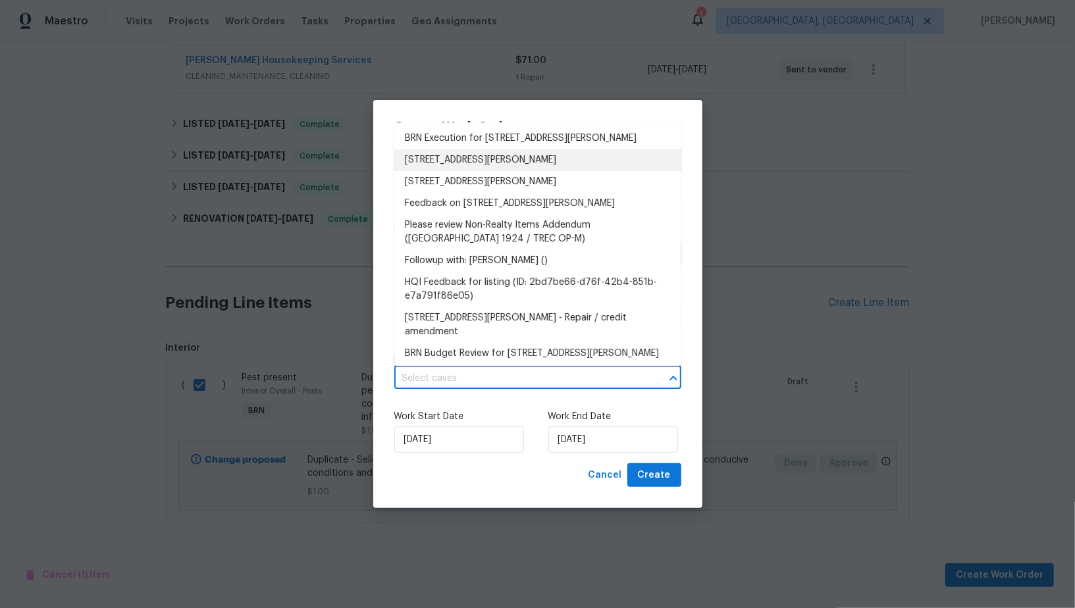
click at [481, 141] on li "BRN Execution for [STREET_ADDRESS][PERSON_NAME]" at bounding box center [537, 139] width 287 height 22
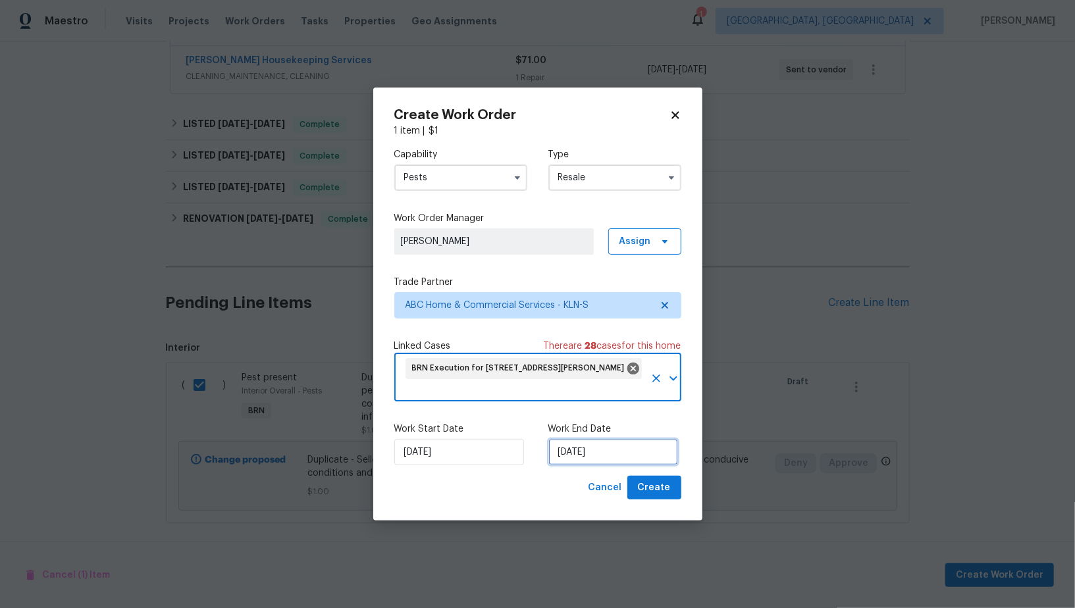
click at [584, 439] on input "[DATE]" at bounding box center [613, 452] width 130 height 26
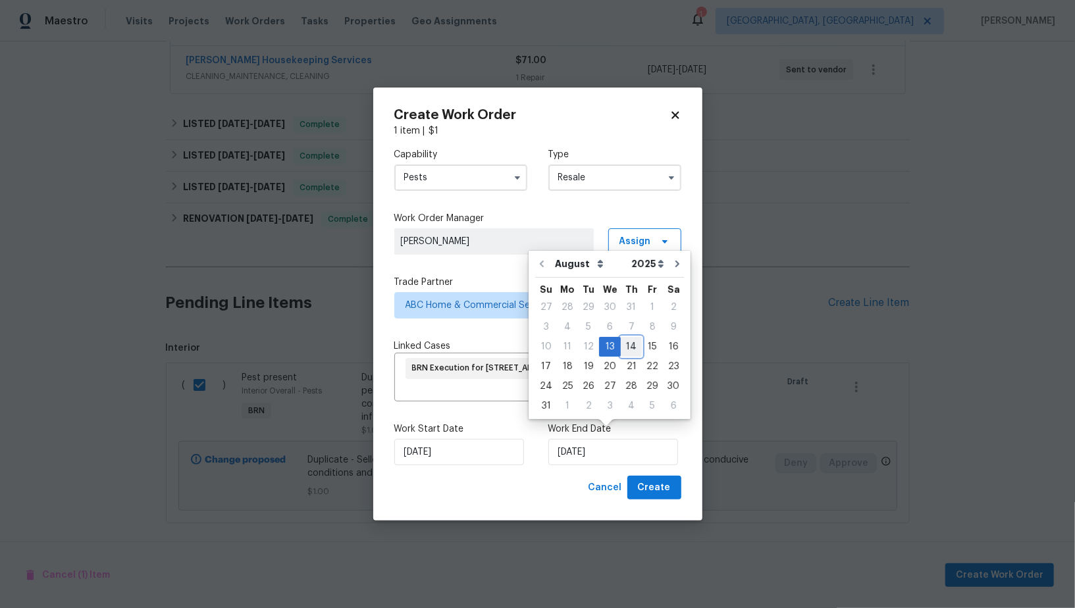
click at [627, 344] on div "14" at bounding box center [631, 347] width 21 height 18
type input "[DATE]"
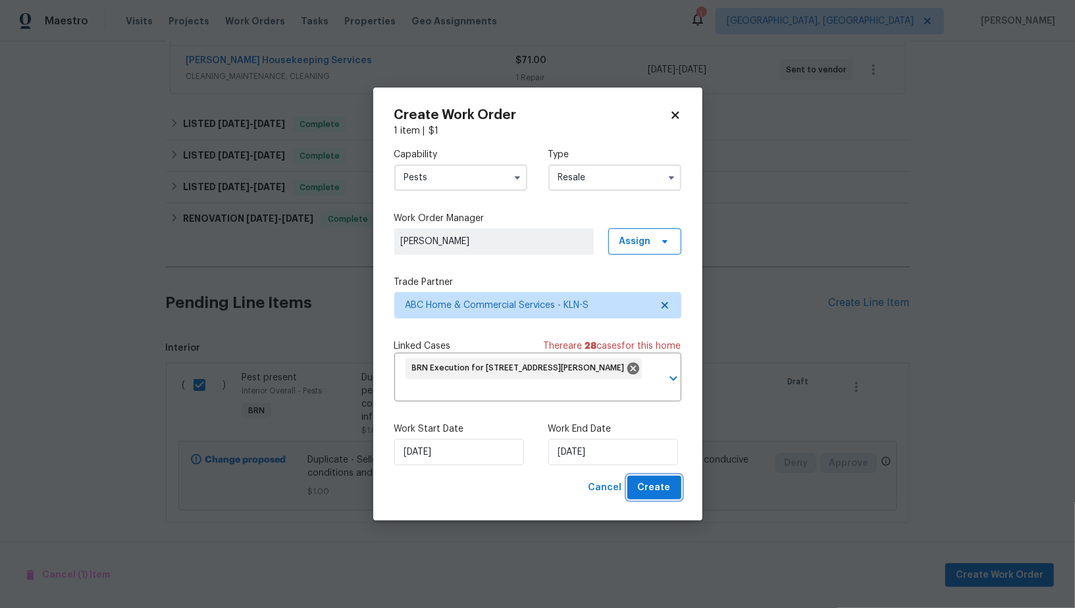
click at [650, 476] on button "Create" at bounding box center [654, 488] width 54 height 24
checkbox input "false"
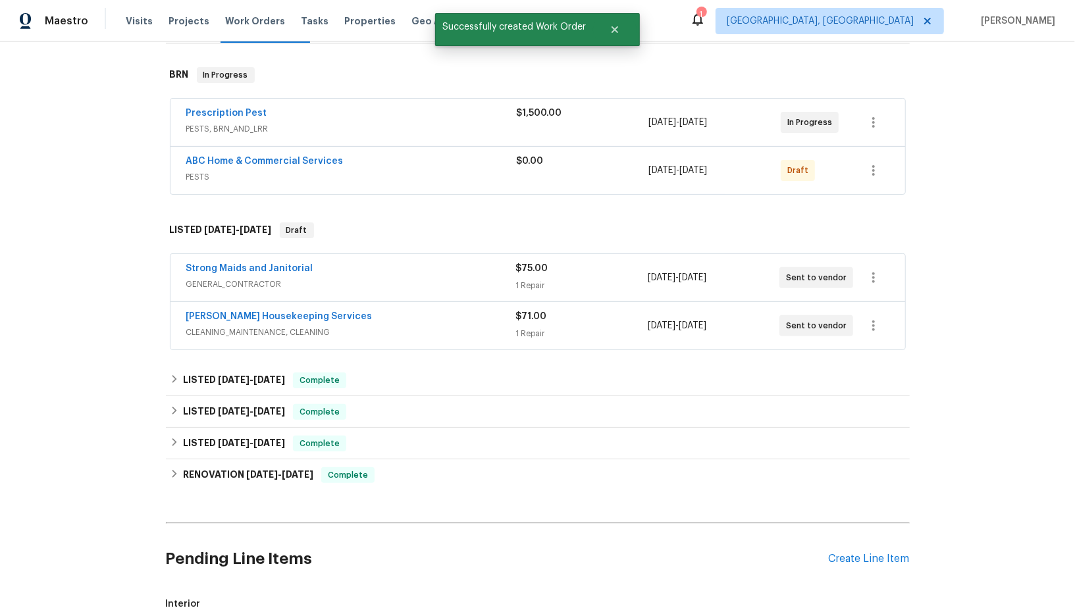
scroll to position [188, 0]
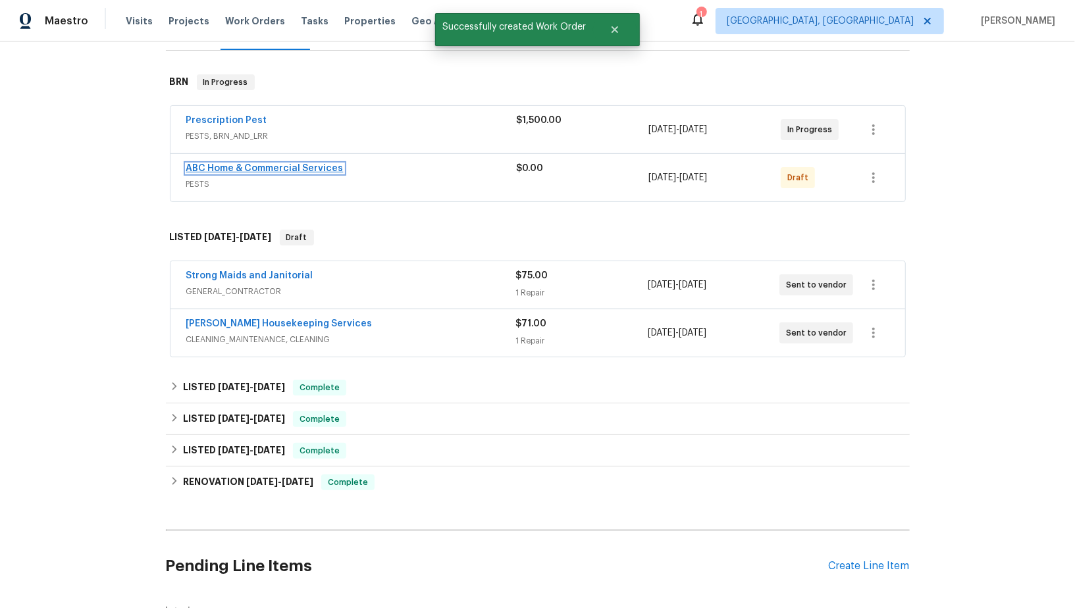
click at [271, 169] on link "ABC Home & Commercial Services" at bounding box center [264, 168] width 157 height 9
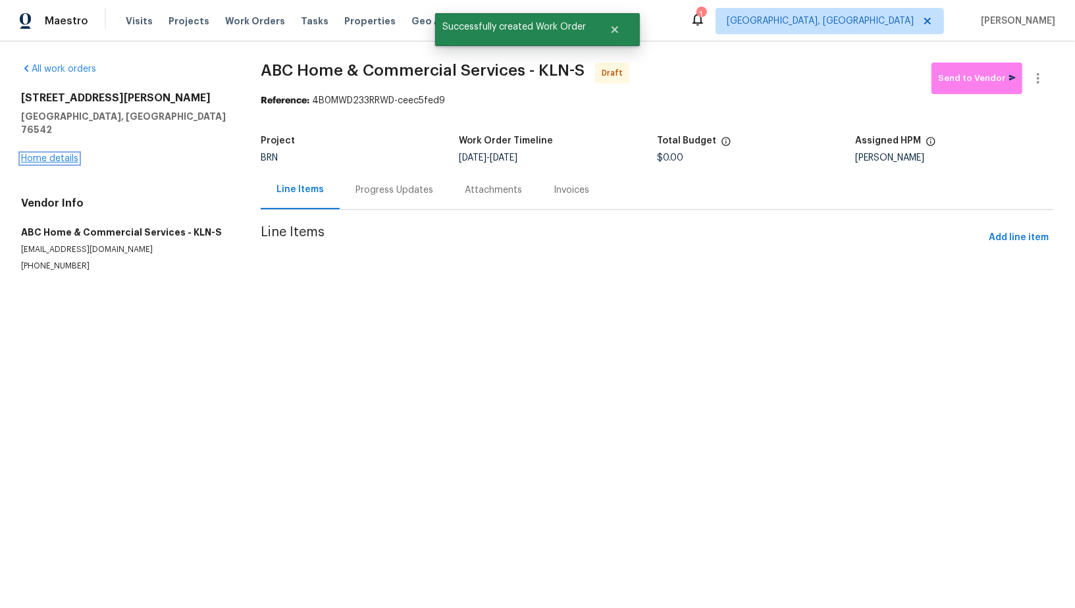
click at [62, 154] on link "Home details" at bounding box center [49, 158] width 57 height 9
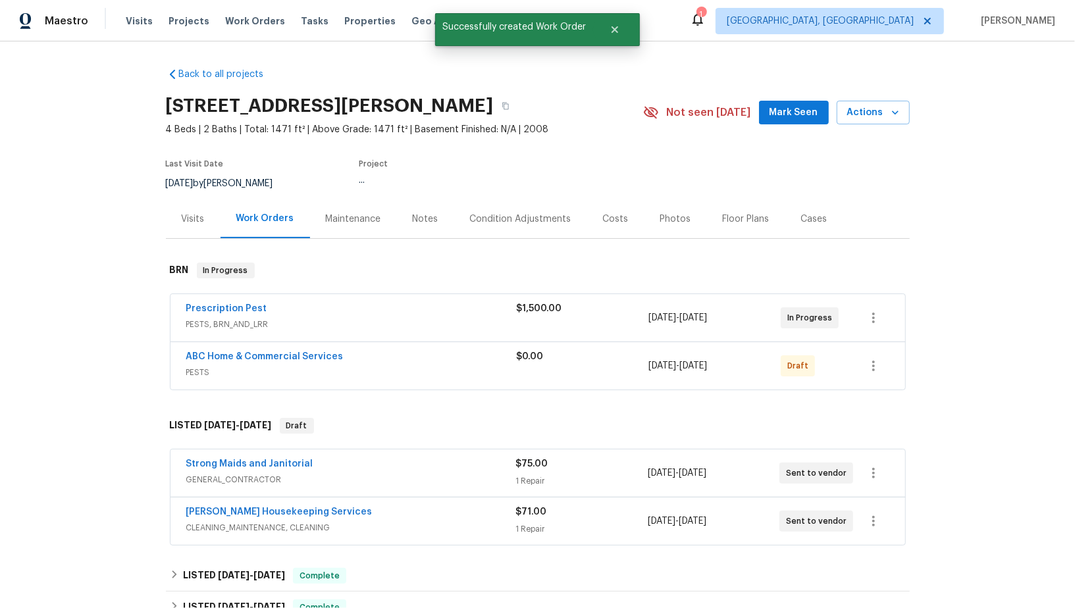
scroll to position [452, 0]
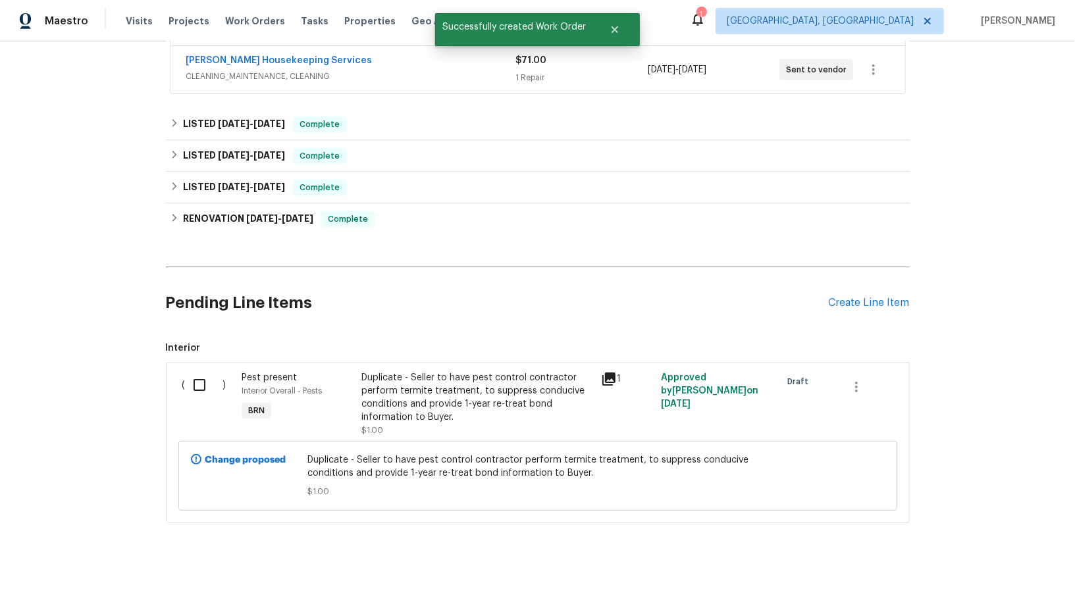
click at [394, 400] on div "Duplicate - Seller to have pest control contractor perform termite treatment, t…" at bounding box center [477, 397] width 232 height 53
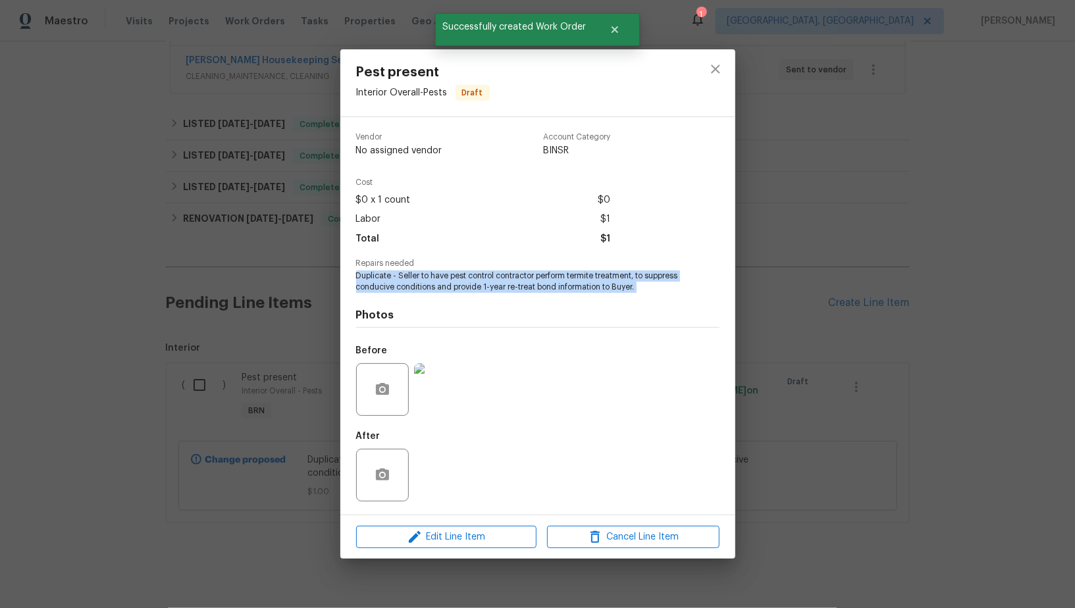
drag, startPoint x: 350, startPoint y: 275, endPoint x: 642, endPoint y: 297, distance: 293.2
click at [642, 297] on div "Vendor No assigned vendor Account Category BINSR Cost $0 x 1 count $0 Labor $1 …" at bounding box center [537, 316] width 395 height 398
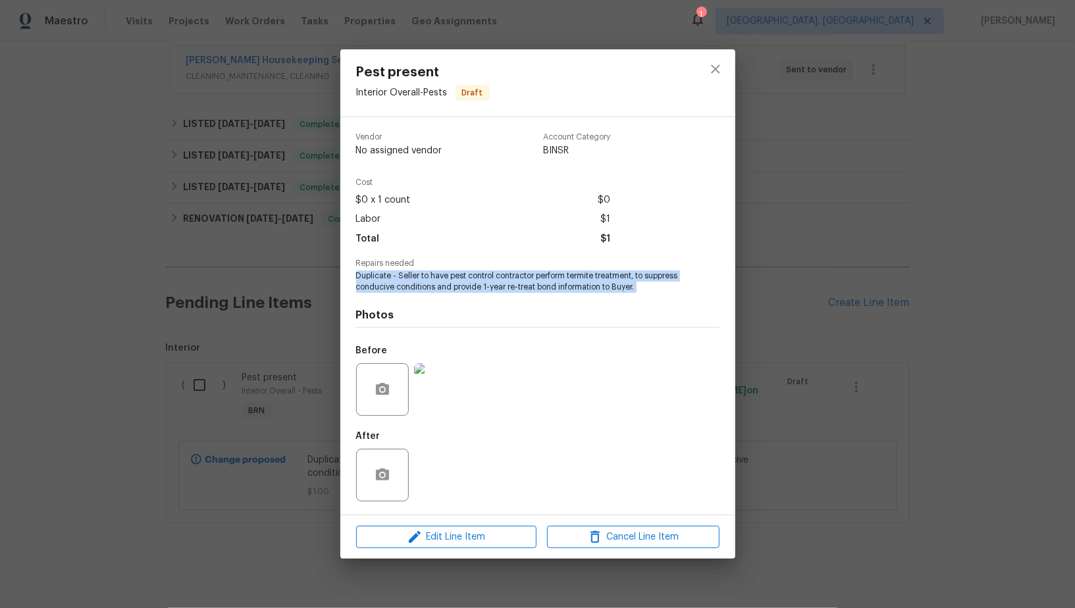
copy span "Duplicate - Seller to have pest control contractor perform termite treatment, t…"
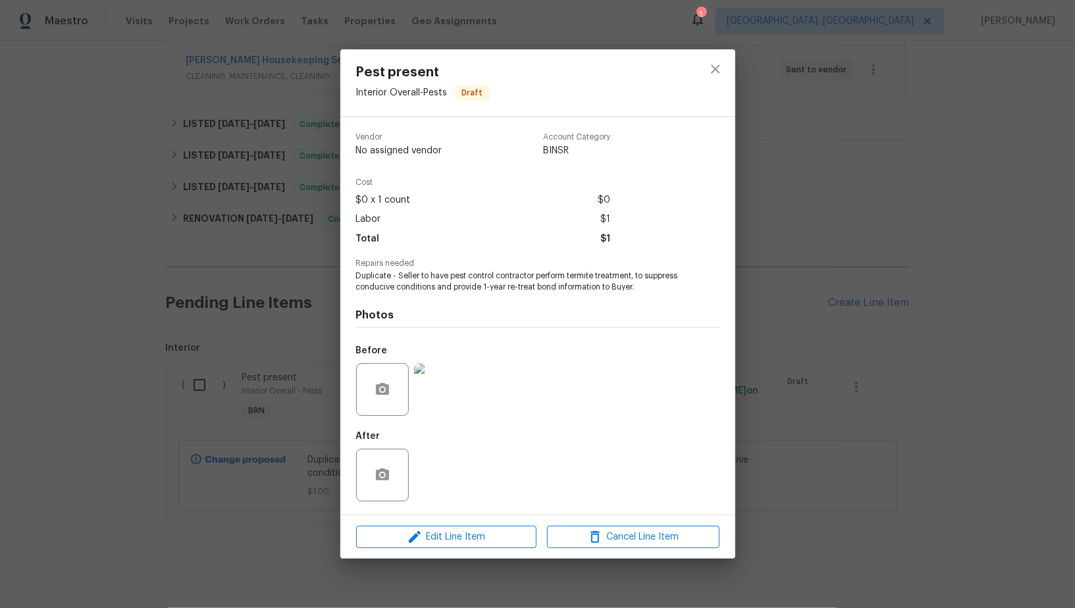
click at [190, 268] on div "Pest present Interior Overall - Pests Draft Vendor No assigned vendor Account C…" at bounding box center [537, 304] width 1075 height 608
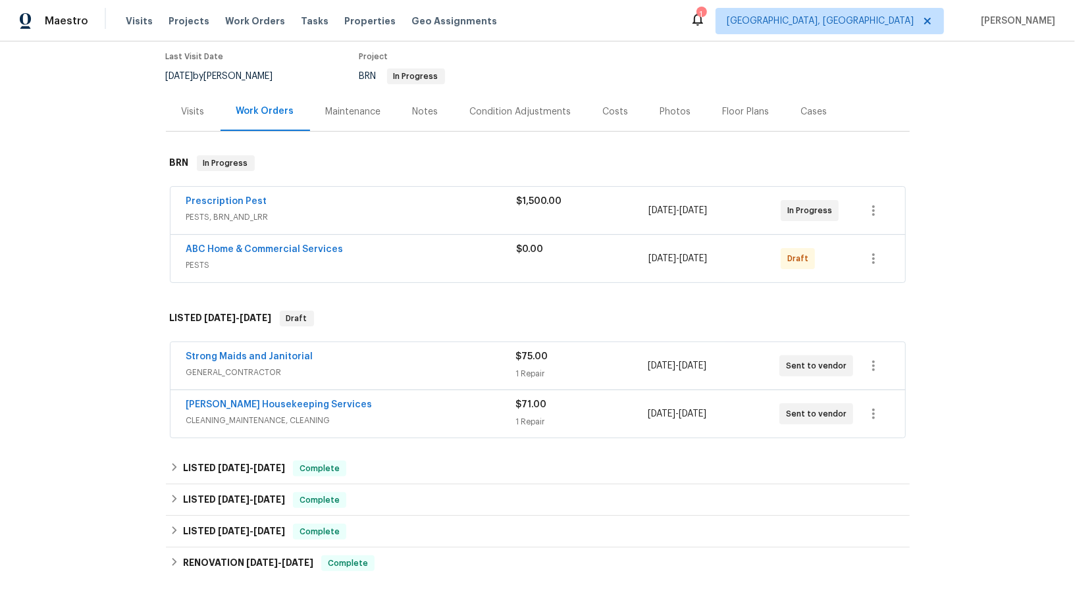
scroll to position [28, 0]
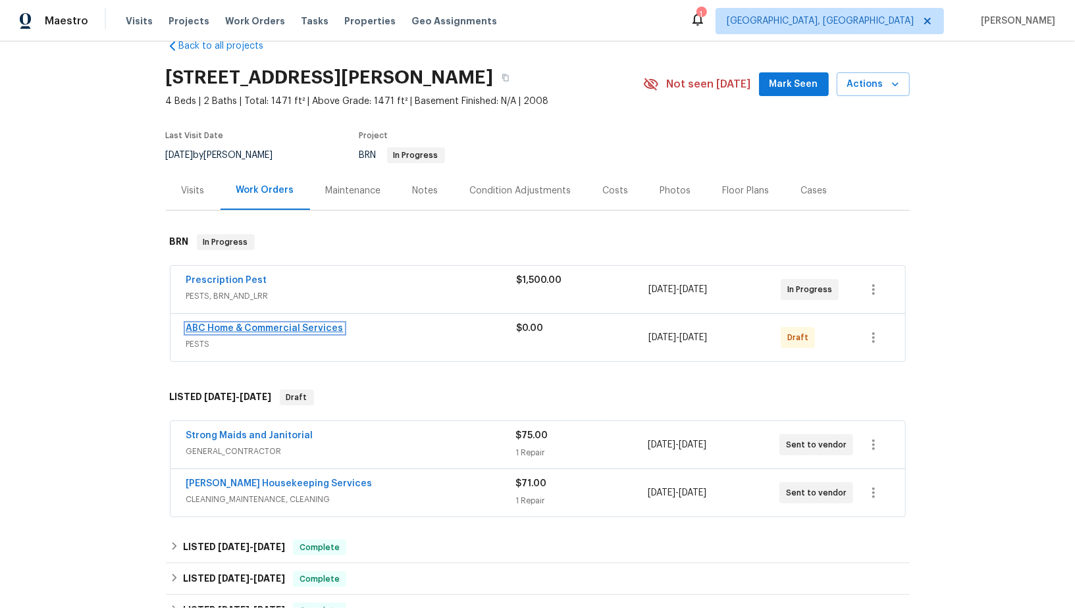
click at [242, 324] on link "ABC Home & Commercial Services" at bounding box center [264, 328] width 157 height 9
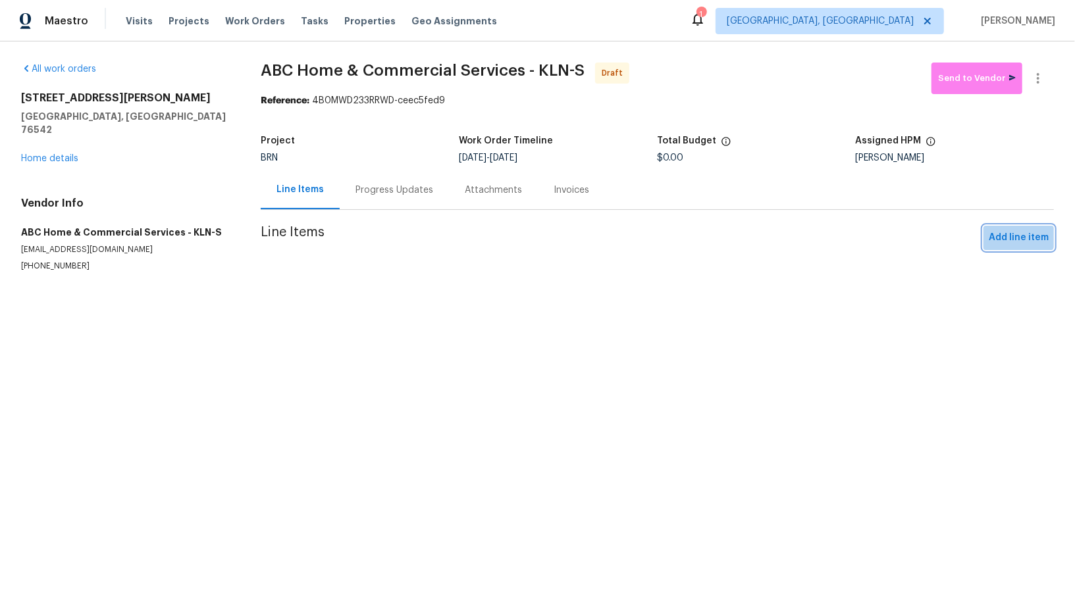
click at [1020, 228] on button "Add line item" at bounding box center [1019, 238] width 70 height 24
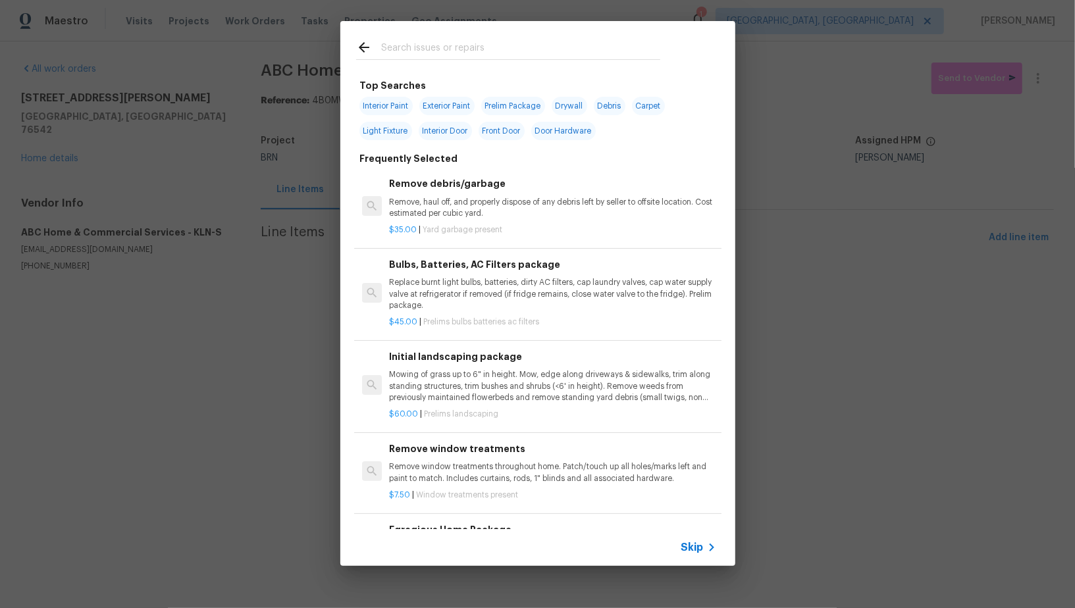
click at [681, 544] on span "Skip" at bounding box center [692, 547] width 22 height 13
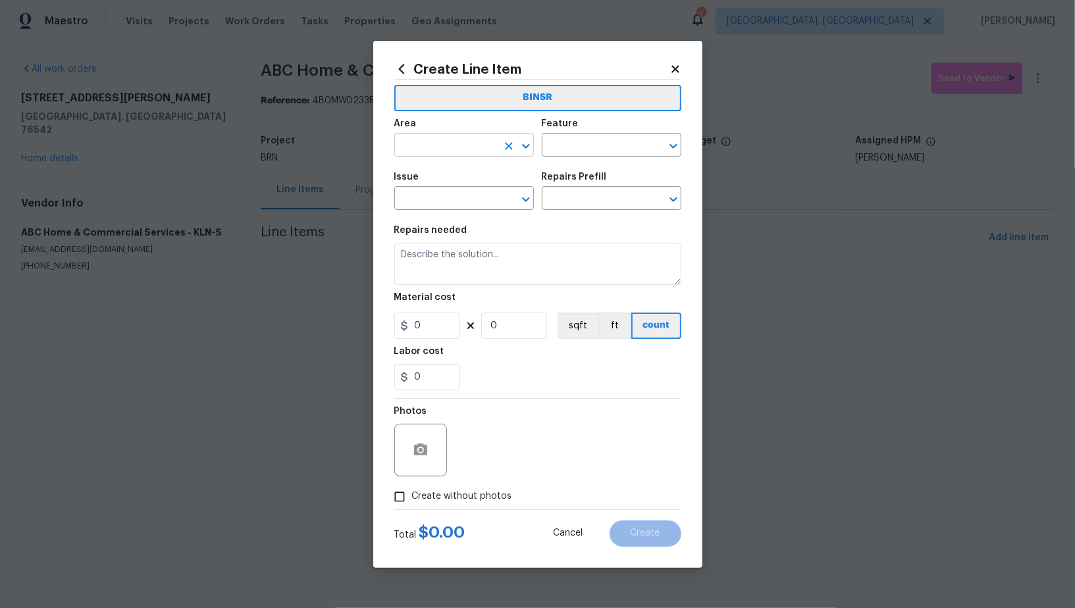
click at [494, 142] on input "text" at bounding box center [445, 146] width 103 height 20
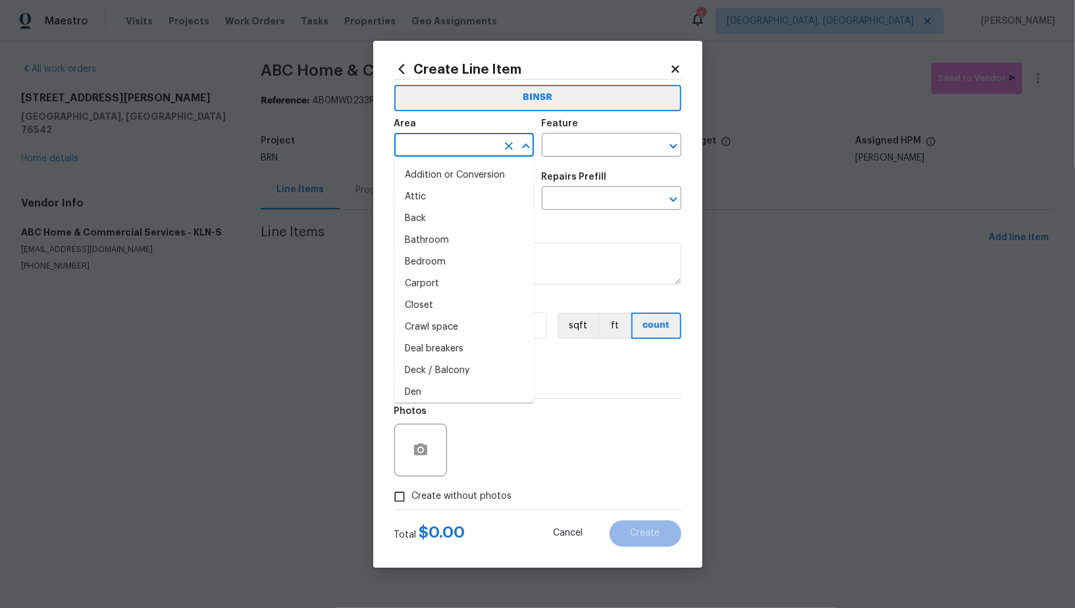
type input "p"
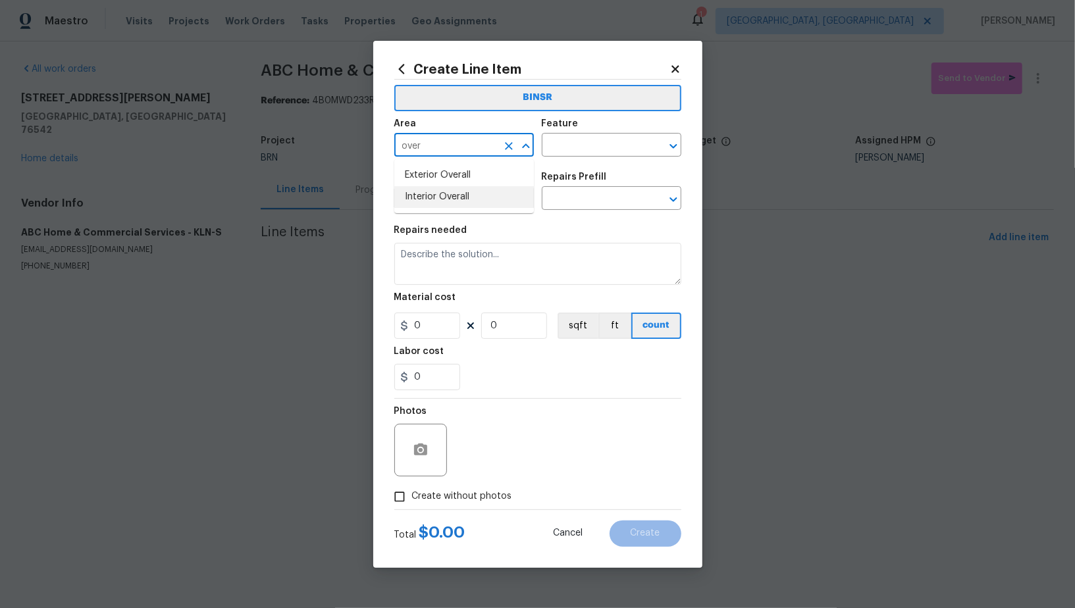
drag, startPoint x: 467, startPoint y: 192, endPoint x: 525, endPoint y: 176, distance: 59.6
click at [467, 192] on li "Interior Overall" at bounding box center [464, 197] width 140 height 22
type input "Interior Overall"
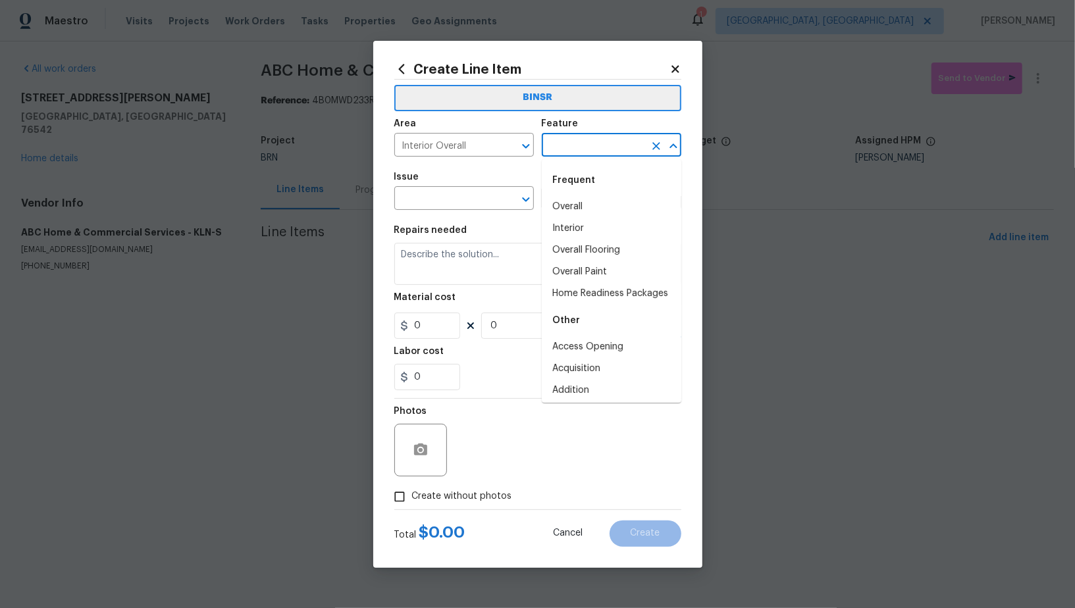
click at [554, 145] on input "text" at bounding box center [593, 146] width 103 height 20
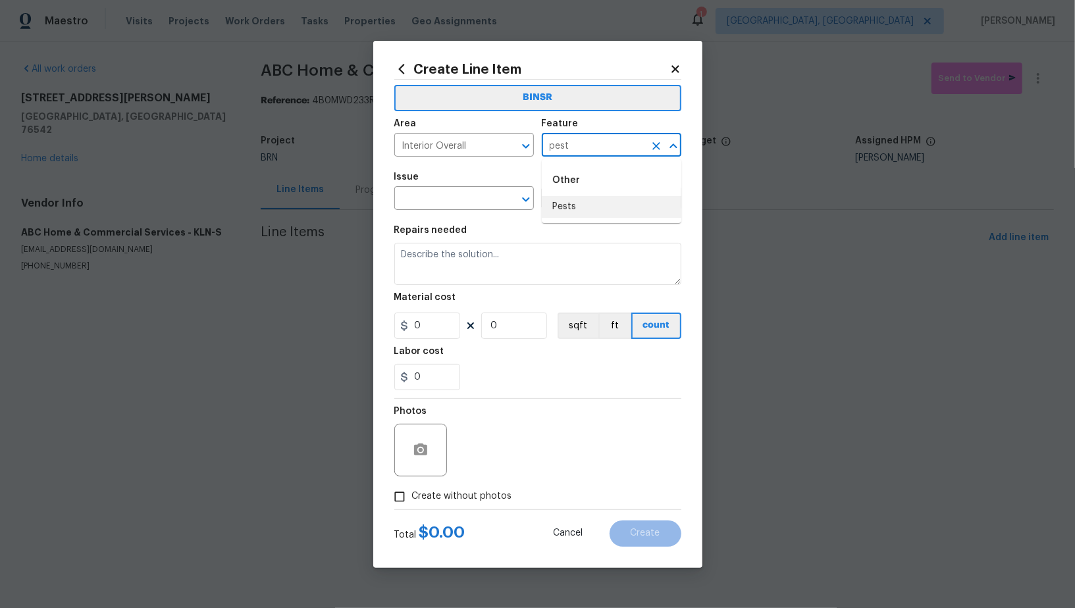
click at [562, 212] on li "Pests" at bounding box center [612, 207] width 140 height 22
type input "Pests"
click at [464, 195] on input "text" at bounding box center [445, 200] width 103 height 20
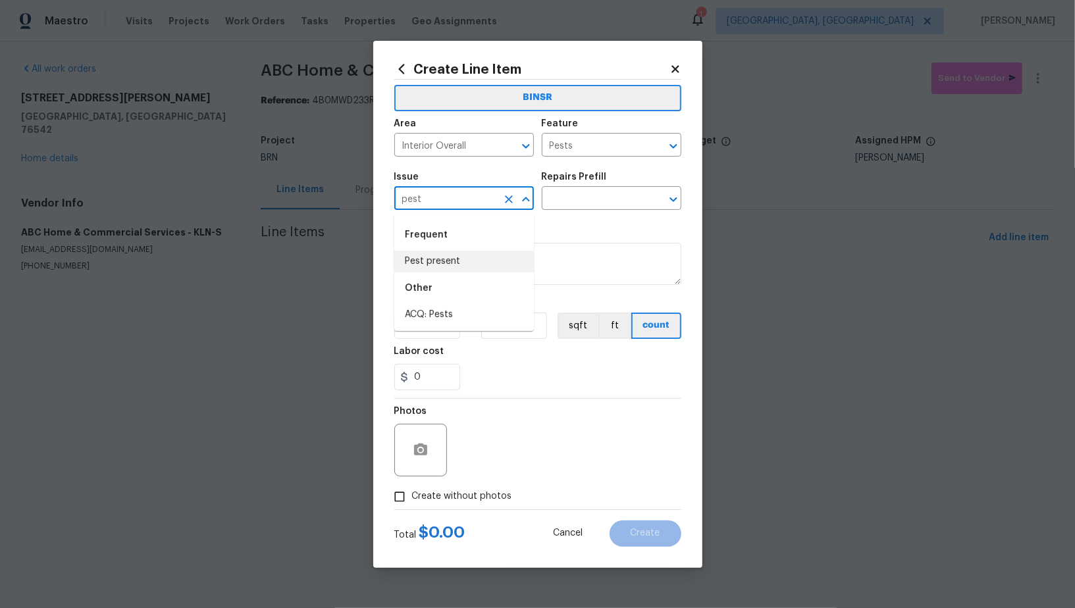
click at [486, 265] on li "Pest present" at bounding box center [464, 262] width 140 height 22
type input "Pest present"
click at [573, 199] on input "text" at bounding box center [593, 200] width 103 height 20
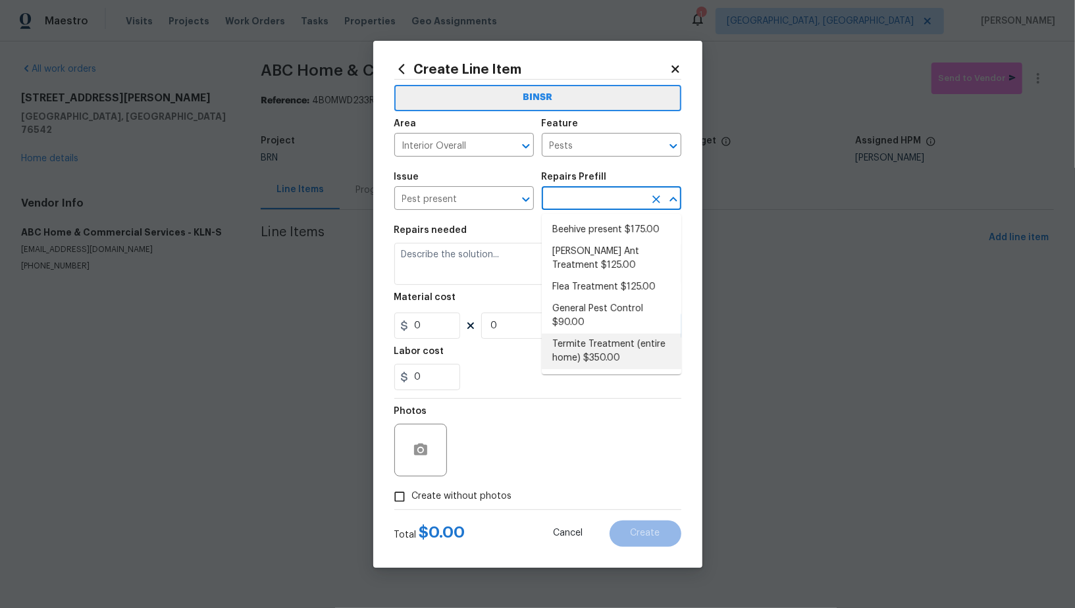
click at [592, 352] on li "Termite Treatment (entire home) $350.00" at bounding box center [612, 352] width 140 height 36
type input "Termite Treatment (entire home) $350.00"
type textarea "Treat for Termites - Perimeter Plus; to include trenching, drilling where neede…"
type input "350"
type input "1"
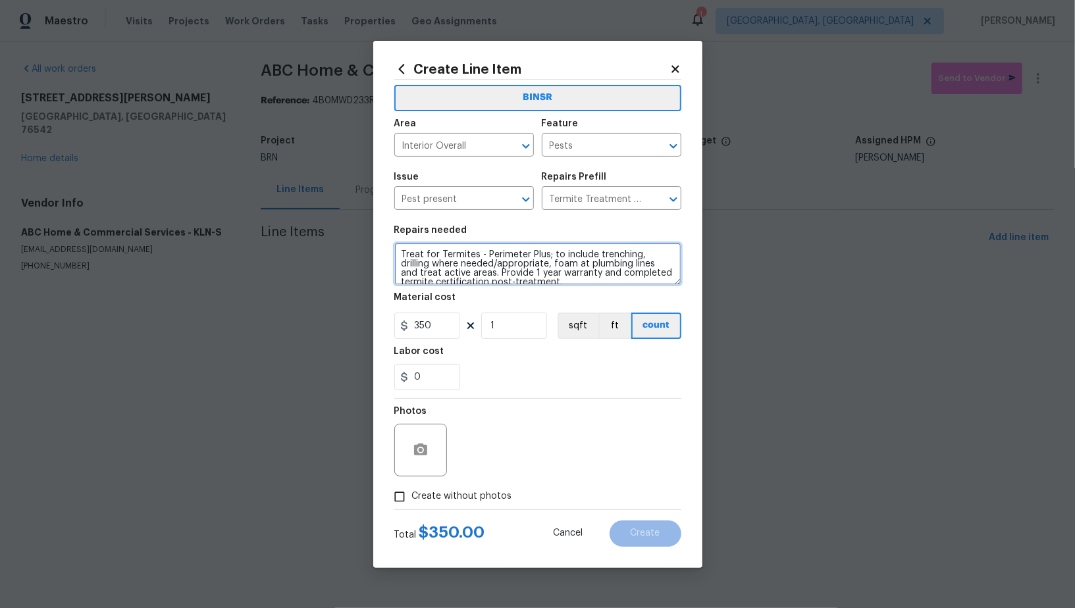
click at [568, 250] on textarea "Treat for Termites - Perimeter Plus; to include trenching, drilling where neede…" at bounding box center [537, 264] width 287 height 42
paste textarea "Duplicate - Seller to have pest control contractor perform termite treatment, t…"
type textarea "Duplicate - Seller to have pest control contractor perform termite treatment, t…"
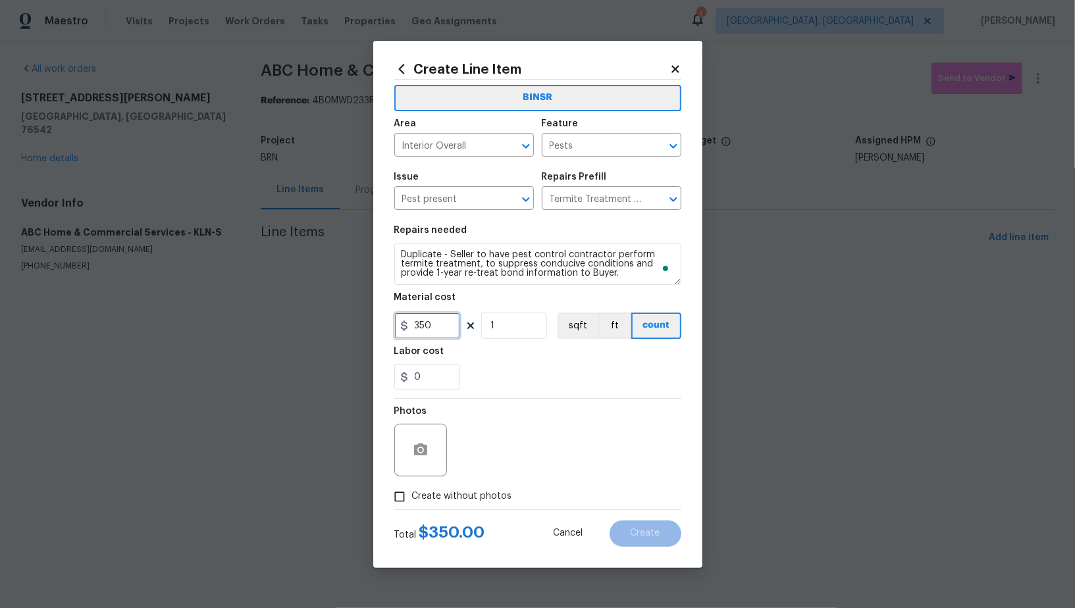
click at [452, 325] on input "350" at bounding box center [427, 326] width 66 height 26
type input "0"
click at [445, 384] on input "0" at bounding box center [427, 377] width 66 height 26
type input "1"
click at [428, 457] on icon "button" at bounding box center [421, 450] width 16 height 16
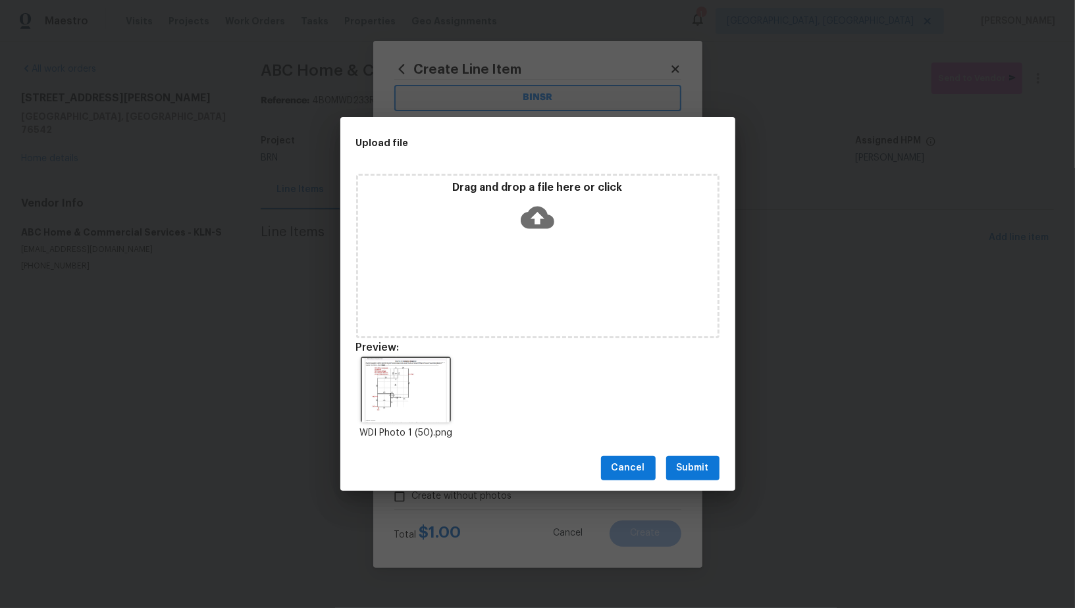
click at [686, 462] on span "Submit" at bounding box center [693, 468] width 32 height 16
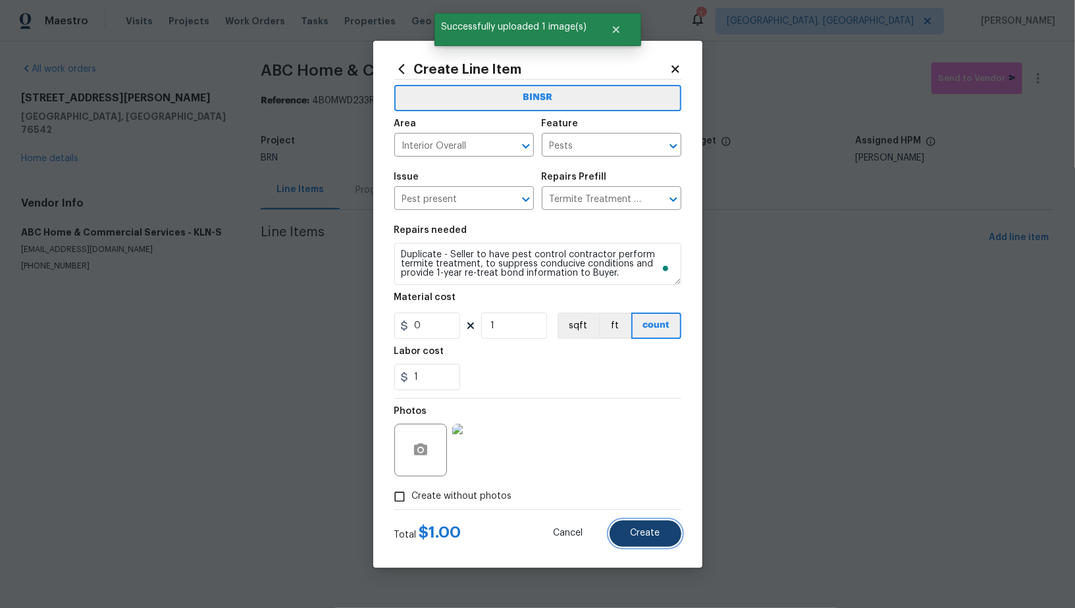
click at [656, 531] on span "Create" at bounding box center [646, 534] width 30 height 10
type input "0"
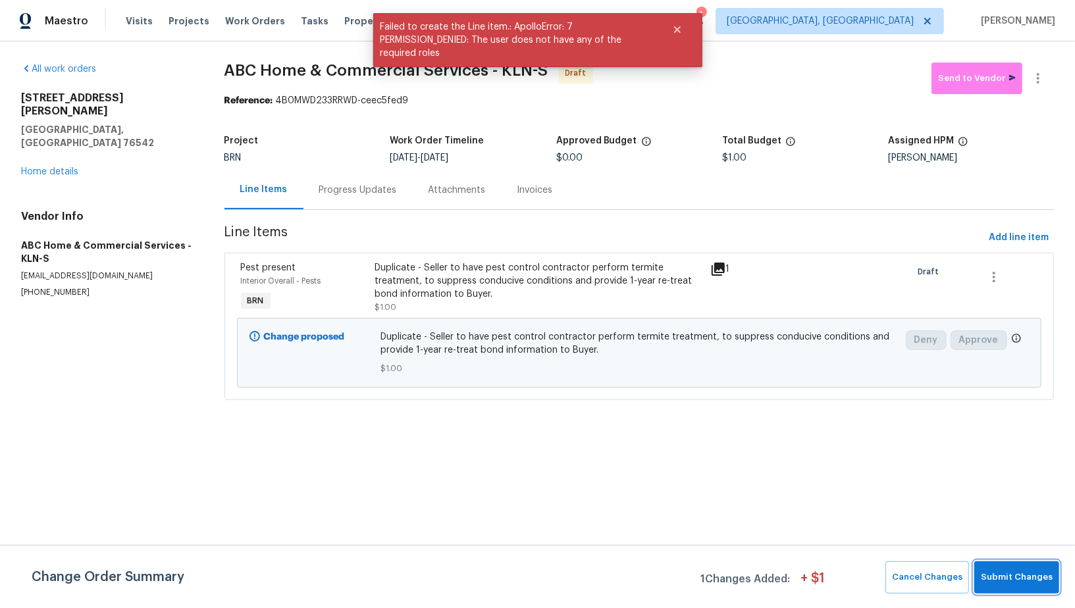
click at [1030, 573] on span "Submit Changes" at bounding box center [1017, 577] width 72 height 15
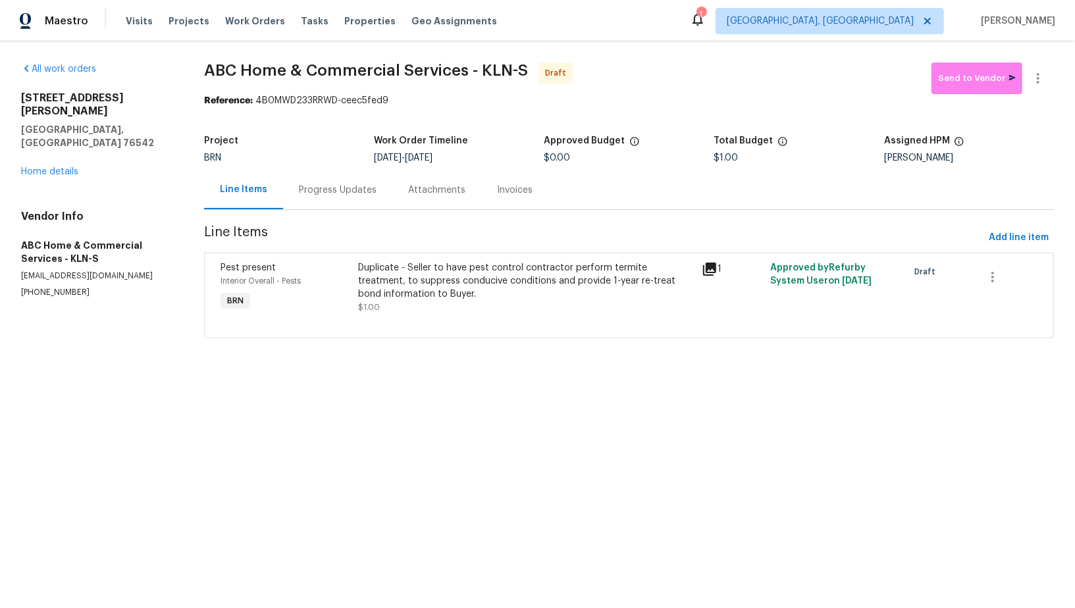
click at [346, 196] on div "Progress Updates" at bounding box center [338, 190] width 78 height 13
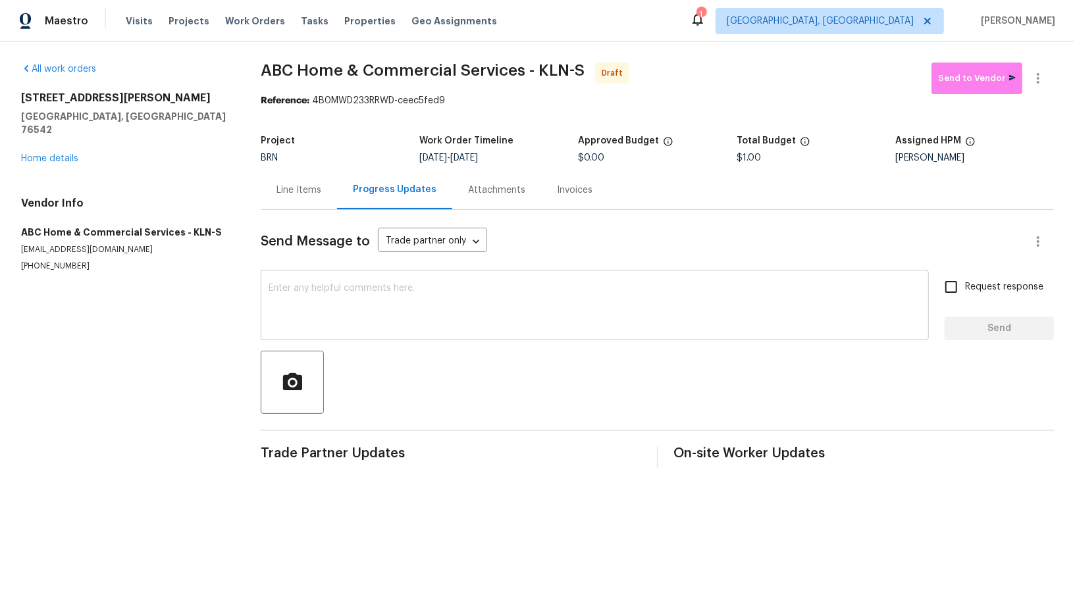
click at [438, 275] on div "x ​" at bounding box center [595, 306] width 668 height 67
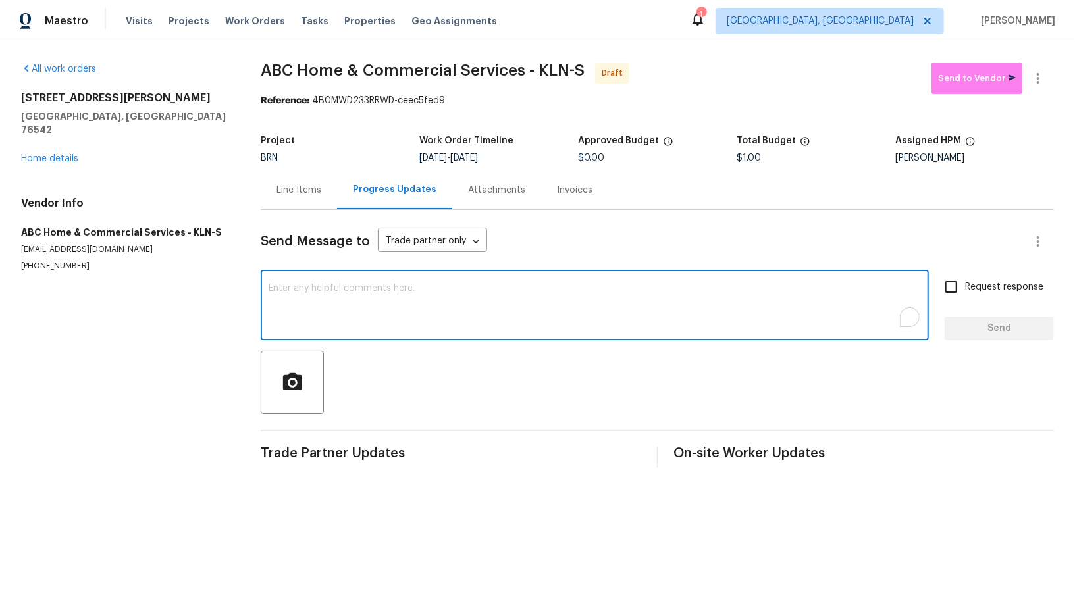
paste textarea "Hi, I'm [PERSON_NAME] from Opendoor. Just wanted to check if you received the W…"
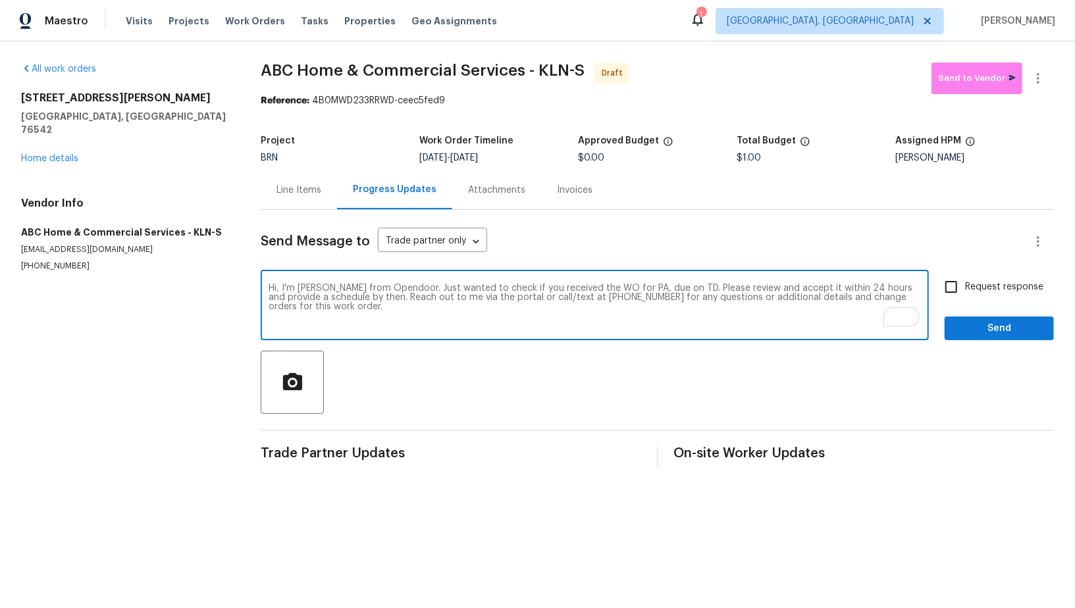
click at [641, 289] on textarea "Hi, I'm [PERSON_NAME] from Opendoor. Just wanted to check if you received the W…" at bounding box center [595, 307] width 652 height 46
paste textarea "[STREET_ADDRESS][PERSON_NAME]"
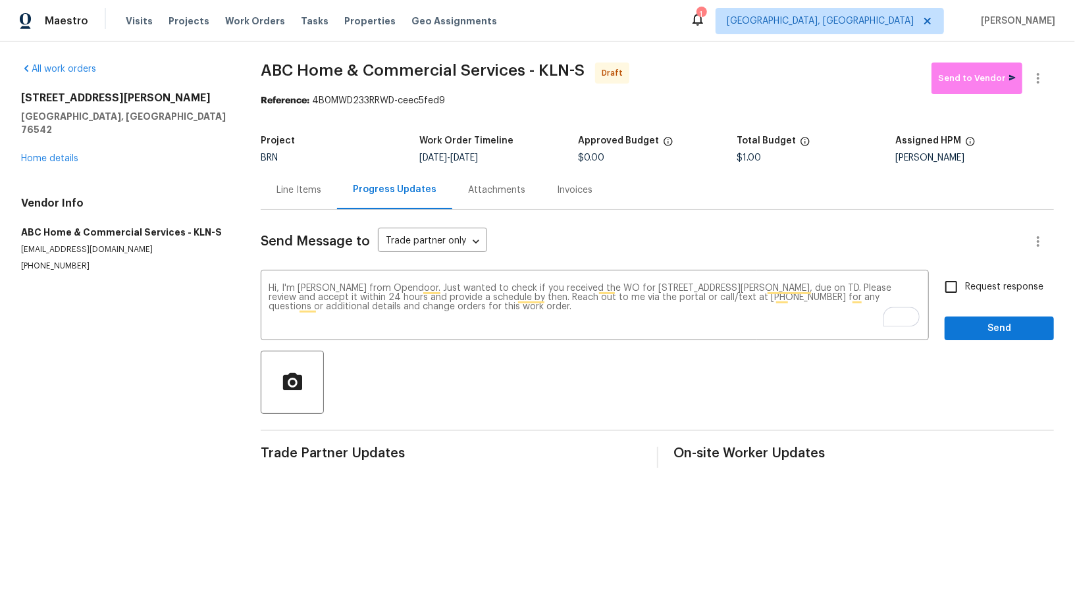
drag, startPoint x: 471, startPoint y: 158, endPoint x: 567, endPoint y: 158, distance: 95.5
click at [567, 158] on div "[DATE] - [DATE]" at bounding box center [498, 157] width 159 height 9
copy span "[DATE]"
click at [808, 288] on textarea "Hi, I'm [PERSON_NAME] from Opendoor. Just wanted to check if you received the W…" at bounding box center [595, 307] width 652 height 46
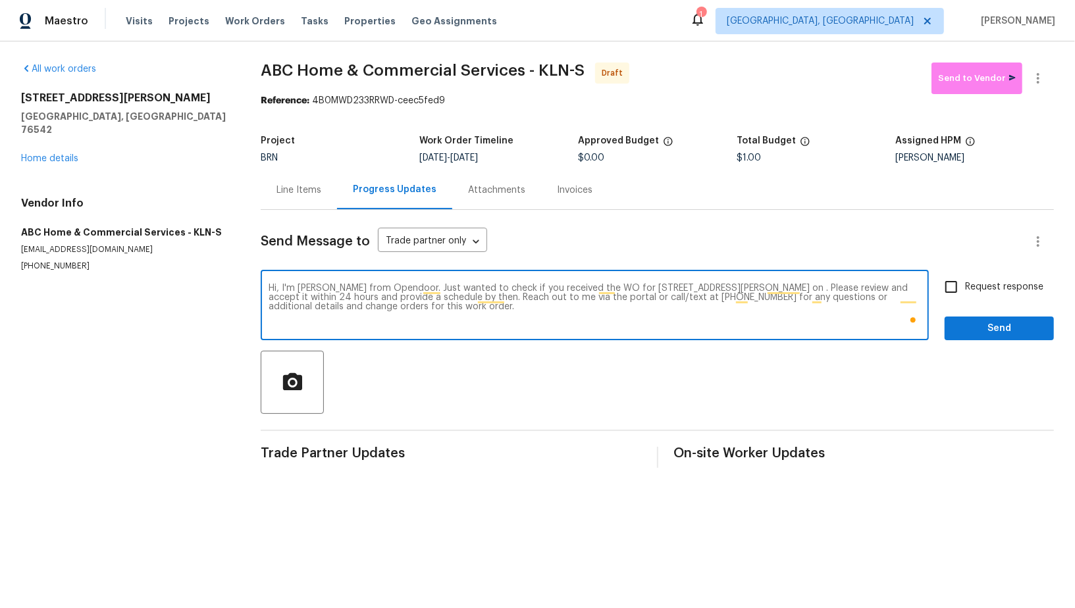
paste textarea "[DATE]"
type textarea "Hi, I'm [PERSON_NAME] from Opendoor. Just wanted to check if you received the W…"
click at [956, 280] on input "Request response" at bounding box center [951, 287] width 28 height 28
checkbox input "true"
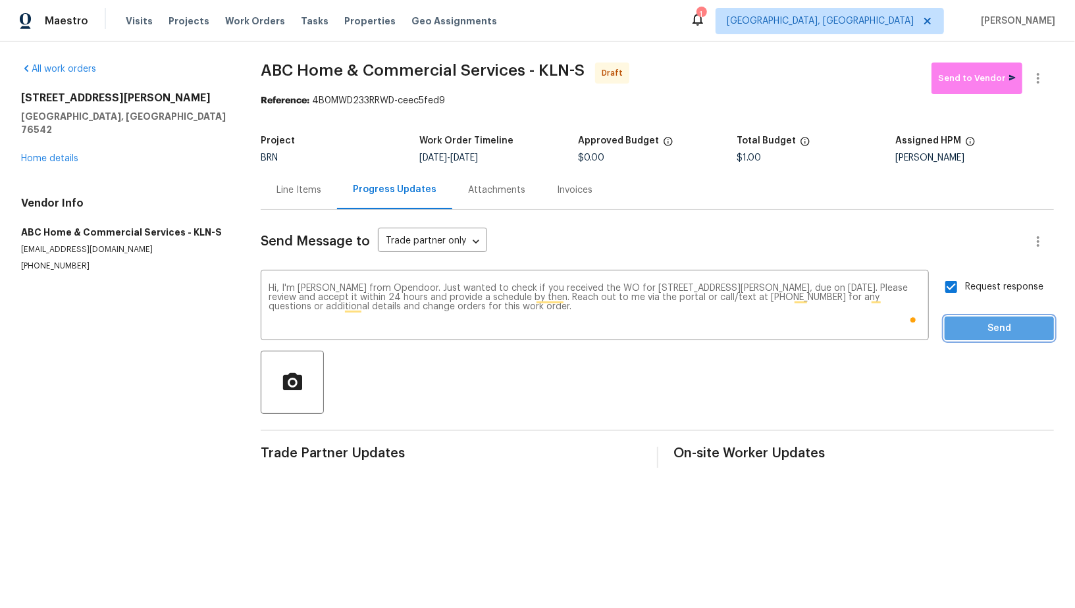
click at [973, 330] on span "Send" at bounding box center [999, 329] width 88 height 16
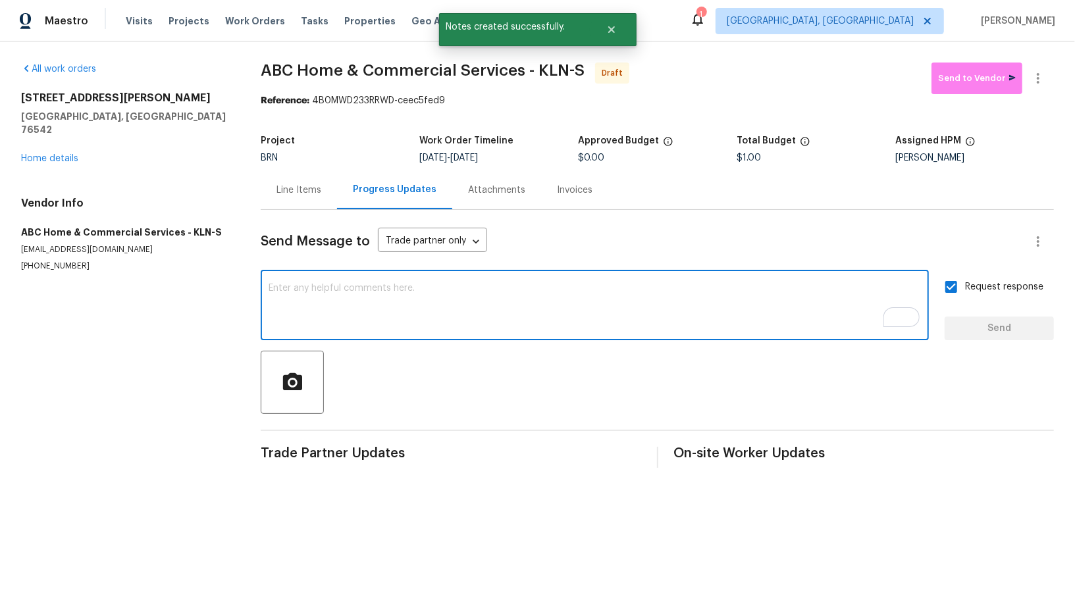
click at [451, 327] on textarea "To enrich screen reader interactions, please activate Accessibility in Grammarl…" at bounding box center [595, 307] width 652 height 46
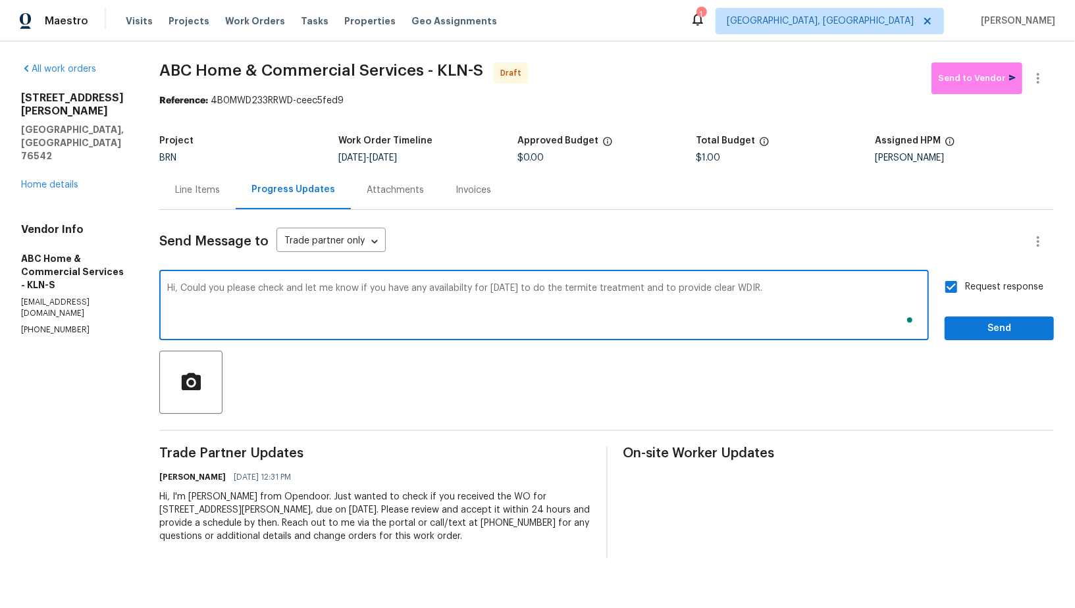
type textarea "Hi, Could you please check and let me know if you have any availabilty for [DAT…"
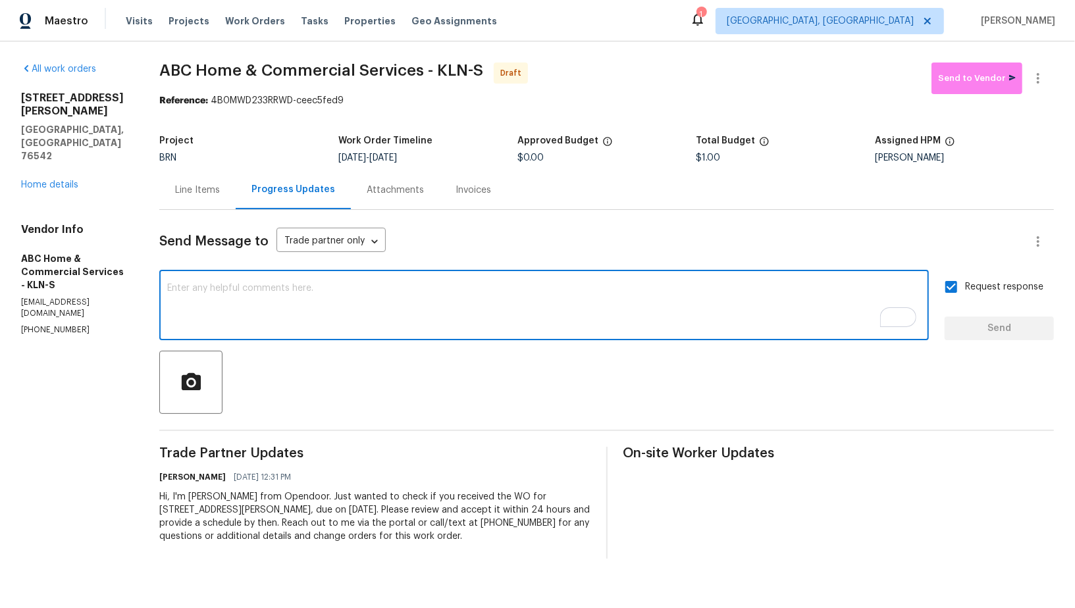
paste textarea "Hi, could you please check and let me know if you have any availability [DATE] …"
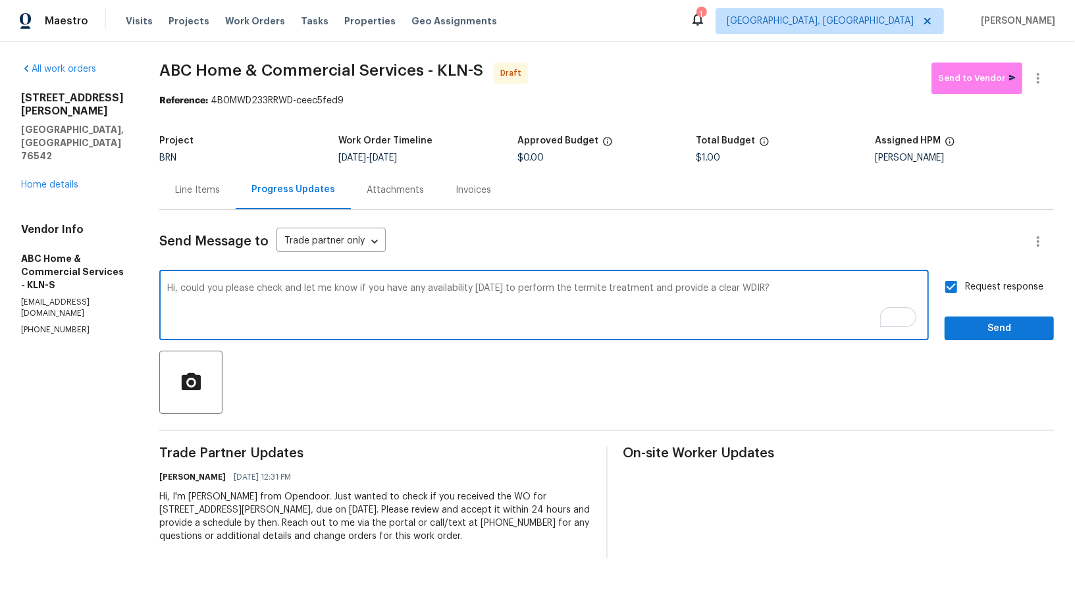
type textarea "Hi, could you please check and let me know if you have any availability [DATE] …"
click at [957, 280] on input "Request response" at bounding box center [951, 287] width 28 height 28
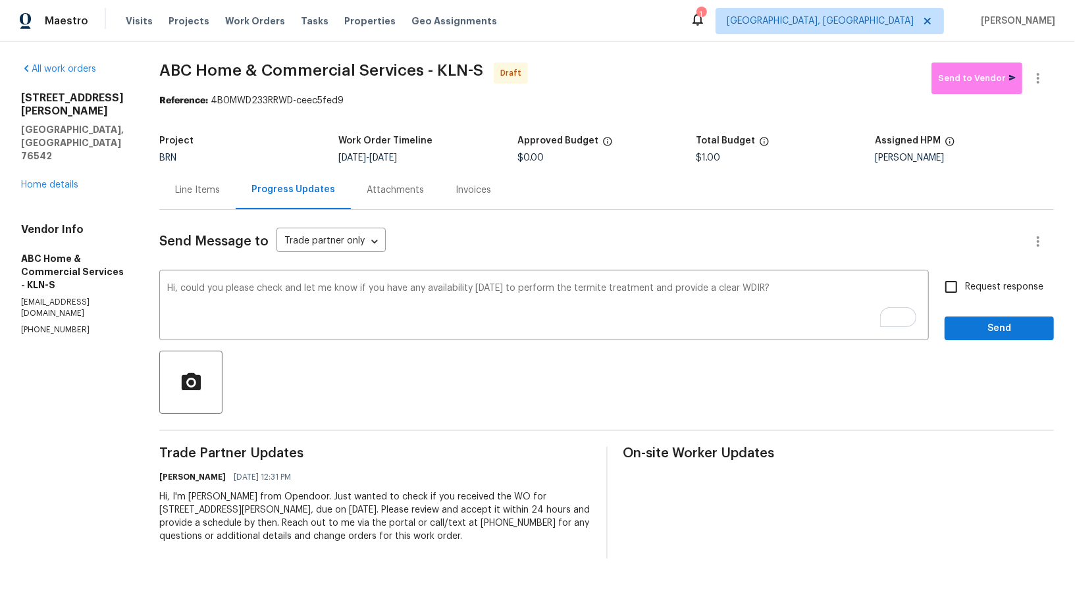
click at [957, 280] on input "Request response" at bounding box center [951, 287] width 28 height 28
checkbox input "true"
click at [975, 329] on span "Send" at bounding box center [999, 329] width 88 height 16
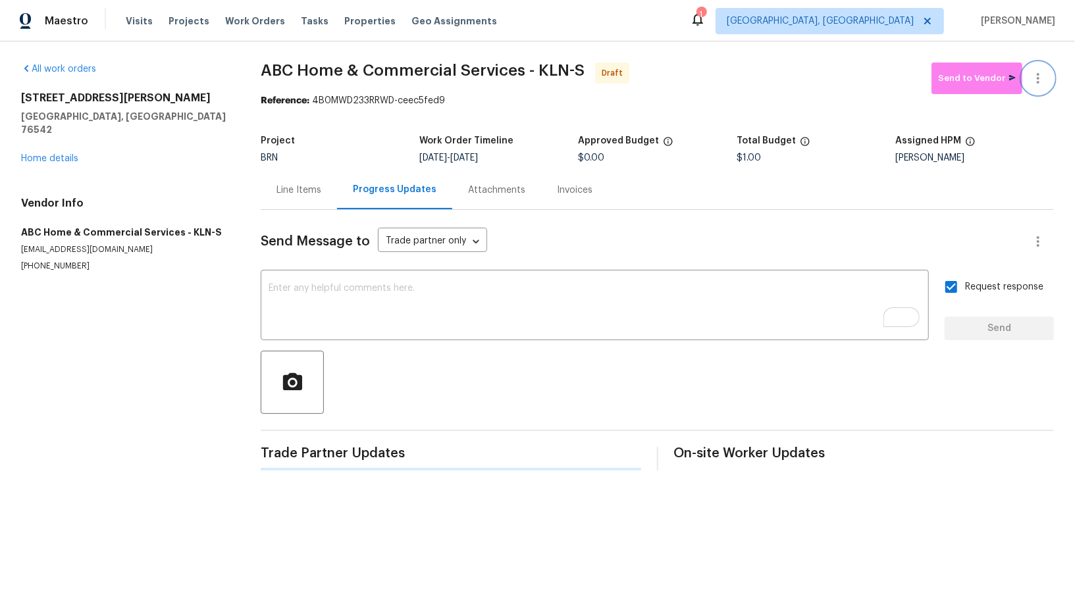
click at [1040, 73] on icon "button" at bounding box center [1038, 78] width 16 height 16
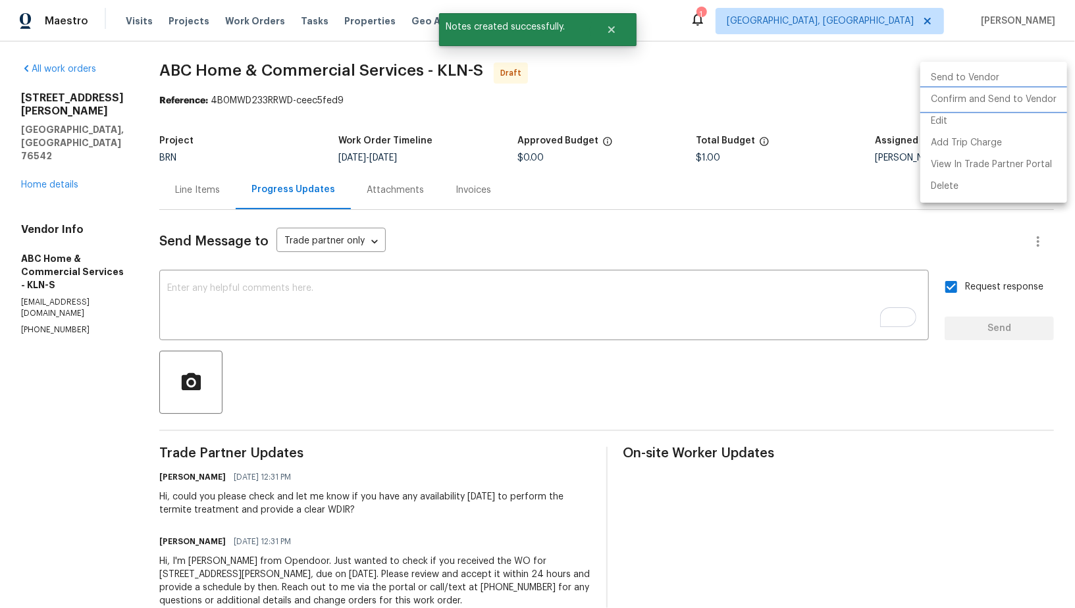
click at [999, 102] on li "Confirm and Send to Vendor" at bounding box center [993, 100] width 147 height 22
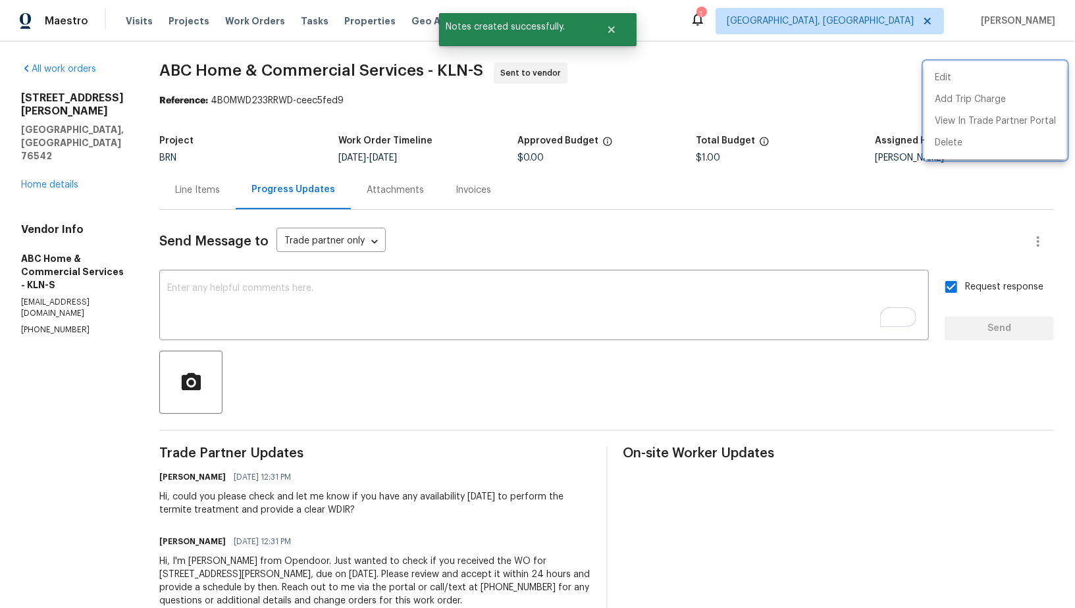
click at [183, 209] on div at bounding box center [537, 304] width 1075 height 608
click at [192, 198] on div "Line Items" at bounding box center [197, 190] width 76 height 39
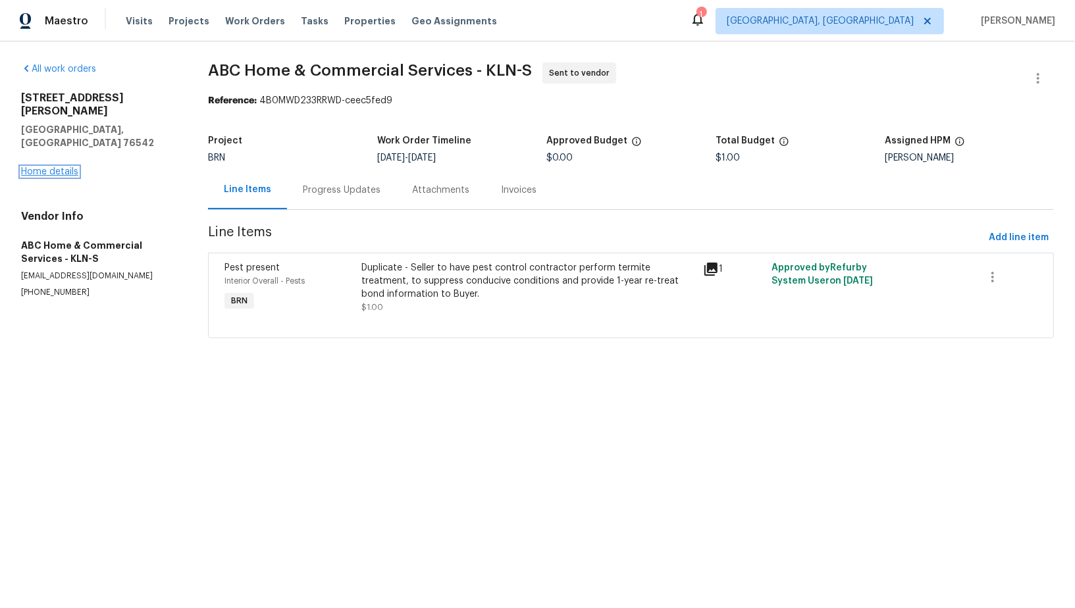
click at [39, 167] on link "Home details" at bounding box center [49, 171] width 57 height 9
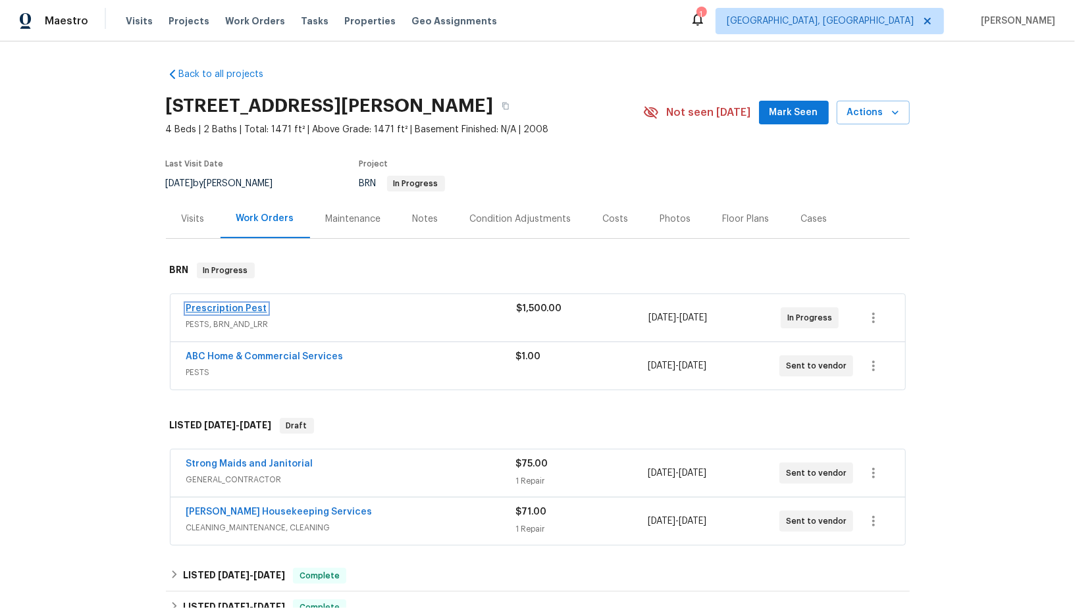
click at [221, 308] on link "Prescription Pest" at bounding box center [226, 308] width 81 height 9
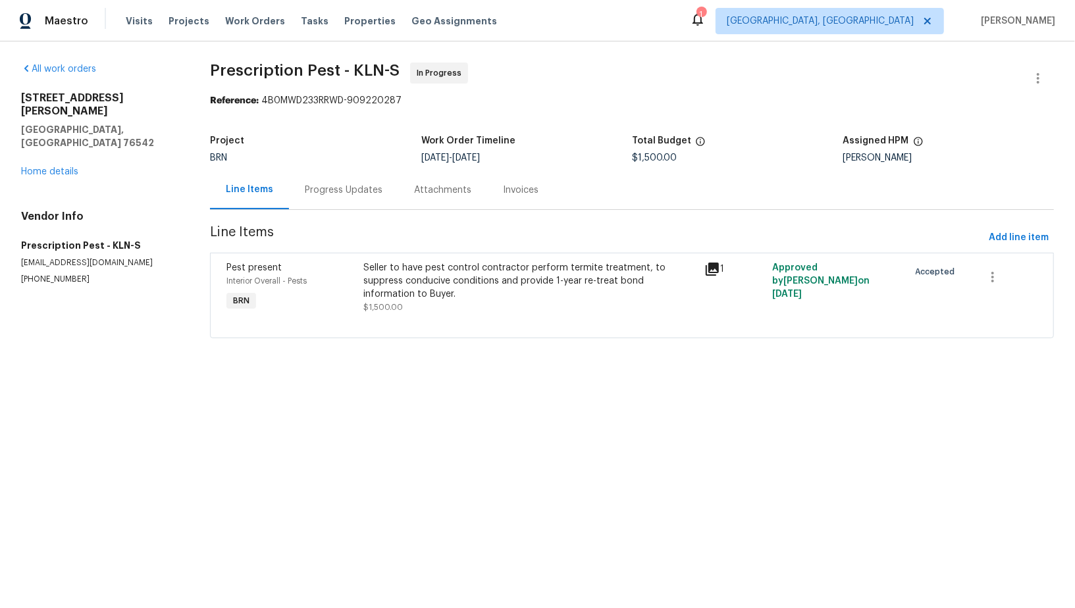
click at [309, 201] on div "Progress Updates" at bounding box center [343, 190] width 109 height 39
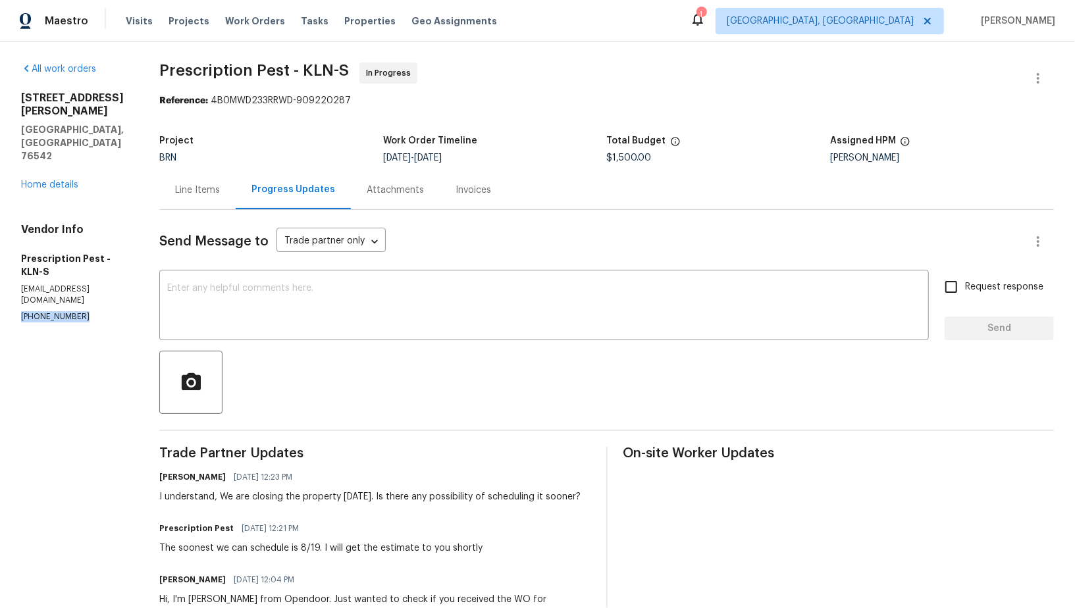
drag, startPoint x: 100, startPoint y: 269, endPoint x: 0, endPoint y: 269, distance: 100.1
click at [0, 269] on div "All work orders [STREET_ADDRESS][PERSON_NAME][PERSON_NAME] Home details Vendor …" at bounding box center [537, 361] width 1075 height 641
copy p "[PHONE_NUMBER]"
drag, startPoint x: 13, startPoint y: 211, endPoint x: 99, endPoint y: 222, distance: 86.9
click at [99, 222] on div "All work orders [STREET_ADDRESS][PERSON_NAME][PERSON_NAME] Home details Vendor …" at bounding box center [537, 361] width 1075 height 641
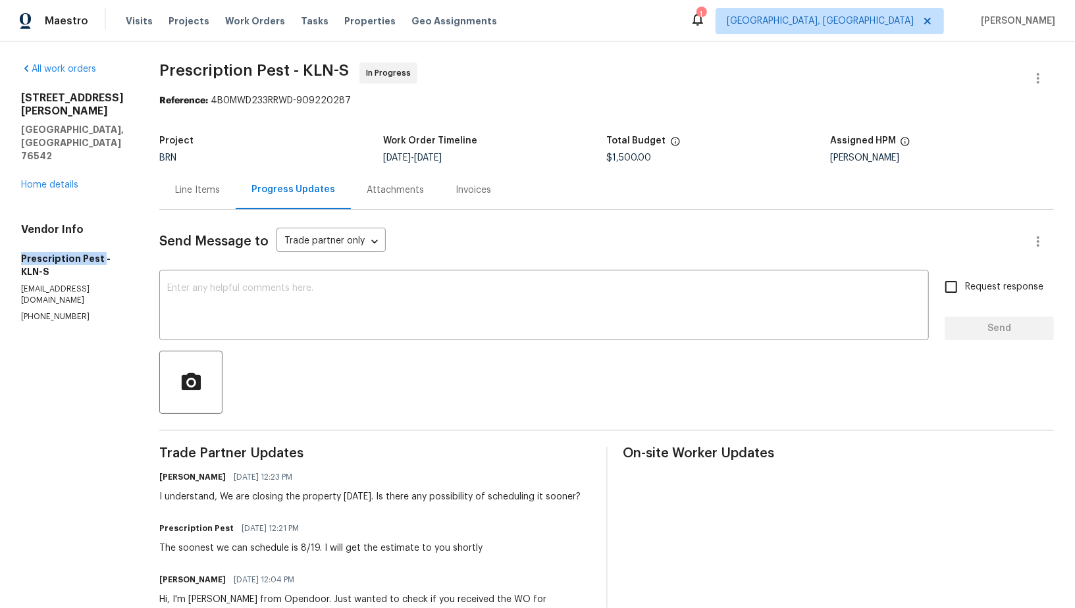
copy h5 "Prescription Pest"
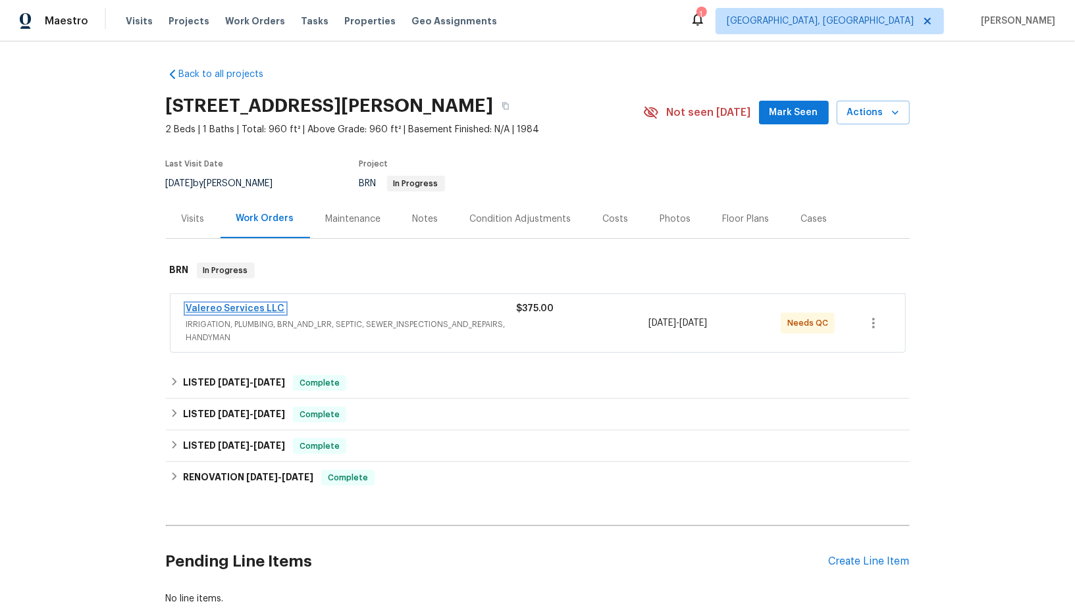
click at [261, 304] on link "Valereo Services LLC" at bounding box center [235, 308] width 99 height 9
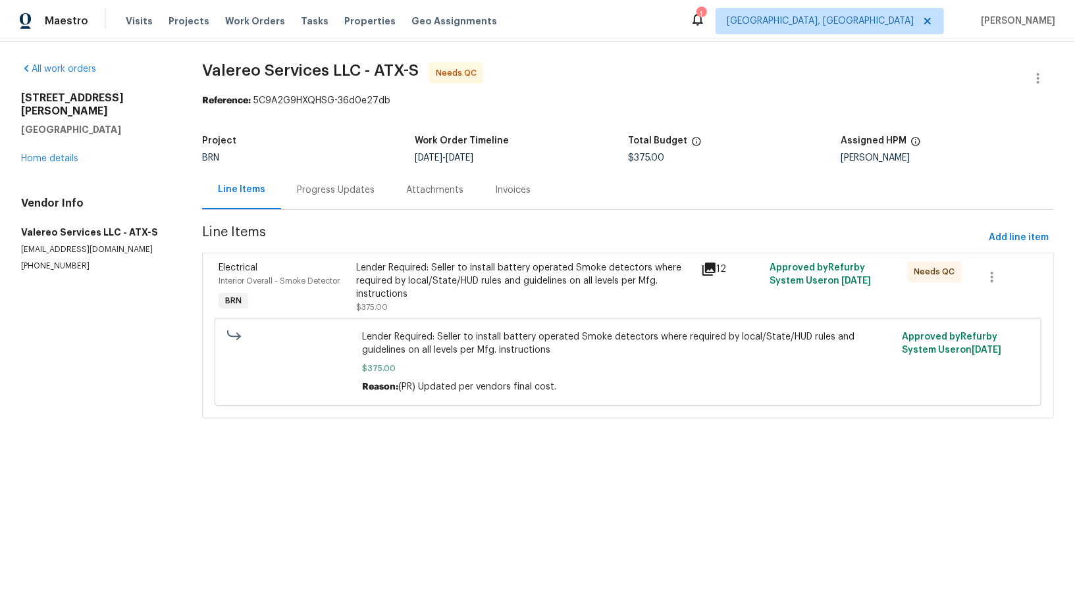
click at [398, 294] on div "Lender Required: Seller to install battery operated Smoke detectors where requi…" at bounding box center [524, 281] width 336 height 40
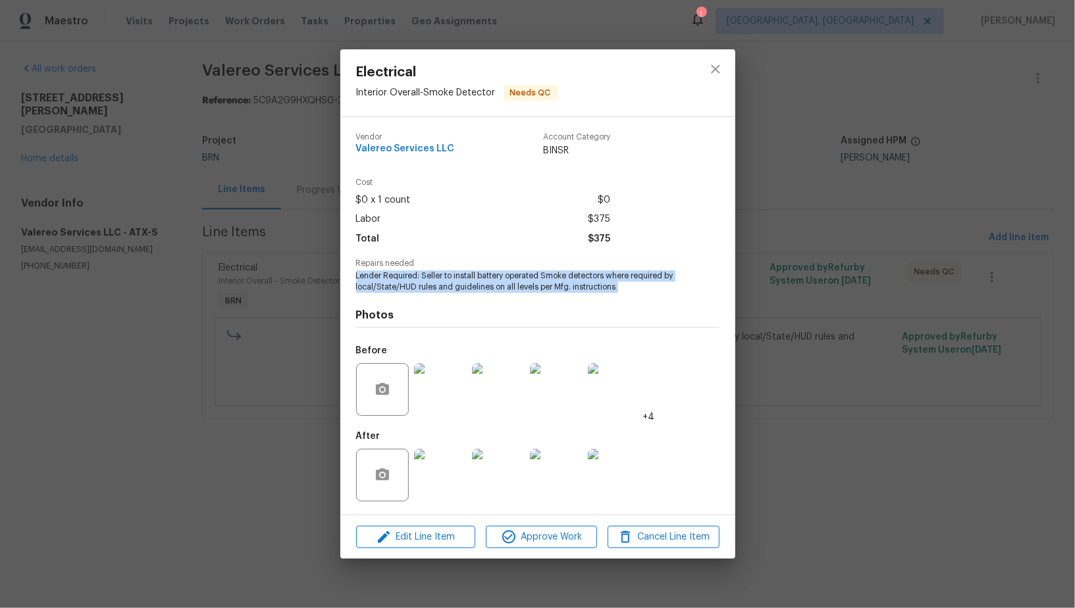
drag, startPoint x: 352, startPoint y: 275, endPoint x: 635, endPoint y: 295, distance: 283.8
click at [635, 295] on div "Vendor Valereo Services LLC Account Category BINSR Cost $0 x 1 count $0 Labor $…" at bounding box center [537, 316] width 395 height 398
copy span "Lender Required: Seller to install battery operated Smoke detectors where requi…"
click at [444, 497] on img at bounding box center [440, 475] width 53 height 53
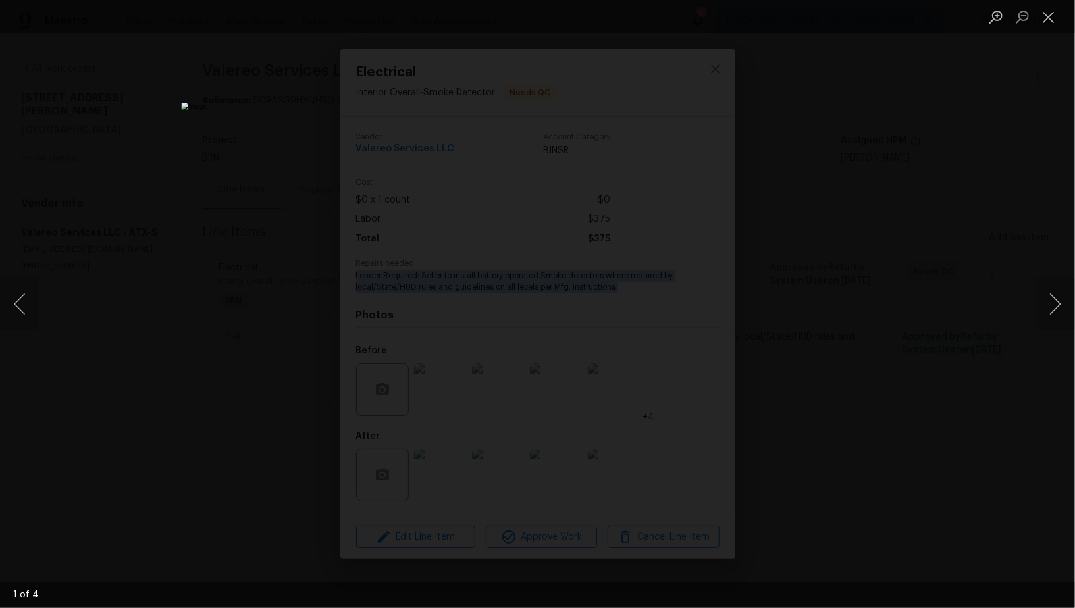
click at [785, 356] on div "Lightbox" at bounding box center [537, 304] width 1075 height 608
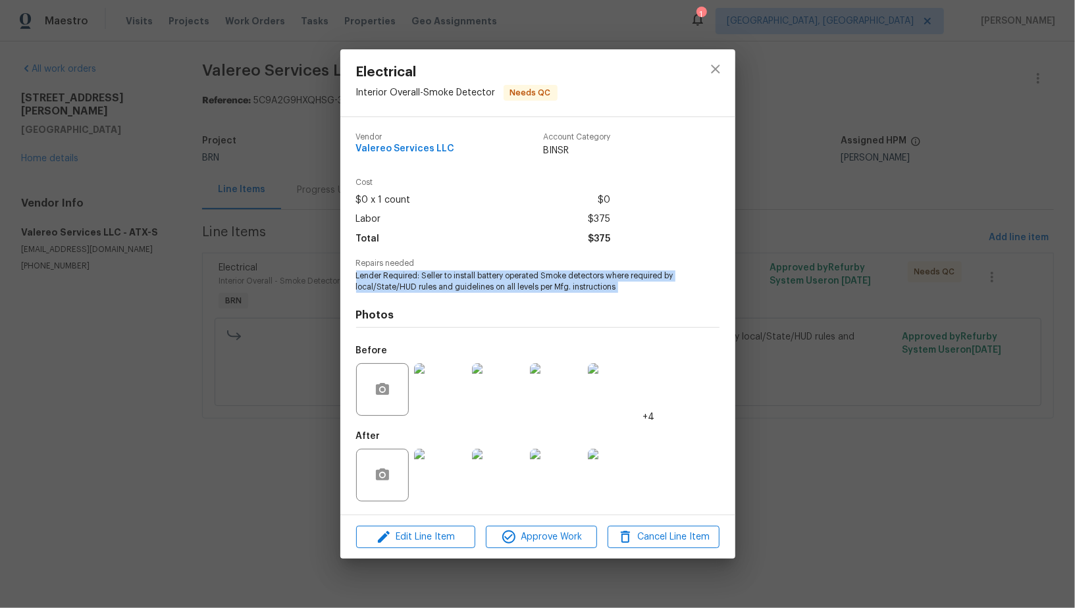
click at [456, 391] on img at bounding box center [440, 389] width 53 height 53
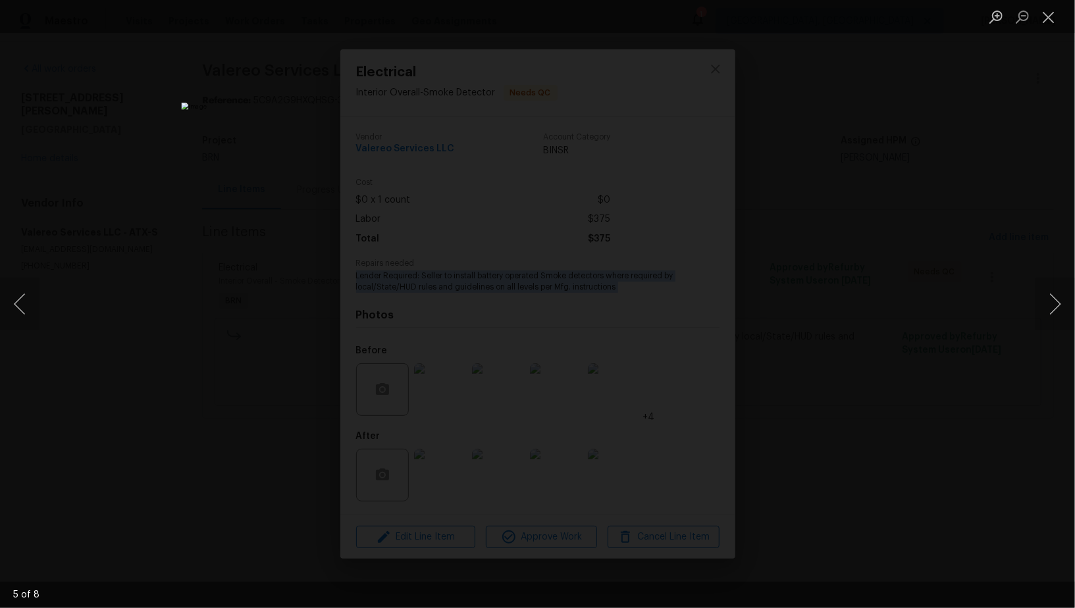
click at [858, 273] on div "Lightbox" at bounding box center [537, 304] width 1075 height 608
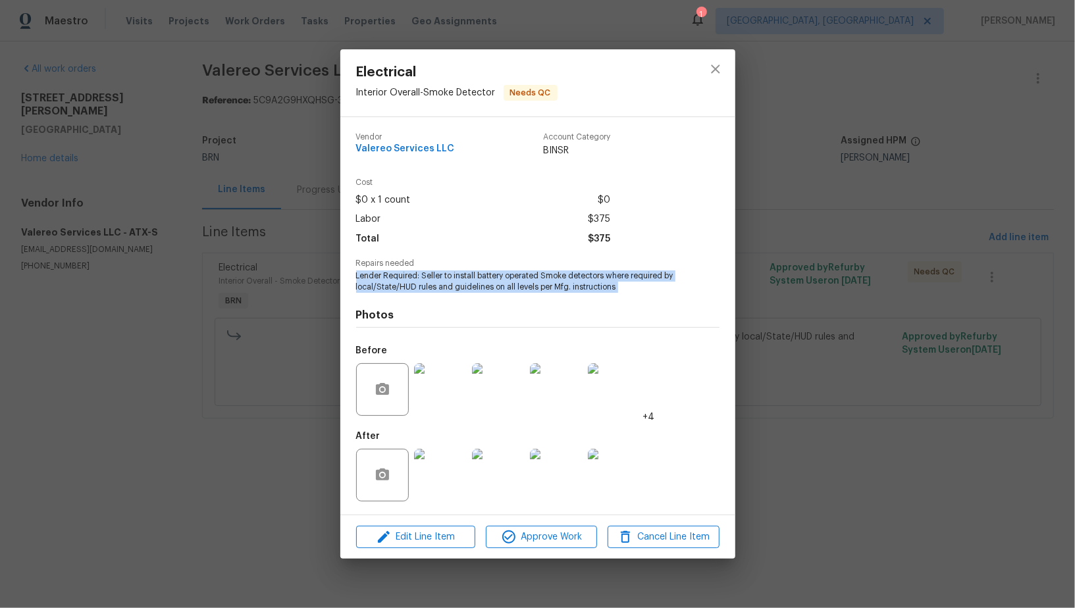
click at [858, 273] on div "Electrical Interior Overall - Smoke Detector Needs QC Vendor Valereo Services L…" at bounding box center [537, 304] width 1075 height 608
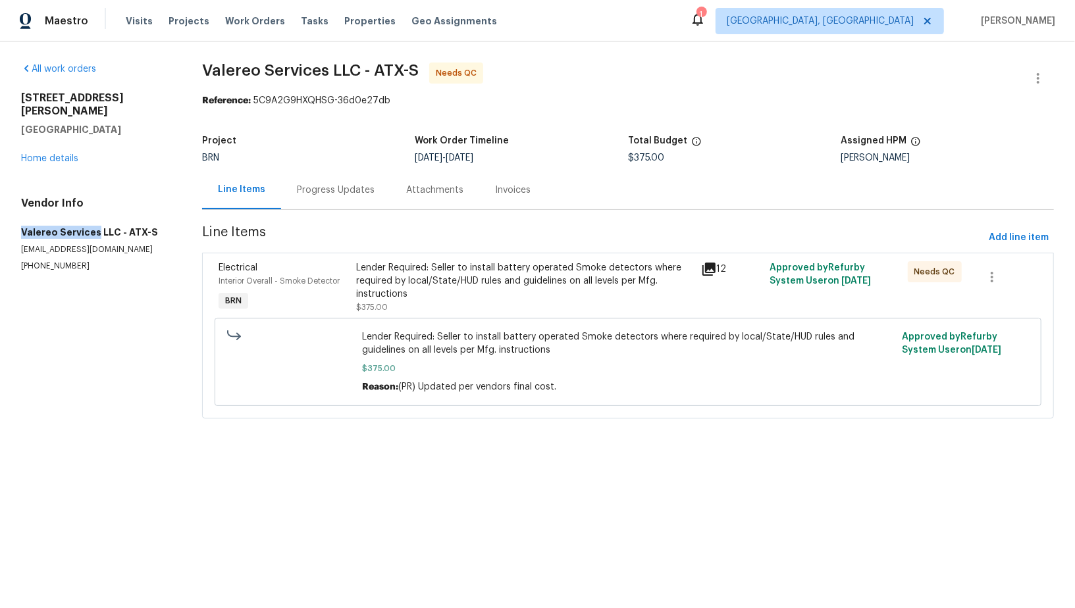
drag, startPoint x: 7, startPoint y: 224, endPoint x: 94, endPoint y: 223, distance: 87.6
click at [94, 223] on div "All work orders [STREET_ADDRESS][PERSON_NAME] Home details Vendor Info Valereo …" at bounding box center [537, 248] width 1075 height 414
copy h5 "Valereo Services"
click at [381, 267] on div "Lender Required: Seller to install battery operated Smoke detectors where requi…" at bounding box center [524, 281] width 336 height 40
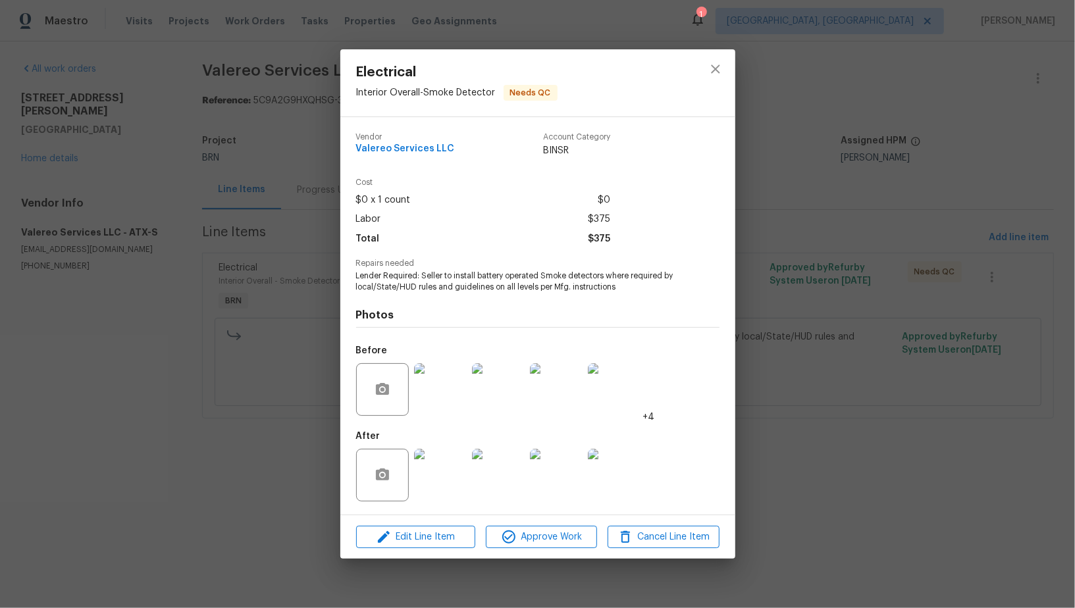
click at [257, 277] on div "Electrical Interior Overall - Smoke Detector Needs QC Vendor Valereo Services L…" at bounding box center [537, 304] width 1075 height 608
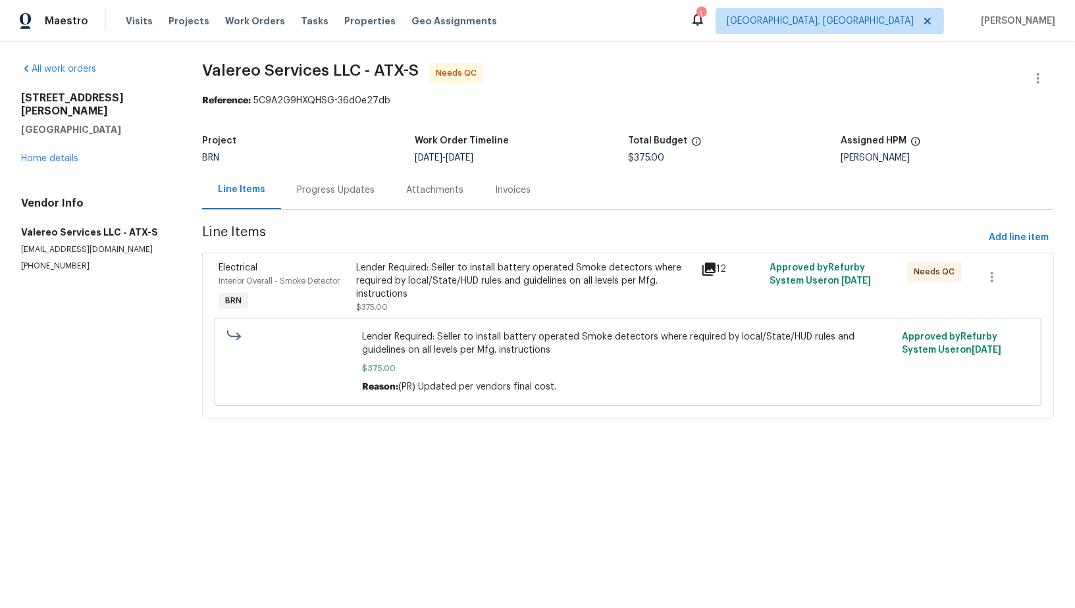
click at [459, 275] on div "Lender Required: Seller to install battery operated Smoke detectors where requi…" at bounding box center [524, 281] width 336 height 40
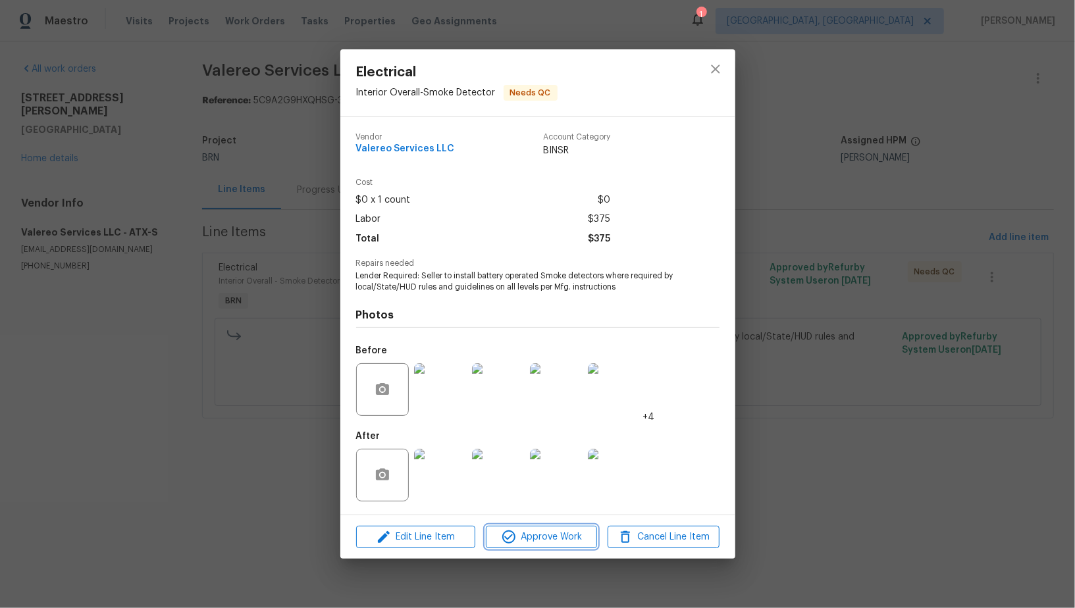
click at [543, 536] on span "Approve Work" at bounding box center [541, 537] width 103 height 16
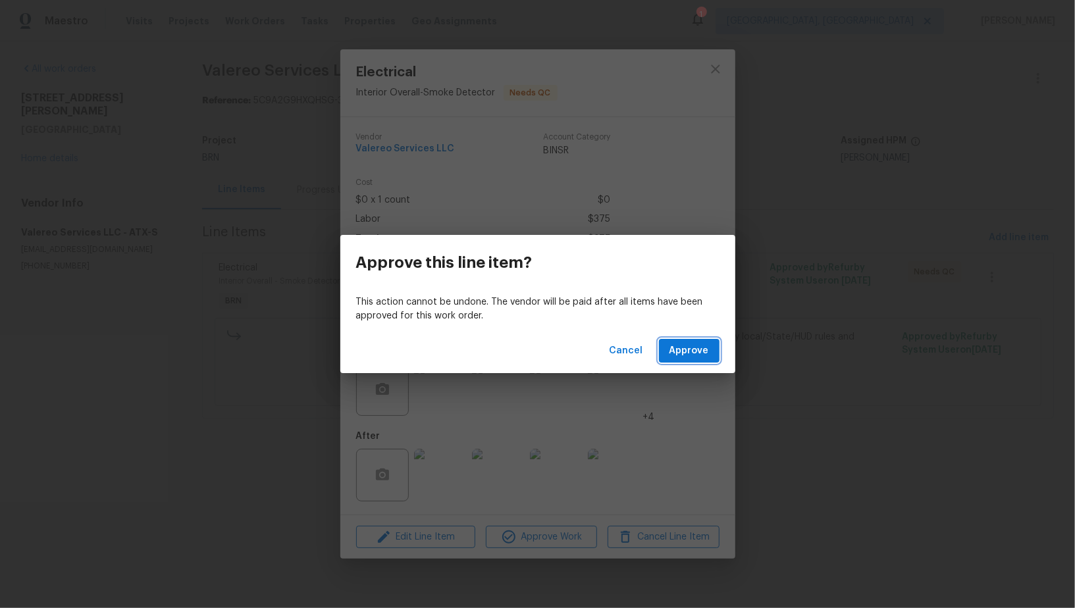
click at [694, 352] on span "Approve" at bounding box center [690, 351] width 40 height 16
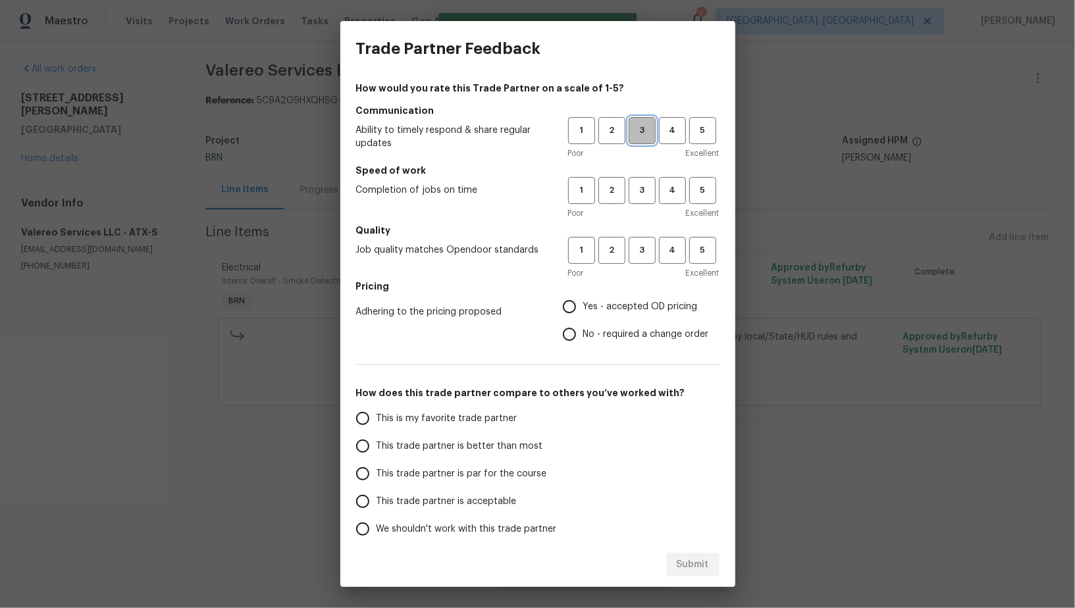
click at [646, 123] on span "3" at bounding box center [642, 130] width 24 height 15
click at [645, 180] on button "3" at bounding box center [642, 190] width 27 height 27
click at [642, 248] on span "3" at bounding box center [642, 250] width 24 height 15
click at [571, 332] on input "No - required a change order" at bounding box center [570, 335] width 28 height 28
radio input "true"
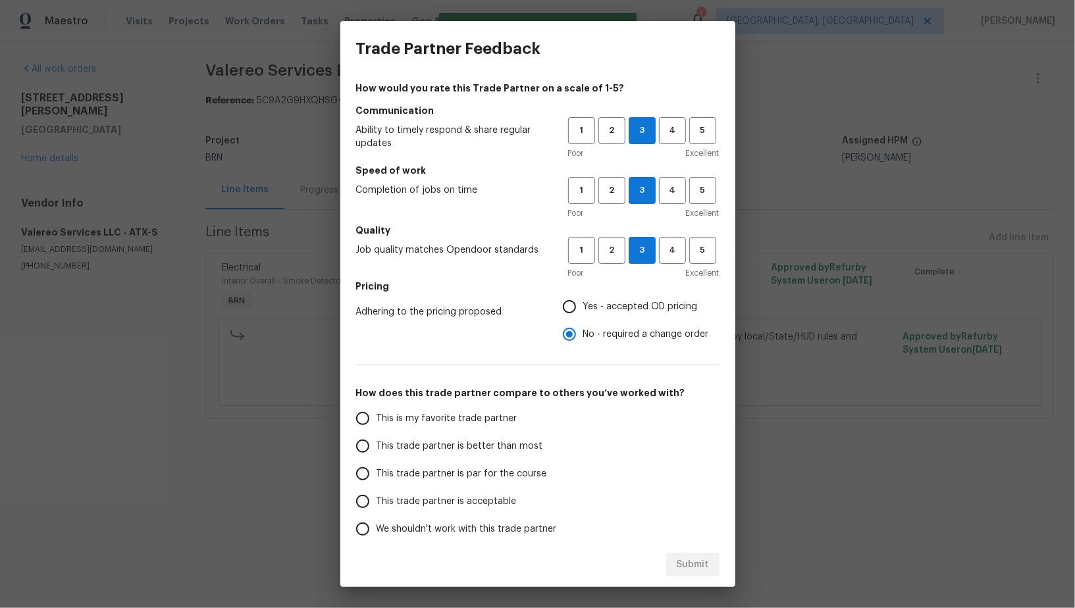
scroll to position [60, 0]
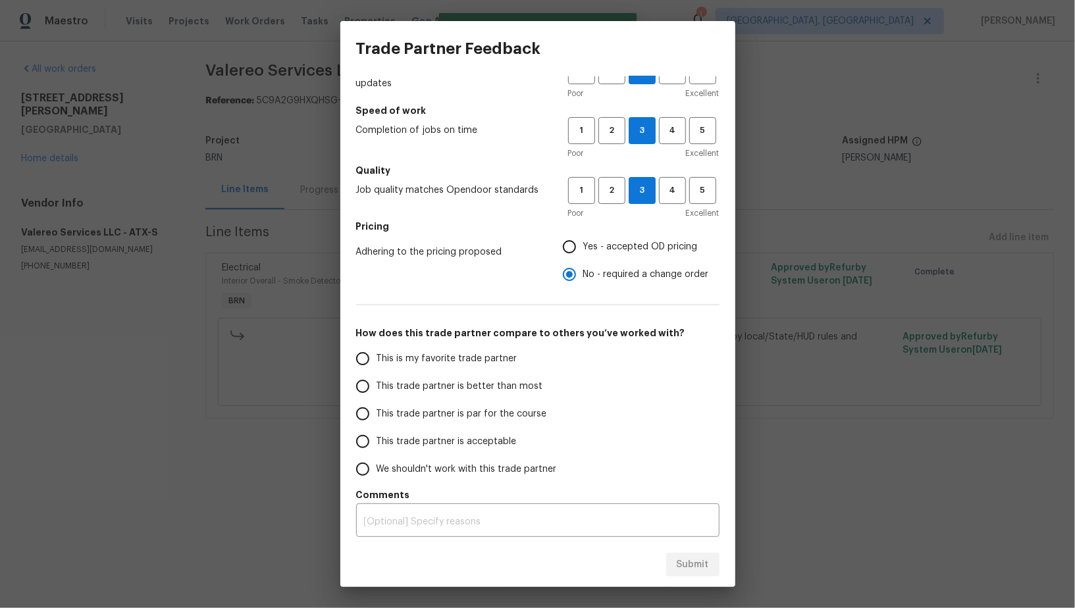
click at [357, 395] on input "This trade partner is better than most" at bounding box center [363, 387] width 28 height 28
click at [694, 564] on span "Submit" at bounding box center [693, 565] width 32 height 16
radio input "true"
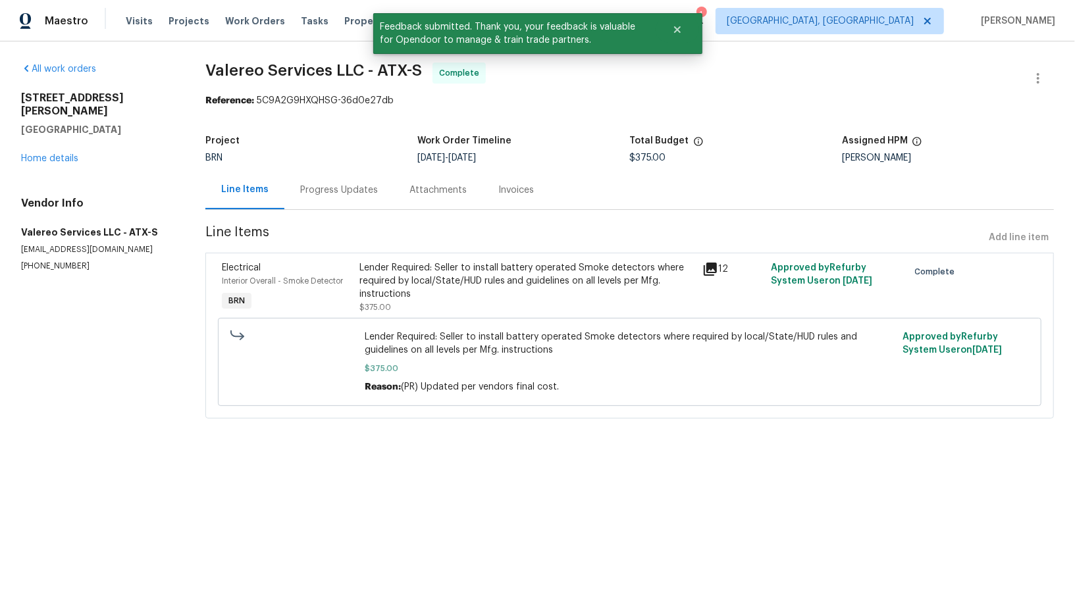
click at [316, 188] on div "Progress Updates" at bounding box center [339, 190] width 78 height 13
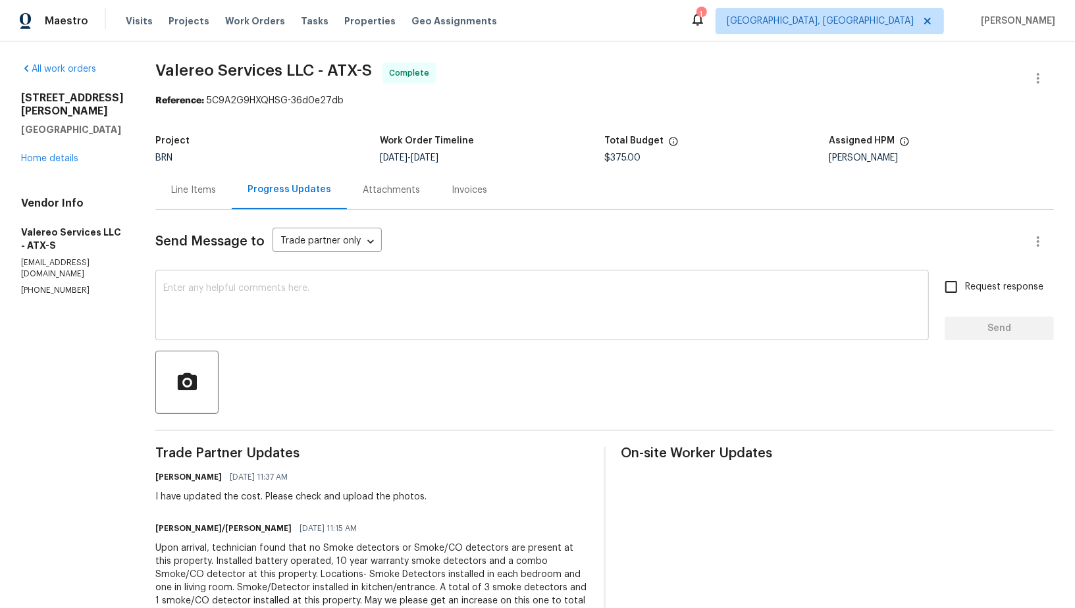
click at [374, 313] on textarea at bounding box center [542, 307] width 758 height 46
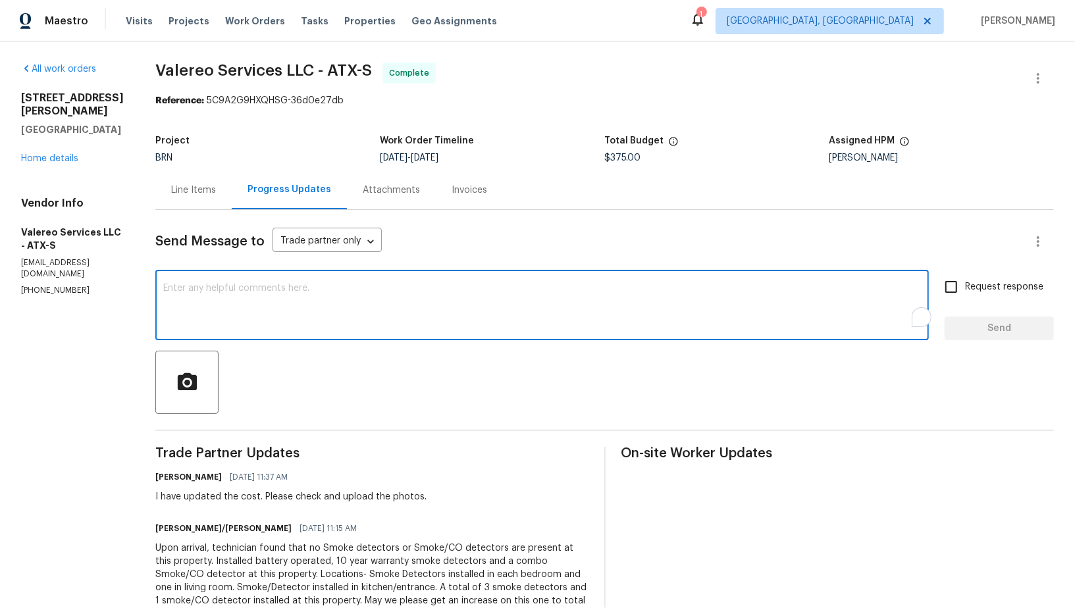
paste textarea "WO is approved, Please upload the invoice under invoice section. Thanks!"
type textarea "WO is approved, Please upload the invoice under invoice section. Thanks!"
click at [950, 288] on input "Request response" at bounding box center [951, 287] width 28 height 28
checkbox input "true"
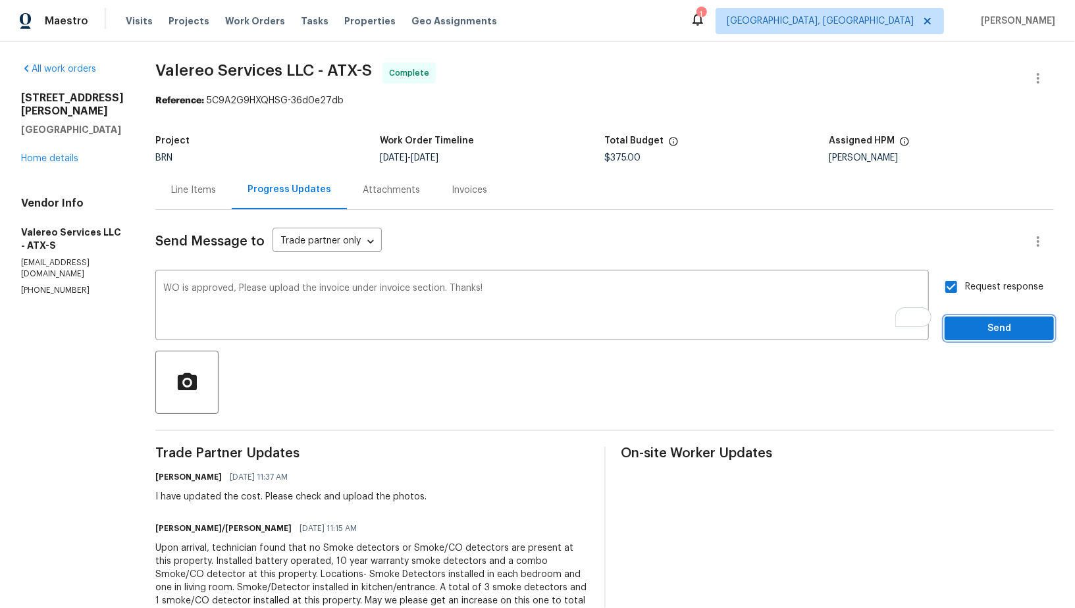
click at [983, 331] on span "Send" at bounding box center [999, 329] width 88 height 16
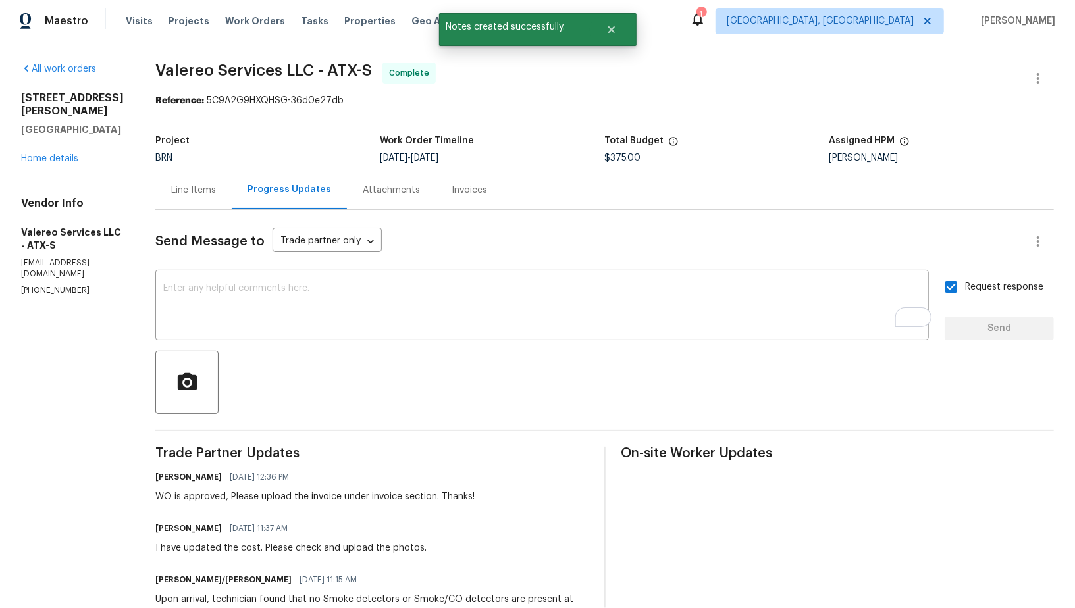
click at [452, 184] on div "Invoices" at bounding box center [470, 190] width 36 height 13
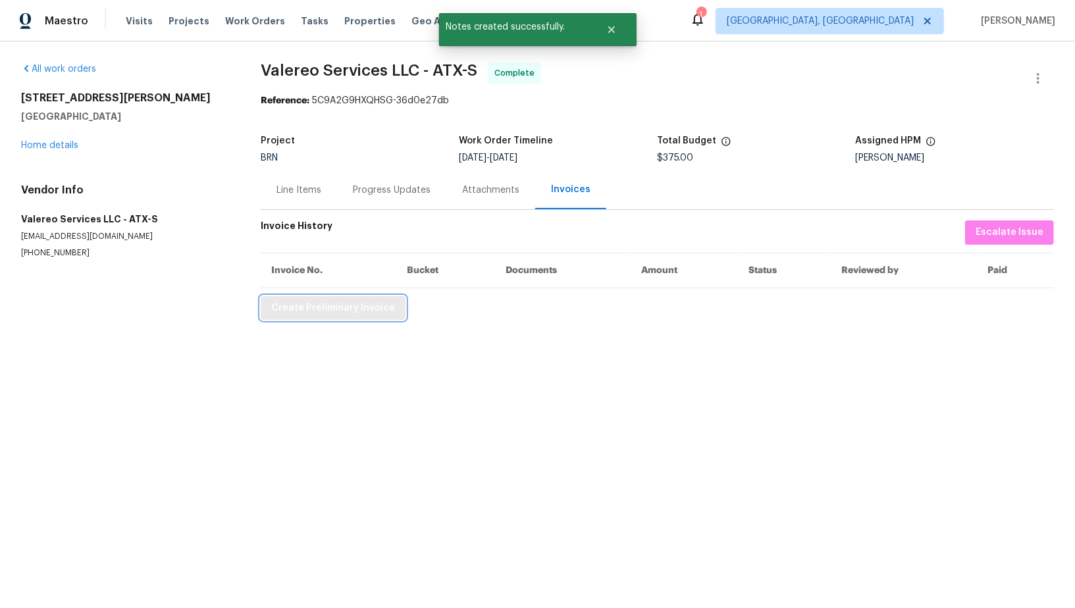
click at [357, 305] on span "Create Preliminary Invoice" at bounding box center [333, 308] width 124 height 16
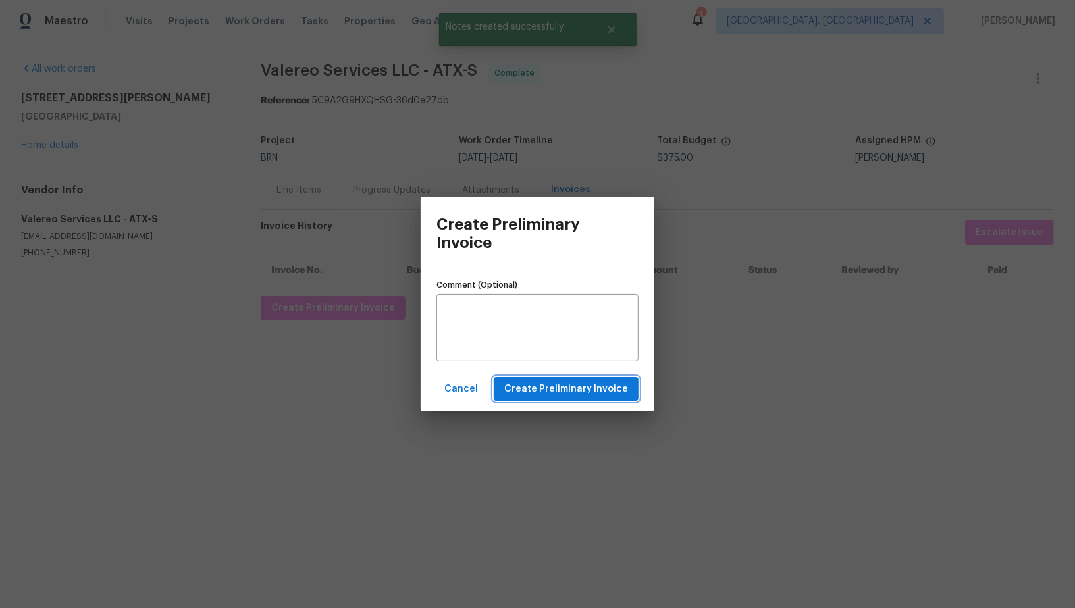
click at [512, 381] on span "Create Preliminary Invoice" at bounding box center [566, 389] width 124 height 16
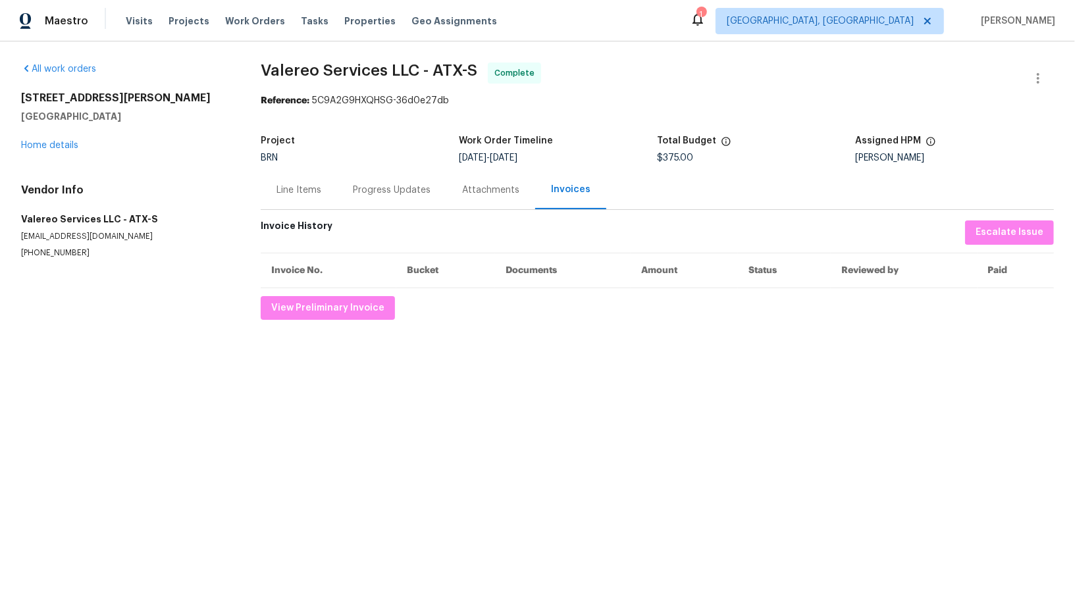
click at [384, 198] on div "Progress Updates" at bounding box center [391, 190] width 109 height 39
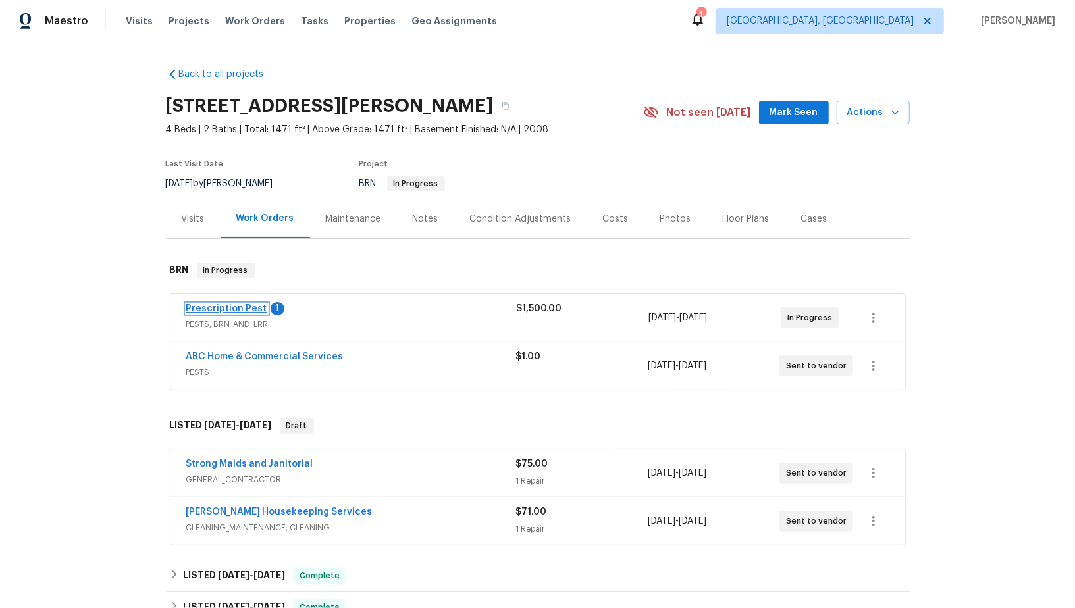
click at [219, 307] on link "Prescription Pest" at bounding box center [226, 308] width 81 height 9
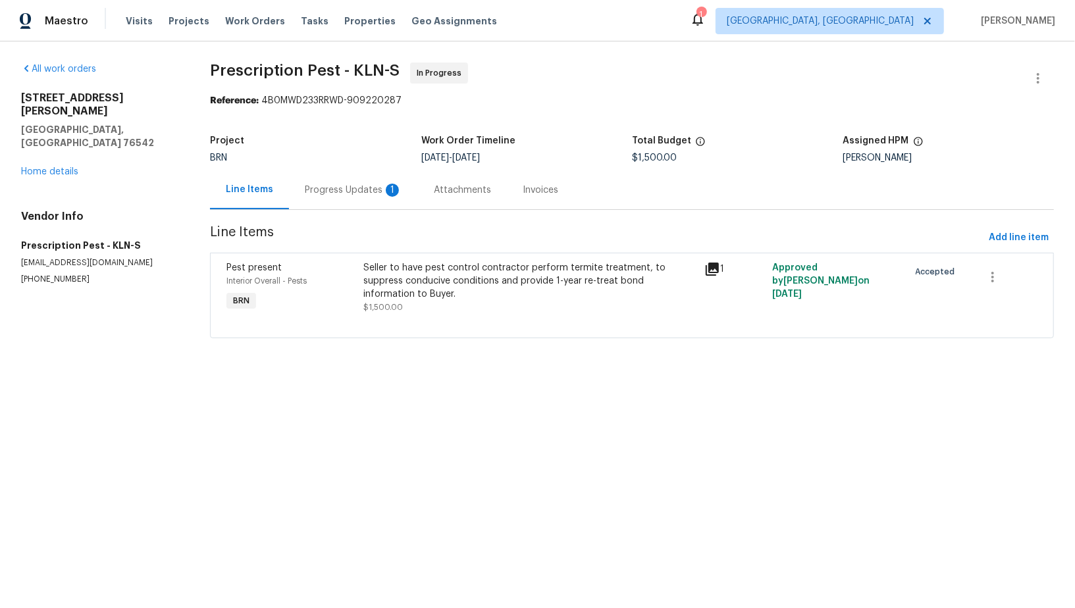
click at [389, 199] on div "Progress Updates 1" at bounding box center [353, 190] width 129 height 39
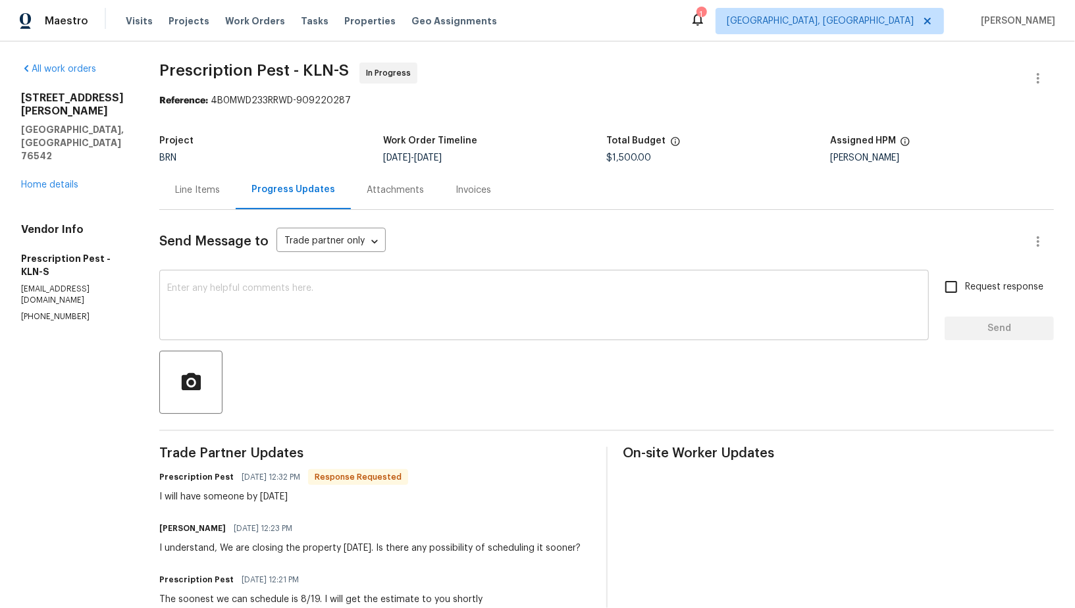
scroll to position [14, 0]
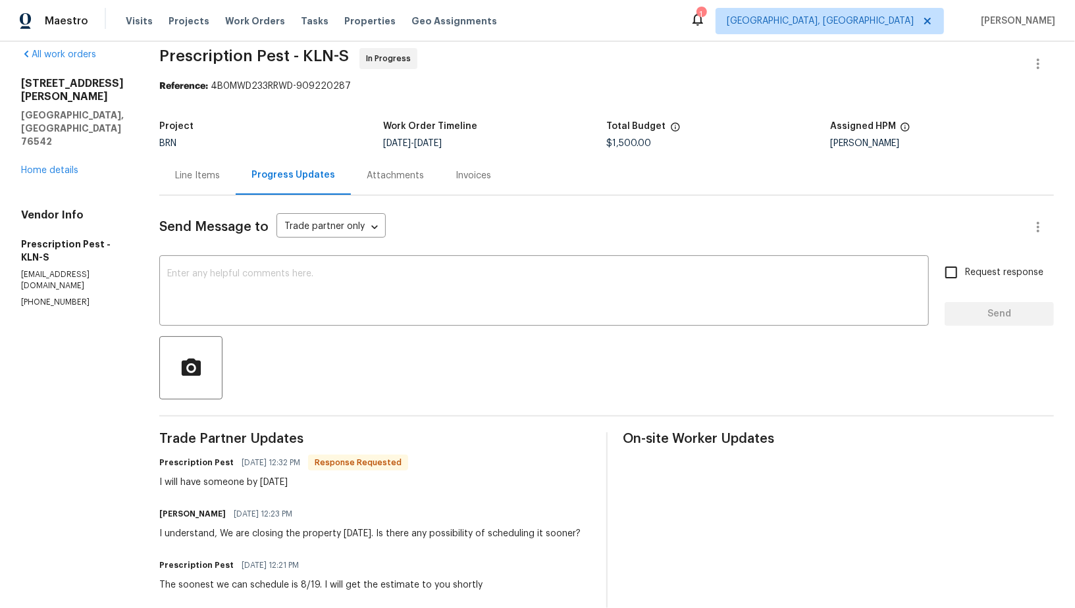
click at [348, 287] on textarea at bounding box center [544, 292] width 754 height 46
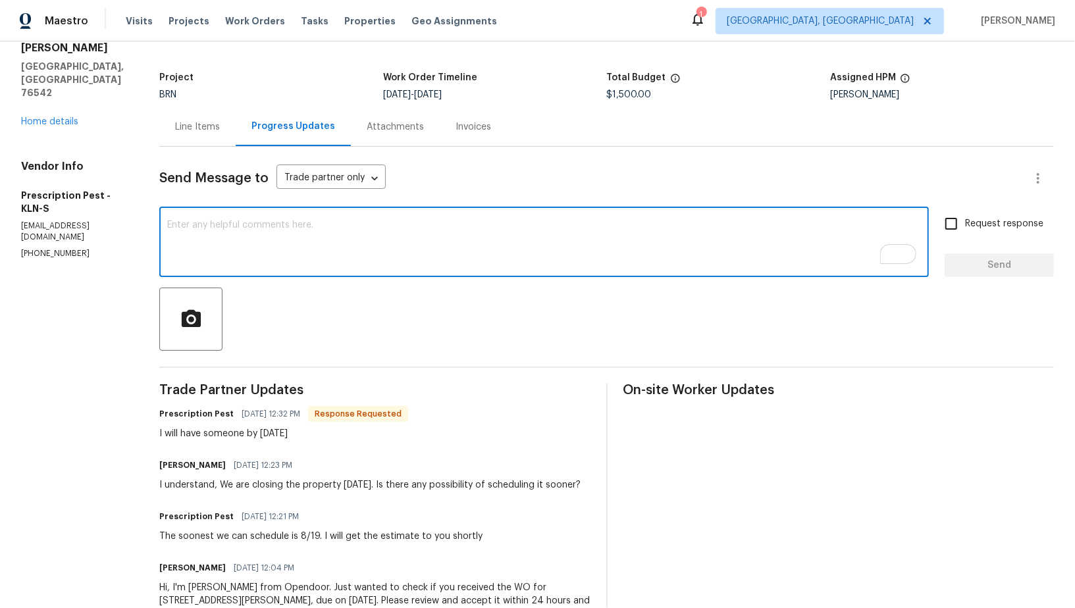
scroll to position [38, 0]
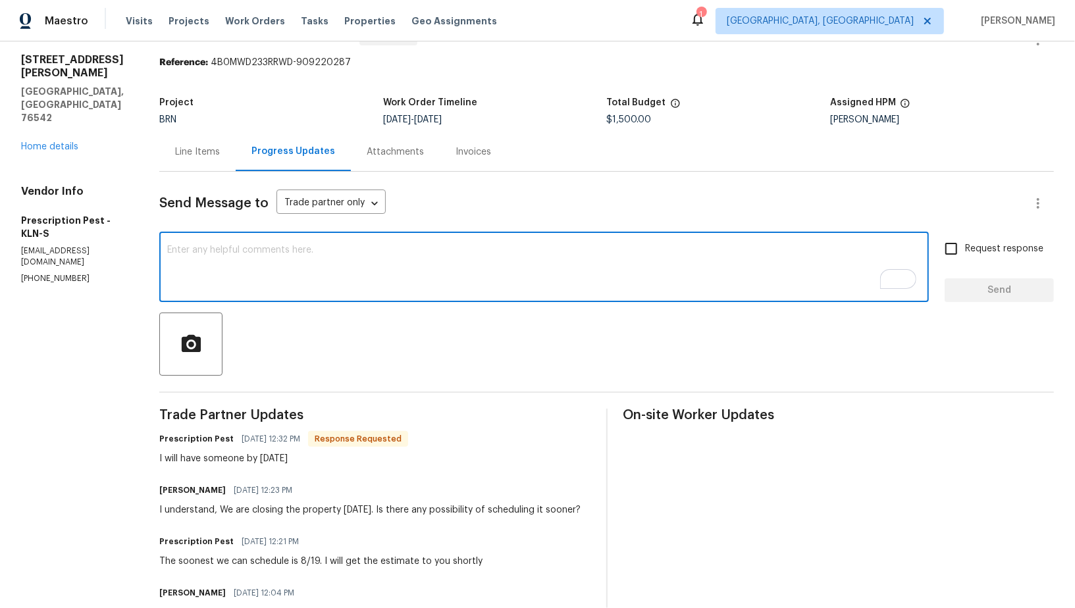
click at [338, 286] on textarea "To enrich screen reader interactions, please activate Accessibility in Grammarl…" at bounding box center [544, 269] width 754 height 46
click at [267, 254] on textarea "That would be perfect, Thank you!" at bounding box center [544, 269] width 754 height 46
type textarea "That would be perfect. If you need any on-site approval. Please let me know. Th…"
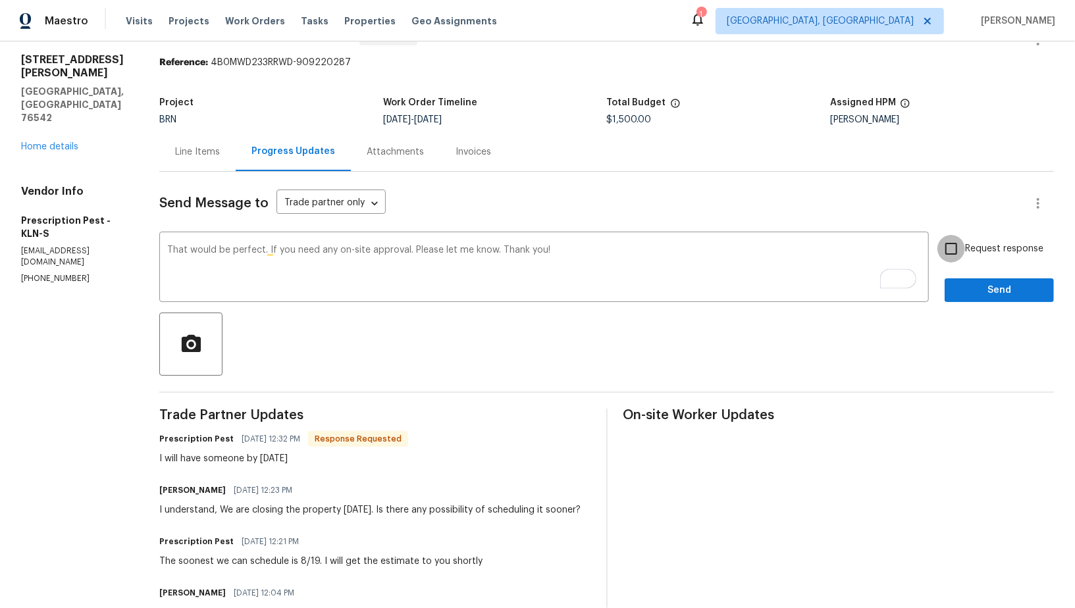
click at [951, 250] on input "Request response" at bounding box center [951, 249] width 28 height 28
checkbox input "true"
click at [965, 291] on span "Send" at bounding box center [999, 290] width 88 height 16
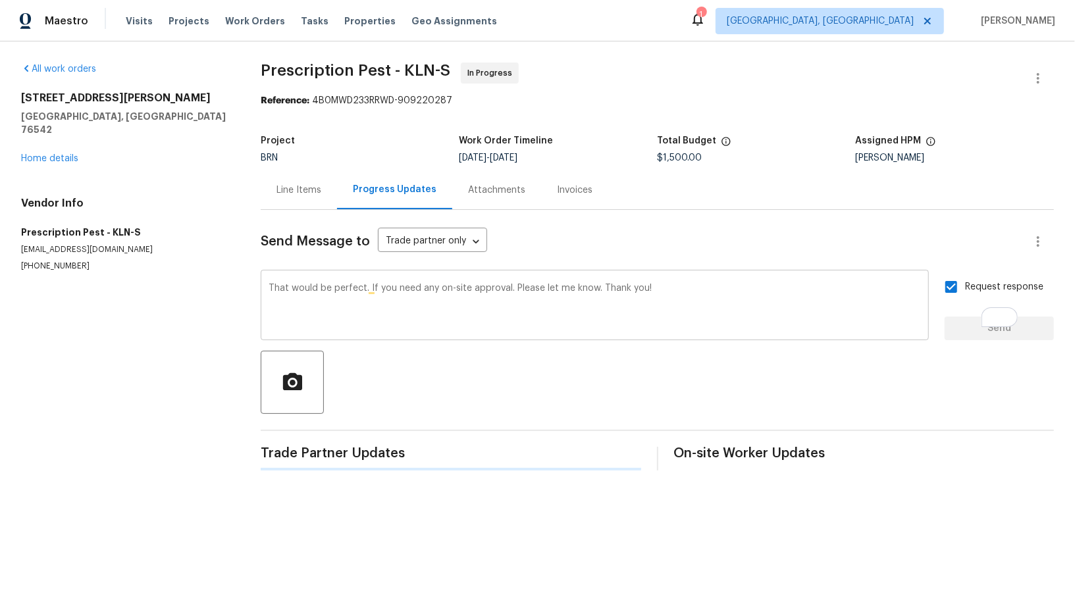
scroll to position [0, 0]
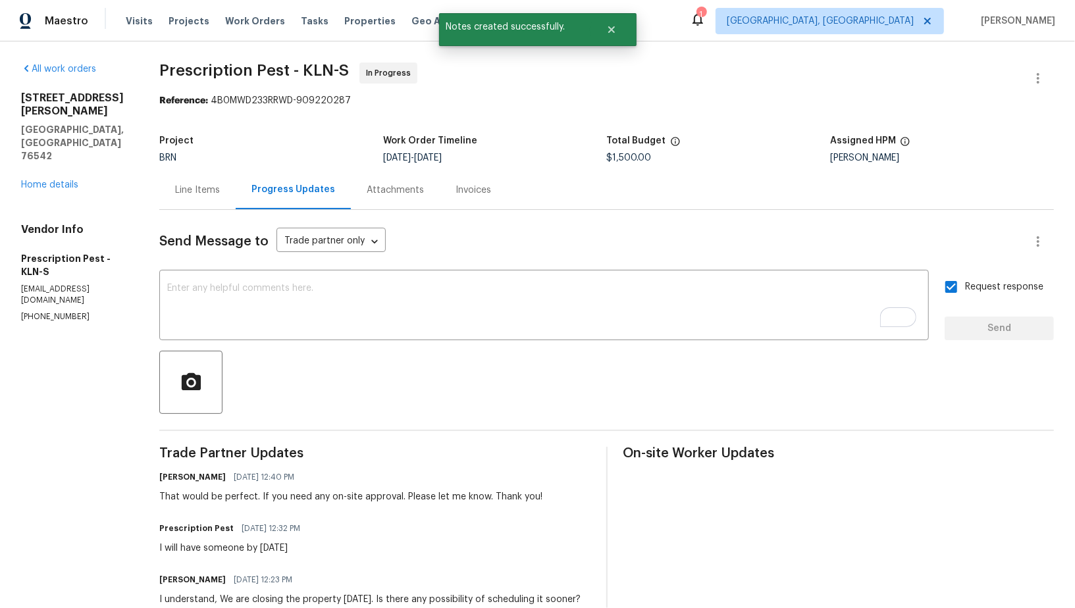
click at [59, 138] on div "[STREET_ADDRESS][PERSON_NAME][PERSON_NAME] Home details" at bounding box center [74, 142] width 107 height 100
click at [64, 180] on link "Home details" at bounding box center [49, 184] width 57 height 9
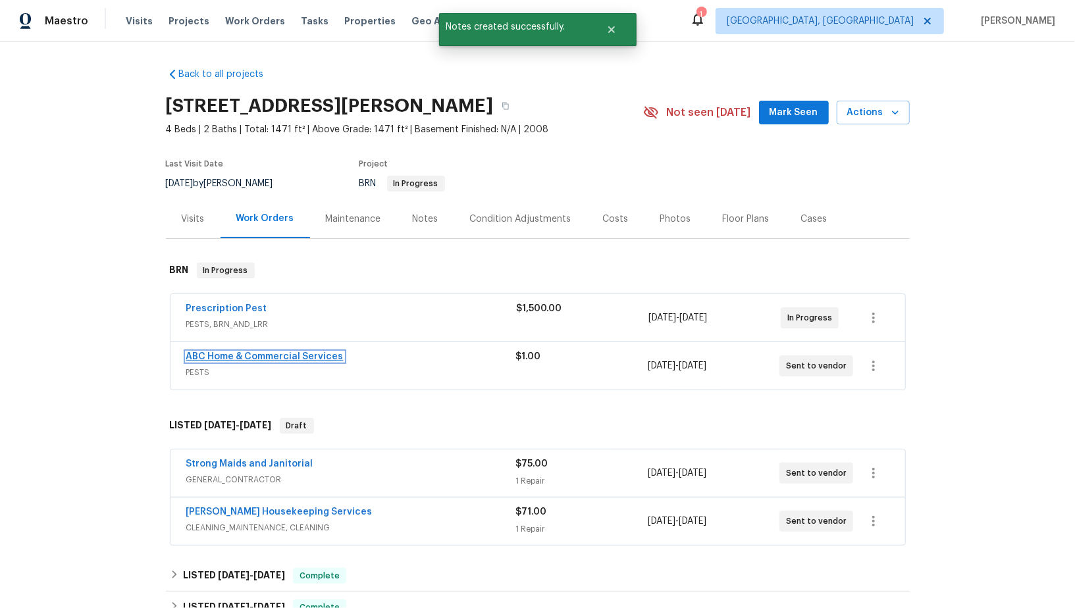
click at [264, 354] on link "ABC Home & Commercial Services" at bounding box center [264, 356] width 157 height 9
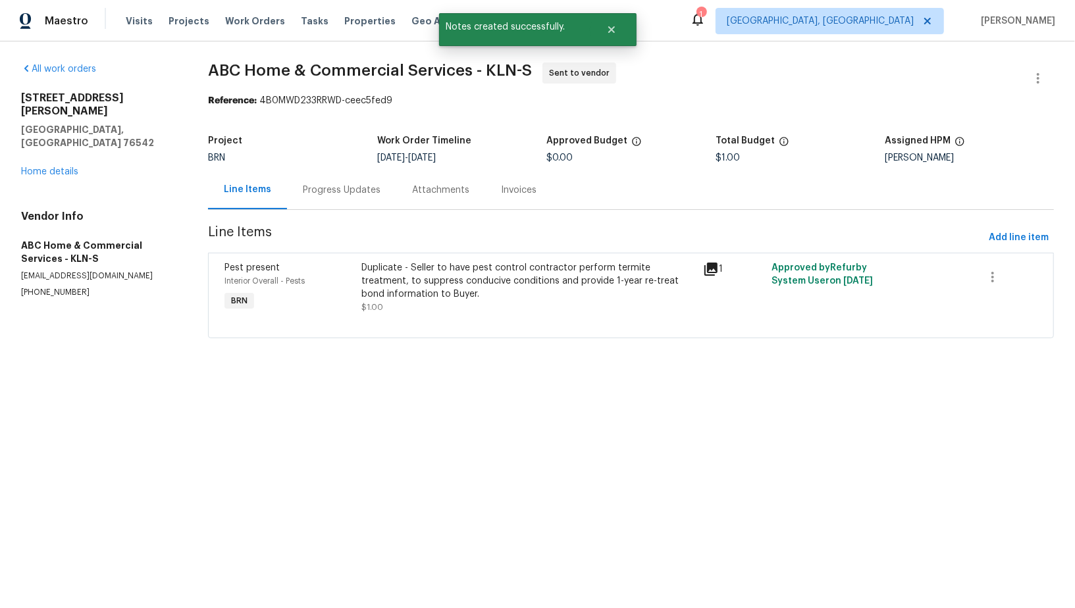
click at [349, 194] on div "Progress Updates" at bounding box center [342, 190] width 78 height 13
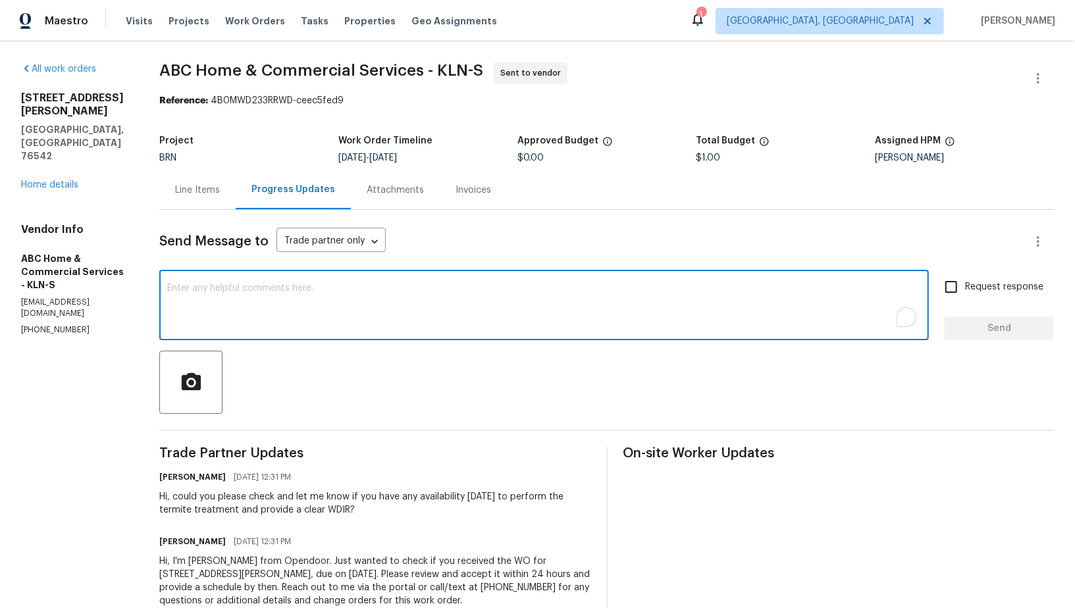
click at [377, 326] on textarea "To enrich screen reader interactions, please activate Accessibility in Grammarl…" at bounding box center [544, 307] width 754 height 46
type textarea "I am canceling this work order, Since we are not proceeding with this work. Tha…"
click at [997, 327] on span "Send" at bounding box center [999, 329] width 88 height 16
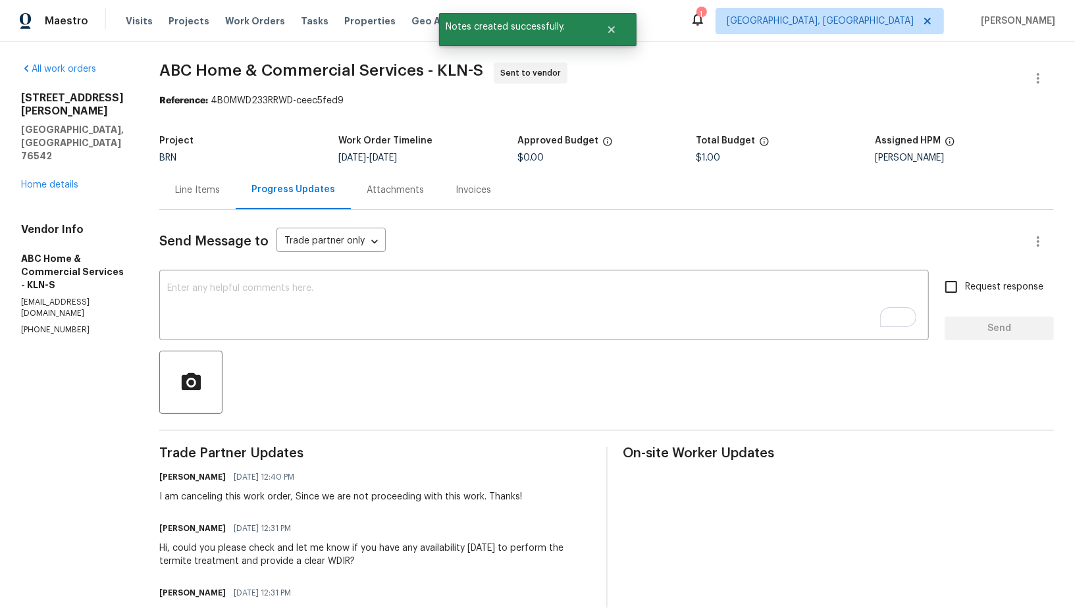
click at [199, 190] on div "Line Items" at bounding box center [197, 190] width 45 height 13
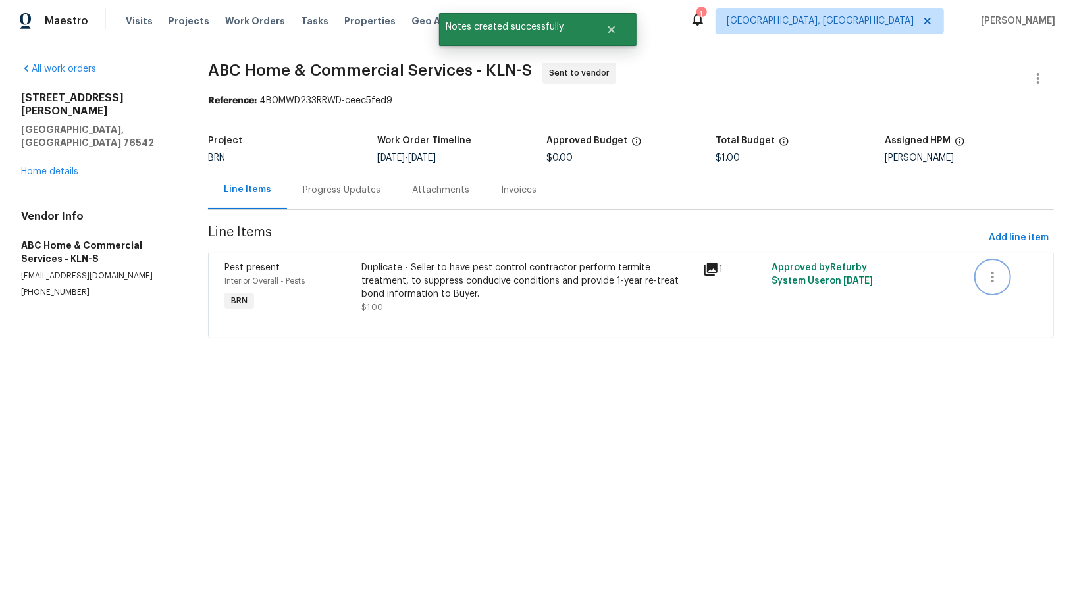
click at [1007, 273] on button "button" at bounding box center [993, 277] width 32 height 32
click at [999, 284] on li "Cancel" at bounding box center [1003, 277] width 51 height 22
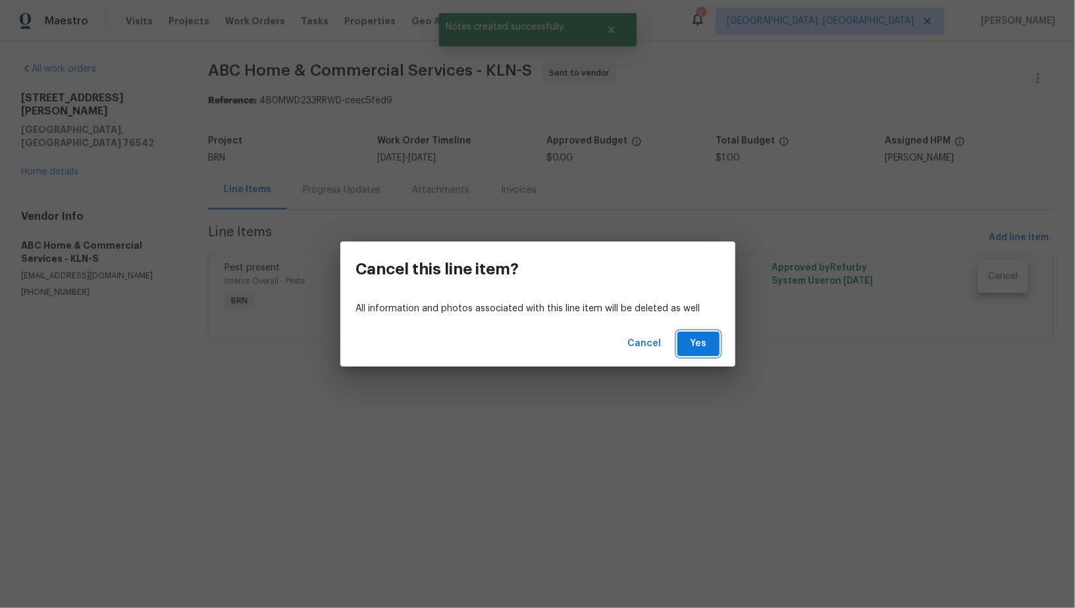
click at [708, 347] on span "Yes" at bounding box center [698, 344] width 21 height 16
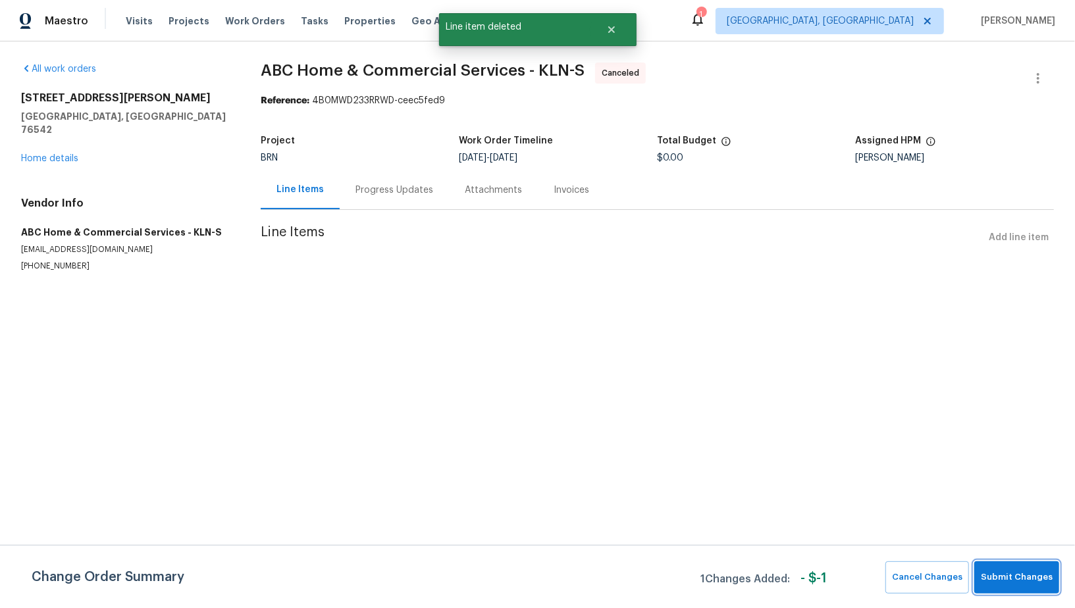
click at [1001, 574] on span "Submit Changes" at bounding box center [1017, 577] width 72 height 15
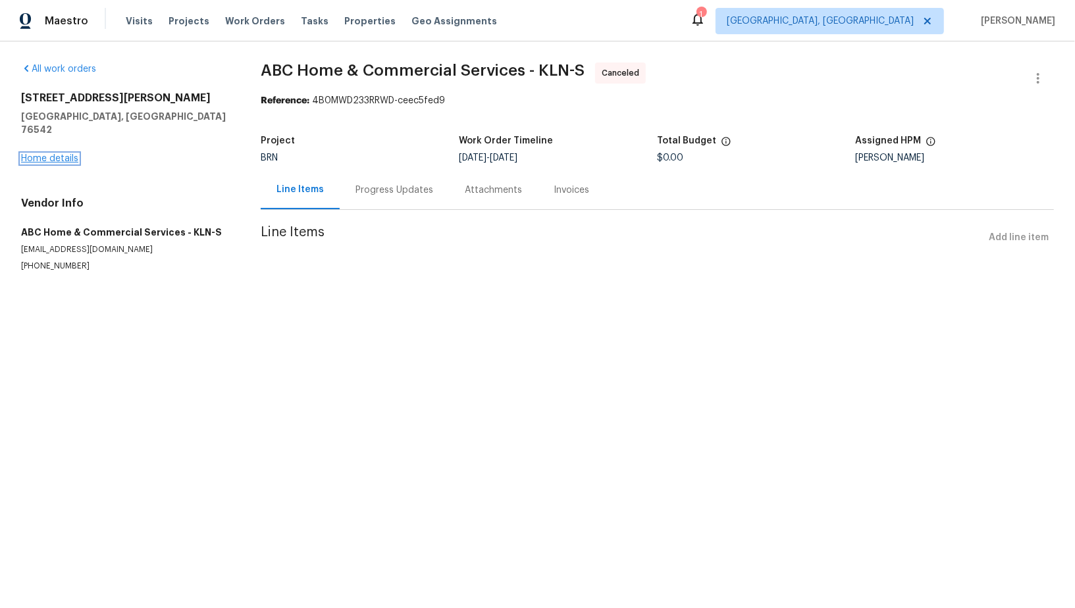
click at [59, 154] on link "Home details" at bounding box center [49, 158] width 57 height 9
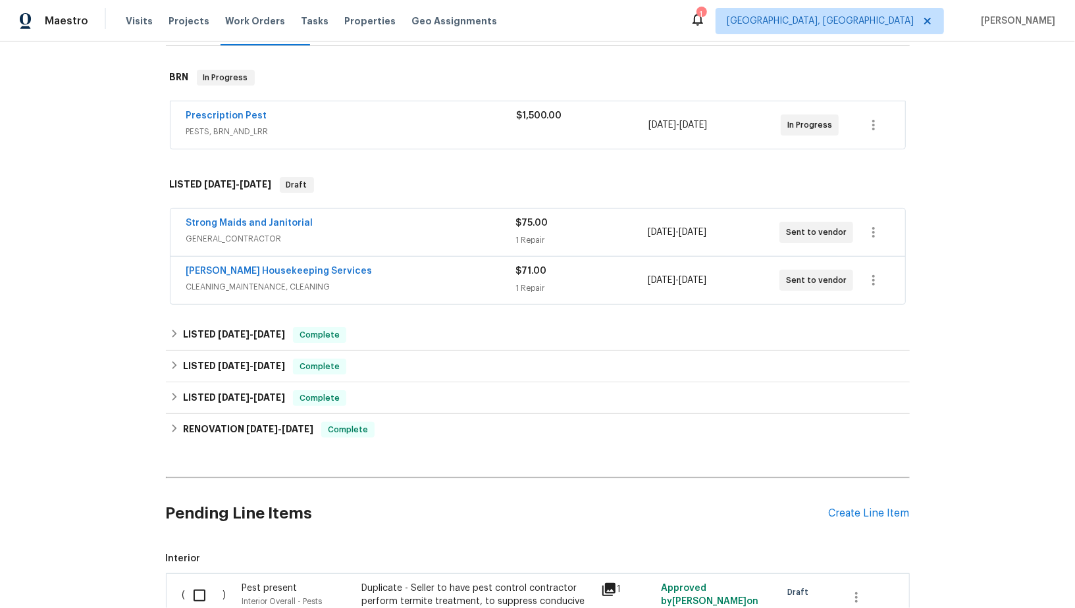
scroll to position [209, 0]
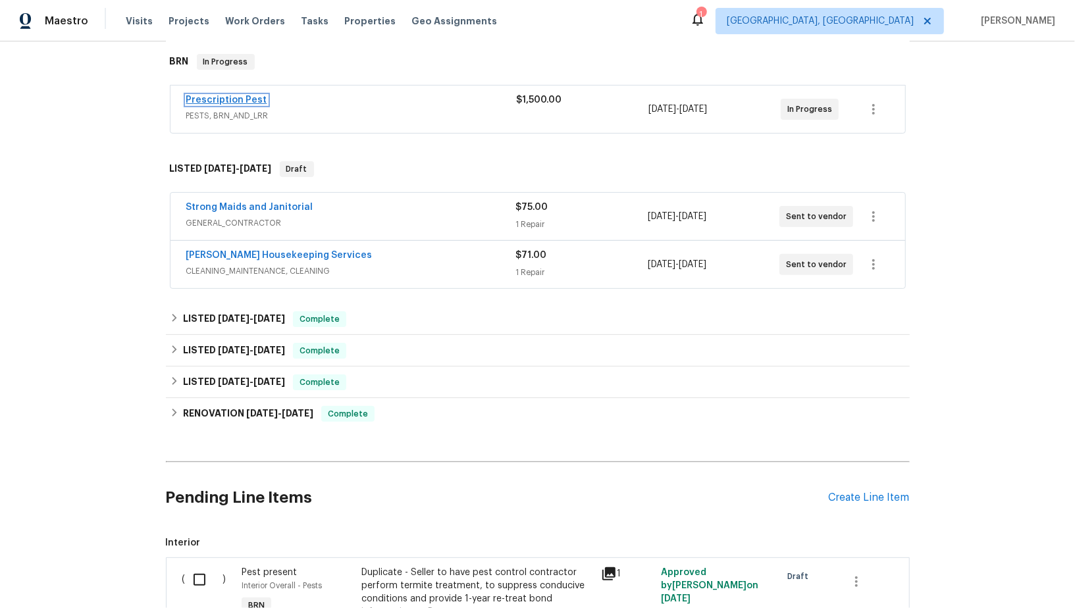
click at [206, 103] on link "Prescription Pest" at bounding box center [226, 99] width 81 height 9
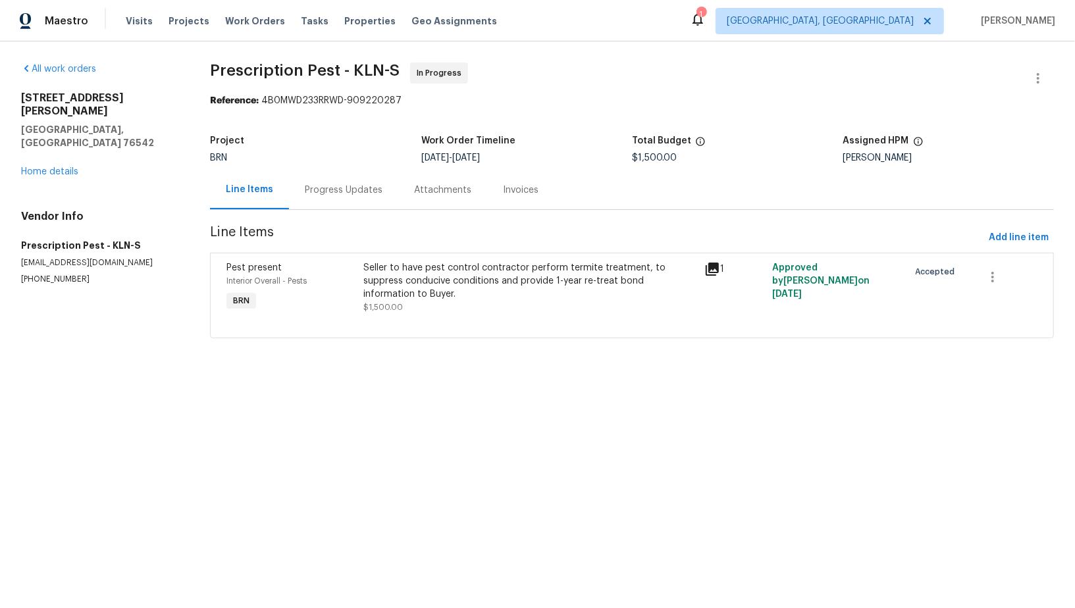
click at [330, 189] on div "Progress Updates" at bounding box center [344, 190] width 78 height 13
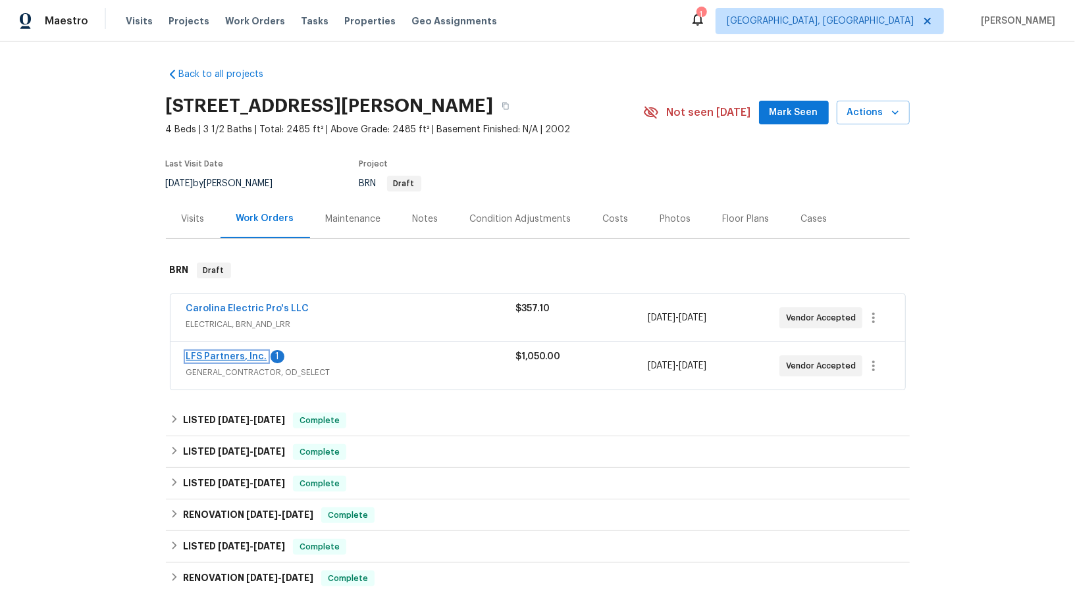
click at [222, 356] on link "LFS Partners, Inc." at bounding box center [226, 356] width 81 height 9
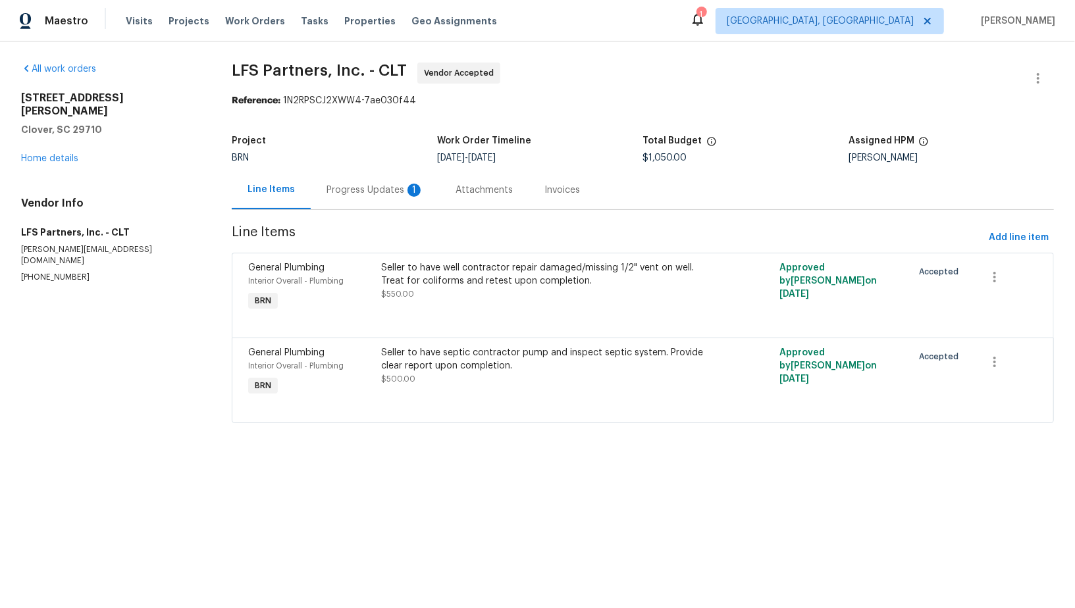
click at [380, 193] on div "Progress Updates 1" at bounding box center [375, 190] width 97 height 13
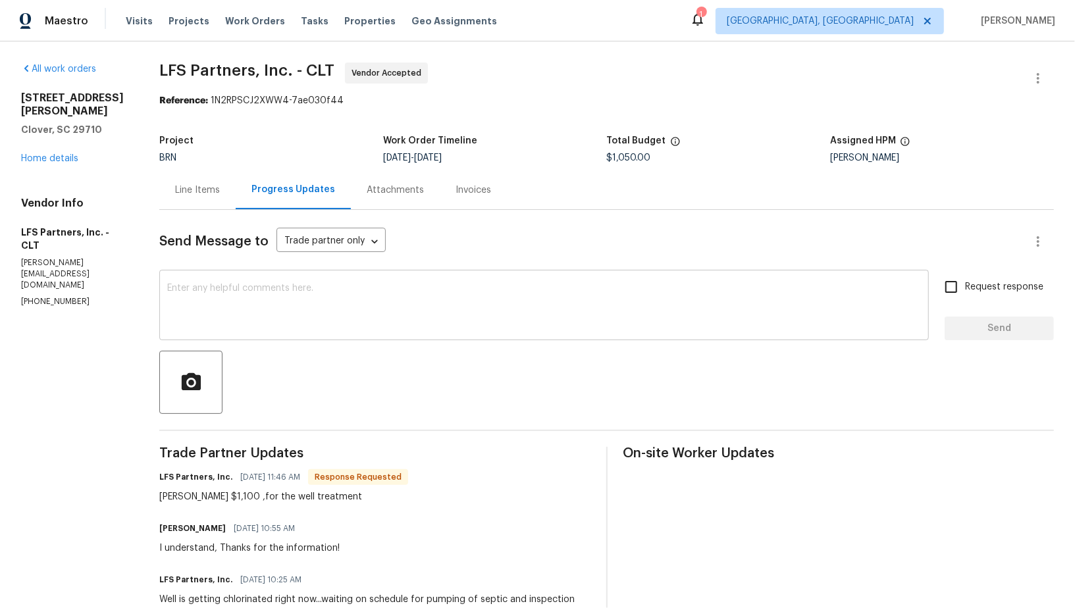
click at [290, 333] on div "x ​" at bounding box center [544, 306] width 770 height 67
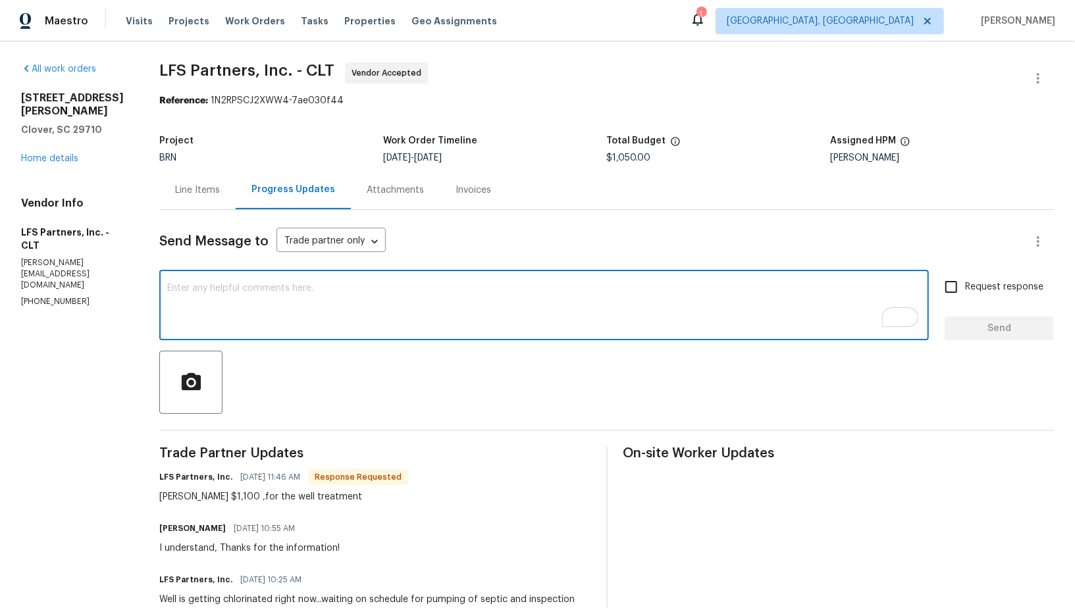
click at [289, 297] on textarea "To enrich screen reader interactions, please activate Accessibility in Grammarl…" at bounding box center [544, 307] width 754 height 46
type textarea "I will check and update the cost shortly. Thanks!"
click at [949, 277] on input "Request response" at bounding box center [951, 287] width 28 height 28
checkbox input "true"
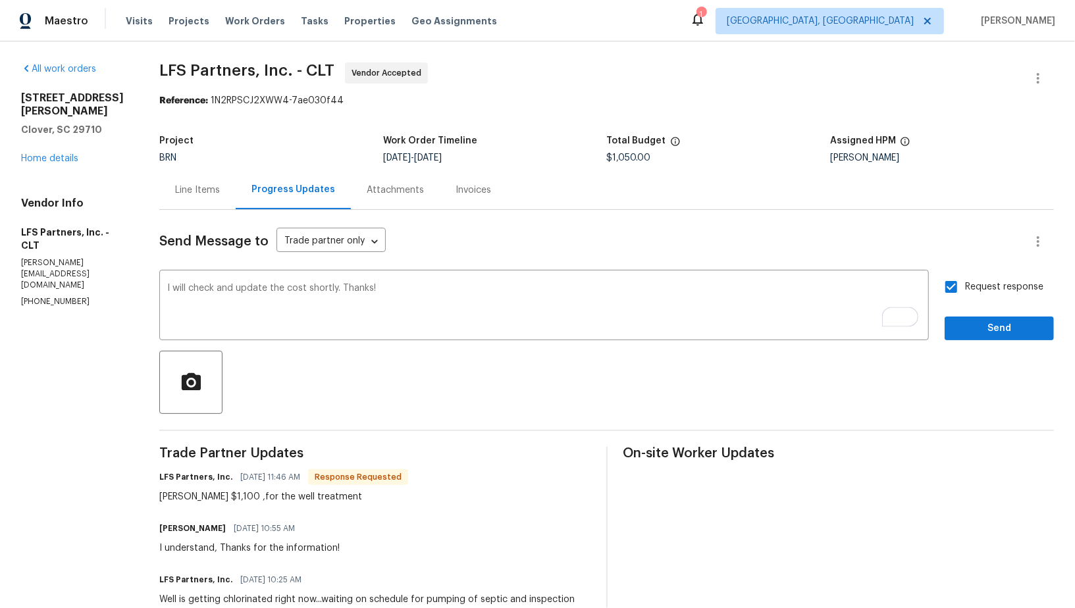
click at [980, 314] on div "Request response Send" at bounding box center [999, 306] width 109 height 67
click at [989, 334] on span "Send" at bounding box center [999, 329] width 88 height 16
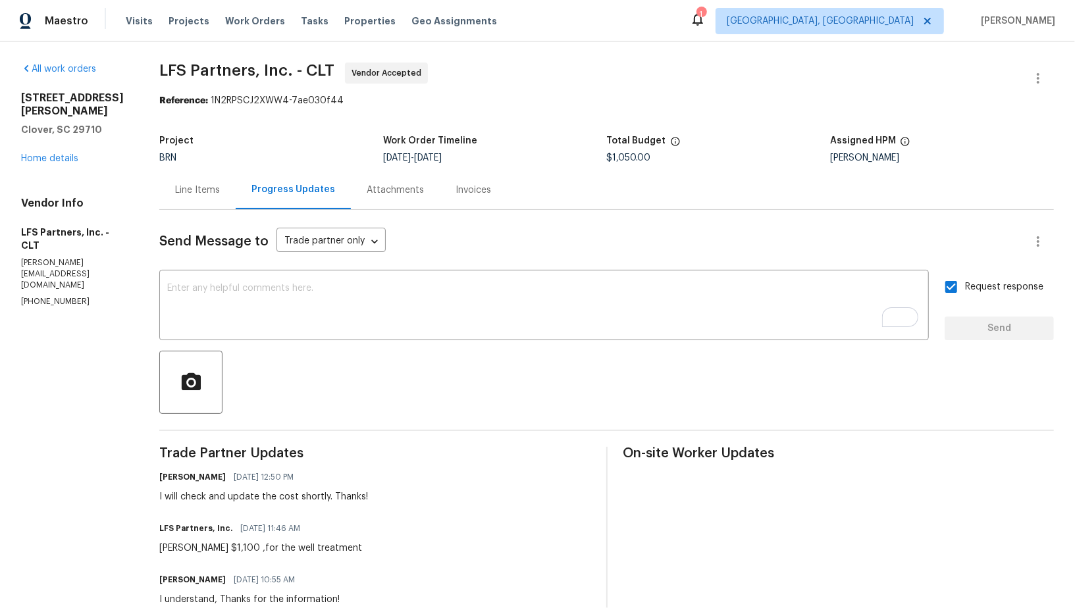
click at [201, 180] on div "Line Items" at bounding box center [197, 190] width 76 height 39
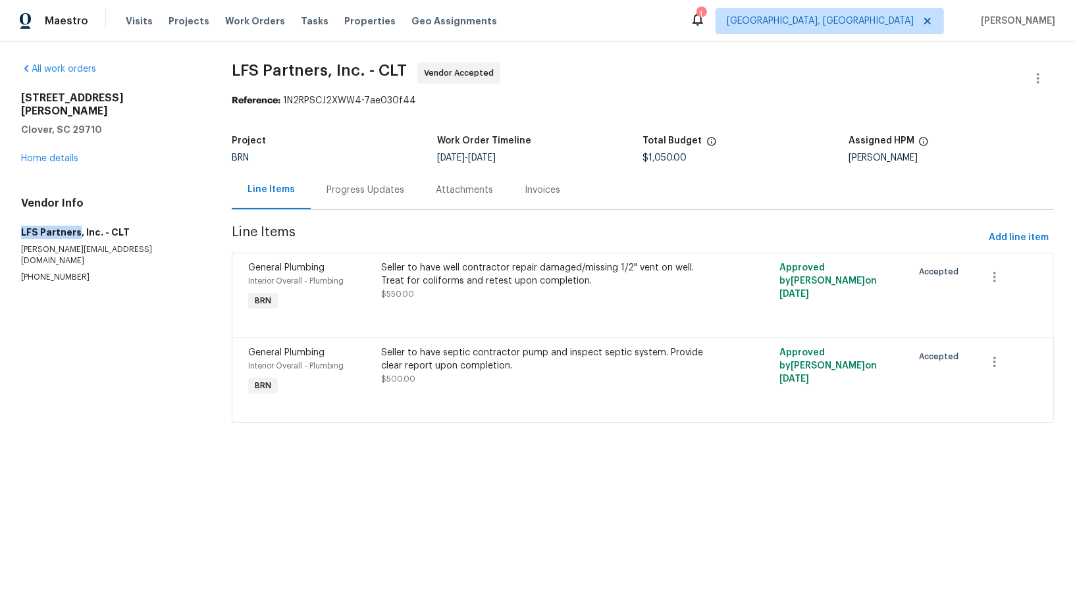
drag, startPoint x: 0, startPoint y: 221, endPoint x: 78, endPoint y: 219, distance: 77.7
click at [77, 219] on div "All work orders 331 Don McCarter Dr Clover, SC 29710 Home details Vendor Info L…" at bounding box center [537, 250] width 1075 height 419
copy h5 "LFS Partners"
click at [419, 300] on div "Seller to have well contractor repair damaged/missing 1/2" vent on well. Treat …" at bounding box center [543, 281] width 325 height 40
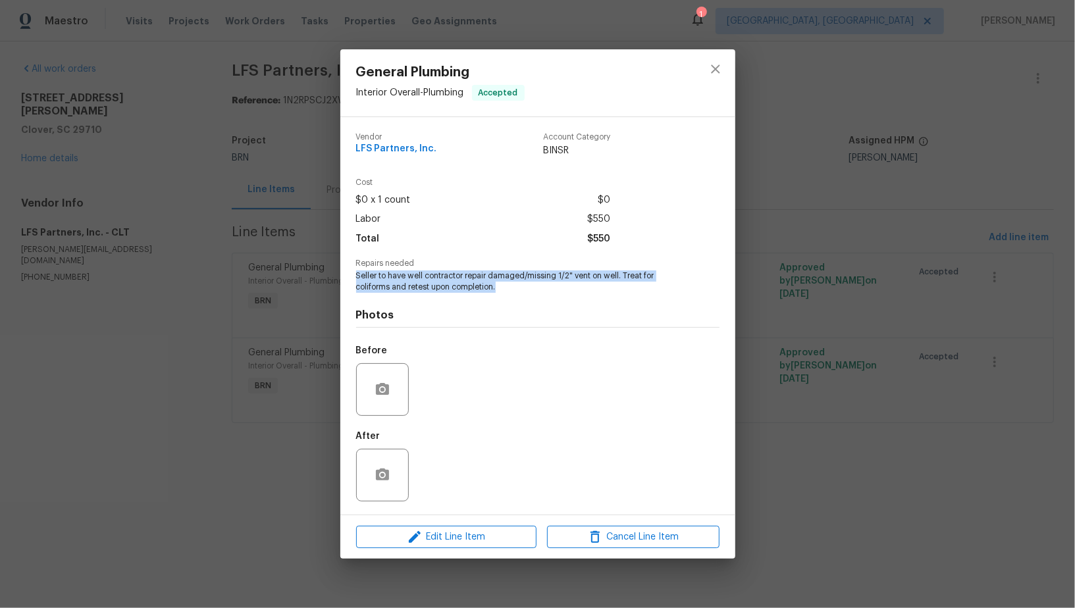
drag, startPoint x: 357, startPoint y: 275, endPoint x: 523, endPoint y: 290, distance: 165.9
click at [523, 290] on span "Seller to have well contractor repair damaged/missing 1/2" vent on well. Treat …" at bounding box center [519, 282] width 327 height 22
copy span "Seller to have well contractor repair damaged/missing 1/2" vent on well. Treat …"
click at [247, 278] on div "General Plumbing Interior Overall - Plumbing Accepted Vendor LFS Partners, Inc.…" at bounding box center [537, 304] width 1075 height 608
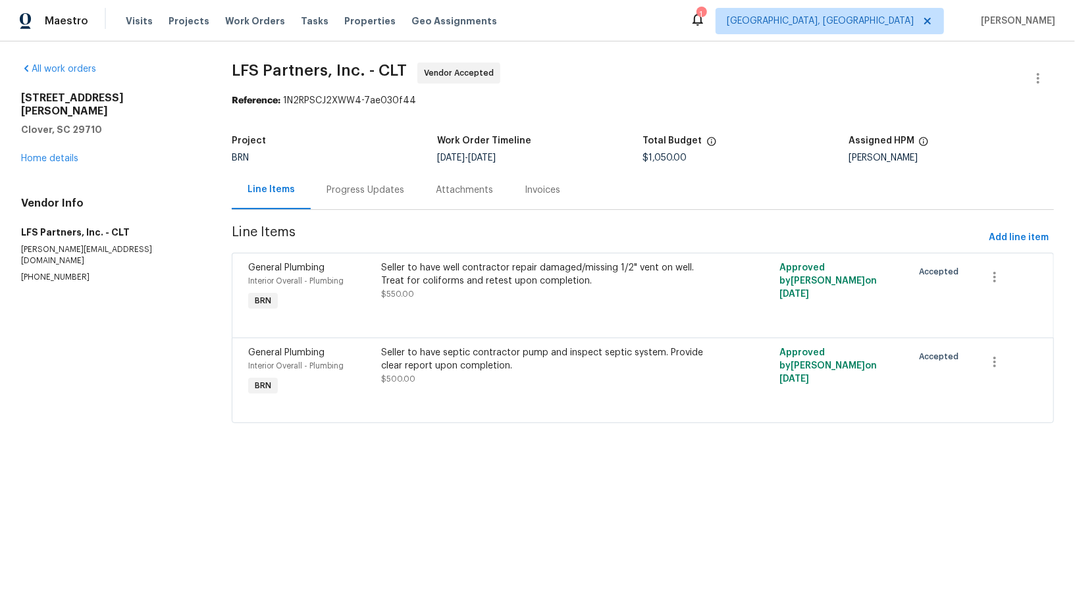
click at [383, 172] on div "Progress Updates" at bounding box center [365, 190] width 109 height 39
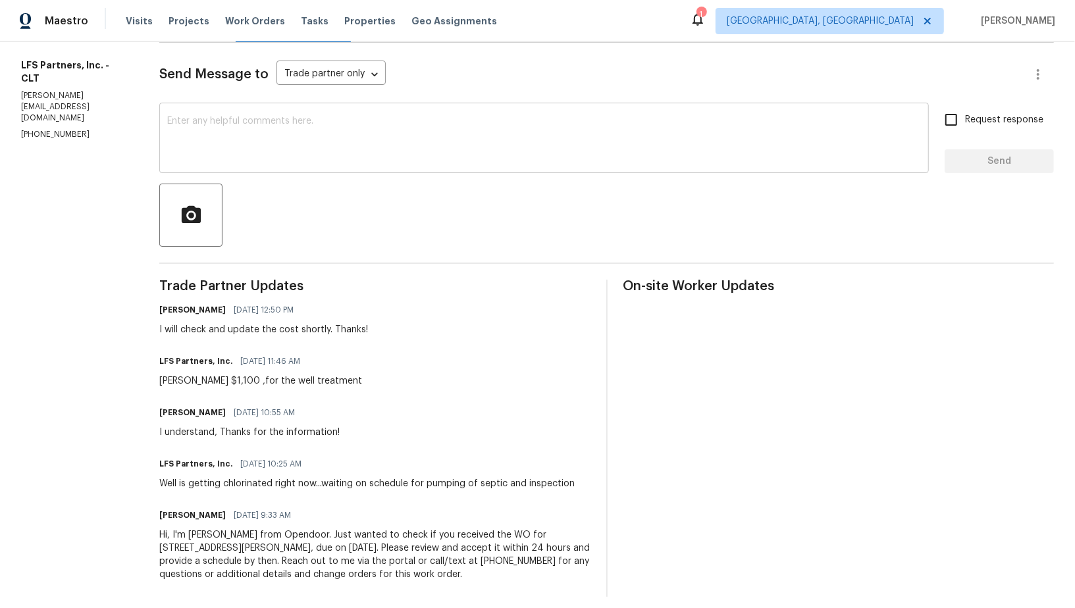
scroll to position [95, 0]
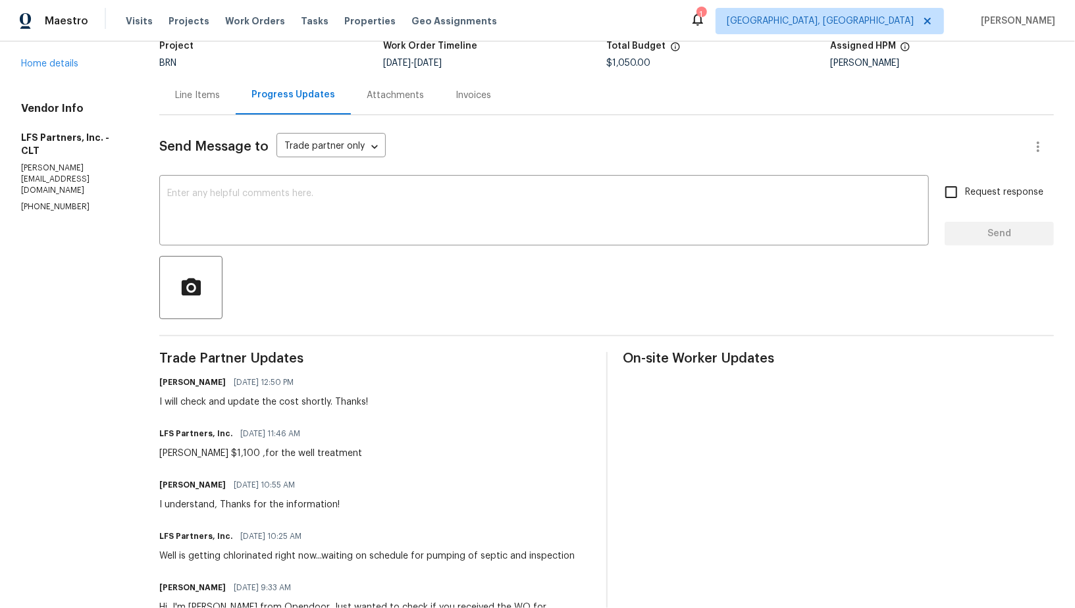
click at [197, 107] on div "Line Items" at bounding box center [197, 95] width 76 height 39
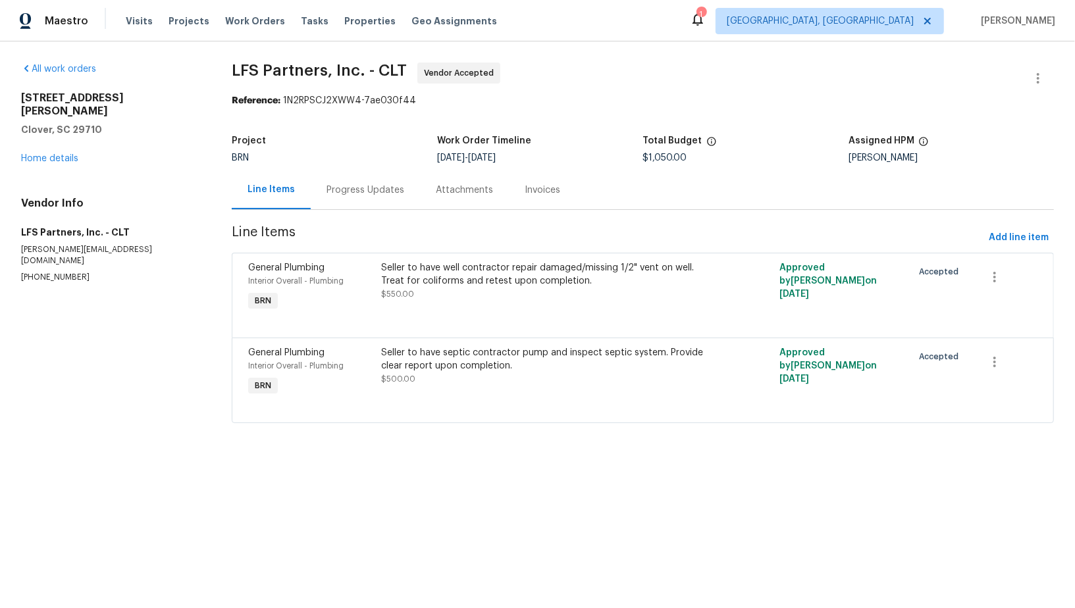
click at [364, 205] on div "Progress Updates" at bounding box center [365, 190] width 109 height 39
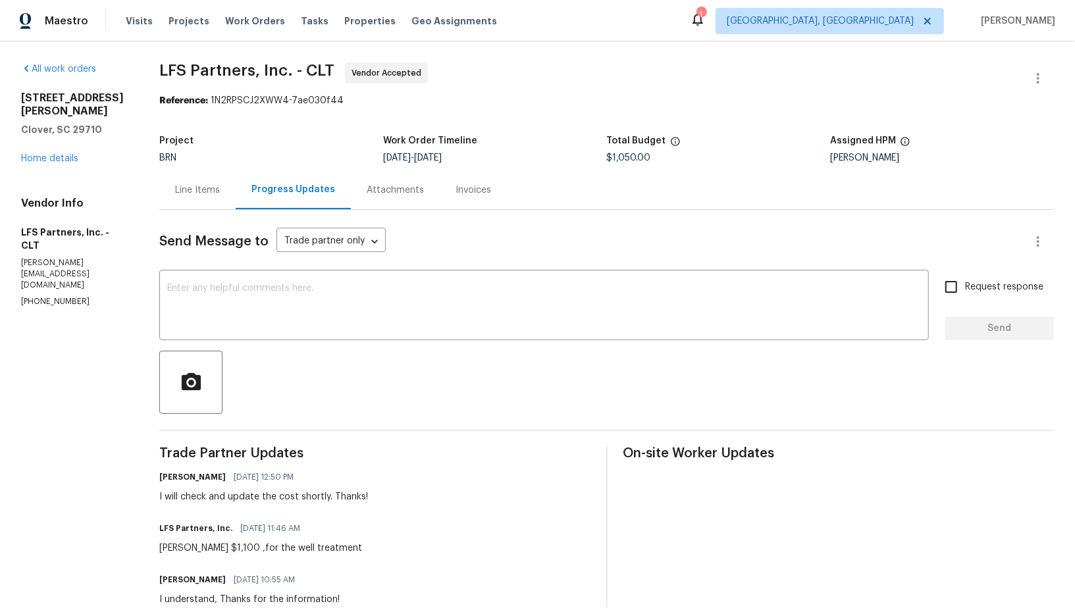
click at [208, 175] on div "Line Items" at bounding box center [197, 190] width 76 height 39
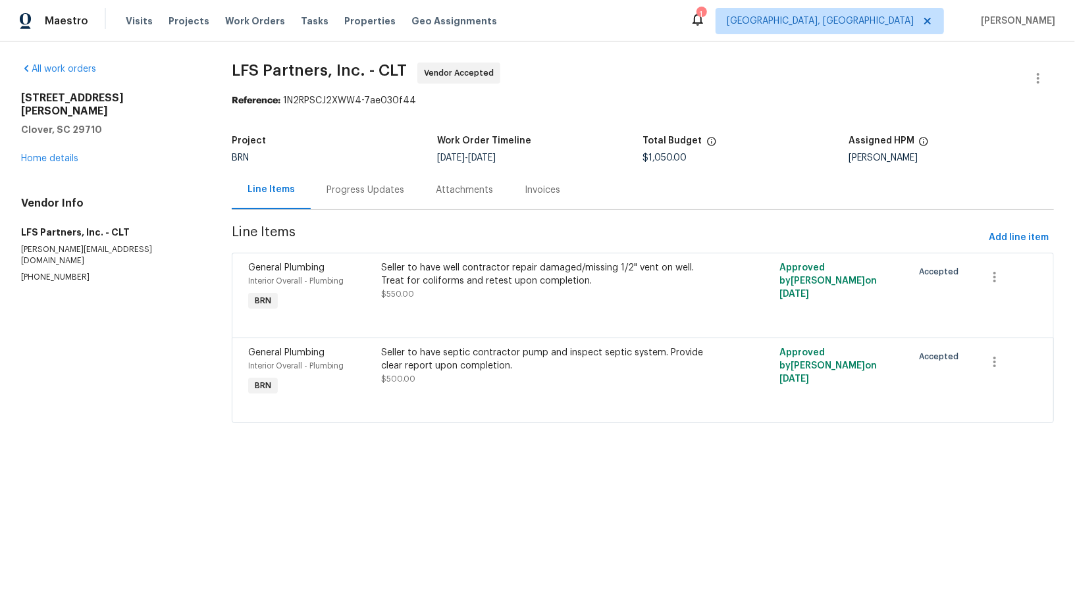
click at [381, 198] on div "Progress Updates" at bounding box center [365, 190] width 109 height 39
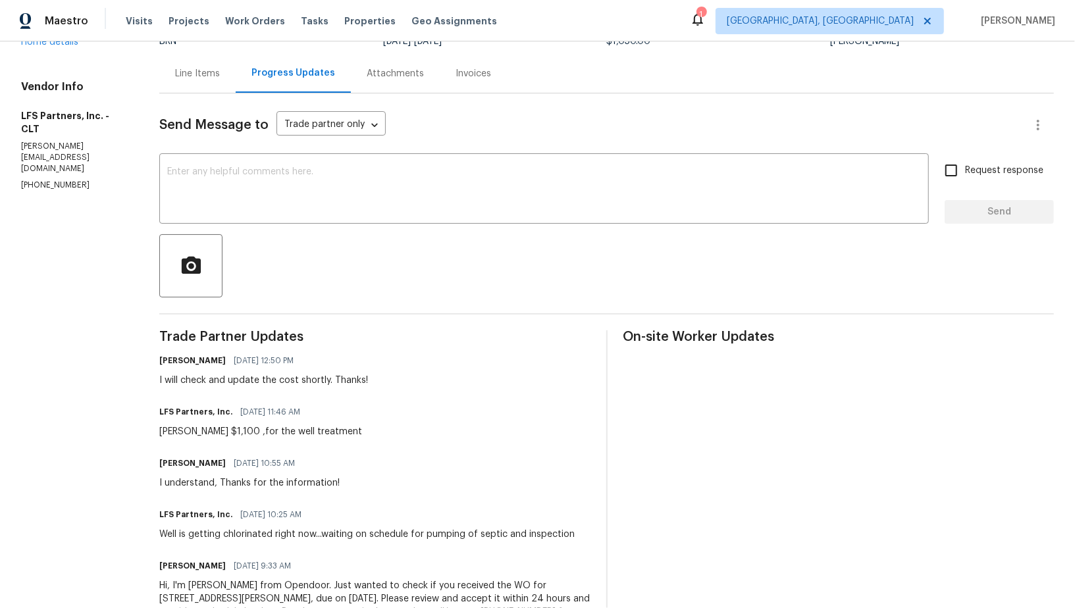
scroll to position [176, 0]
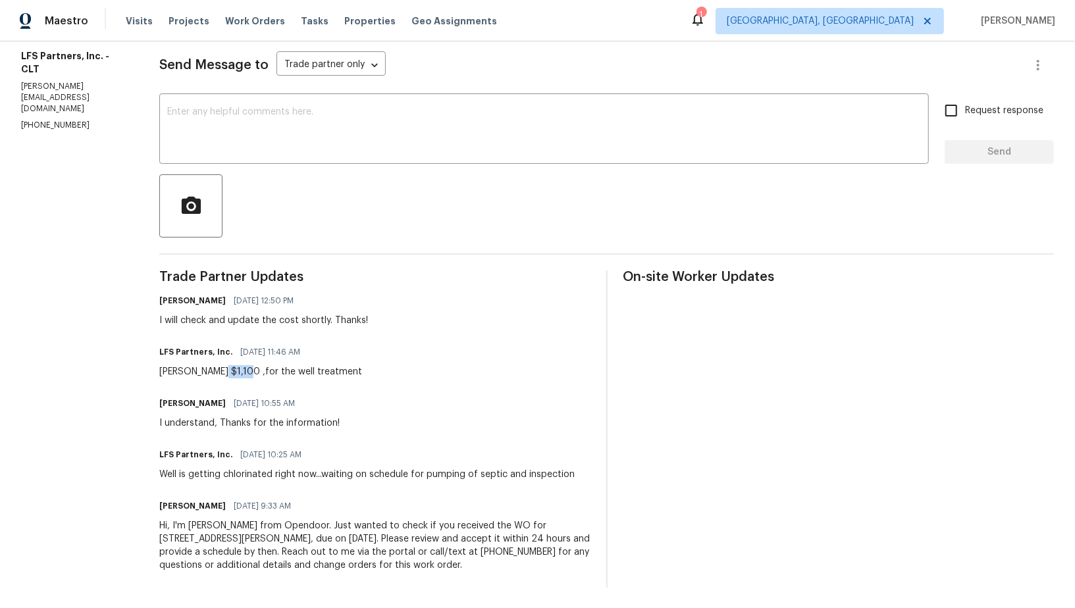
drag, startPoint x: 223, startPoint y: 366, endPoint x: 250, endPoint y: 369, distance: 27.2
click at [250, 369] on div "Don mccarter $1,100 ,for the well treatment" at bounding box center [260, 371] width 203 height 13
copy div "$1,100"
drag, startPoint x: 161, startPoint y: 365, endPoint x: 371, endPoint y: 365, distance: 210.0
click at [371, 365] on div "LFS Partners, Inc. 08/13/2025 11:46 AM Don mccarter $1,100 ,for the well treatm…" at bounding box center [374, 361] width 431 height 36
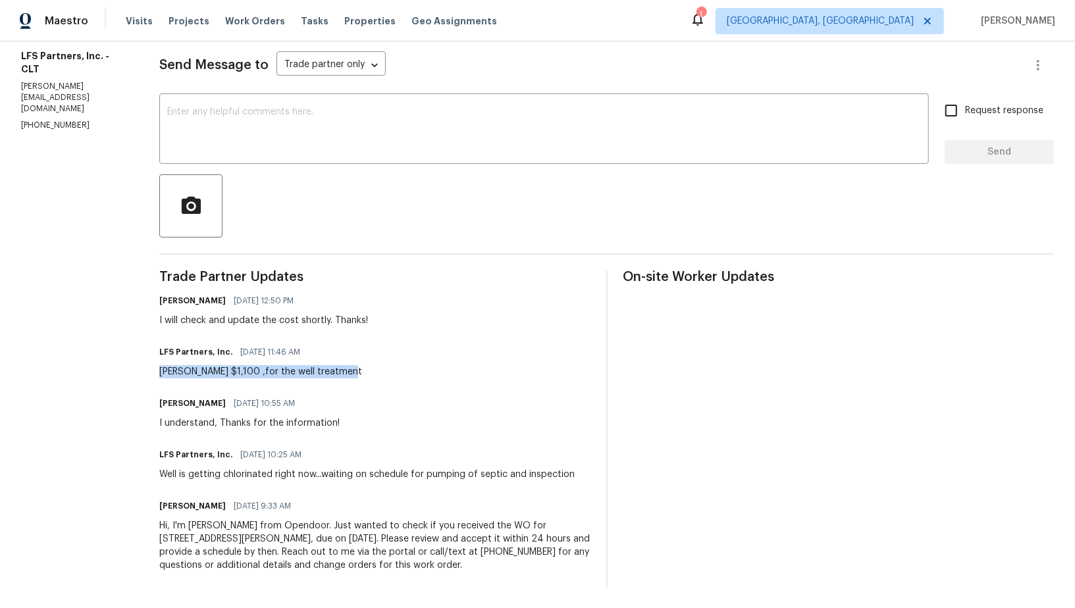
copy div "Don mccarter $1,100 ,for the well treatment"
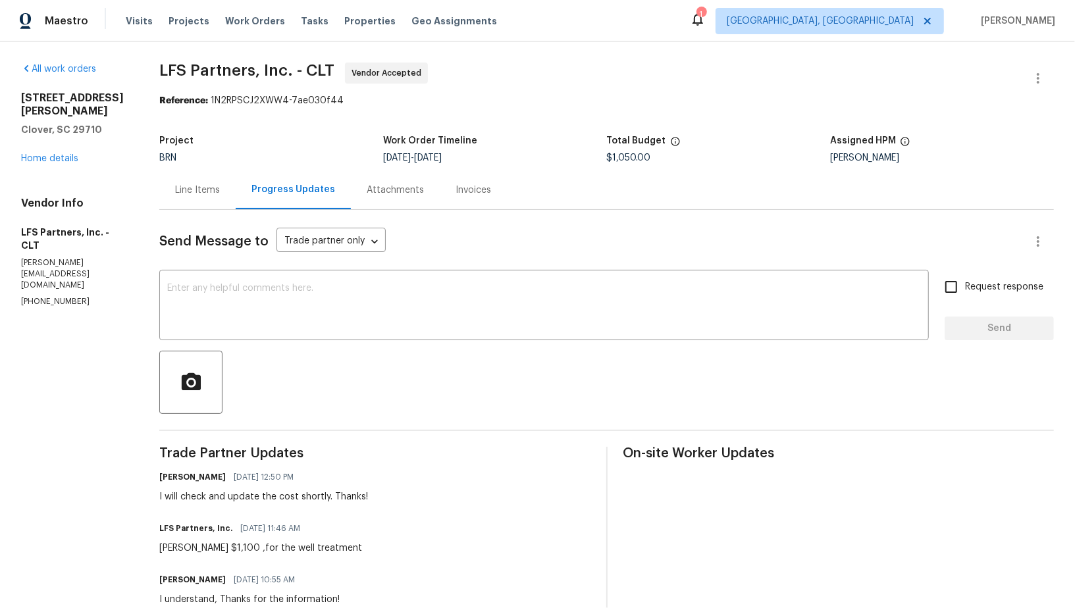
click at [184, 182] on div "Line Items" at bounding box center [197, 190] width 76 height 39
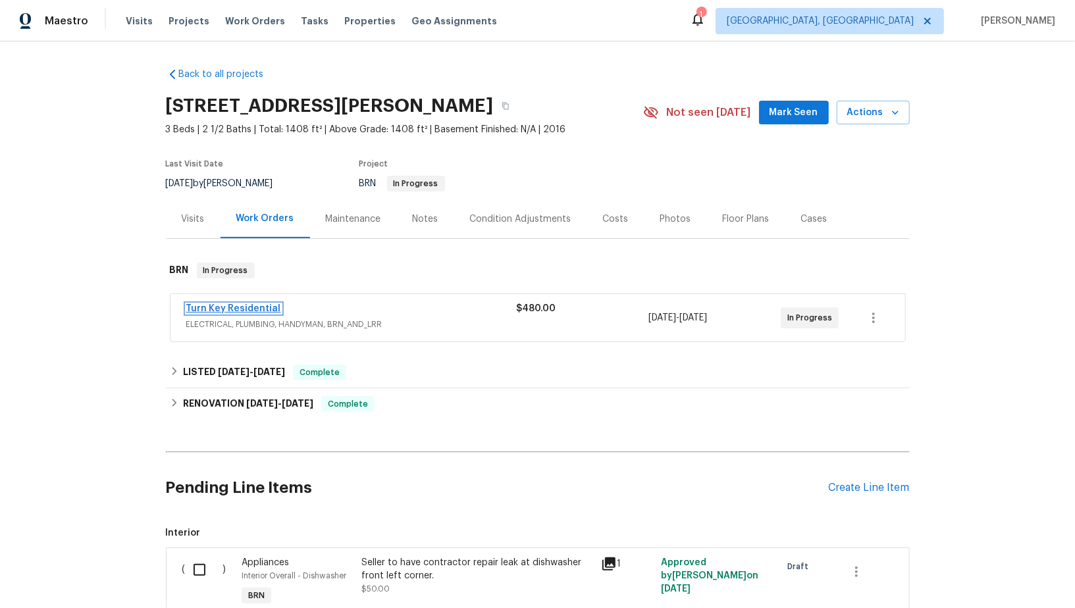
click at [252, 308] on link "Turn Key Residential" at bounding box center [233, 308] width 95 height 9
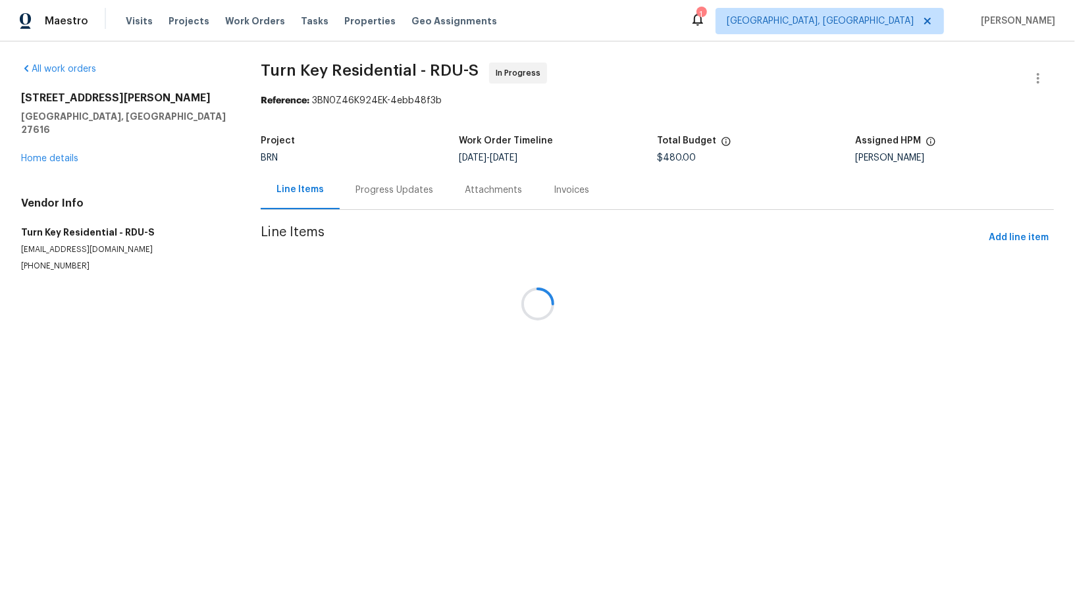
click at [370, 194] on div at bounding box center [537, 304] width 1075 height 608
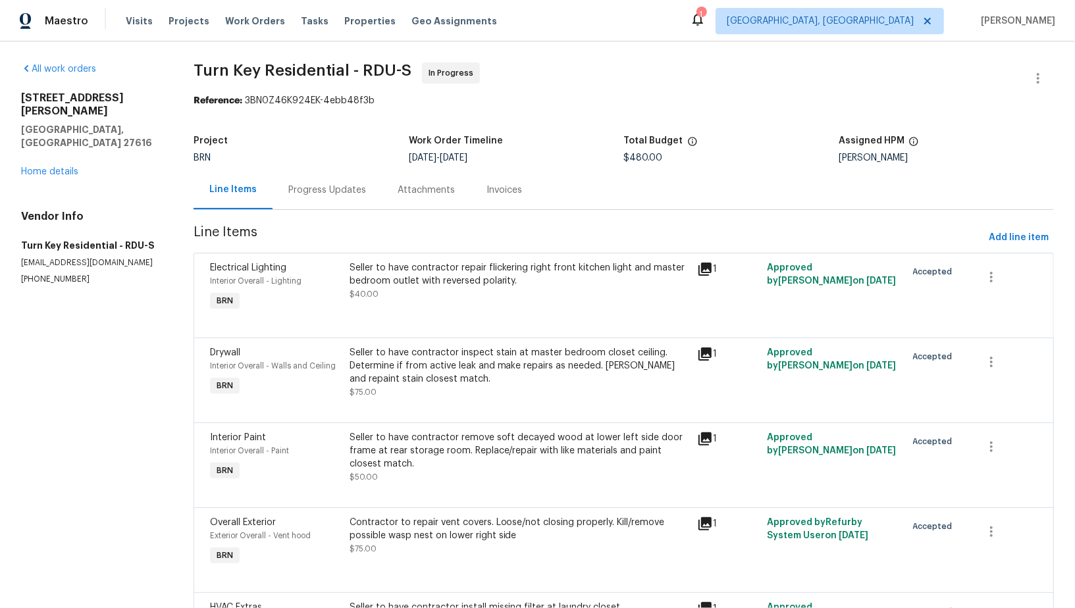
click at [370, 194] on div "Progress Updates" at bounding box center [327, 190] width 109 height 39
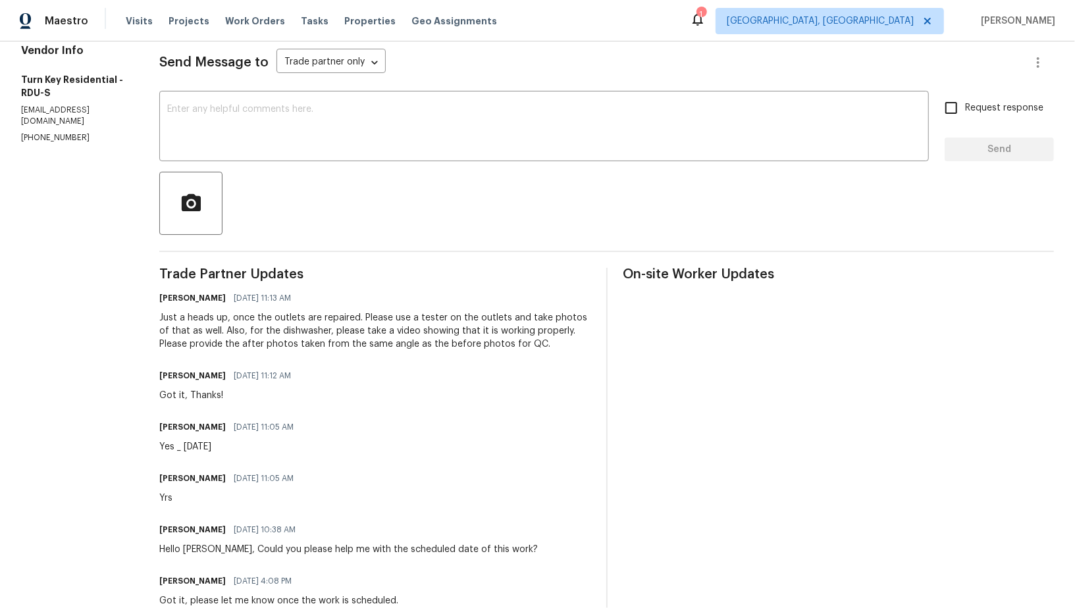
scroll to position [188, 0]
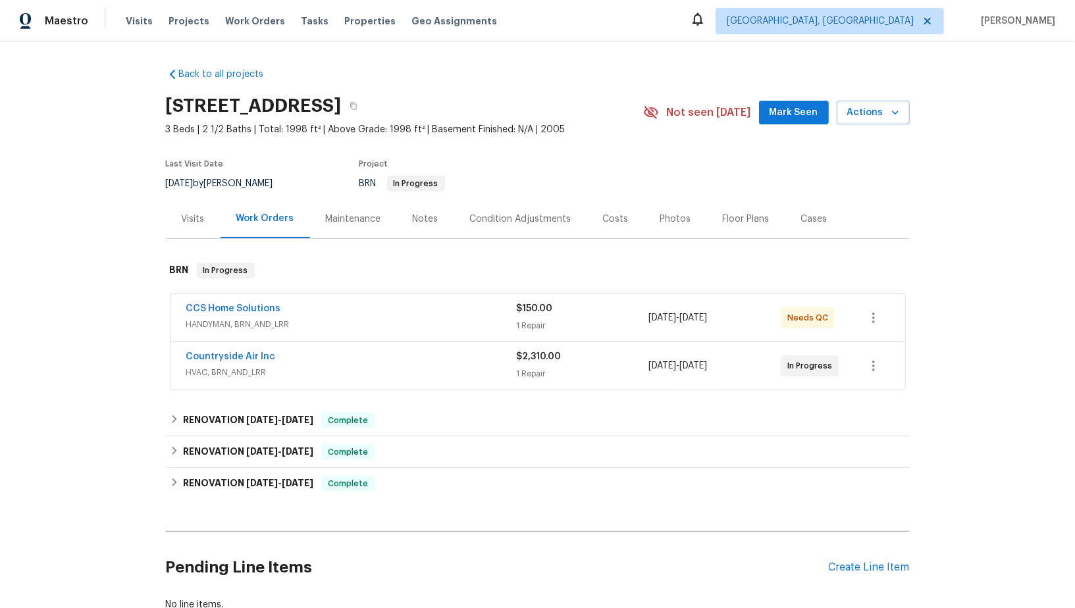
click at [238, 313] on span "CCS Home Solutions" at bounding box center [233, 308] width 95 height 13
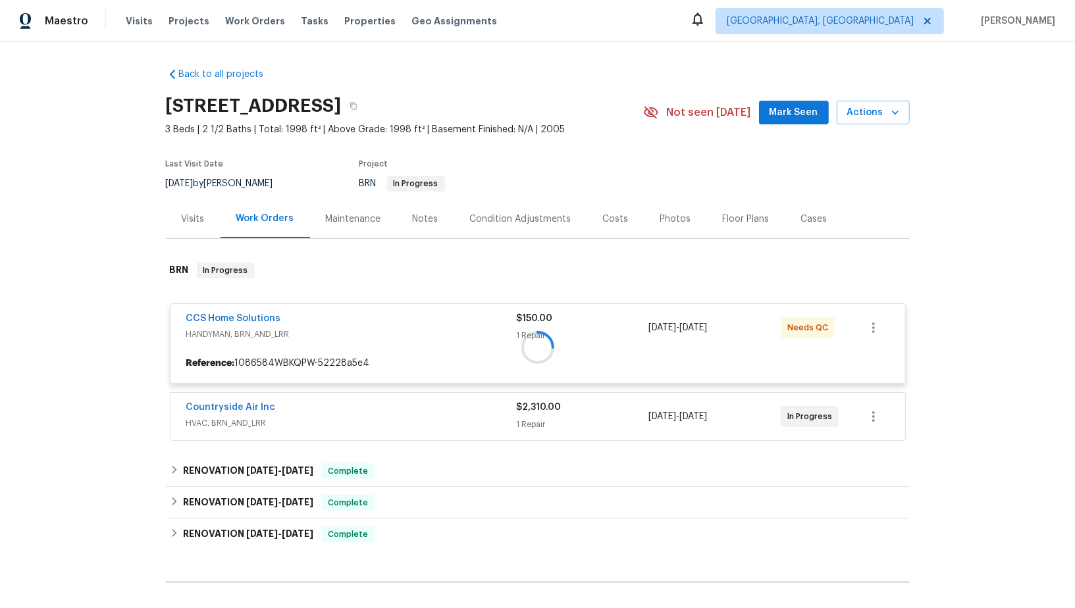
click at [253, 319] on div at bounding box center [538, 348] width 744 height 196
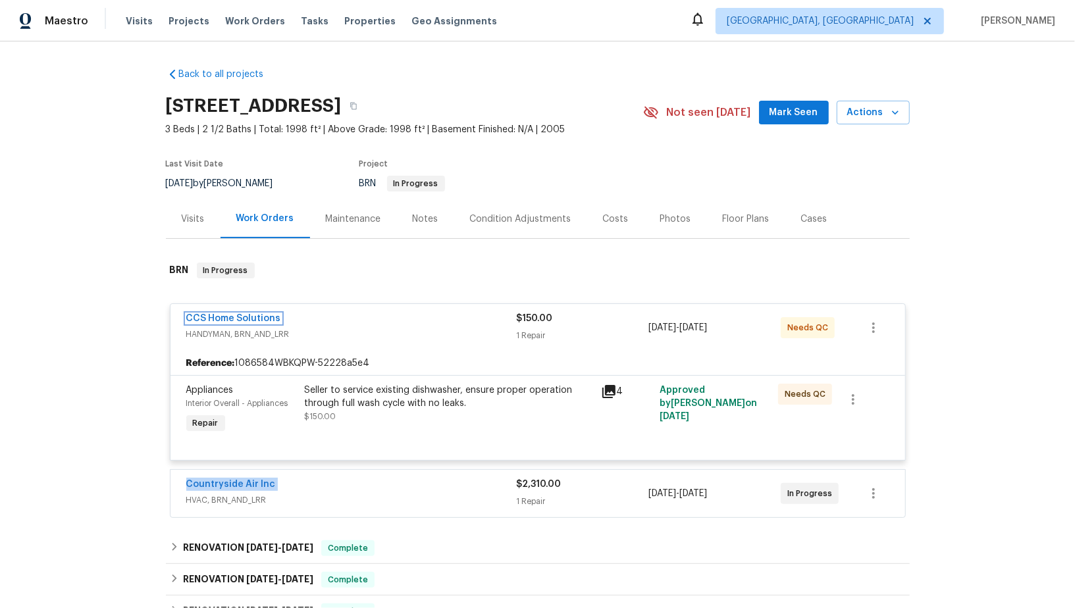
click at [253, 319] on link "CCS Home Solutions" at bounding box center [233, 318] width 95 height 9
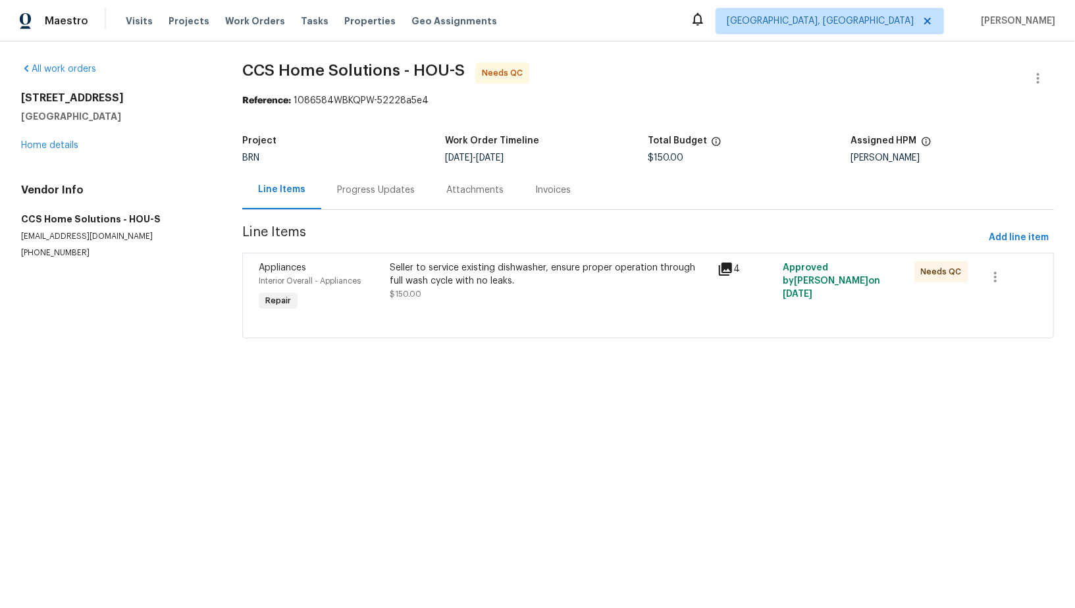
click at [357, 199] on div "Progress Updates" at bounding box center [375, 190] width 109 height 39
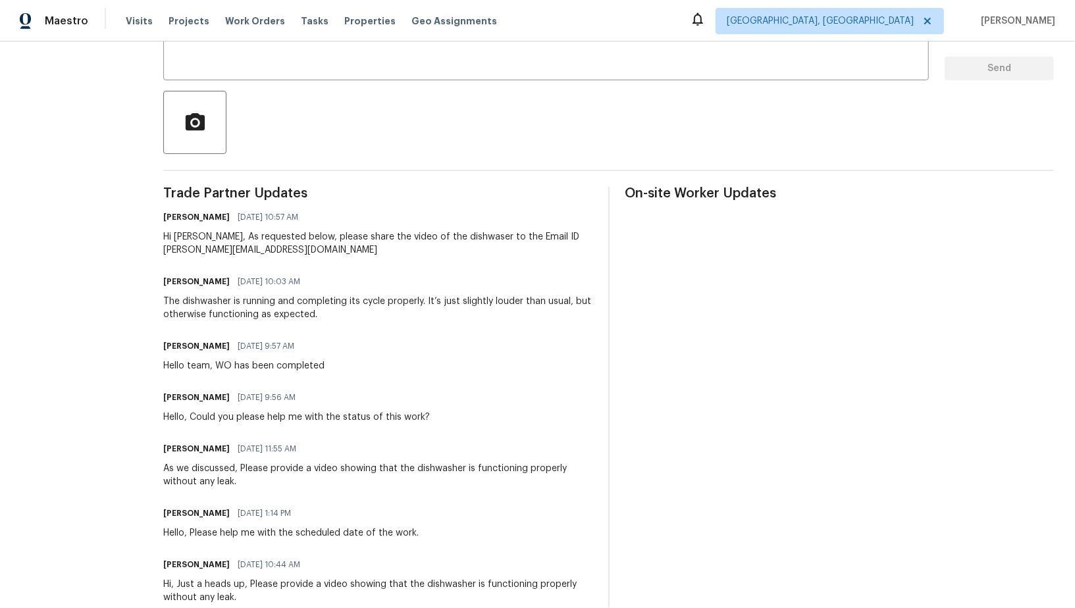
scroll to position [262, 0]
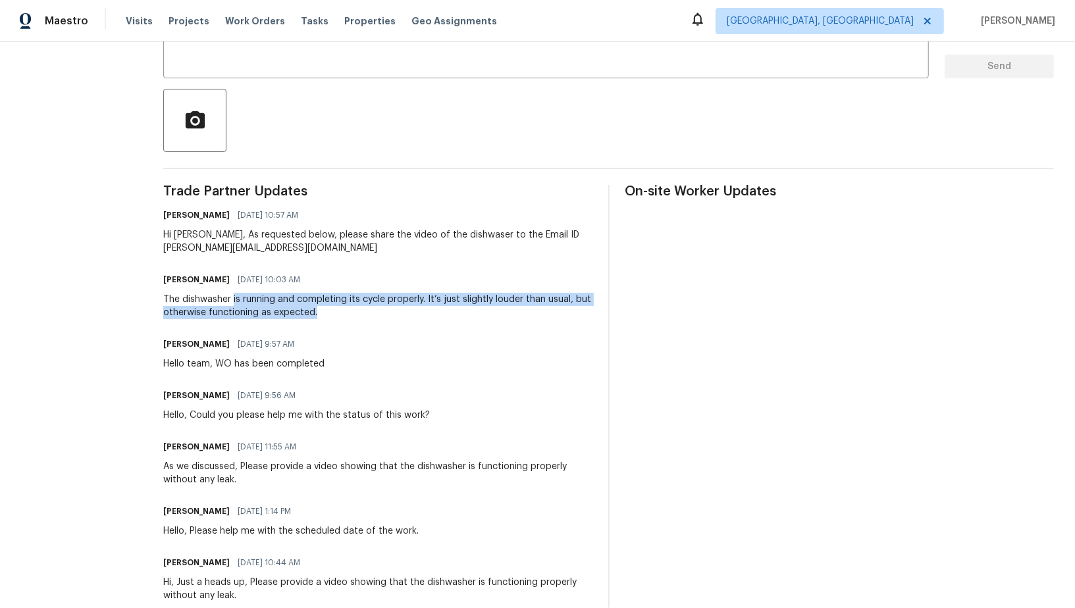
drag, startPoint x: 230, startPoint y: 299, endPoint x: 446, endPoint y: 311, distance: 216.9
click at [446, 311] on div "The dishwasher is running and completing its cycle properly. It’s just slightly…" at bounding box center [377, 306] width 429 height 26
copy div "is running and completing its cycle properly. It’s just slightly louder than us…"
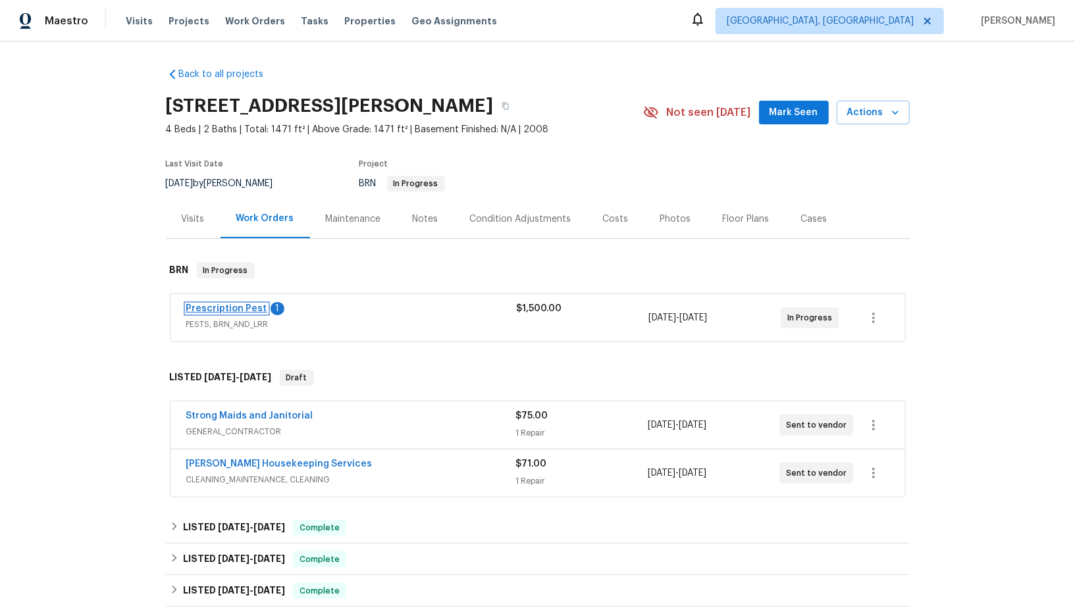
click at [226, 308] on link "Prescription Pest" at bounding box center [226, 308] width 81 height 9
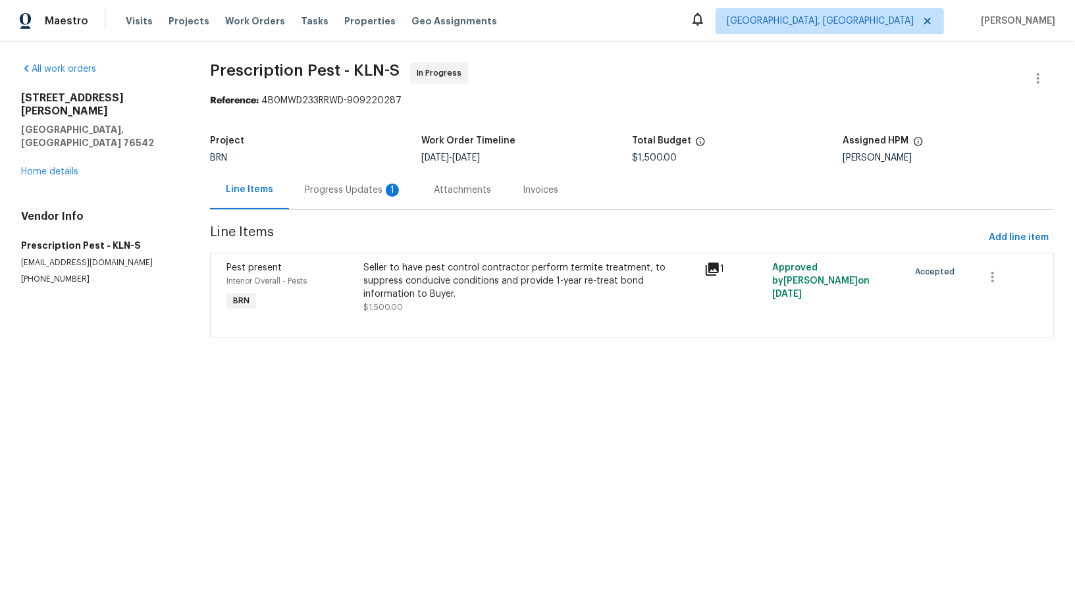
click at [364, 180] on div "Progress Updates 1" at bounding box center [353, 190] width 129 height 39
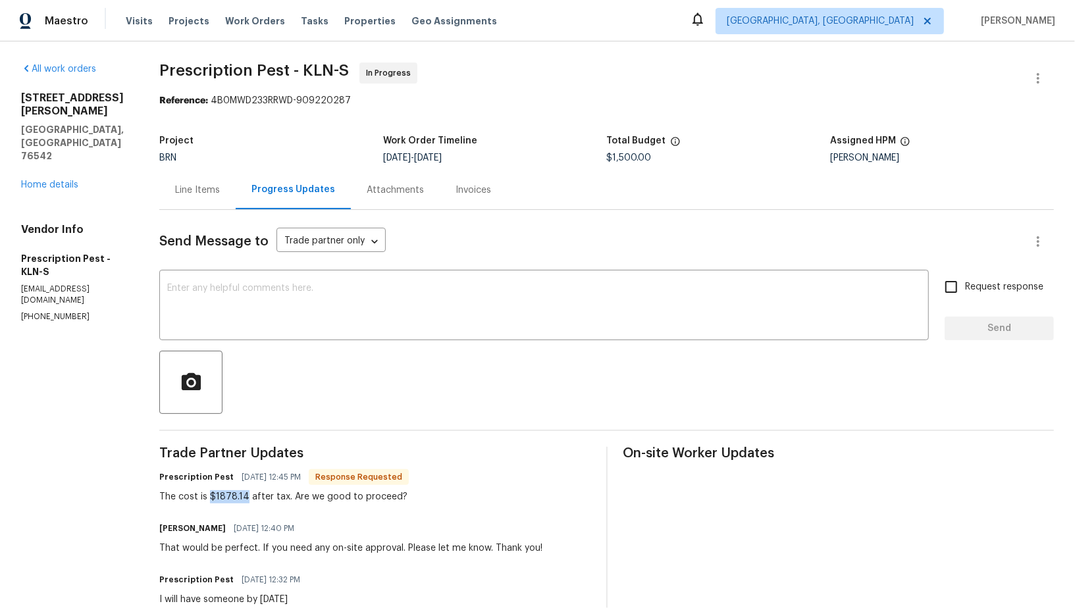
drag, startPoint x: 213, startPoint y: 494, endPoint x: 248, endPoint y: 494, distance: 34.9
click at [248, 494] on div "The cost is $1878.14 after tax. Are we good to proceed?" at bounding box center [284, 496] width 250 height 13
copy div "$1878.14"
click at [217, 186] on div "Line Items" at bounding box center [197, 190] width 45 height 13
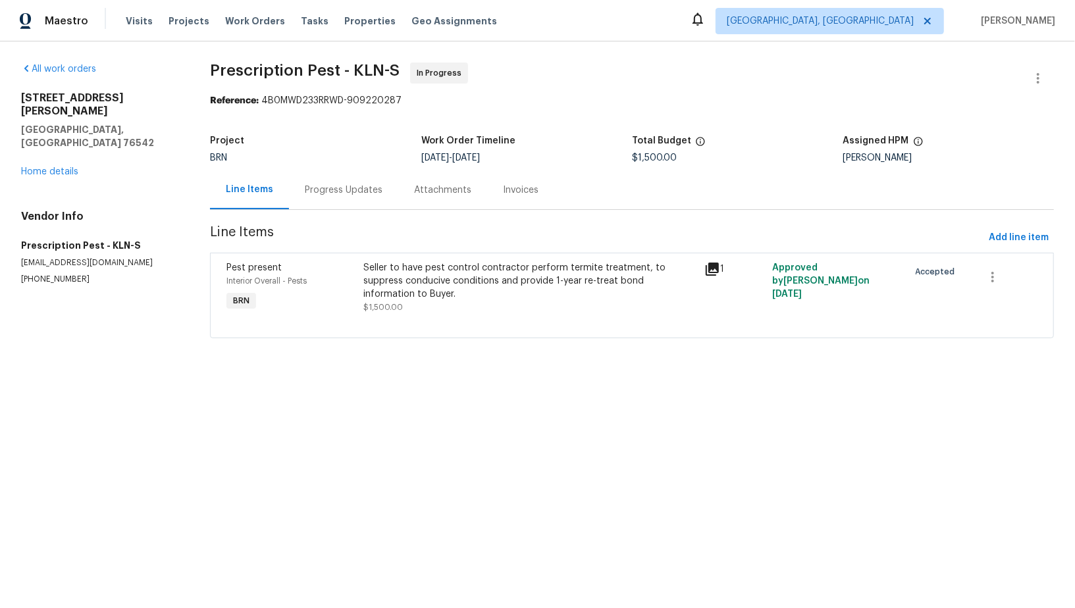
click at [437, 296] on div "Seller to have pest control contractor perform termite treatment, to suppress c…" at bounding box center [529, 287] width 333 height 53
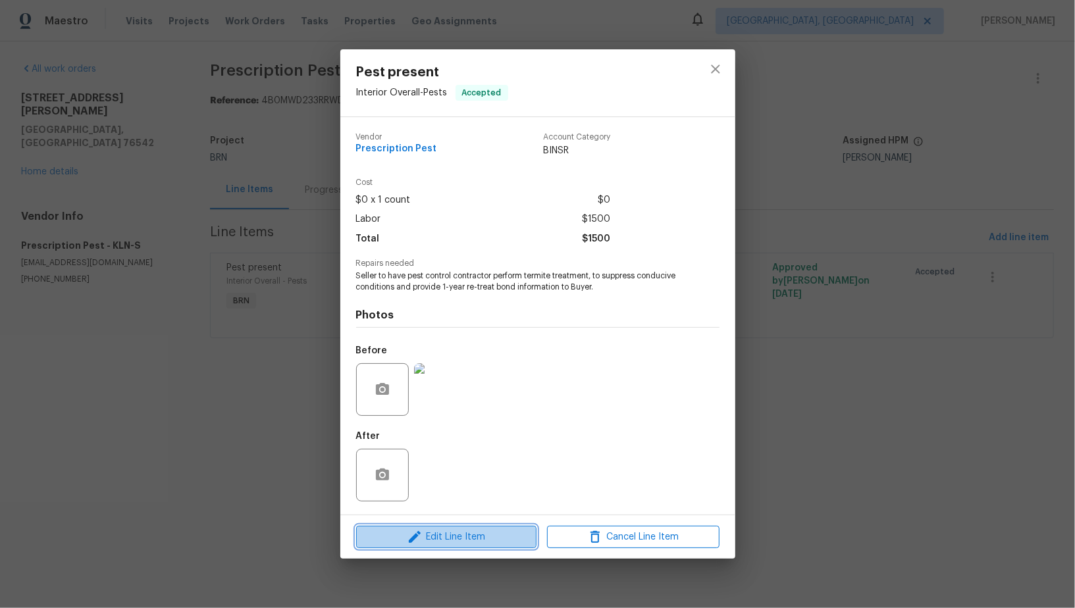
click at [444, 538] on span "Edit Line Item" at bounding box center [446, 537] width 172 height 16
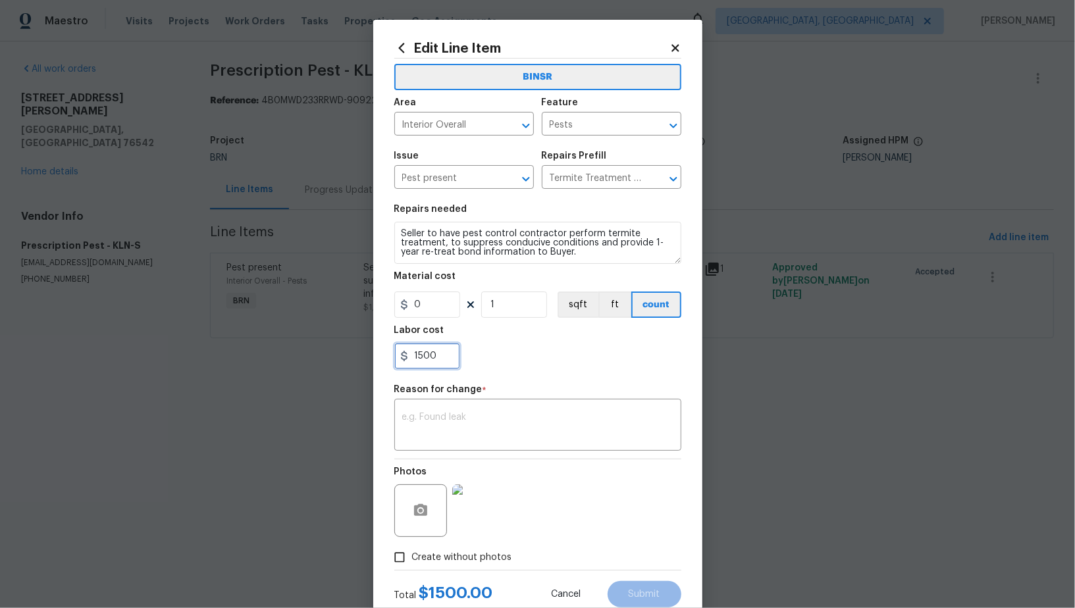
click at [452, 349] on input "1500" at bounding box center [427, 356] width 66 height 26
paste input "1878.14"
type input "1878.14"
click at [474, 421] on textarea at bounding box center [537, 427] width 271 height 28
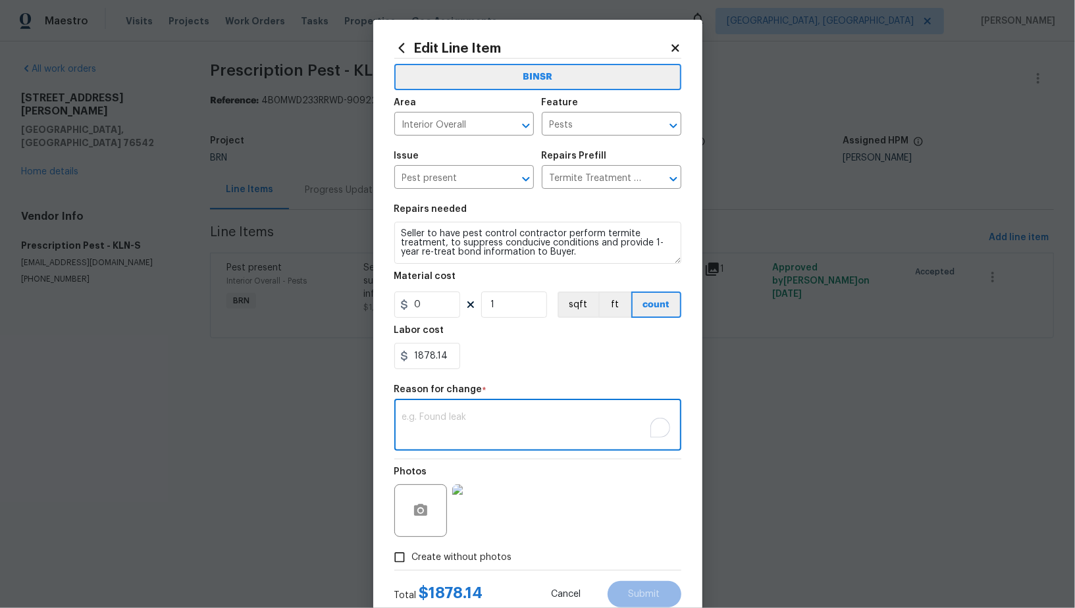
paste textarea "(PR) Updated per vendors final cost."
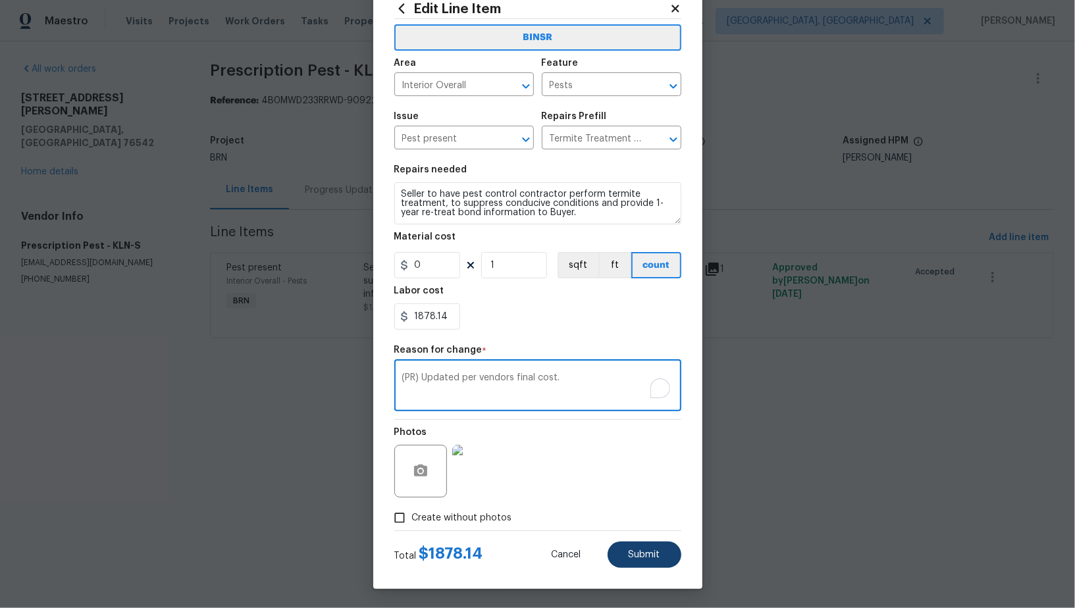
type textarea "(PR) Updated per vendors final cost."
click at [646, 542] on button "Submit" at bounding box center [645, 555] width 74 height 26
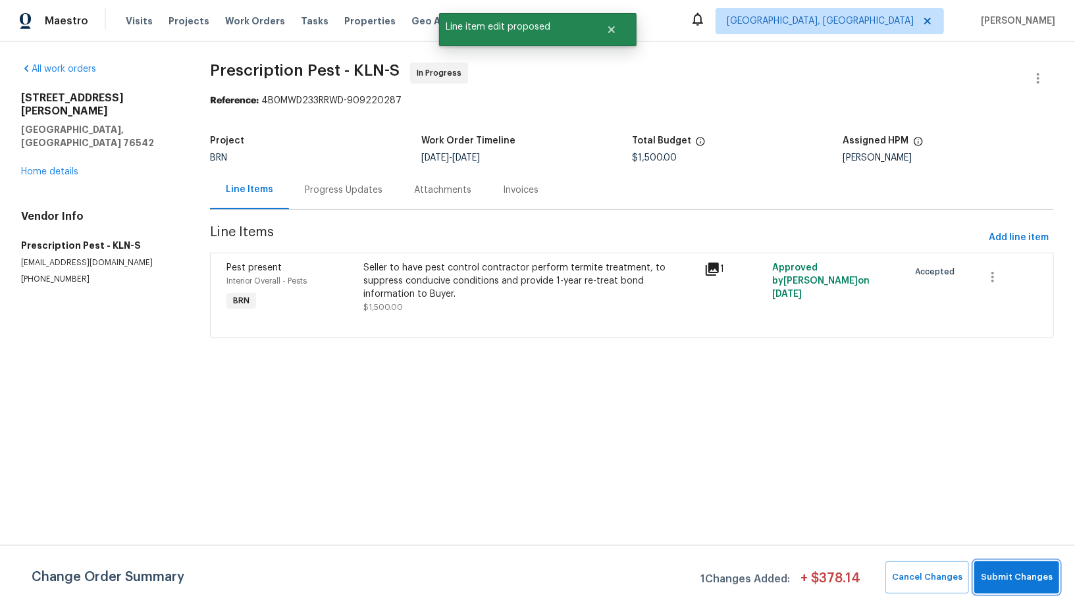
scroll to position [0, 0]
click at [1033, 591] on button "Submit Changes" at bounding box center [1016, 578] width 85 height 32
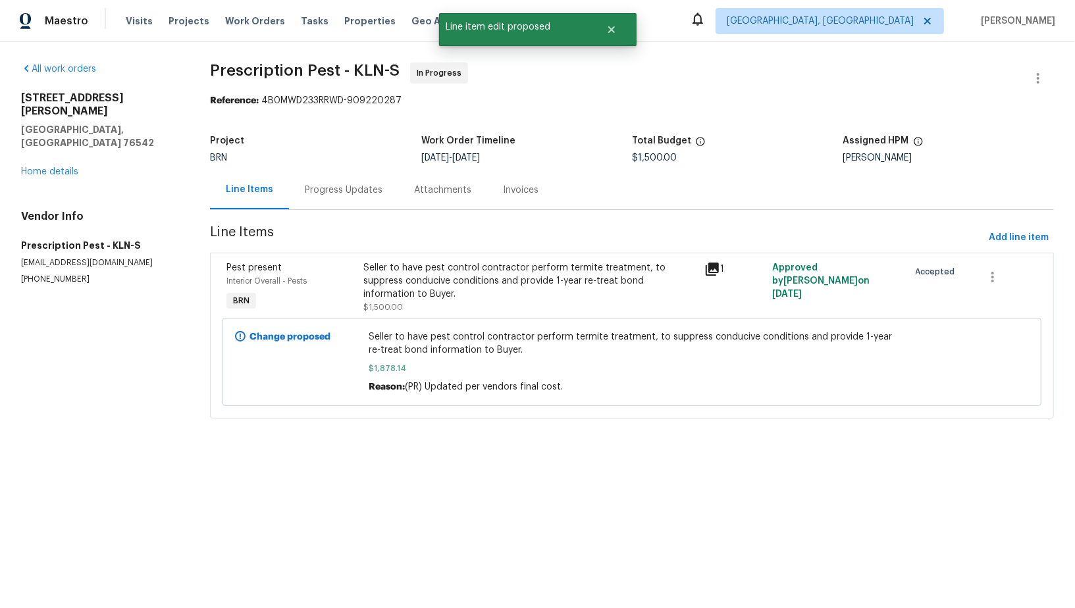
click at [360, 192] on div "Progress Updates" at bounding box center [344, 190] width 78 height 13
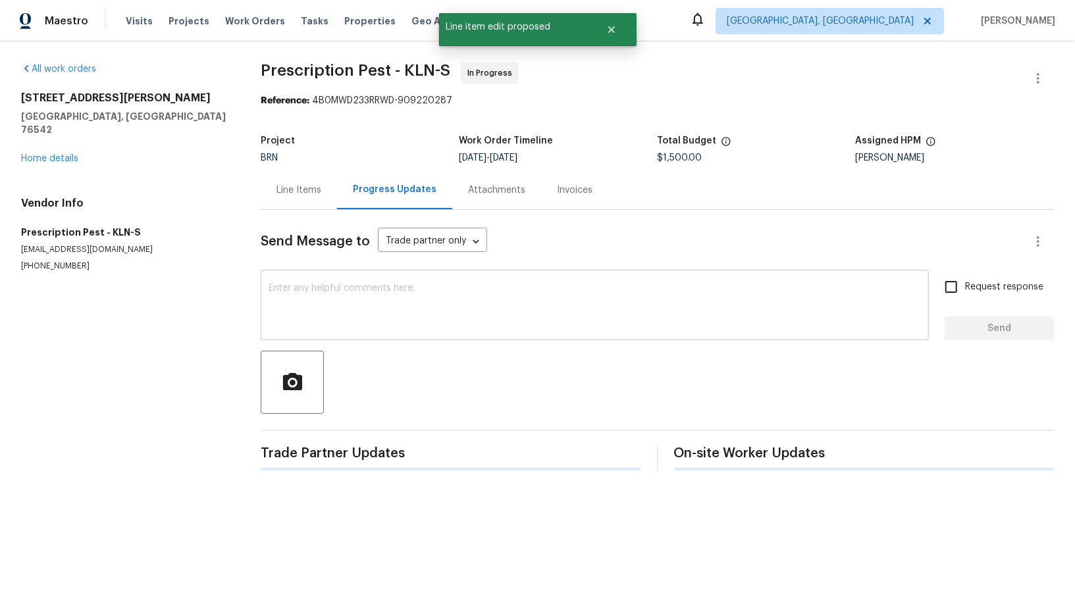
click at [360, 313] on textarea at bounding box center [595, 307] width 652 height 46
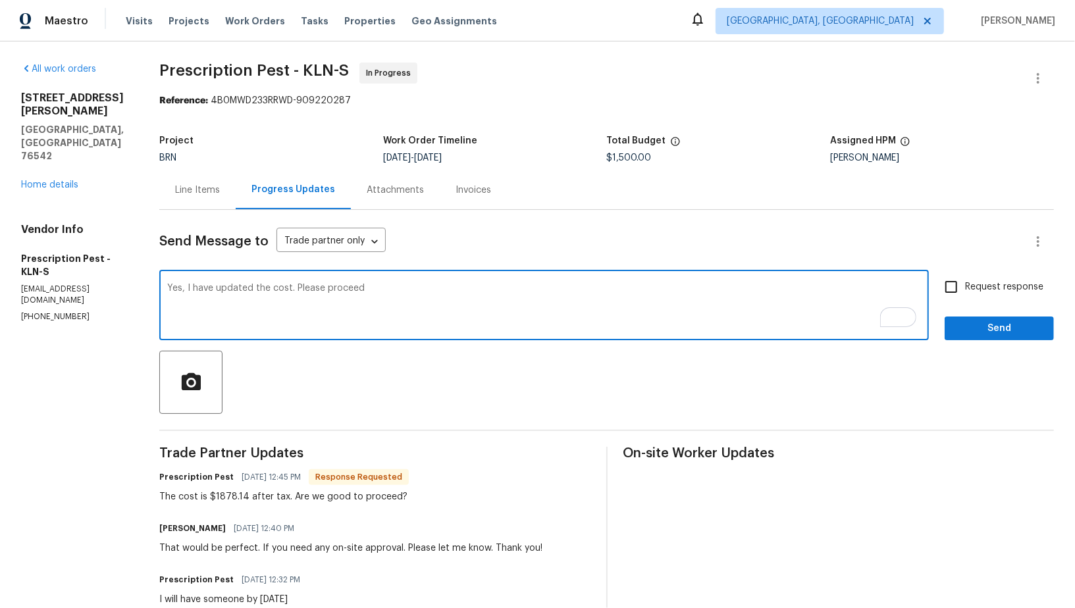
drag, startPoint x: 296, startPoint y: 286, endPoint x: 435, endPoint y: 289, distance: 138.3
click at [434, 289] on textarea "Yes, I have updated the cost. Please proceed" at bounding box center [544, 307] width 754 height 46
click at [189, 287] on textarea "Yes, I have updated the cost. Please proceed" at bounding box center [544, 307] width 754 height 46
paste textarea "Please proceed"
drag, startPoint x: 369, startPoint y: 287, endPoint x: 612, endPoint y: 287, distance: 243.6
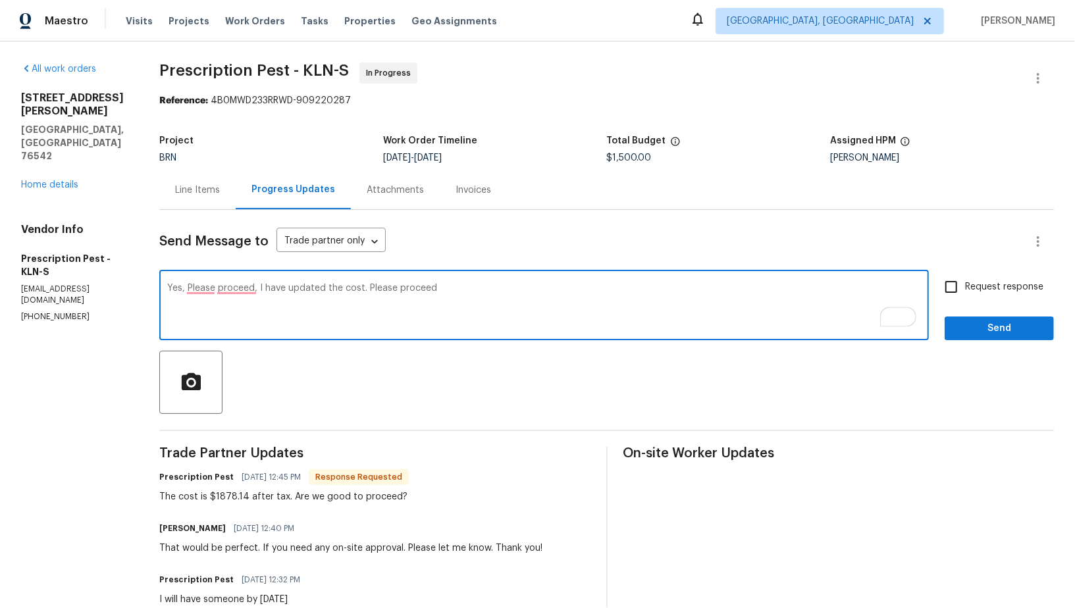
click at [612, 287] on textarea "Yes, Please proceed, I have updated the cost. Please proceed" at bounding box center [544, 307] width 754 height 46
click at [207, 286] on textarea "Yes, Please proceed, I have updated the cost. Will you be able to send the repo…" at bounding box center [544, 307] width 754 height 46
click at [252, 282] on div "Yes, please proceed, I have updated the cost. Will you be able to send the repo…" at bounding box center [544, 306] width 770 height 67
click at [246, 287] on textarea "Yes, please proceed, I have updated the cost. Will you be able to send the repo…" at bounding box center [544, 307] width 754 height 46
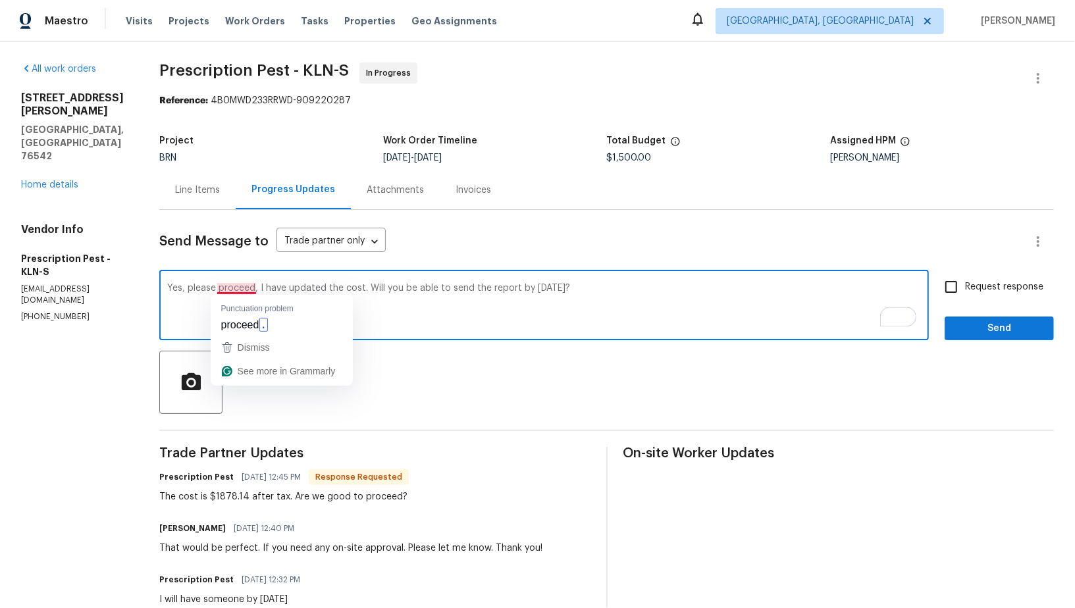
click at [242, 290] on textarea "Yes, please proceed, I have updated the cost. Will you be able to send the repo…" at bounding box center [544, 307] width 754 height 46
click at [685, 334] on div "Yes, please proceed, I have updated the cost. Will you be able to send the repo…" at bounding box center [544, 306] width 770 height 67
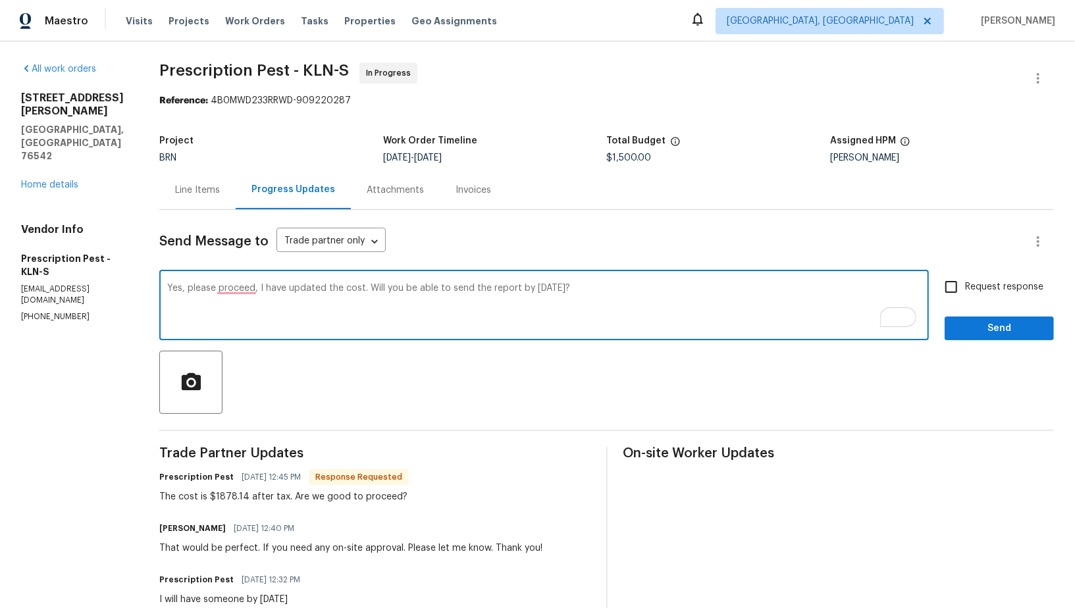
click at [516, 287] on textarea "Yes, please proceed, I have updated the cost. Will you be able to send the repo…" at bounding box center [544, 307] width 754 height 46
type textarea "Yes, please proceed, I have updated the cost. Will you be able to send the repo…"
click at [953, 280] on input "Request response" at bounding box center [951, 287] width 28 height 28
checkbox input "true"
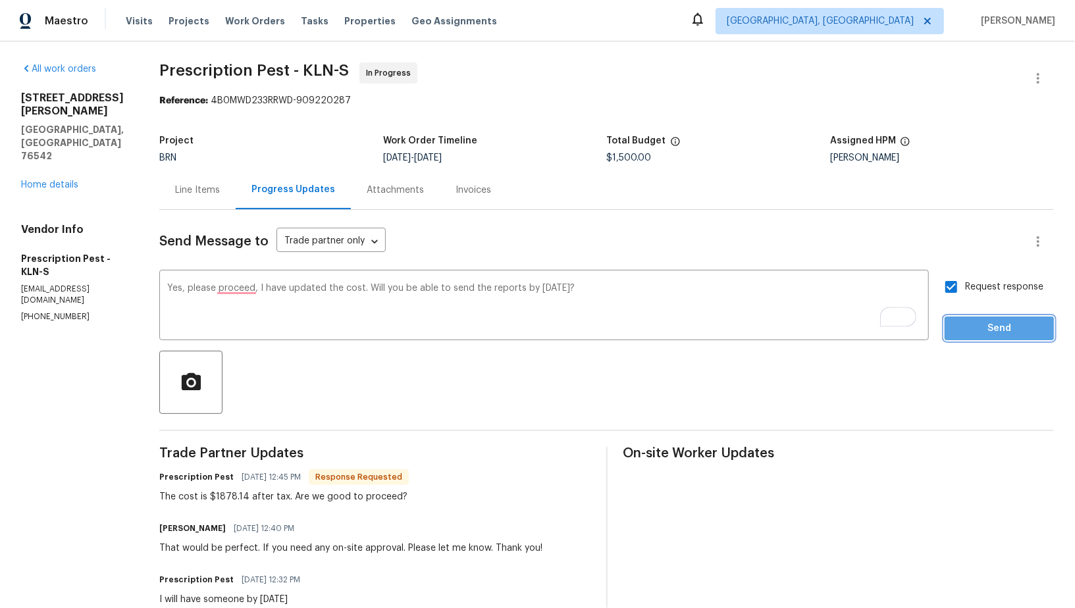
click at [976, 317] on button "Send" at bounding box center [999, 329] width 109 height 24
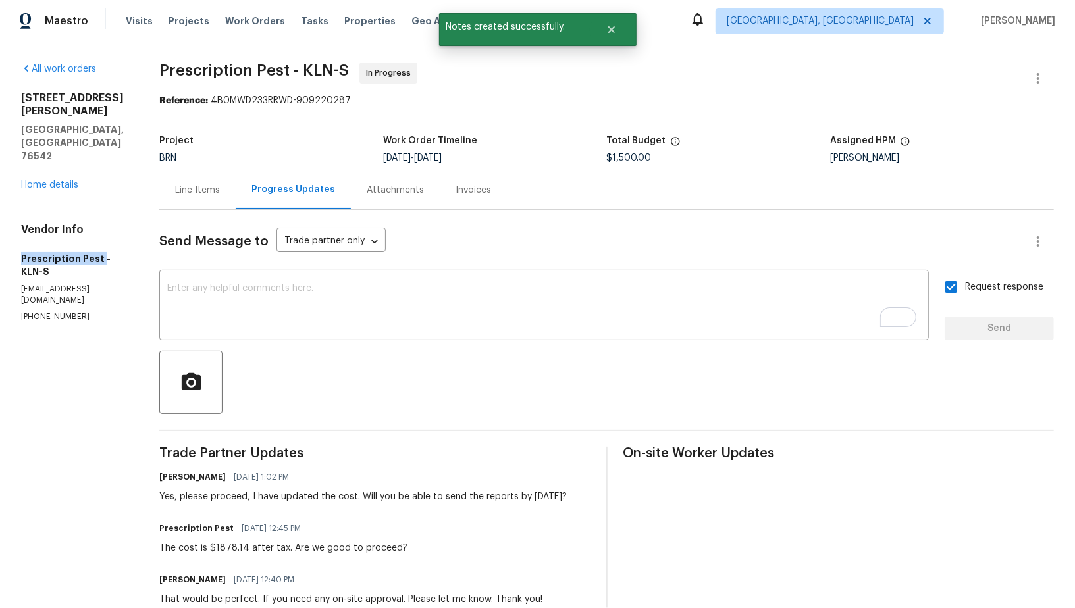
drag, startPoint x: 0, startPoint y: 222, endPoint x: 99, endPoint y: 221, distance: 98.8
click at [99, 221] on div "All work orders 407 Viola Dr Killeen, TX 76542 Home details Vendor Info Prescri…" at bounding box center [537, 464] width 1075 height 847
copy h5 "Prescription Pest"
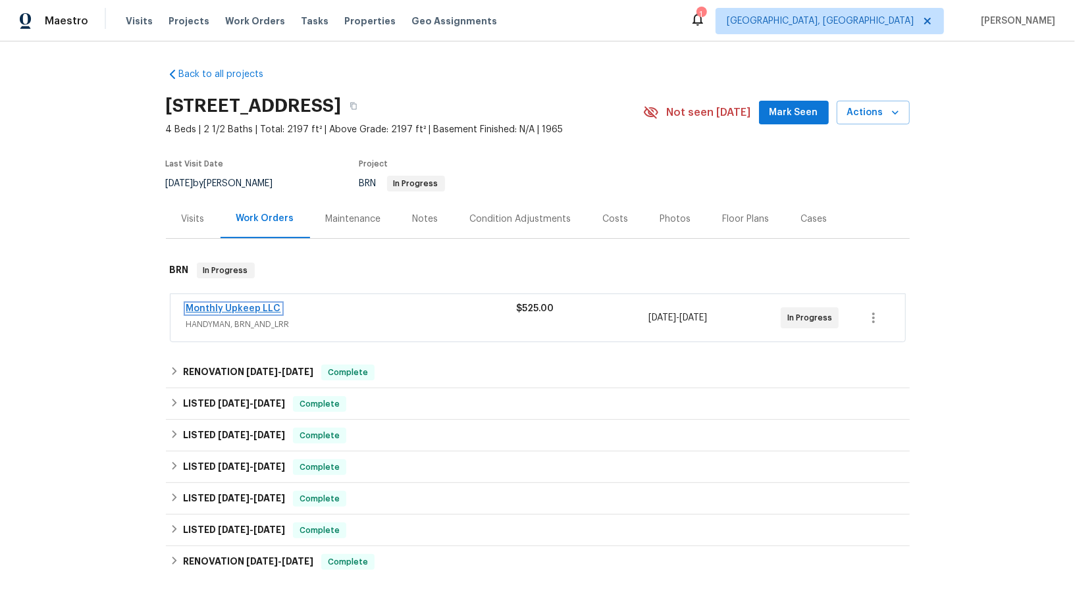
click at [210, 304] on link "Monthly Upkeep LLC" at bounding box center [233, 308] width 95 height 9
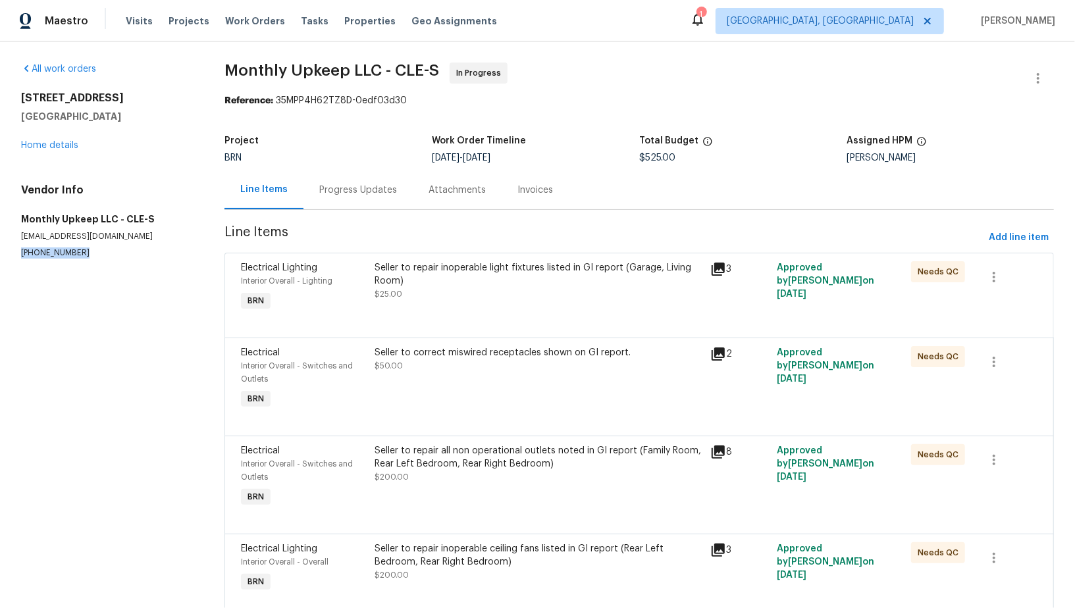
drag, startPoint x: 86, startPoint y: 259, endPoint x: 0, endPoint y: 249, distance: 86.2
copy p "[PHONE_NUMBER]"
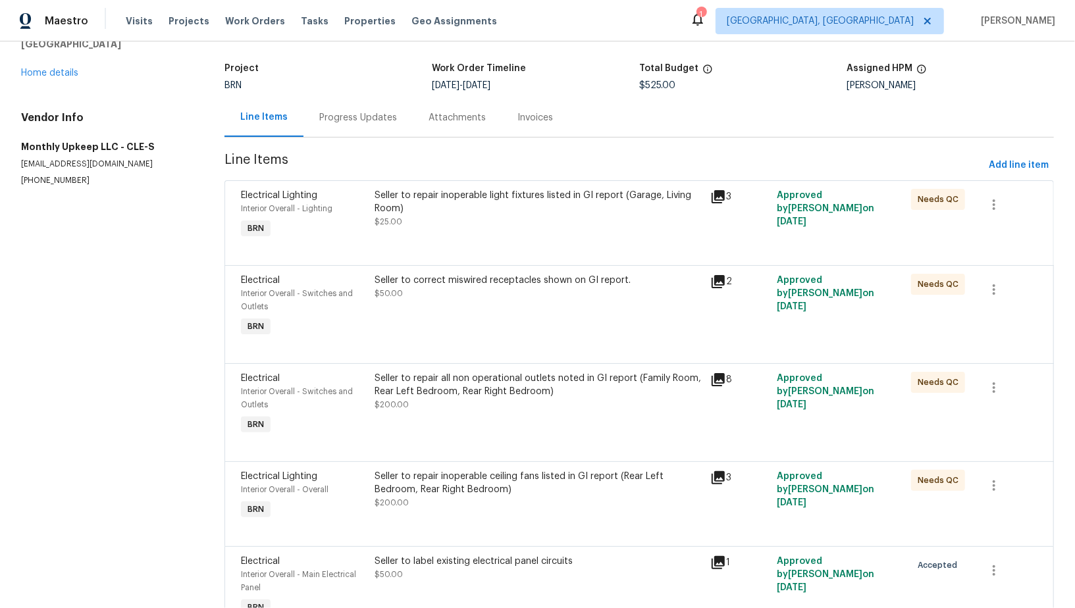
click at [336, 135] on div "Progress Updates" at bounding box center [357, 117] width 109 height 39
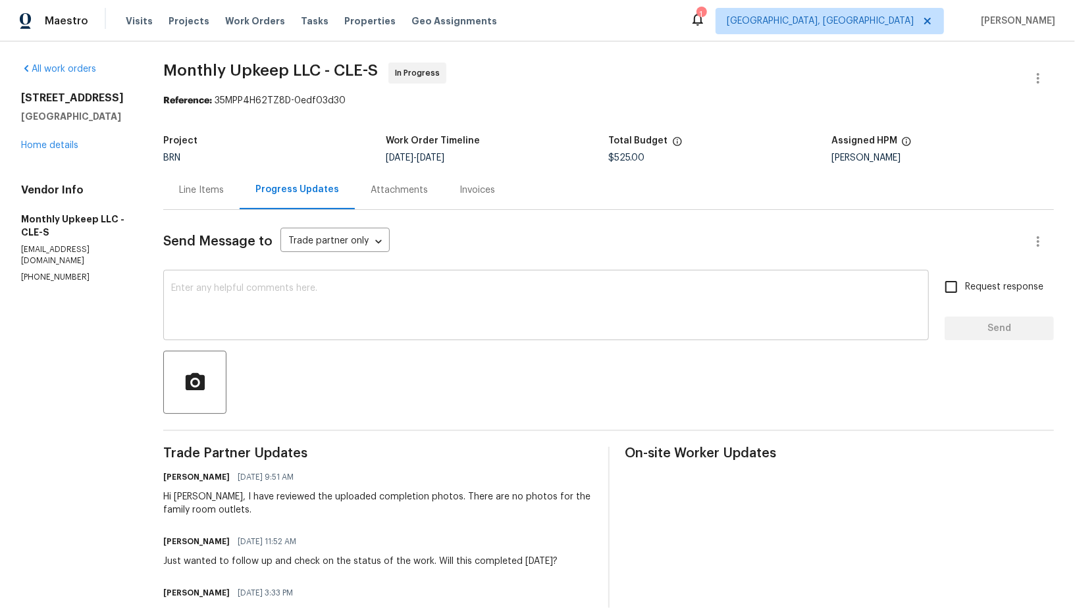
click at [224, 327] on textarea at bounding box center [546, 307] width 750 height 46
drag, startPoint x: 84, startPoint y: 267, endPoint x: 0, endPoint y: 265, distance: 83.6
click at [0, 265] on div "All work orders [STREET_ADDRESS] Home details Vendor Info Monthly Upkeep LLC - …" at bounding box center [537, 561] width 1075 height 1040
copy p "[PHONE_NUMBER]"
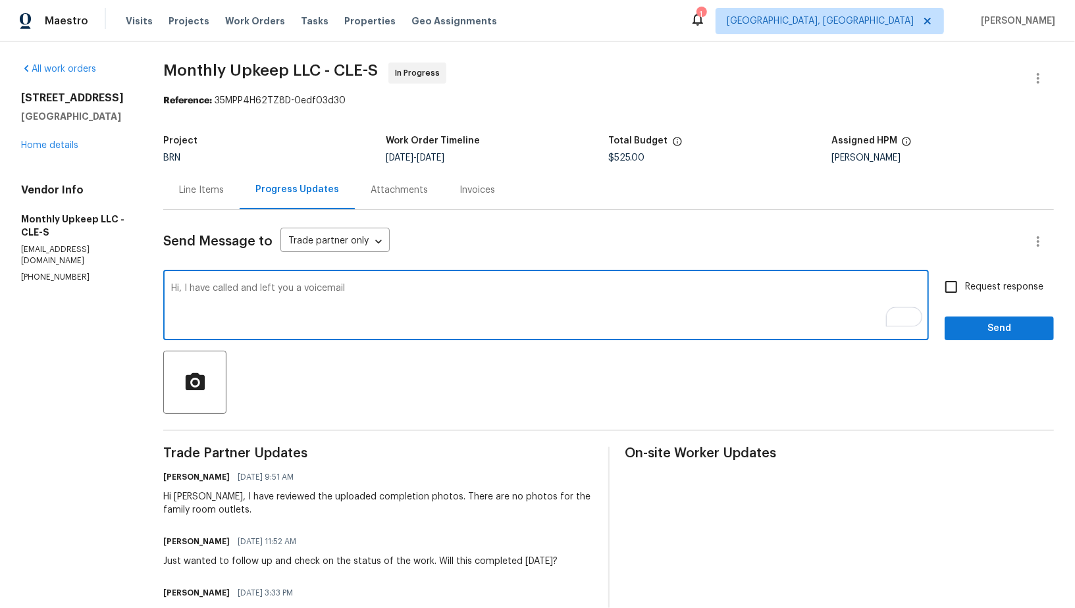
click at [383, 285] on textarea "Hi, I have called and left you a voicemail" at bounding box center [546, 307] width 750 height 46
paste textarea "[PHONE_NUMBER]"
paste textarea "I have reviewed the uploaded completion photos in the portal. Please let me kno…"
type textarea "Hi, I have called and left you a voicemail (440) 363-6400, I have reviewed the …"
drag, startPoint x: 966, startPoint y: 288, endPoint x: 974, endPoint y: 322, distance: 34.6
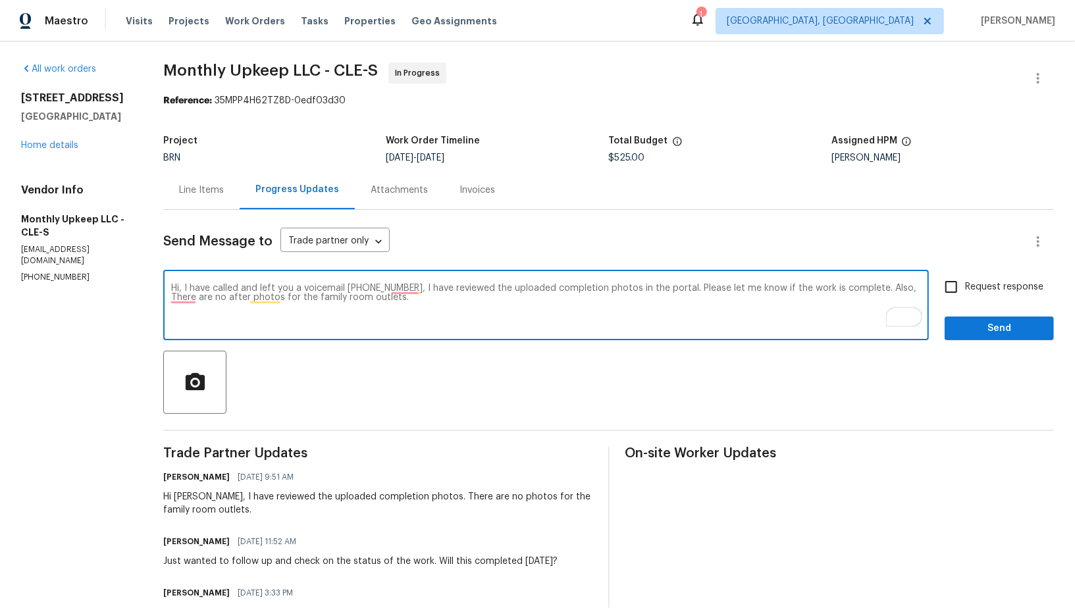
click at [965, 288] on input "Request response" at bounding box center [951, 287] width 28 height 28
checkbox input "true"
click at [974, 322] on span "Send" at bounding box center [999, 329] width 88 height 16
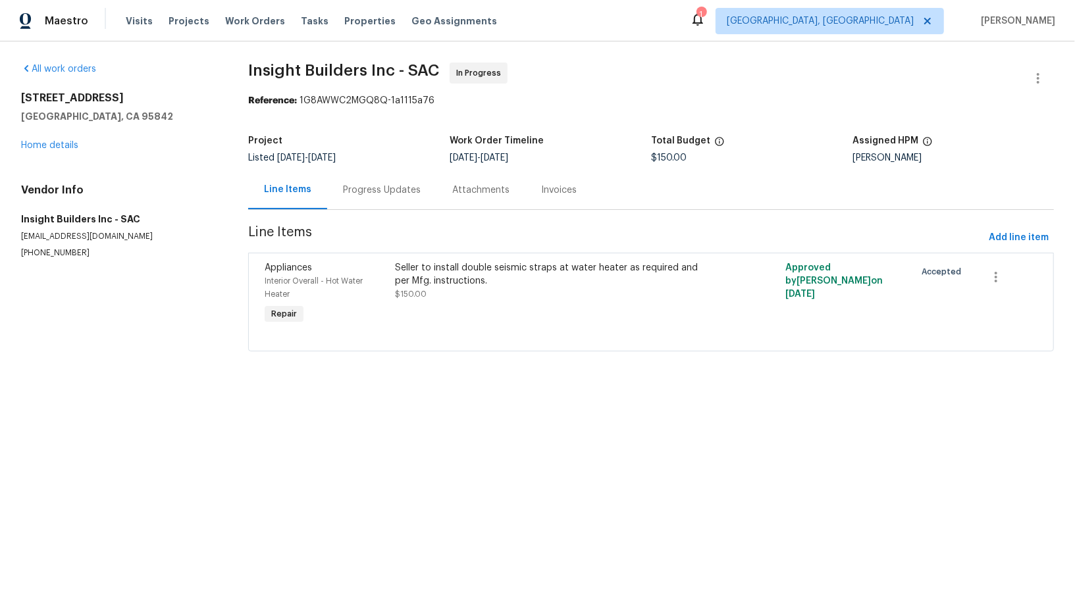
click at [336, 194] on div "Progress Updates" at bounding box center [381, 190] width 109 height 39
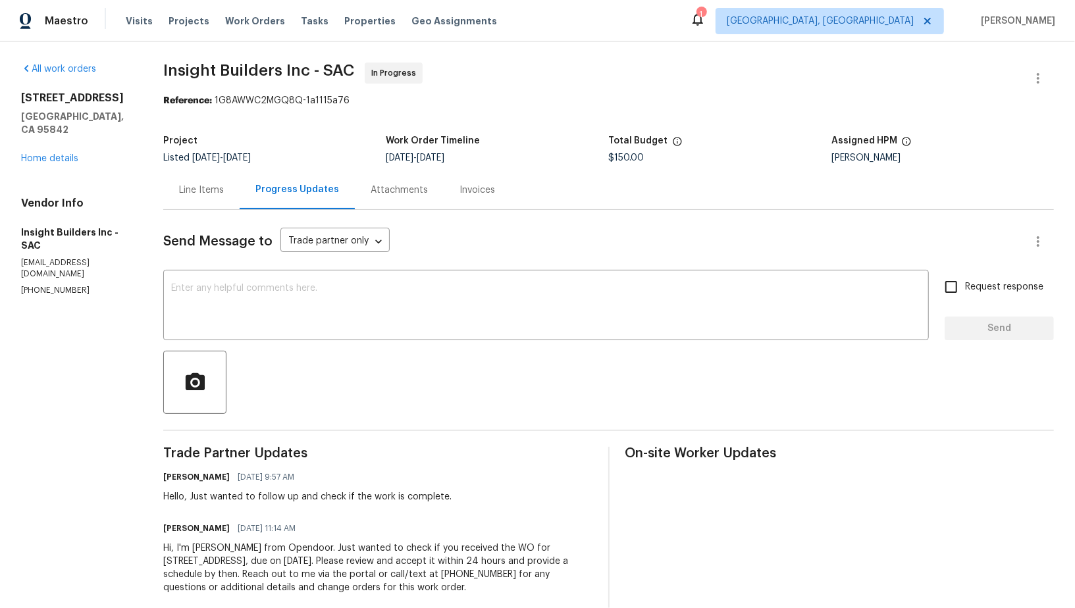
scroll to position [22, 0]
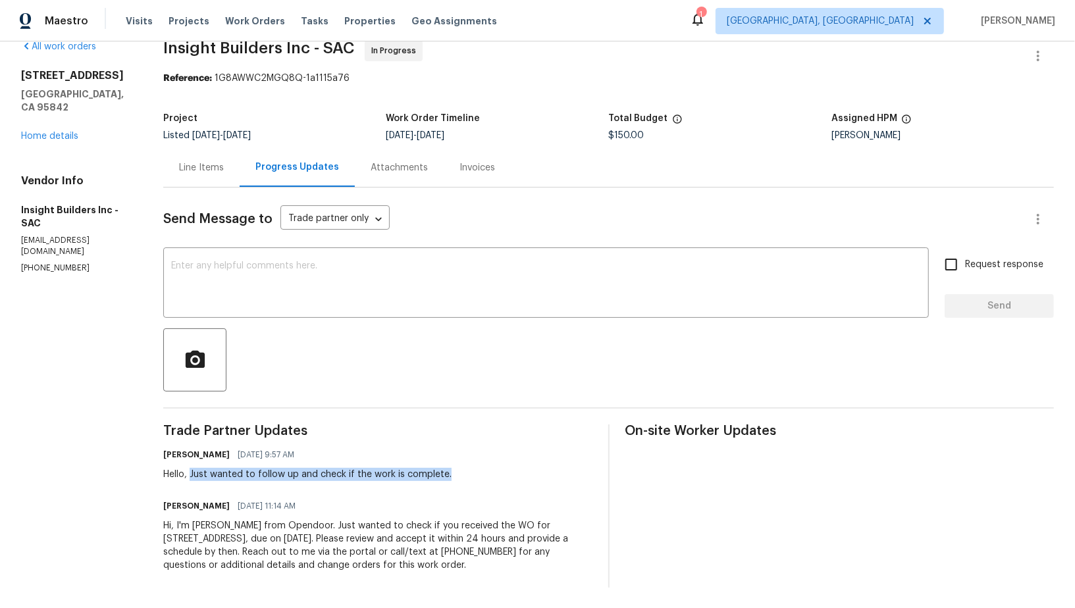
drag, startPoint x: 190, startPoint y: 473, endPoint x: 505, endPoint y: 469, distance: 314.7
click at [505, 469] on div "[PERSON_NAME] R [DATE] 9:57 AM Hello, Just wanted to follow up and check if the…" at bounding box center [377, 464] width 429 height 36
copy div "Just wanted to follow up and check if the work is complete."
